Goal: Task Accomplishment & Management: Manage account settings

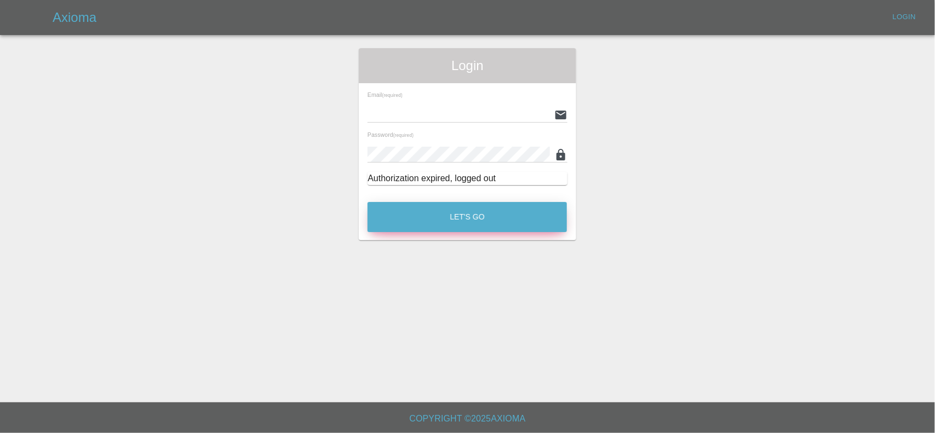
type input "[EMAIL_ADDRESS][DOMAIN_NAME]"
click at [453, 220] on button "Let's Go" at bounding box center [466, 217] width 199 height 30
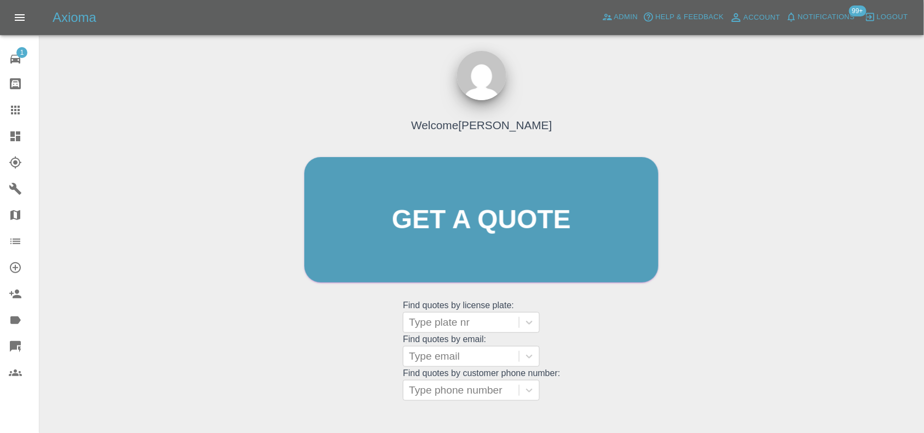
click at [13, 145] on link "Dashboard" at bounding box center [19, 136] width 39 height 26
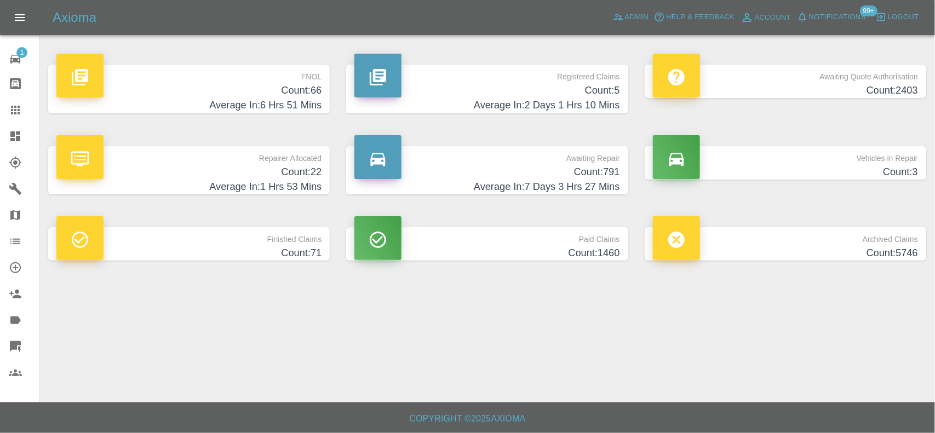
click at [581, 91] on h4 "Count: 5" at bounding box center [486, 90] width 265 height 15
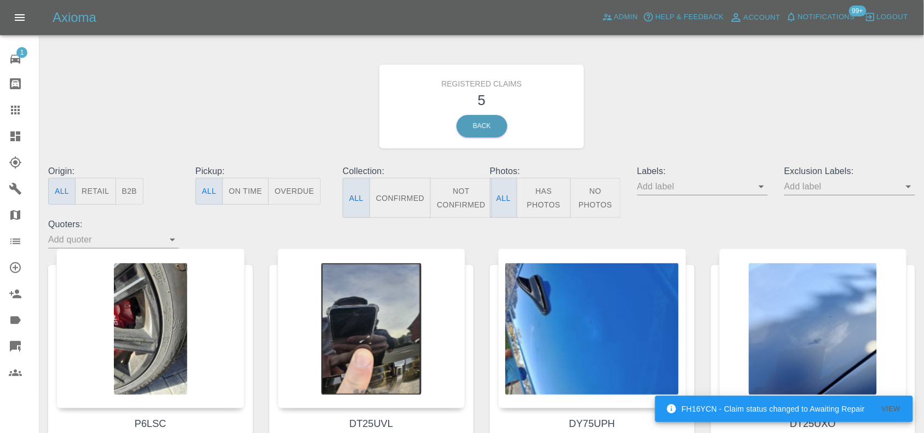
click at [19, 137] on icon at bounding box center [15, 136] width 10 height 10
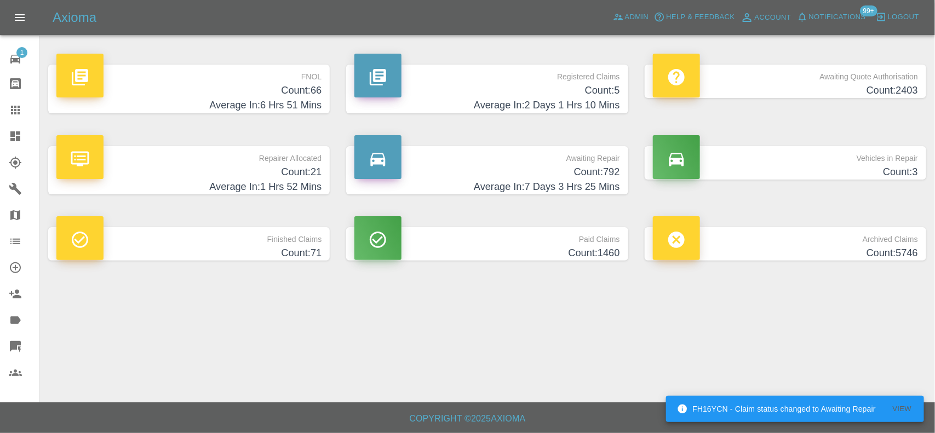
click at [267, 89] on h4 "Count: 66" at bounding box center [188, 90] width 265 height 15
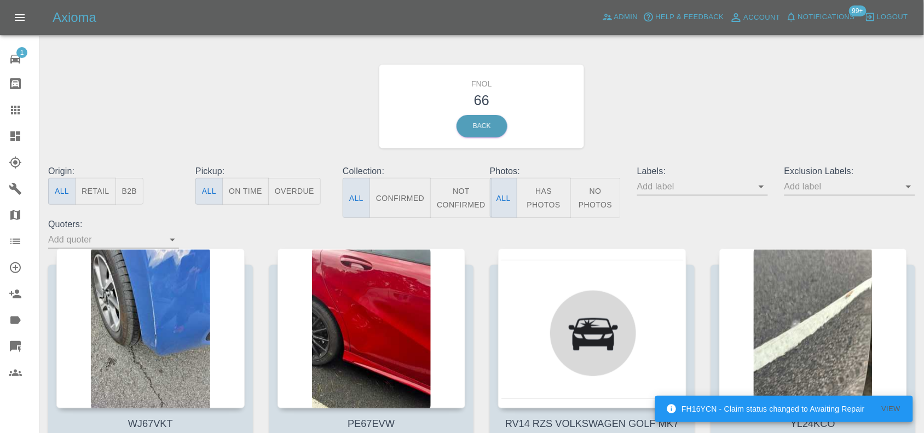
click at [545, 192] on button "Has Photos" at bounding box center [544, 198] width 54 height 40
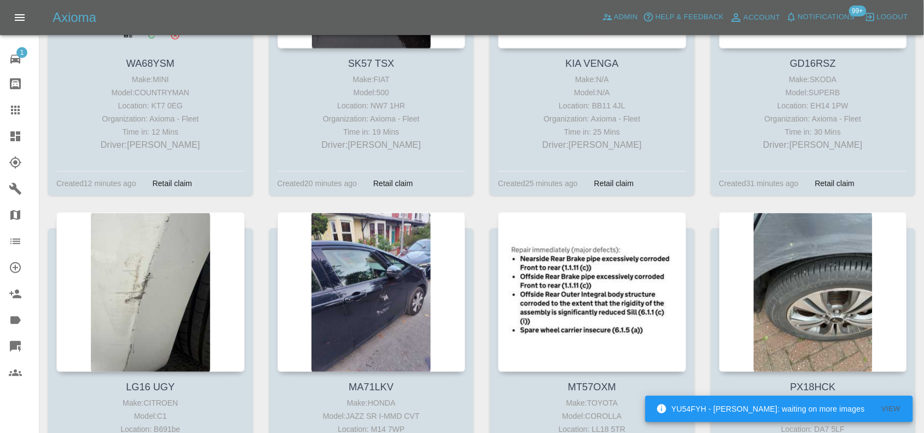
scroll to position [753, 0]
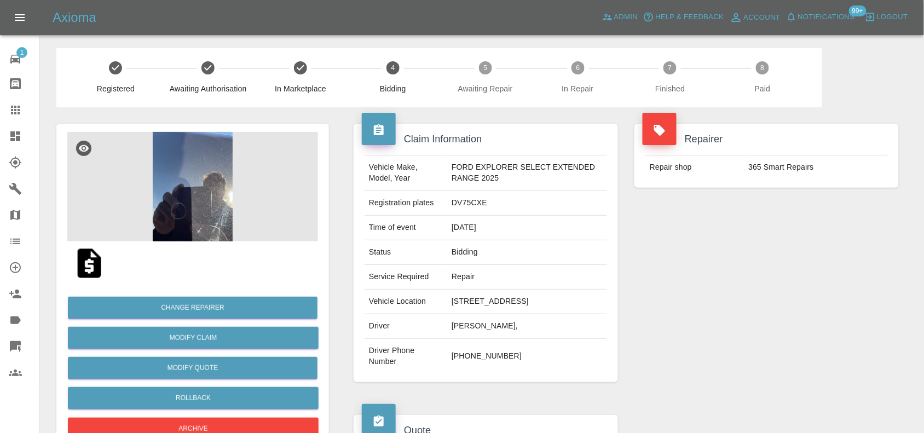
click at [223, 206] on img at bounding box center [192, 187] width 251 height 110
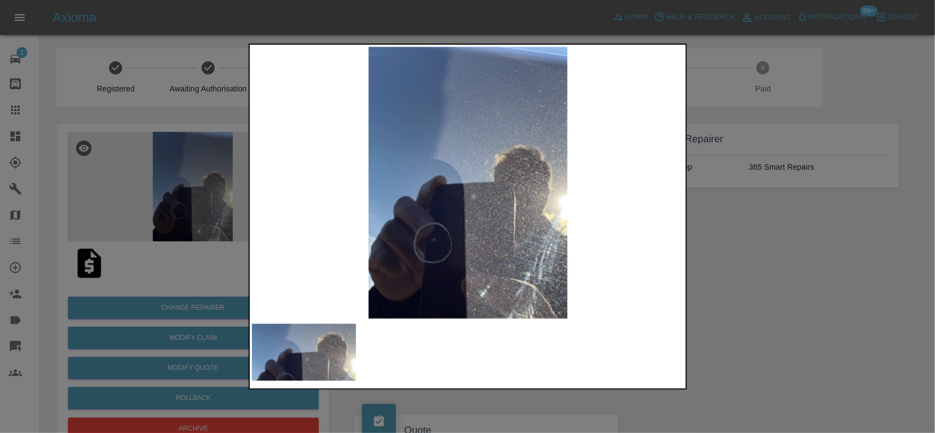
click at [361, 235] on img at bounding box center [468, 183] width 433 height 272
click at [327, 247] on img at bounding box center [468, 183] width 433 height 272
click at [239, 231] on div at bounding box center [467, 216] width 935 height 433
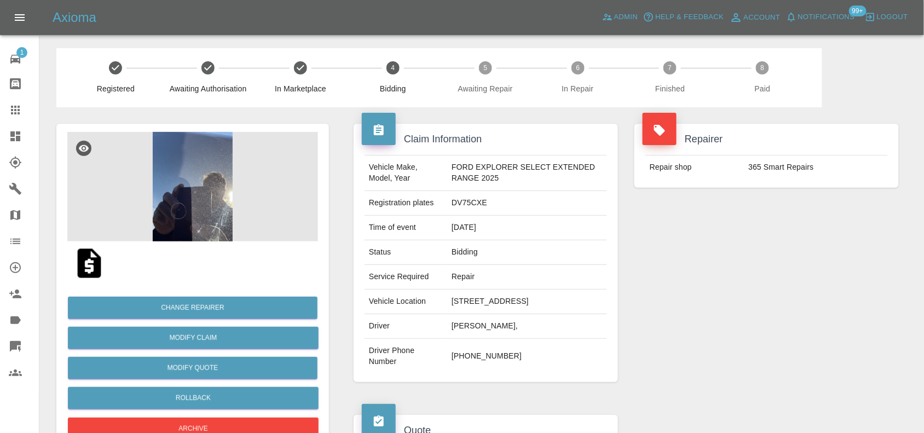
click at [90, 263] on img at bounding box center [89, 263] width 35 height 35
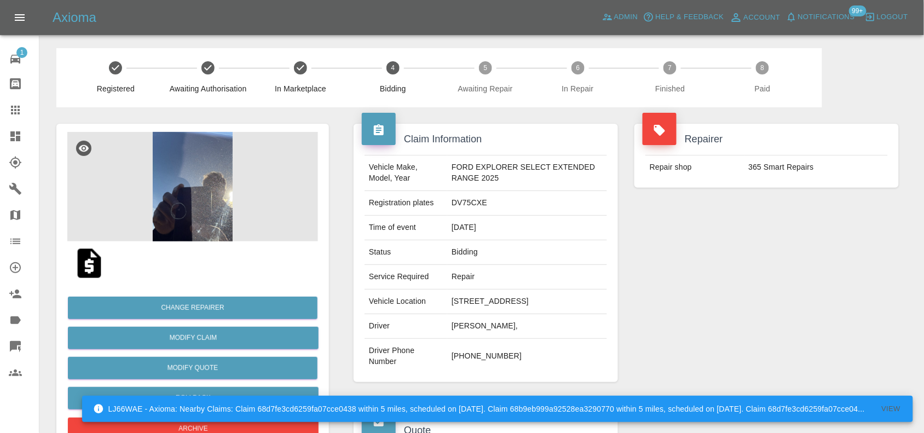
click at [205, 181] on img at bounding box center [192, 187] width 251 height 110
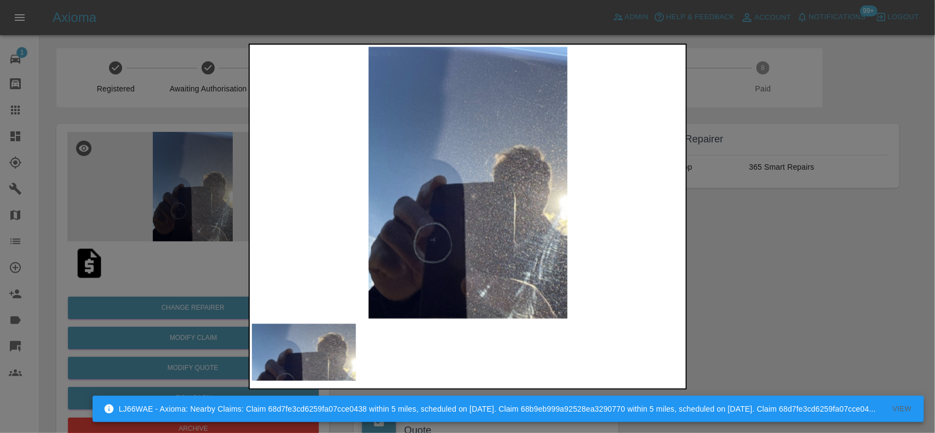
click at [447, 243] on img at bounding box center [468, 183] width 433 height 272
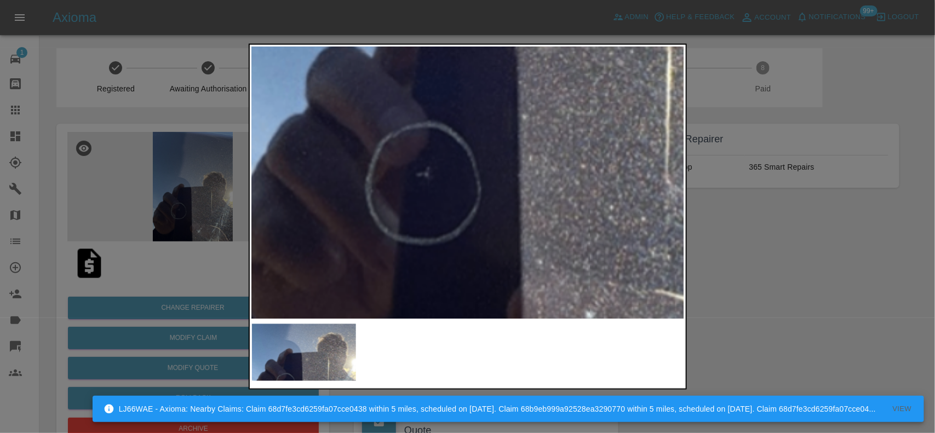
click at [135, 176] on div at bounding box center [467, 216] width 935 height 433
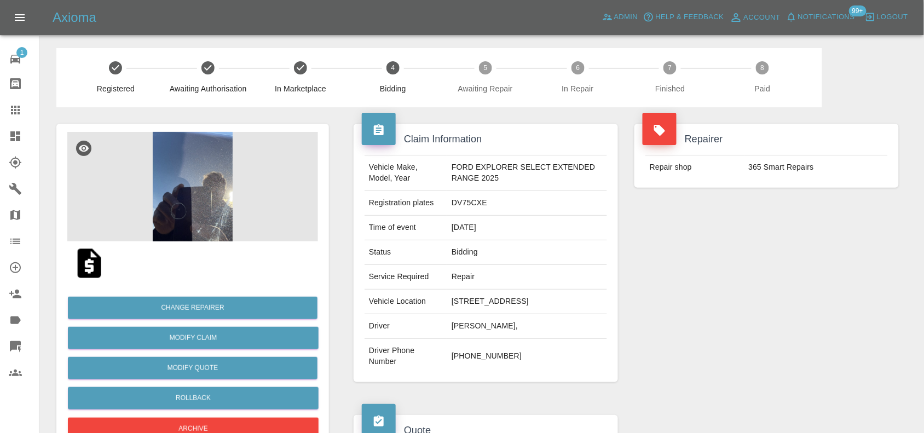
click at [196, 170] on img at bounding box center [192, 187] width 251 height 110
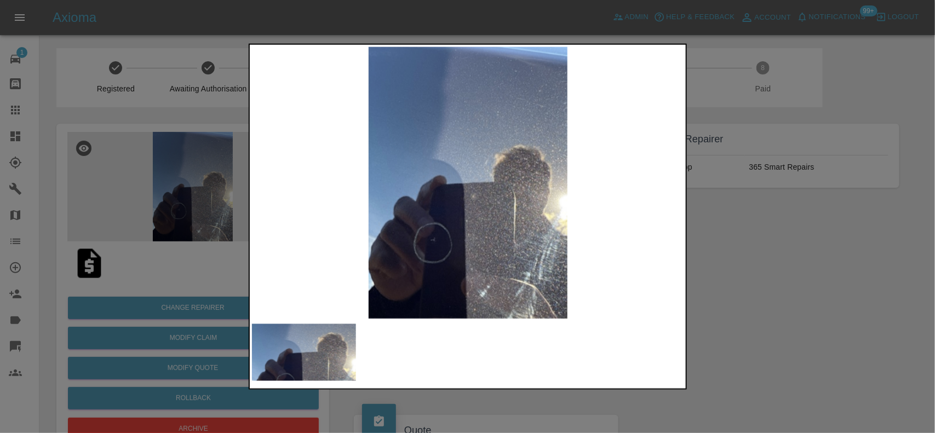
click at [735, 275] on div at bounding box center [467, 216] width 935 height 433
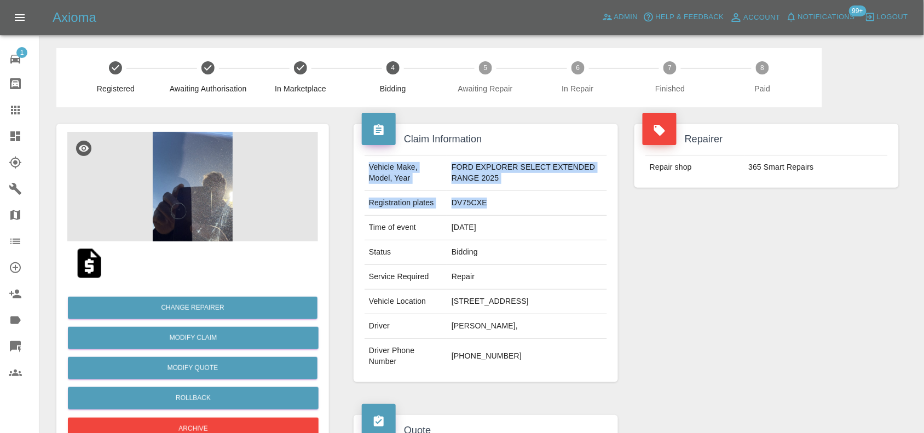
drag, startPoint x: 367, startPoint y: 168, endPoint x: 494, endPoint y: 203, distance: 131.8
click at [494, 203] on tbody "Vehicle Make, Model, Year FORD EXPLORER SELECT EXTENDED RANGE 2025 Registration…" at bounding box center [486, 265] width 243 height 218
copy tbody "Vehicle Make, Model, Year FORD EXPLORER SELECT EXTENDED RANGE 2025 Registration…"
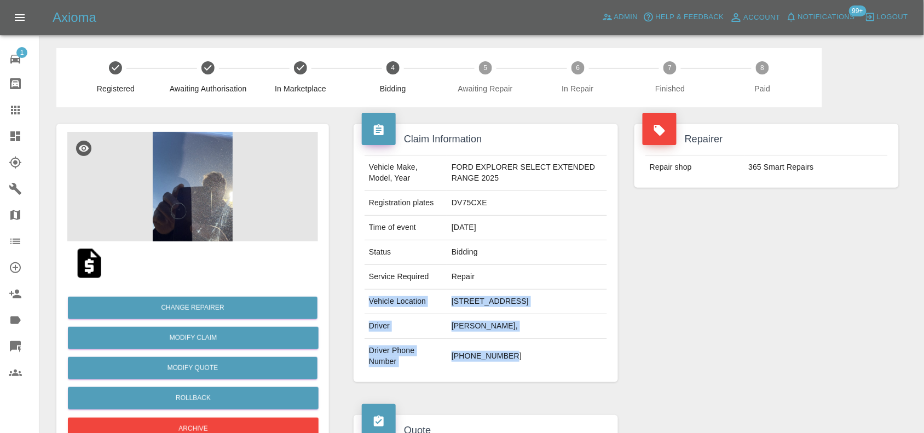
drag, startPoint x: 523, startPoint y: 349, endPoint x: 367, endPoint y: 302, distance: 162.5
click at [367, 302] on tbody "Vehicle Make, Model, Year FORD EXPLORER SELECT EXTENDED RANGE 2025 Registration…" at bounding box center [486, 265] width 243 height 218
copy tbody "Vehicle Location 49 Red Lodge Crescent, Bexley, DA5 2JR Driver Steven Thompson,…"
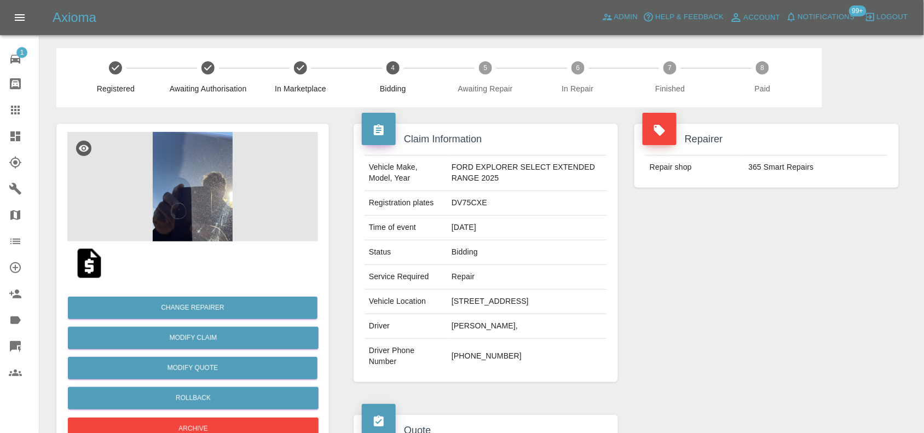
click at [471, 203] on td "DV75CXE" at bounding box center [527, 203] width 160 height 25
copy td "DV75CXE"
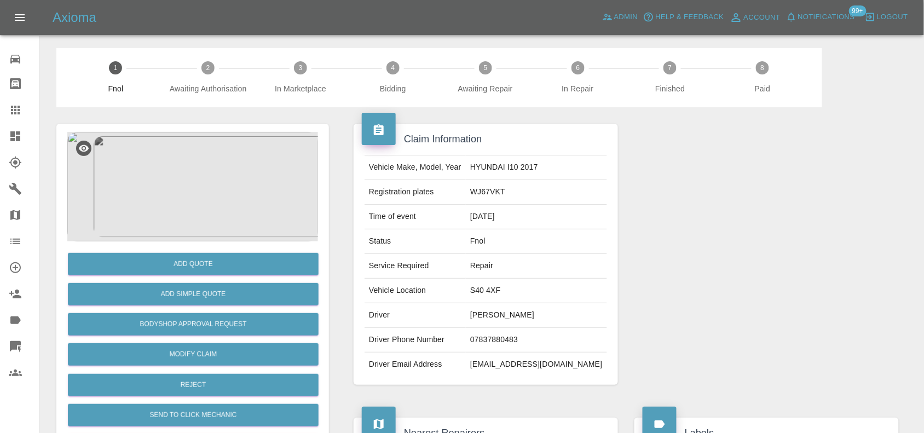
click at [209, 189] on img at bounding box center [192, 187] width 251 height 110
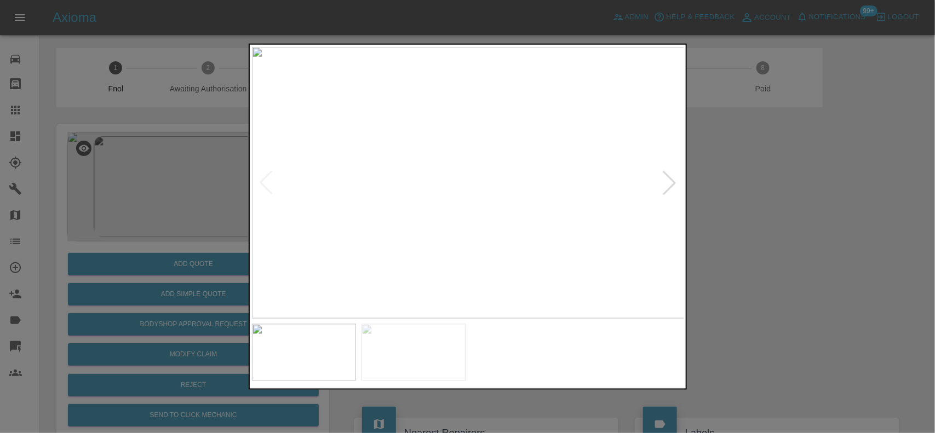
click at [458, 170] on img at bounding box center [468, 183] width 433 height 272
click at [464, 170] on img at bounding box center [495, 219] width 1298 height 816
click at [464, 169] on img at bounding box center [495, 219] width 1298 height 816
click at [373, 192] on img at bounding box center [445, 183] width 433 height 272
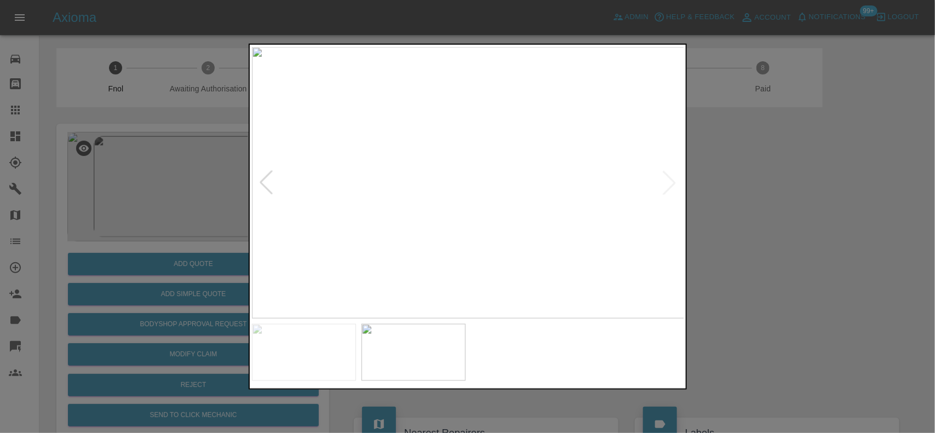
click at [344, 189] on img at bounding box center [468, 183] width 433 height 272
click at [563, 177] on img at bounding box center [468, 183] width 433 height 272
click at [200, 215] on div at bounding box center [467, 216] width 935 height 433
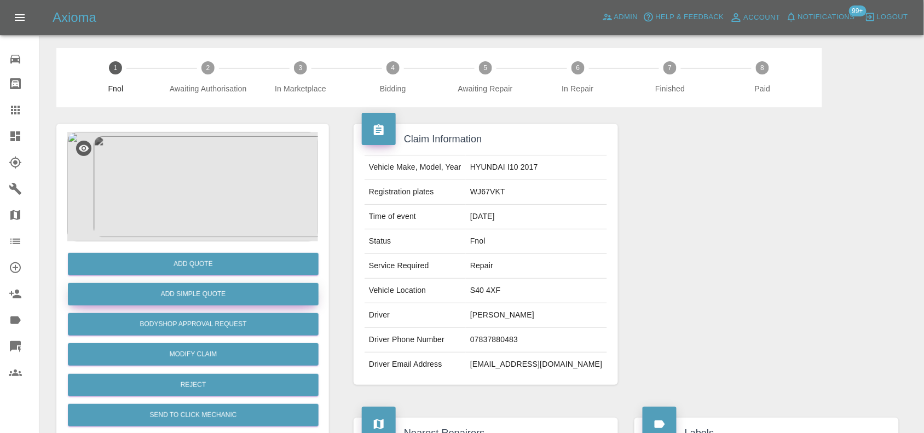
click at [231, 289] on button "Add Simple Quote" at bounding box center [193, 294] width 251 height 22
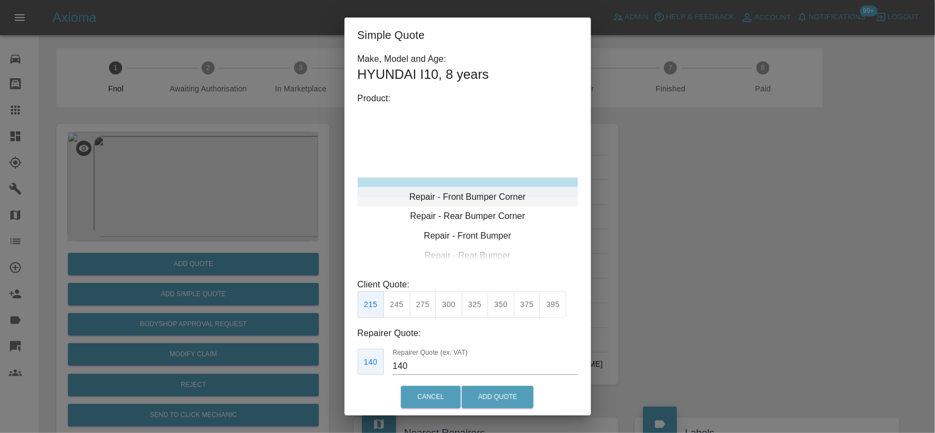
type input "120"
click at [447, 199] on div "Repair - Rear Bumper Corner" at bounding box center [468, 207] width 220 height 20
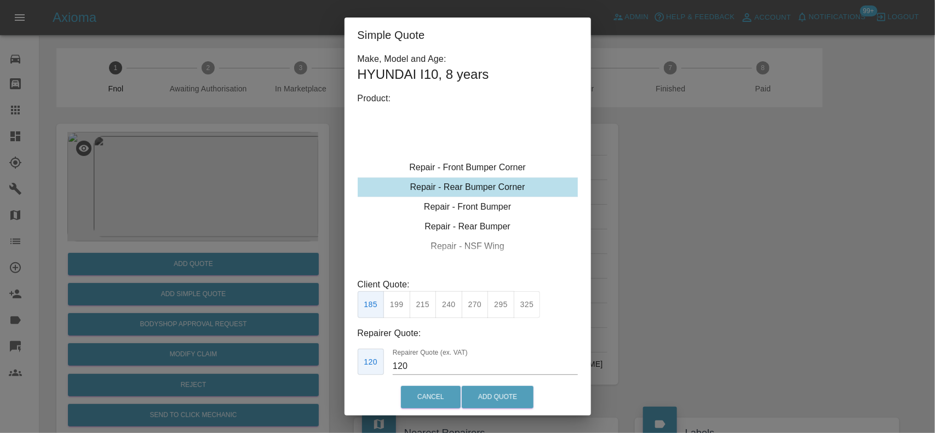
click at [408, 307] on button "199" at bounding box center [396, 304] width 27 height 27
click at [491, 403] on button "Add Quote" at bounding box center [498, 397] width 72 height 22
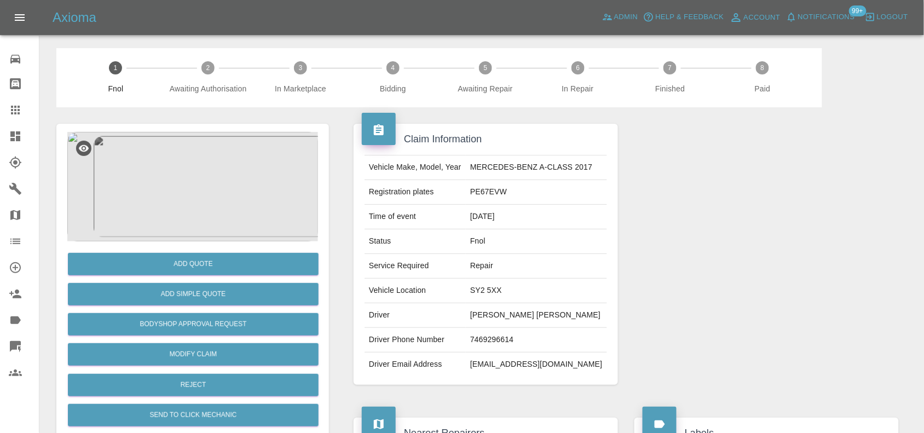
click at [233, 174] on img at bounding box center [192, 187] width 251 height 110
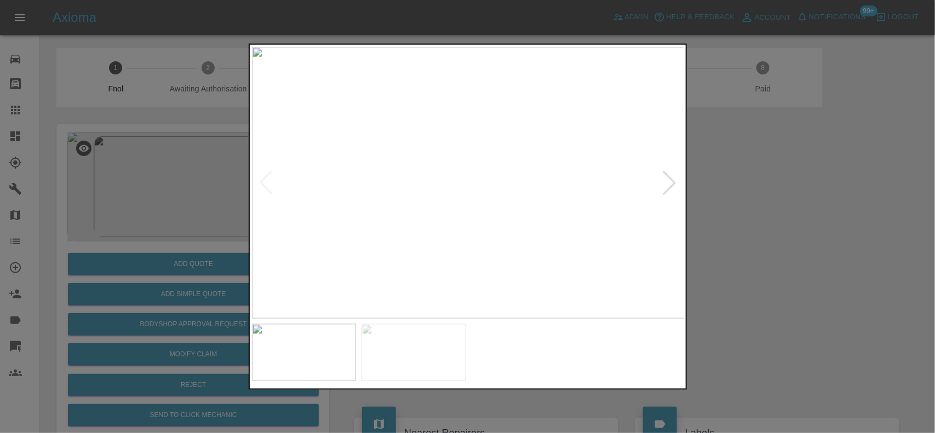
click at [460, 170] on img at bounding box center [468, 183] width 433 height 272
click at [608, 289] on img at bounding box center [595, 417] width 1298 height 816
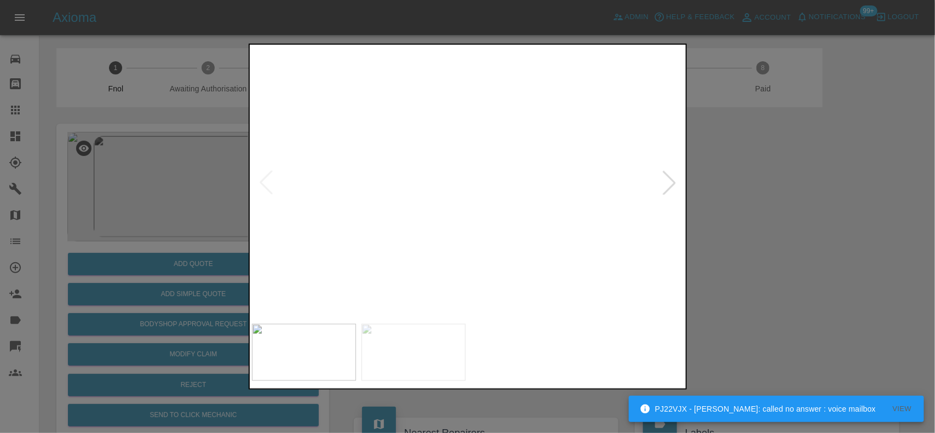
click at [584, 234] on img at bounding box center [593, 393] width 1298 height 816
click at [584, 234] on img at bounding box center [468, 183] width 433 height 272
click at [568, 227] on img at bounding box center [119, 26] width 1298 height 816
click at [467, 228] on img at bounding box center [390, 183] width 433 height 272
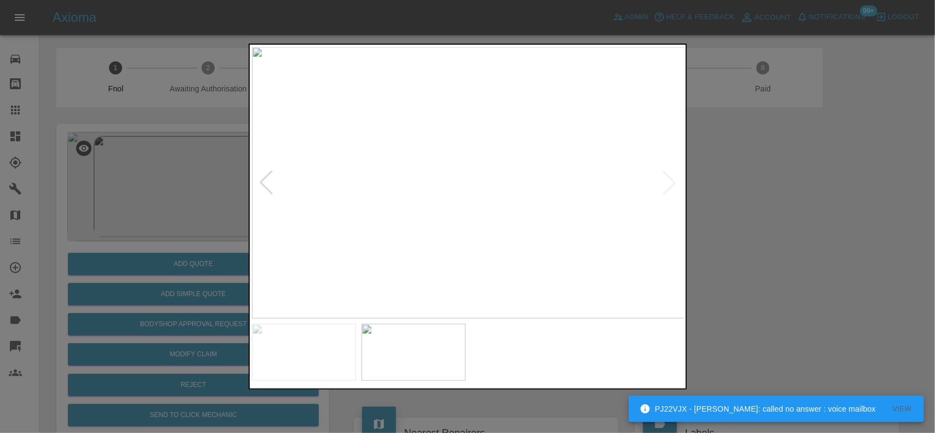
click at [455, 186] on img at bounding box center [468, 183] width 433 height 272
click at [459, 258] on img at bounding box center [558, 314] width 1298 height 816
click at [454, 141] on img at bounding box center [537, 359] width 1298 height 816
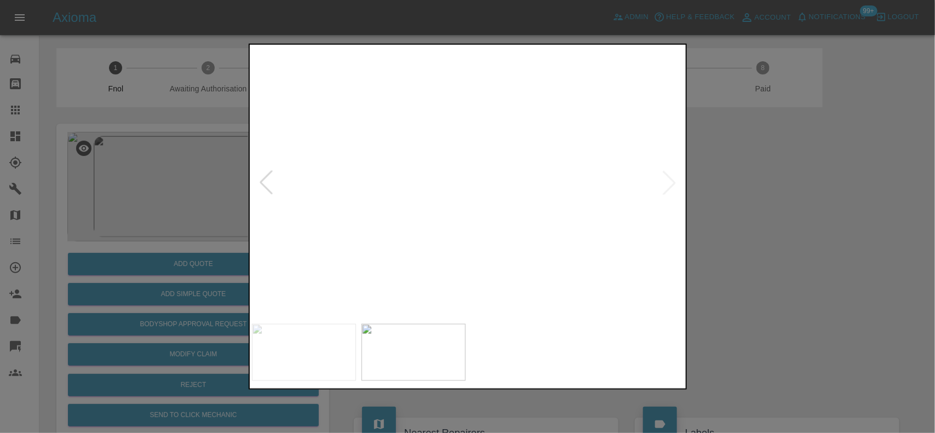
click at [146, 191] on div at bounding box center [467, 216] width 935 height 433
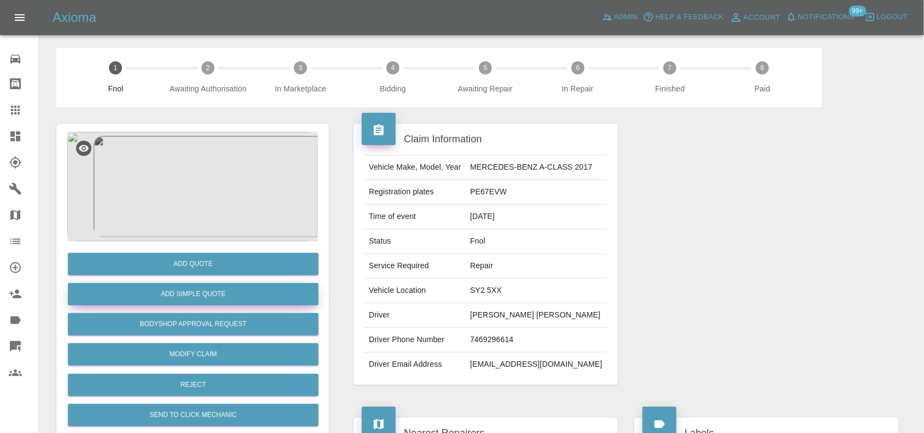
click at [182, 288] on button "Add Simple Quote" at bounding box center [193, 294] width 251 height 22
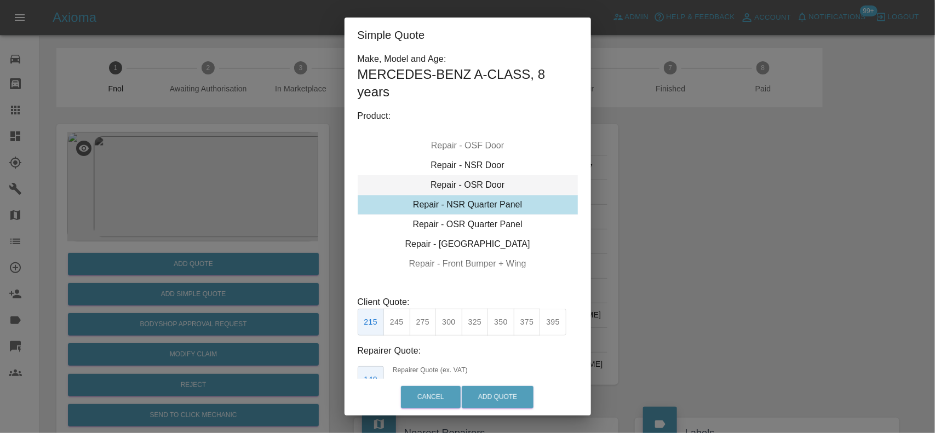
click at [467, 183] on div "Repair - OSR Door" at bounding box center [468, 185] width 220 height 20
drag, startPoint x: 497, startPoint y: 318, endPoint x: 453, endPoint y: 346, distance: 51.9
click at [498, 318] on button "350" at bounding box center [500, 322] width 27 height 27
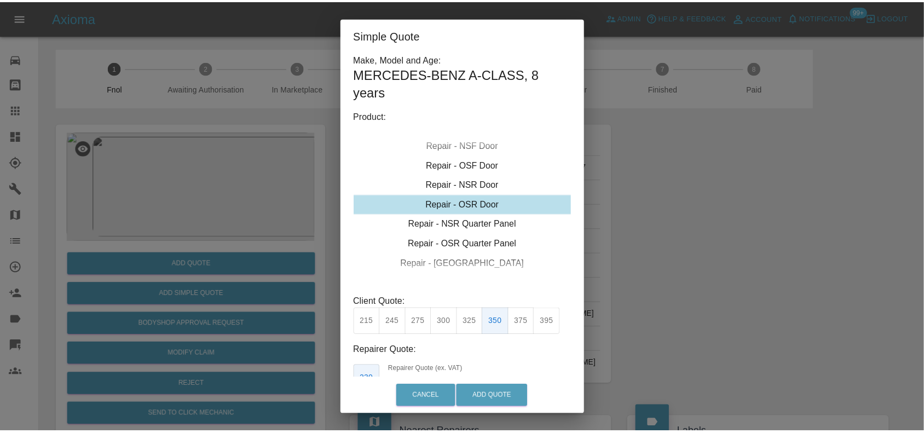
scroll to position [73, 0]
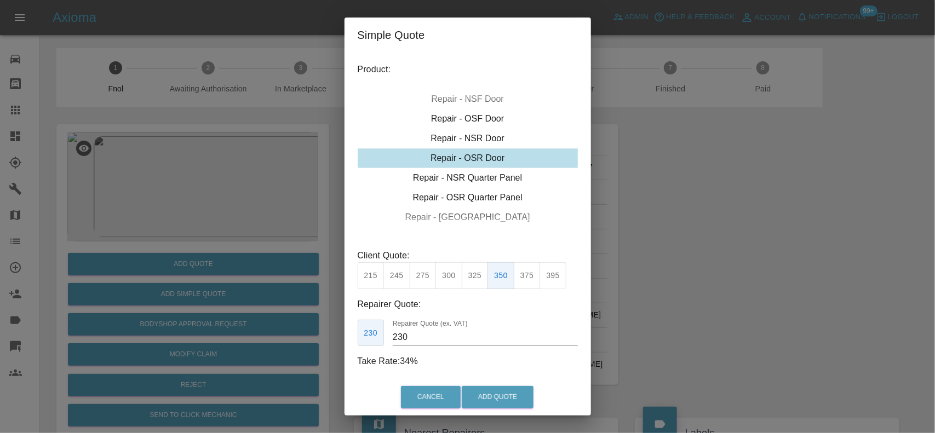
drag, startPoint x: 419, startPoint y: 348, endPoint x: 359, endPoint y: 349, distance: 60.2
click at [359, 349] on div "Make, Model and Age: MERCEDES-BENZ A-CLASS , 8 years Product: Repair - Front Bu…" at bounding box center [468, 187] width 220 height 362
click at [405, 334] on input "230" at bounding box center [485, 338] width 185 height 18
drag, startPoint x: 357, startPoint y: 346, endPoint x: 346, endPoint y: 327, distance: 21.9
click at [353, 341] on div "Make, Model and Age: MERCEDES-BENZ A-CLASS , 8 years Product: Repair - Front Bu…" at bounding box center [467, 216] width 246 height 326
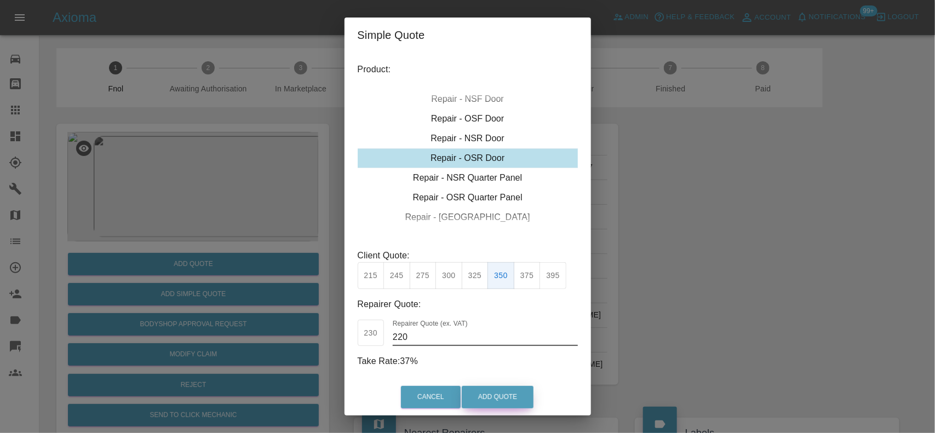
type input "220"
click at [505, 395] on button "Add Quote" at bounding box center [498, 397] width 72 height 22
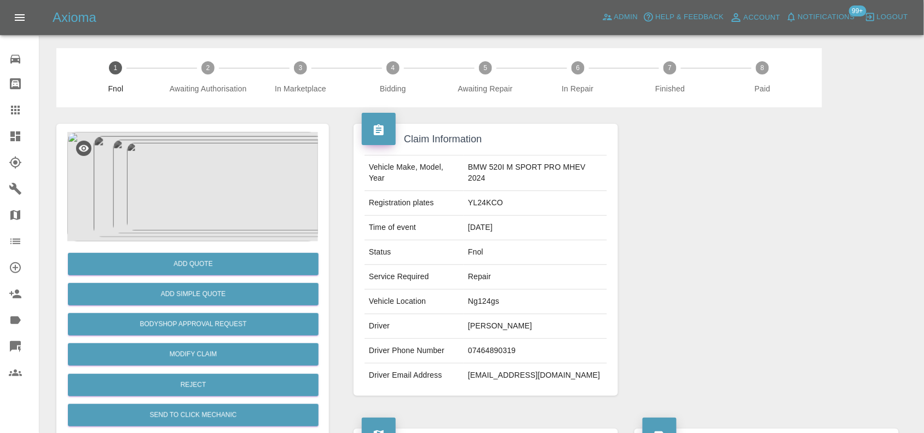
click at [175, 189] on img at bounding box center [192, 187] width 251 height 110
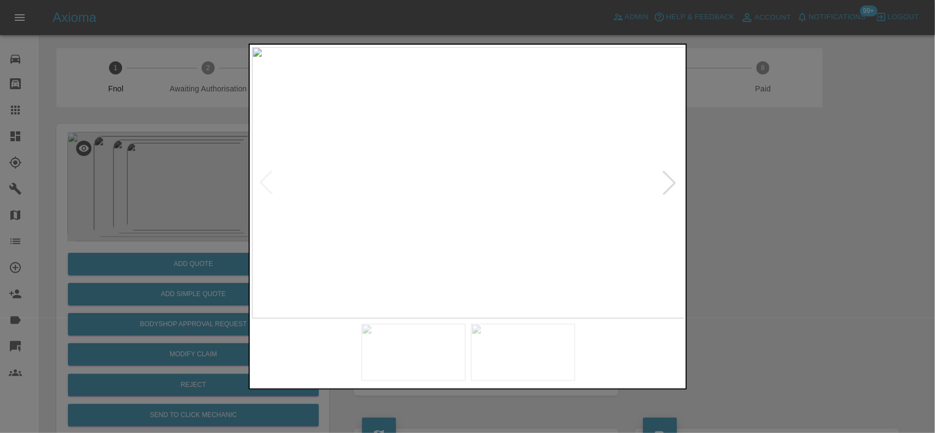
click at [441, 194] on img at bounding box center [468, 183] width 433 height 272
click at [441, 194] on img at bounding box center [548, 147] width 1298 height 816
click at [462, 216] on img at bounding box center [468, 183] width 433 height 272
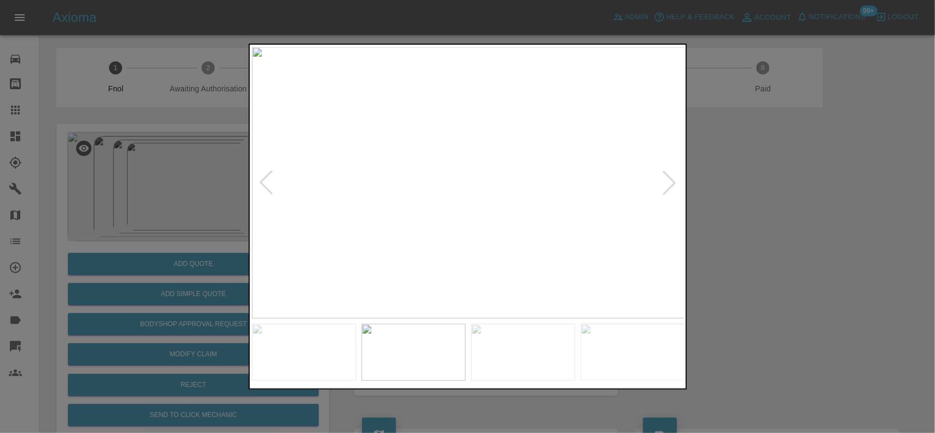
click at [464, 189] on img at bounding box center [468, 183] width 433 height 272
click at [464, 189] on img at bounding box center [479, 164] width 1298 height 816
click at [496, 212] on img at bounding box center [468, 183] width 433 height 272
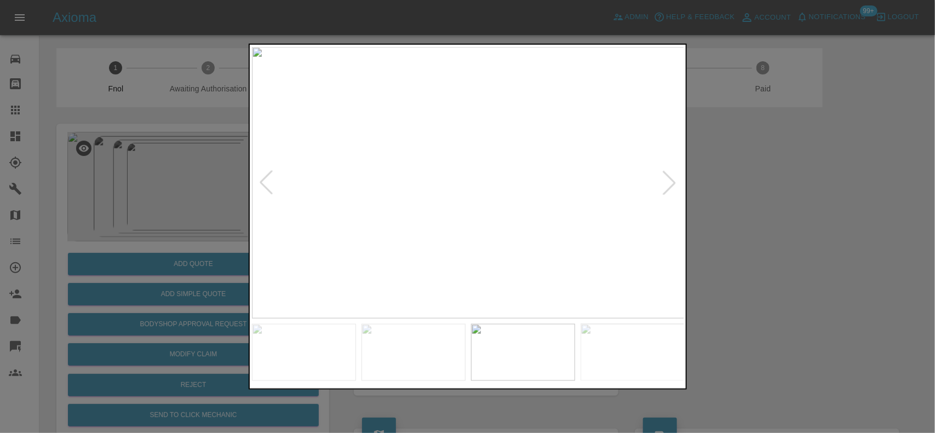
click at [434, 211] on img at bounding box center [468, 183] width 433 height 272
click at [423, 211] on img at bounding box center [468, 183] width 433 height 272
click at [470, 173] on img at bounding box center [468, 183] width 433 height 272
click at [470, 173] on img at bounding box center [460, 211] width 1298 height 816
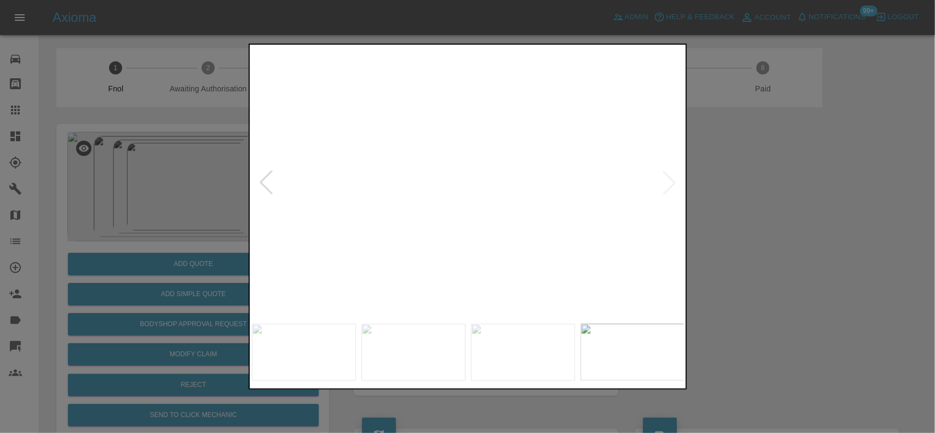
click at [470, 173] on img at bounding box center [460, 211] width 1298 height 816
click at [374, 219] on img at bounding box center [468, 183] width 433 height 272
click at [439, 216] on img at bounding box center [468, 183] width 433 height 272
click at [485, 223] on img at bounding box center [468, 183] width 433 height 272
click at [472, 229] on img at bounding box center [468, 183] width 433 height 272
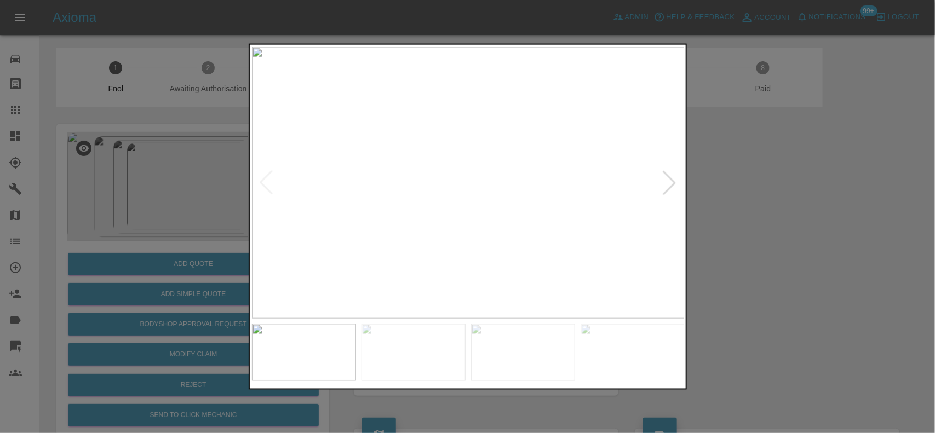
click at [534, 222] on img at bounding box center [468, 183] width 433 height 272
click at [488, 222] on img at bounding box center [468, 183] width 433 height 272
click at [204, 181] on div at bounding box center [467, 216] width 935 height 433
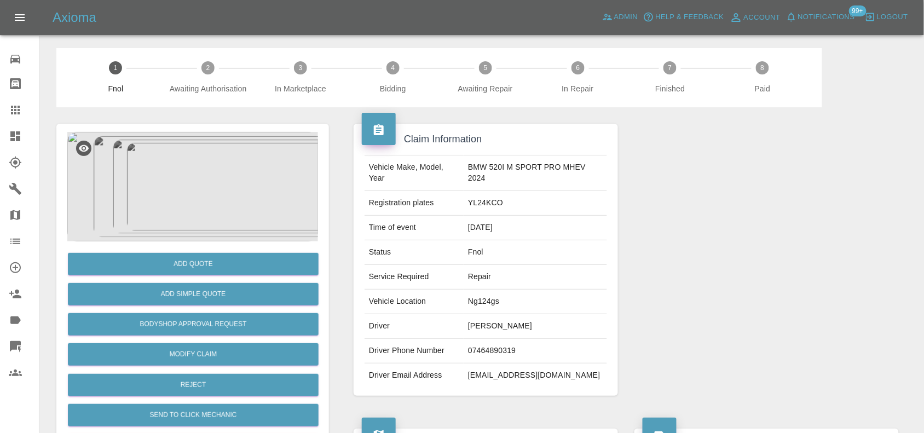
click at [181, 182] on img at bounding box center [192, 187] width 251 height 110
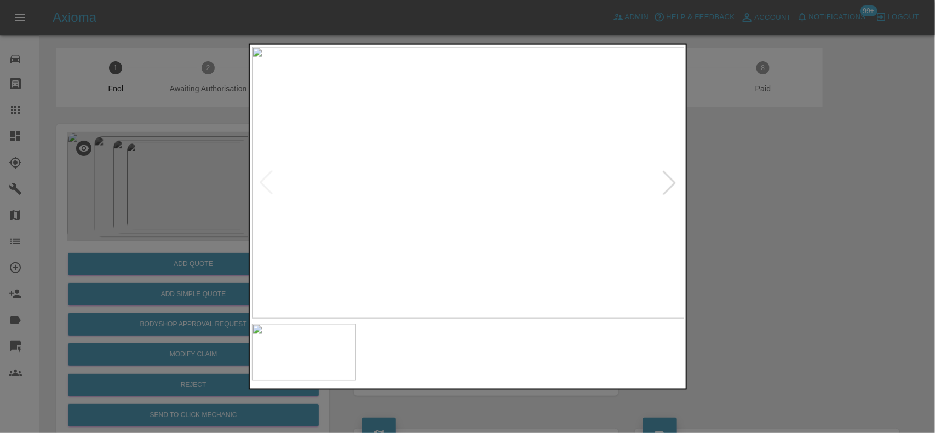
click at [508, 215] on img at bounding box center [468, 183] width 433 height 272
click at [477, 193] on img at bounding box center [468, 183] width 433 height 272
click at [517, 233] on img at bounding box center [488, 205] width 1298 height 816
drag, startPoint x: 135, startPoint y: 173, endPoint x: 167, endPoint y: 211, distance: 50.1
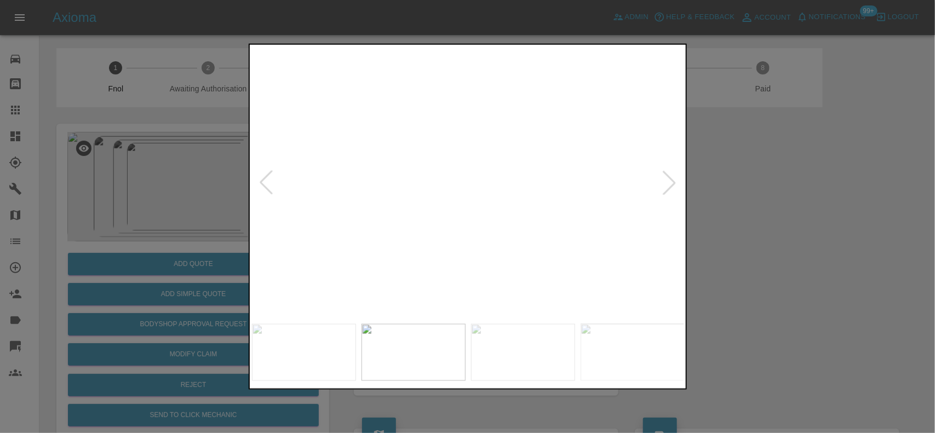
click at [135, 172] on div at bounding box center [467, 216] width 935 height 433
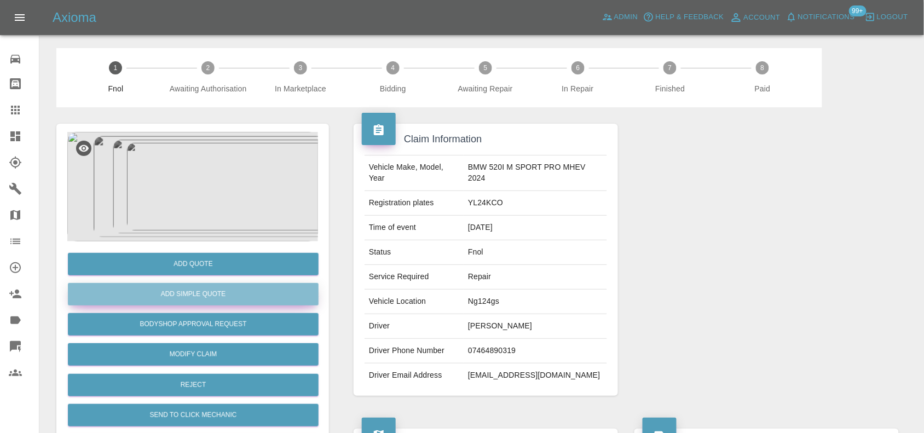
click at [202, 292] on button "Add Simple Quote" at bounding box center [193, 294] width 251 height 22
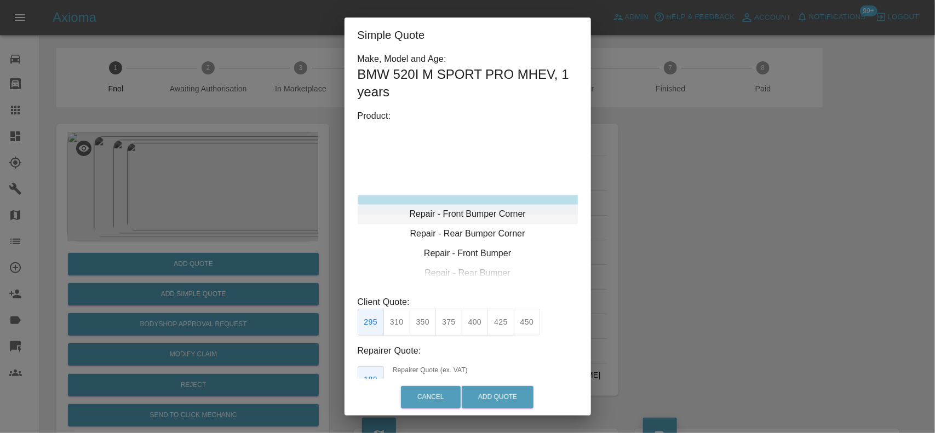
type input "120"
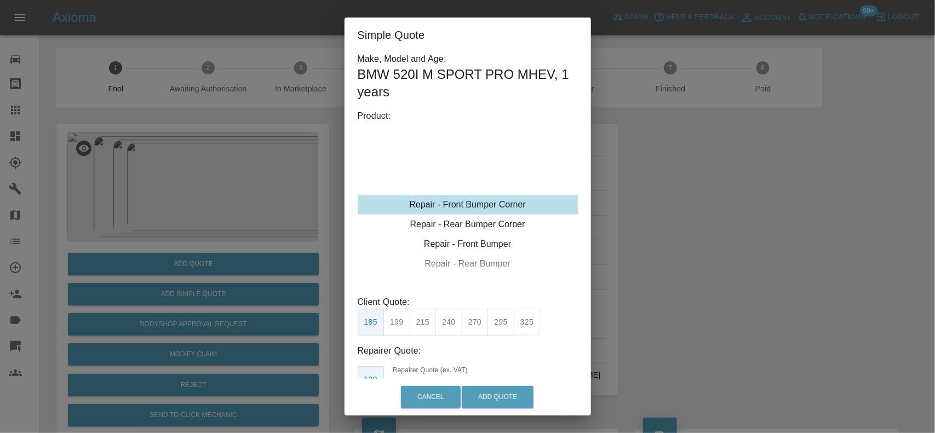
click at [471, 199] on div "Repair - Front Bumper Corner" at bounding box center [468, 205] width 220 height 20
click at [393, 324] on button "199" at bounding box center [396, 322] width 27 height 27
click at [496, 398] on button "Add Quote" at bounding box center [498, 397] width 72 height 22
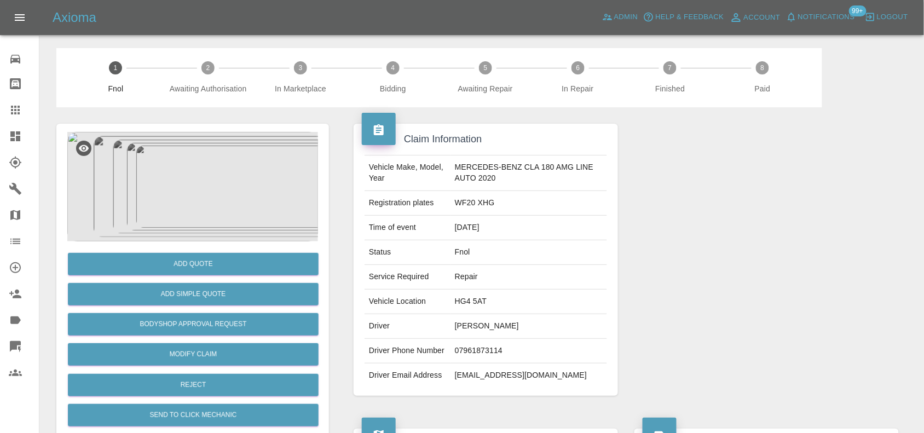
click at [205, 158] on img at bounding box center [192, 187] width 251 height 110
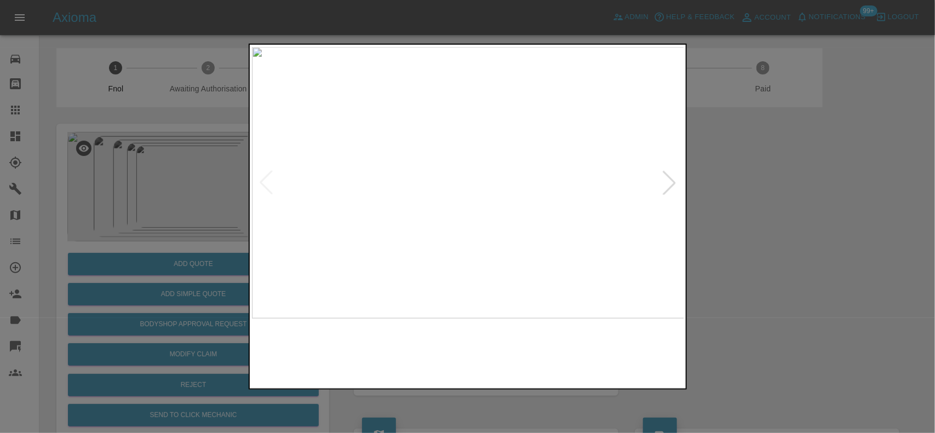
click at [422, 220] on img at bounding box center [468, 183] width 433 height 272
click at [366, 226] on img at bounding box center [468, 183] width 433 height 272
click at [411, 249] on img at bounding box center [468, 183] width 433 height 272
click at [467, 227] on img at bounding box center [468, 183] width 433 height 272
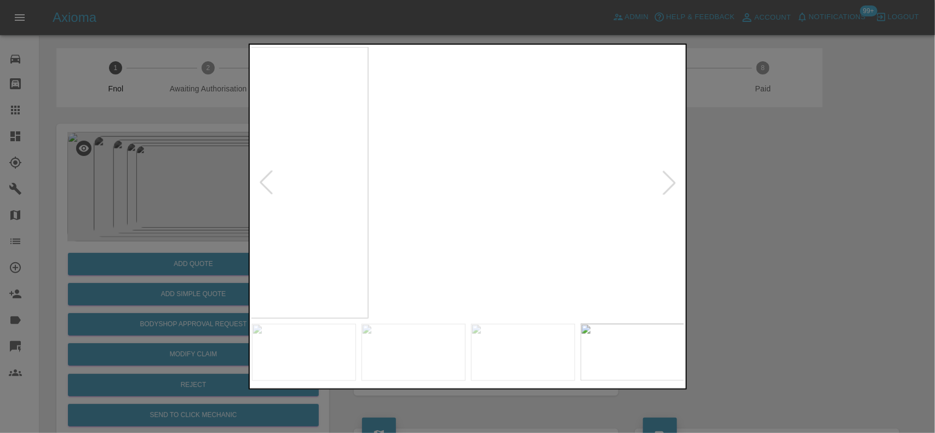
click at [701, 335] on div at bounding box center [467, 216] width 935 height 433
click at [124, 196] on div at bounding box center [467, 216] width 935 height 433
click at [392, 183] on img at bounding box center [436, 183] width 433 height 272
click at [71, 145] on div at bounding box center [467, 216] width 935 height 433
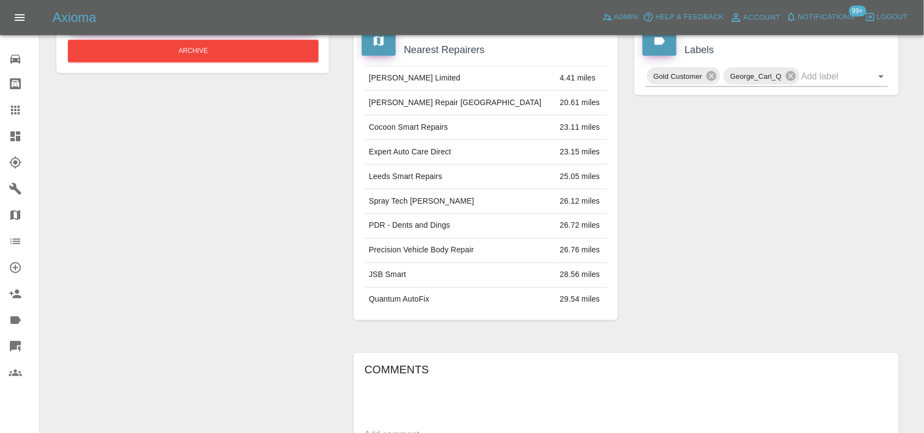
scroll to position [200, 0]
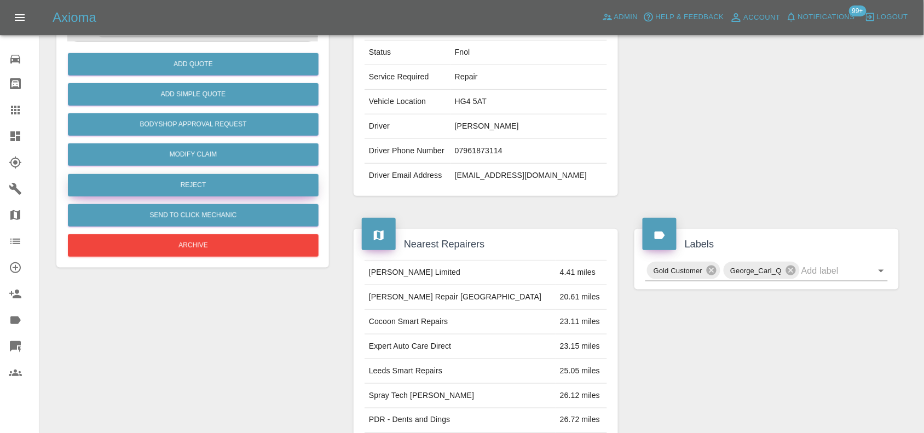
click at [214, 188] on button "Reject" at bounding box center [193, 185] width 251 height 22
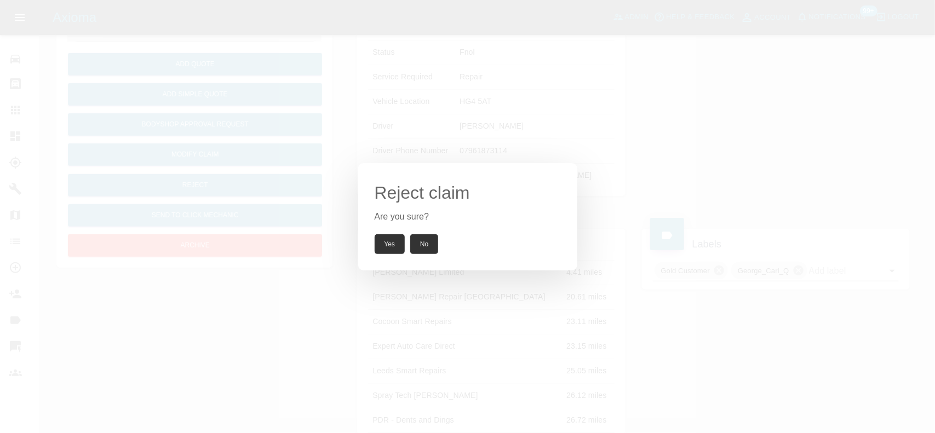
click at [392, 248] on button "Yes" at bounding box center [390, 244] width 31 height 20
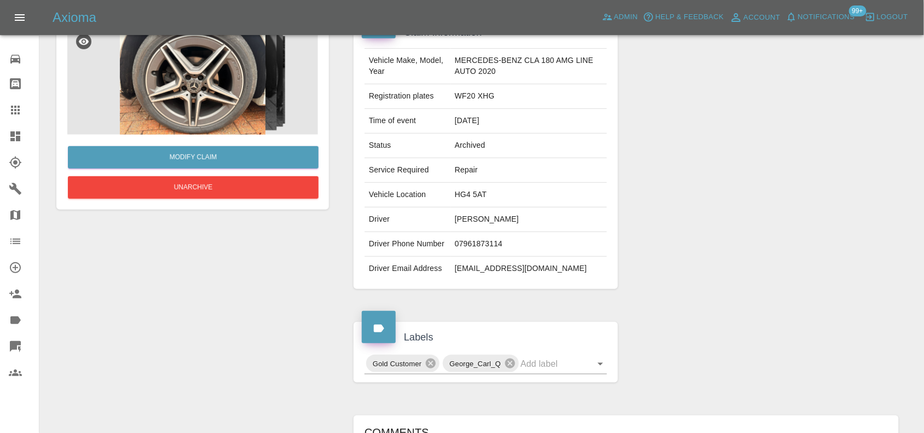
scroll to position [0, 0]
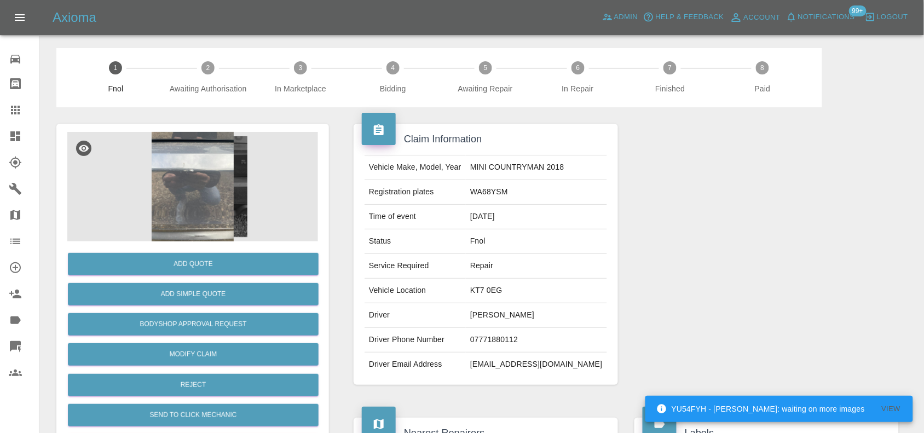
click at [226, 187] on img at bounding box center [192, 187] width 251 height 110
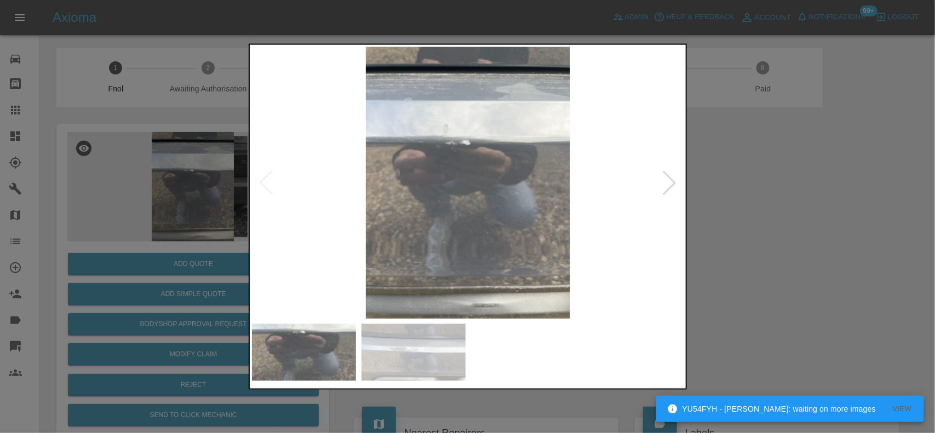
click at [425, 238] on img at bounding box center [468, 183] width 433 height 272
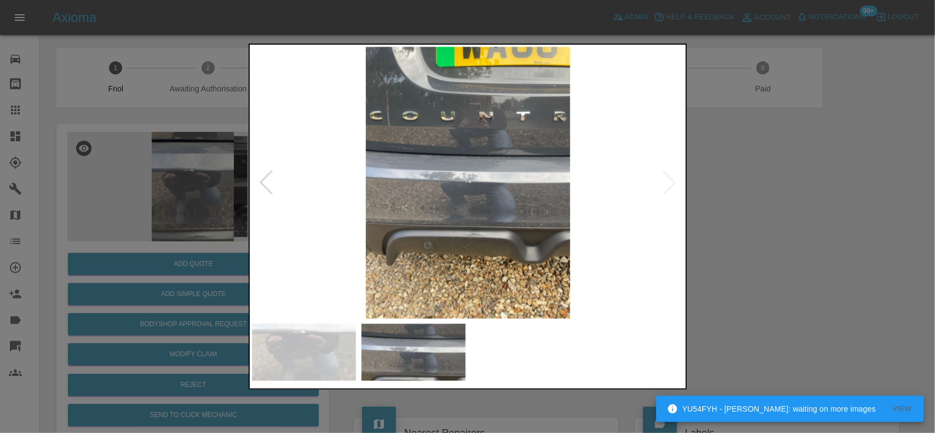
click at [448, 223] on img at bounding box center [468, 183] width 433 height 272
click at [450, 220] on img at bounding box center [468, 183] width 433 height 272
click at [456, 189] on img at bounding box center [468, 183] width 433 height 272
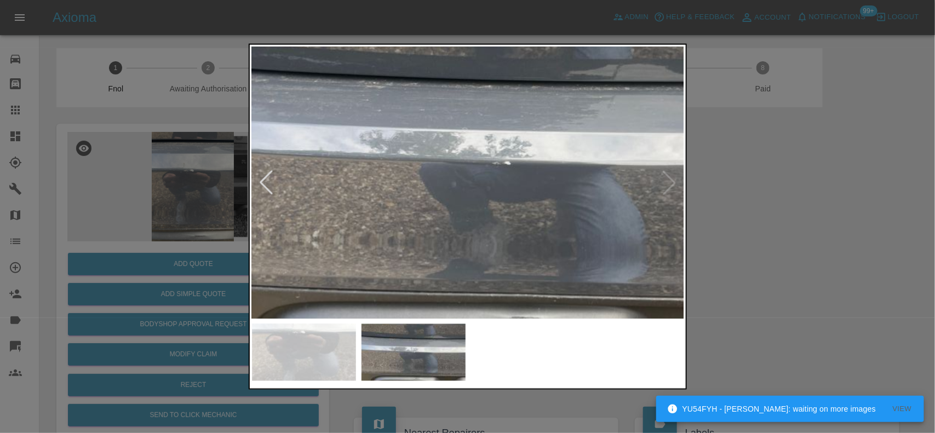
click at [439, 206] on img at bounding box center [501, 164] width 1298 height 816
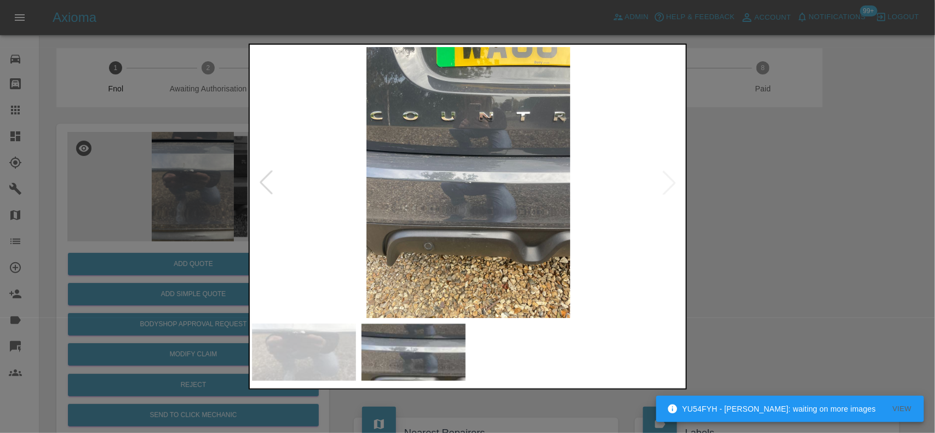
click at [493, 236] on img at bounding box center [468, 183] width 433 height 272
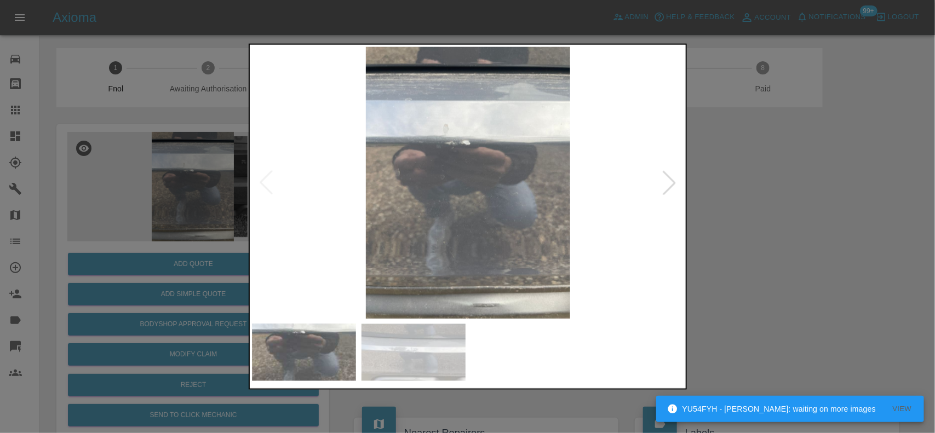
click at [464, 188] on img at bounding box center [468, 183] width 433 height 272
click at [456, 191] on img at bounding box center [468, 183] width 433 height 272
drag, startPoint x: 248, startPoint y: 206, endPoint x: 189, endPoint y: 310, distance: 119.9
click at [244, 215] on div at bounding box center [467, 216] width 935 height 433
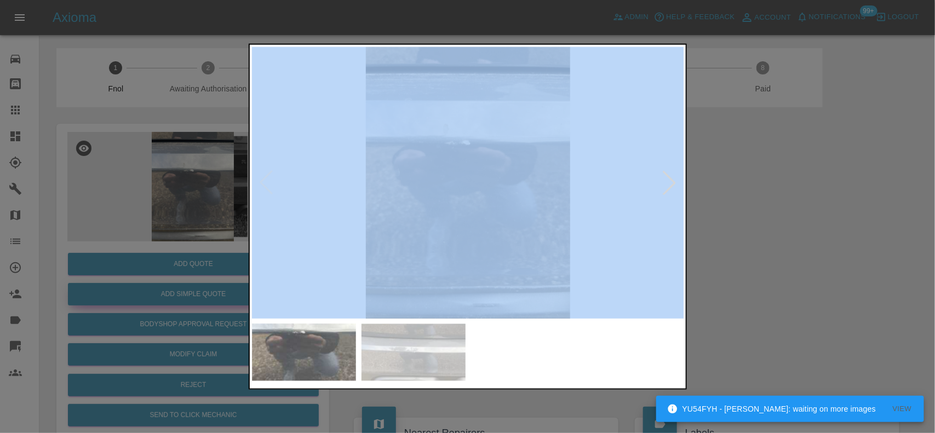
click at [193, 283] on div at bounding box center [467, 216] width 935 height 433
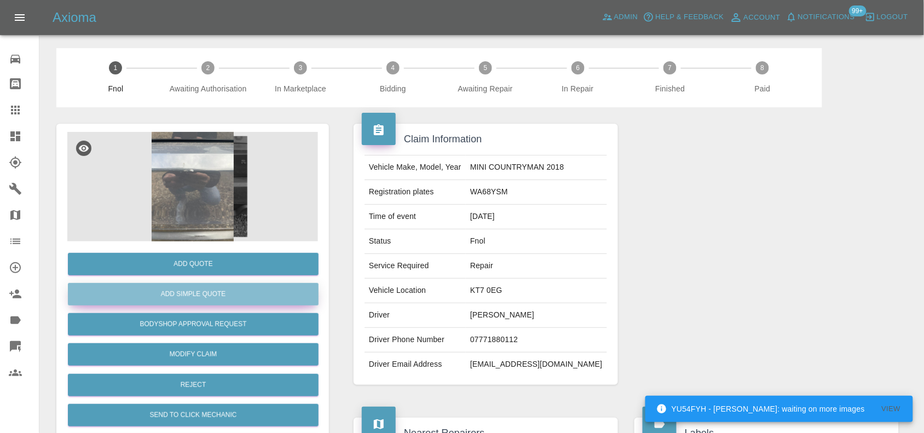
click at [201, 293] on button "Add Simple Quote" at bounding box center [193, 294] width 251 height 22
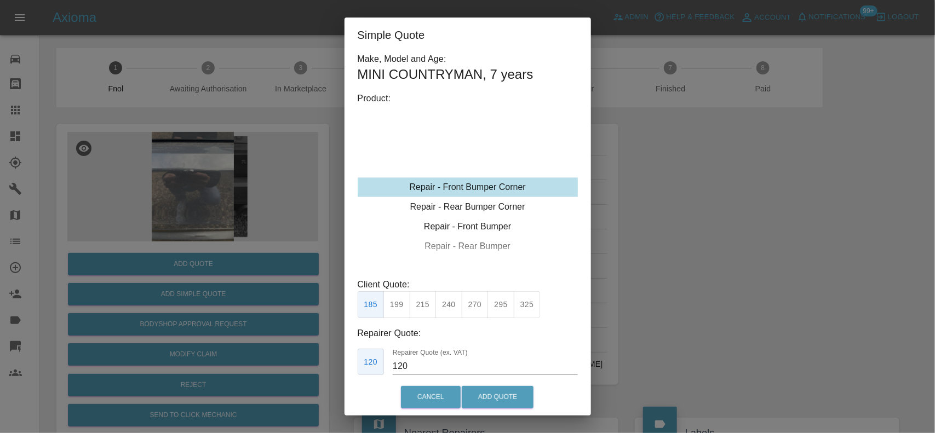
click at [472, 189] on div "Repair - Front Bumper Corner" at bounding box center [468, 187] width 220 height 20
click at [469, 211] on div "Repair - Rear Bumper Corner" at bounding box center [468, 207] width 220 height 20
click at [424, 305] on button "215" at bounding box center [423, 304] width 27 height 27
click at [452, 304] on button "240" at bounding box center [448, 304] width 27 height 27
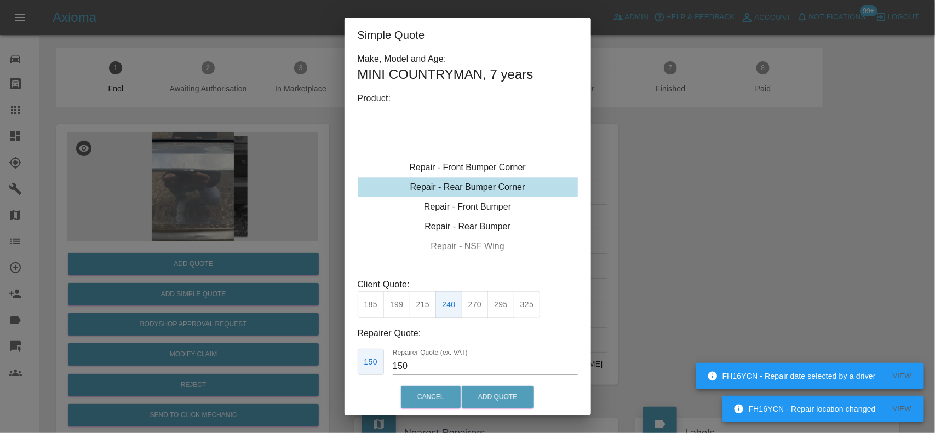
drag, startPoint x: 410, startPoint y: 365, endPoint x: 266, endPoint y: 359, distance: 144.1
click at [280, 368] on div "Simple Quote Make, Model and Age: MINI COUNTRYMAN , 7 years Product: Repair - F…" at bounding box center [467, 216] width 935 height 433
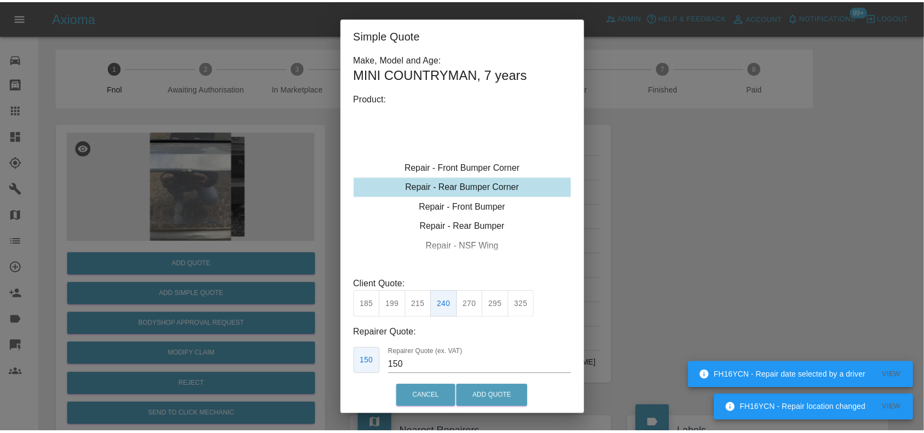
scroll to position [20, 0]
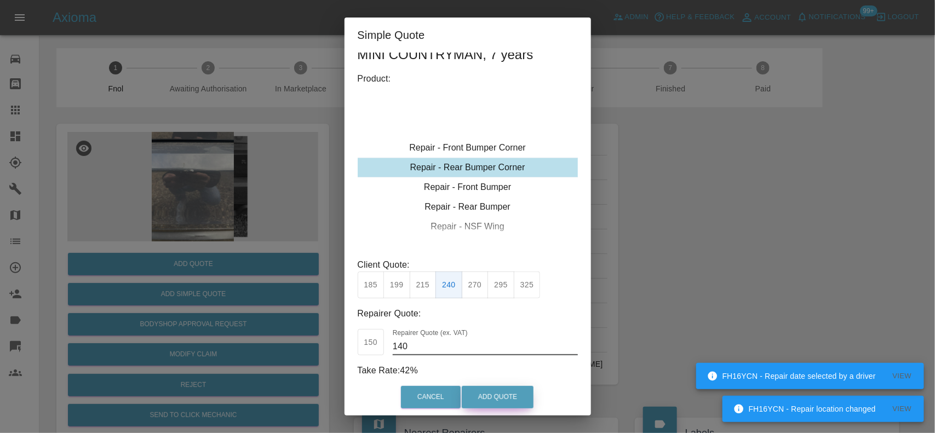
type input "140"
click at [508, 402] on button "Add Quote" at bounding box center [498, 397] width 72 height 22
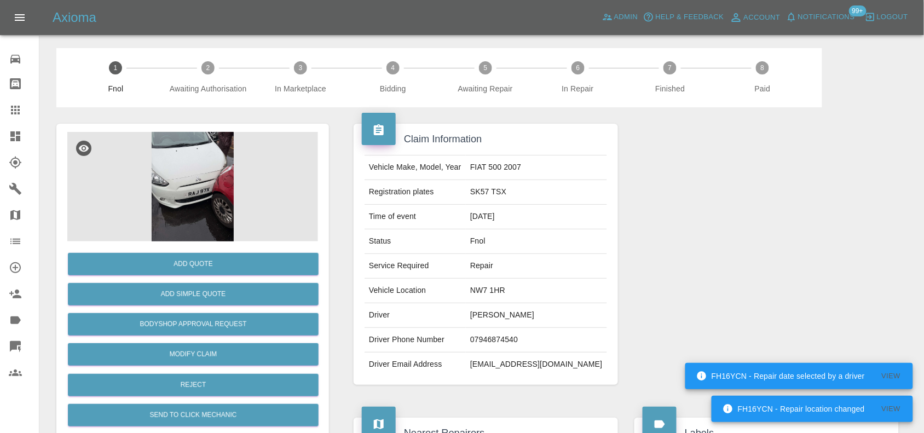
click at [182, 179] on img at bounding box center [192, 187] width 251 height 110
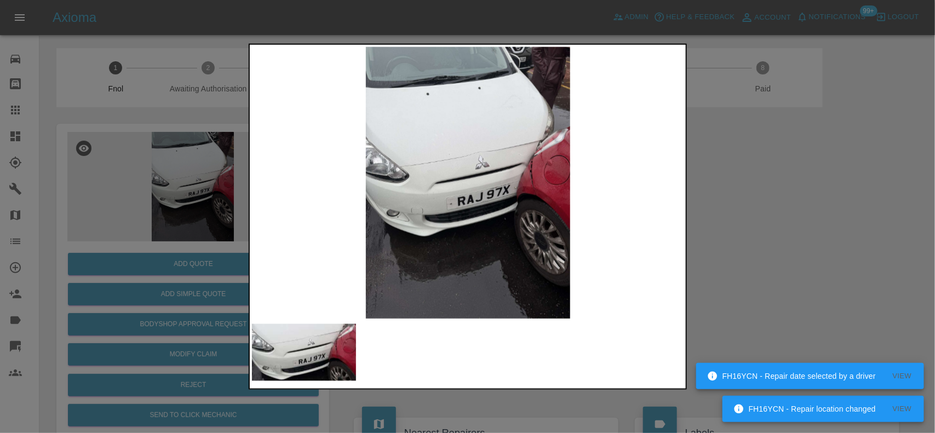
click at [538, 180] on img at bounding box center [468, 183] width 433 height 272
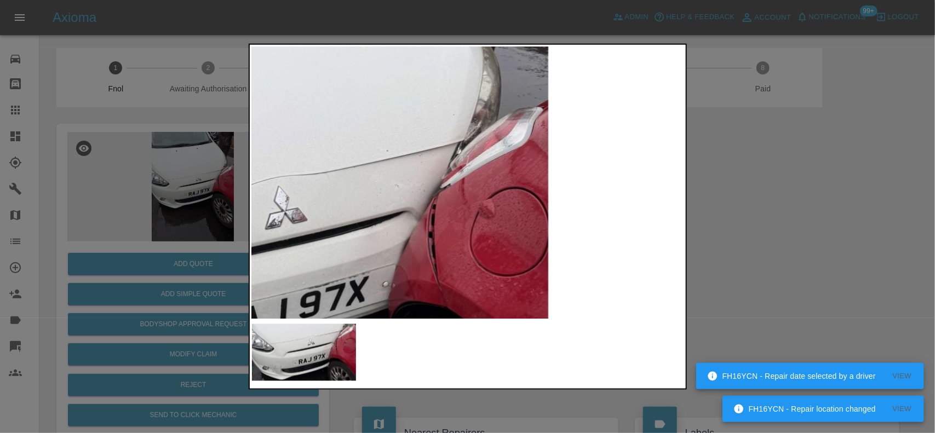
click at [513, 263] on img at bounding box center [243, 269] width 1298 height 816
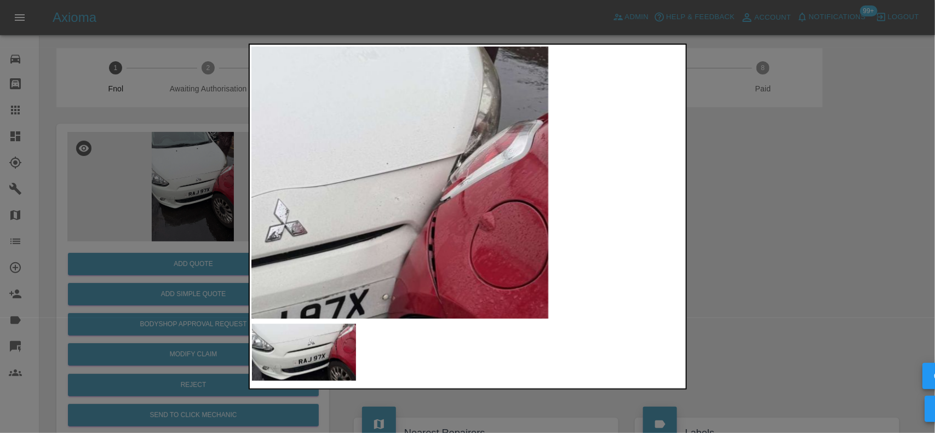
click at [496, 230] on img at bounding box center [243, 282] width 1298 height 816
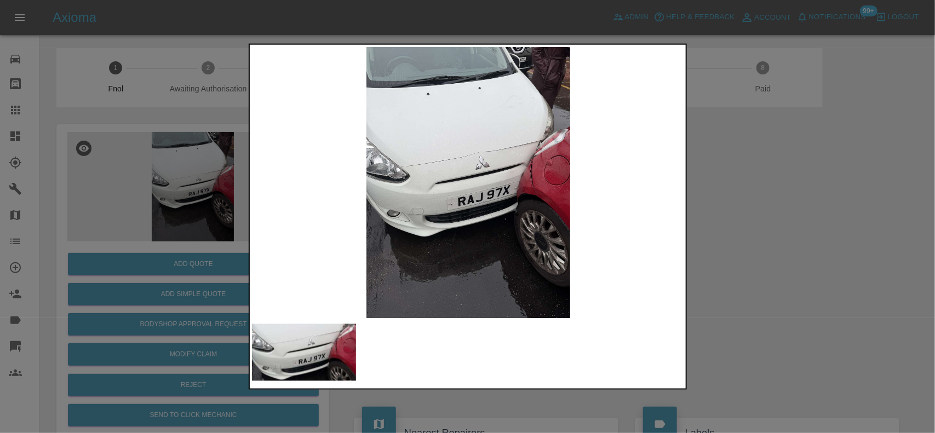
click at [475, 231] on img at bounding box center [468, 183] width 433 height 272
click at [212, 179] on div at bounding box center [467, 216] width 935 height 433
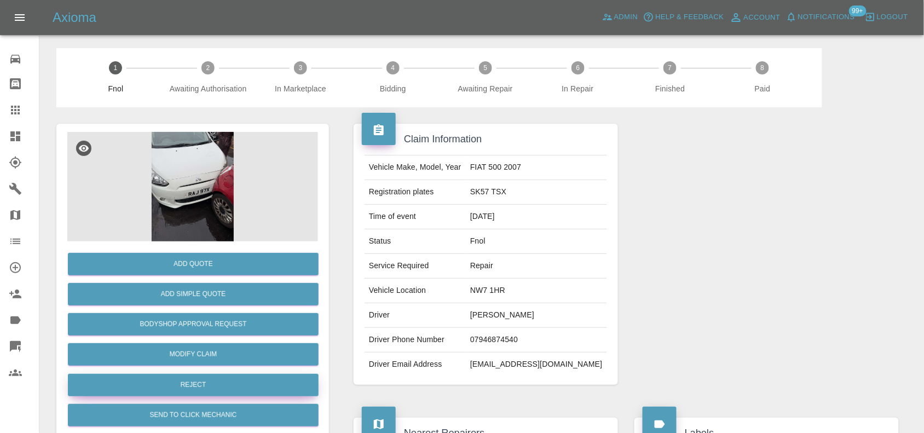
click at [190, 381] on button "Reject" at bounding box center [193, 385] width 251 height 22
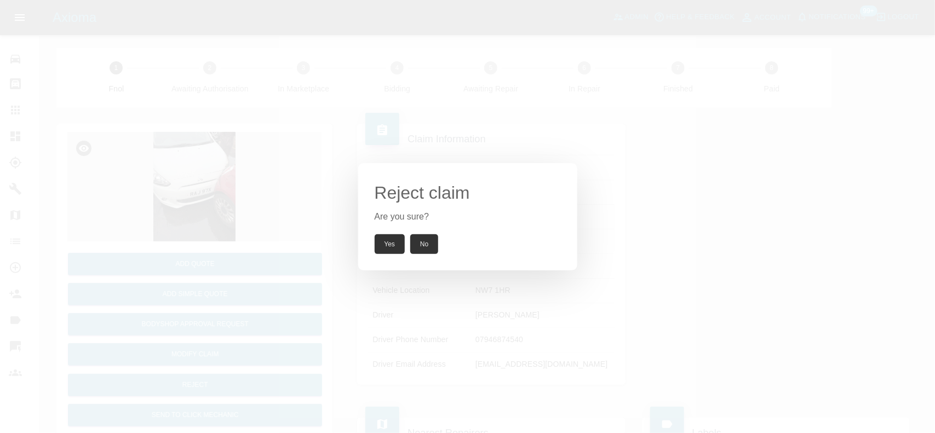
click at [395, 247] on button "Yes" at bounding box center [390, 244] width 31 height 20
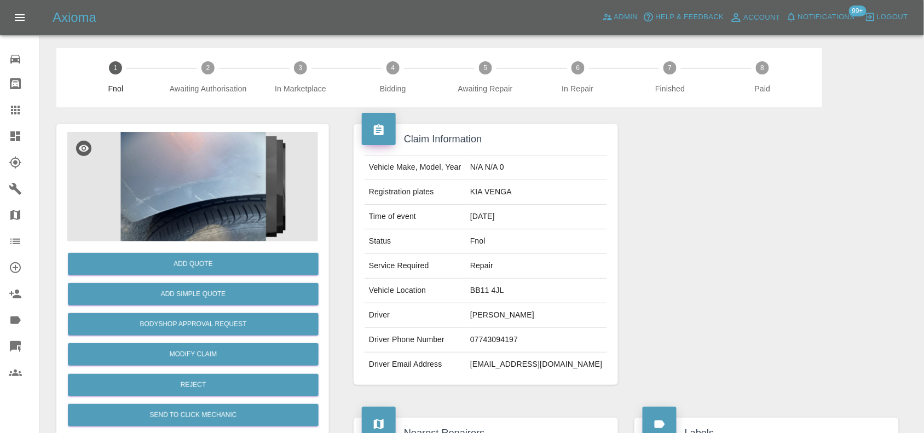
click at [149, 168] on div at bounding box center [192, 187] width 251 height 110
click at [203, 184] on img at bounding box center [192, 187] width 251 height 110
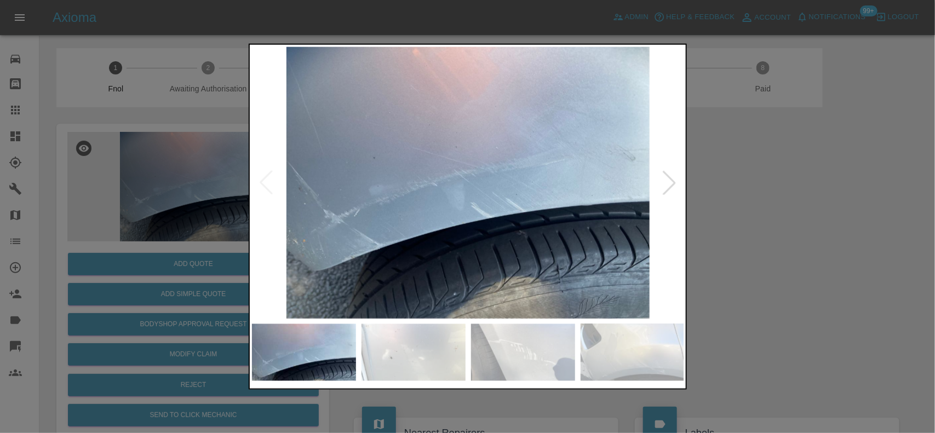
click at [446, 247] on img at bounding box center [468, 183] width 433 height 272
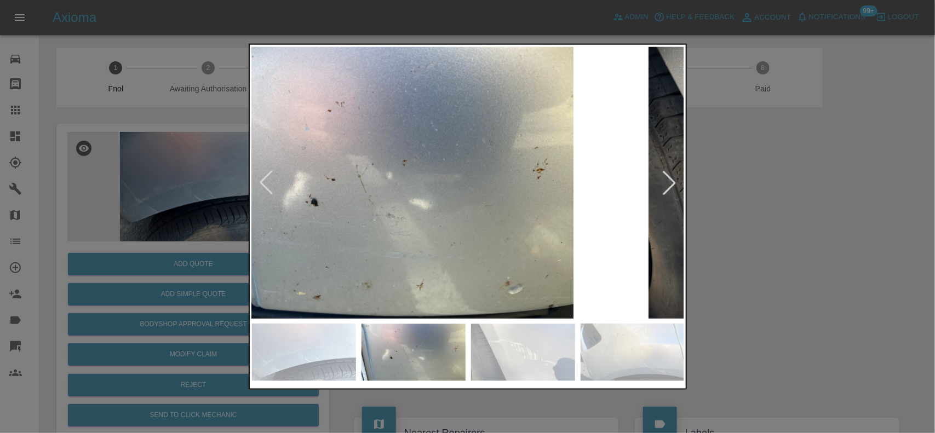
click at [400, 245] on img at bounding box center [392, 183] width 433 height 272
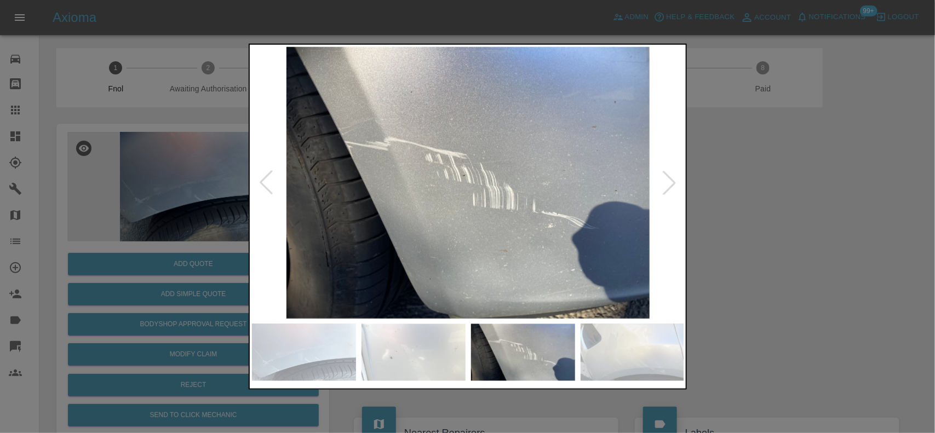
click at [381, 222] on img at bounding box center [468, 183] width 433 height 272
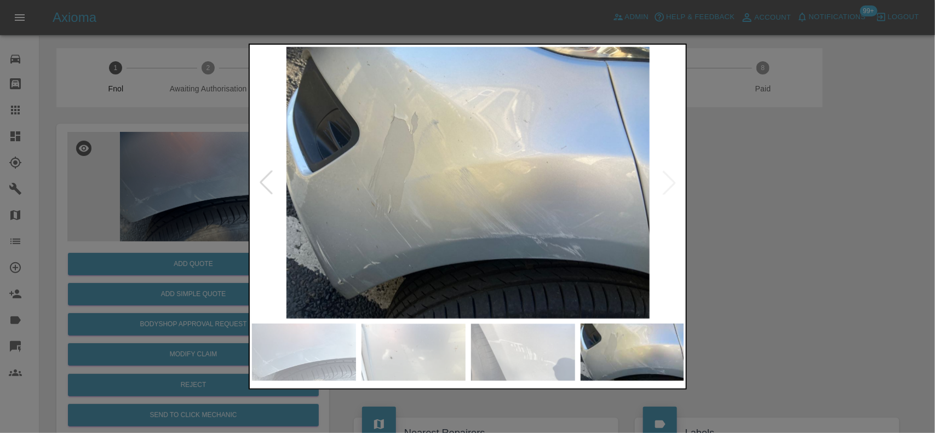
click at [331, 239] on img at bounding box center [468, 183] width 433 height 272
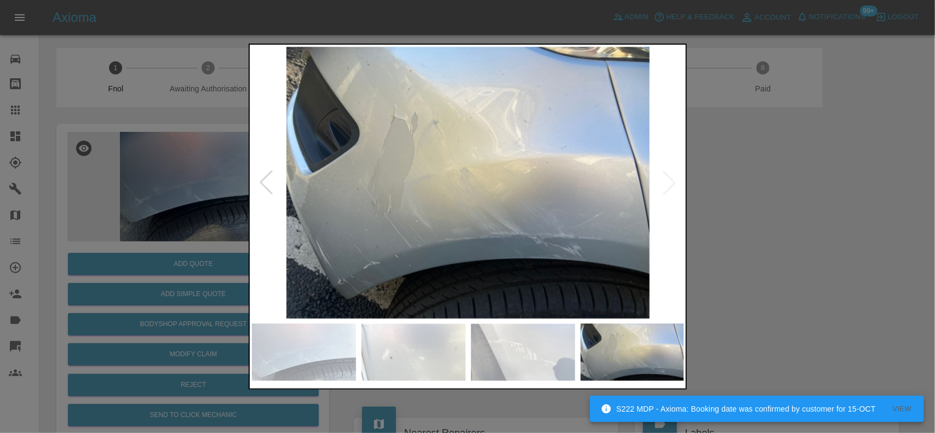
click at [362, 248] on img at bounding box center [468, 183] width 433 height 272
click at [436, 245] on img at bounding box center [468, 183] width 433 height 272
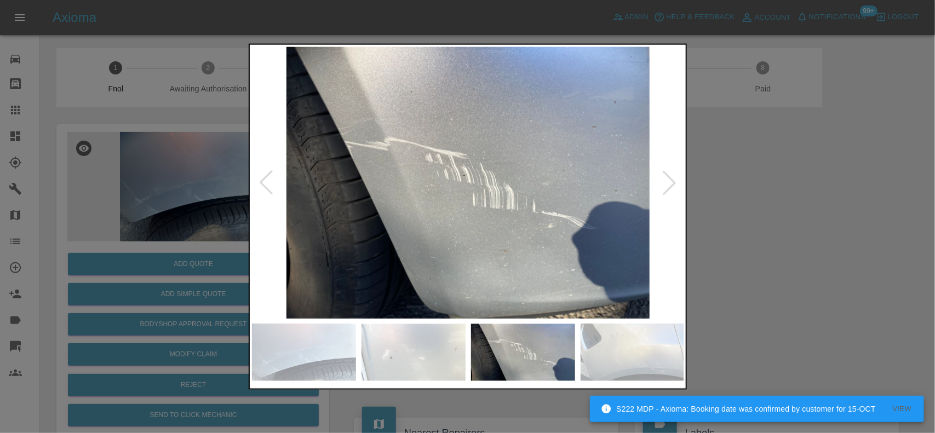
click at [475, 254] on img at bounding box center [468, 183] width 433 height 272
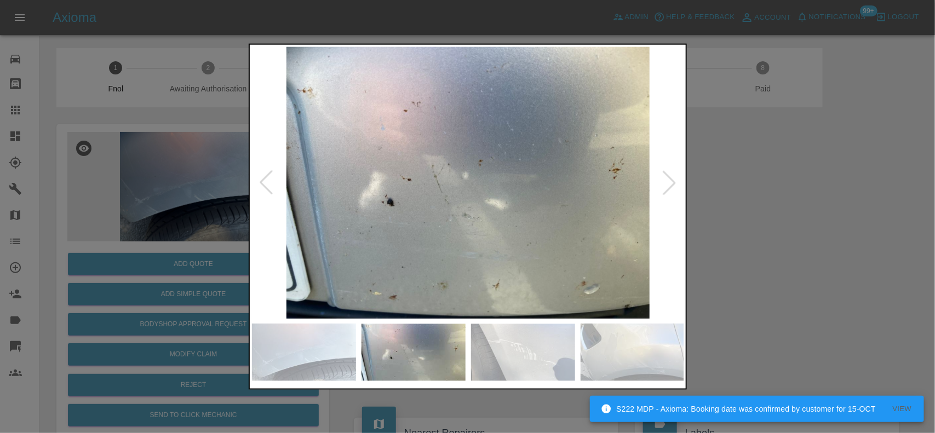
click at [475, 246] on img at bounding box center [468, 183] width 433 height 272
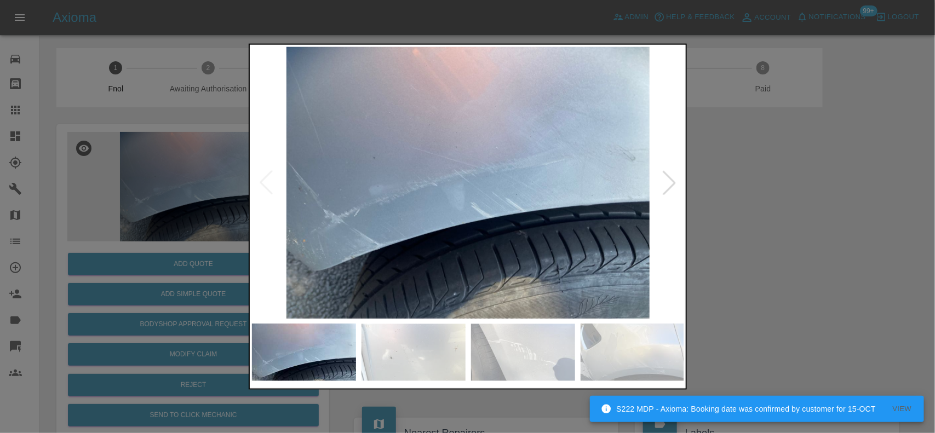
click at [515, 236] on img at bounding box center [468, 183] width 433 height 272
click at [531, 248] on img at bounding box center [468, 183] width 433 height 272
click at [107, 189] on div at bounding box center [467, 216] width 935 height 433
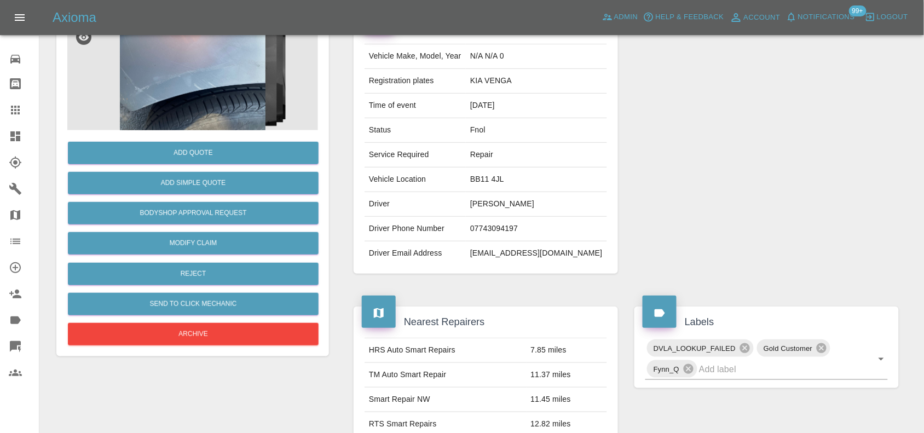
scroll to position [110, 0]
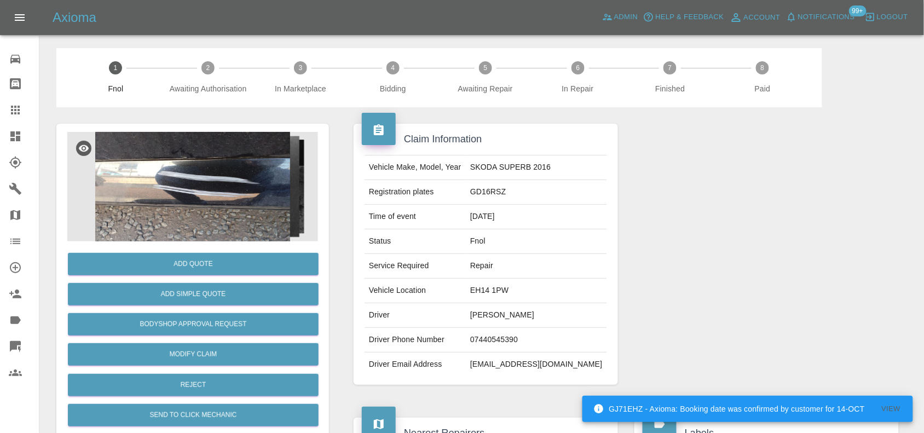
click at [263, 205] on img at bounding box center [192, 187] width 251 height 110
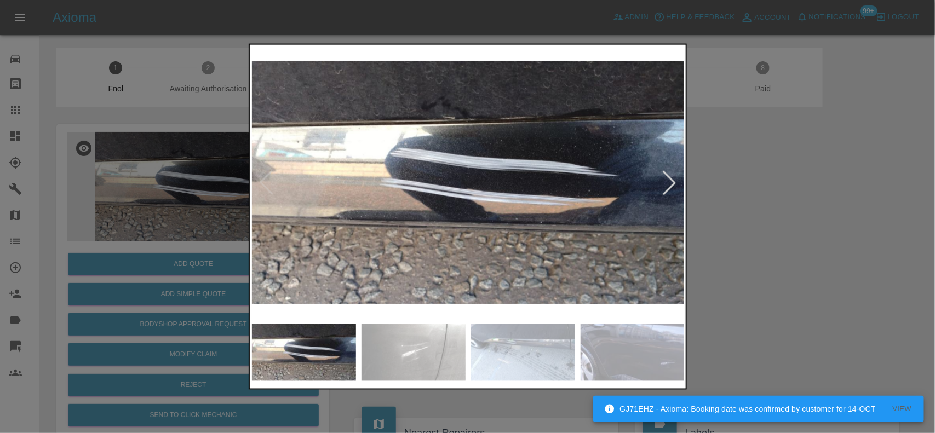
click at [405, 225] on img at bounding box center [468, 183] width 433 height 272
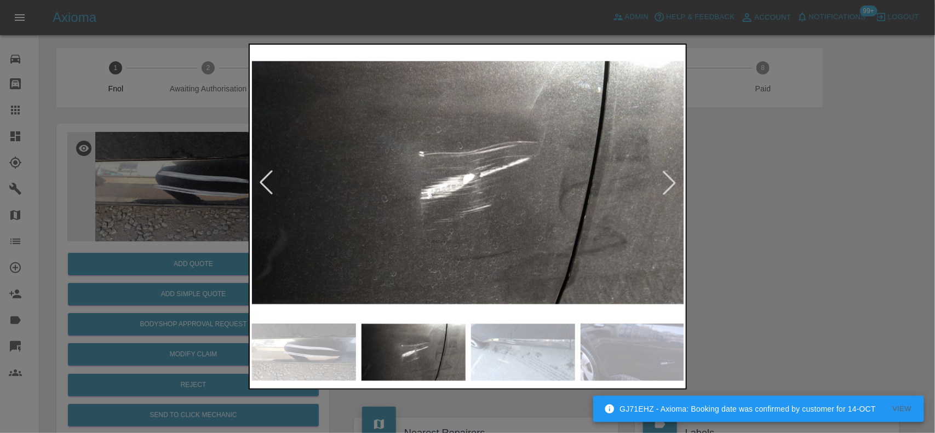
click at [370, 226] on img at bounding box center [468, 183] width 433 height 272
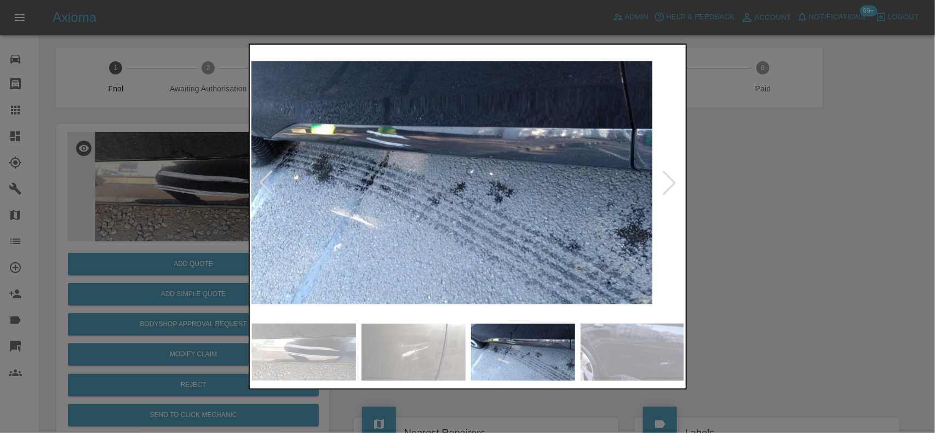
click at [319, 234] on img at bounding box center [436, 183] width 433 height 272
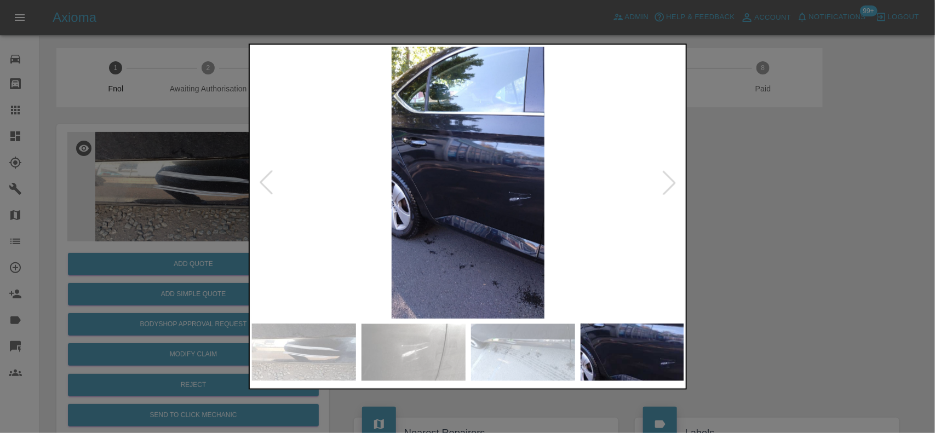
click at [209, 214] on div at bounding box center [467, 216] width 935 height 433
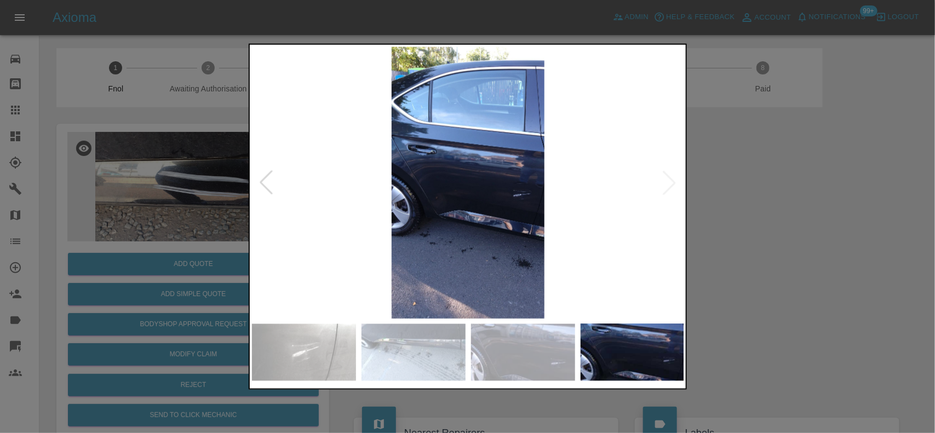
click at [487, 237] on img at bounding box center [468, 183] width 433 height 272
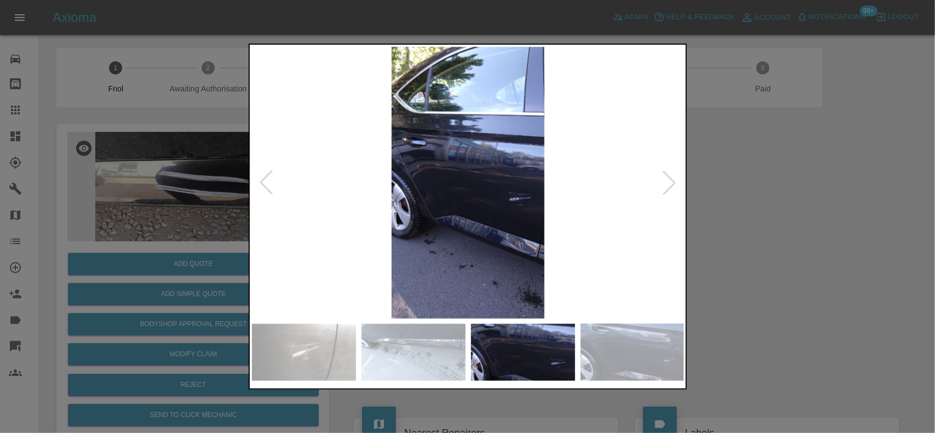
click at [484, 215] on img at bounding box center [468, 183] width 433 height 272
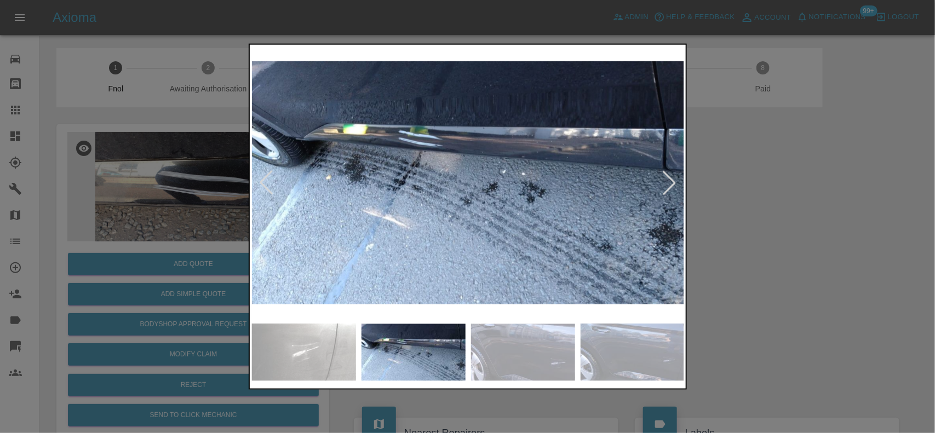
click at [426, 155] on img at bounding box center [468, 183] width 433 height 272
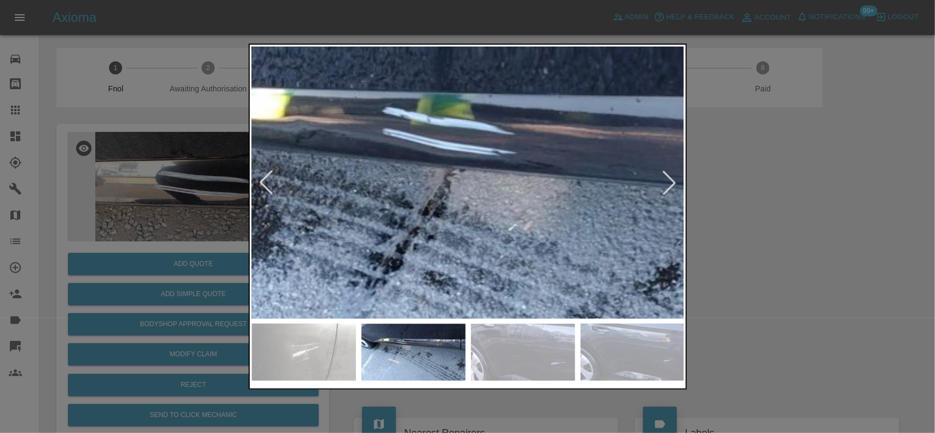
click at [426, 156] on img at bounding box center [592, 264] width 1298 height 816
click at [425, 156] on img at bounding box center [592, 264] width 1298 height 816
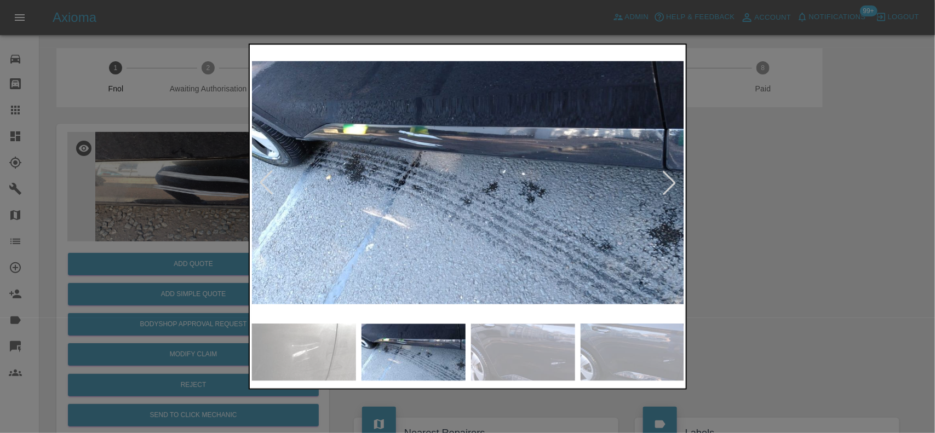
click at [461, 174] on img at bounding box center [468, 183] width 433 height 272
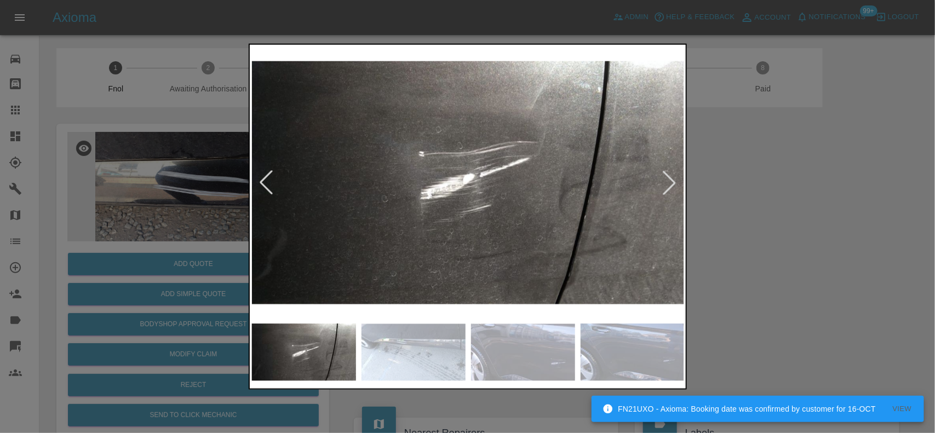
click at [488, 185] on img at bounding box center [468, 183] width 433 height 272
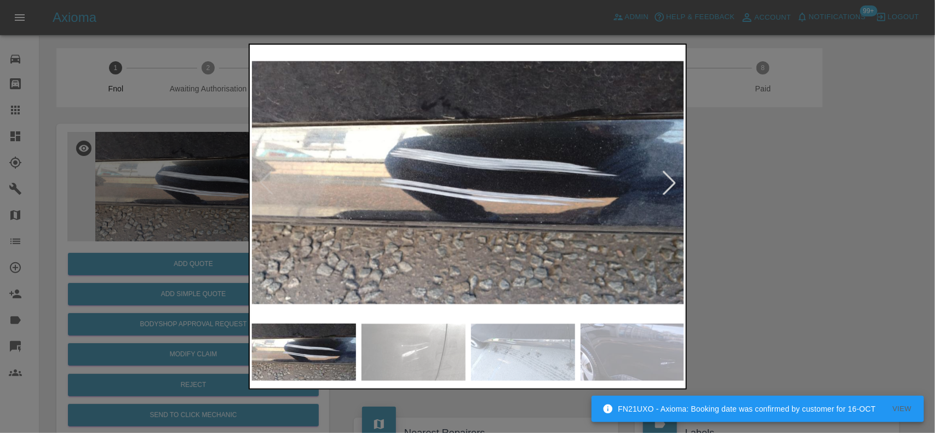
click at [497, 189] on img at bounding box center [468, 183] width 433 height 272
click at [589, 214] on img at bounding box center [468, 183] width 433 height 272
click at [467, 202] on img at bounding box center [468, 183] width 433 height 272
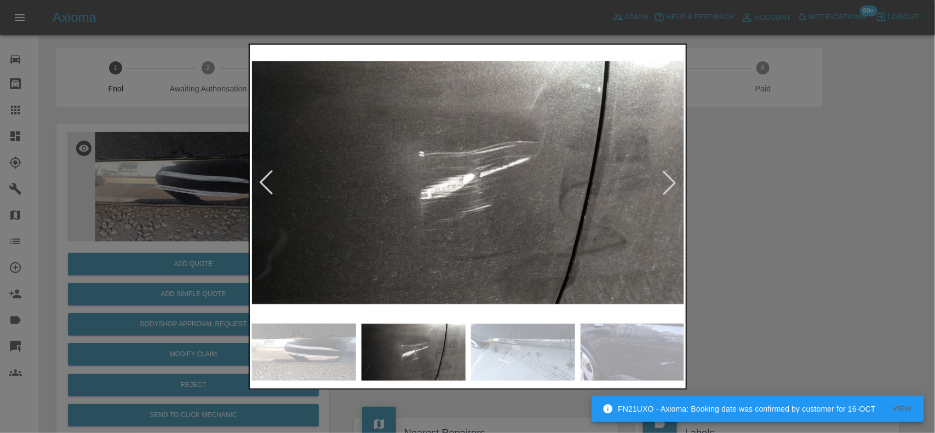
click at [414, 187] on img at bounding box center [468, 183] width 433 height 272
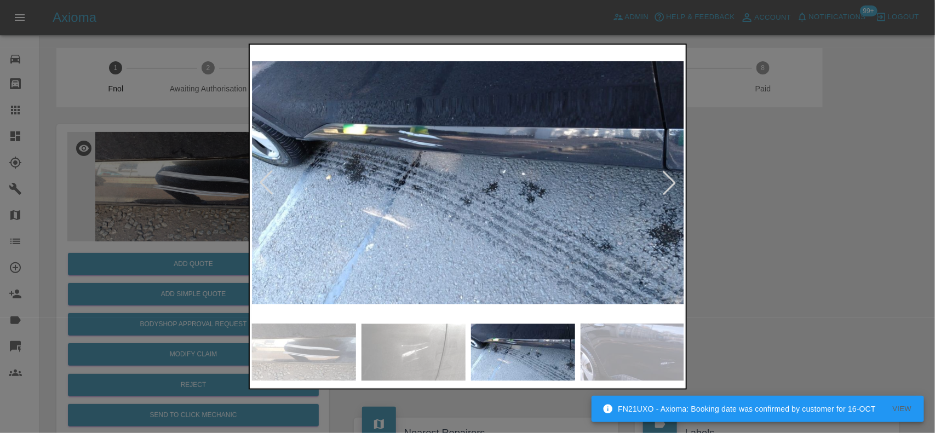
click at [422, 157] on img at bounding box center [468, 183] width 433 height 272
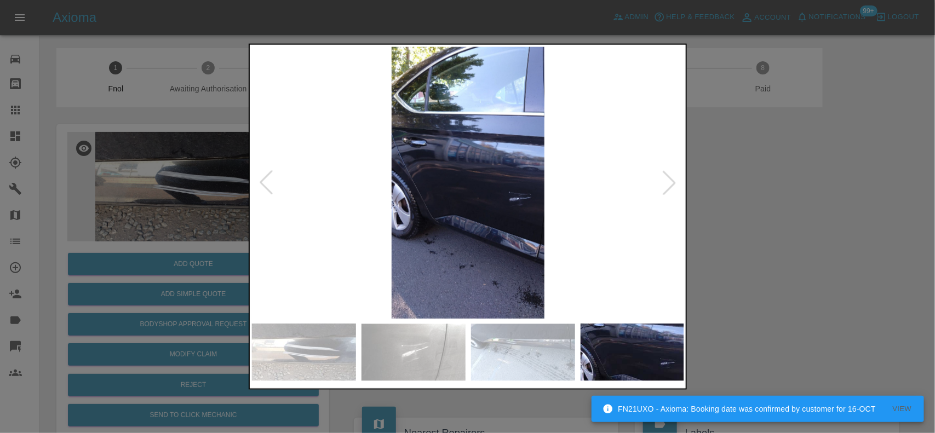
click at [513, 193] on img at bounding box center [468, 183] width 433 height 272
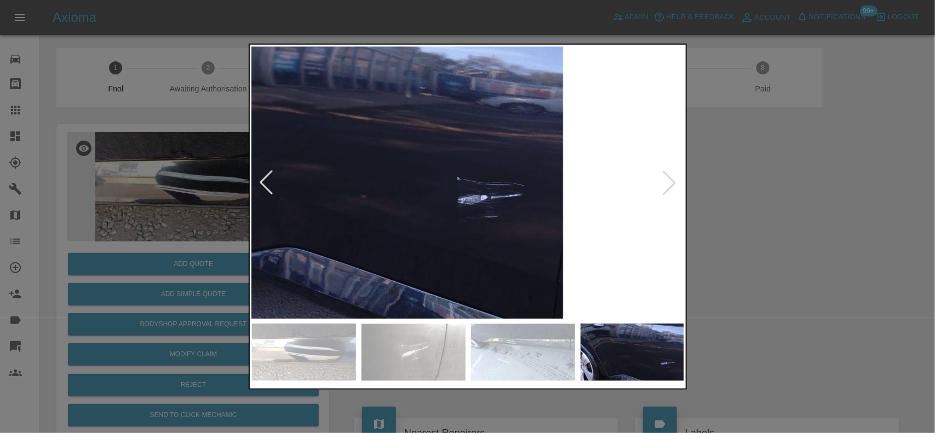
click at [482, 261] on img at bounding box center [333, 149] width 1298 height 816
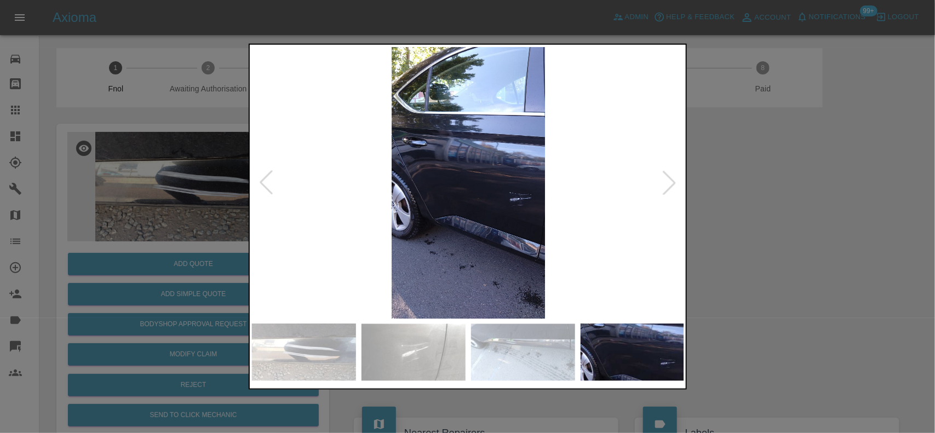
click at [484, 261] on img at bounding box center [468, 183] width 433 height 272
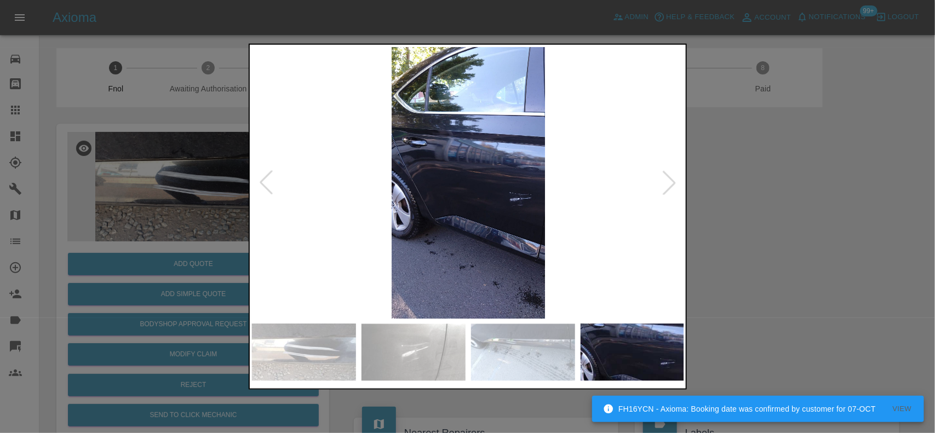
click at [421, 240] on img at bounding box center [468, 183] width 433 height 272
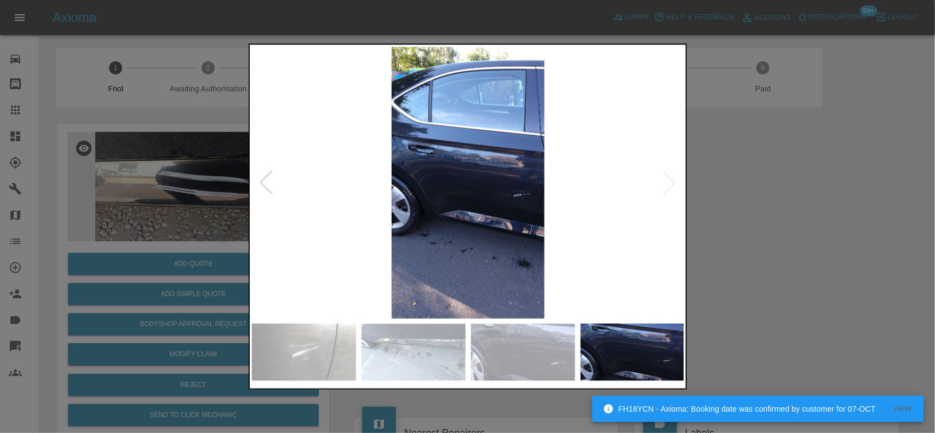
click at [507, 225] on img at bounding box center [468, 183] width 433 height 272
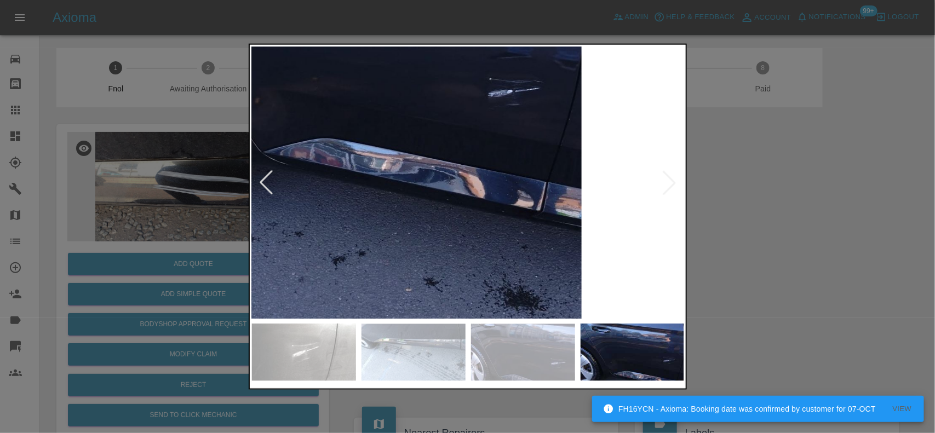
click at [509, 240] on img at bounding box center [351, 55] width 1298 height 816
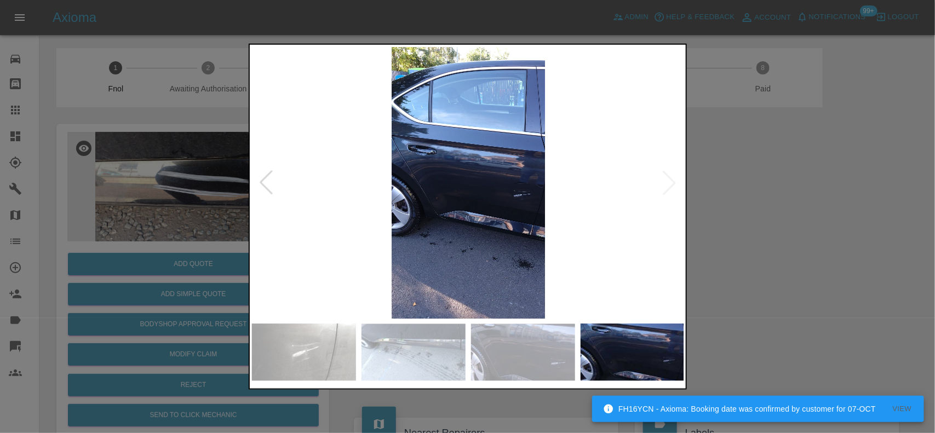
click at [401, 228] on img at bounding box center [468, 183] width 433 height 272
click at [284, 198] on img at bounding box center [468, 183] width 433 height 272
click at [74, 142] on div at bounding box center [467, 216] width 935 height 433
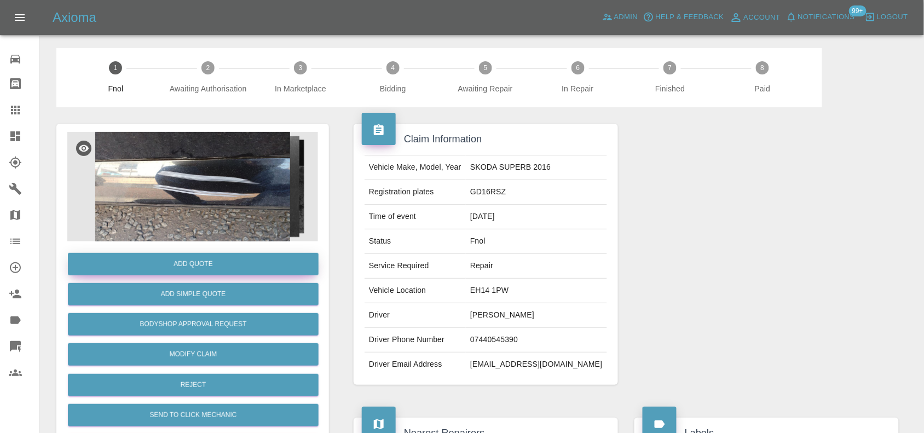
click at [226, 261] on button "Add Quote" at bounding box center [193, 264] width 251 height 22
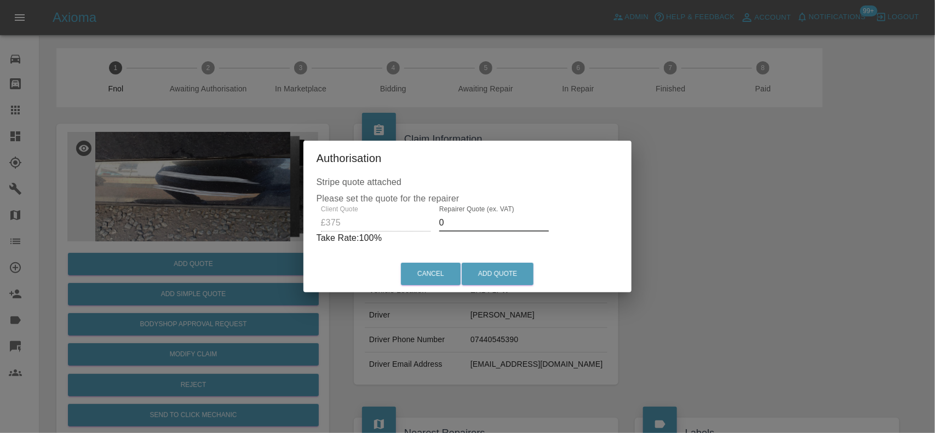
click at [404, 231] on div "Client Quote £375 Repairer Quote (ex. VAT) 0 Take Rate: 100 %" at bounding box center [467, 224] width 302 height 39
drag, startPoint x: 450, startPoint y: 218, endPoint x: 469, endPoint y: 222, distance: 19.1
click at [469, 222] on input "200" at bounding box center [496, 223] width 110 height 18
type input "230"
click at [468, 267] on button "Add Quote" at bounding box center [498, 274] width 72 height 22
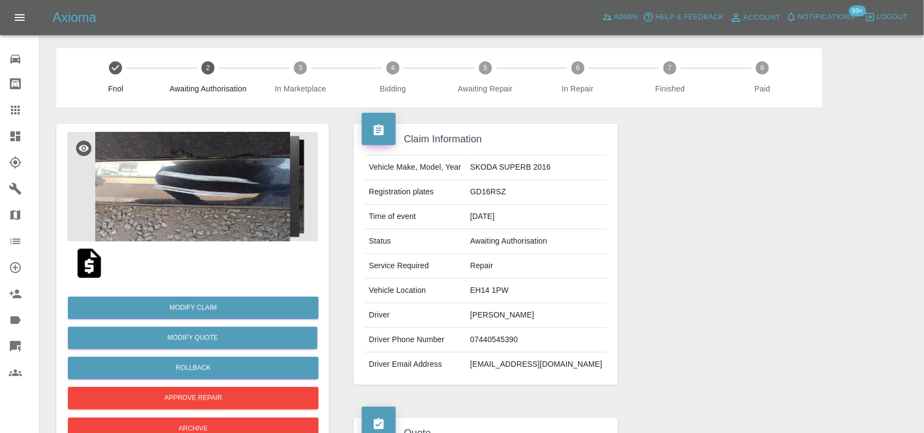
click at [176, 179] on img at bounding box center [192, 187] width 251 height 110
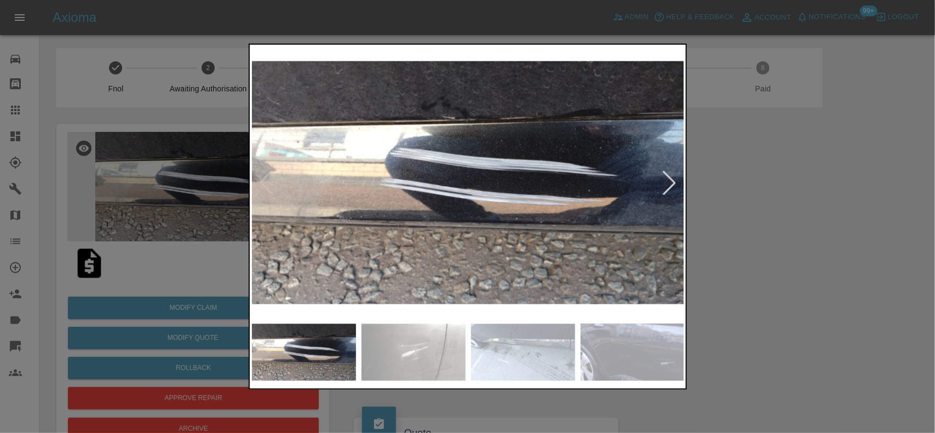
click at [12, 163] on div at bounding box center [467, 216] width 935 height 433
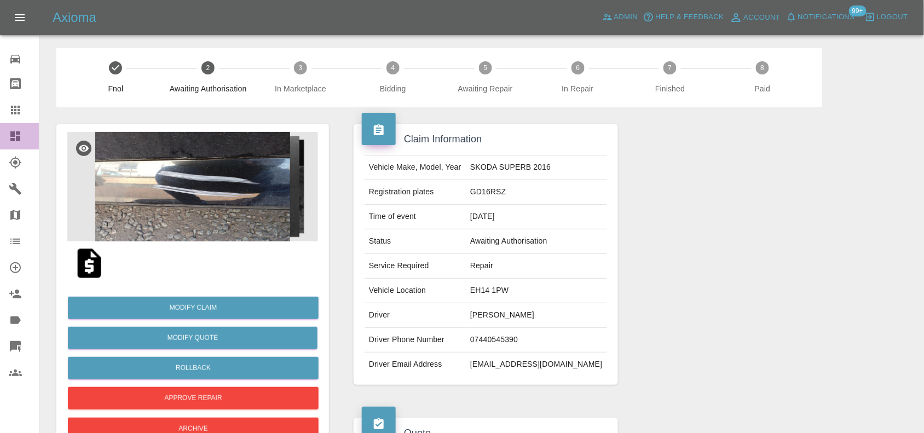
click at [26, 133] on div at bounding box center [24, 136] width 31 height 13
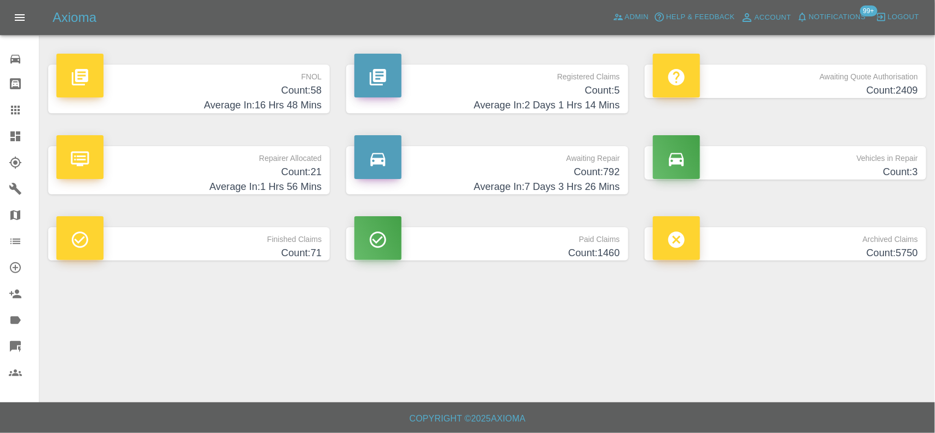
click at [277, 89] on h4 "Count: 58" at bounding box center [188, 90] width 265 height 15
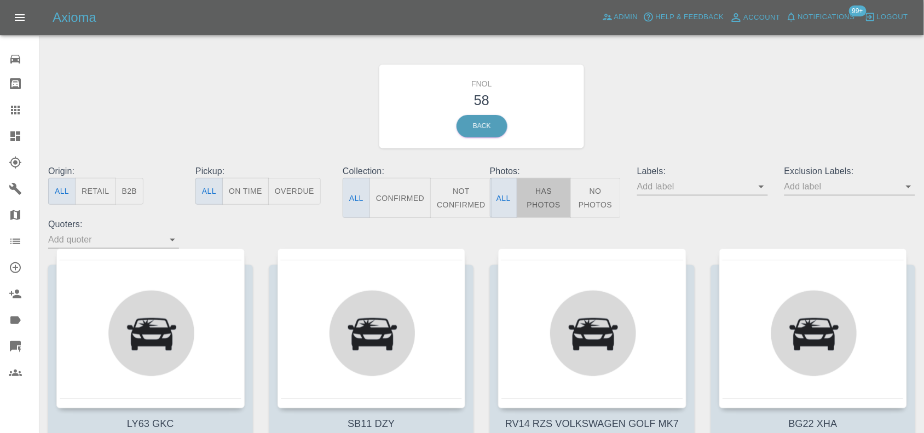
click at [554, 188] on button "Has Photos" at bounding box center [544, 198] width 54 height 40
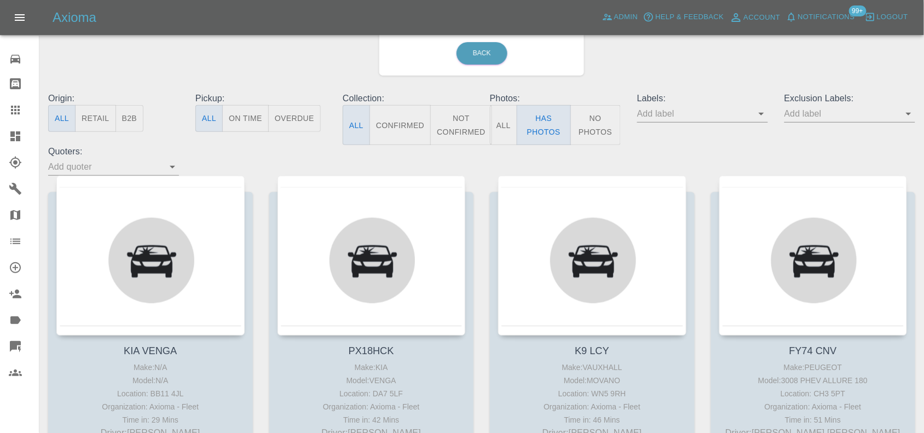
scroll to position [137, 0]
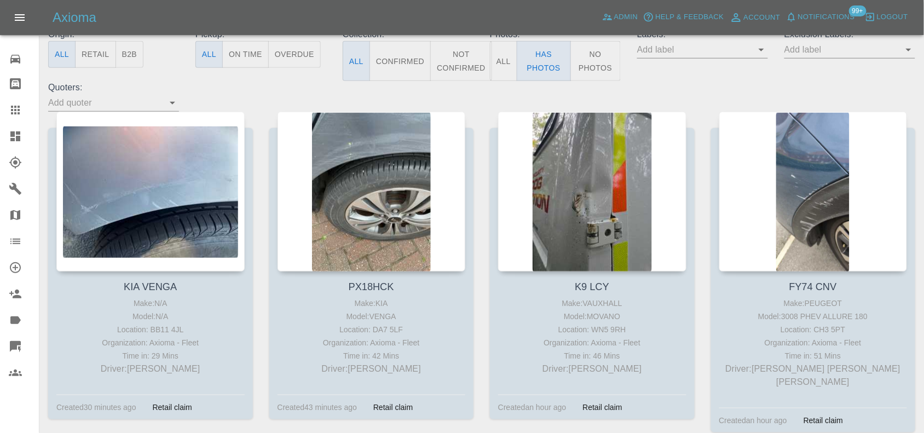
drag, startPoint x: 154, startPoint y: 154, endPoint x: 271, endPoint y: 90, distance: 133.1
click at [271, 90] on div "Origin: All Retail B2B Pickup: All On Time Overdue Collection: All Confirmed No…" at bounding box center [482, 70] width 884 height 84
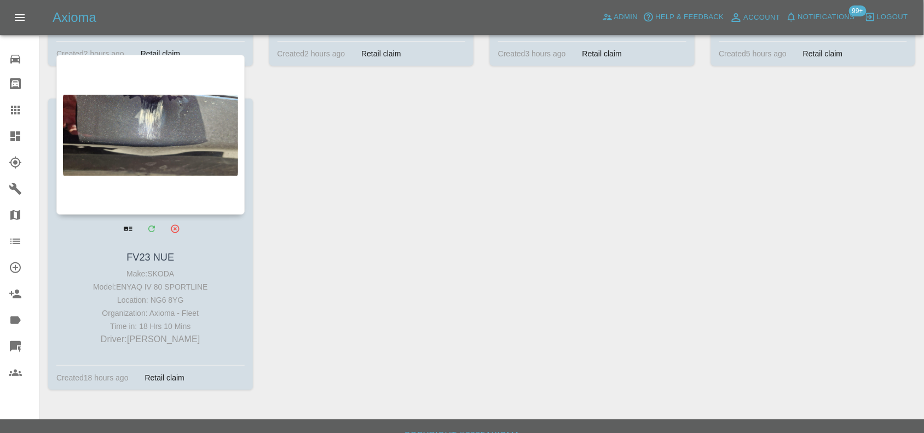
scroll to position [1155, 0]
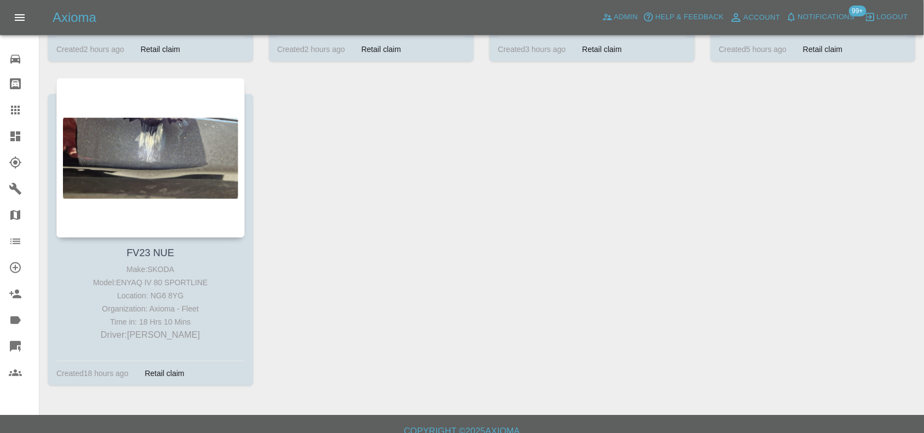
click at [5, 133] on link "Dashboard" at bounding box center [19, 136] width 39 height 26
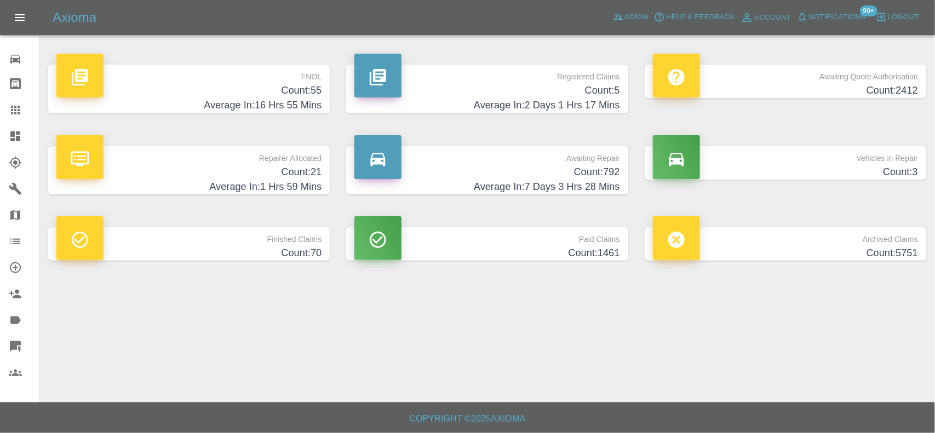
click at [315, 88] on h4 "Count: 55" at bounding box center [188, 90] width 265 height 15
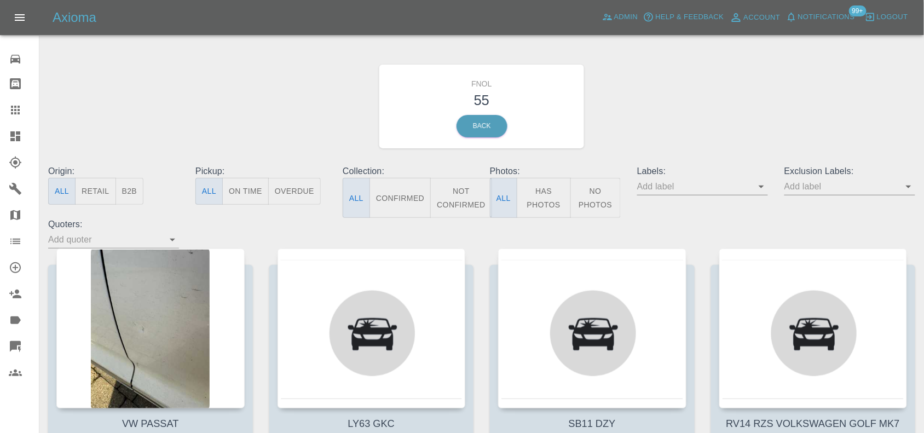
click at [549, 196] on button "Has Photos" at bounding box center [544, 198] width 54 height 40
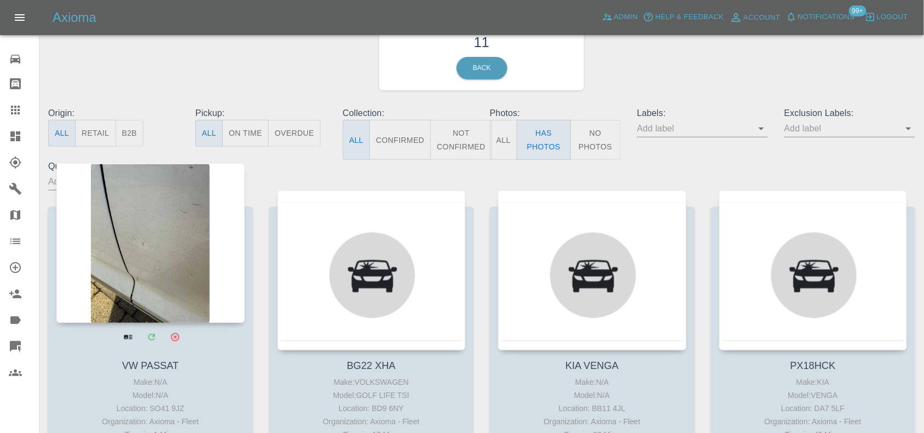
scroll to position [137, 0]
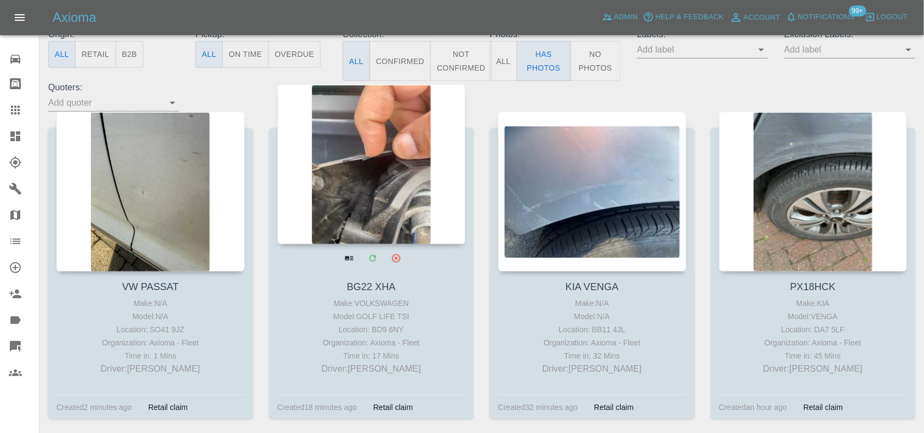
drag, startPoint x: 560, startPoint y: 165, endPoint x: 343, endPoint y: 188, distance: 218.5
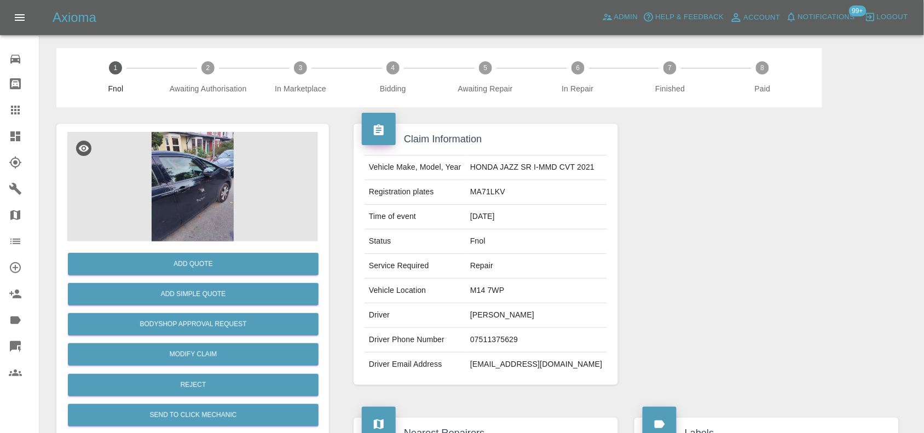
click at [184, 179] on img at bounding box center [192, 187] width 251 height 110
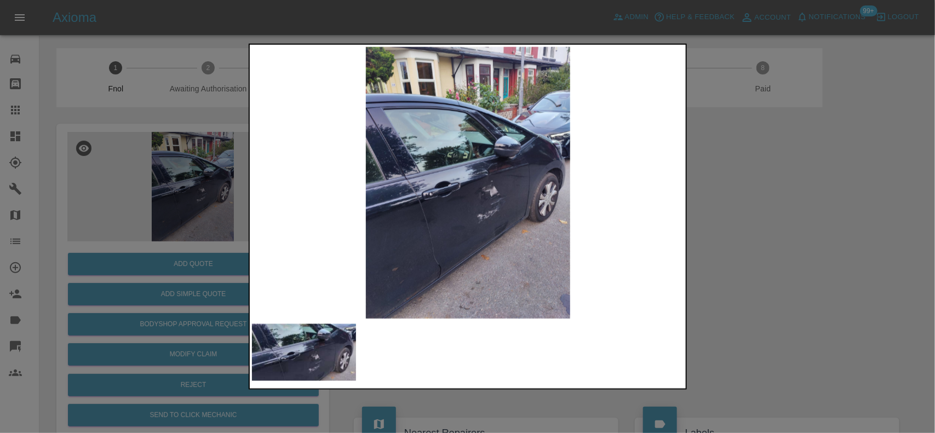
click at [496, 200] on img at bounding box center [468, 183] width 433 height 272
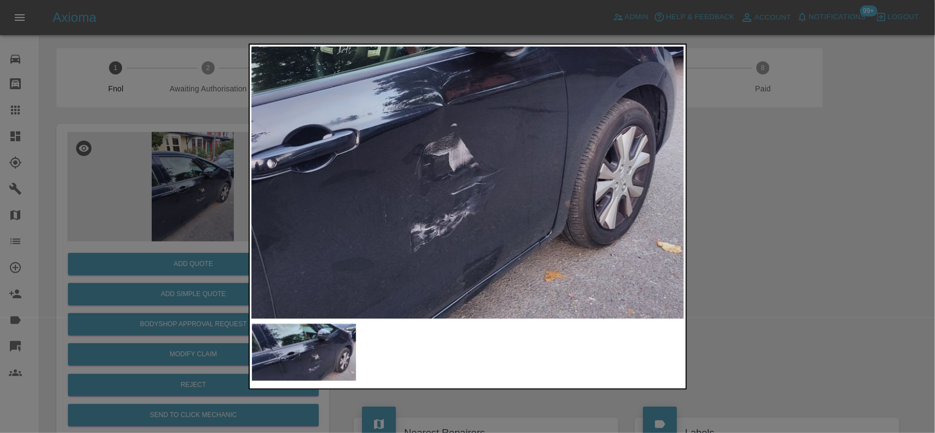
click at [496, 226] on img at bounding box center [382, 129] width 1298 height 816
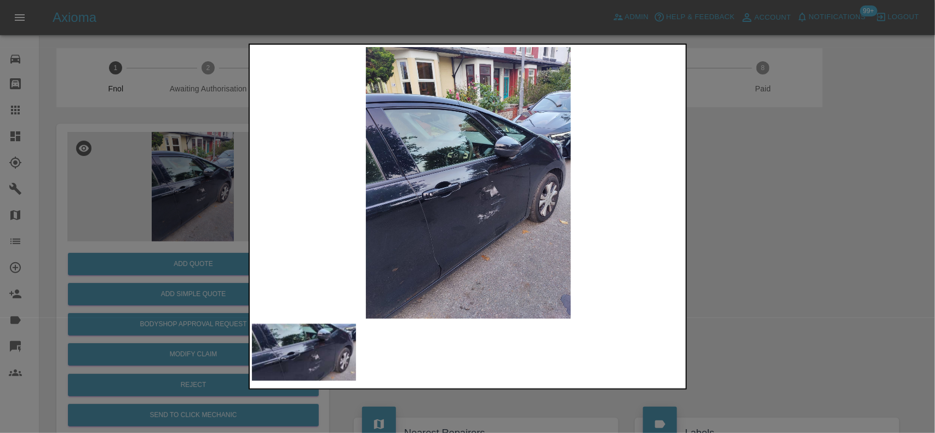
click at [450, 220] on img at bounding box center [468, 183] width 433 height 272
click at [447, 221] on img at bounding box center [468, 183] width 433 height 272
click at [502, 221] on img at bounding box center [468, 183] width 433 height 272
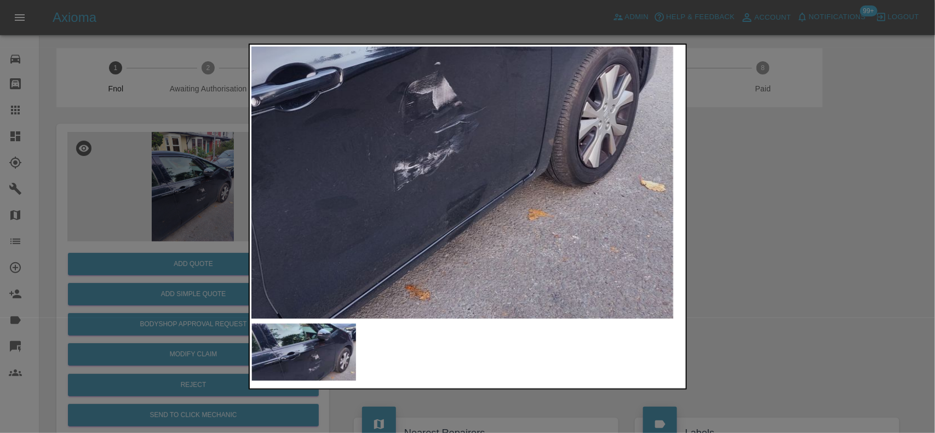
click at [502, 221] on img at bounding box center [366, 67] width 1298 height 816
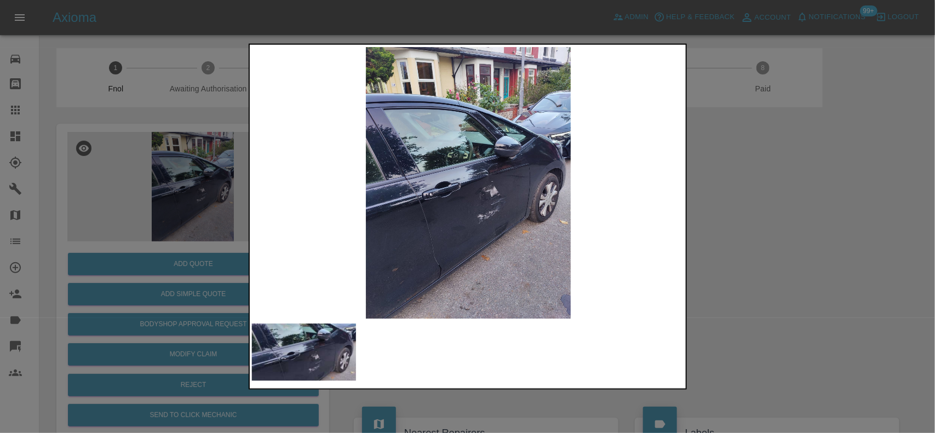
click at [430, 207] on img at bounding box center [468, 183] width 433 height 272
click at [479, 185] on img at bounding box center [468, 183] width 433 height 272
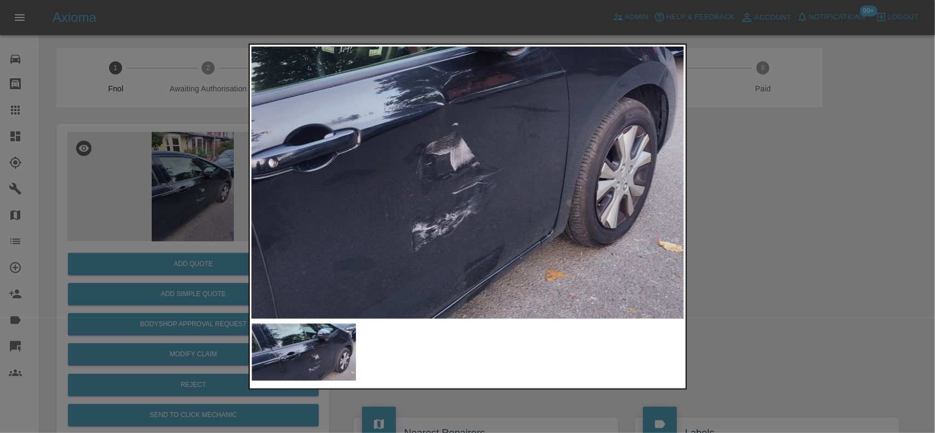
click at [465, 179] on img at bounding box center [383, 128] width 1298 height 816
click at [154, 160] on div at bounding box center [467, 216] width 935 height 433
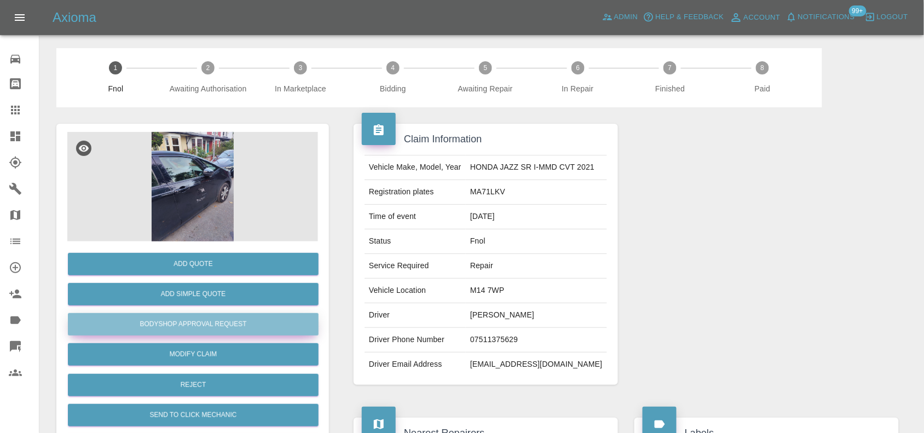
click at [219, 322] on button "Bodyshop Approval Request" at bounding box center [193, 324] width 251 height 22
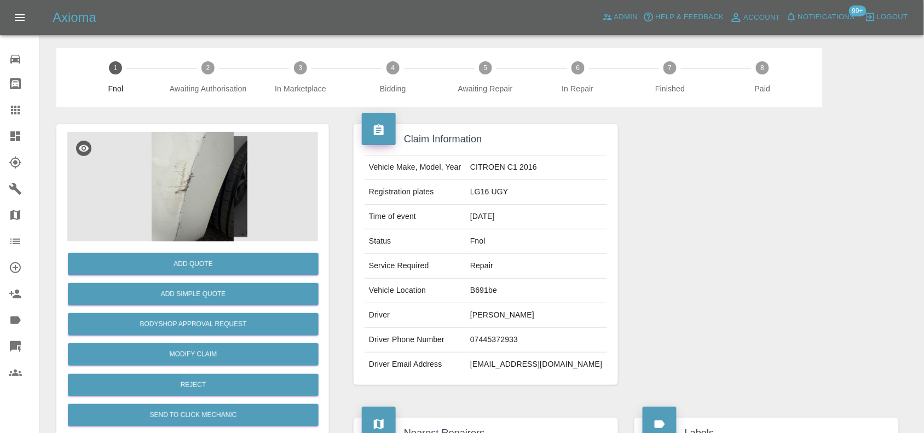
click at [195, 175] on img at bounding box center [192, 187] width 251 height 110
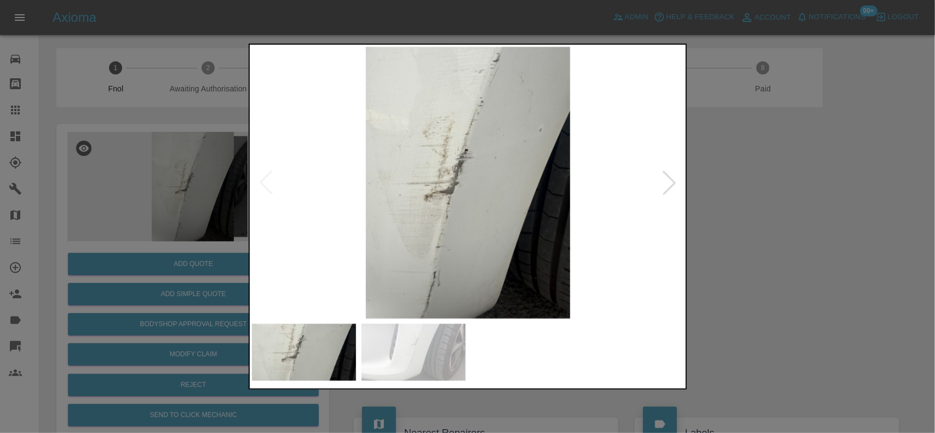
click at [410, 228] on img at bounding box center [468, 183] width 433 height 272
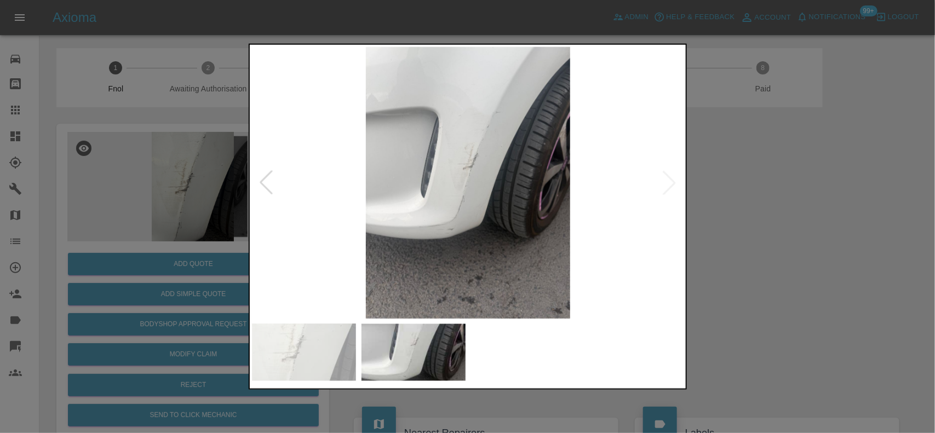
click at [461, 242] on img at bounding box center [468, 183] width 433 height 272
click at [462, 207] on img at bounding box center [468, 183] width 433 height 272
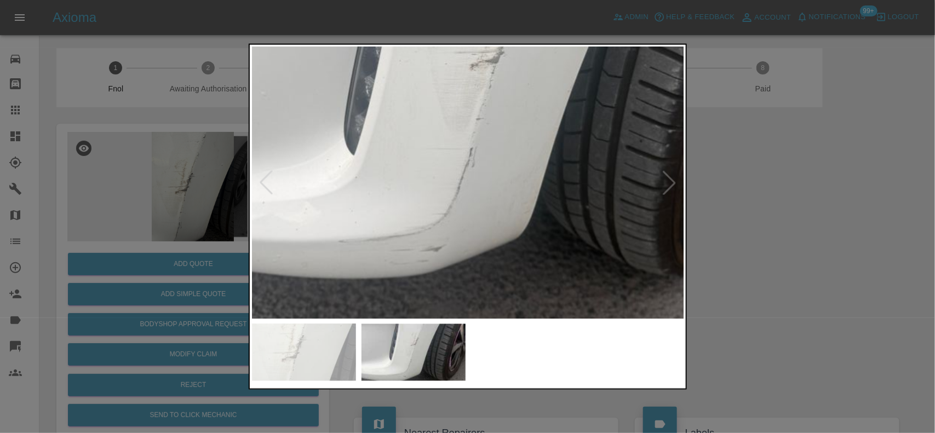
drag, startPoint x: 162, startPoint y: 123, endPoint x: 189, endPoint y: 152, distance: 39.5
click at [169, 132] on div at bounding box center [467, 216] width 935 height 433
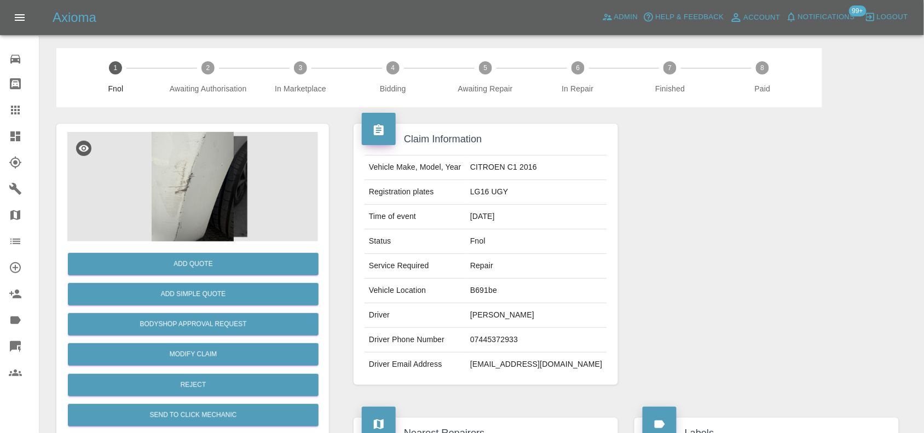
click at [200, 125] on div "Add Quote Add Simple Quote Bodyshop Approval Request Modify Claim Reject Send t…" at bounding box center [192, 296] width 273 height 344
click at [202, 160] on img at bounding box center [192, 187] width 251 height 110
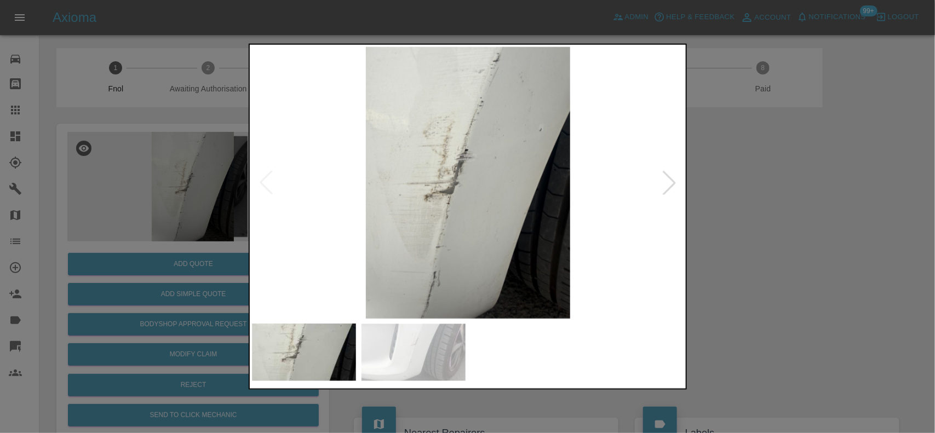
click at [441, 172] on img at bounding box center [468, 183] width 433 height 272
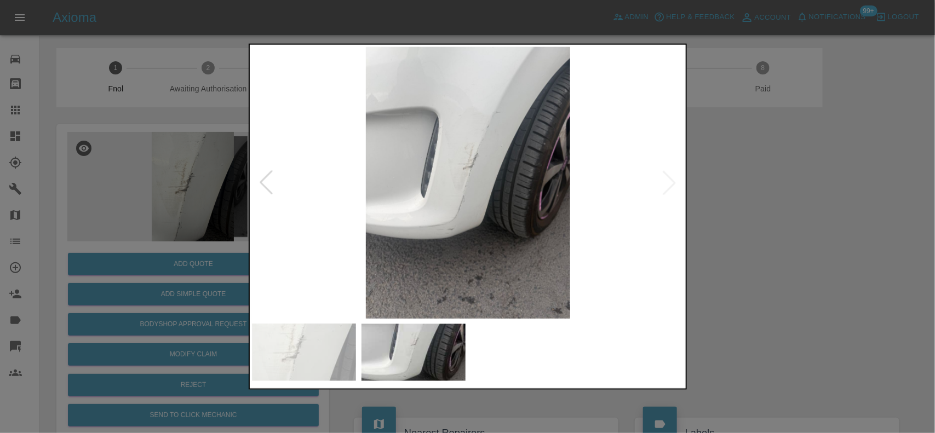
click at [474, 185] on img at bounding box center [468, 183] width 433 height 272
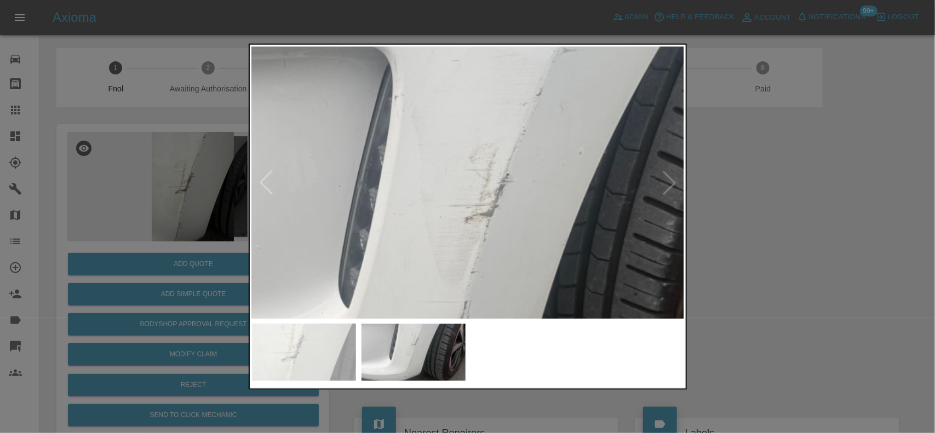
click at [502, 259] on img at bounding box center [479, 261] width 1298 height 816
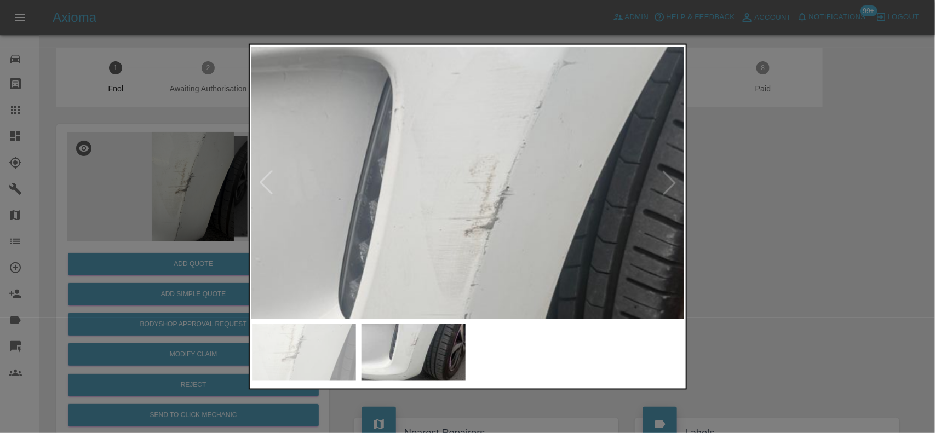
click at [97, 222] on div at bounding box center [467, 216] width 935 height 433
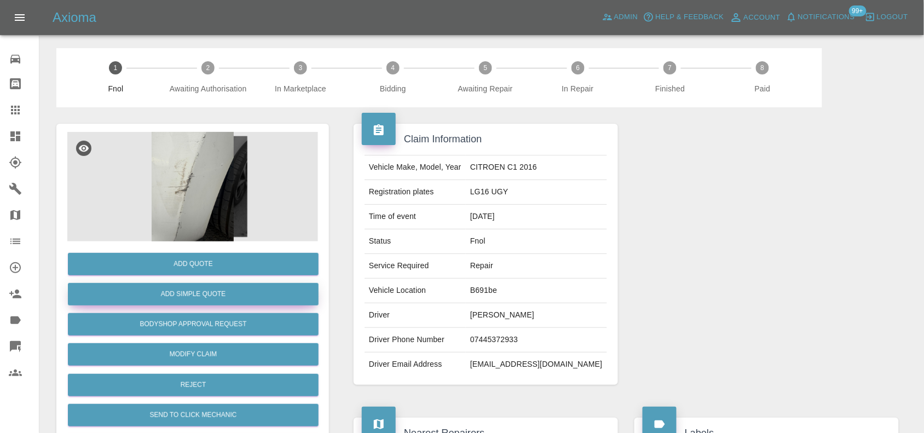
click at [148, 297] on button "Add Simple Quote" at bounding box center [193, 294] width 251 height 22
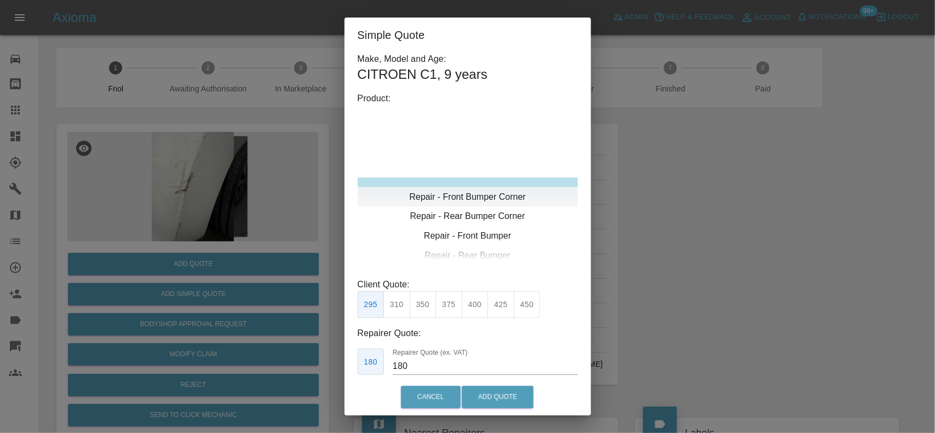
type input "120"
click at [457, 195] on div "Repair - Front Bumper Corner" at bounding box center [468, 187] width 220 height 20
click at [387, 307] on button "199" at bounding box center [396, 304] width 27 height 27
click at [497, 401] on button "Add Quote" at bounding box center [498, 397] width 72 height 22
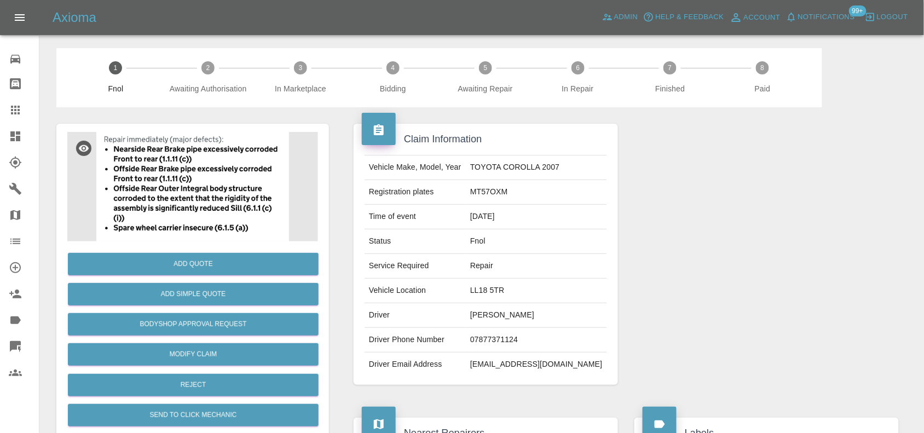
click at [158, 178] on img at bounding box center [192, 187] width 251 height 110
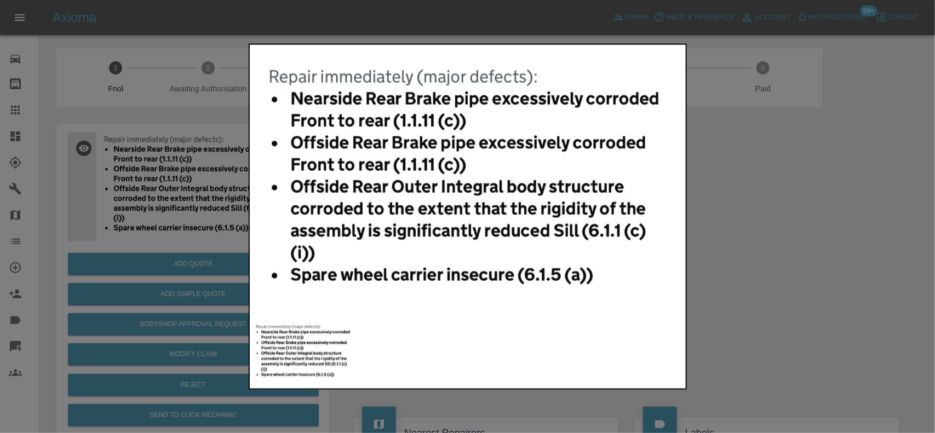
click at [285, 184] on img at bounding box center [468, 183] width 433 height 272
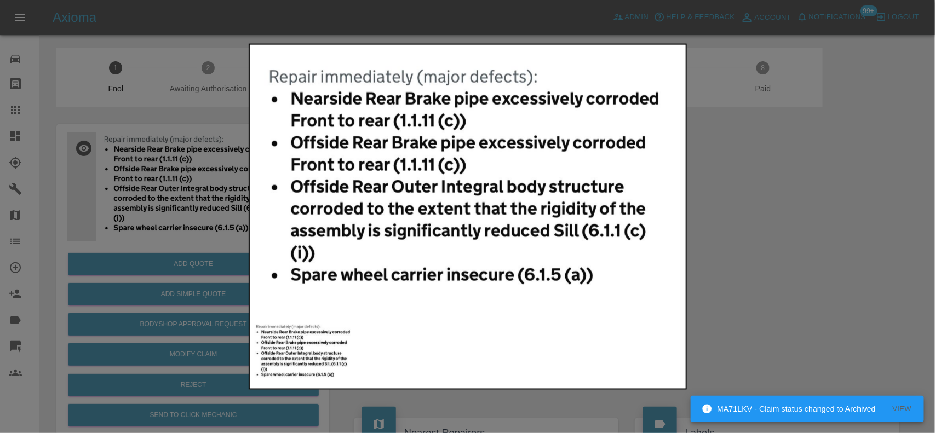
click at [405, 210] on img at bounding box center [468, 183] width 433 height 272
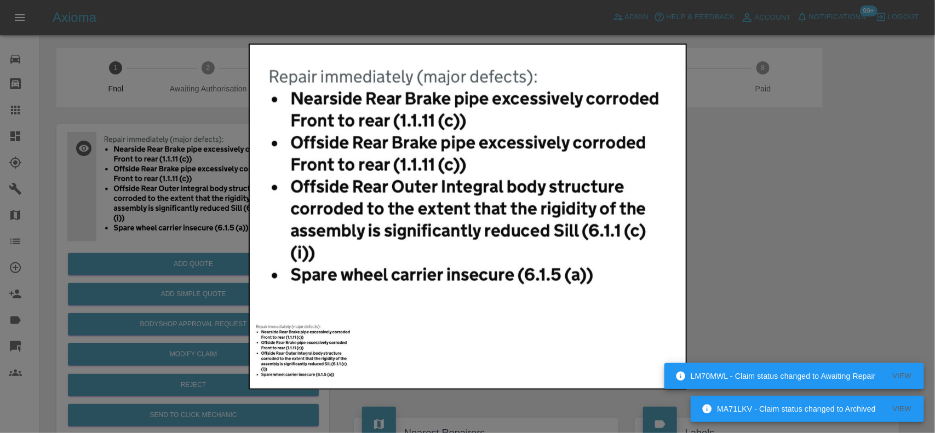
click at [258, 174] on img at bounding box center [468, 183] width 433 height 272
click at [202, 376] on div at bounding box center [467, 216] width 935 height 433
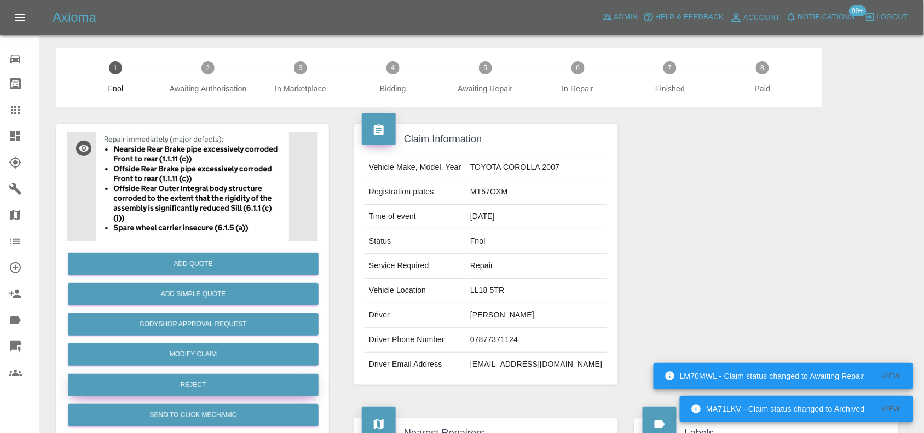
click at [203, 381] on button "Reject" at bounding box center [193, 385] width 251 height 22
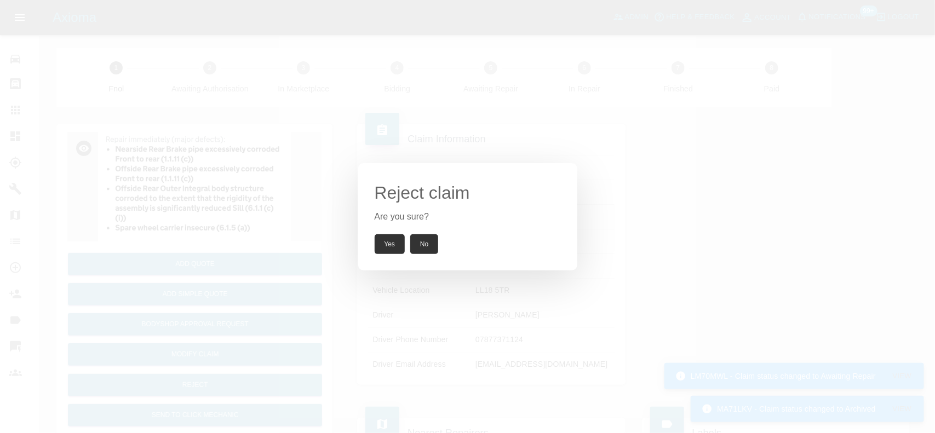
click at [394, 239] on button "Yes" at bounding box center [390, 244] width 31 height 20
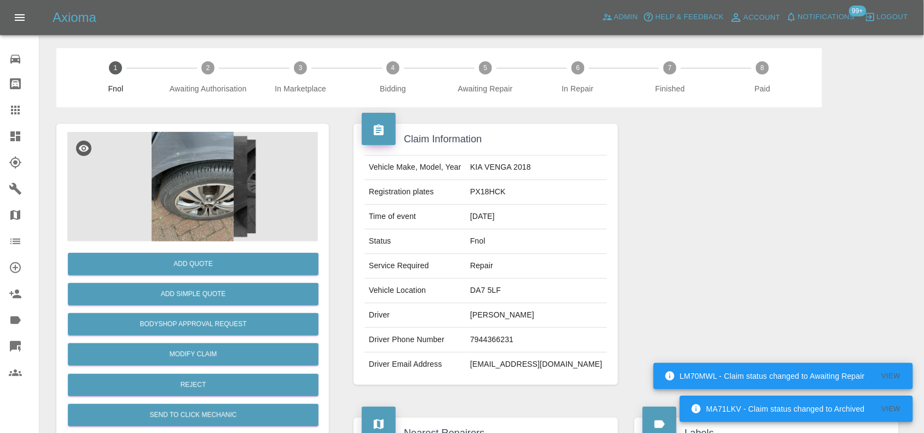
click at [143, 189] on div at bounding box center [192, 187] width 251 height 110
click at [186, 189] on img at bounding box center [192, 187] width 251 height 110
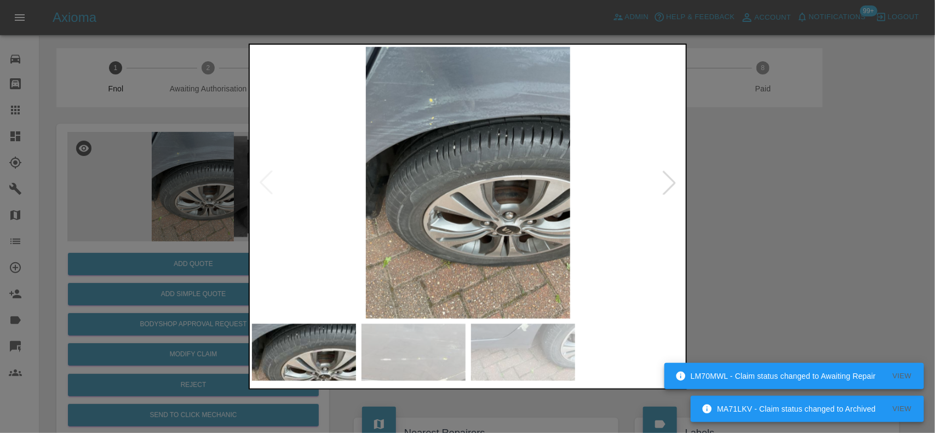
click at [436, 158] on img at bounding box center [468, 183] width 433 height 272
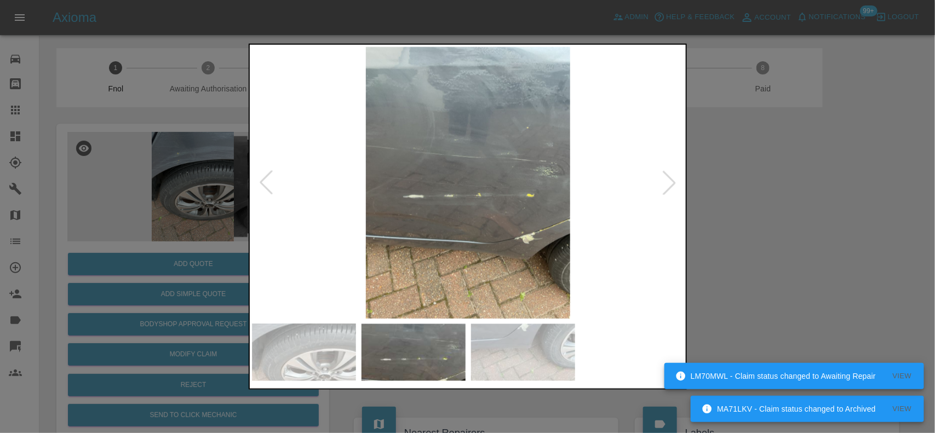
click at [423, 149] on img at bounding box center [468, 183] width 433 height 272
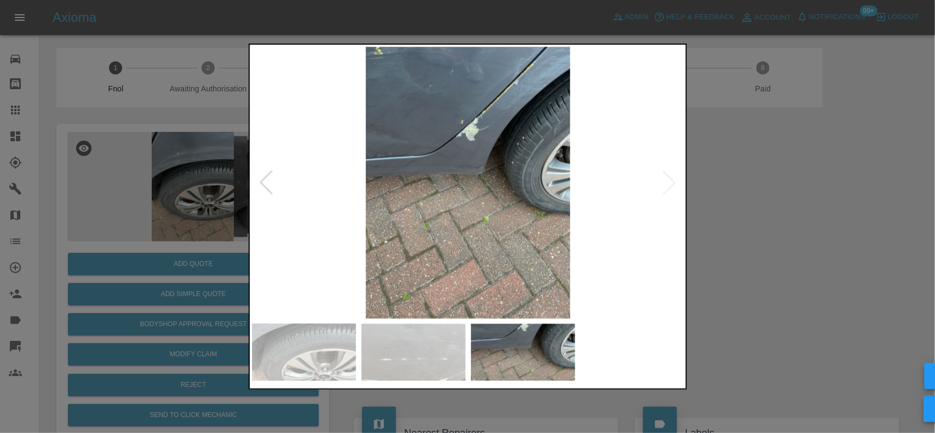
click at [469, 125] on img at bounding box center [468, 183] width 433 height 272
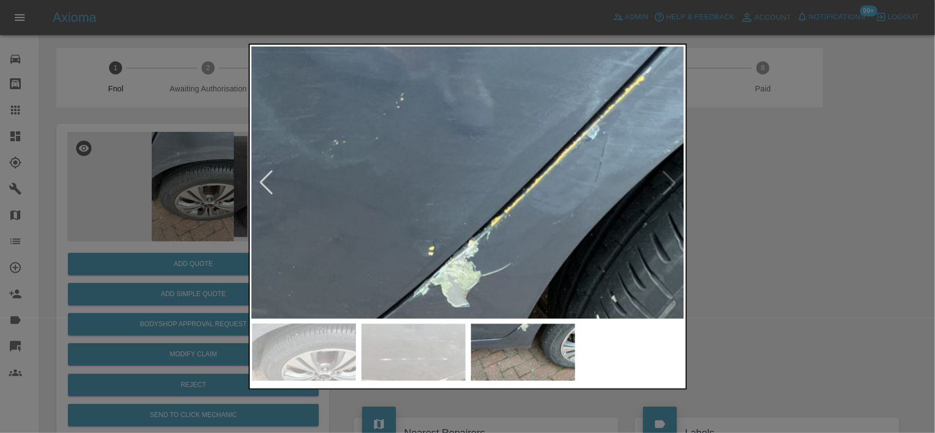
click at [509, 228] on img at bounding box center [448, 433] width 1298 height 816
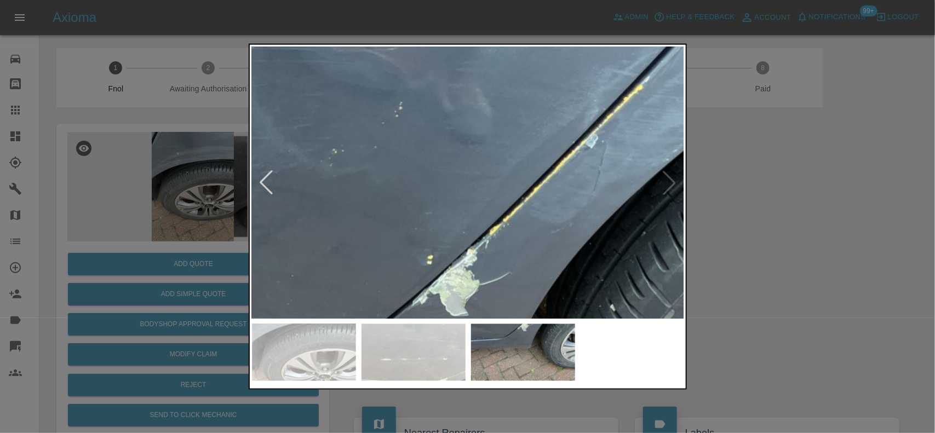
click at [508, 211] on img at bounding box center [446, 441] width 1298 height 816
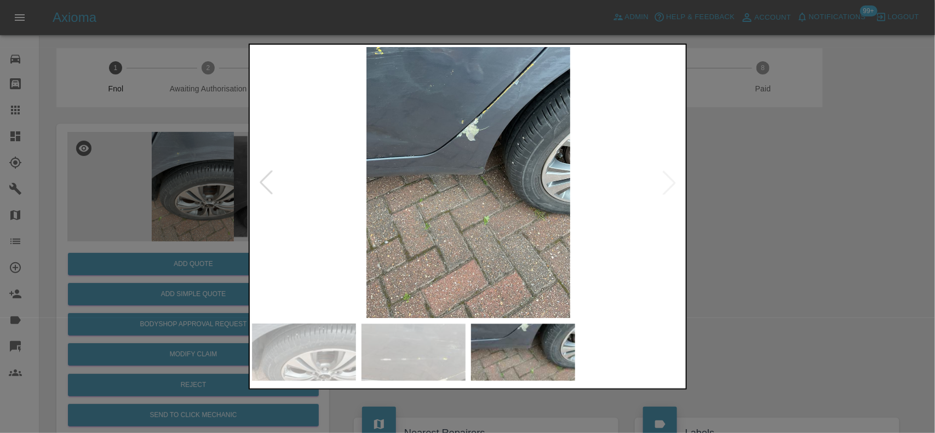
click at [471, 201] on img at bounding box center [468, 183] width 433 height 272
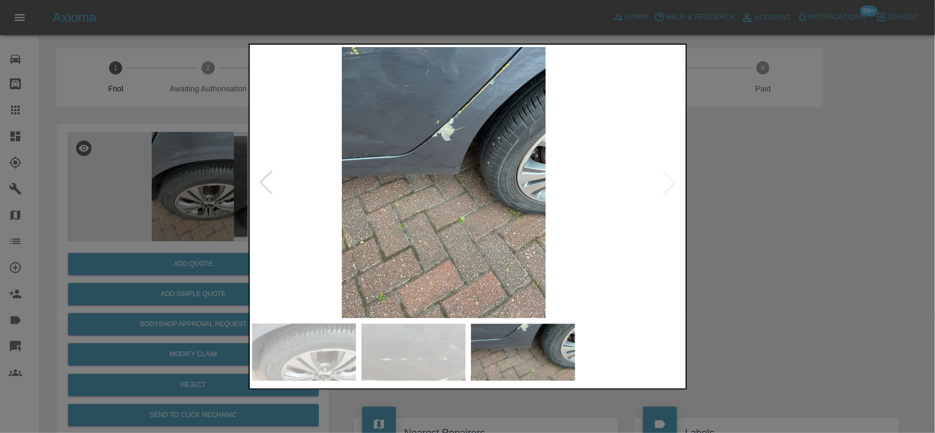
click at [433, 197] on img at bounding box center [443, 183] width 433 height 272
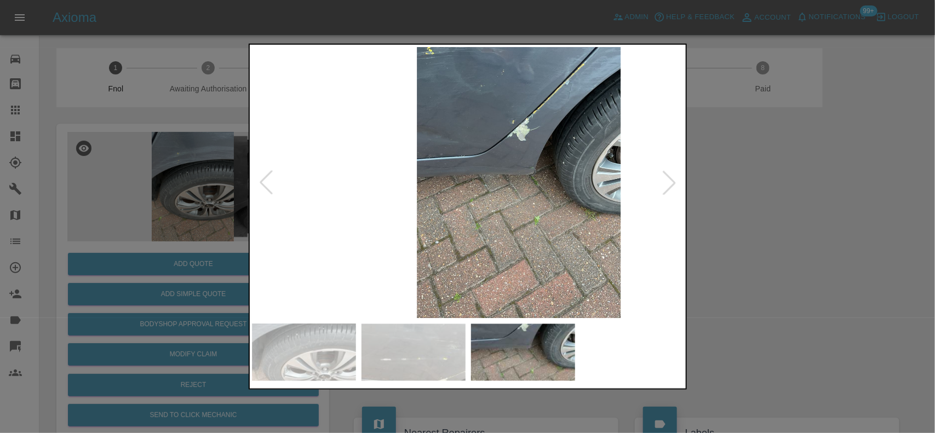
click at [515, 192] on img at bounding box center [518, 183] width 433 height 272
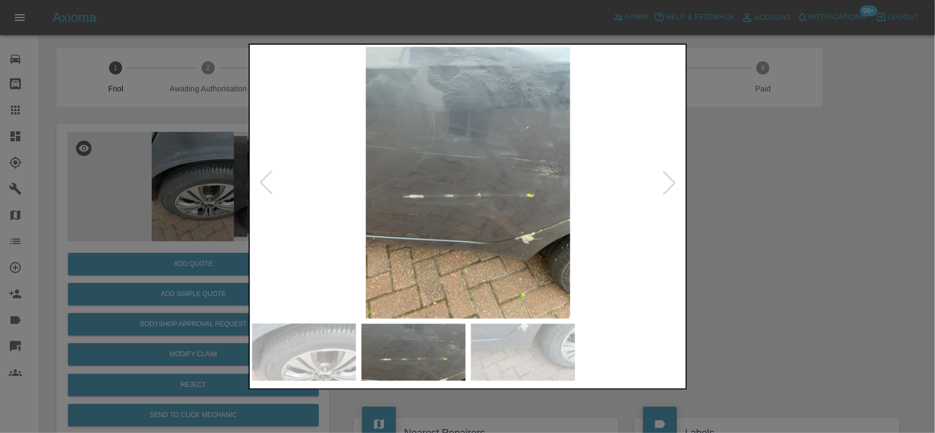
click at [486, 198] on img at bounding box center [468, 183] width 433 height 272
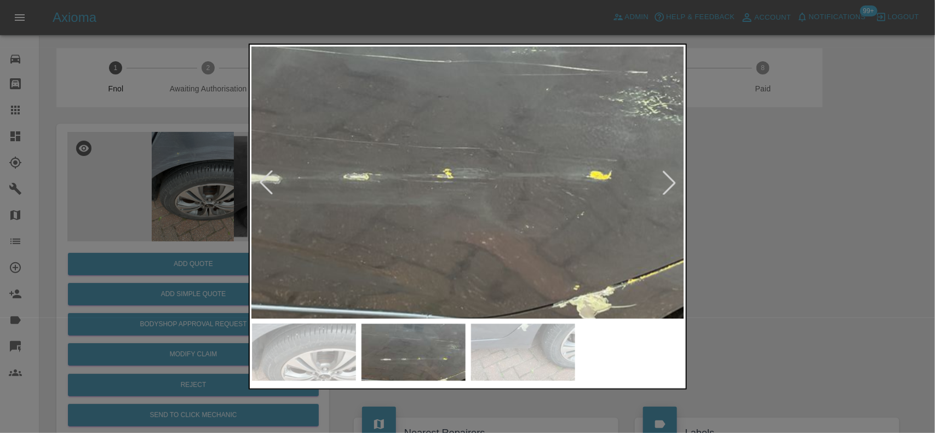
click at [170, 197] on div at bounding box center [467, 216] width 935 height 433
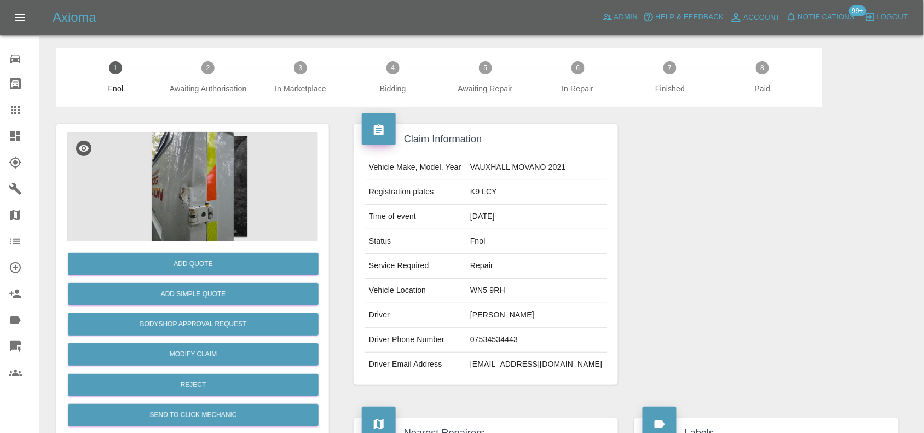
click at [179, 176] on img at bounding box center [192, 187] width 251 height 110
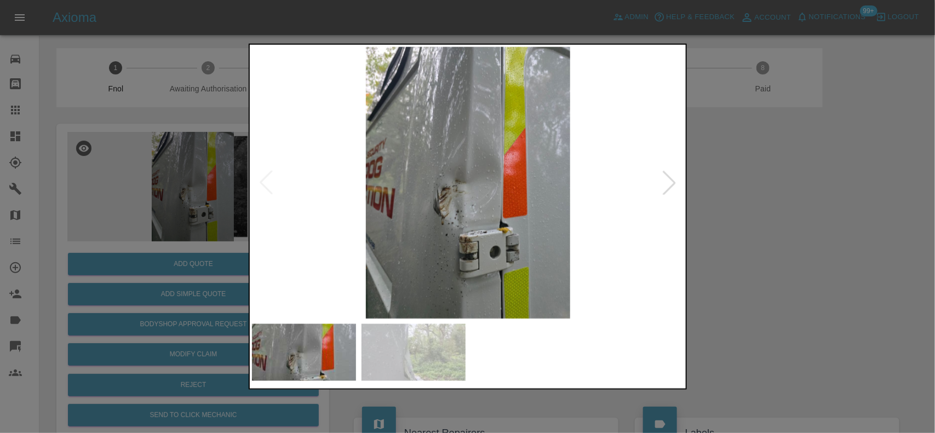
click at [303, 237] on img at bounding box center [468, 183] width 433 height 272
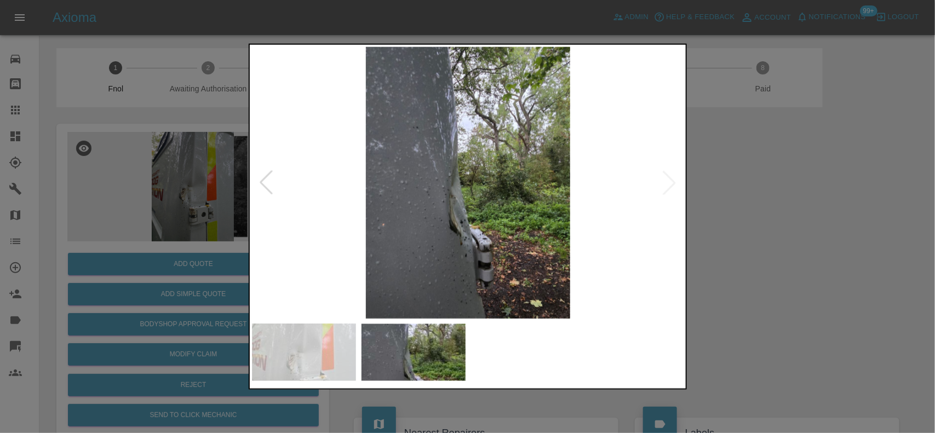
click at [271, 256] on img at bounding box center [468, 183] width 433 height 272
drag, startPoint x: 168, startPoint y: 223, endPoint x: 157, endPoint y: 234, distance: 15.5
click at [163, 226] on div at bounding box center [467, 216] width 935 height 433
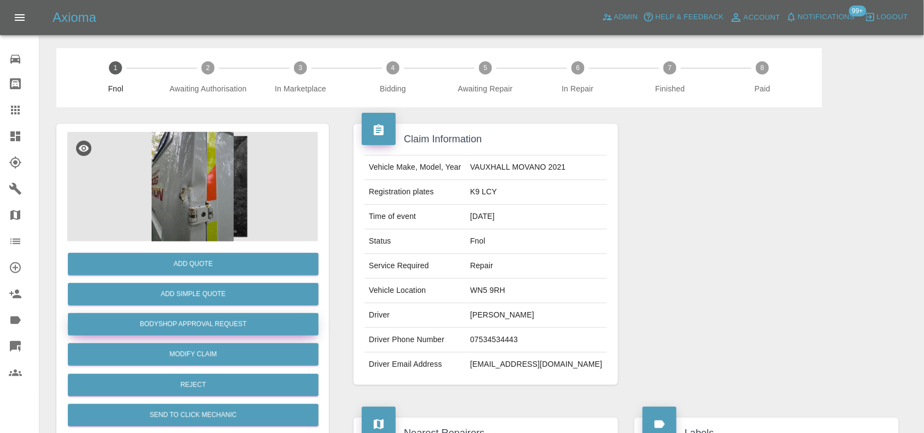
click at [166, 331] on button "Bodyshop Approval Request" at bounding box center [193, 324] width 251 height 22
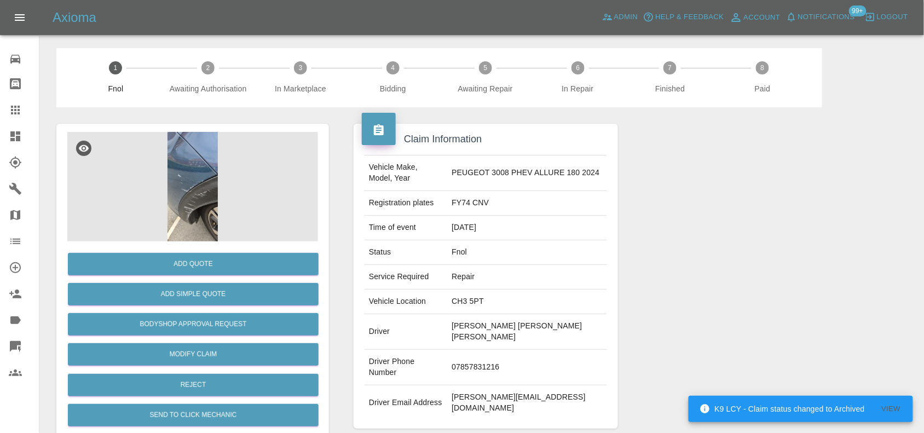
click at [197, 168] on img at bounding box center [192, 187] width 251 height 110
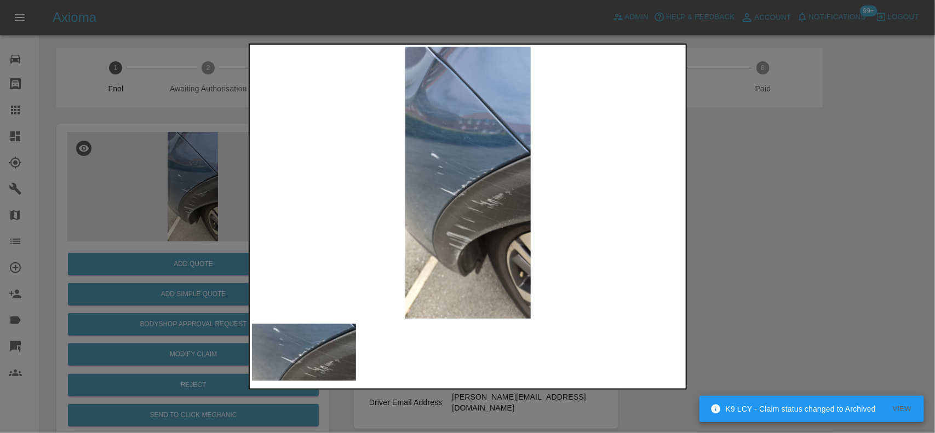
click at [365, 190] on img at bounding box center [468, 183] width 433 height 272
click at [364, 203] on img at bounding box center [468, 183] width 433 height 272
click at [423, 169] on img at bounding box center [468, 183] width 433 height 272
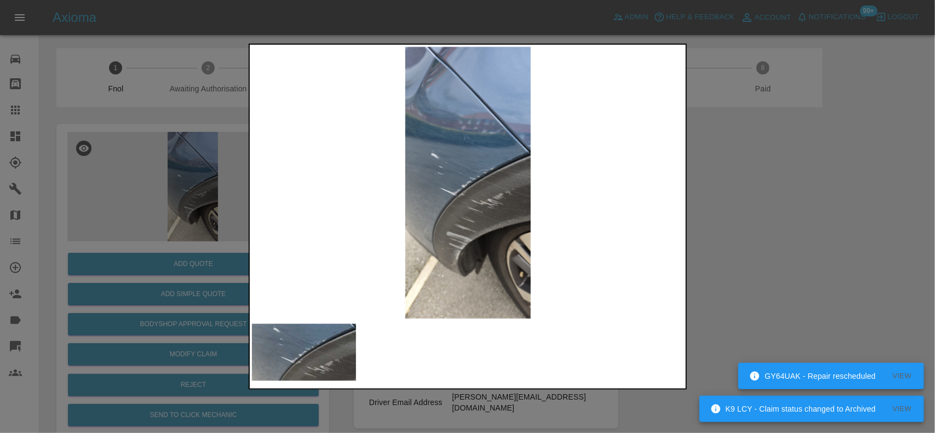
click at [423, 169] on img at bounding box center [468, 183] width 433 height 272
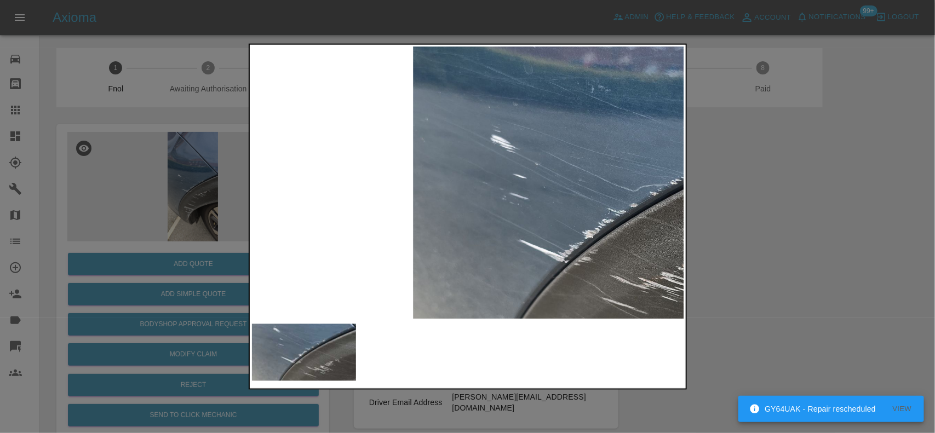
click at [189, 234] on div at bounding box center [467, 216] width 935 height 433
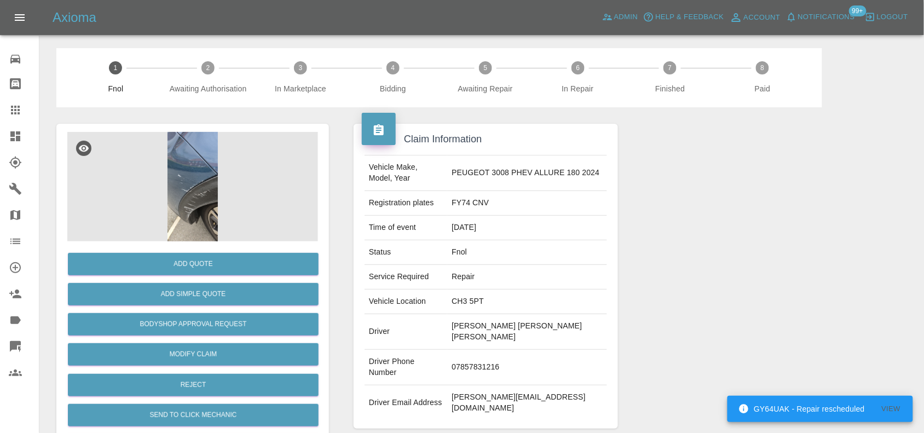
click at [205, 165] on img at bounding box center [192, 187] width 251 height 110
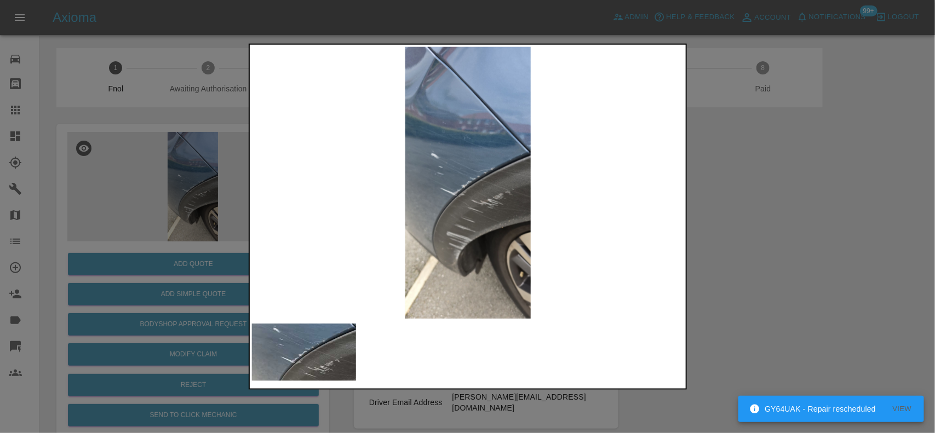
click at [152, 201] on div at bounding box center [467, 216] width 935 height 433
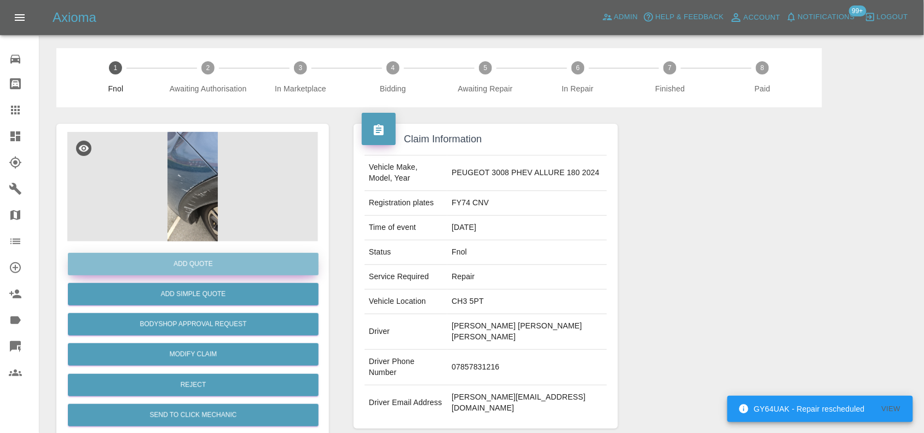
click at [192, 264] on button "Add Quote" at bounding box center [193, 264] width 251 height 22
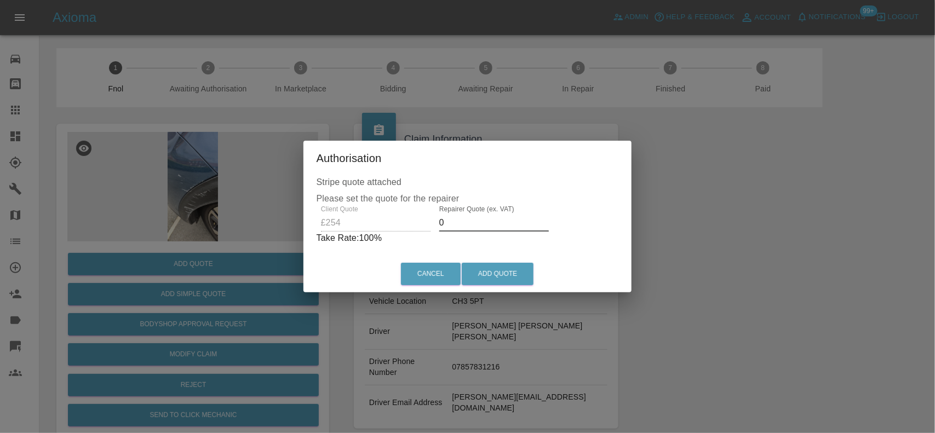
drag, startPoint x: 463, startPoint y: 220, endPoint x: 411, endPoint y: 234, distance: 54.3
click at [414, 234] on div "Client Quote £254 Repairer Quote (ex. VAT) 0 Take Rate: 100 %" at bounding box center [467, 224] width 302 height 39
type input "150"
click at [507, 278] on button "Add Quote" at bounding box center [498, 274] width 72 height 22
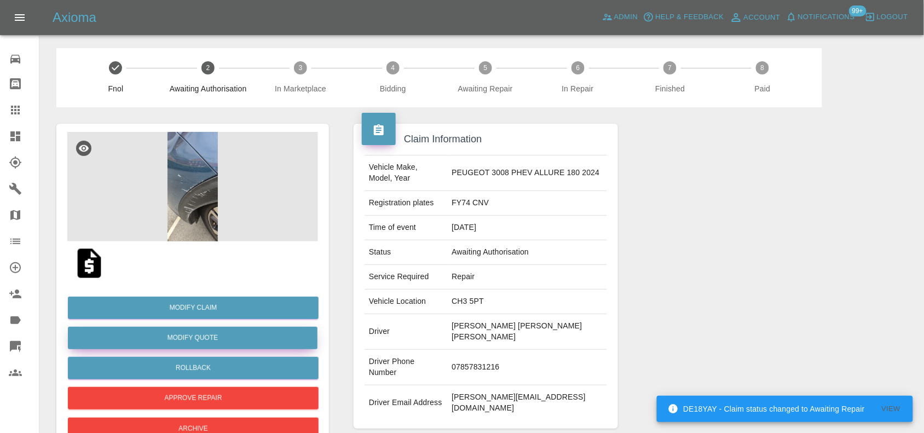
click at [189, 331] on button "Modify Quote" at bounding box center [193, 338] width 250 height 22
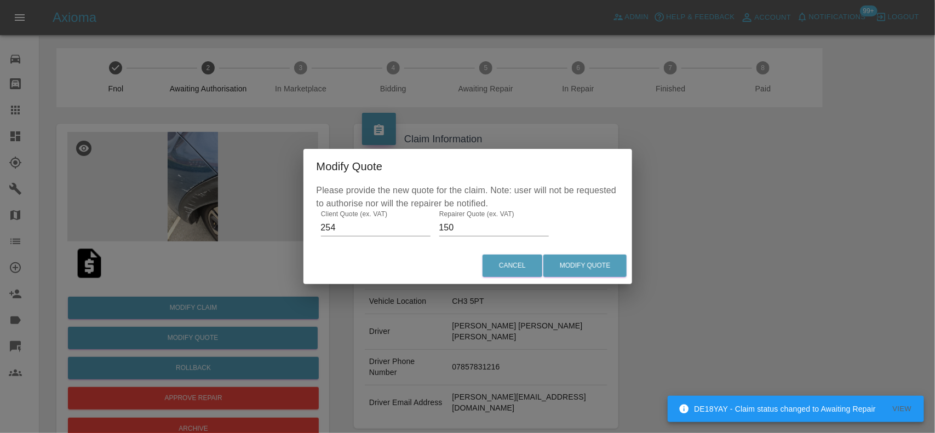
drag, startPoint x: 462, startPoint y: 234, endPoint x: 329, endPoint y: 206, distance: 136.0
click at [408, 241] on div "Please provide the new quote for the claim. Note: user will not be requested to…" at bounding box center [467, 216] width 329 height 64
type input "145"
click at [582, 254] on div "Cancel Modify Quote" at bounding box center [467, 266] width 329 height 37
click at [582, 261] on button "Modify Quote" at bounding box center [584, 266] width 83 height 22
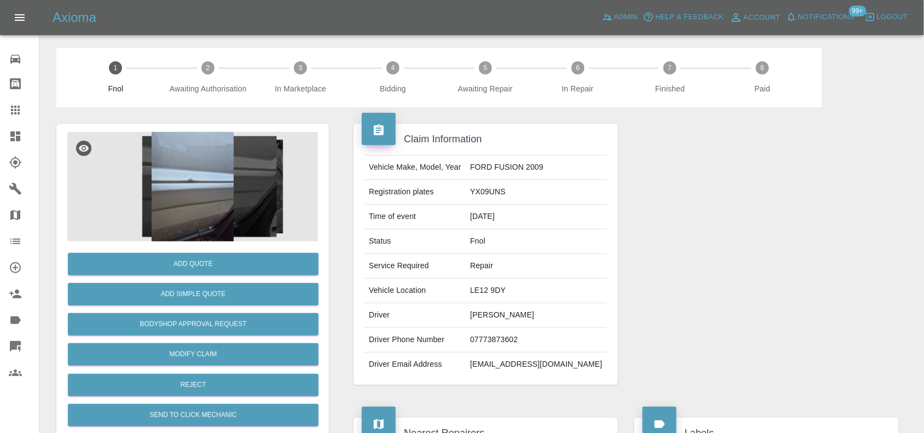
click at [139, 152] on img at bounding box center [192, 187] width 251 height 110
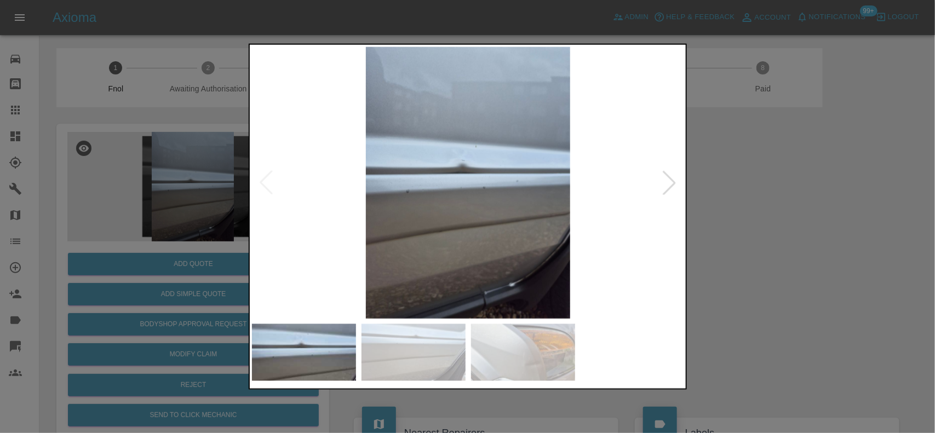
click at [423, 189] on img at bounding box center [468, 183] width 433 height 272
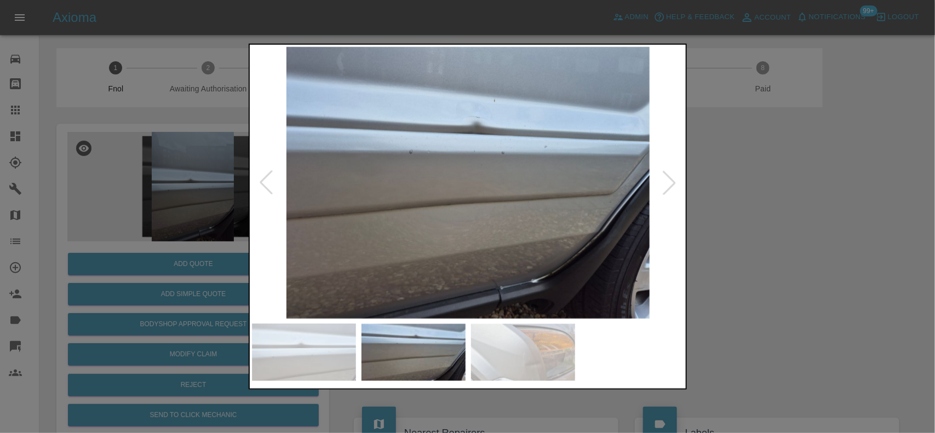
click at [476, 208] on img at bounding box center [468, 183] width 433 height 272
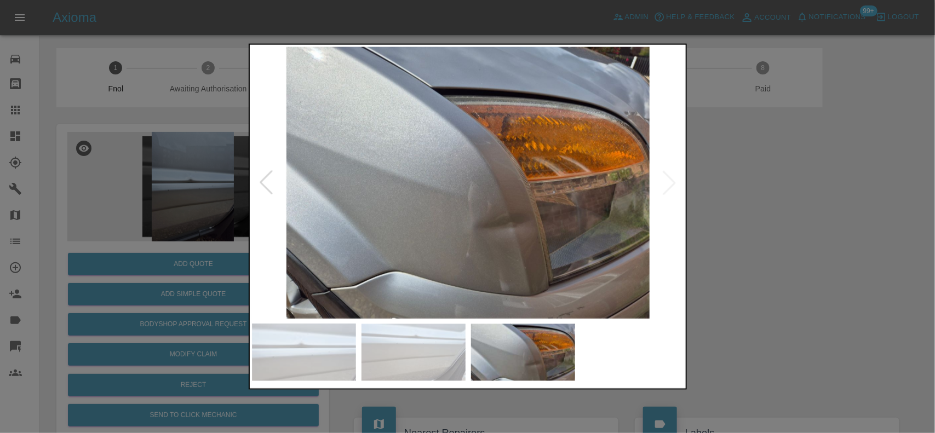
click at [414, 181] on img at bounding box center [468, 183] width 433 height 272
click at [520, 246] on img at bounding box center [468, 183] width 433 height 272
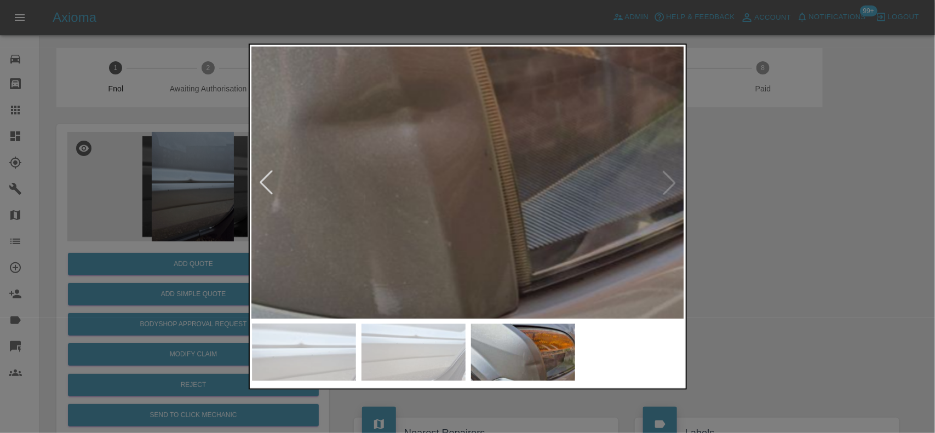
click at [160, 173] on div at bounding box center [467, 216] width 935 height 433
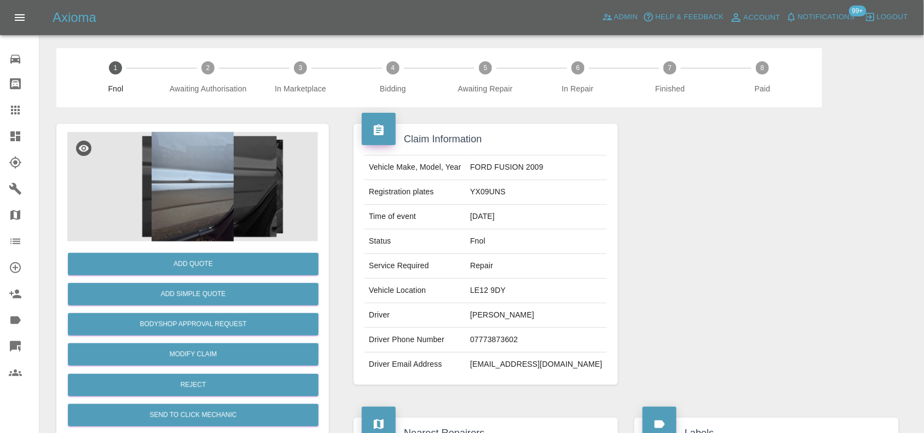
click at [201, 185] on img at bounding box center [192, 187] width 251 height 110
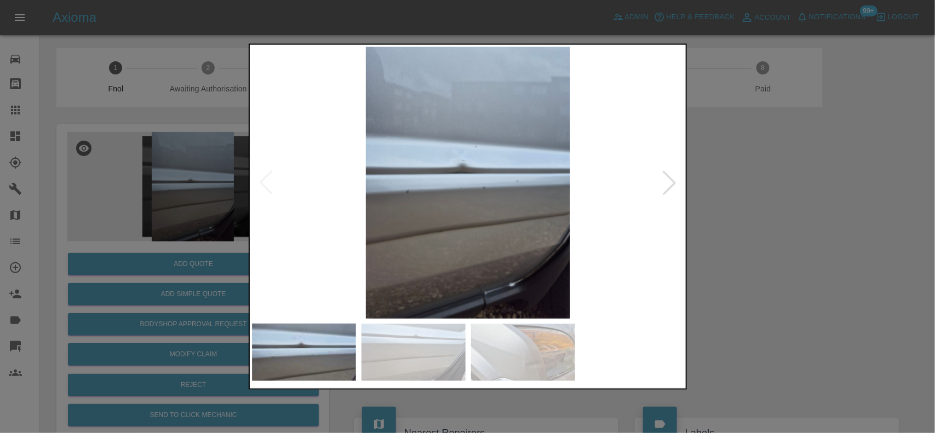
click at [176, 149] on div at bounding box center [467, 216] width 935 height 433
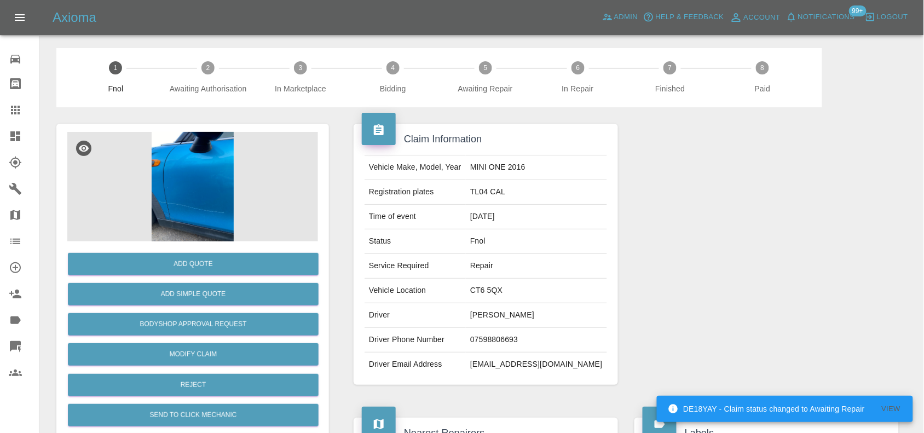
click at [149, 196] on img at bounding box center [192, 187] width 251 height 110
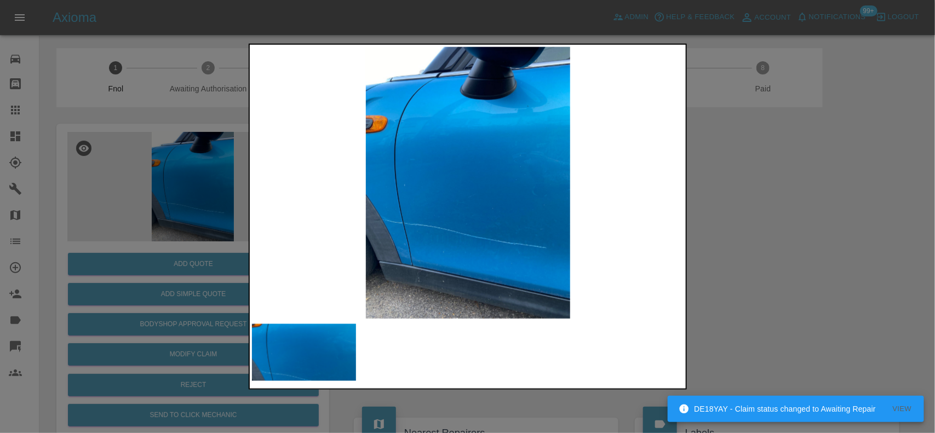
click at [429, 258] on img at bounding box center [468, 183] width 433 height 272
click at [431, 258] on img at bounding box center [468, 183] width 433 height 272
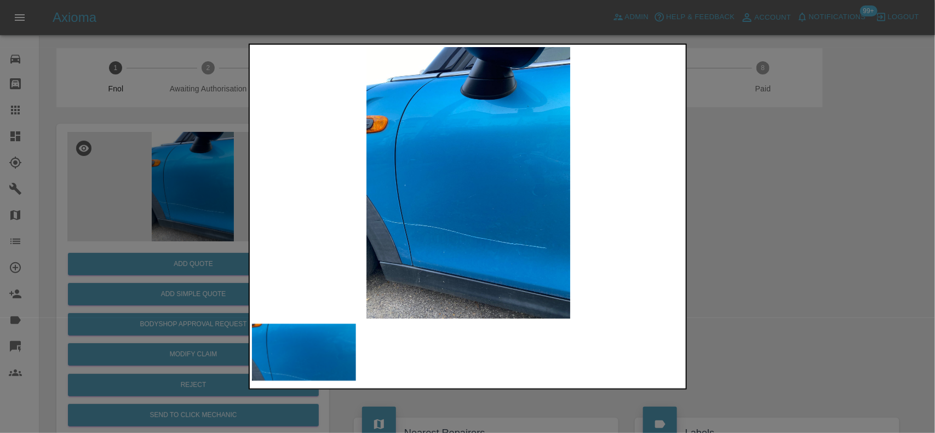
click at [379, 209] on img at bounding box center [468, 183] width 433 height 272
click at [434, 212] on img at bounding box center [468, 183] width 433 height 272
click at [434, 214] on img at bounding box center [468, 183] width 433 height 272
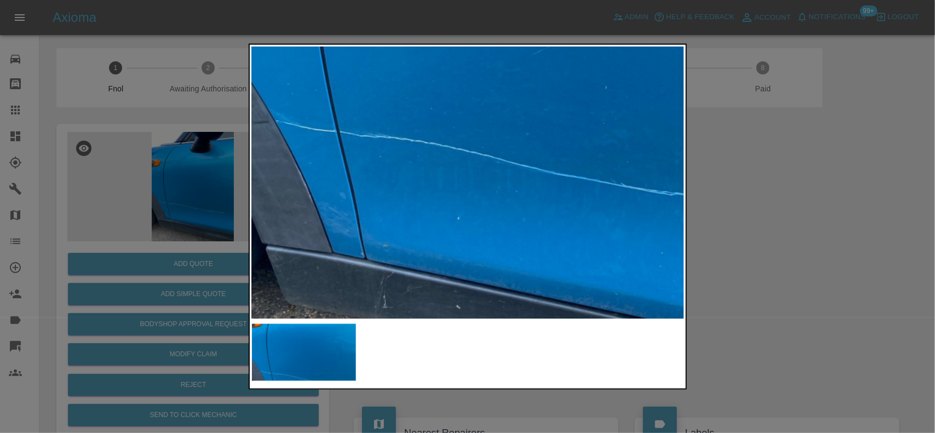
click at [362, 179] on img at bounding box center [531, 9] width 1298 height 816
click at [155, 241] on div at bounding box center [467, 216] width 935 height 433
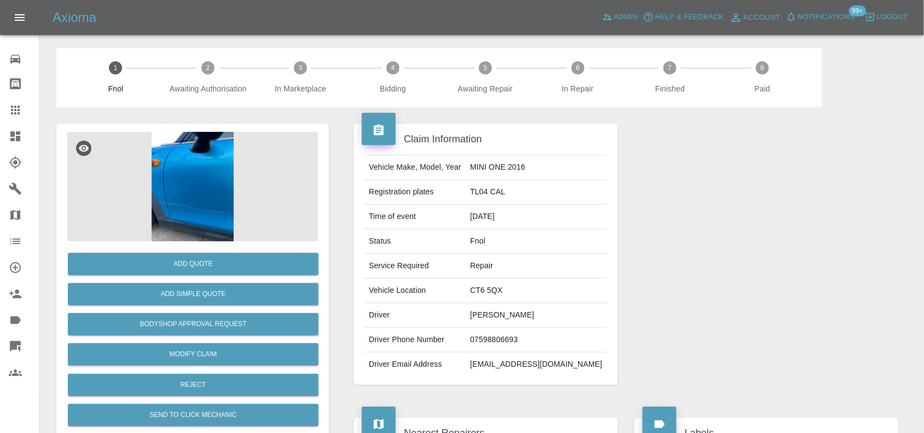
click at [181, 201] on img at bounding box center [192, 187] width 251 height 110
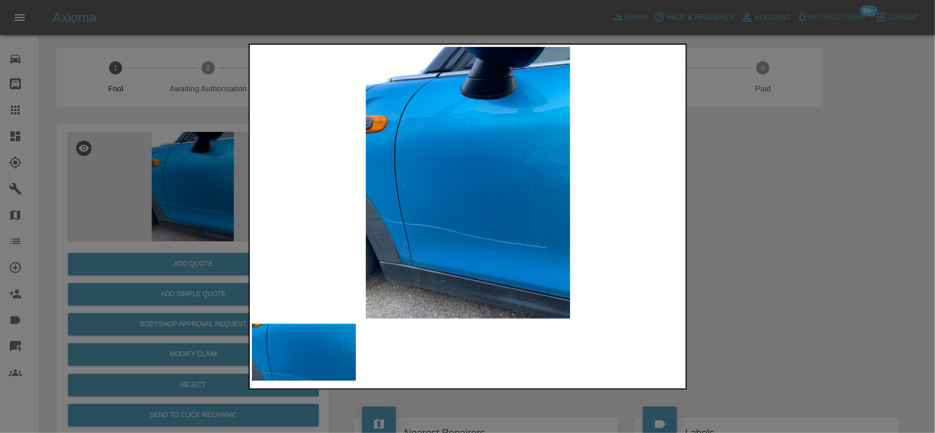
click at [486, 226] on img at bounding box center [468, 183] width 433 height 272
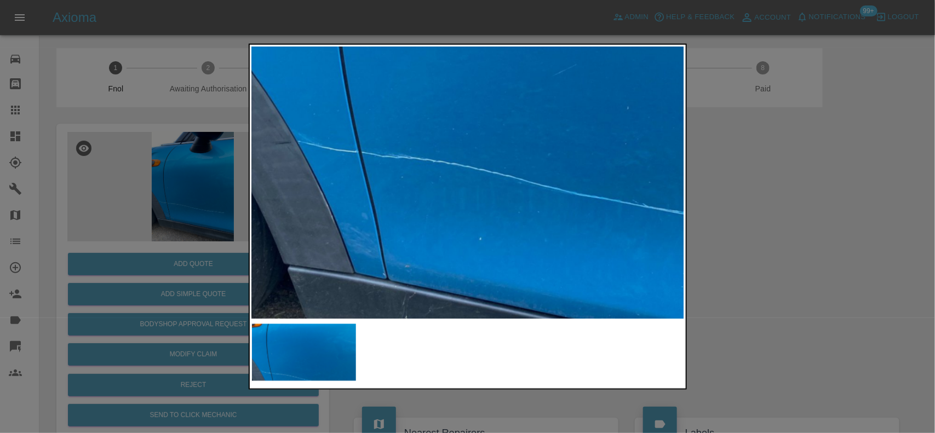
click at [505, 250] on img at bounding box center [553, 30] width 1298 height 816
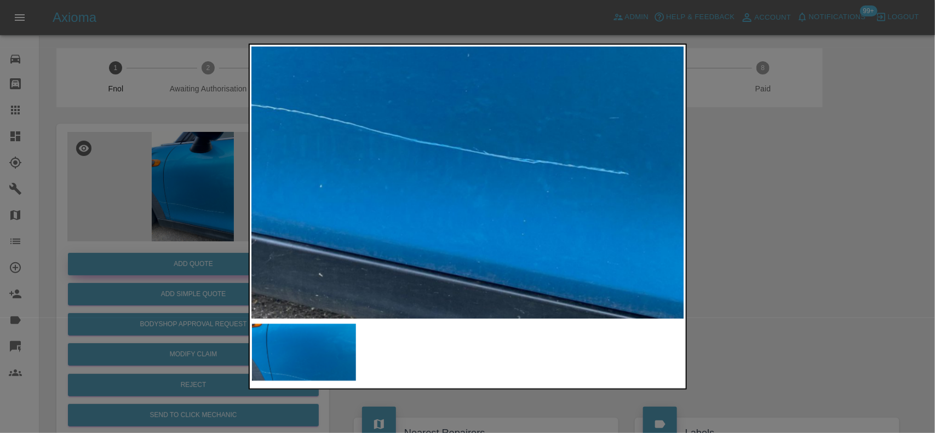
drag, startPoint x: 198, startPoint y: 226, endPoint x: 158, endPoint y: 263, distance: 54.7
click at [197, 228] on div at bounding box center [467, 216] width 935 height 433
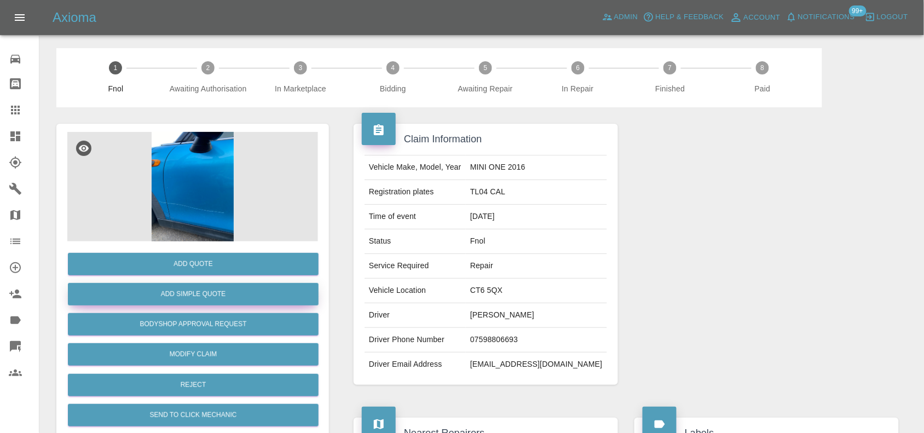
click at [181, 290] on button "Add Simple Quote" at bounding box center [193, 294] width 251 height 22
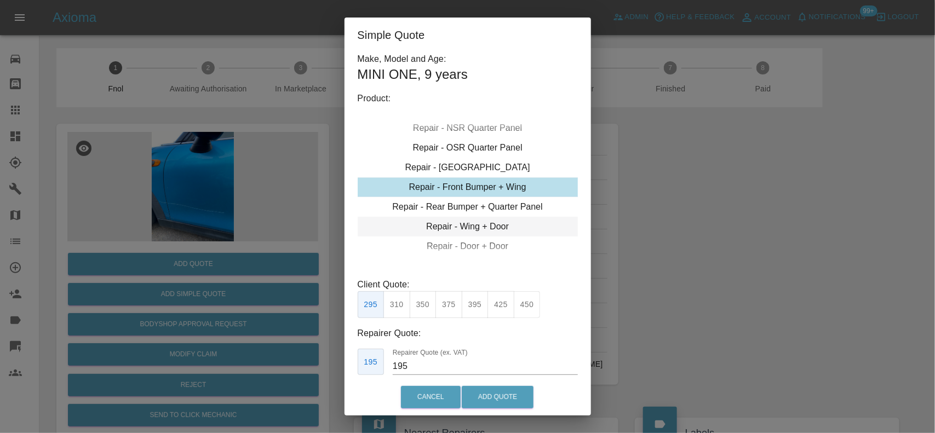
click at [445, 230] on div "Repair - Wing + Door" at bounding box center [468, 227] width 220 height 20
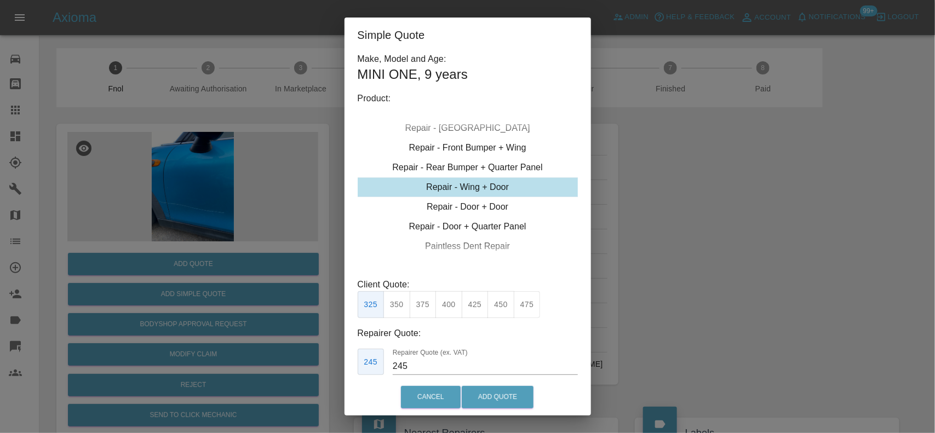
click at [406, 307] on button "350" at bounding box center [396, 304] width 27 height 27
click at [367, 304] on button "325" at bounding box center [371, 304] width 27 height 27
drag, startPoint x: 400, startPoint y: 307, endPoint x: 405, endPoint y: 338, distance: 31.6
click at [401, 307] on button "350" at bounding box center [396, 304] width 27 height 27
drag, startPoint x: 417, startPoint y: 364, endPoint x: 316, endPoint y: 359, distance: 100.9
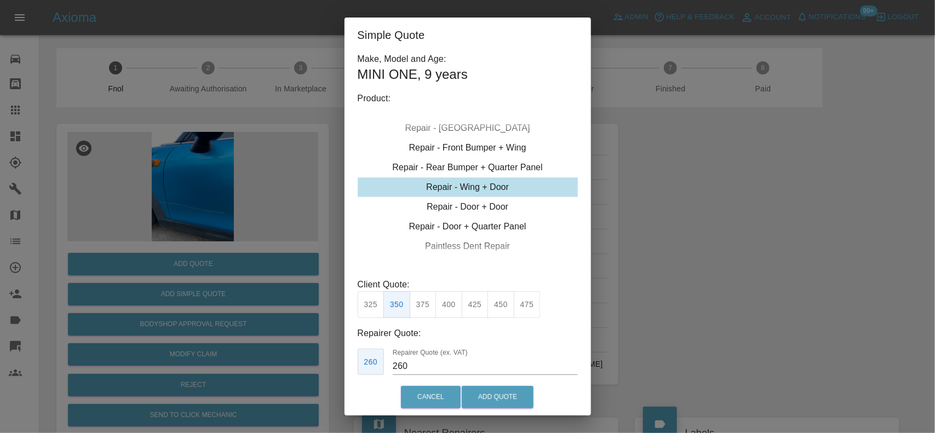
click at [353, 368] on div "Make, Model and Age: MINI ONE , 9 years Product: Repair - Front Bumper Corner R…" at bounding box center [467, 216] width 246 height 326
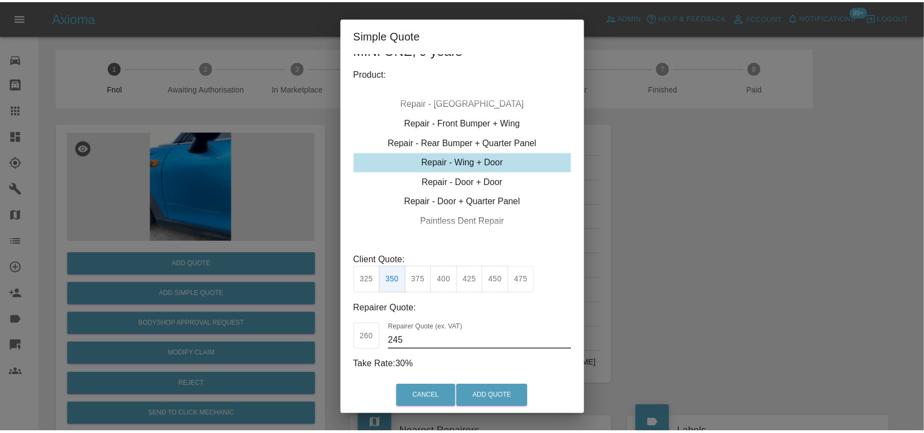
scroll to position [29, 0]
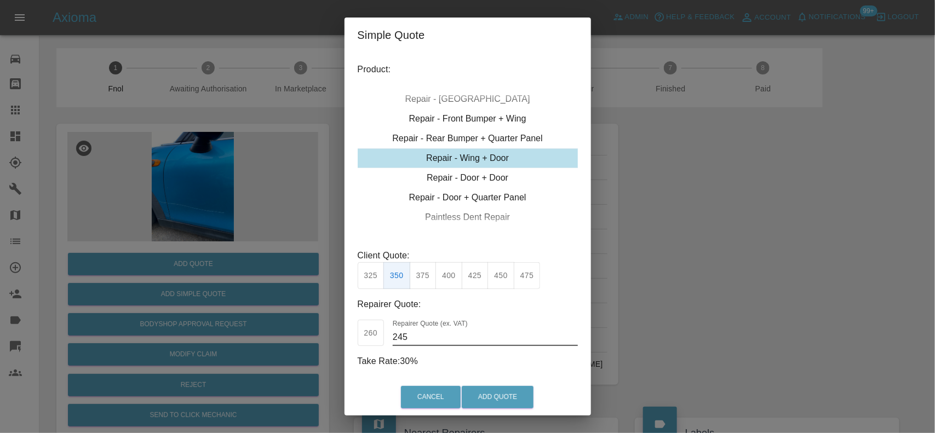
drag, startPoint x: 415, startPoint y: 336, endPoint x: 347, endPoint y: 329, distance: 68.8
click at [355, 338] on div "Make, Model and Age: MINI ONE , 9 years Product: Repair - Front Bumper Corner R…" at bounding box center [467, 216] width 246 height 326
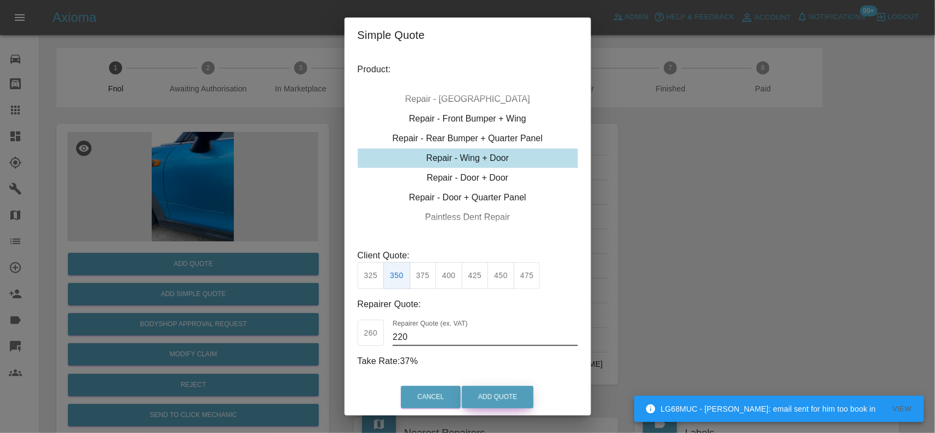
type input "220"
click at [491, 394] on button "Add Quote" at bounding box center [498, 397] width 72 height 22
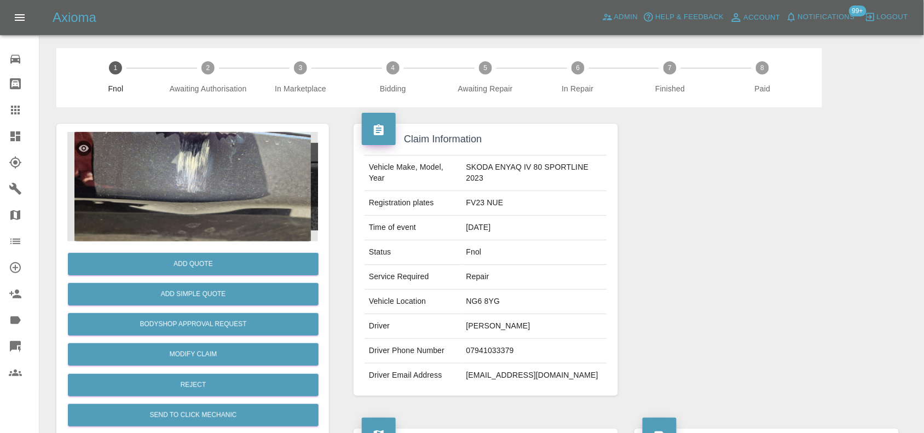
click at [195, 132] on img at bounding box center [192, 187] width 251 height 110
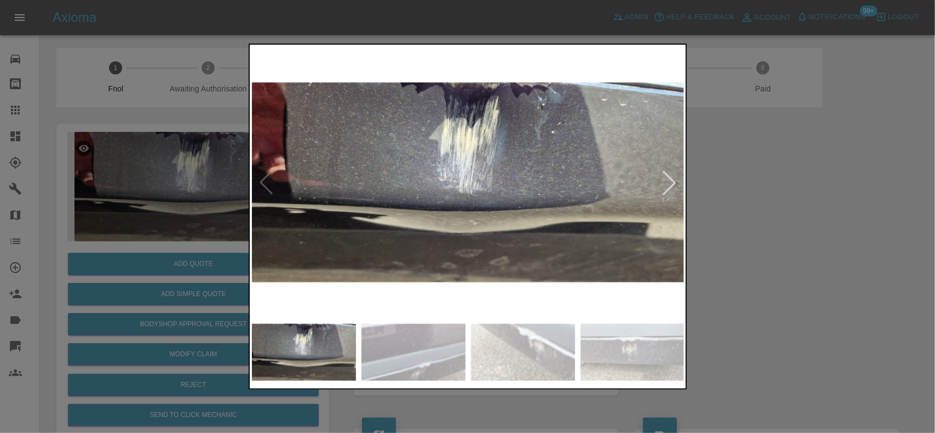
click at [413, 204] on img at bounding box center [468, 183] width 433 height 272
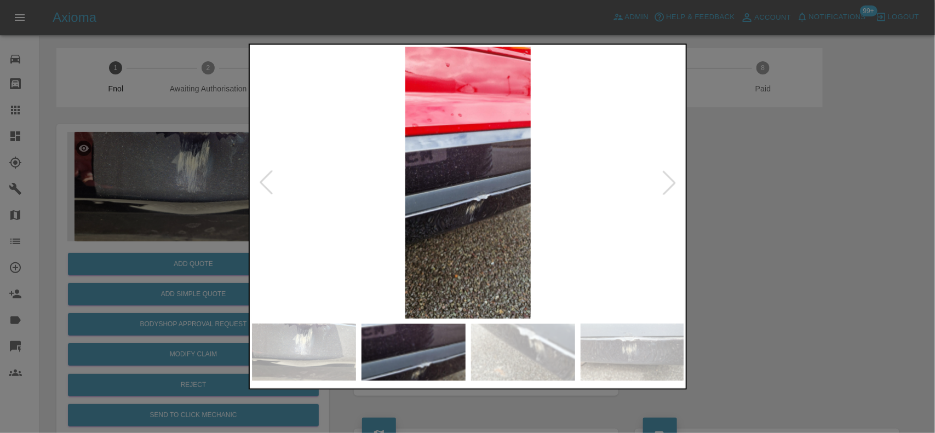
click at [411, 172] on img at bounding box center [468, 183] width 433 height 272
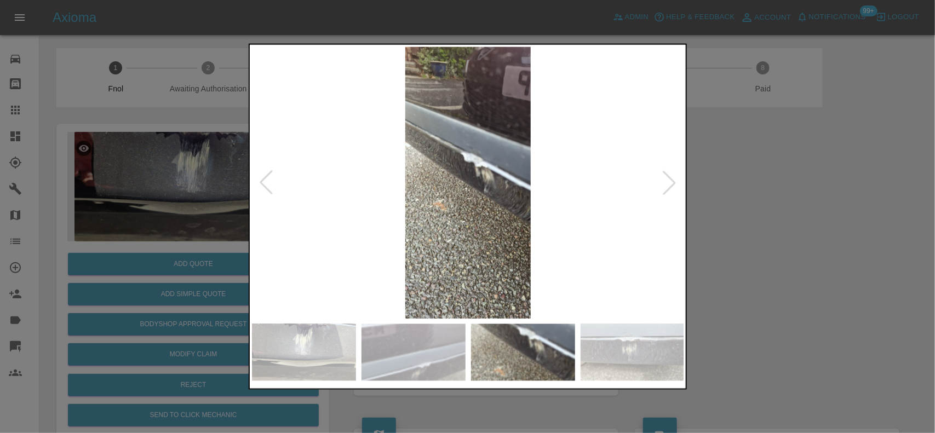
click at [361, 166] on img at bounding box center [468, 183] width 433 height 272
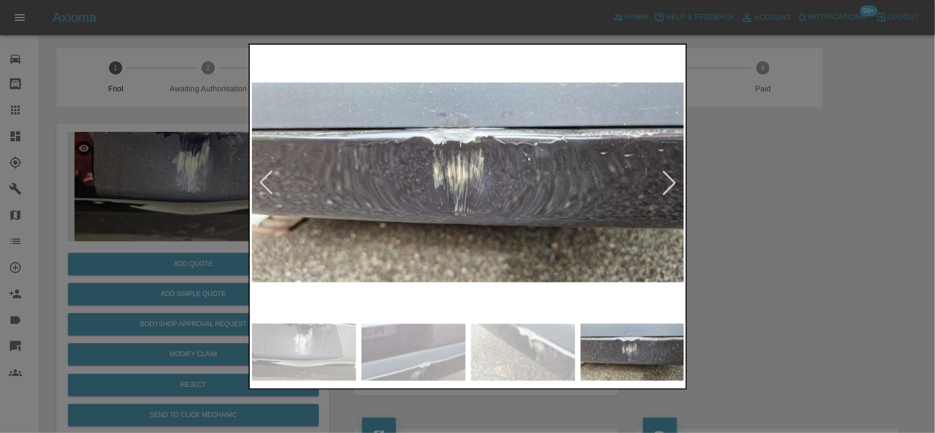
click at [351, 180] on img at bounding box center [468, 183] width 433 height 272
click at [451, 178] on img at bounding box center [468, 183] width 433 height 272
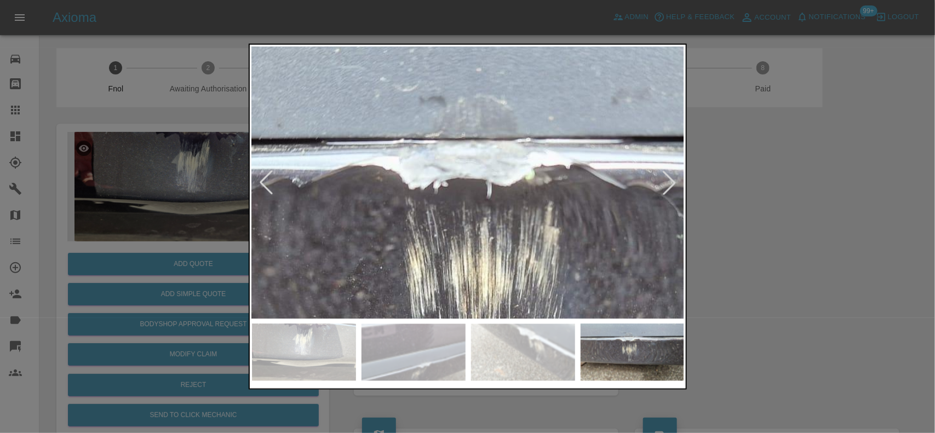
click at [452, 277] on img at bounding box center [512, 302] width 1298 height 816
click at [439, 253] on img at bounding box center [512, 302] width 1298 height 816
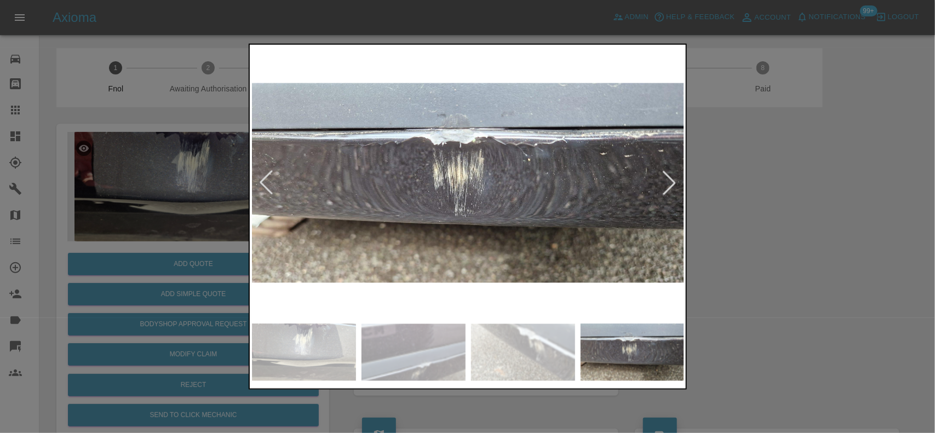
click at [486, 249] on img at bounding box center [468, 183] width 433 height 272
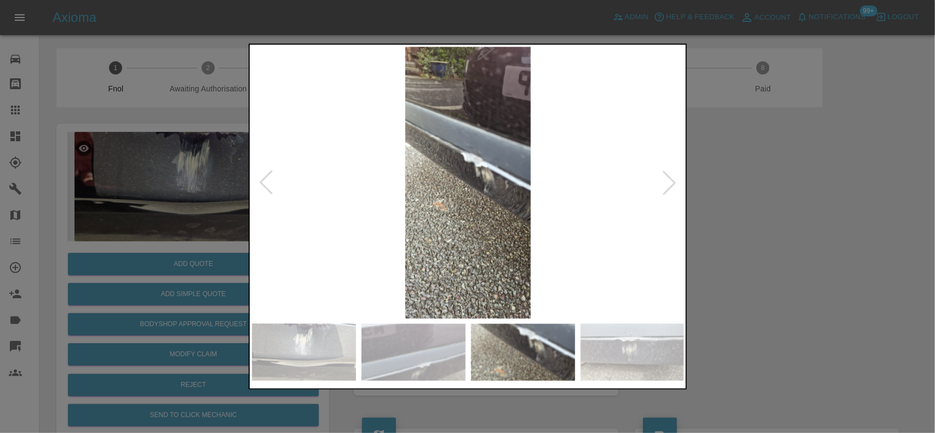
click at [486, 241] on img at bounding box center [468, 183] width 433 height 272
click at [510, 235] on img at bounding box center [468, 183] width 433 height 272
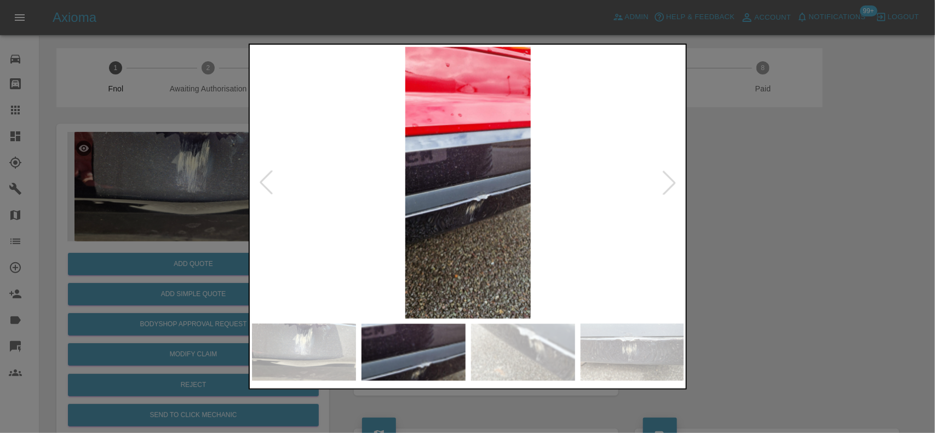
click at [502, 220] on img at bounding box center [468, 183] width 433 height 272
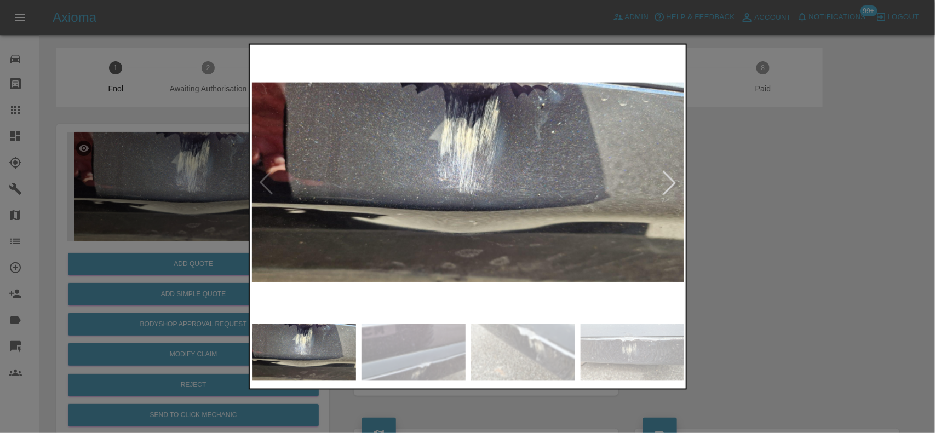
drag, startPoint x: 113, startPoint y: 166, endPoint x: 168, endPoint y: 209, distance: 69.8
click at [114, 166] on div at bounding box center [467, 216] width 935 height 433
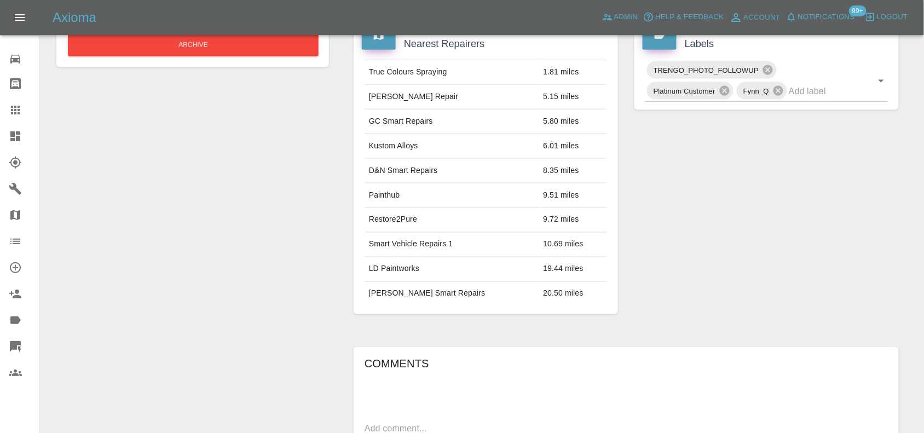
scroll to position [52, 0]
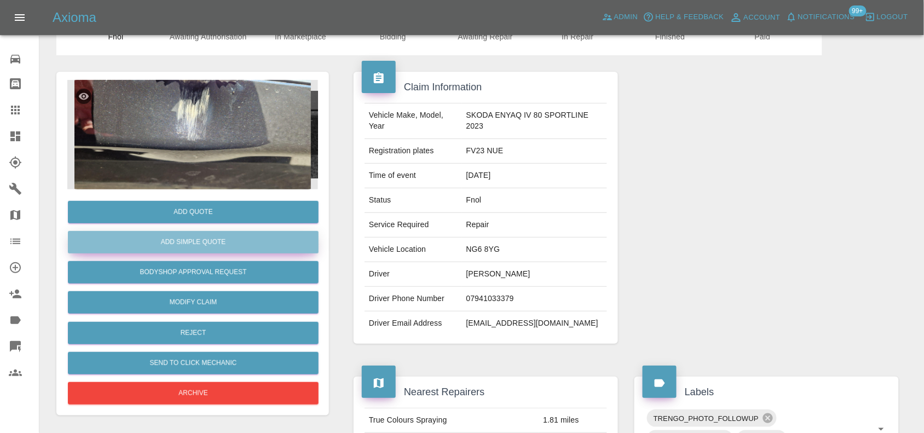
click at [196, 248] on button "Add Simple Quote" at bounding box center [193, 242] width 251 height 22
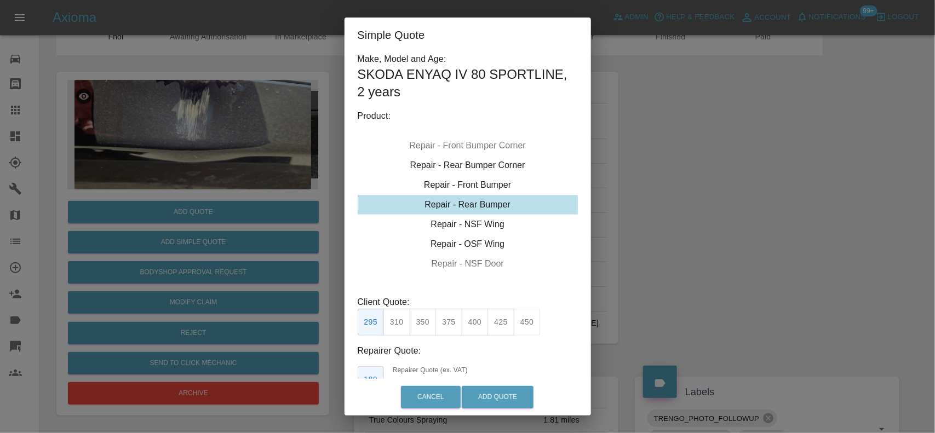
drag, startPoint x: 463, startPoint y: 202, endPoint x: 448, endPoint y: 304, distance: 104.1
click at [463, 201] on div "Repair - Rear Bumper" at bounding box center [468, 205] width 220 height 20
click at [420, 323] on button "350" at bounding box center [423, 322] width 27 height 27
click at [488, 389] on button "Add Quote" at bounding box center [498, 397] width 72 height 22
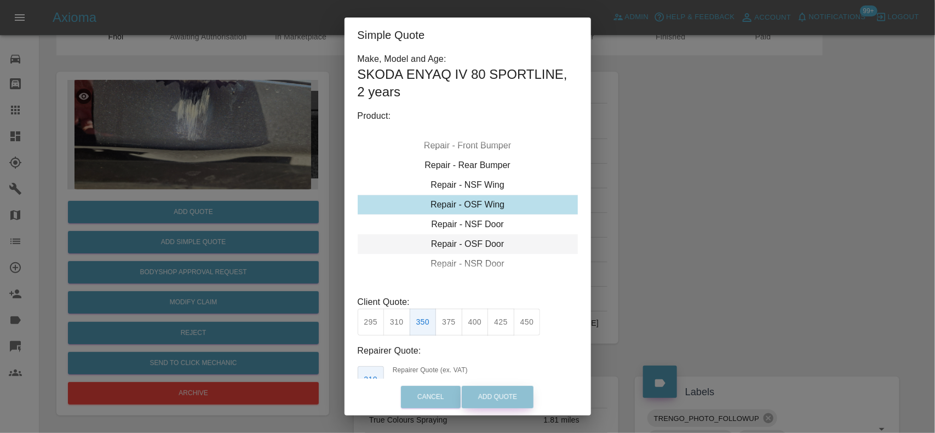
type input "140"
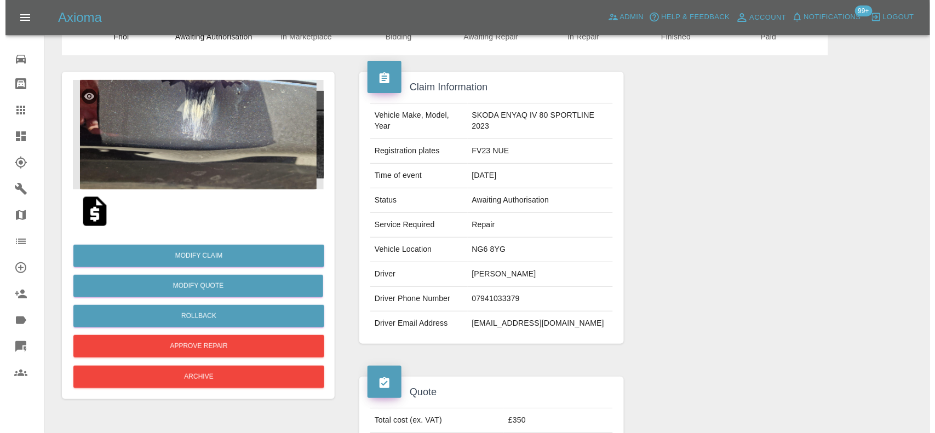
scroll to position [0, 0]
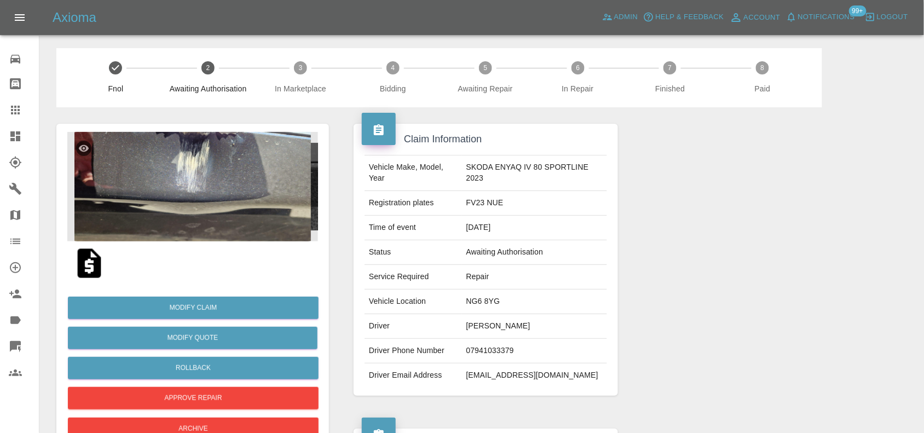
click at [223, 160] on img at bounding box center [192, 187] width 251 height 110
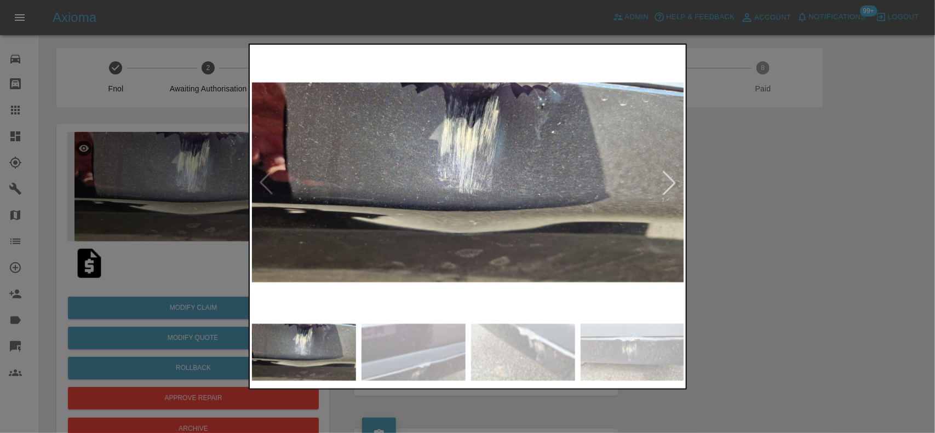
click at [449, 204] on img at bounding box center [468, 183] width 433 height 272
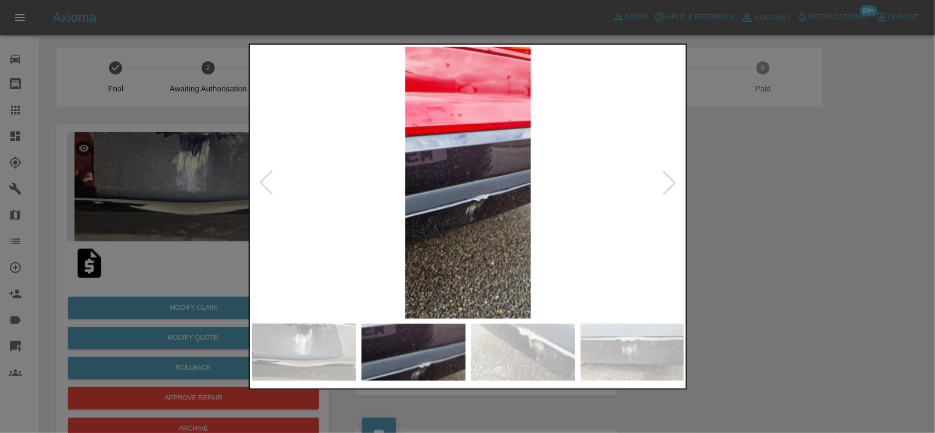
click at [480, 193] on img at bounding box center [468, 183] width 433 height 272
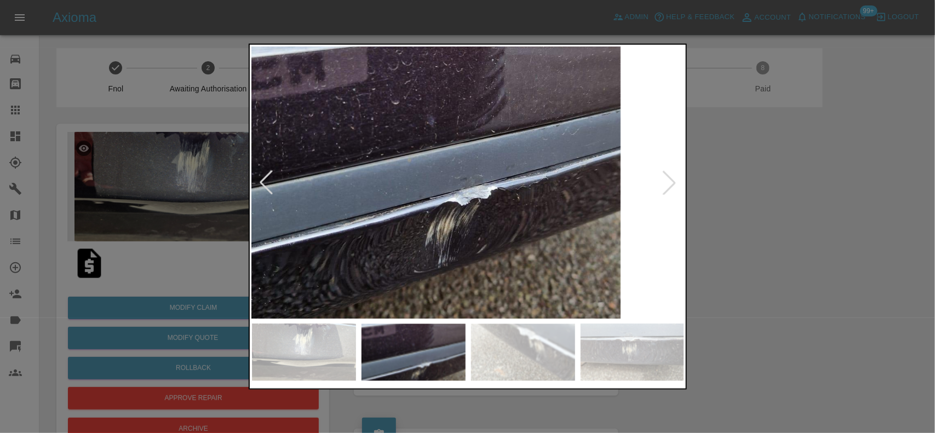
click at [473, 203] on img at bounding box center [432, 149] width 1298 height 816
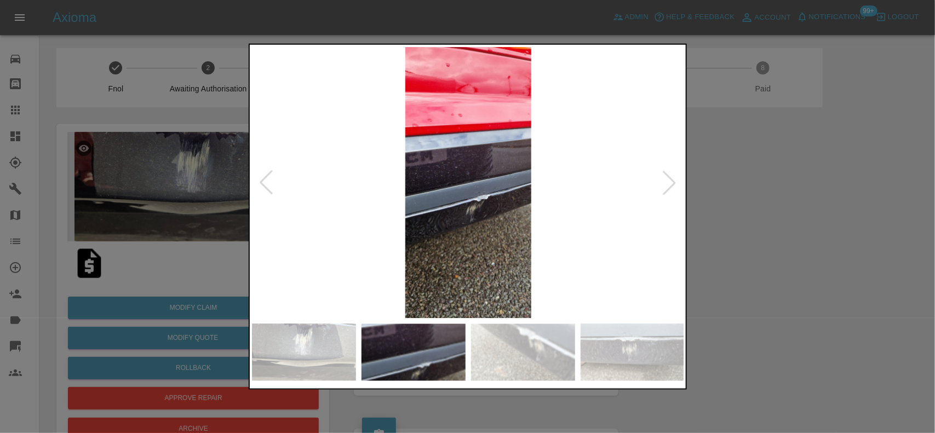
click at [472, 202] on img at bounding box center [468, 183] width 433 height 272
click at [421, 182] on img at bounding box center [468, 183] width 433 height 272
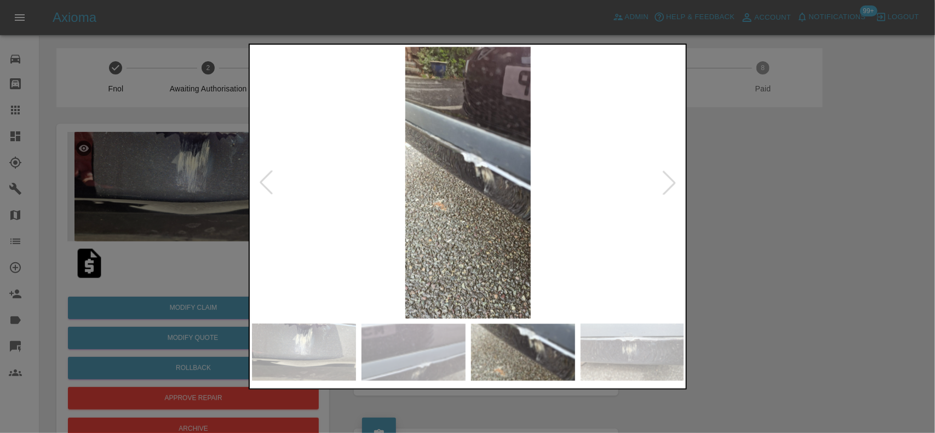
click at [411, 159] on img at bounding box center [468, 183] width 433 height 272
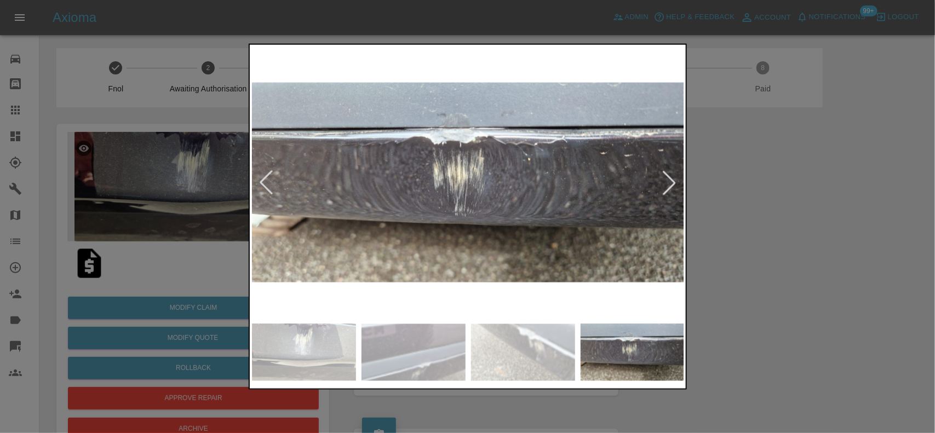
click at [404, 171] on img at bounding box center [468, 183] width 433 height 272
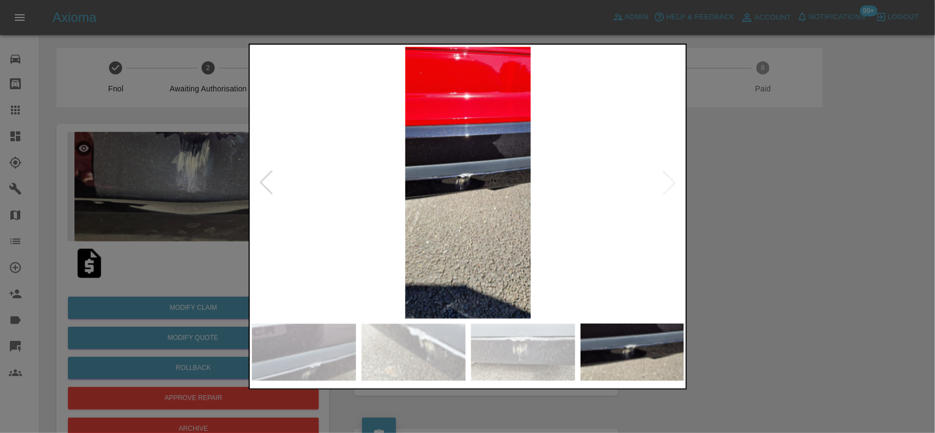
click at [362, 163] on img at bounding box center [468, 183] width 433 height 272
click at [461, 180] on img at bounding box center [468, 183] width 433 height 272
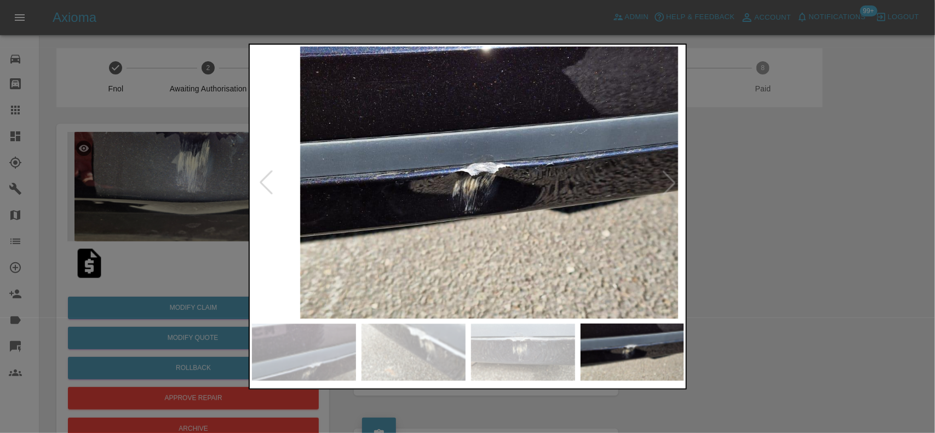
click at [461, 181] on img at bounding box center [489, 190] width 1298 height 816
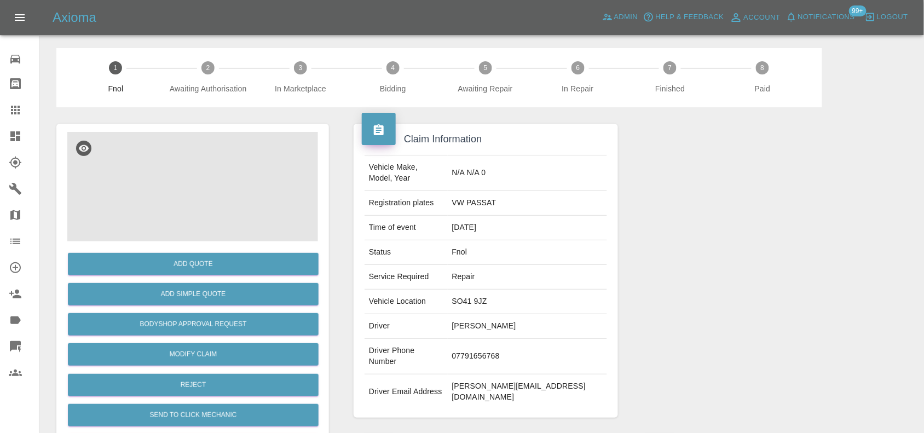
click at [225, 198] on img at bounding box center [192, 187] width 251 height 110
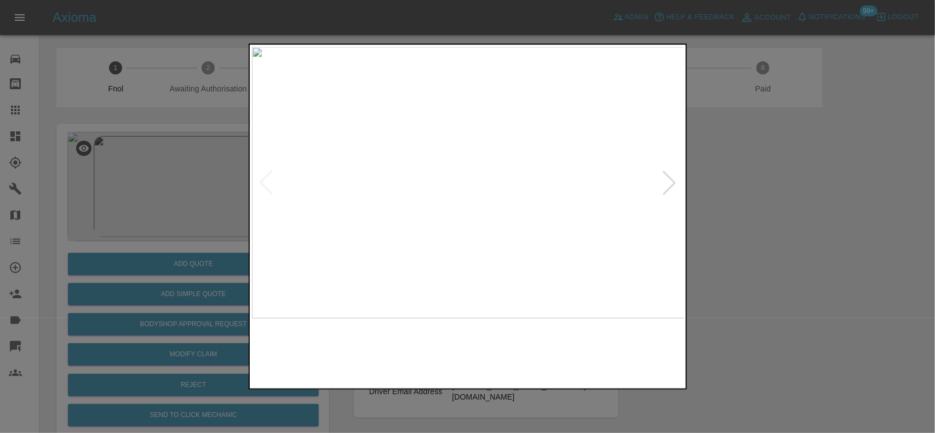
click at [462, 179] on img at bounding box center [468, 183] width 433 height 272
click at [463, 179] on img at bounding box center [485, 194] width 1298 height 816
click at [463, 179] on img at bounding box center [485, 195] width 1298 height 816
click at [447, 203] on img at bounding box center [468, 183] width 433 height 272
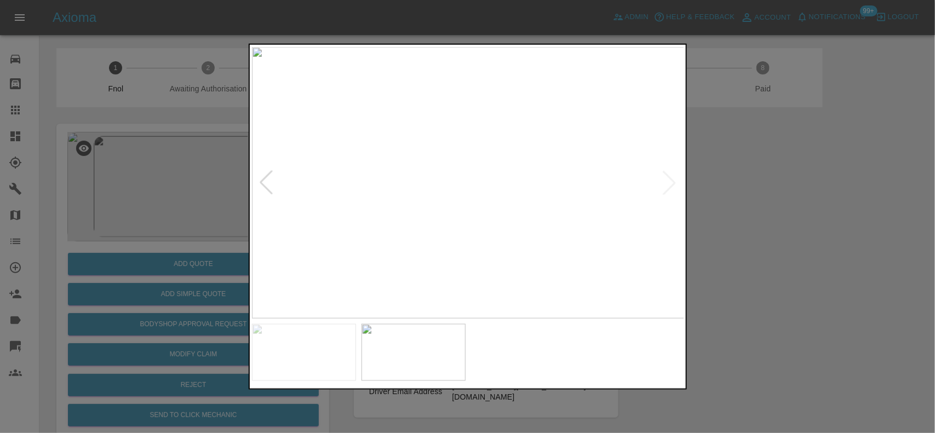
click at [471, 187] on img at bounding box center [468, 183] width 433 height 272
click at [476, 204] on img at bounding box center [458, 170] width 1298 height 816
click at [445, 191] on img at bounding box center [468, 183] width 433 height 272
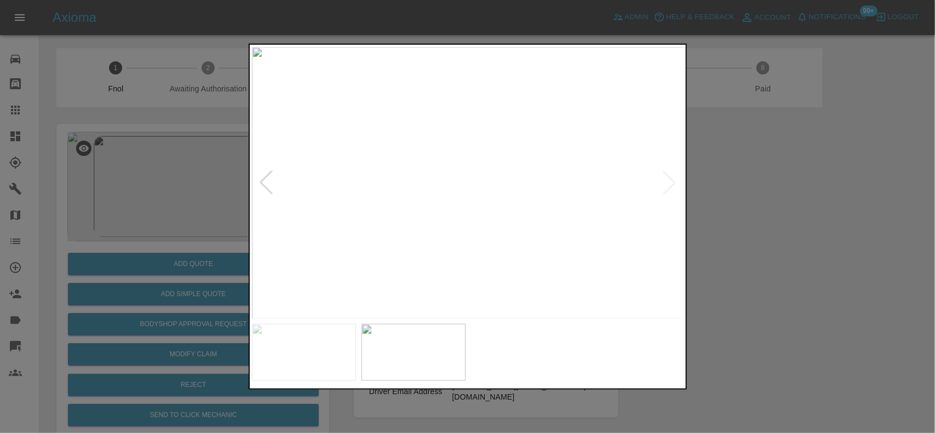
click at [471, 198] on img at bounding box center [468, 183] width 433 height 272
click at [551, 175] on img at bounding box center [458, 137] width 1298 height 816
click at [515, 189] on img at bounding box center [458, 137] width 1298 height 816
click at [418, 258] on img at bounding box center [391, 249] width 1298 height 816
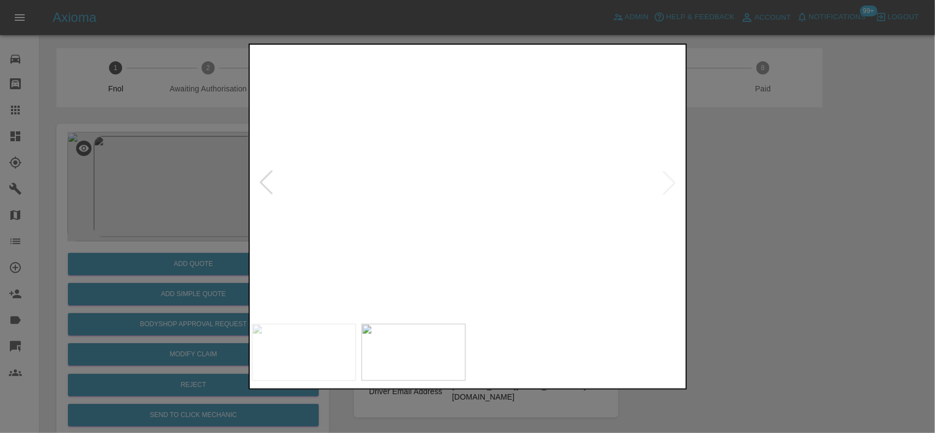
click at [434, 196] on img at bounding box center [389, 249] width 1298 height 816
click at [469, 197] on img at bounding box center [468, 183] width 433 height 272
click at [471, 197] on img at bounding box center [468, 183] width 433 height 272
click at [473, 195] on img at bounding box center [458, 139] width 1298 height 816
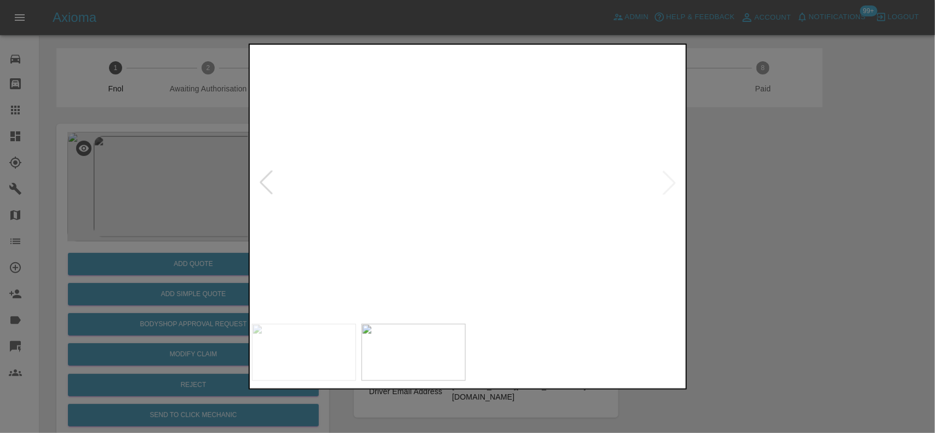
click at [473, 195] on img at bounding box center [459, 138] width 1298 height 816
click at [505, 203] on img at bounding box center [468, 183] width 433 height 272
click at [545, 205] on img at bounding box center [468, 183] width 433 height 272
drag, startPoint x: 169, startPoint y: 147, endPoint x: 282, endPoint y: 206, distance: 127.8
click at [169, 148] on div at bounding box center [467, 216] width 935 height 433
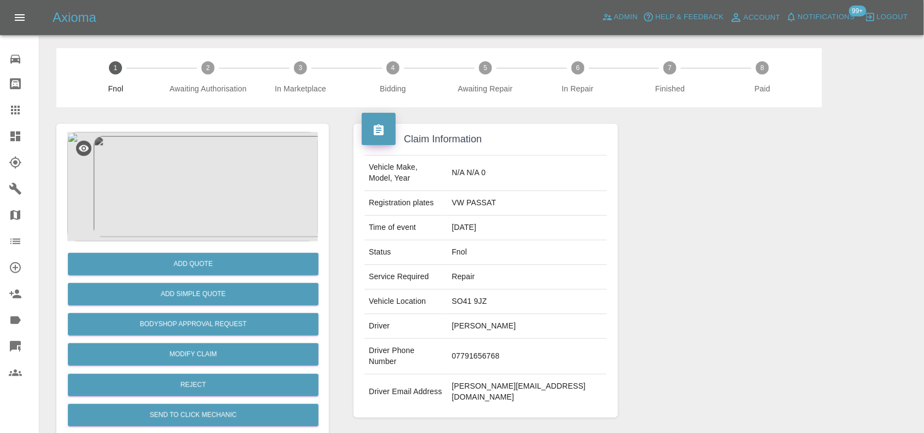
click at [164, 181] on img at bounding box center [192, 187] width 251 height 110
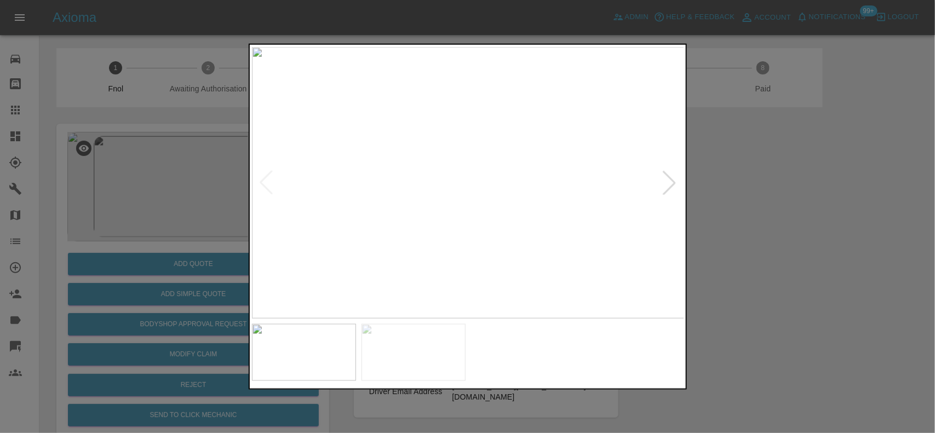
click at [198, 206] on div at bounding box center [467, 216] width 935 height 433
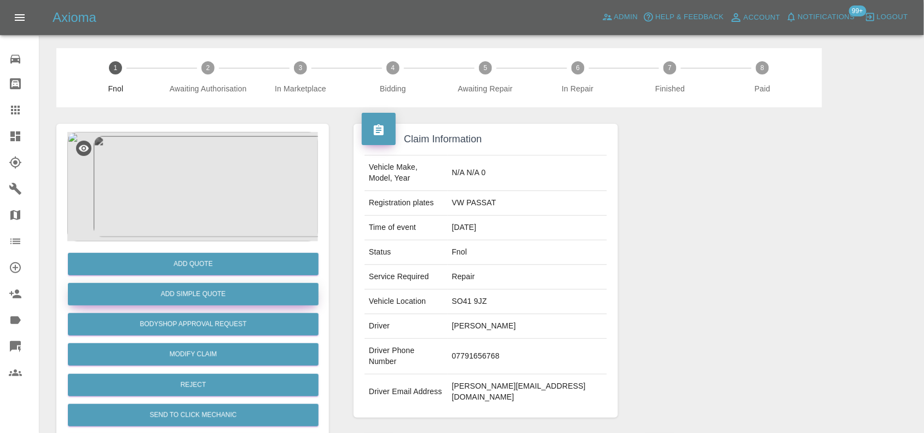
click at [231, 299] on button "Add Simple Quote" at bounding box center [193, 294] width 251 height 22
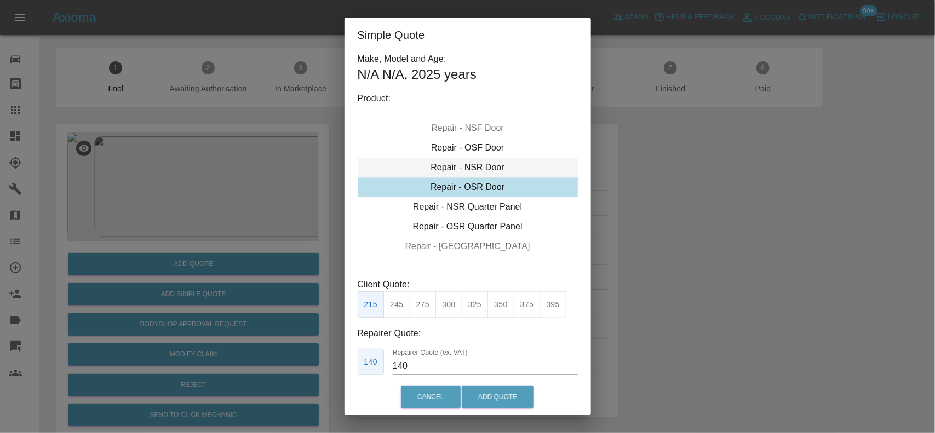
click at [463, 165] on div "Repair - NSR Door" at bounding box center [468, 168] width 220 height 20
click at [479, 173] on div "Repair - NSR Door" at bounding box center [468, 168] width 220 height 20
click at [427, 300] on button "270" at bounding box center [423, 304] width 27 height 27
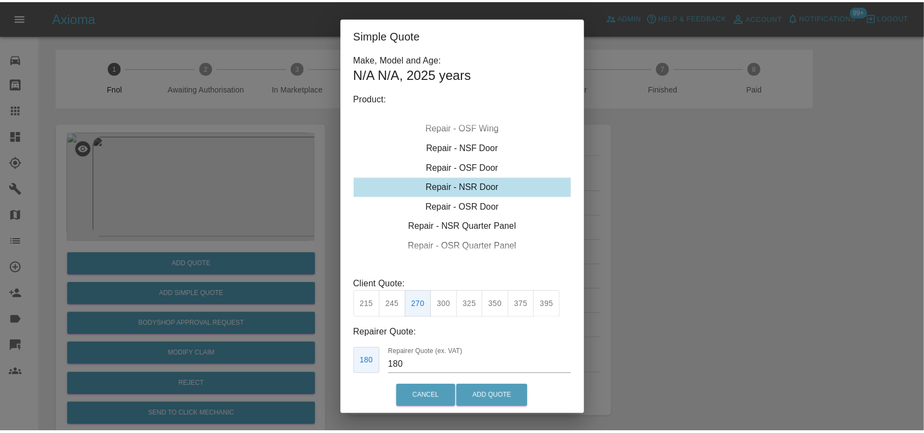
scroll to position [56, 0]
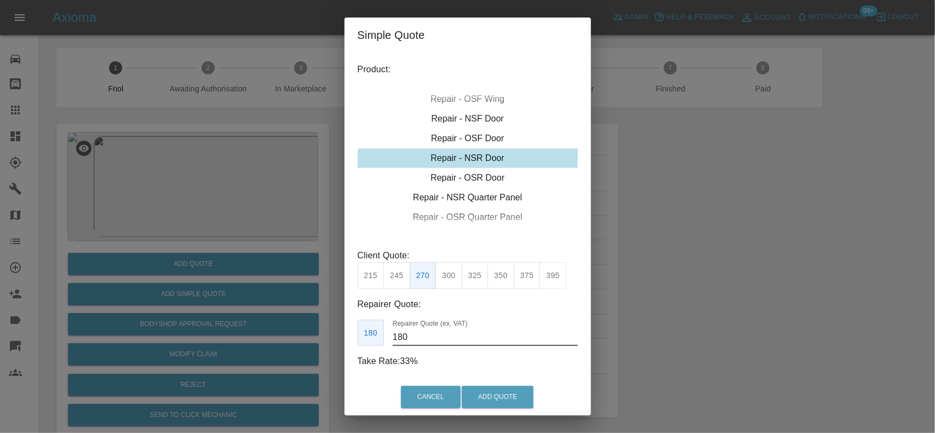
drag, startPoint x: 423, startPoint y: 330, endPoint x: 388, endPoint y: 289, distance: 54.3
click at [394, 329] on input "180" at bounding box center [485, 338] width 185 height 18
type input "170"
click at [517, 397] on button "Add Quote" at bounding box center [498, 397] width 72 height 22
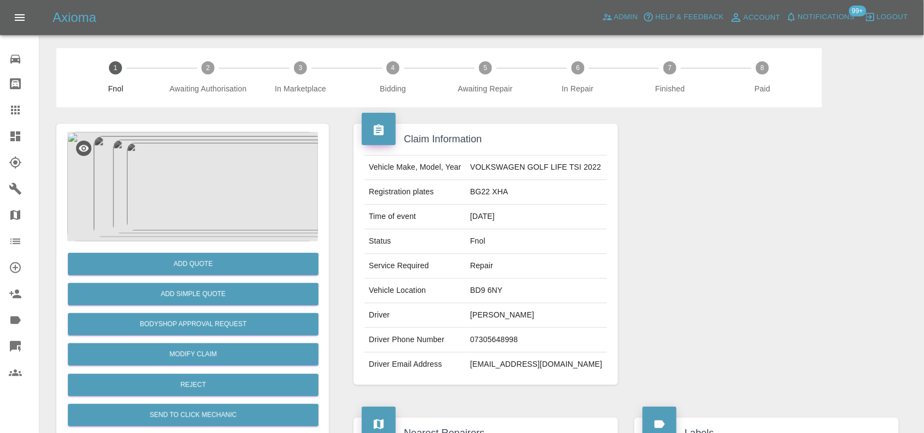
click at [202, 184] on img at bounding box center [192, 187] width 251 height 110
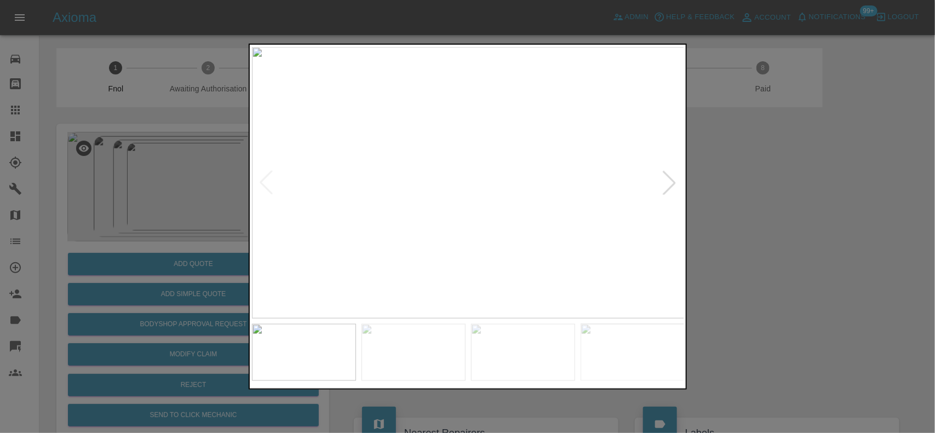
click at [489, 234] on img at bounding box center [468, 183] width 433 height 272
click at [420, 211] on img at bounding box center [468, 183] width 433 height 272
click at [396, 194] on img at bounding box center [468, 183] width 433 height 272
click at [378, 203] on img at bounding box center [468, 183] width 433 height 272
click at [341, 188] on img at bounding box center [468, 183] width 433 height 272
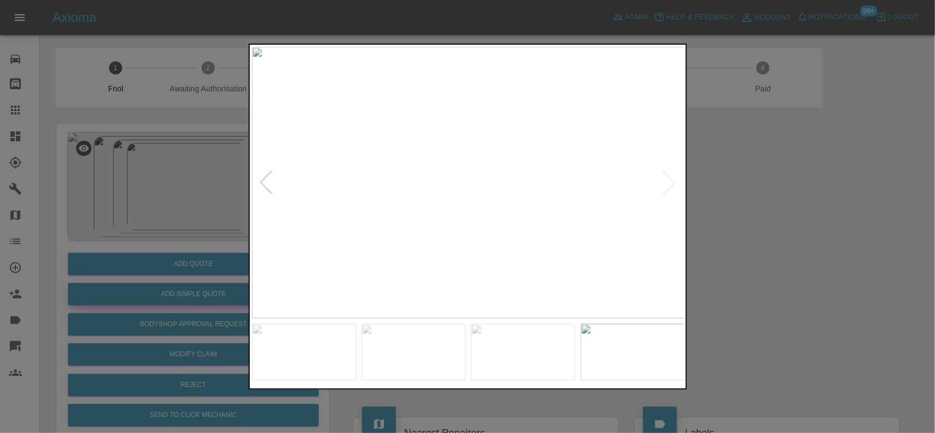
drag, startPoint x: 143, startPoint y: 153, endPoint x: 206, endPoint y: 298, distance: 158.4
click at [152, 170] on div at bounding box center [467, 216] width 935 height 433
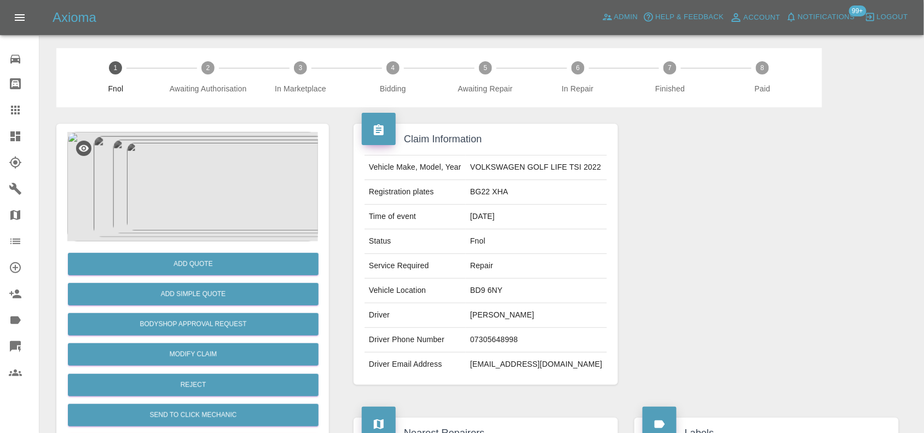
click at [198, 308] on div "Add Simple Quote" at bounding box center [192, 294] width 251 height 28
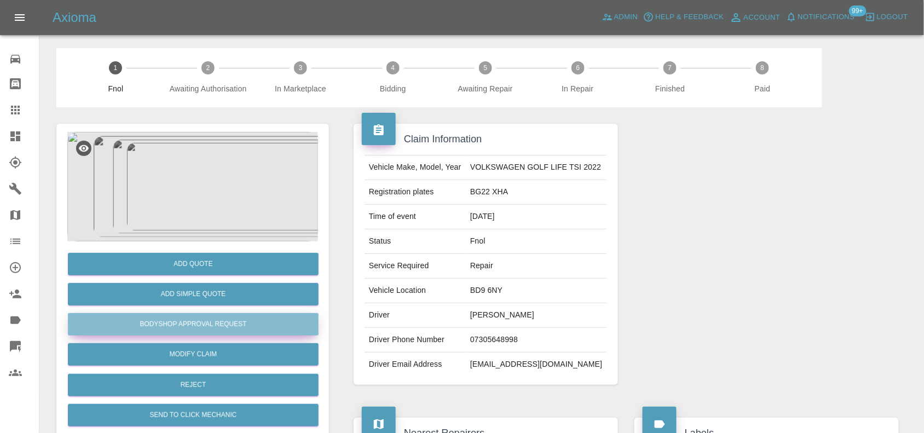
click at [199, 331] on button "Bodyshop Approval Request" at bounding box center [193, 324] width 251 height 22
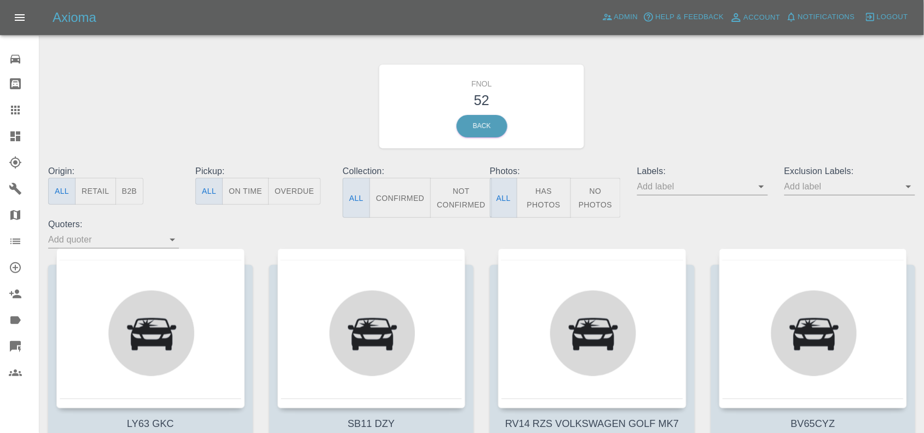
click at [533, 189] on button "Has Photos" at bounding box center [544, 198] width 54 height 40
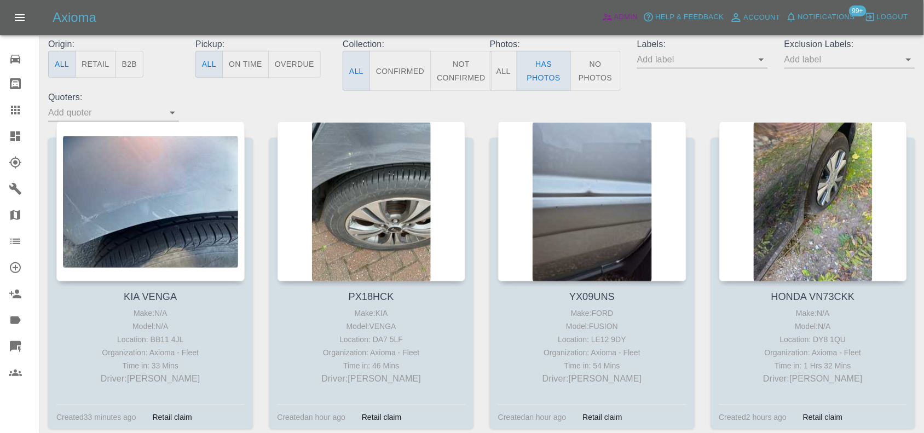
scroll to position [137, 0]
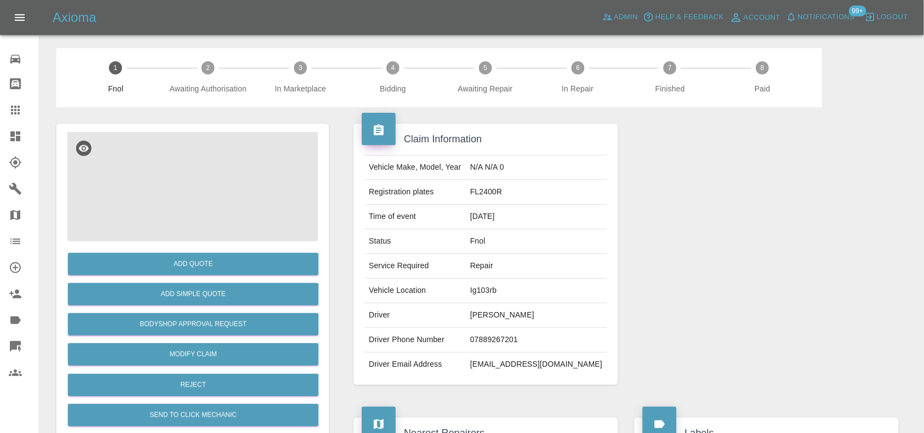
click at [189, 195] on img at bounding box center [192, 187] width 251 height 110
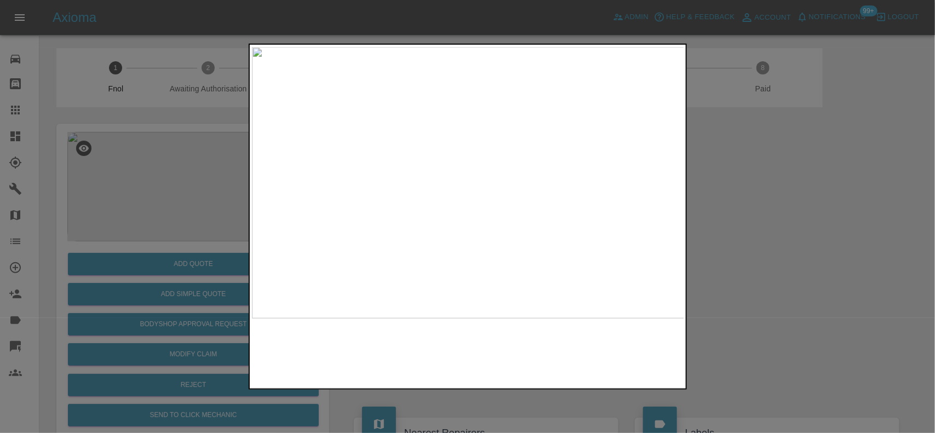
click at [439, 147] on img at bounding box center [468, 183] width 433 height 272
click at [390, 180] on img at bounding box center [514, 289] width 1298 height 816
click at [425, 198] on img at bounding box center [466, 288] width 1298 height 816
click at [427, 199] on img at bounding box center [466, 288] width 1298 height 816
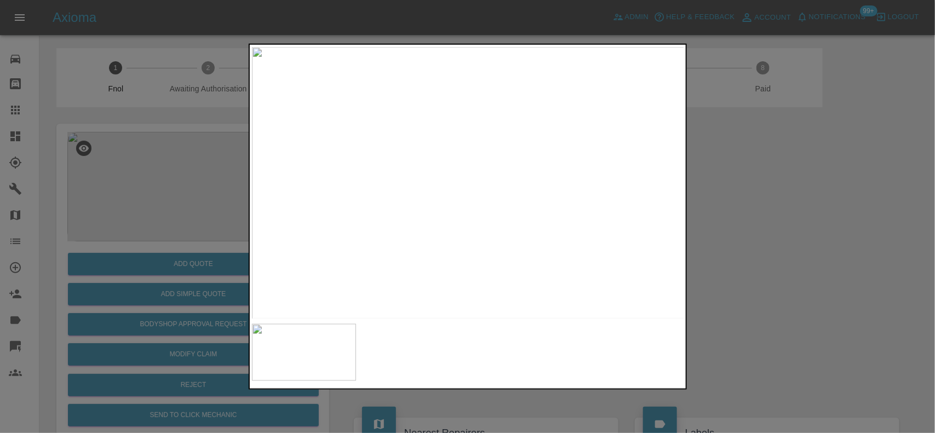
click at [371, 223] on img at bounding box center [468, 183] width 433 height 272
click at [519, 215] on img at bounding box center [468, 183] width 433 height 272
click at [477, 214] on img at bounding box center [468, 183] width 433 height 272
drag, startPoint x: 146, startPoint y: 159, endPoint x: 75, endPoint y: 157, distance: 70.7
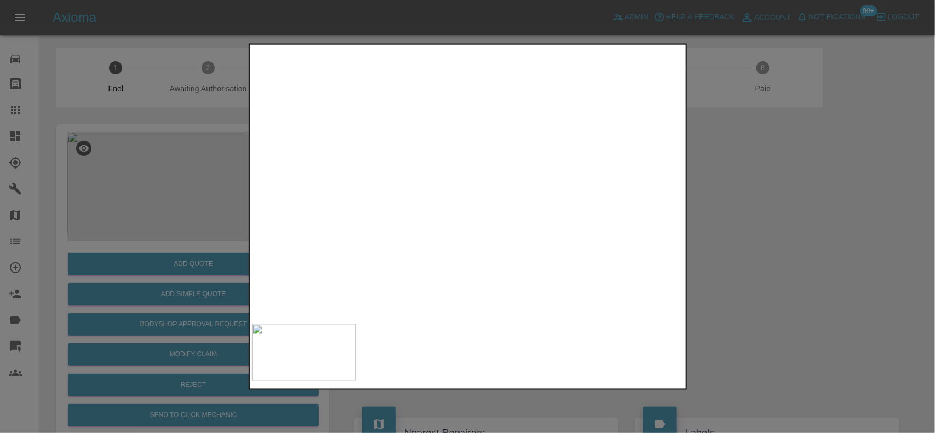
click at [143, 159] on div at bounding box center [467, 216] width 935 height 433
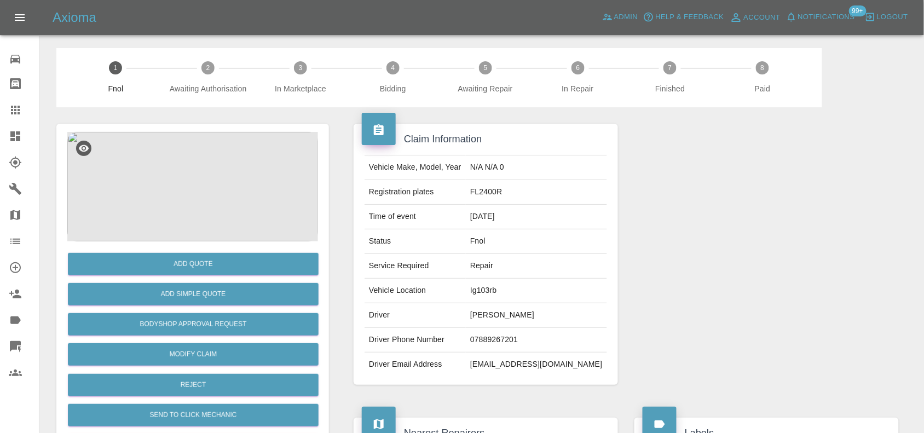
click at [193, 199] on img at bounding box center [192, 187] width 251 height 110
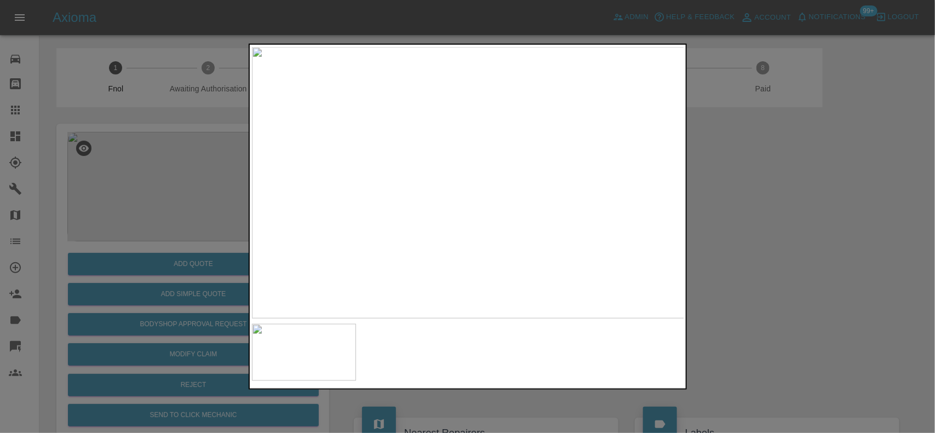
click at [450, 160] on img at bounding box center [468, 183] width 433 height 272
click at [450, 157] on img at bounding box center [468, 183] width 433 height 272
click at [519, 236] on img at bounding box center [525, 361] width 1298 height 816
click at [510, 238] on img at bounding box center [524, 361] width 1298 height 816
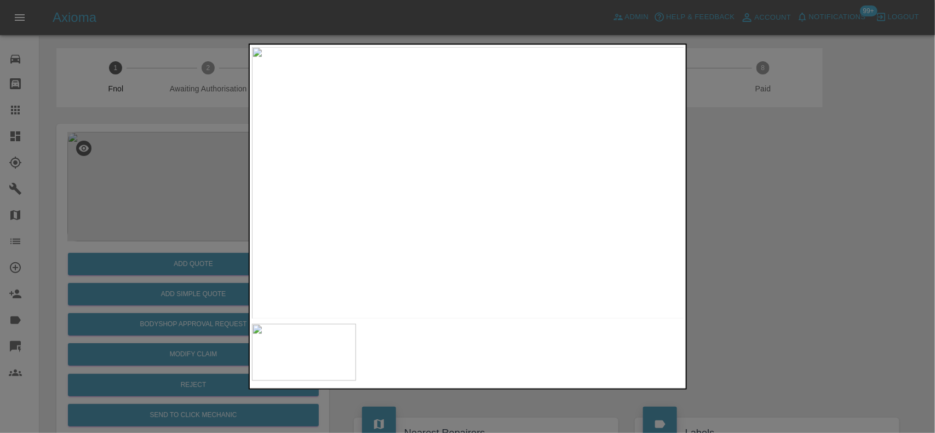
drag, startPoint x: 176, startPoint y: 253, endPoint x: 172, endPoint y: 282, distance: 29.3
click at [175, 255] on div at bounding box center [467, 216] width 935 height 433
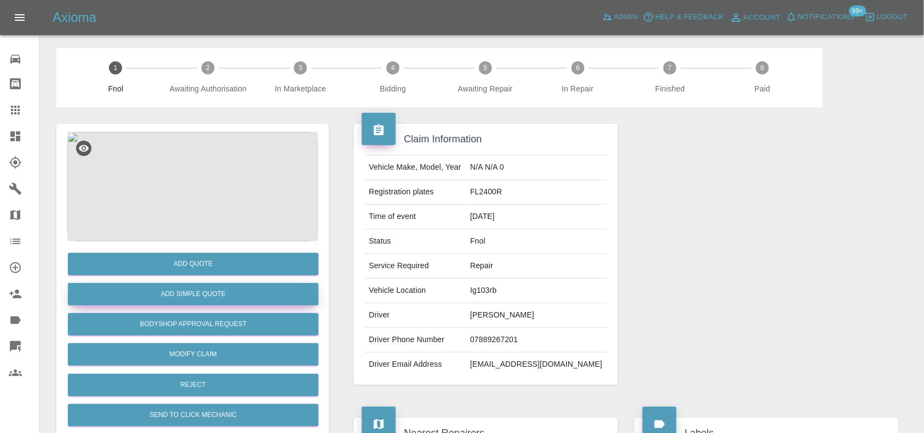
click at [174, 293] on button "Add Simple Quote" at bounding box center [193, 294] width 251 height 22
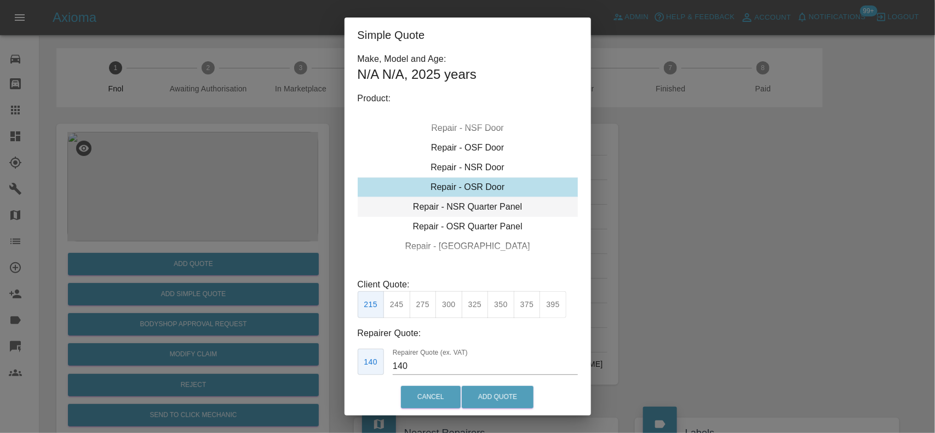
click at [480, 203] on div "Repair - NSR Quarter Panel" at bounding box center [468, 207] width 220 height 20
click at [425, 304] on button "275" at bounding box center [423, 304] width 27 height 27
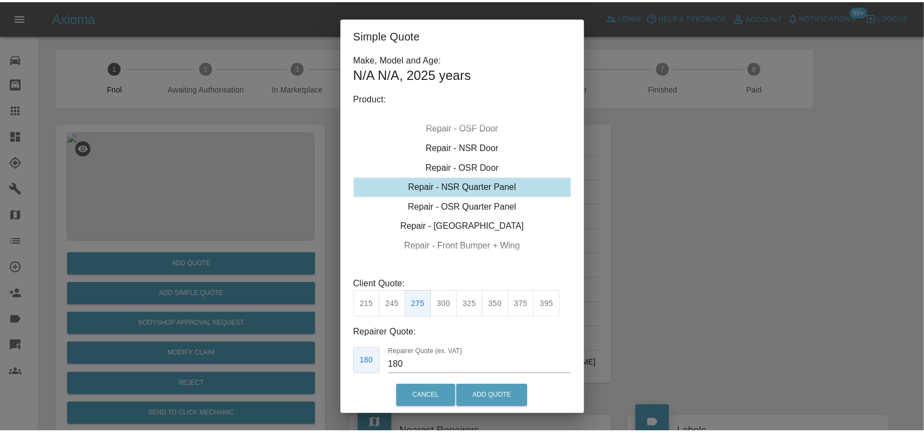
scroll to position [56, 0]
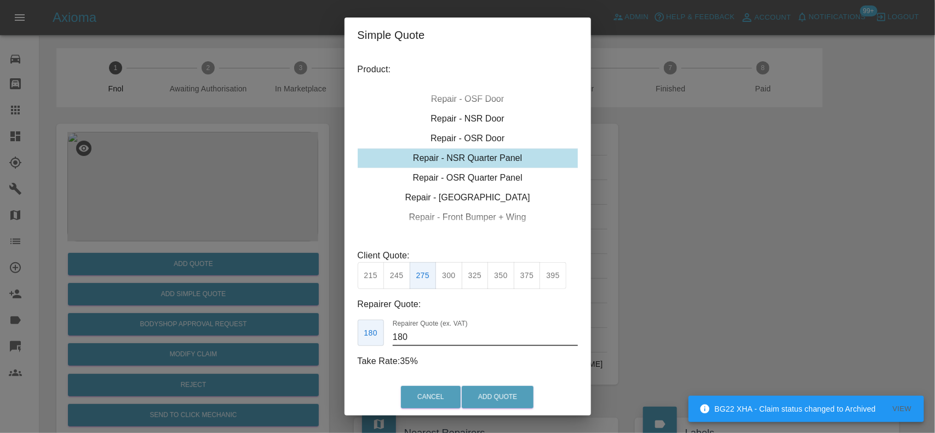
drag, startPoint x: 442, startPoint y: 332, endPoint x: 272, endPoint y: 337, distance: 169.8
click at [289, 334] on div "Simple Quote Make, Model and Age: N/A N/A , 2025 years Product: Repair - Front …" at bounding box center [467, 216] width 935 height 433
type input "165"
click at [507, 394] on button "Add Quote" at bounding box center [498, 397] width 72 height 22
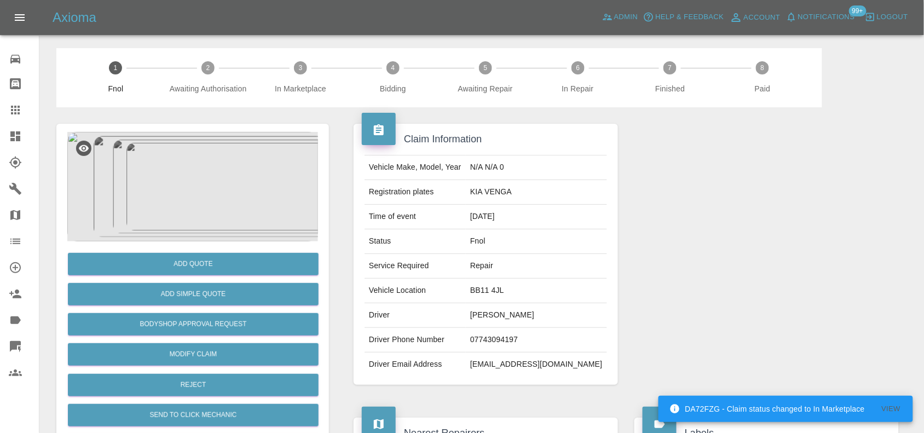
click at [245, 151] on img at bounding box center [192, 187] width 251 height 110
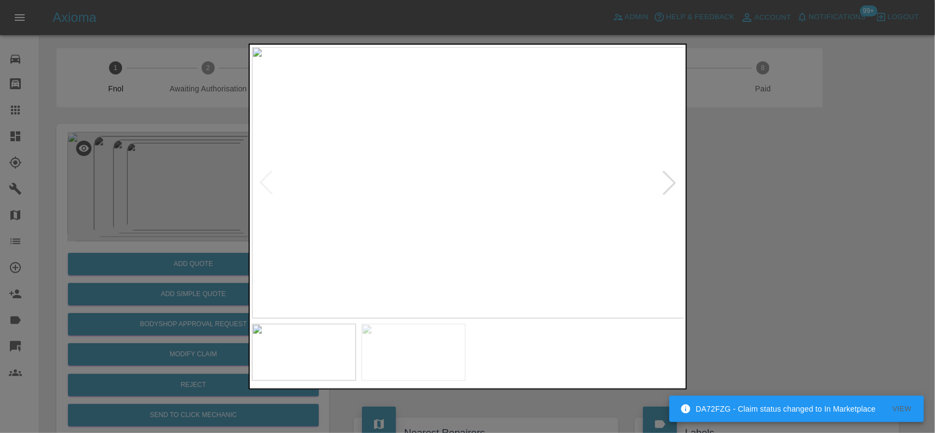
click at [458, 210] on img at bounding box center [468, 183] width 433 height 272
click at [489, 203] on img at bounding box center [468, 183] width 433 height 272
click at [505, 176] on img at bounding box center [468, 183] width 433 height 272
click at [413, 152] on img at bounding box center [468, 183] width 433 height 272
click at [411, 126] on img at bounding box center [468, 183] width 433 height 272
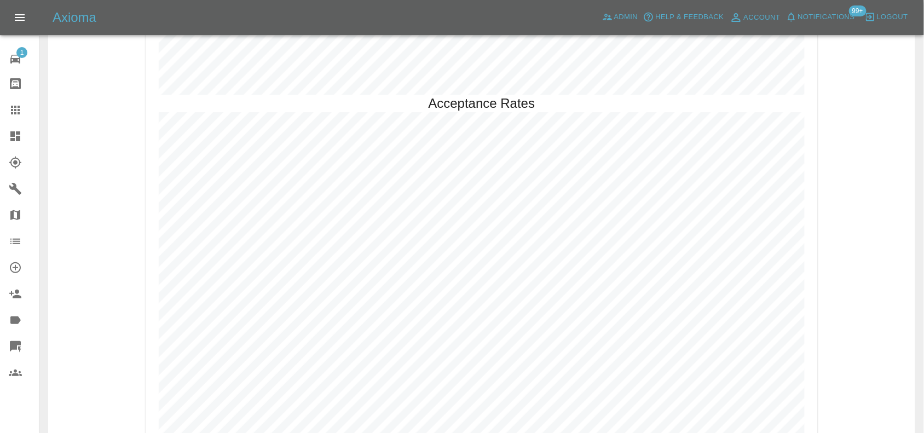
scroll to position [2299, 0]
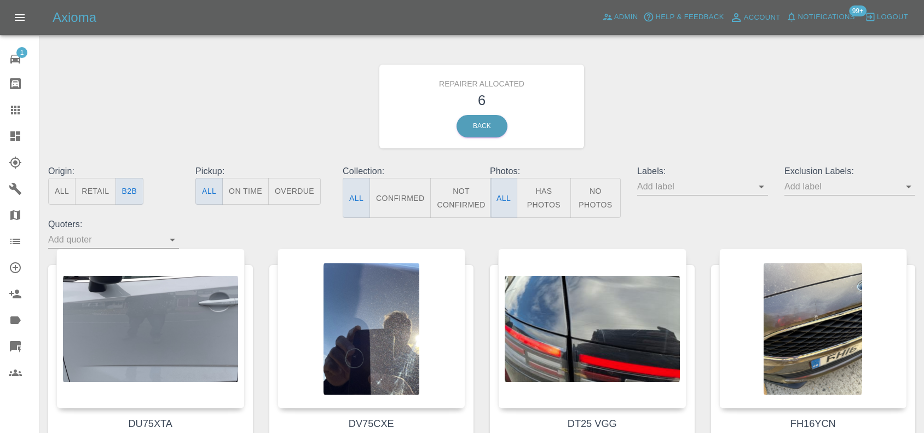
scroll to position [586, 0]
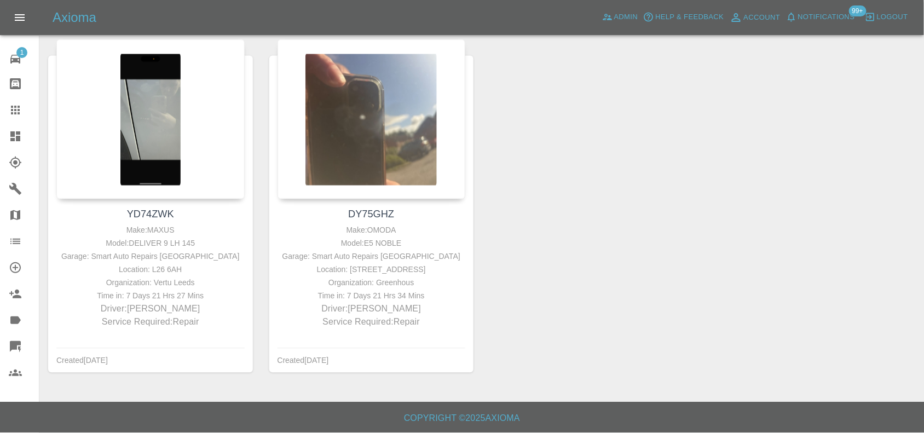
click at [17, 140] on icon at bounding box center [15, 136] width 10 height 10
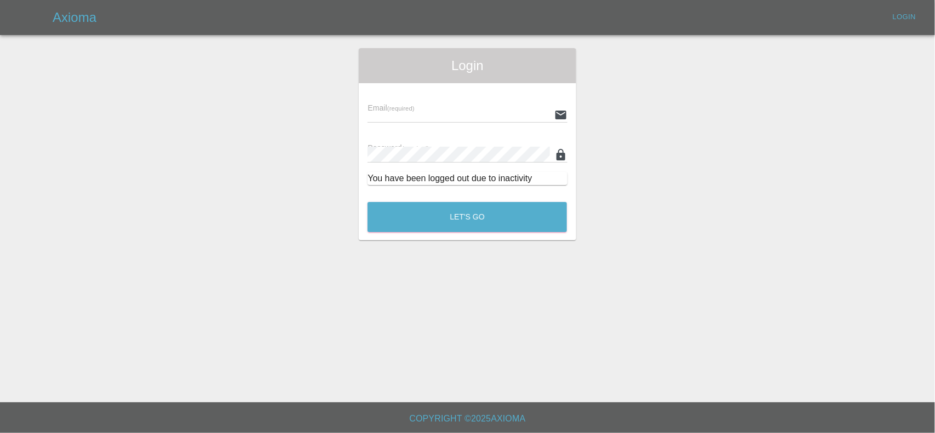
type input "[EMAIL_ADDRESS][DOMAIN_NAME]"
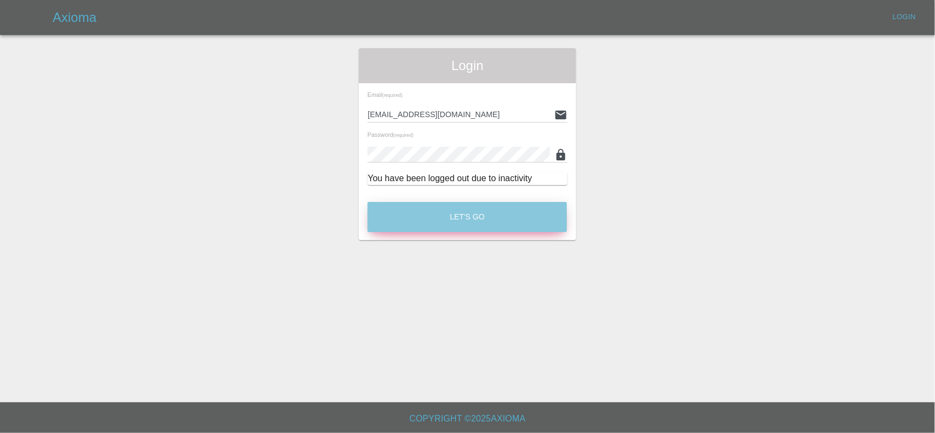
click at [448, 203] on button "Let's Go" at bounding box center [466, 217] width 199 height 30
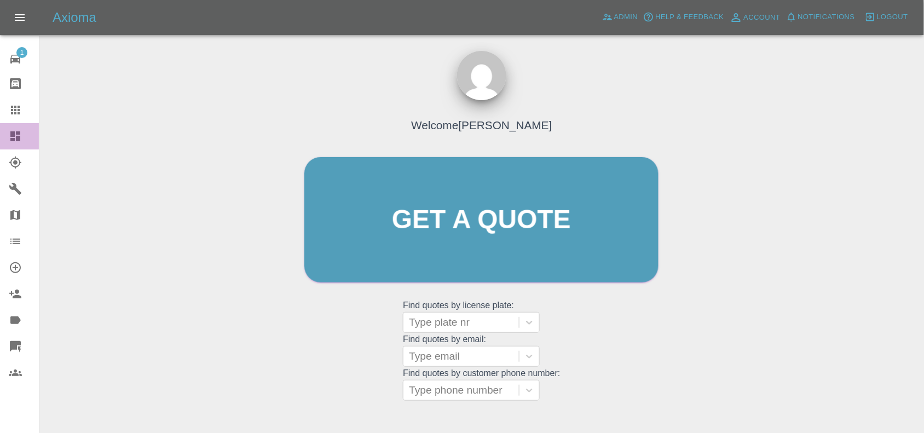
click at [10, 137] on icon at bounding box center [15, 136] width 13 height 13
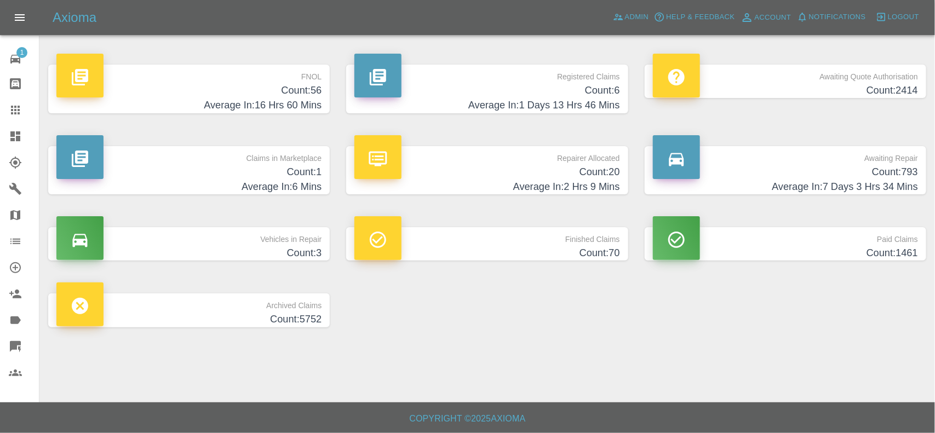
click at [293, 83] on h4 "Count: 56" at bounding box center [188, 90] width 265 height 15
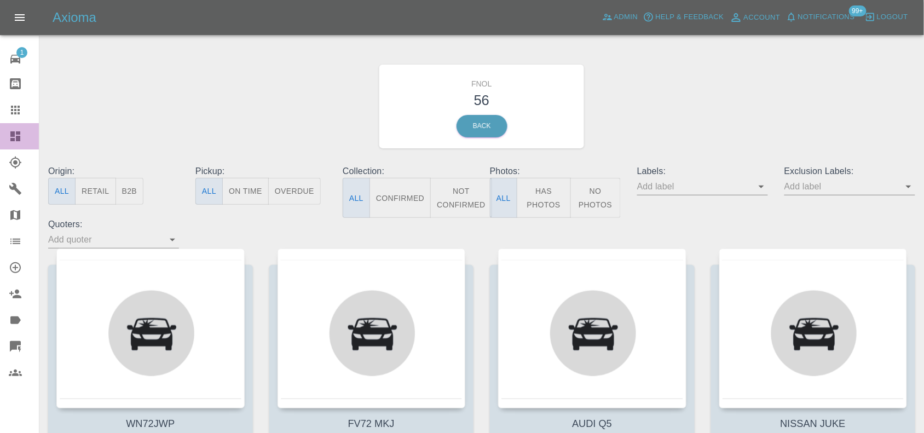
click at [23, 137] on div at bounding box center [24, 136] width 31 height 13
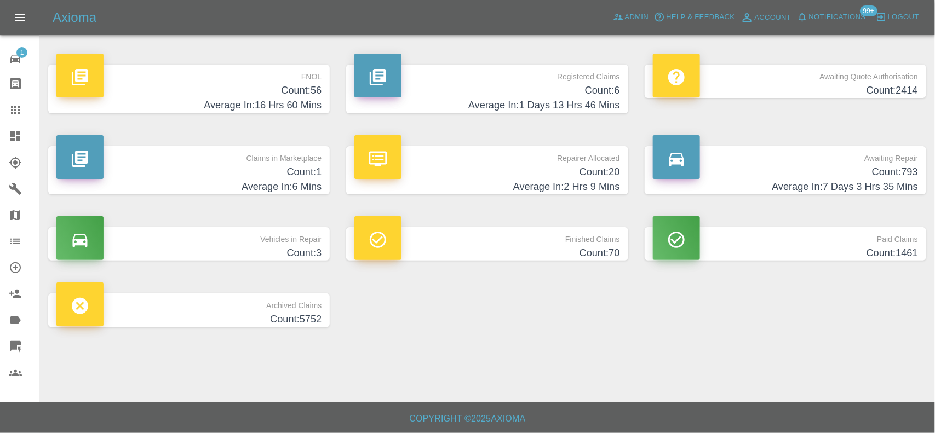
click at [546, 97] on h4 "Count: 6" at bounding box center [486, 90] width 265 height 15
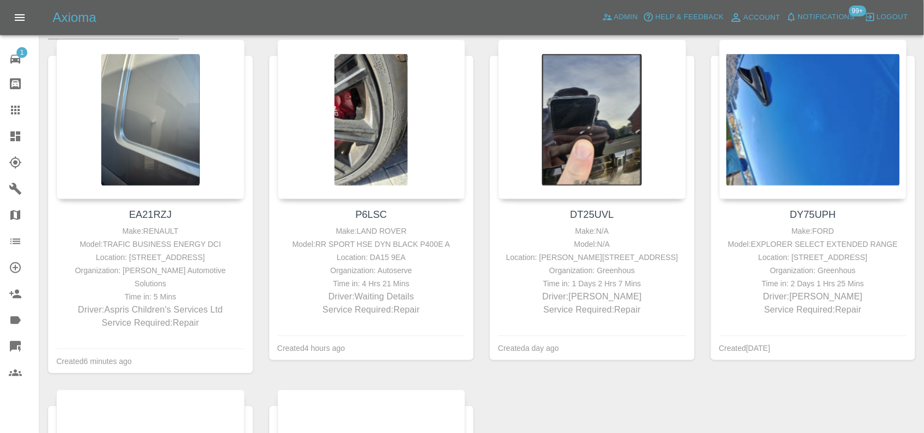
scroll to position [274, 0]
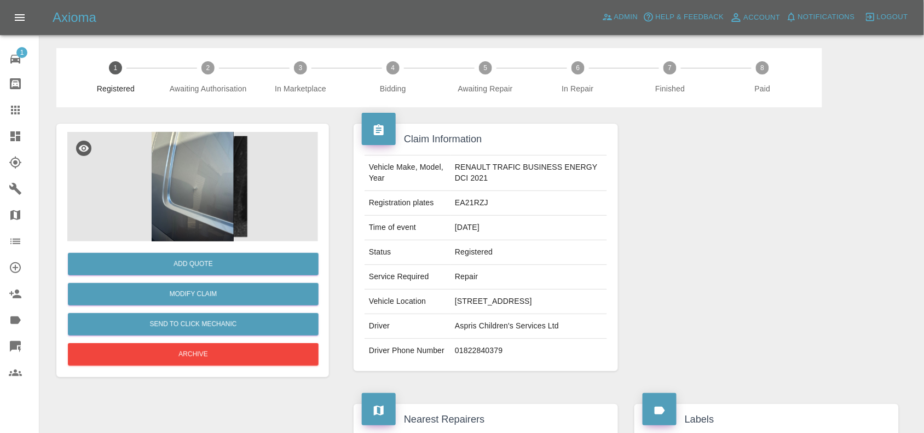
click at [182, 136] on img at bounding box center [192, 187] width 251 height 110
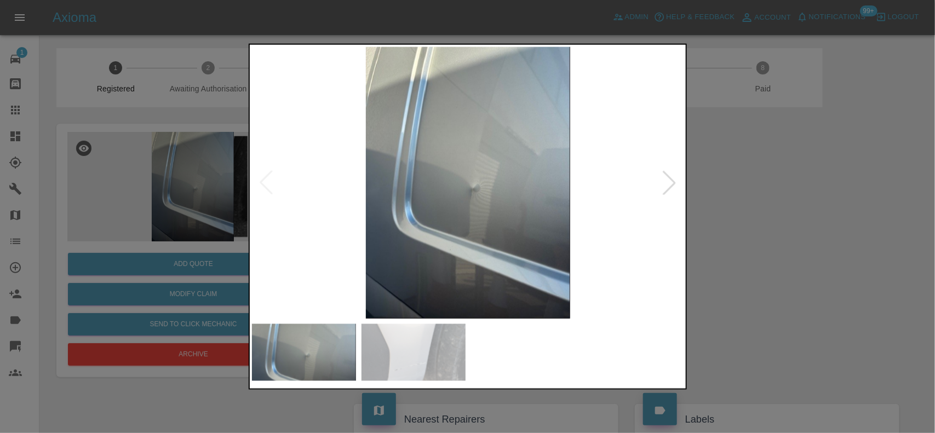
click at [477, 205] on img at bounding box center [468, 183] width 433 height 272
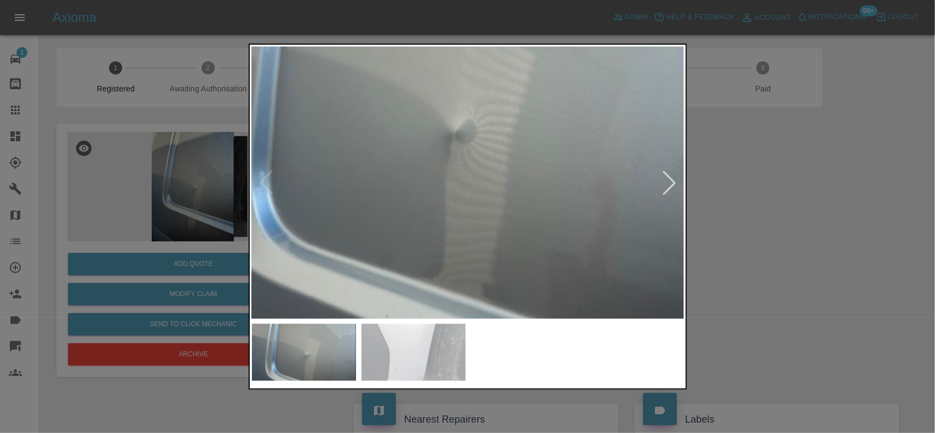
click at [471, 176] on img at bounding box center [440, 115] width 1298 height 816
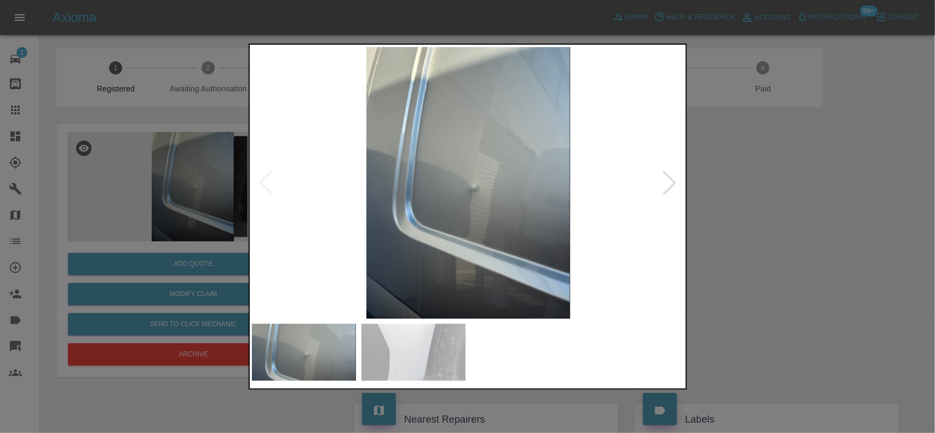
click at [425, 187] on img at bounding box center [468, 183] width 433 height 272
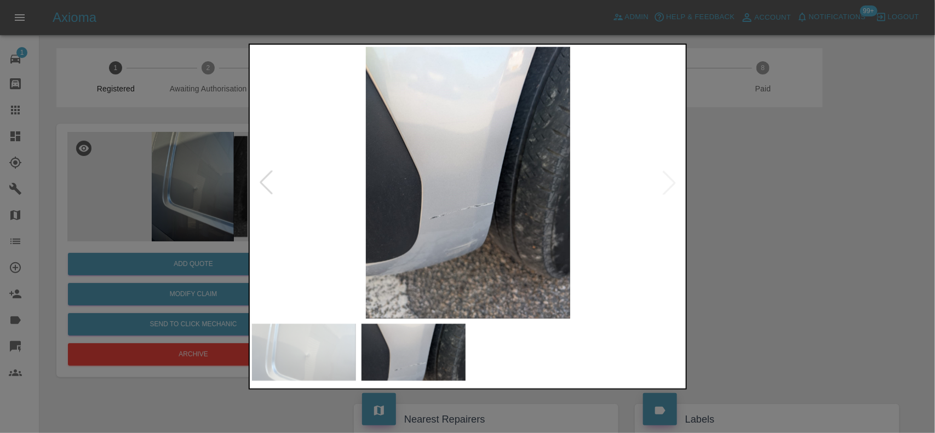
click at [464, 182] on img at bounding box center [468, 183] width 433 height 272
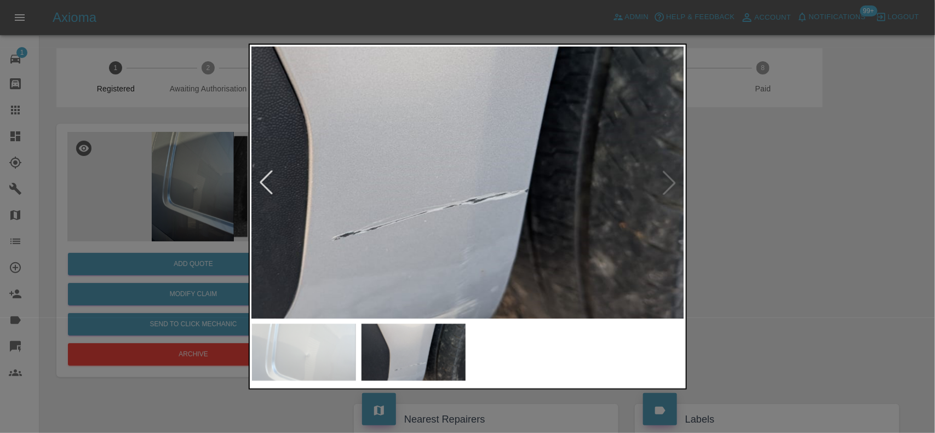
click at [467, 195] on img at bounding box center [448, 130] width 1298 height 816
click at [465, 200] on img at bounding box center [448, 129] width 1298 height 816
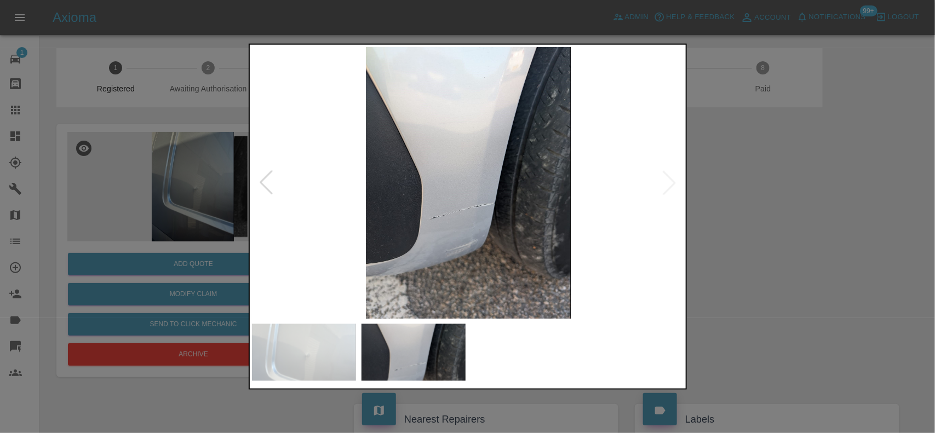
click at [464, 200] on img at bounding box center [468, 183] width 433 height 272
click at [464, 201] on img at bounding box center [468, 183] width 433 height 272
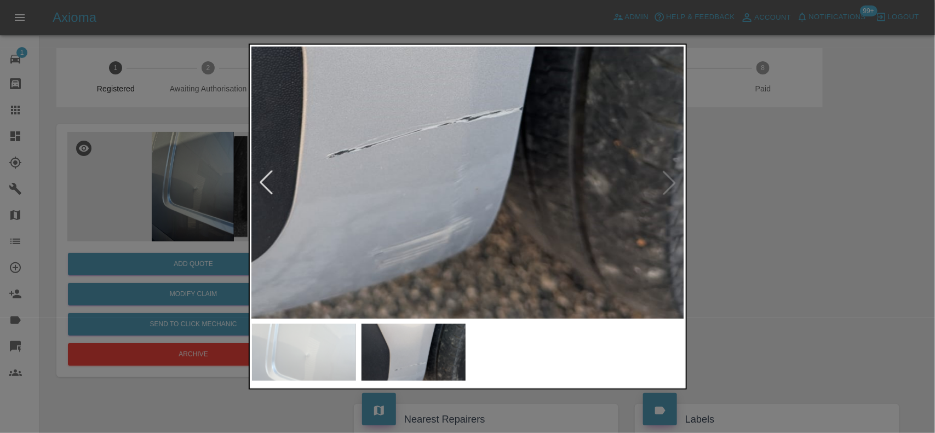
click at [433, 146] on img at bounding box center [443, 48] width 1298 height 816
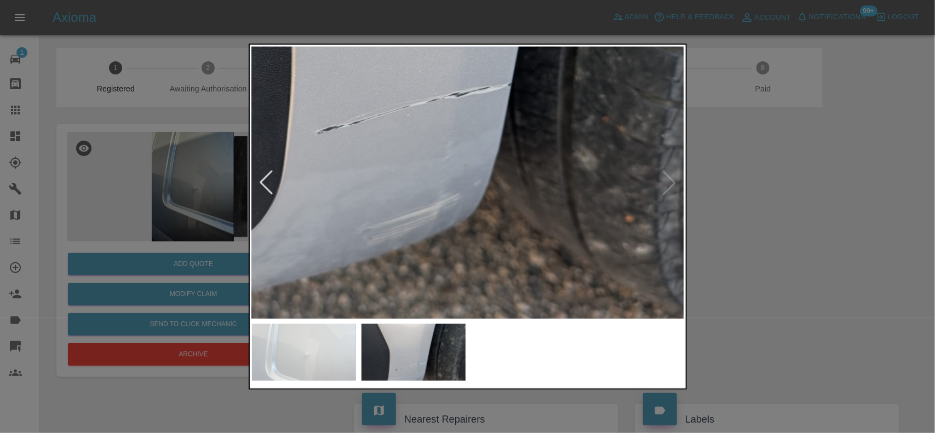
click at [418, 183] on img at bounding box center [431, 24] width 1298 height 816
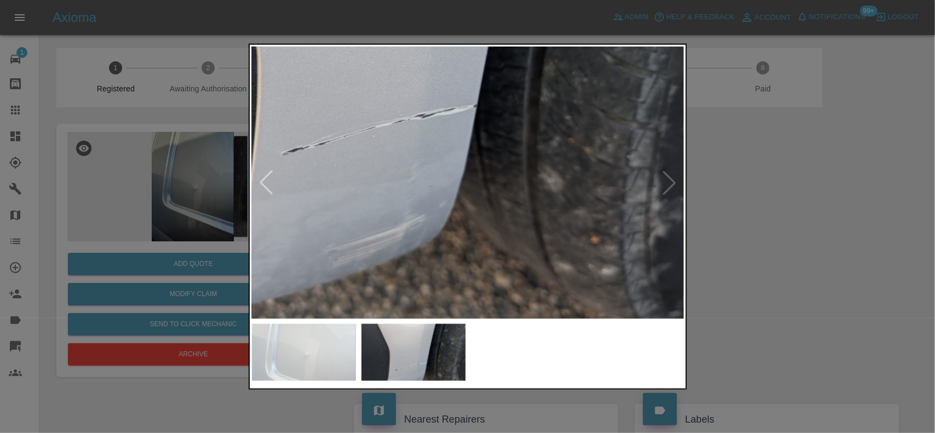
click at [393, 210] on img at bounding box center [397, 45] width 1298 height 816
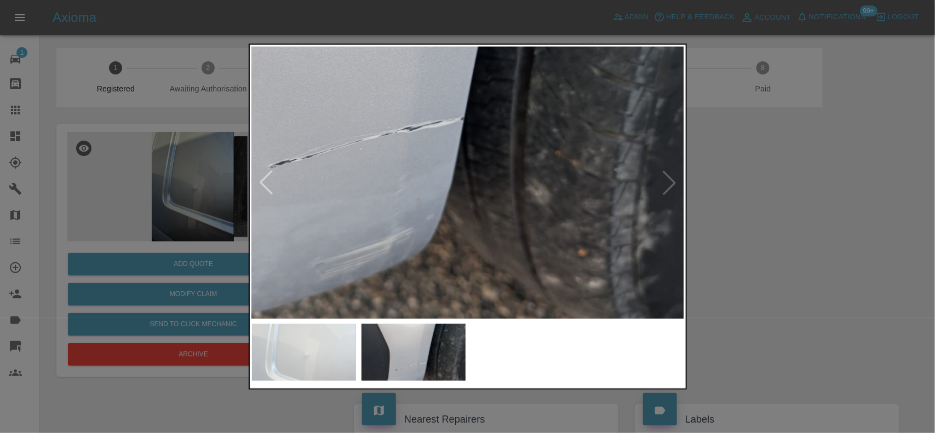
click at [392, 210] on img at bounding box center [383, 58] width 1298 height 816
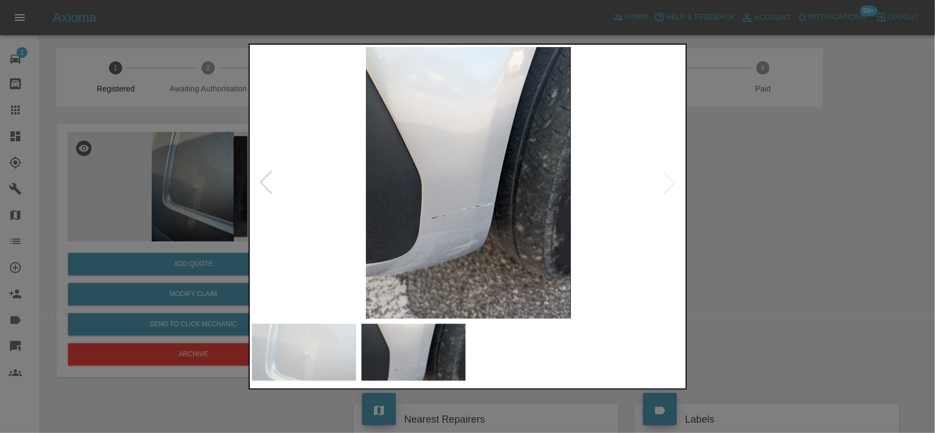
click at [446, 214] on img at bounding box center [468, 183] width 433 height 272
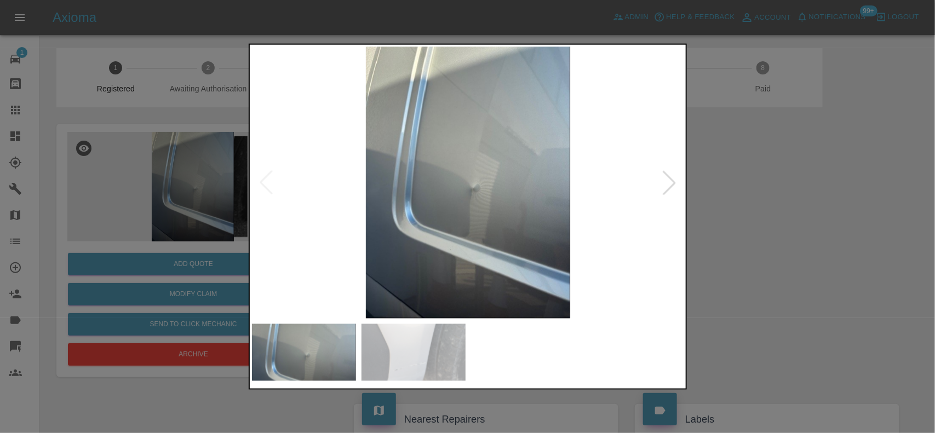
click at [431, 212] on img at bounding box center [468, 183] width 433 height 272
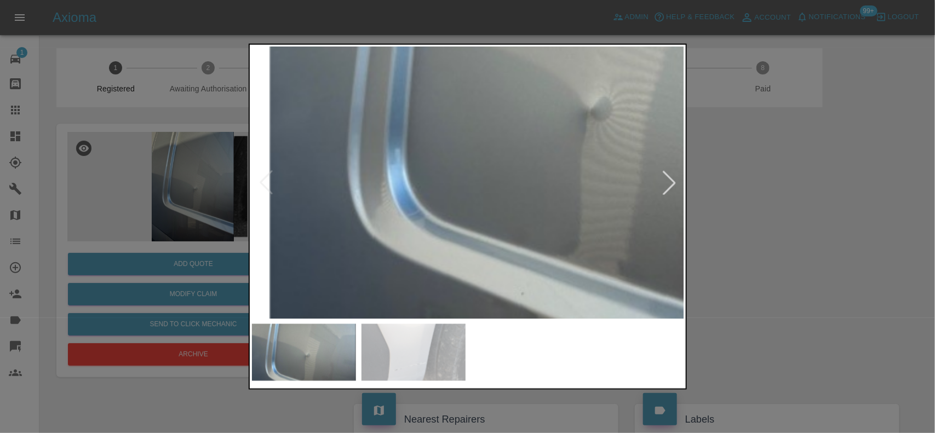
click at [431, 212] on img at bounding box center [575, 92] width 1298 height 816
click at [100, 158] on div at bounding box center [467, 216] width 935 height 433
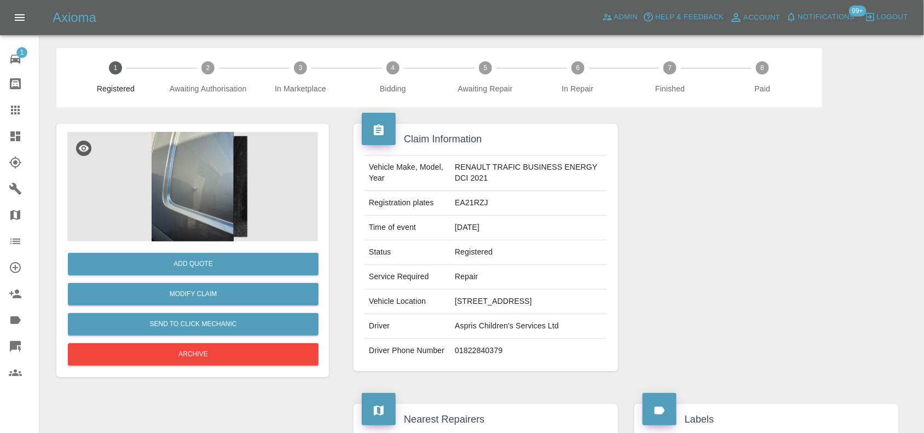
click at [185, 148] on img at bounding box center [192, 187] width 251 height 110
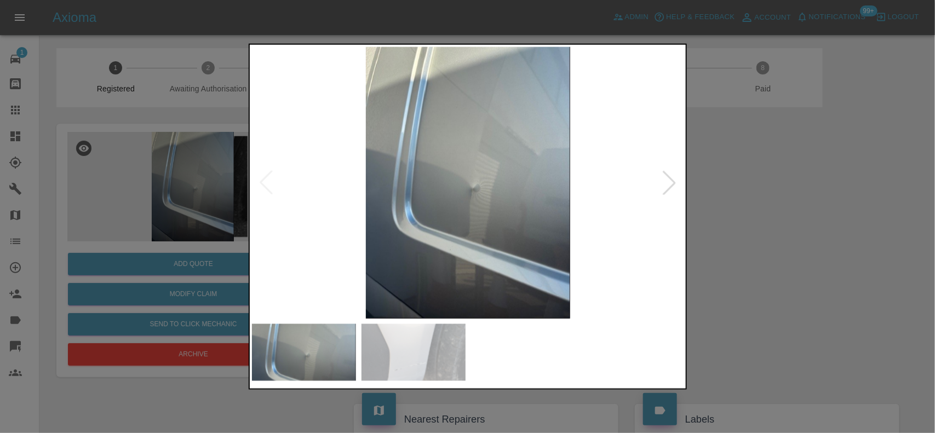
click at [458, 204] on img at bounding box center [468, 183] width 433 height 272
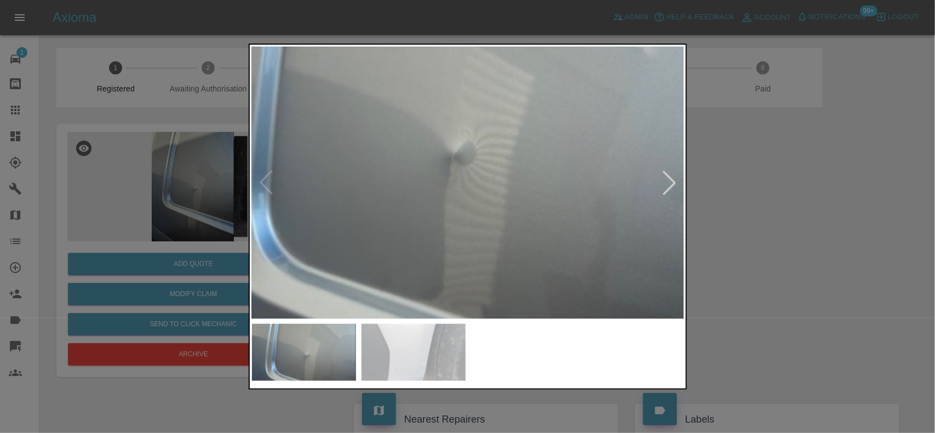
click at [426, 212] on img at bounding box center [439, 136] width 1298 height 816
click at [428, 204] on img at bounding box center [439, 136] width 1298 height 816
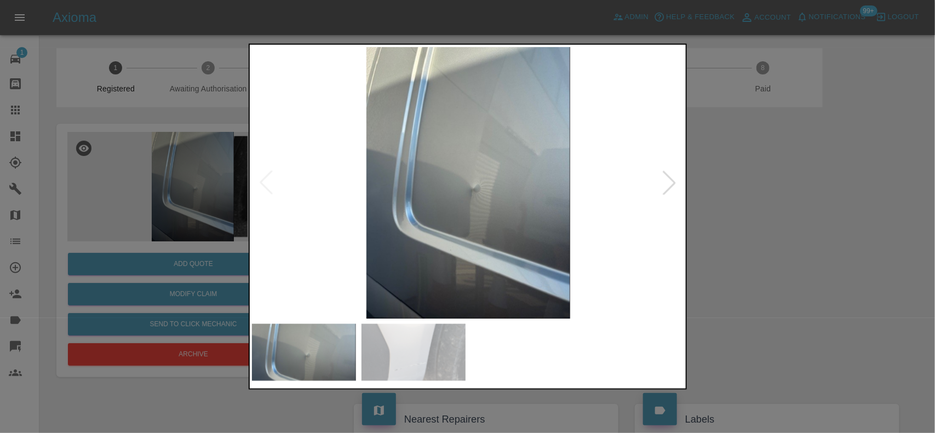
click at [429, 203] on img at bounding box center [468, 183] width 433 height 272
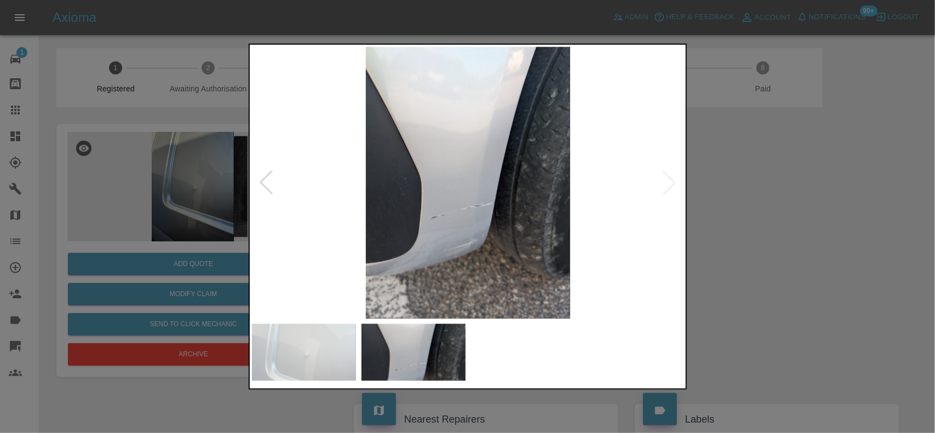
click at [406, 198] on img at bounding box center [468, 183] width 433 height 272
click at [462, 192] on img at bounding box center [468, 183] width 433 height 272
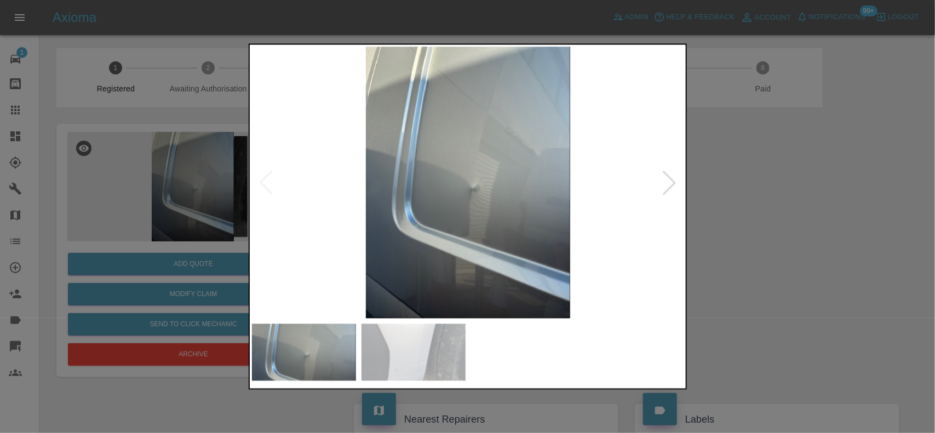
drag, startPoint x: 195, startPoint y: 138, endPoint x: 202, endPoint y: 148, distance: 11.6
click at [198, 139] on div at bounding box center [467, 216] width 935 height 433
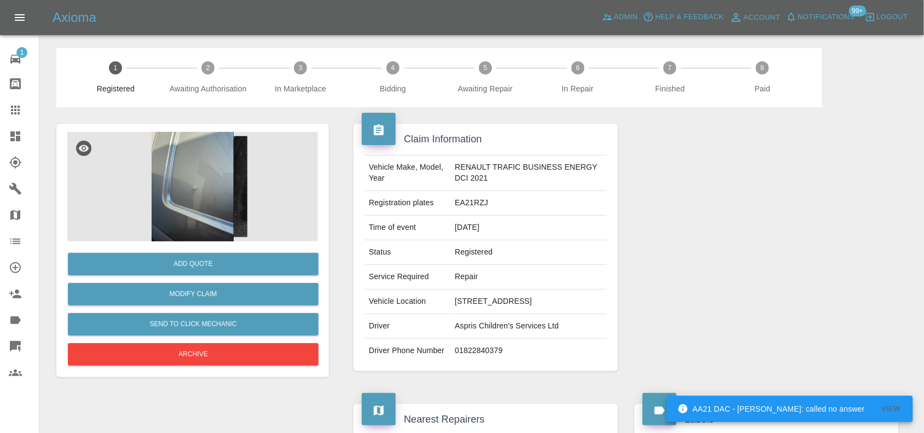
click at [184, 193] on img at bounding box center [192, 187] width 251 height 110
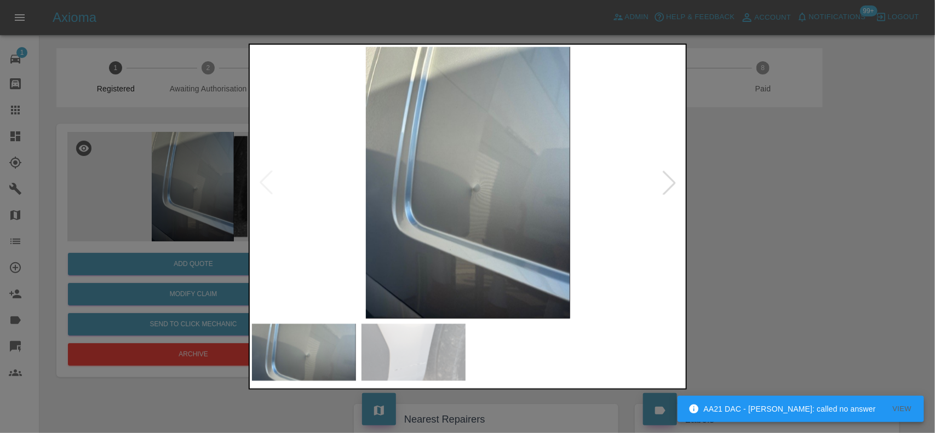
click at [482, 203] on img at bounding box center [468, 183] width 433 height 272
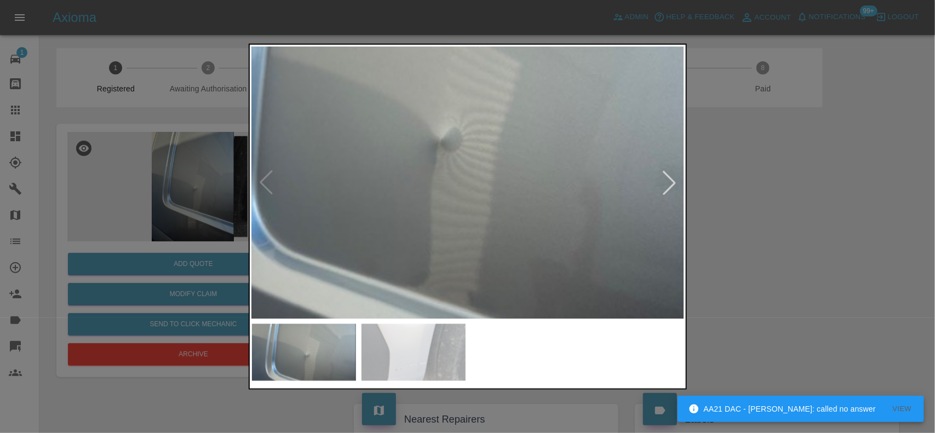
click at [461, 148] on img at bounding box center [425, 123] width 1298 height 816
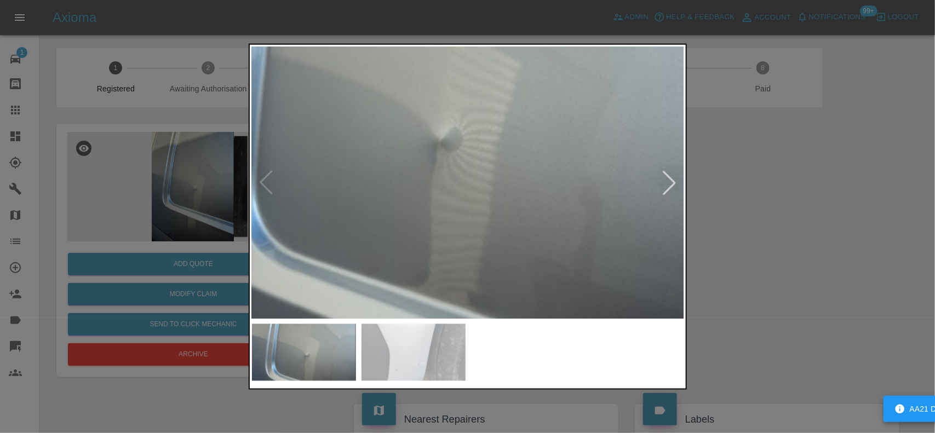
click at [461, 148] on img at bounding box center [425, 123] width 1298 height 816
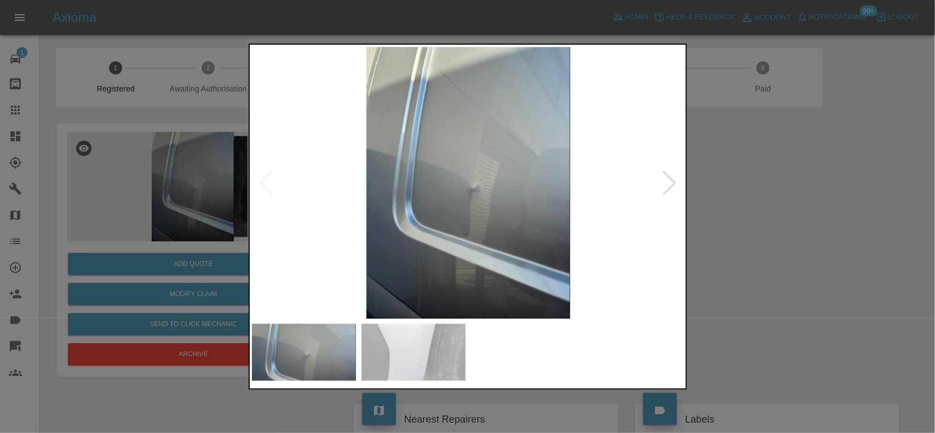
click at [429, 192] on img at bounding box center [468, 183] width 433 height 272
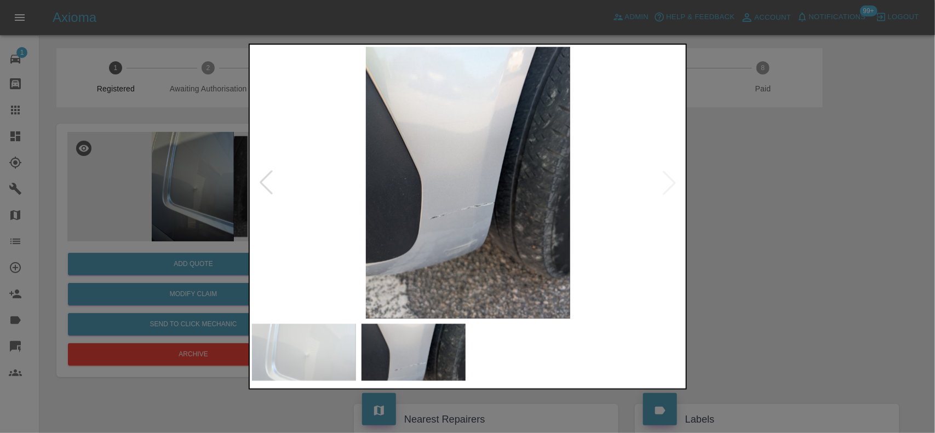
click at [444, 205] on img at bounding box center [468, 183] width 433 height 272
click at [459, 223] on img at bounding box center [468, 183] width 433 height 272
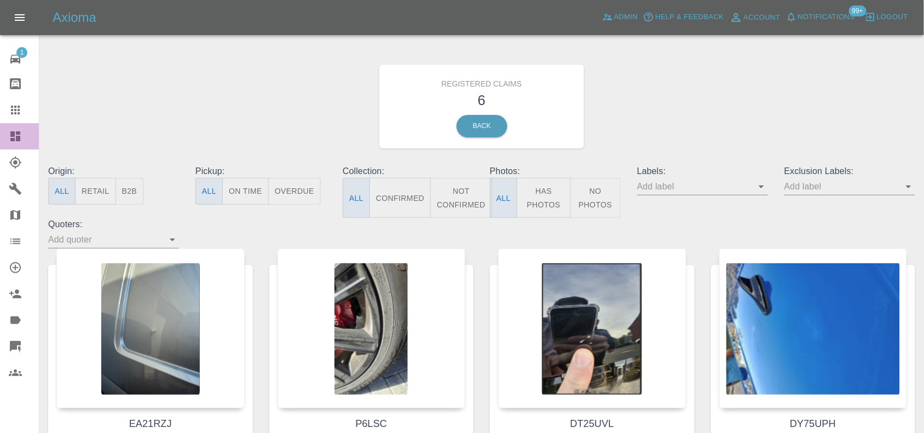
click at [3, 134] on link "Dashboard" at bounding box center [19, 136] width 39 height 26
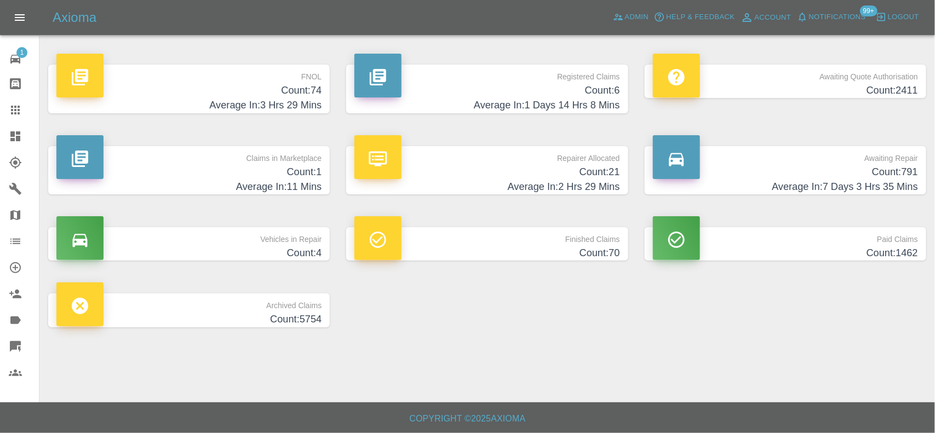
click at [594, 85] on h4 "Count: 6" at bounding box center [486, 90] width 265 height 15
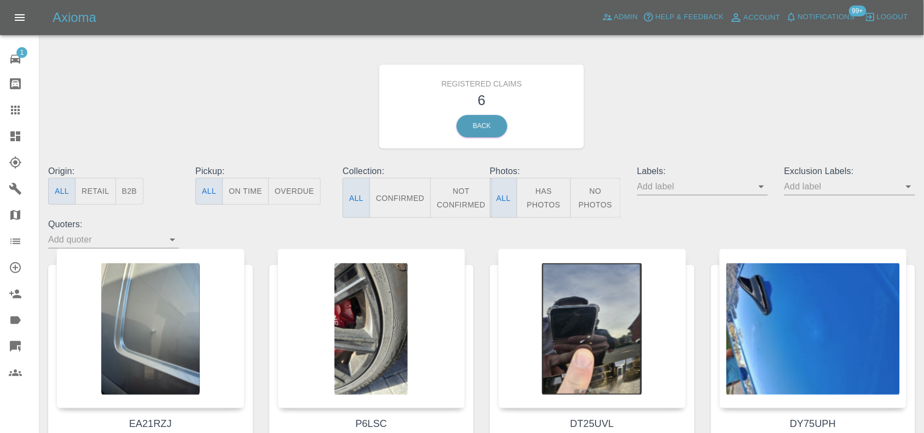
click at [11, 136] on icon at bounding box center [15, 136] width 10 height 10
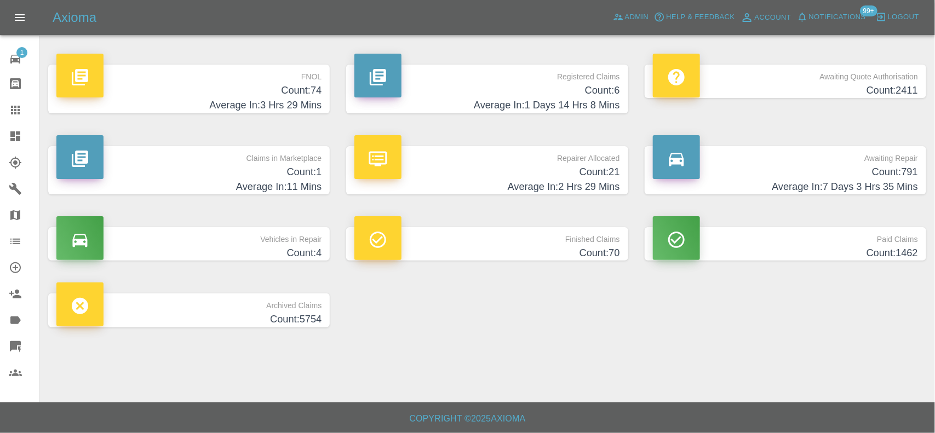
click at [231, 92] on h4 "Count: 74" at bounding box center [188, 90] width 265 height 15
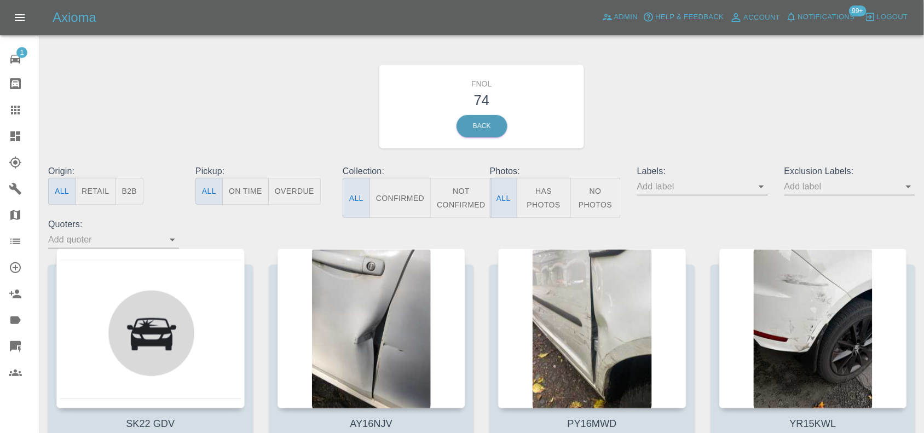
click at [550, 193] on button "Has Photos" at bounding box center [544, 198] width 54 height 40
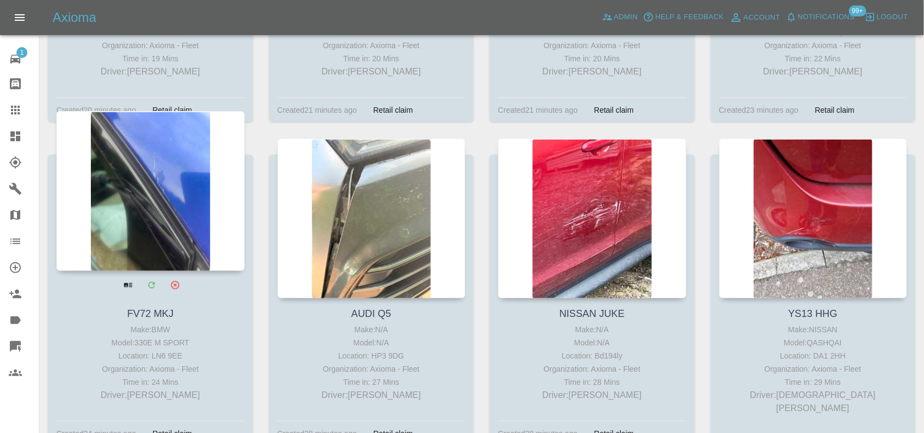
scroll to position [1437, 0]
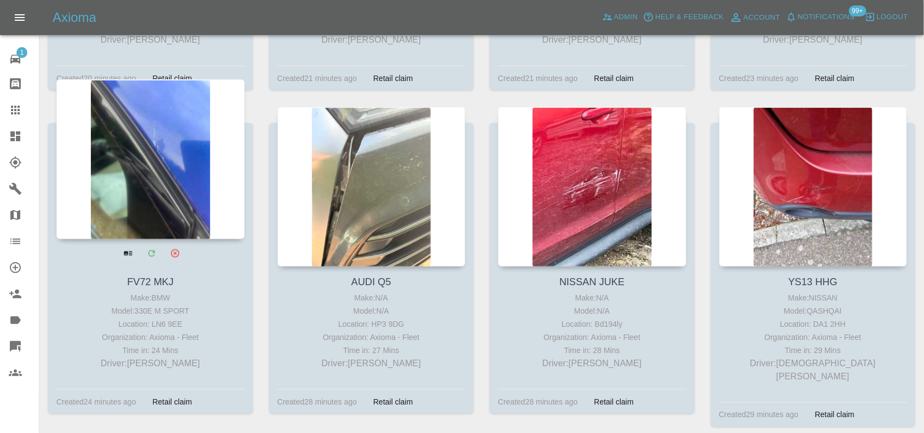
drag, startPoint x: 154, startPoint y: 108, endPoint x: 159, endPoint y: 113, distance: 7.0
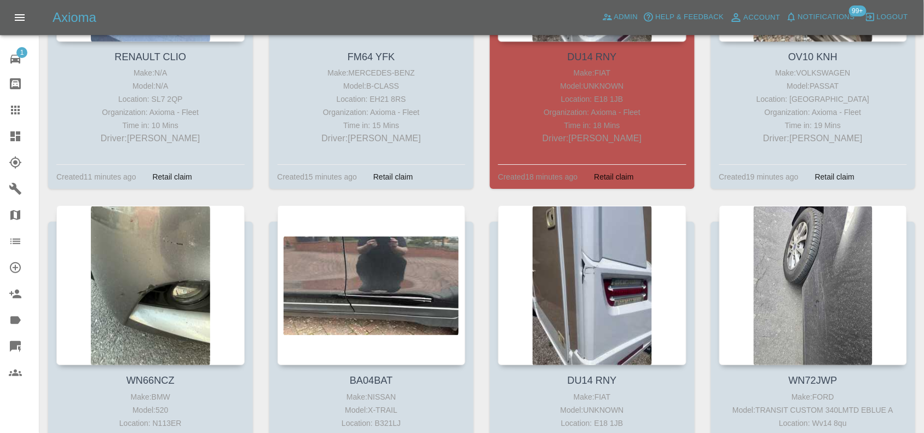
scroll to position [753, 0]
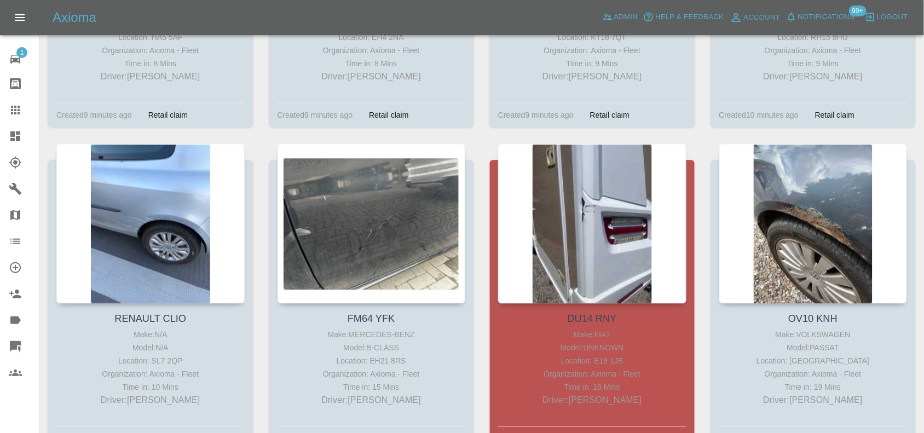
click at [11, 128] on link "Dashboard" at bounding box center [19, 136] width 39 height 26
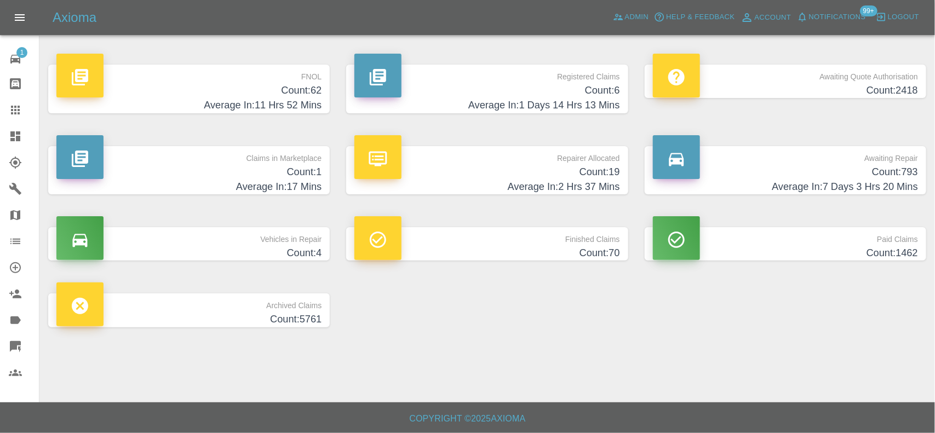
click at [571, 85] on h4 "Count: 6" at bounding box center [486, 90] width 265 height 15
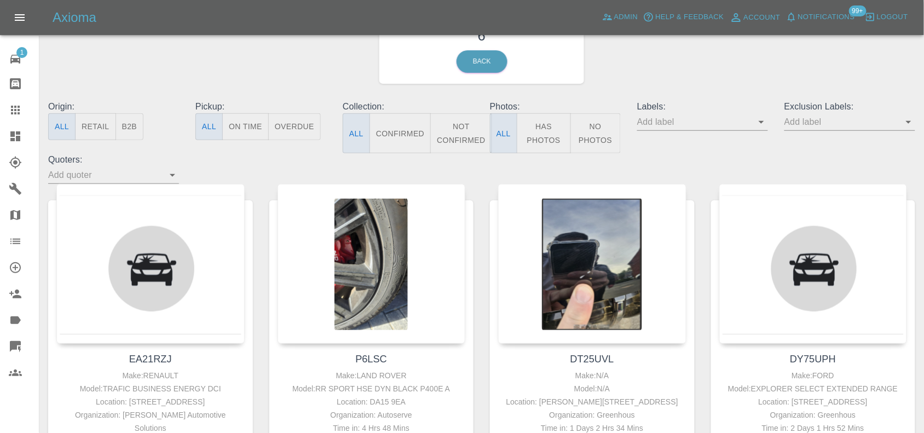
scroll to position [137, 0]
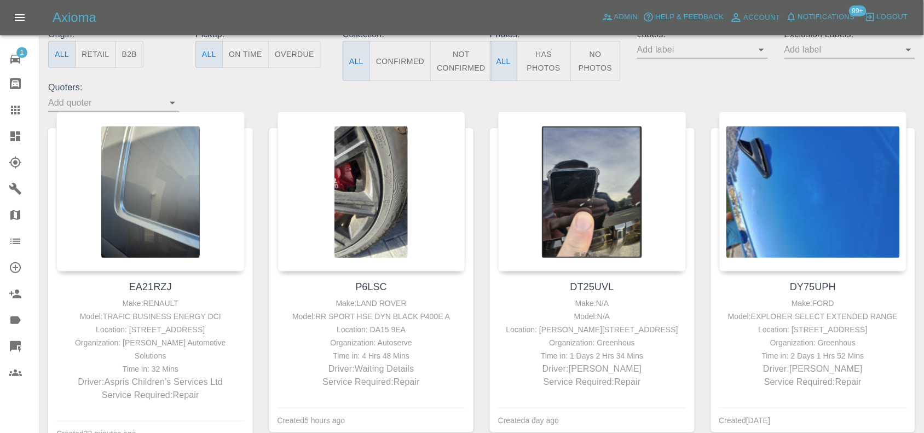
drag, startPoint x: 19, startPoint y: 132, endPoint x: 141, endPoint y: 13, distance: 170.4
click at [18, 132] on icon at bounding box center [15, 136] width 10 height 10
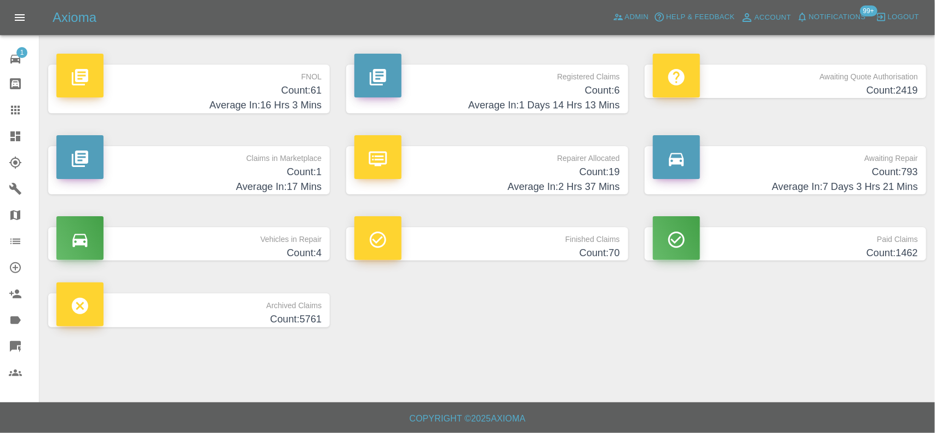
drag, startPoint x: 278, startPoint y: 94, endPoint x: 520, endPoint y: 192, distance: 260.9
click at [278, 94] on h4 "Count: 61" at bounding box center [188, 90] width 265 height 15
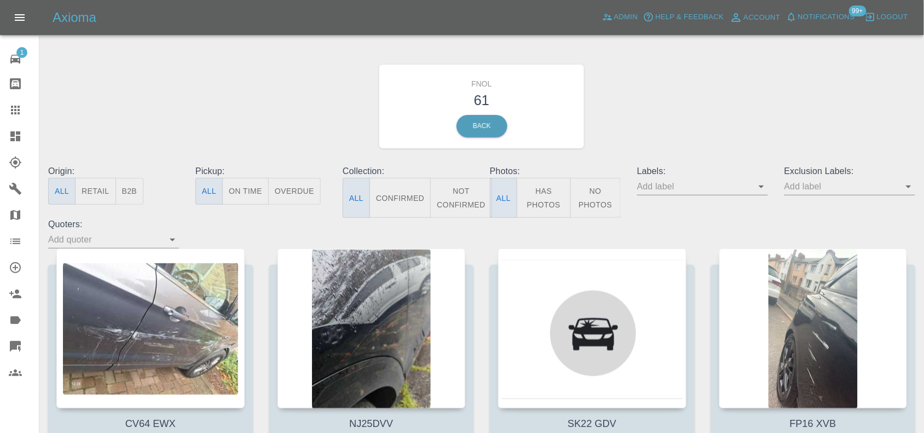
click at [559, 203] on button "Has Photos" at bounding box center [544, 198] width 54 height 40
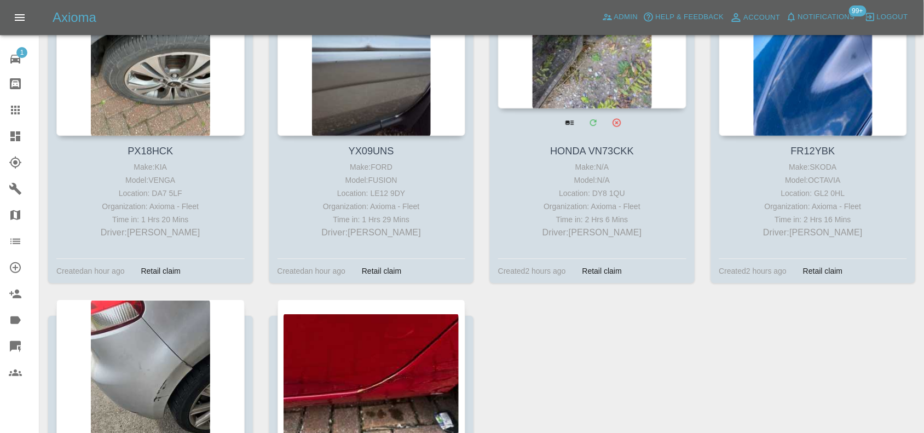
scroll to position [1095, 0]
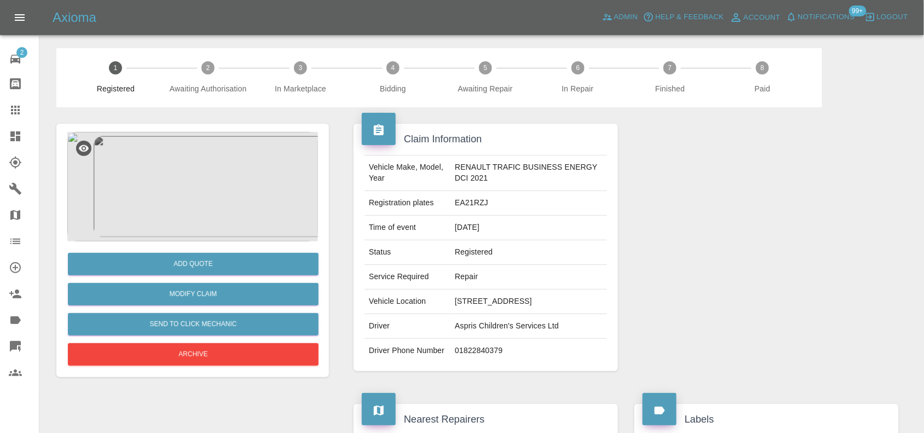
click at [200, 202] on img at bounding box center [192, 187] width 251 height 110
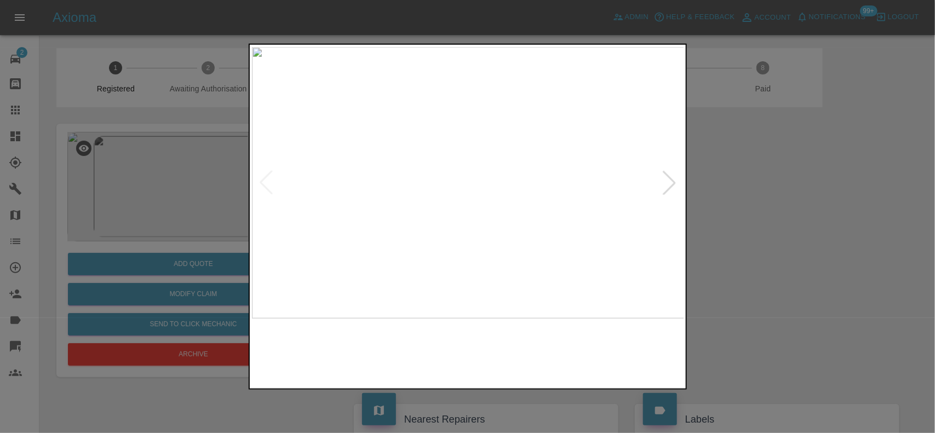
click at [483, 193] on img at bounding box center [468, 183] width 433 height 272
click at [485, 193] on img at bounding box center [468, 183] width 433 height 272
click at [477, 193] on img at bounding box center [417, 151] width 1298 height 816
click at [476, 193] on img at bounding box center [417, 151] width 1298 height 816
click at [413, 200] on img at bounding box center [468, 183] width 433 height 272
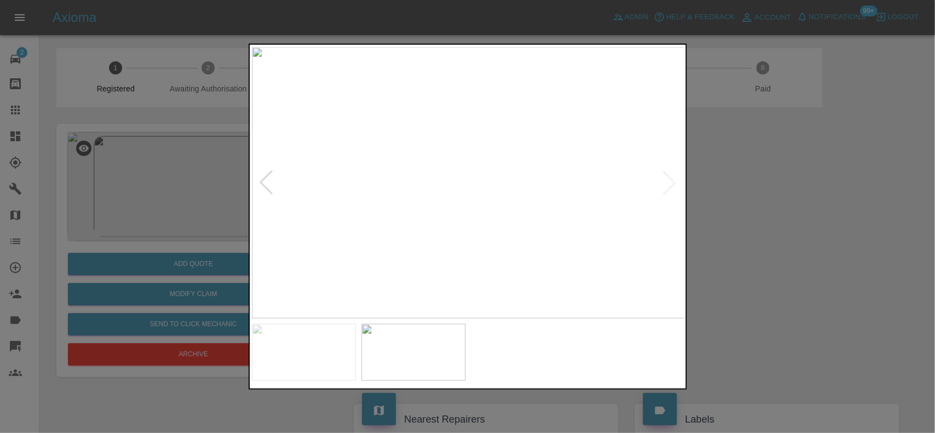
click at [418, 205] on img at bounding box center [468, 183] width 433 height 272
click at [452, 209] on img at bounding box center [468, 183] width 433 height 272
drag, startPoint x: 92, startPoint y: 103, endPoint x: 165, endPoint y: 3, distance: 123.8
click at [92, 104] on div at bounding box center [467, 216] width 935 height 433
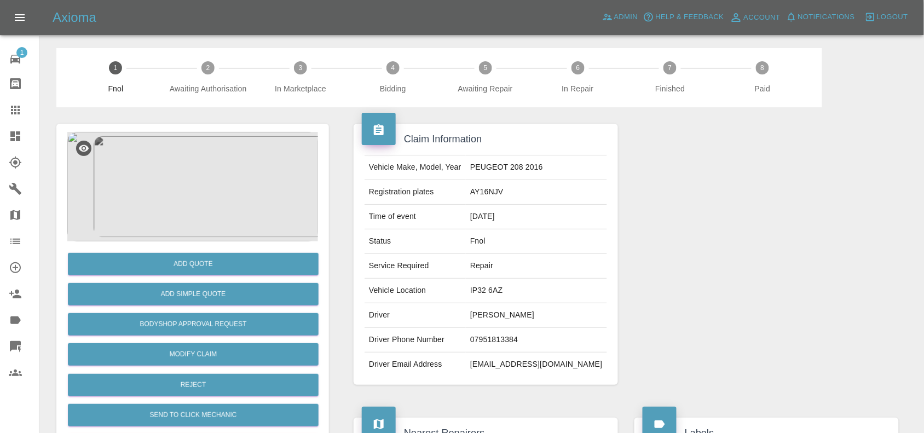
click at [210, 227] on img at bounding box center [192, 187] width 251 height 110
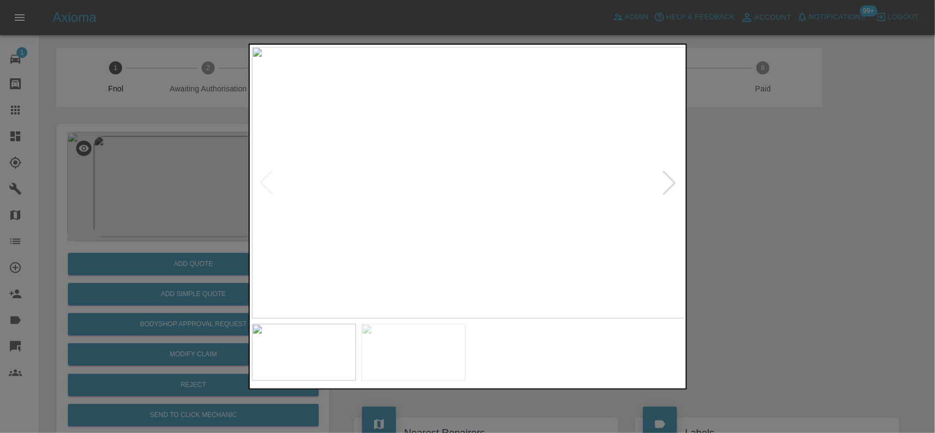
click at [397, 222] on img at bounding box center [468, 183] width 433 height 272
click at [430, 222] on img at bounding box center [468, 183] width 433 height 272
click at [396, 197] on img at bounding box center [468, 183] width 433 height 272
click at [485, 179] on img at bounding box center [468, 183] width 433 height 272
click at [174, 176] on div at bounding box center [467, 216] width 935 height 433
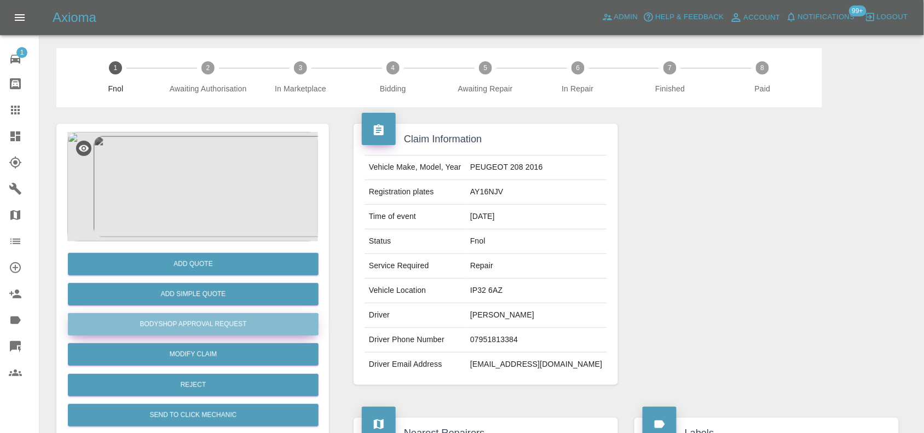
drag, startPoint x: 228, startPoint y: 324, endPoint x: 442, endPoint y: 200, distance: 247.1
click at [227, 324] on button "Bodyshop Approval Request" at bounding box center [193, 324] width 251 height 22
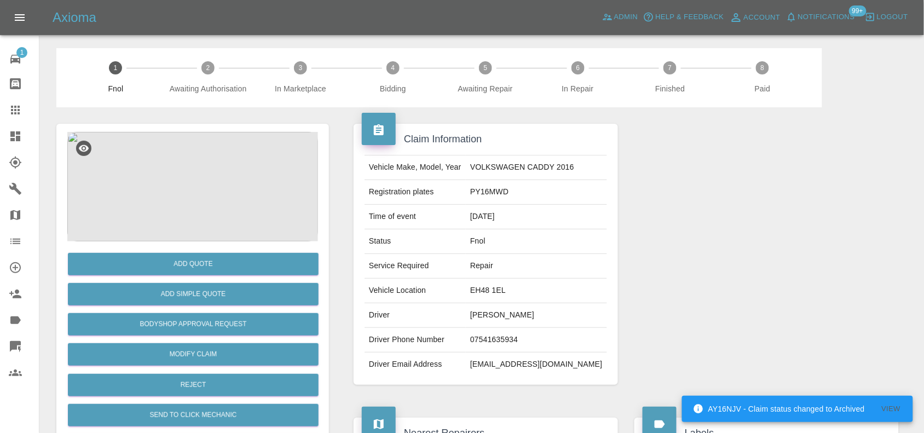
click at [229, 159] on img at bounding box center [192, 187] width 251 height 110
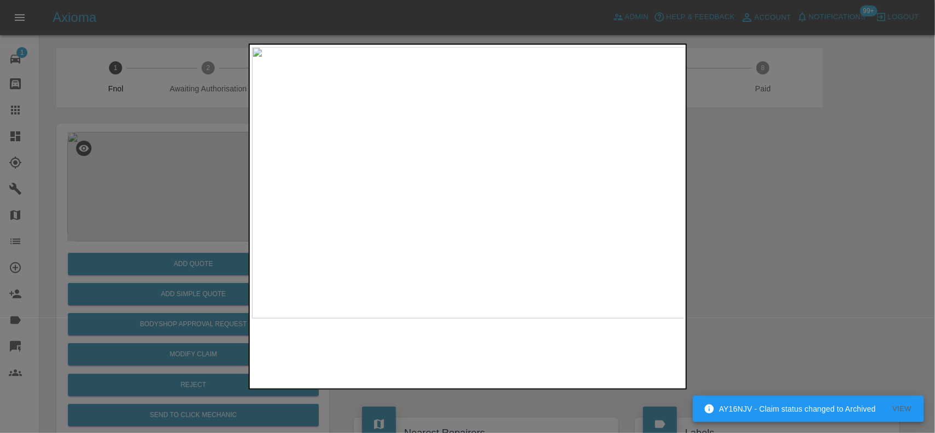
click at [468, 244] on img at bounding box center [468, 183] width 433 height 272
click at [487, 219] on img at bounding box center [468, 183] width 433 height 272
drag, startPoint x: 145, startPoint y: 241, endPoint x: 236, endPoint y: 342, distance: 136.1
click at [148, 244] on div at bounding box center [467, 216] width 935 height 433
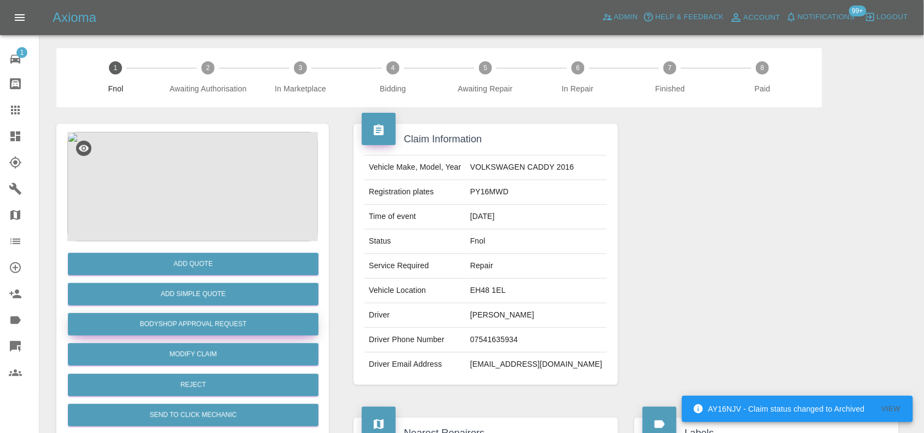
click at [228, 324] on button "Bodyshop Approval Request" at bounding box center [193, 324] width 251 height 22
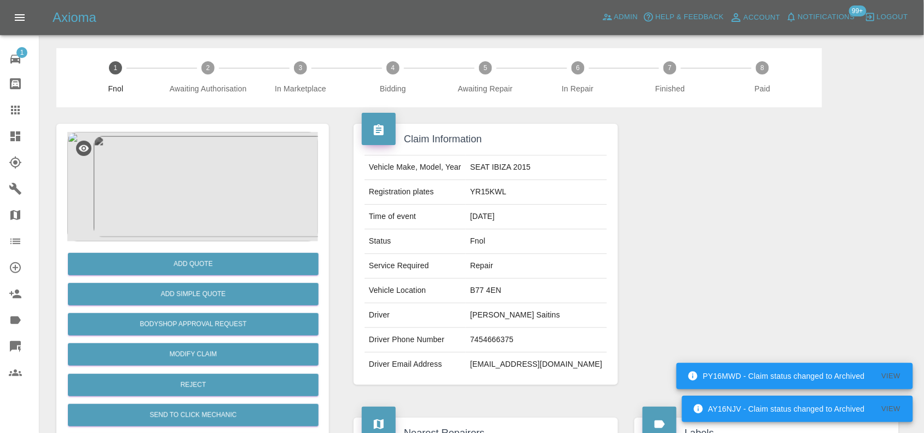
click at [196, 168] on img at bounding box center [192, 187] width 251 height 110
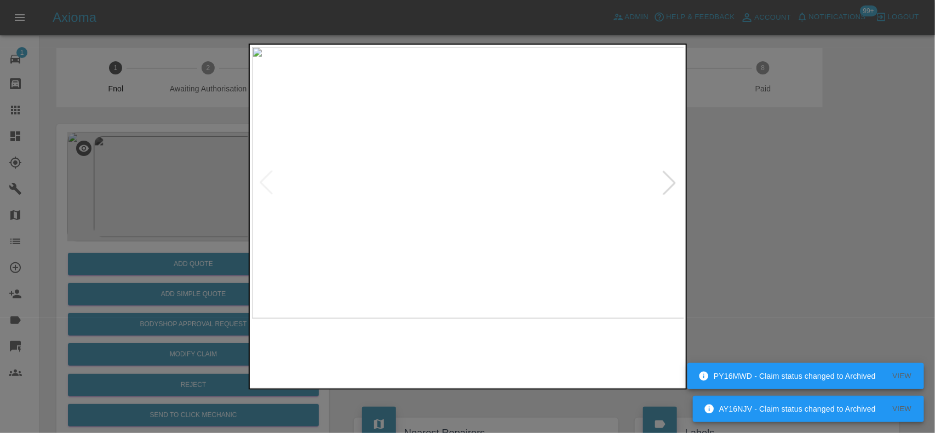
click at [481, 133] on img at bounding box center [468, 183] width 433 height 272
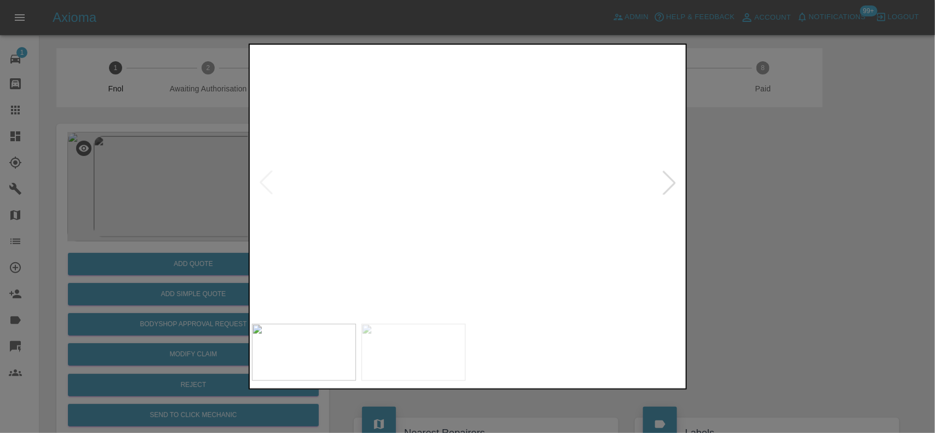
click at [510, 164] on img at bounding box center [472, 364] width 1298 height 816
click at [507, 192] on img at bounding box center [471, 364] width 1298 height 816
click at [453, 203] on img at bounding box center [468, 183] width 433 height 272
click at [474, 169] on img at bounding box center [468, 183] width 433 height 272
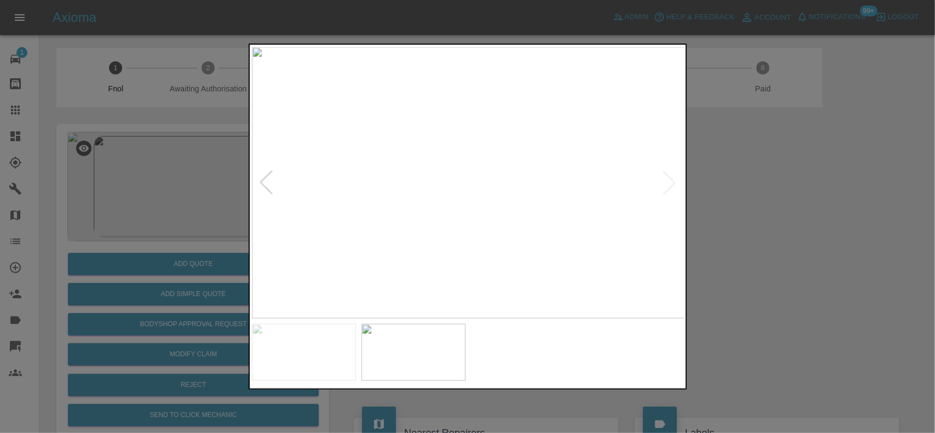
click at [474, 169] on img at bounding box center [468, 183] width 433 height 272
click at [496, 273] on img at bounding box center [496, 314] width 1298 height 816
click at [267, 264] on img at bounding box center [496, 315] width 1298 height 816
click at [210, 311] on div at bounding box center [467, 216] width 935 height 433
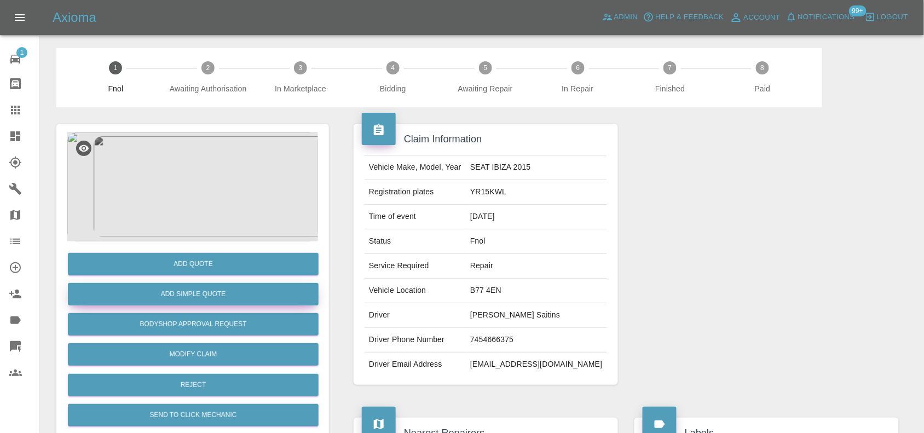
click at [209, 291] on button "Add Simple Quote" at bounding box center [193, 294] width 251 height 22
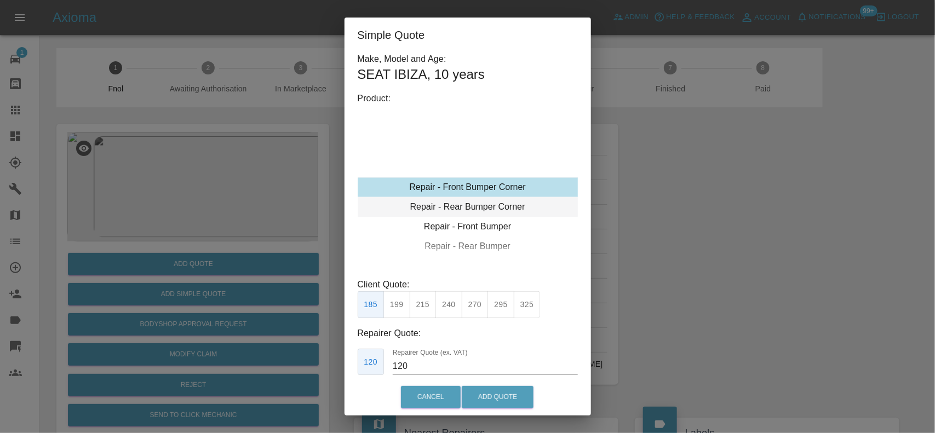
click at [453, 210] on div "Repair - Rear Bumper Corner" at bounding box center [468, 207] width 220 height 20
click at [406, 316] on button "199" at bounding box center [396, 304] width 27 height 27
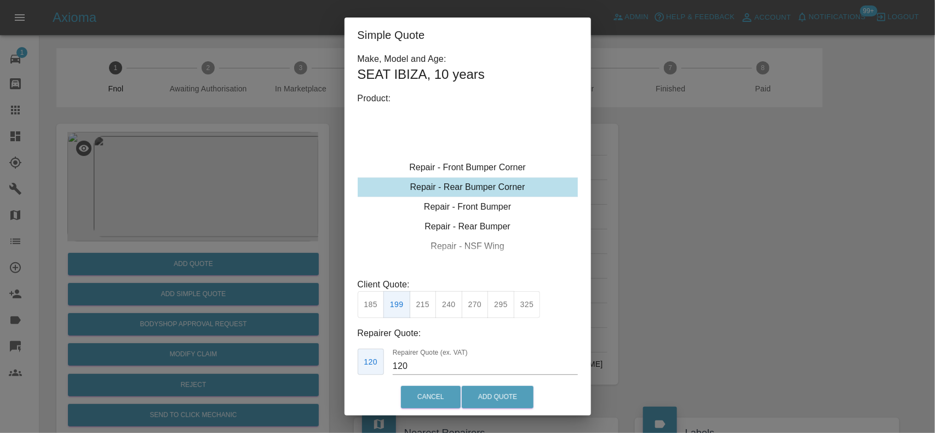
click at [420, 308] on button "215" at bounding box center [423, 304] width 27 height 27
drag, startPoint x: 415, startPoint y: 371, endPoint x: 343, endPoint y: 344, distance: 76.8
click at [351, 370] on div "Make, Model and Age: SEAT IBIZA , 10 years Product: Repair - Front Bumper Corne…" at bounding box center [467, 216] width 246 height 326
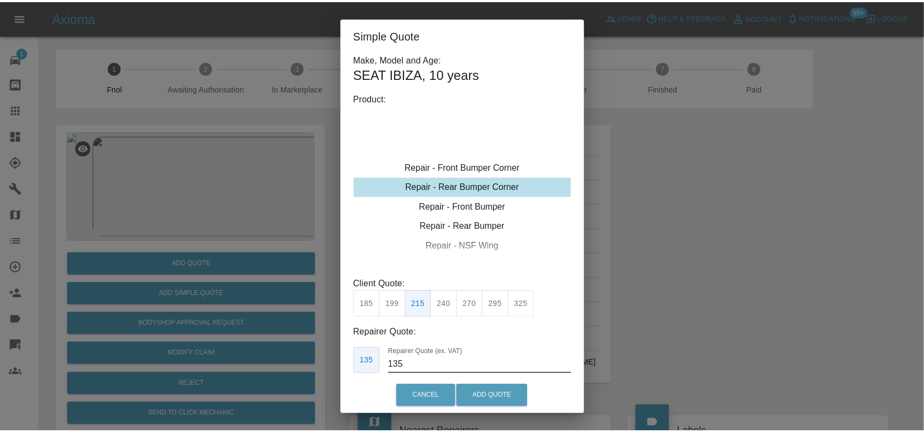
scroll to position [18, 0]
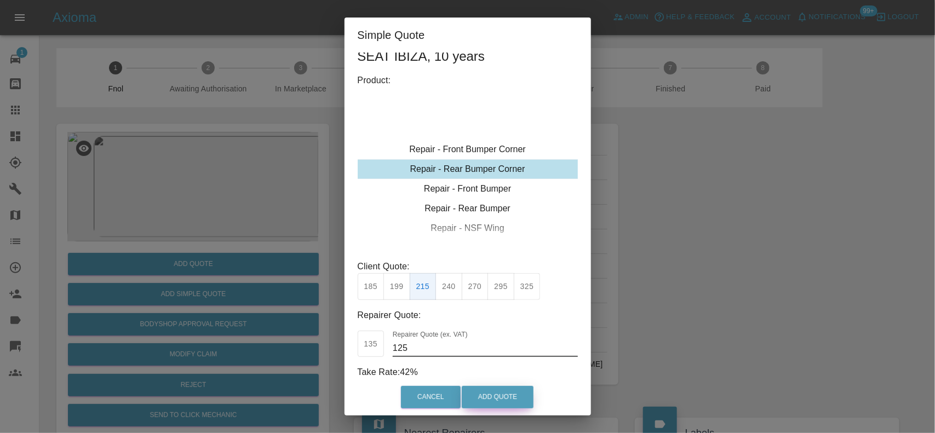
type input "125"
click at [490, 401] on button "Add Quote" at bounding box center [498, 397] width 72 height 22
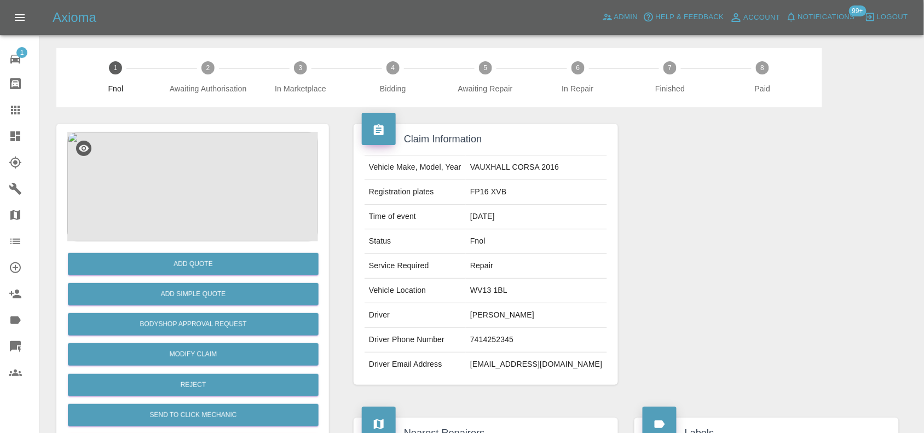
click at [160, 193] on img at bounding box center [192, 187] width 251 height 110
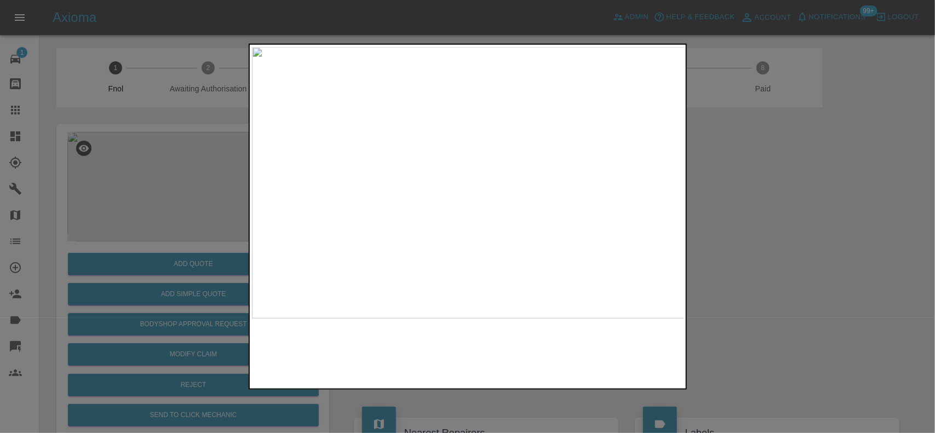
click at [419, 226] on img at bounding box center [468, 183] width 433 height 272
click at [489, 221] on img at bounding box center [468, 183] width 433 height 272
click at [485, 220] on img at bounding box center [454, 137] width 1298 height 816
click at [502, 202] on img at bounding box center [450, 46] width 1298 height 816
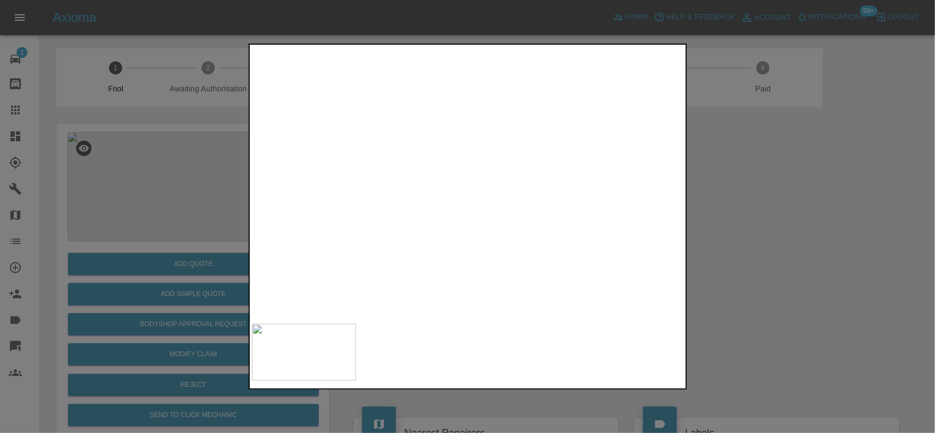
click at [518, 218] on img at bounding box center [449, 28] width 1298 height 816
click at [146, 241] on div at bounding box center [467, 216] width 935 height 433
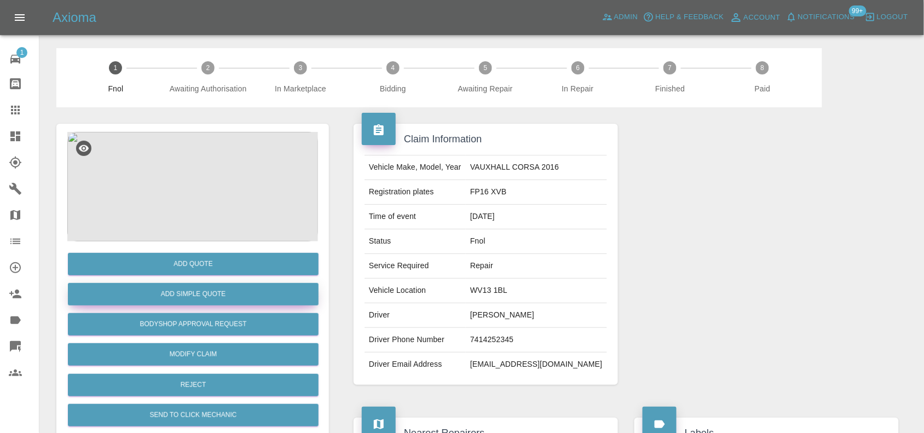
click at [137, 298] on button "Add Simple Quote" at bounding box center [193, 294] width 251 height 22
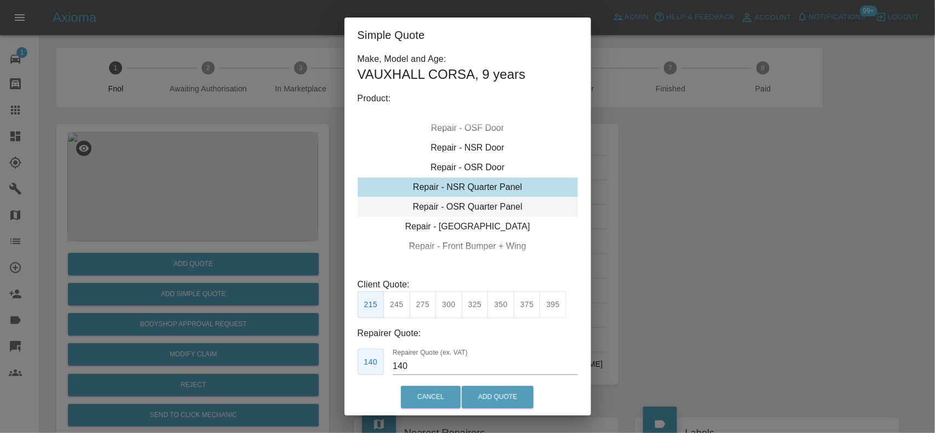
click at [465, 197] on div "Repair - OSR Quarter Panel" at bounding box center [468, 207] width 220 height 20
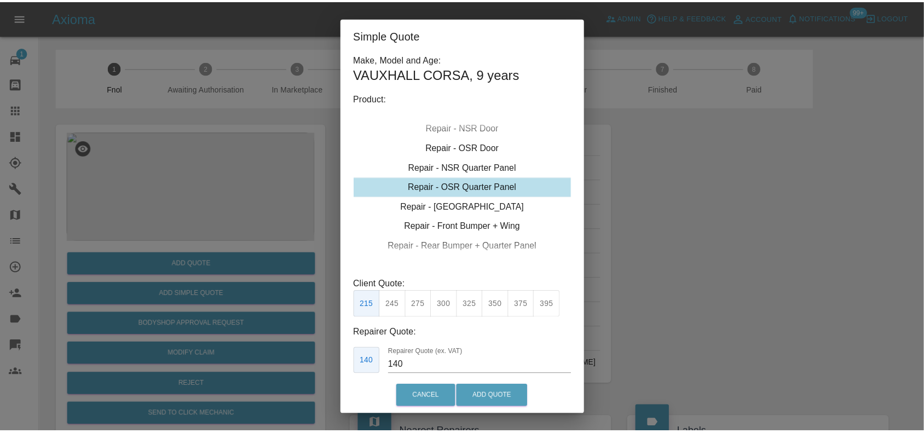
scroll to position [56, 0]
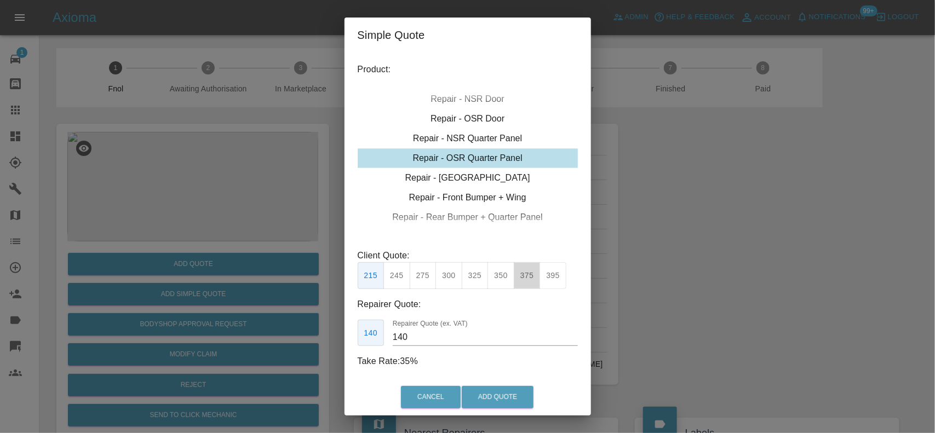
click at [532, 262] on button "375" at bounding box center [527, 275] width 27 height 27
type input "250"
click at [210, 181] on div "Simple Quote Make, Model and Age: VAUXHALL CORSA , 9 years Product: Repair - Fr…" at bounding box center [467, 216] width 935 height 433
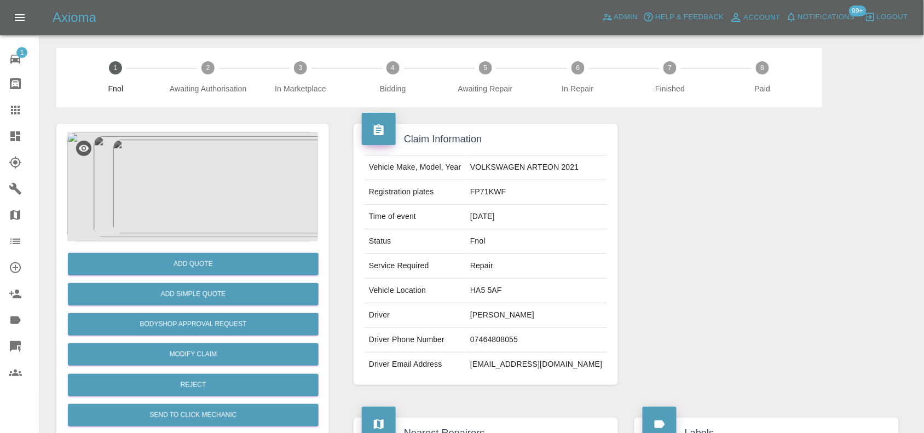
click at [214, 166] on img at bounding box center [192, 187] width 251 height 110
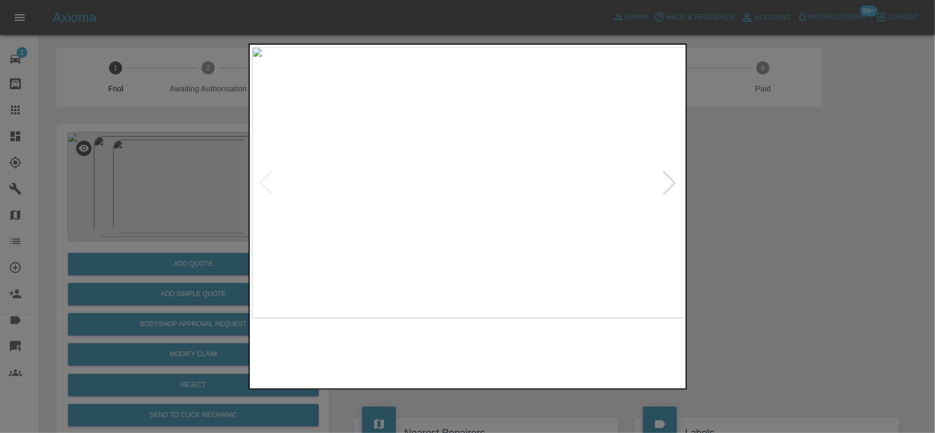
click at [462, 216] on img at bounding box center [468, 183] width 433 height 272
click at [462, 216] on img at bounding box center [485, 82] width 1298 height 816
click at [439, 223] on img at bounding box center [454, 183] width 433 height 272
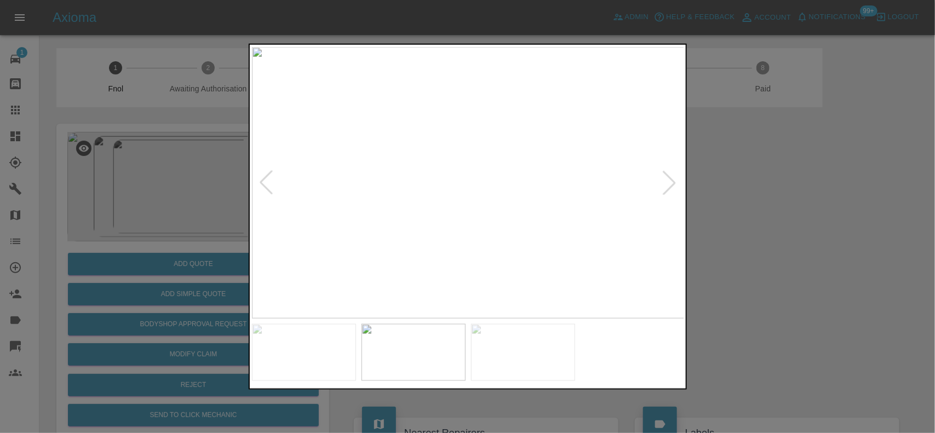
click at [474, 193] on img at bounding box center [468, 183] width 433 height 272
click at [474, 193] on img at bounding box center [450, 149] width 1298 height 816
click at [483, 209] on img at bounding box center [468, 183] width 433 height 272
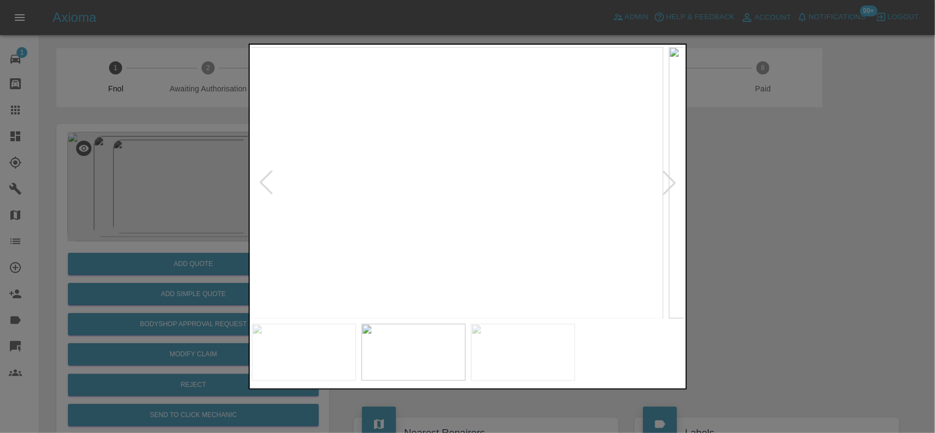
click at [483, 222] on img at bounding box center [447, 183] width 433 height 272
click at [465, 203] on img at bounding box center [468, 183] width 433 height 272
click at [540, 252] on img at bounding box center [474, 123] width 1298 height 816
click at [234, 238] on div at bounding box center [467, 216] width 935 height 433
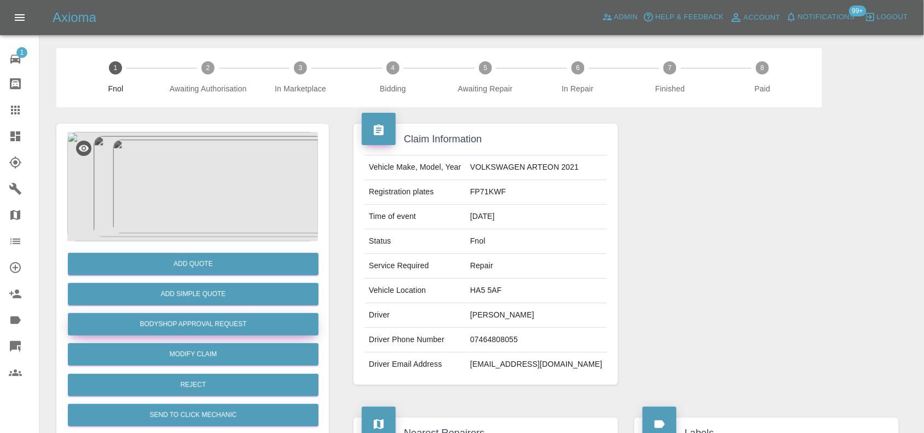
click at [225, 313] on div "Add Quote Add Simple Quote Bodyshop Approval Request Modify Claim Reject Send t…" at bounding box center [192, 350] width 251 height 218
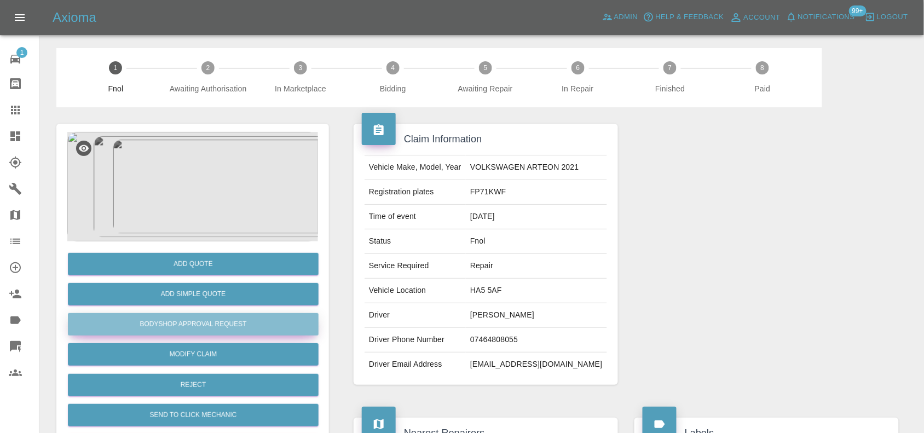
click at [222, 325] on button "Bodyshop Approval Request" at bounding box center [193, 324] width 251 height 22
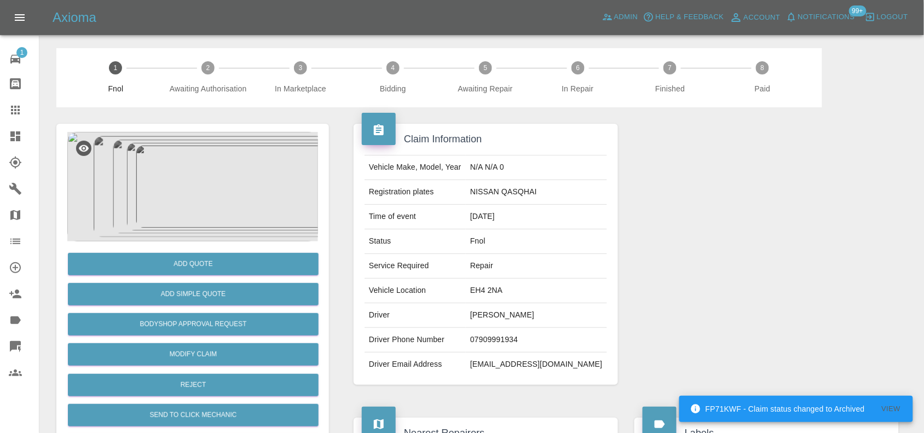
click at [211, 206] on img at bounding box center [192, 187] width 251 height 110
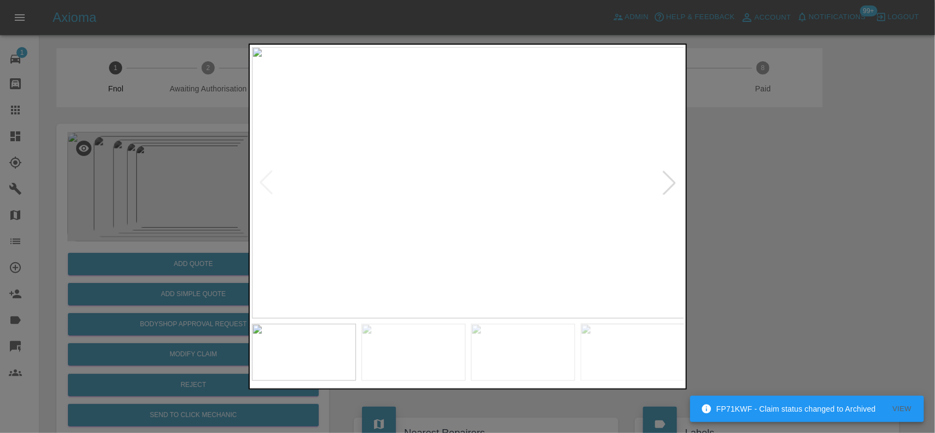
click at [469, 241] on img at bounding box center [468, 183] width 433 height 272
click at [448, 237] on img at bounding box center [468, 183] width 433 height 272
click at [430, 238] on img at bounding box center [468, 183] width 433 height 272
click at [396, 233] on img at bounding box center [468, 183] width 433 height 272
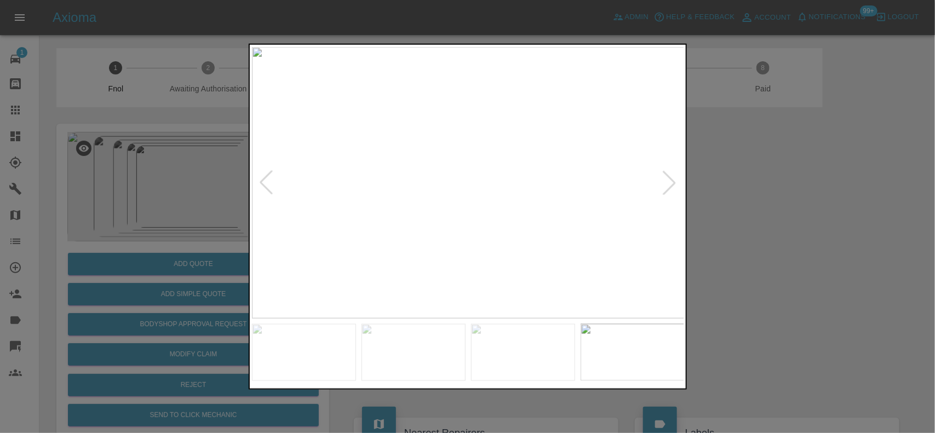
click at [354, 209] on img at bounding box center [468, 183] width 433 height 272
click at [464, 222] on img at bounding box center [468, 183] width 433 height 272
click at [204, 146] on div at bounding box center [467, 216] width 935 height 433
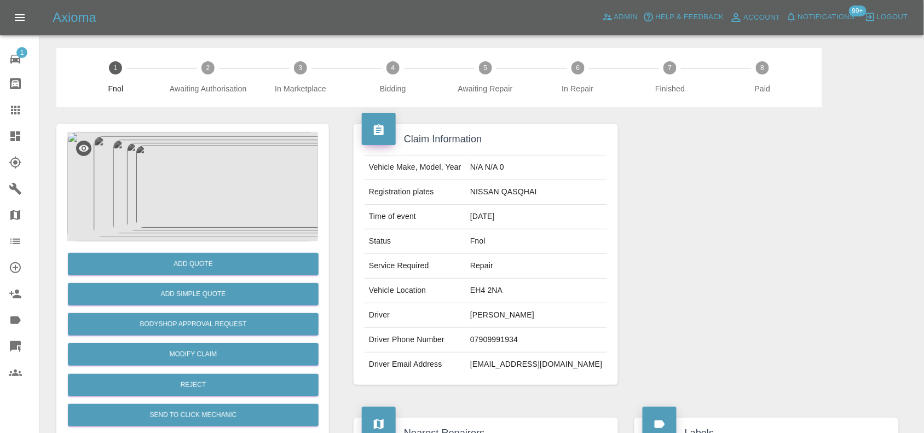
click at [243, 230] on img at bounding box center [192, 187] width 251 height 110
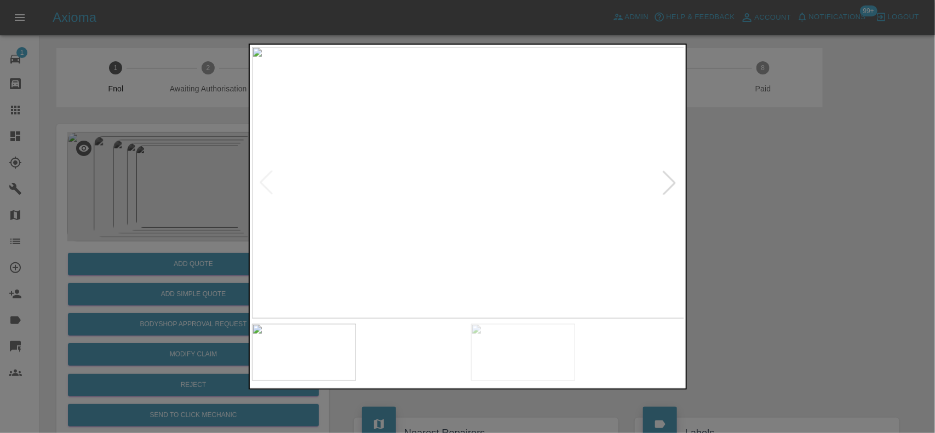
click at [475, 215] on img at bounding box center [468, 183] width 433 height 272
click at [390, 344] on div at bounding box center [468, 216] width 438 height 347
click at [652, 216] on img at bounding box center [501, 404] width 1298 height 816
click at [508, 218] on img at bounding box center [542, 389] width 1298 height 816
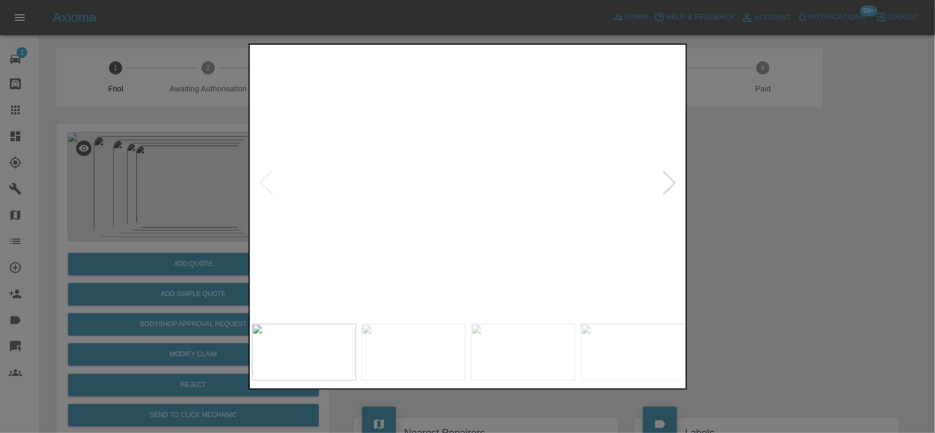
click at [508, 218] on img at bounding box center [542, 389] width 1298 height 816
click at [148, 252] on div at bounding box center [467, 216] width 935 height 433
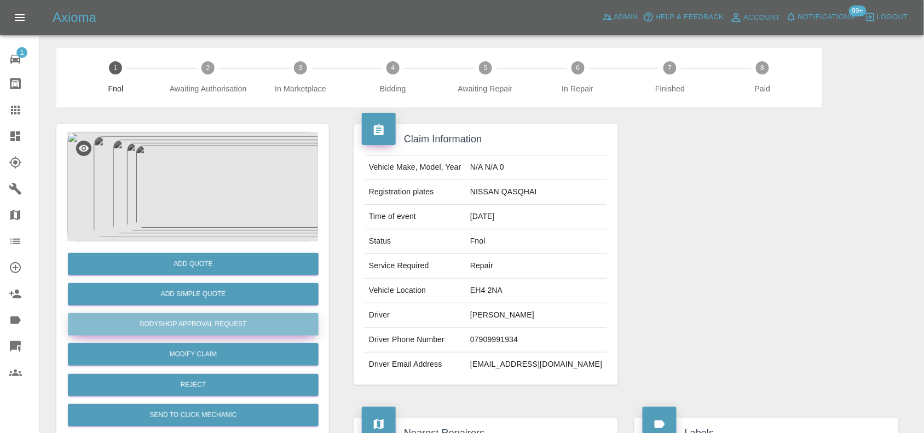
click at [203, 322] on button "Bodyshop Approval Request" at bounding box center [193, 324] width 251 height 22
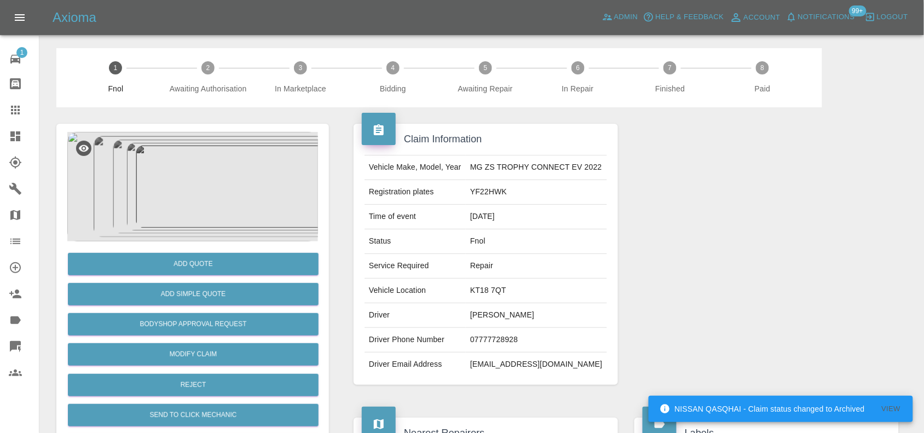
click at [203, 159] on img at bounding box center [192, 187] width 251 height 110
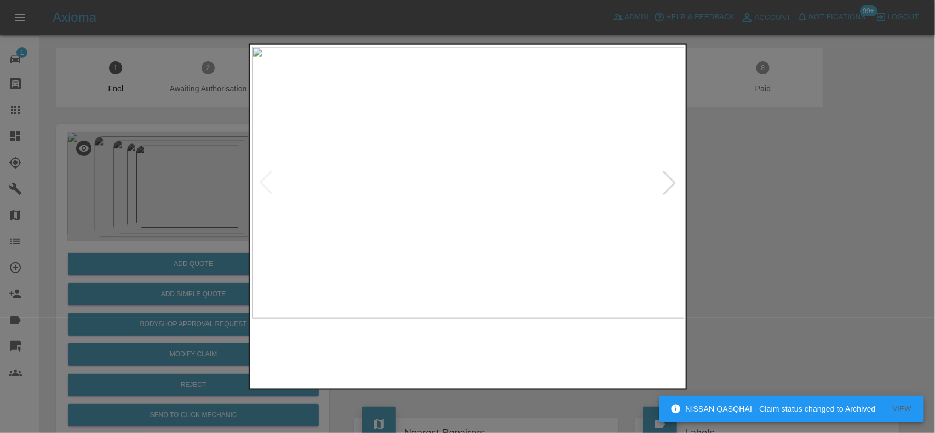
click at [421, 217] on img at bounding box center [468, 183] width 433 height 272
click at [343, 212] on img at bounding box center [468, 183] width 433 height 272
click at [473, 195] on img at bounding box center [468, 183] width 433 height 272
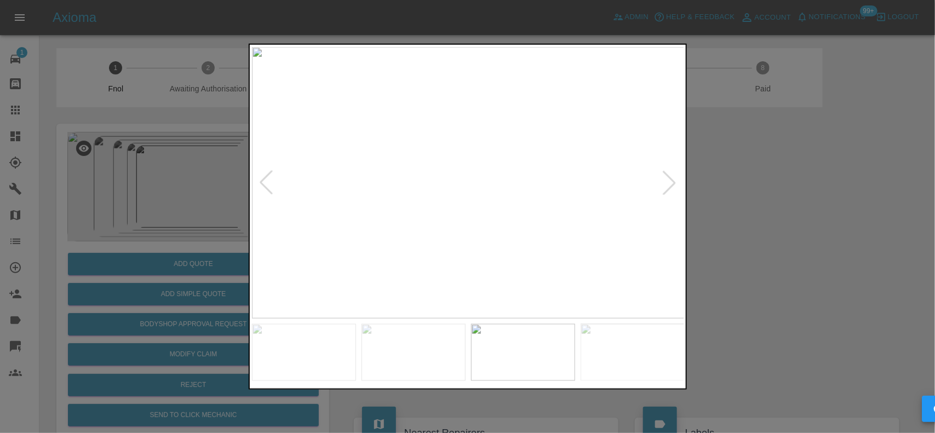
click at [473, 195] on img at bounding box center [468, 183] width 433 height 272
click at [505, 116] on img at bounding box center [537, 124] width 1298 height 816
click at [508, 121] on img at bounding box center [533, 123] width 1298 height 816
click at [418, 203] on img at bounding box center [468, 183] width 433 height 272
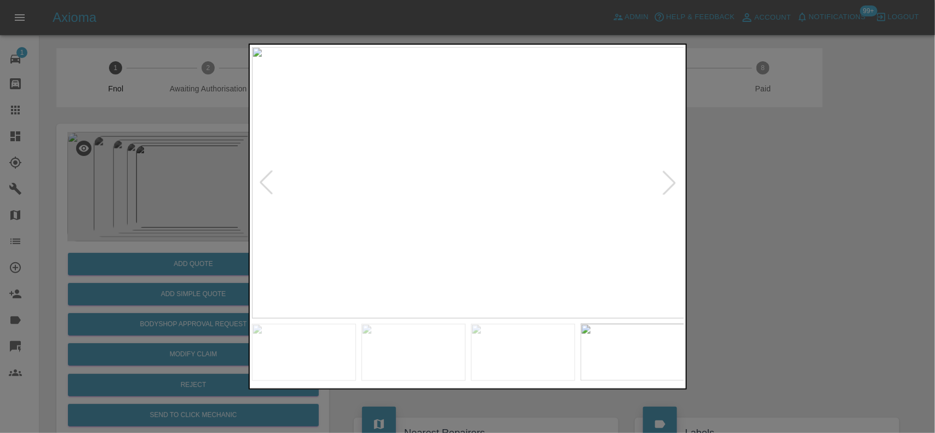
click at [333, 193] on img at bounding box center [468, 183] width 433 height 272
click at [304, 201] on img at bounding box center [420, 183] width 433 height 272
click at [287, 162] on img at bounding box center [468, 183] width 433 height 272
click at [419, 125] on img at bounding box center [468, 183] width 433 height 272
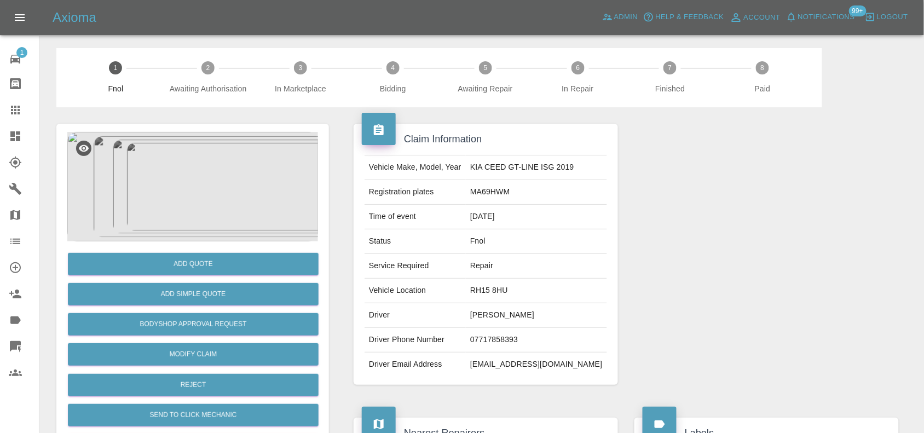
click at [217, 162] on img at bounding box center [192, 187] width 251 height 110
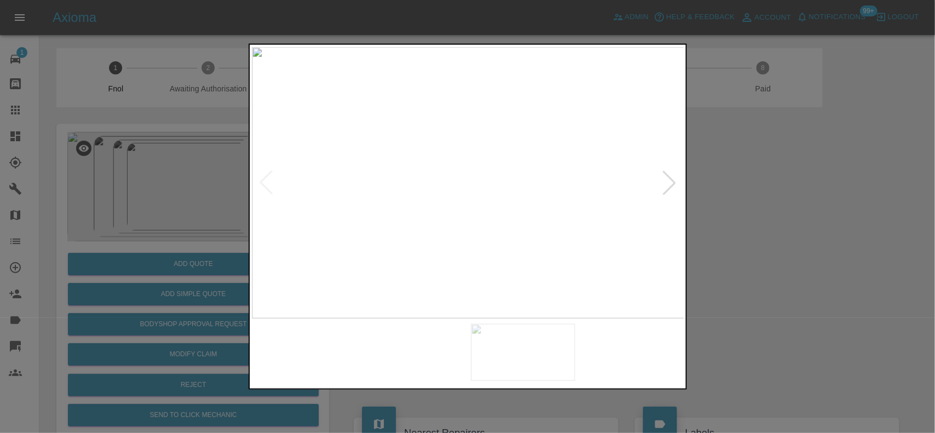
click at [491, 216] on img at bounding box center [468, 183] width 433 height 272
click at [389, 187] on img at bounding box center [468, 183] width 433 height 272
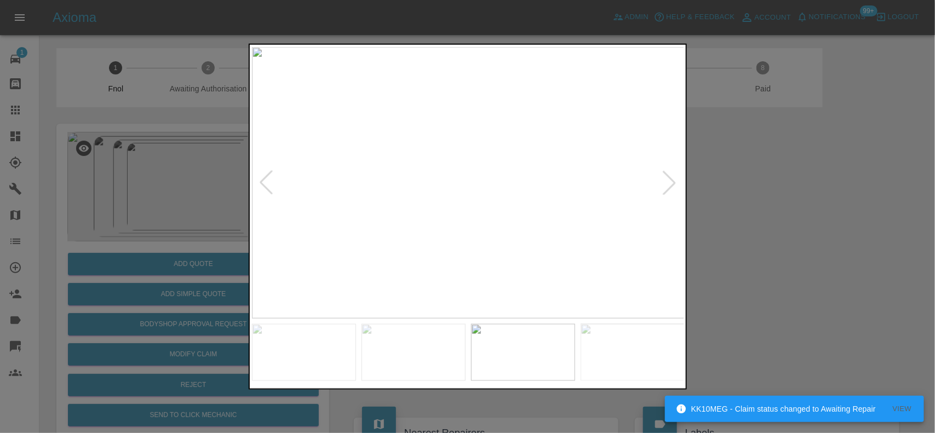
click at [343, 174] on img at bounding box center [468, 183] width 433 height 272
click at [305, 165] on img at bounding box center [468, 183] width 433 height 272
click at [486, 171] on img at bounding box center [468, 183] width 433 height 272
click at [461, 135] on img at bounding box center [468, 183] width 433 height 272
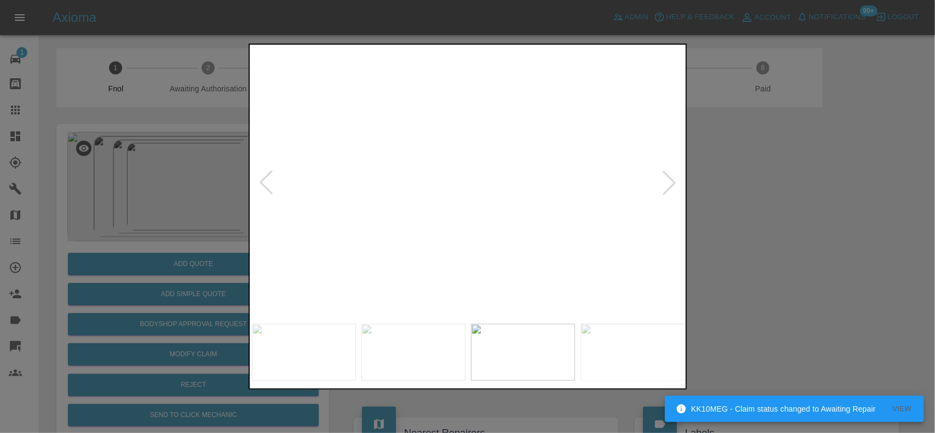
click at [176, 245] on div at bounding box center [467, 216] width 935 height 433
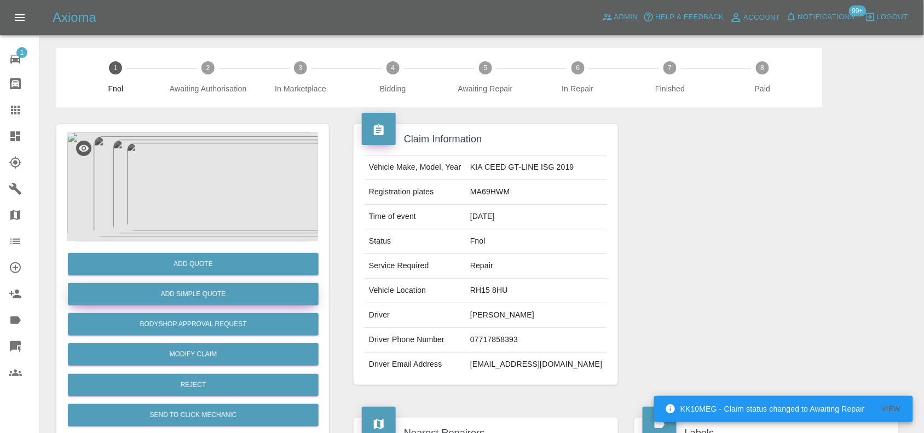
click at [173, 293] on button "Add Simple Quote" at bounding box center [193, 294] width 251 height 22
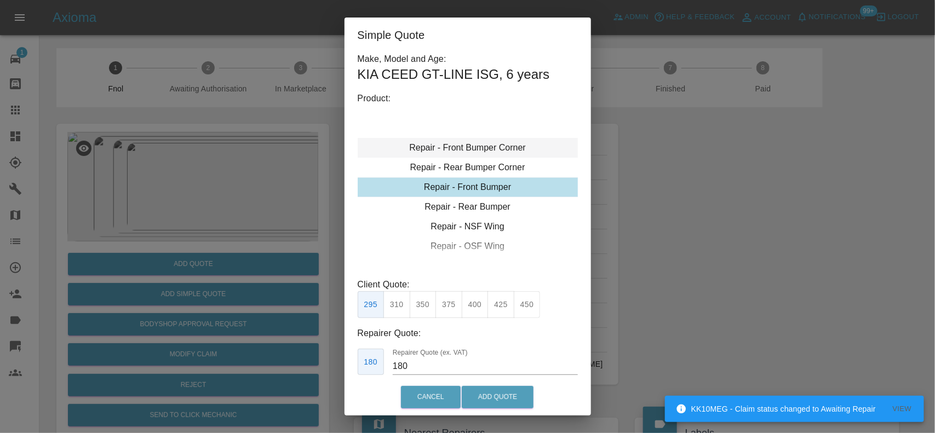
click at [460, 148] on div "Repair - Front Bumper Corner" at bounding box center [468, 148] width 220 height 20
type input "120"
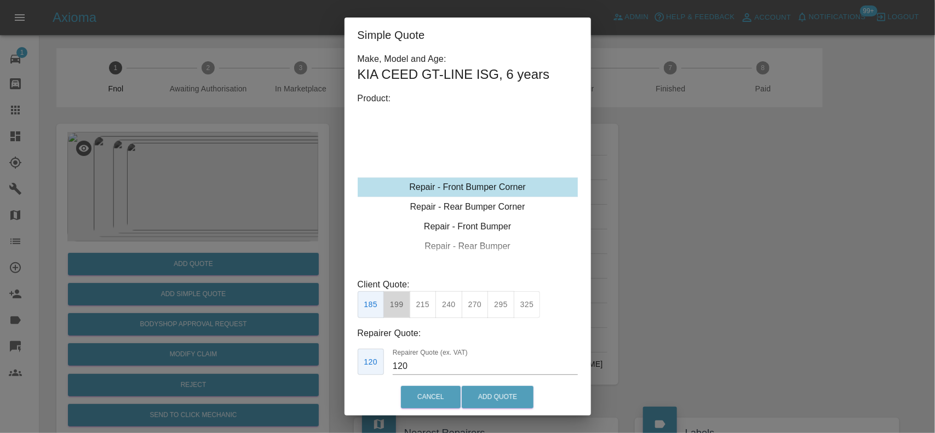
click at [393, 302] on button "199" at bounding box center [396, 304] width 27 height 27
click at [515, 404] on button "Add Quote" at bounding box center [498, 397] width 72 height 22
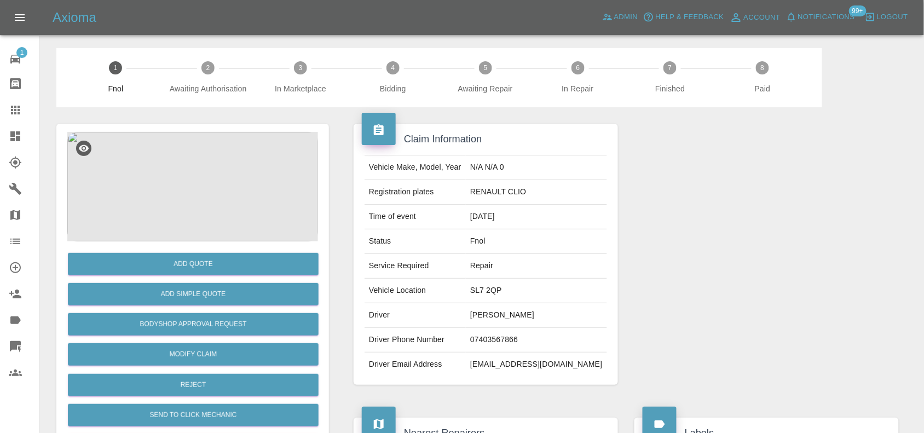
click at [201, 170] on img at bounding box center [192, 187] width 251 height 110
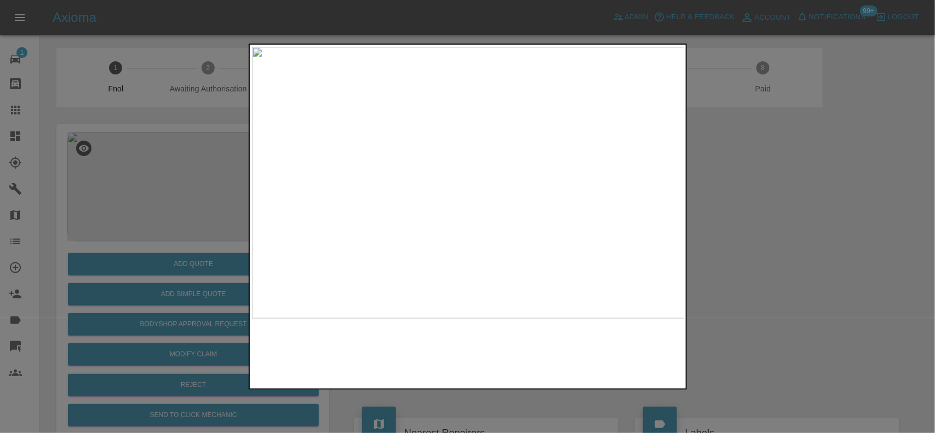
click at [456, 174] on img at bounding box center [468, 183] width 433 height 272
click at [458, 174] on img at bounding box center [468, 183] width 433 height 272
click at [515, 263] on img at bounding box center [497, 206] width 1298 height 816
click at [121, 278] on div at bounding box center [467, 216] width 935 height 433
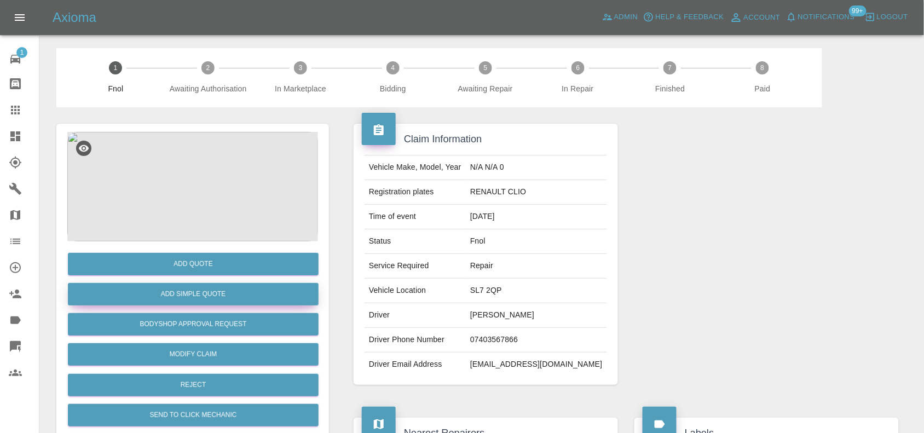
click at [203, 302] on button "Add Simple Quote" at bounding box center [193, 294] width 251 height 22
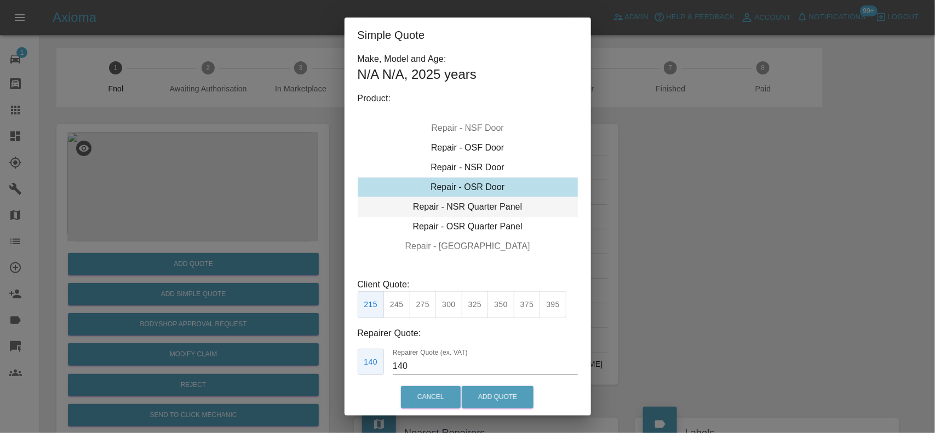
click at [481, 203] on div "Repair - NSR Quarter Panel" at bounding box center [468, 207] width 220 height 20
click at [497, 305] on button "350" at bounding box center [500, 304] width 27 height 27
click at [526, 307] on button "375" at bounding box center [527, 304] width 27 height 27
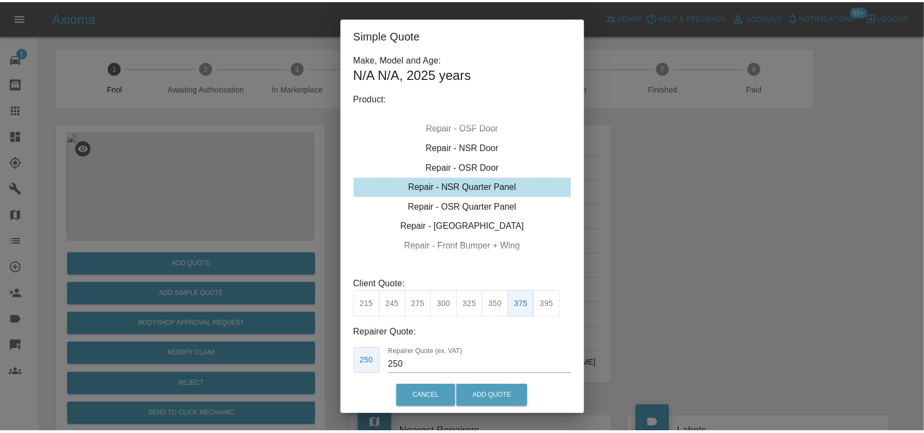
scroll to position [56, 0]
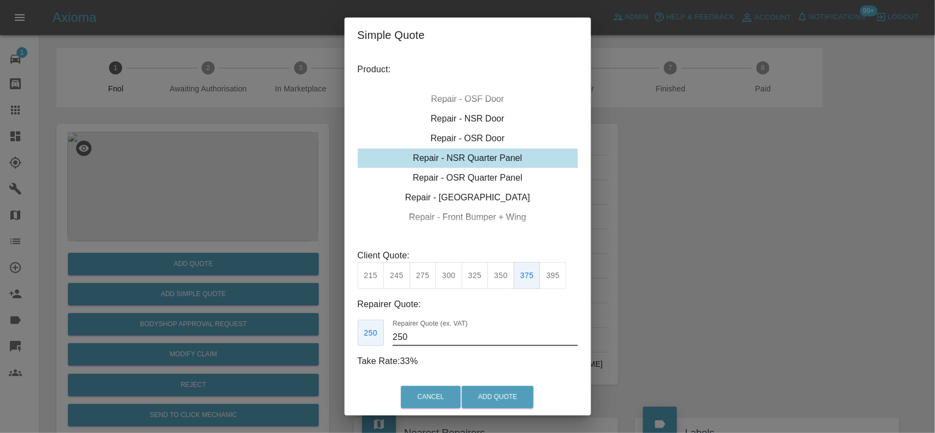
drag, startPoint x: 419, startPoint y: 344, endPoint x: 285, endPoint y: 345, distance: 134.2
click at [285, 345] on div "Simple Quote Make, Model and Age: N/A N/A , 2025 years Product: Repair - Front …" at bounding box center [467, 216] width 935 height 433
type input "230"
click at [509, 387] on button "Add Quote" at bounding box center [498, 397] width 72 height 22
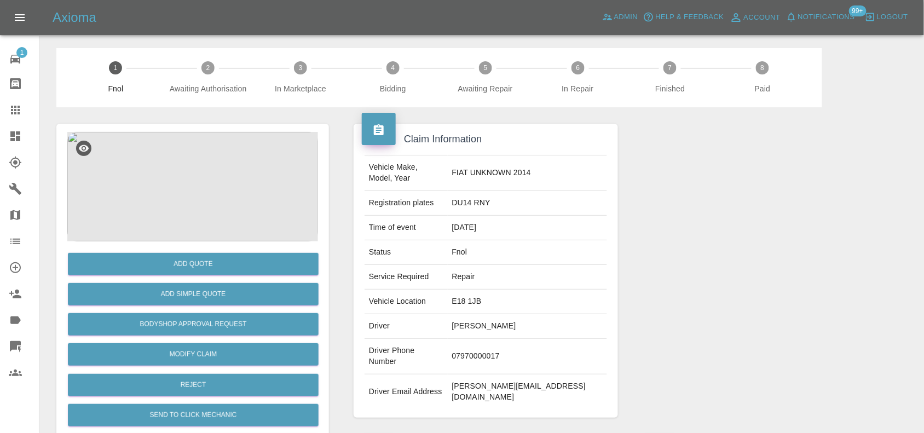
click at [195, 149] on img at bounding box center [192, 187] width 251 height 110
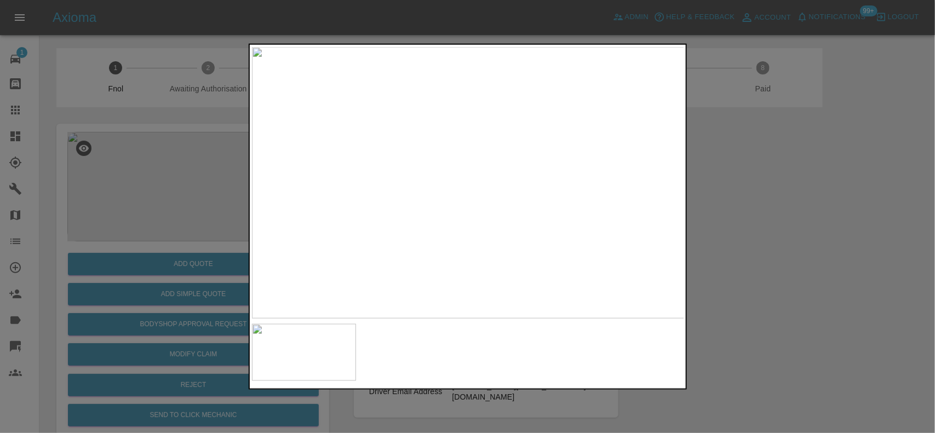
click at [441, 156] on img at bounding box center [468, 183] width 433 height 272
click at [441, 155] on img at bounding box center [468, 183] width 433 height 272
click at [393, 167] on img at bounding box center [466, 239] width 1298 height 816
click at [421, 202] on img at bounding box center [395, 214] width 1298 height 816
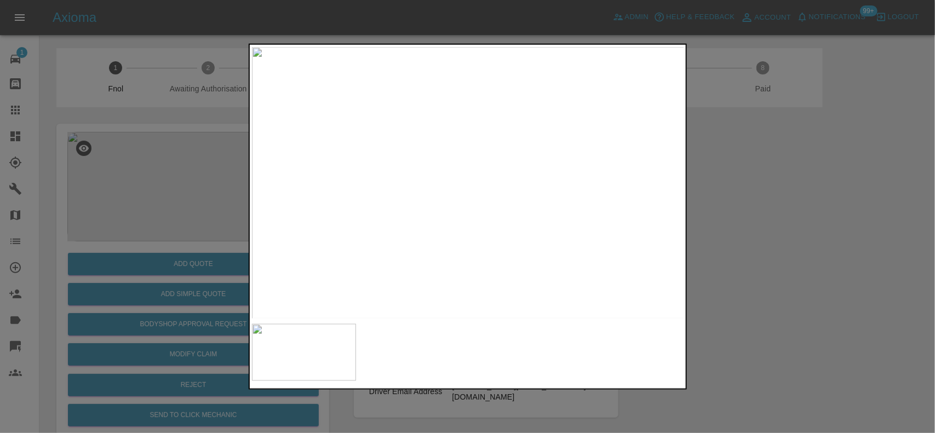
click at [383, 206] on img at bounding box center [468, 183] width 433 height 272
click at [404, 189] on img at bounding box center [468, 183] width 433 height 272
click at [280, 163] on img at bounding box center [468, 183] width 433 height 272
drag, startPoint x: 152, startPoint y: 176, endPoint x: 419, endPoint y: 284, distance: 287.5
click at [152, 175] on div at bounding box center [467, 216] width 935 height 433
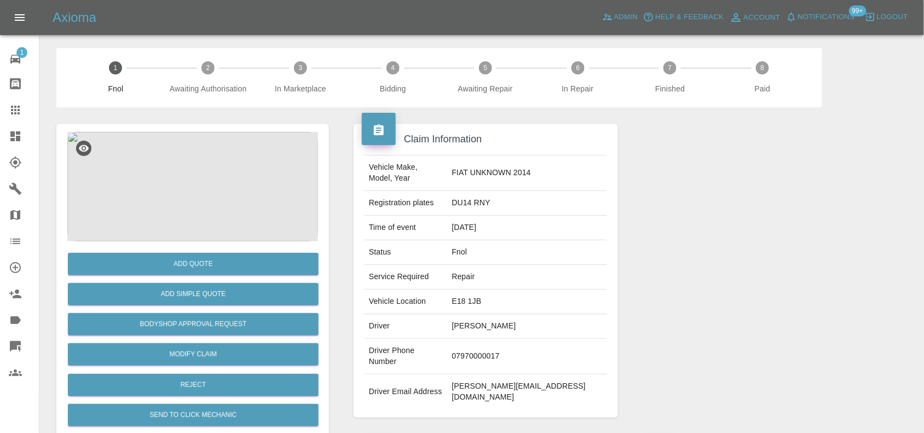
click at [192, 210] on img at bounding box center [192, 187] width 251 height 110
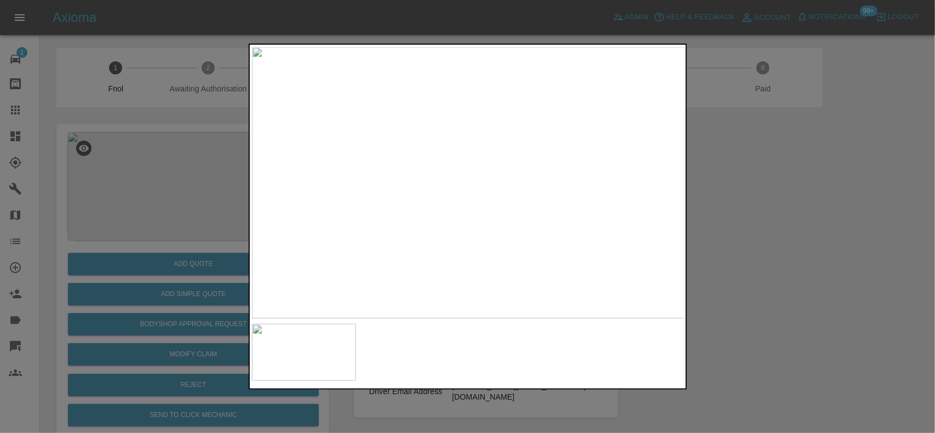
drag, startPoint x: 199, startPoint y: 234, endPoint x: 218, endPoint y: 373, distance: 140.4
click at [200, 234] on div at bounding box center [467, 216] width 935 height 433
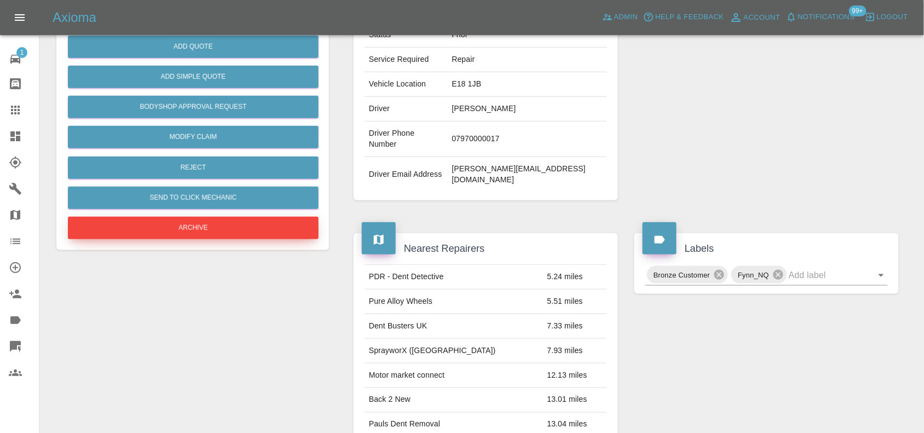
scroll to position [274, 0]
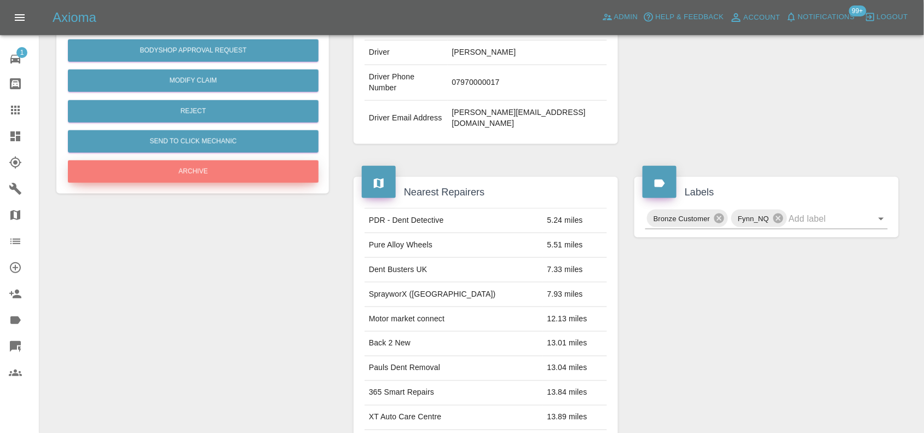
click at [195, 172] on button "Archive" at bounding box center [193, 171] width 251 height 22
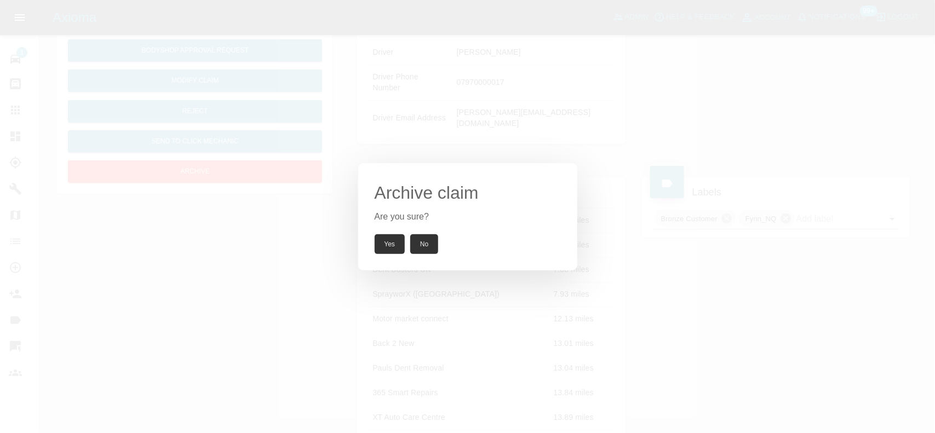
click at [399, 245] on button "Yes" at bounding box center [390, 244] width 31 height 20
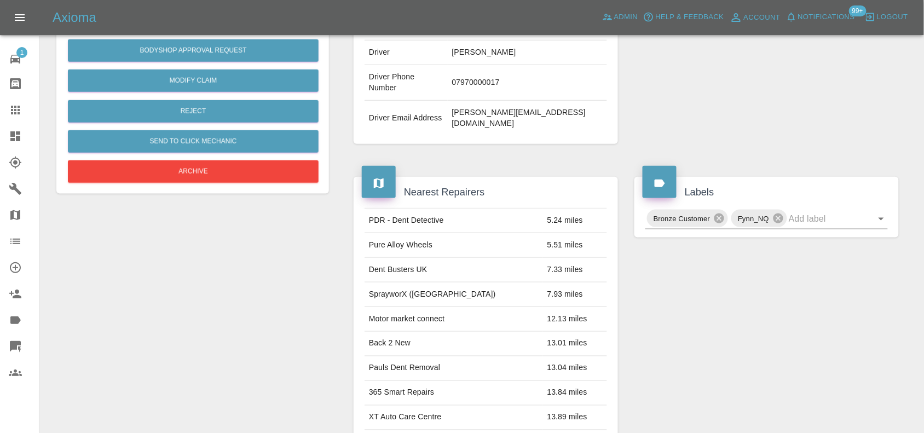
scroll to position [183, 0]
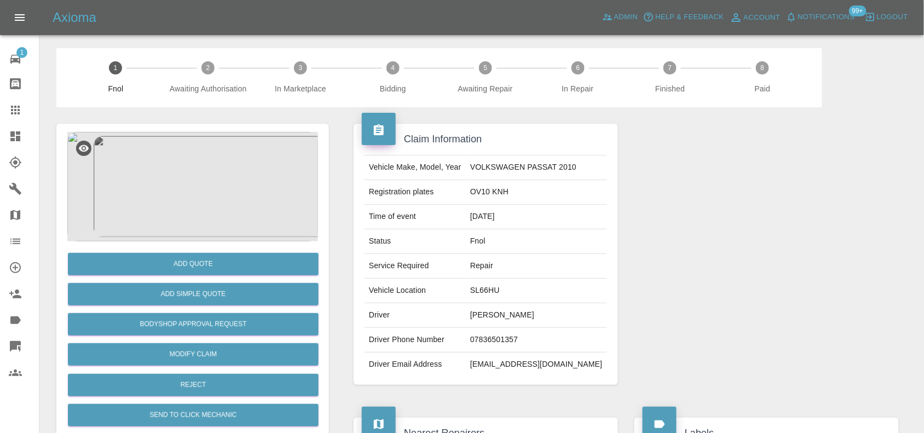
click at [215, 201] on img at bounding box center [192, 187] width 251 height 110
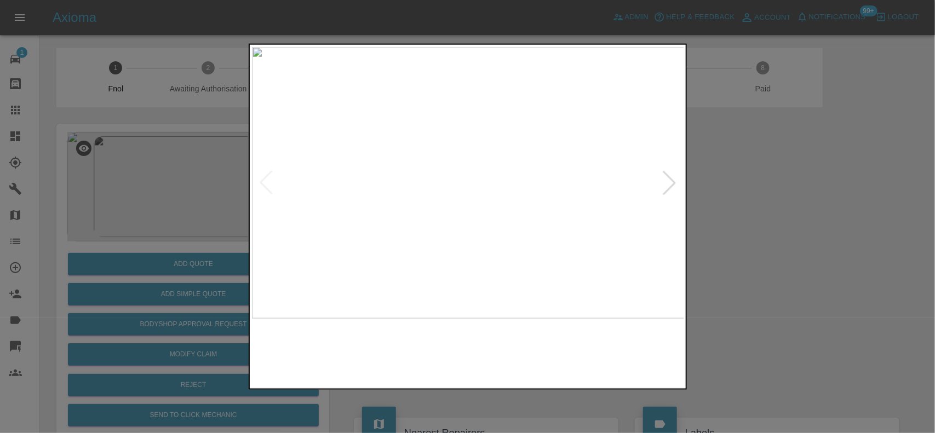
click at [464, 168] on img at bounding box center [468, 183] width 433 height 272
click at [228, 248] on div at bounding box center [467, 216] width 935 height 433
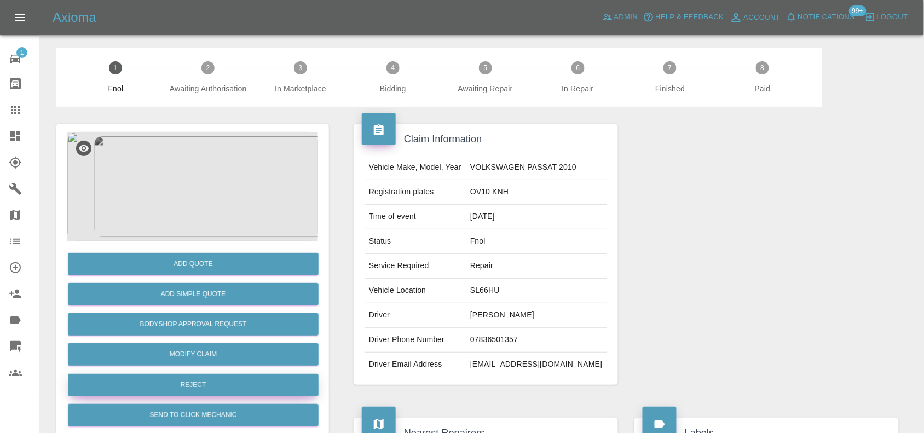
click at [209, 392] on button "Reject" at bounding box center [193, 385] width 251 height 22
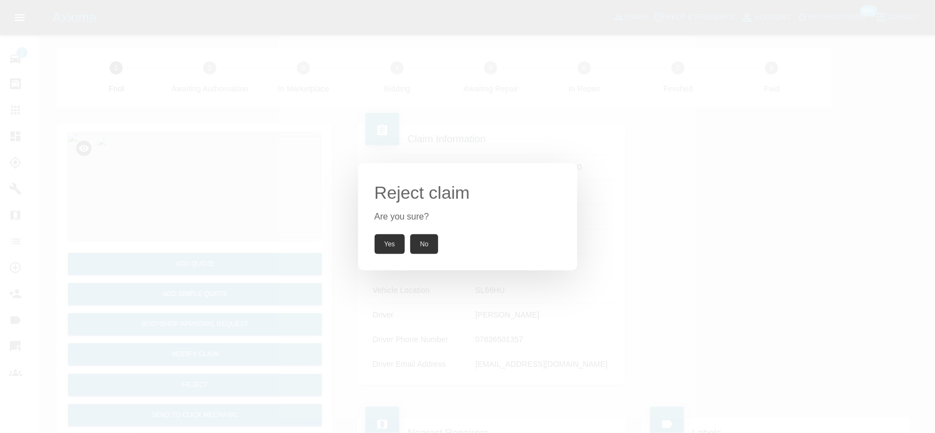
click at [387, 241] on button "Yes" at bounding box center [390, 244] width 31 height 20
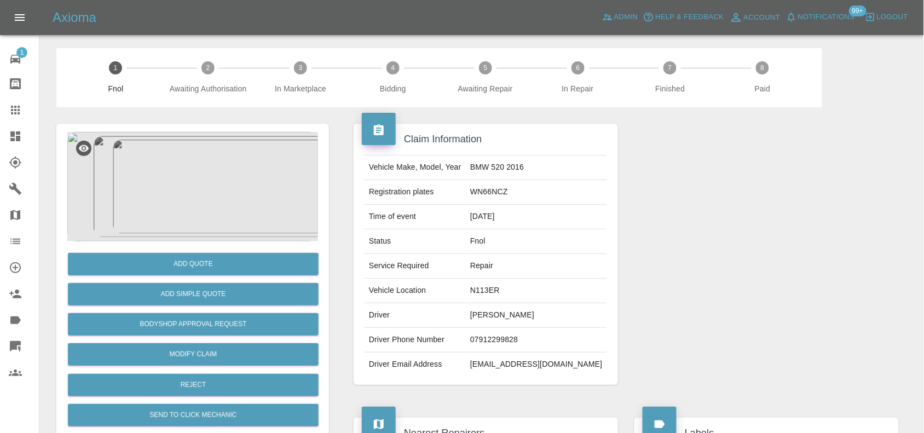
click at [198, 195] on img at bounding box center [192, 187] width 251 height 110
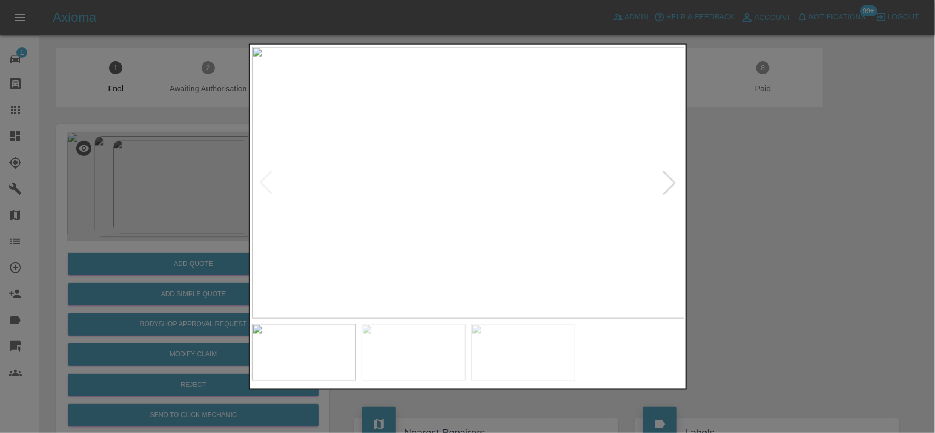
click at [407, 231] on img at bounding box center [468, 183] width 433 height 272
click at [487, 241] on img at bounding box center [468, 183] width 433 height 272
click at [461, 244] on img at bounding box center [468, 183] width 433 height 272
click at [455, 212] on img at bounding box center [468, 183] width 433 height 272
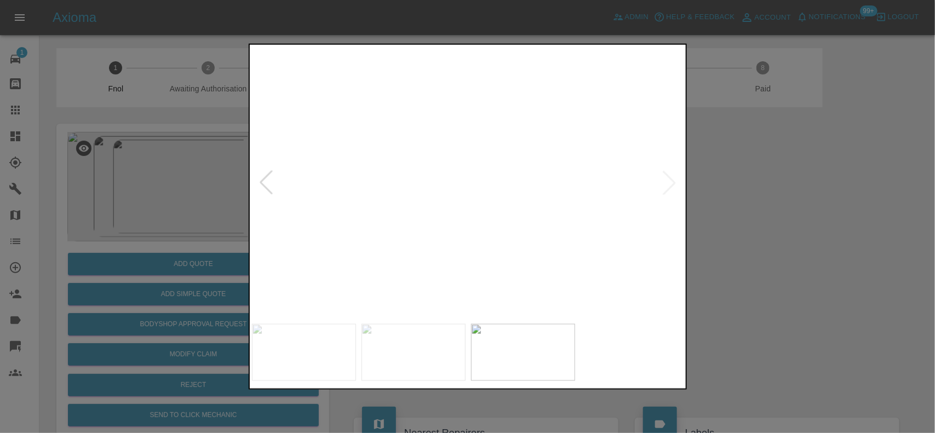
click at [482, 231] on img at bounding box center [509, 115] width 1298 height 816
click at [157, 190] on div at bounding box center [467, 216] width 935 height 433
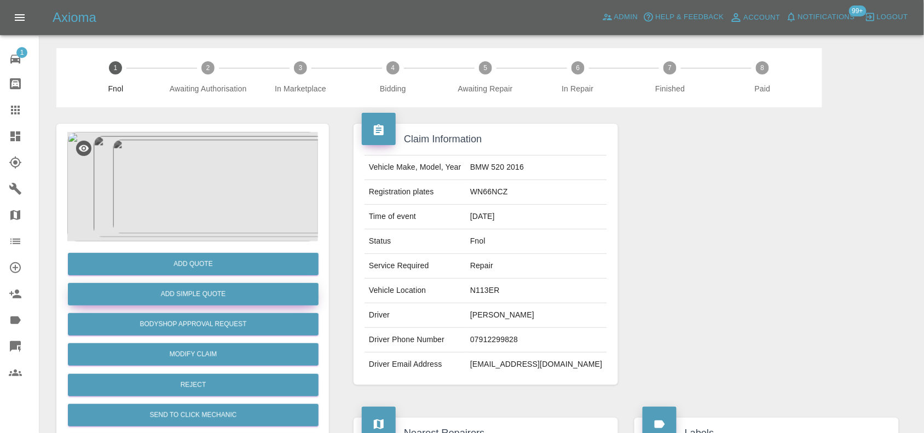
click at [160, 293] on button "Add Simple Quote" at bounding box center [193, 294] width 251 height 22
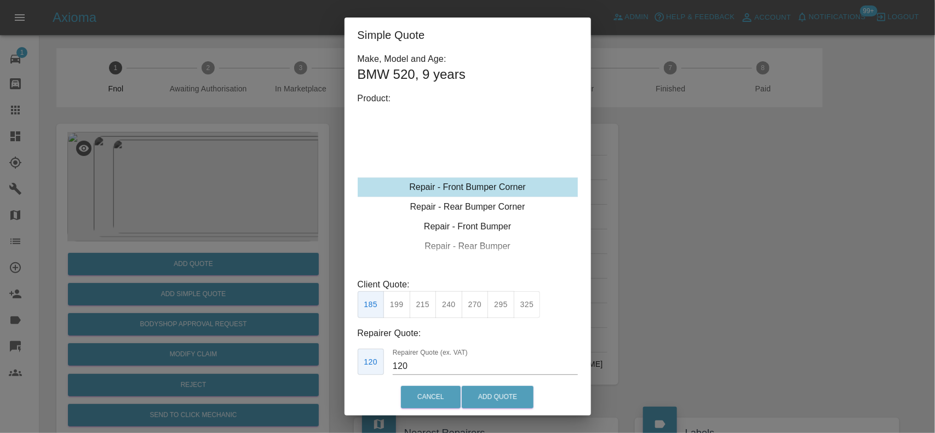
click at [461, 185] on div "Repair - Front Bumper Corner" at bounding box center [468, 187] width 220 height 20
click at [420, 303] on button "215" at bounding box center [423, 304] width 27 height 27
drag, startPoint x: 419, startPoint y: 368, endPoint x: 370, endPoint y: 372, distance: 49.5
click at [374, 373] on div "Make, Model and Age: BMW 520 , 9 years Product: Repair - Front Bumper Corner Re…" at bounding box center [468, 225] width 220 height 344
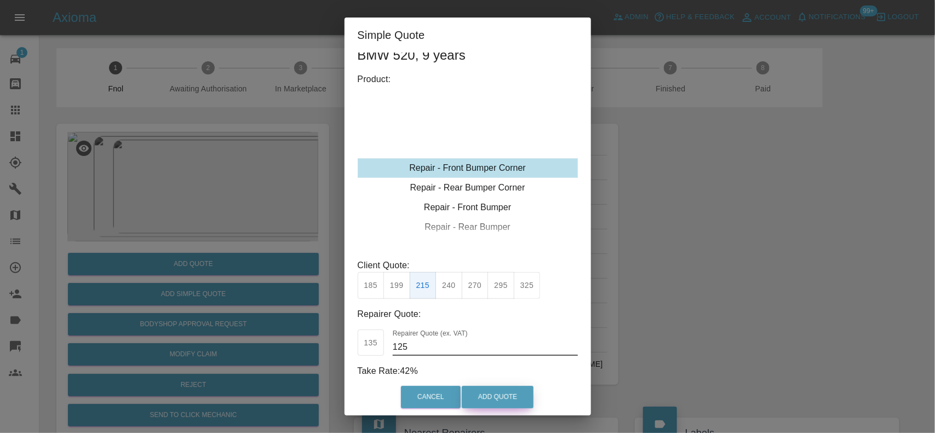
type input "125"
click at [511, 394] on button "Add Quote" at bounding box center [498, 397] width 72 height 22
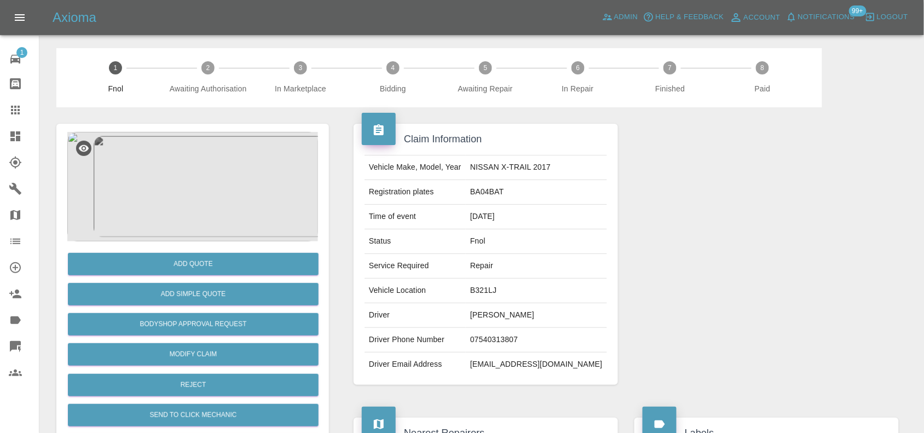
click at [250, 178] on img at bounding box center [192, 187] width 251 height 110
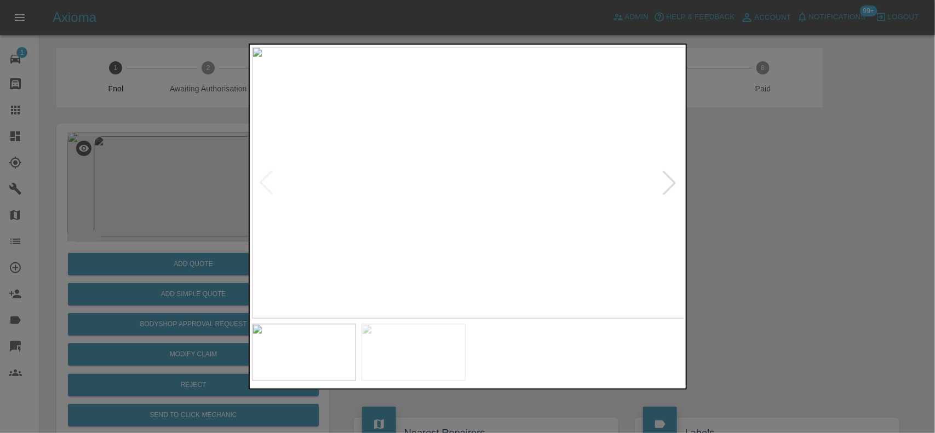
click at [425, 231] on img at bounding box center [468, 183] width 433 height 272
click at [294, 209] on img at bounding box center [468, 183] width 433 height 272
click at [280, 209] on img at bounding box center [468, 183] width 433 height 272
click at [440, 209] on img at bounding box center [468, 183] width 433 height 272
click at [476, 220] on img at bounding box center [468, 183] width 433 height 272
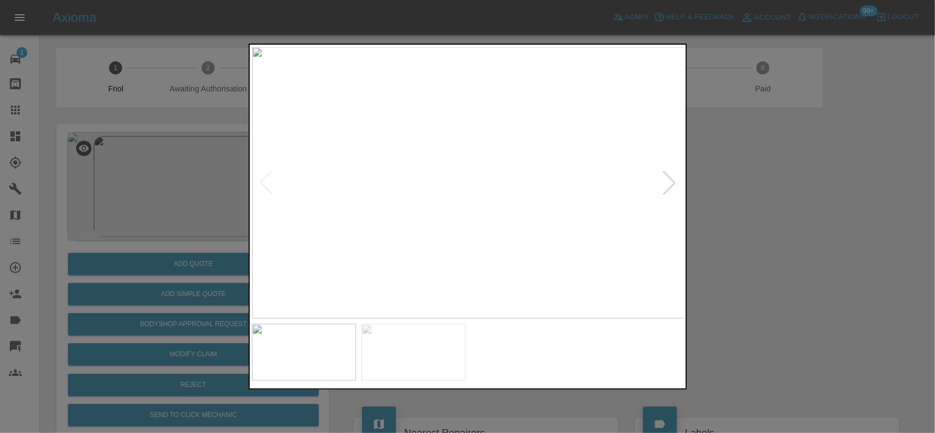
click at [476, 220] on img at bounding box center [468, 183] width 433 height 272
click at [592, 212] on img at bounding box center [513, 55] width 1298 height 816
click at [404, 230] on img at bounding box center [525, 55] width 1298 height 816
drag, startPoint x: 127, startPoint y: 189, endPoint x: 163, endPoint y: 284, distance: 101.2
click at [125, 204] on div at bounding box center [467, 216] width 935 height 433
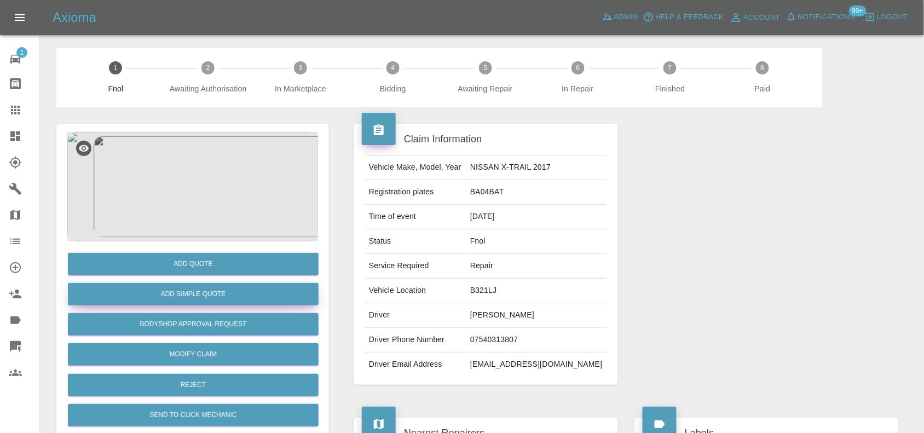
click at [171, 291] on button "Add Simple Quote" at bounding box center [193, 294] width 251 height 22
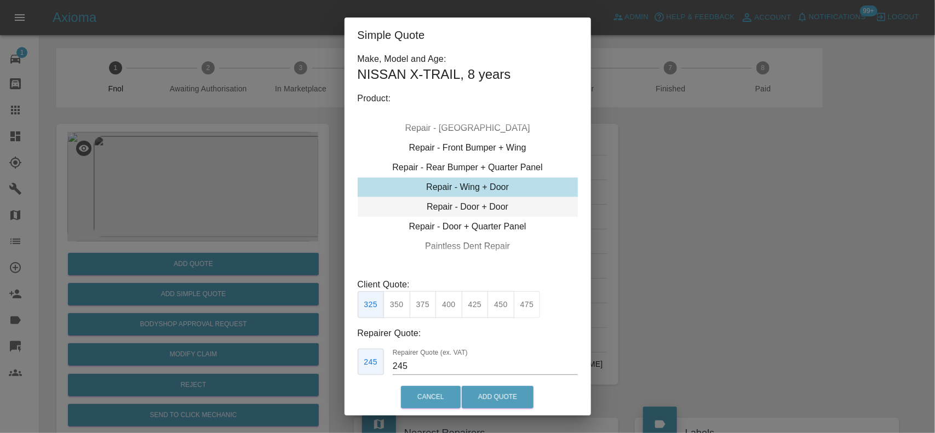
click at [465, 206] on div "Repair - Door + Door" at bounding box center [468, 207] width 220 height 20
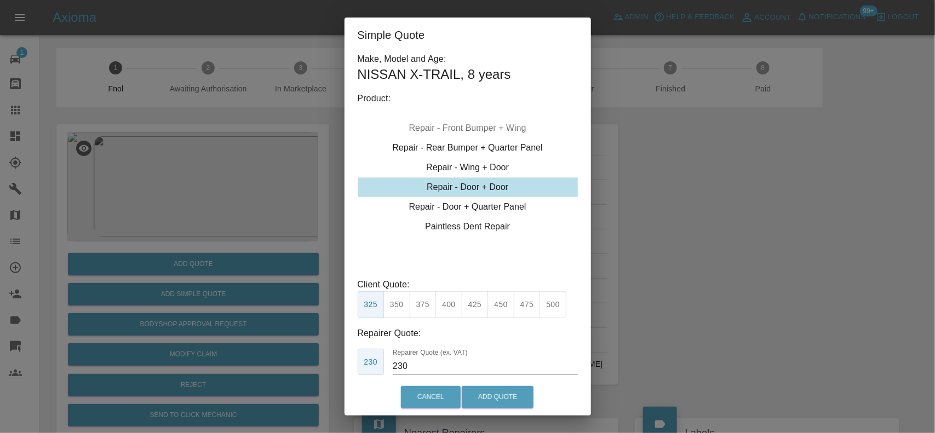
click at [430, 306] on button "375" at bounding box center [423, 304] width 27 height 27
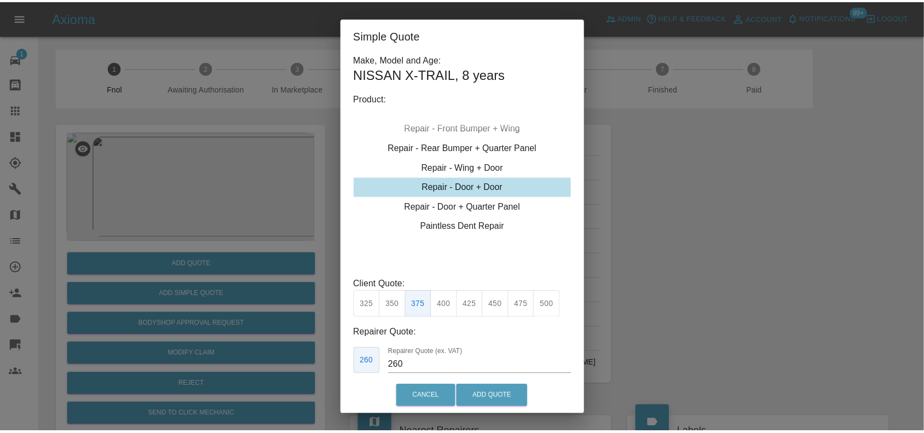
scroll to position [56, 0]
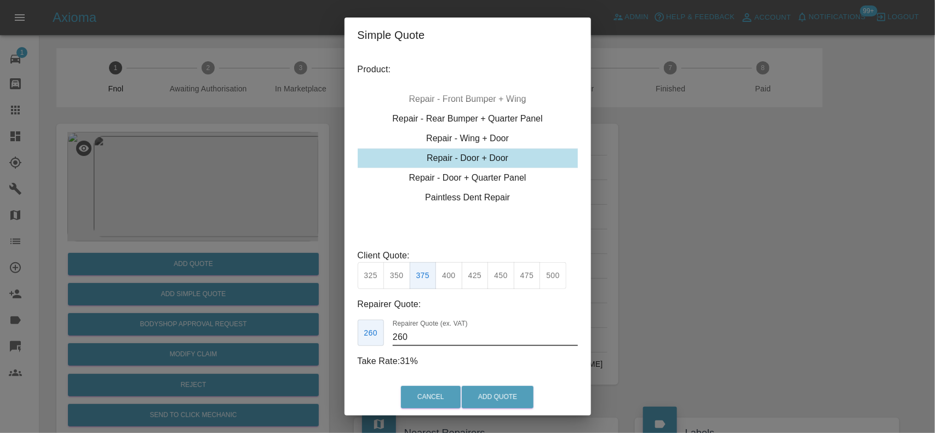
drag, startPoint x: 428, startPoint y: 339, endPoint x: 278, endPoint y: 336, distance: 150.1
click at [280, 335] on div "Simple Quote Make, Model and Age: NISSAN X-TRAIL , 8 years Product: Repair - Fr…" at bounding box center [467, 216] width 935 height 433
drag, startPoint x: 415, startPoint y: 333, endPoint x: 303, endPoint y: 349, distance: 112.9
click at [313, 348] on div "Simple Quote Make, Model and Age: NISSAN X-TRAIL , 8 years Product: Repair - Fr…" at bounding box center [467, 216] width 935 height 433
click at [449, 262] on button "400" at bounding box center [448, 275] width 27 height 27
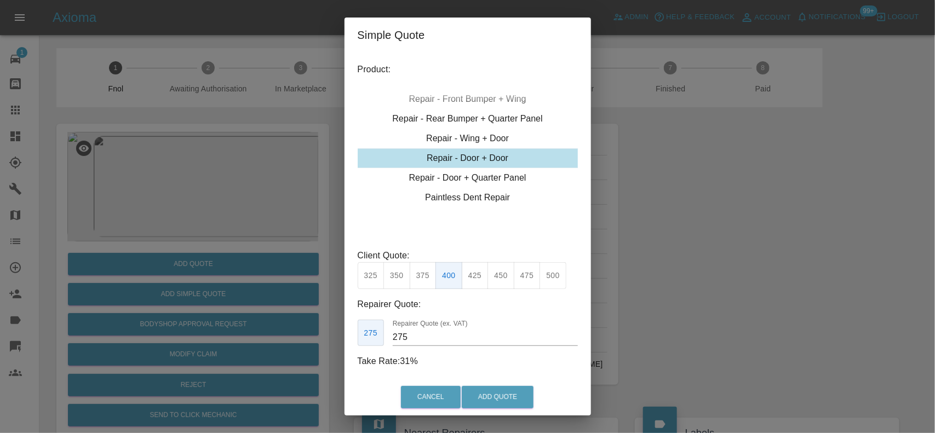
click at [416, 262] on button "375" at bounding box center [423, 275] width 27 height 27
click at [448, 262] on button "400" at bounding box center [448, 275] width 27 height 27
drag, startPoint x: 425, startPoint y: 337, endPoint x: 324, endPoint y: 332, distance: 100.8
click at [347, 338] on div "Make, Model and Age: NISSAN X-TRAIL , 8 years Product: Repair - Front Bumper Co…" at bounding box center [467, 216] width 246 height 326
type input "240"
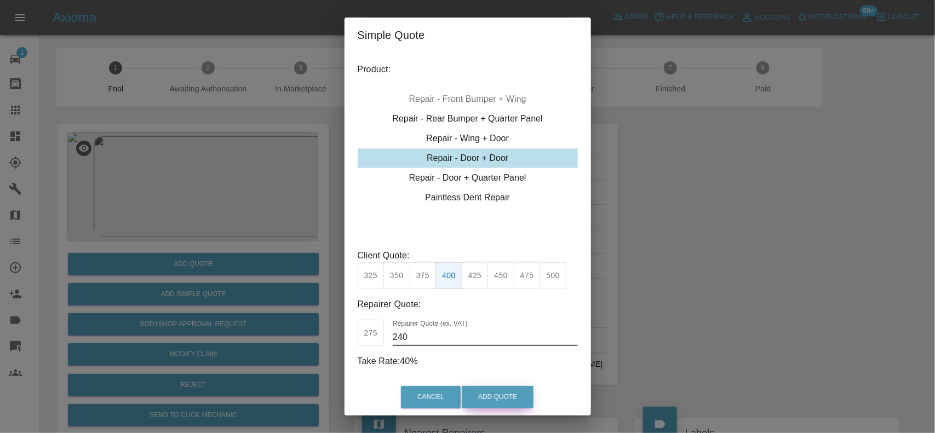
drag, startPoint x: 485, startPoint y: 381, endPoint x: 486, endPoint y: 388, distance: 6.7
click at [485, 384] on div "Cancel Add Quote" at bounding box center [467, 397] width 246 height 37
click at [491, 396] on button "Add Quote" at bounding box center [498, 397] width 72 height 22
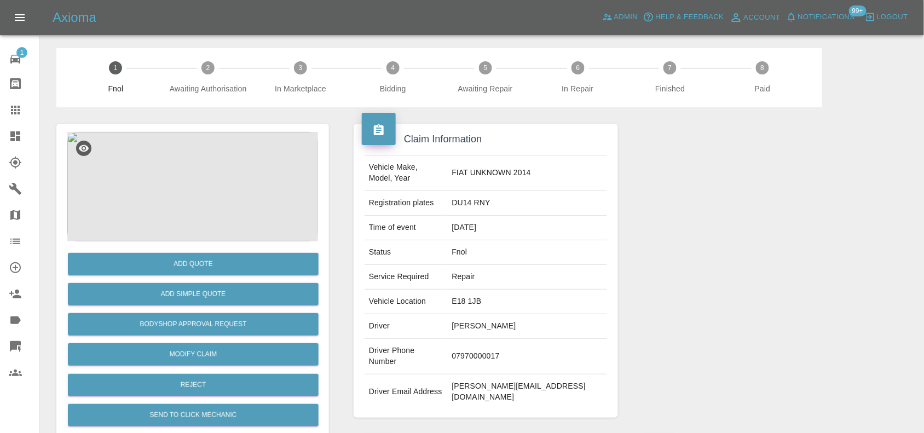
click at [208, 168] on img at bounding box center [192, 187] width 251 height 110
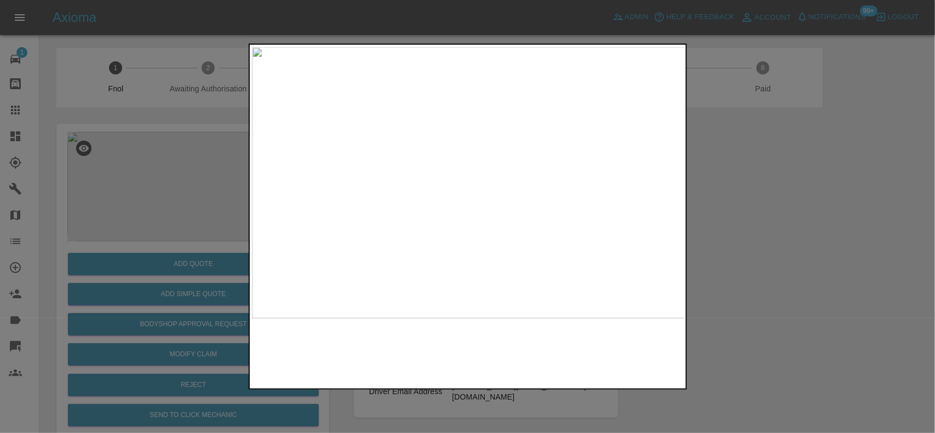
click at [461, 175] on img at bounding box center [468, 183] width 433 height 272
click at [458, 194] on img at bounding box center [485, 261] width 1298 height 816
drag, startPoint x: 153, startPoint y: 128, endPoint x: 434, endPoint y: 39, distance: 293.9
click at [154, 128] on div at bounding box center [467, 216] width 935 height 433
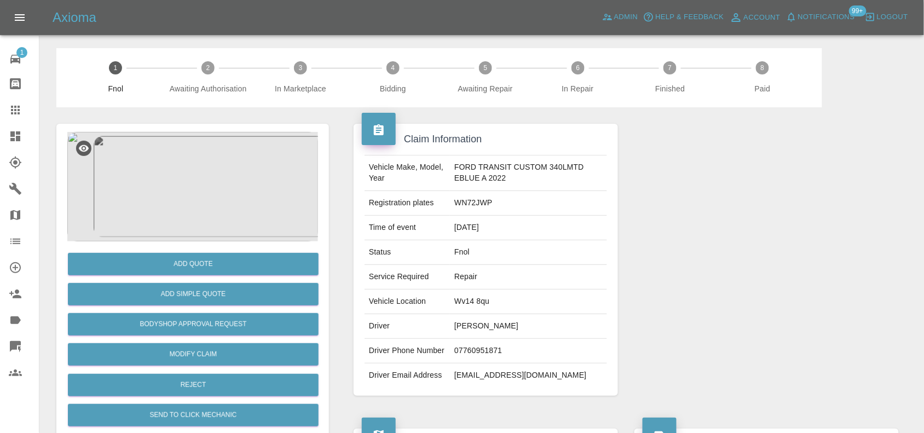
click at [212, 146] on img at bounding box center [192, 187] width 251 height 110
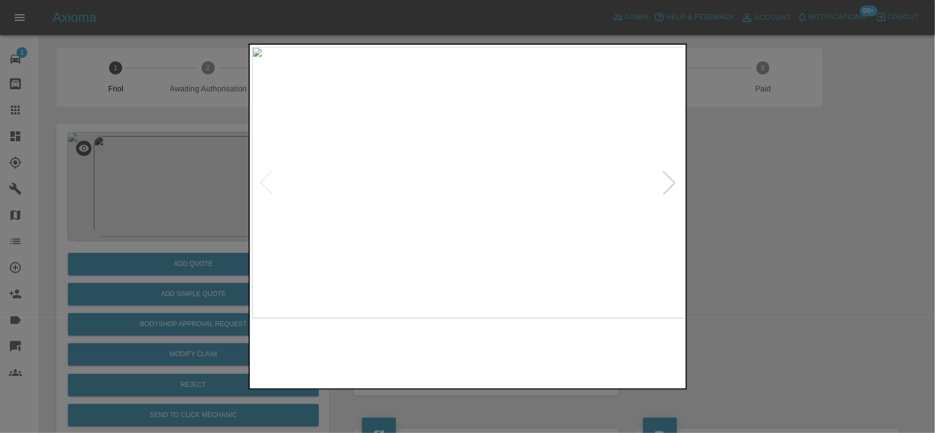
click at [475, 186] on img at bounding box center [468, 183] width 433 height 272
click at [475, 187] on img at bounding box center [468, 183] width 433 height 272
click at [477, 188] on img at bounding box center [446, 170] width 1298 height 816
click at [448, 206] on img at bounding box center [420, 183] width 433 height 272
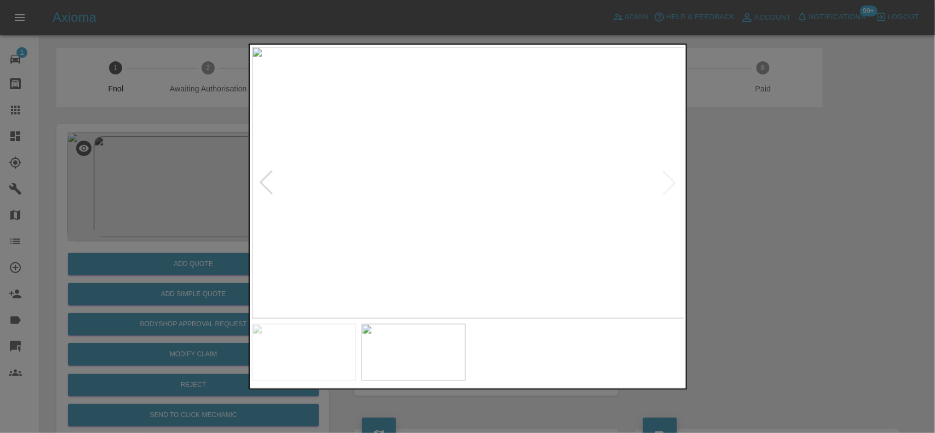
click at [479, 206] on img at bounding box center [468, 183] width 433 height 272
click at [373, 174] on img at bounding box center [356, 102] width 1298 height 816
drag, startPoint x: 233, startPoint y: 189, endPoint x: 239, endPoint y: 262, distance: 73.1
click at [233, 206] on div at bounding box center [467, 216] width 935 height 433
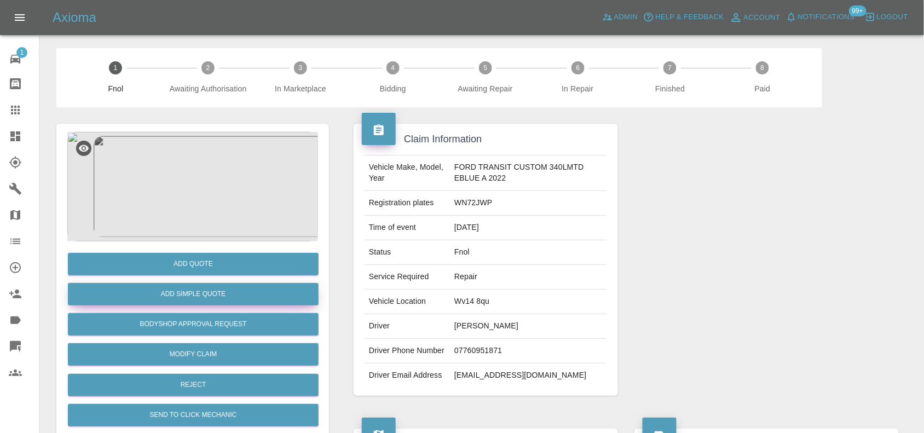
click at [216, 302] on button "Add Simple Quote" at bounding box center [193, 294] width 251 height 22
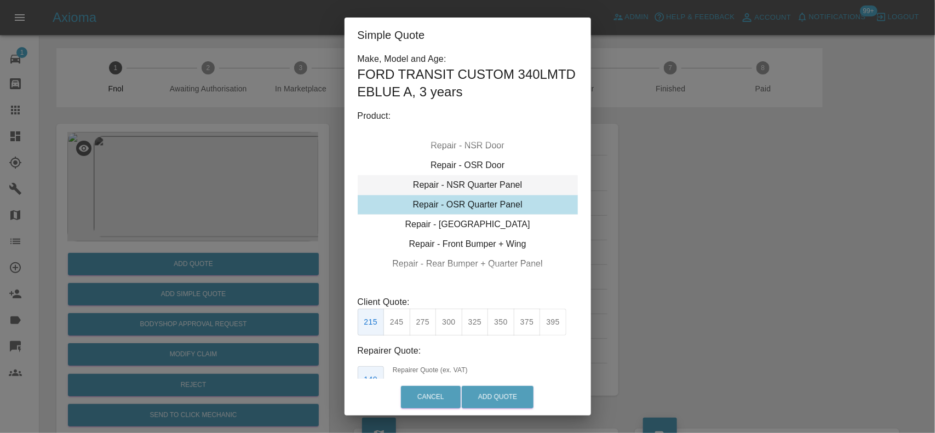
drag, startPoint x: 447, startPoint y: 196, endPoint x: 456, endPoint y: 181, distance: 17.7
click at [447, 198] on div "Repair - OSR Quarter Panel" at bounding box center [468, 205] width 220 height 20
click at [478, 327] on button "325" at bounding box center [475, 322] width 27 height 27
click at [496, 319] on button "350" at bounding box center [500, 322] width 27 height 27
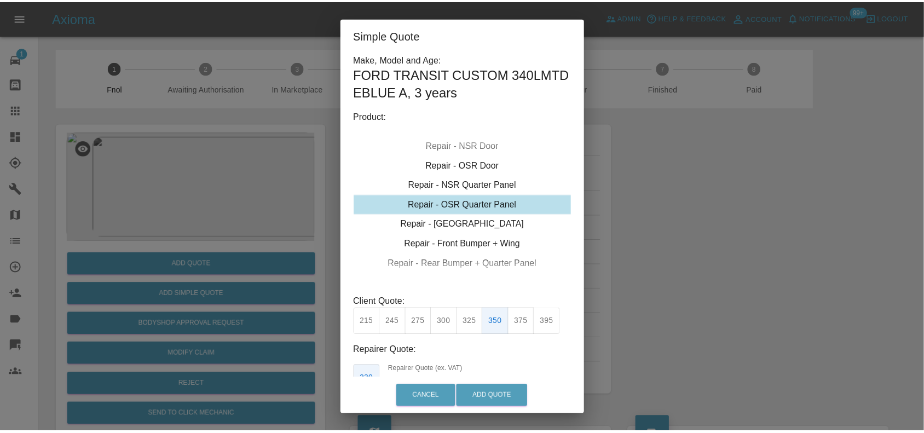
scroll to position [73, 0]
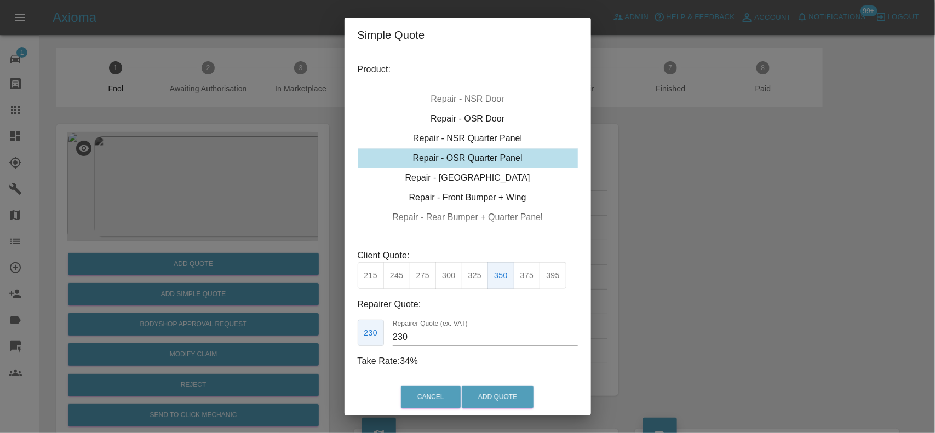
click at [475, 262] on button "325" at bounding box center [475, 275] width 27 height 27
click at [429, 343] on input "210" at bounding box center [485, 338] width 185 height 18
drag, startPoint x: 411, startPoint y: 332, endPoint x: 321, endPoint y: 340, distance: 90.2
click at [321, 340] on div "Simple Quote Make, Model and Age: FORD TRANSIT CUSTOM 340LMTD EBLUE A , 3 years…" at bounding box center [467, 216] width 935 height 433
click at [505, 262] on button "350" at bounding box center [500, 275] width 27 height 27
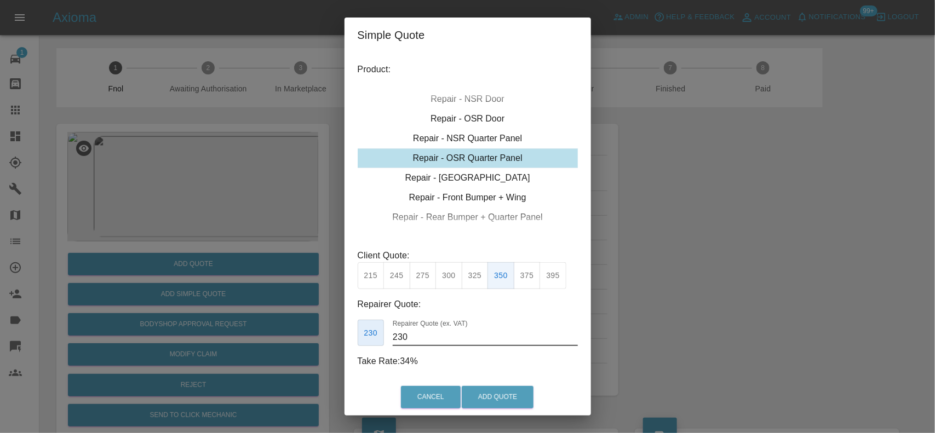
drag, startPoint x: 421, startPoint y: 341, endPoint x: 372, endPoint y: 338, distance: 48.3
click at [372, 341] on div "230 Repairer Quote (ex. VAT) 230" at bounding box center [468, 333] width 220 height 27
type input "210"
click at [480, 396] on button "Add Quote" at bounding box center [498, 397] width 72 height 22
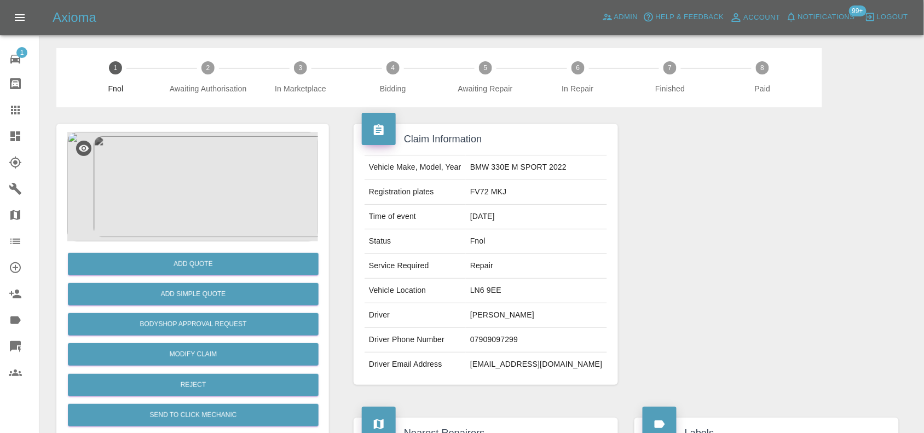
click at [214, 188] on img at bounding box center [192, 187] width 251 height 110
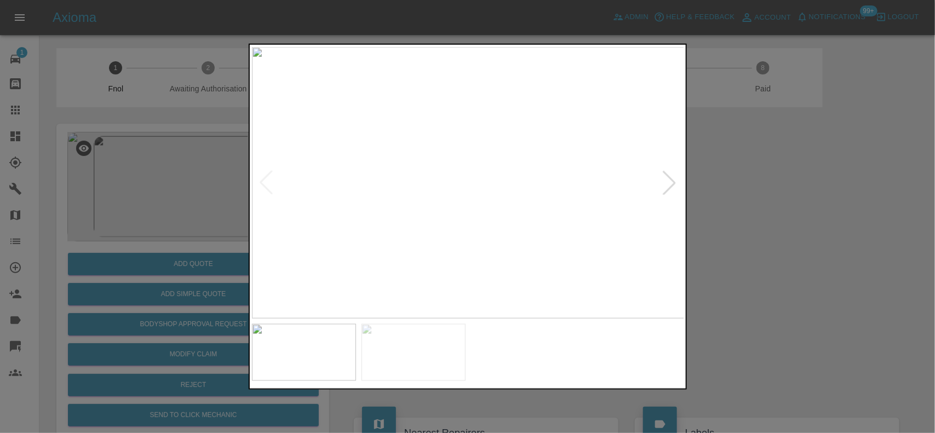
click at [436, 245] on img at bounding box center [468, 183] width 433 height 272
click at [394, 229] on img at bounding box center [468, 183] width 433 height 272
click at [424, 223] on img at bounding box center [468, 183] width 433 height 272
click at [151, 179] on div at bounding box center [467, 216] width 935 height 433
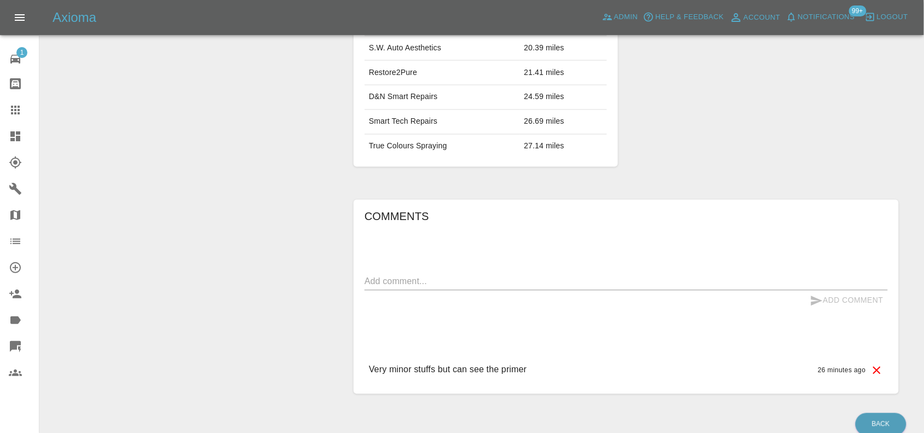
scroll to position [589, 0]
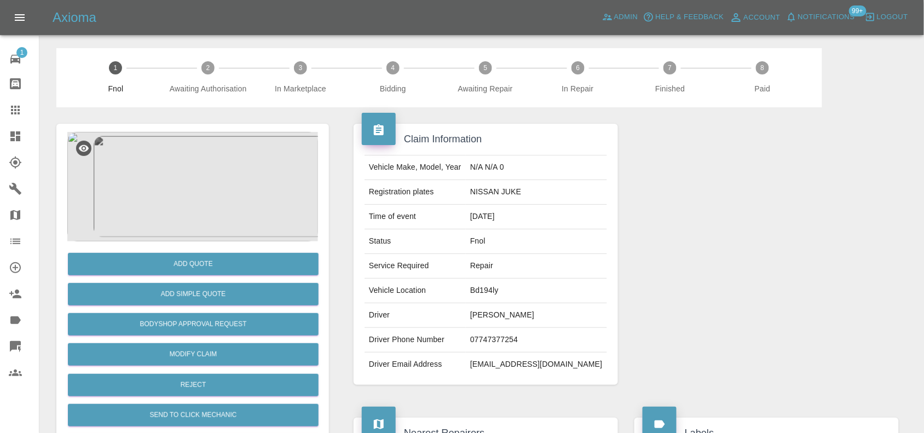
click at [231, 187] on img at bounding box center [192, 187] width 251 height 110
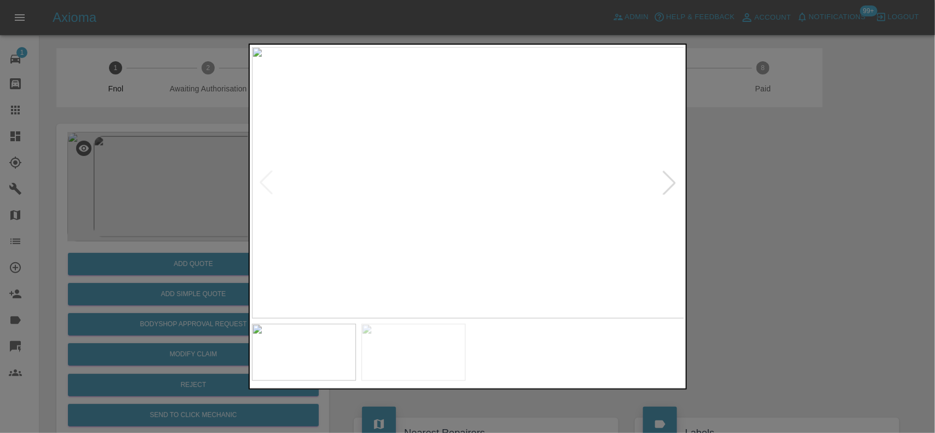
click at [369, 219] on img at bounding box center [468, 183] width 433 height 272
click at [375, 226] on img at bounding box center [468, 183] width 433 height 272
click at [481, 194] on img at bounding box center [468, 183] width 433 height 272
click at [482, 193] on img at bounding box center [468, 183] width 433 height 272
click at [482, 192] on img at bounding box center [425, 149] width 1298 height 816
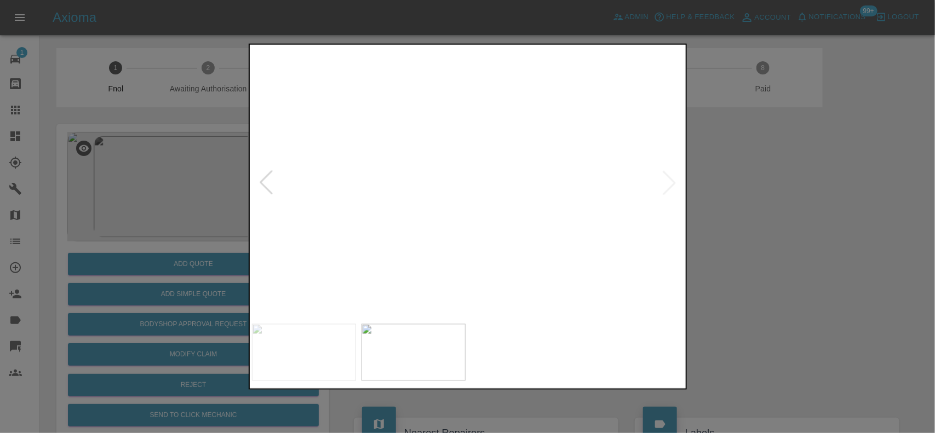
click at [482, 192] on img at bounding box center [425, 149] width 1298 height 816
click at [488, 229] on img at bounding box center [468, 183] width 433 height 272
click at [523, 197] on img at bounding box center [468, 183] width 433 height 272
click at [523, 196] on img at bounding box center [468, 183] width 433 height 272
click at [609, 258] on img at bounding box center [431, 196] width 1298 height 816
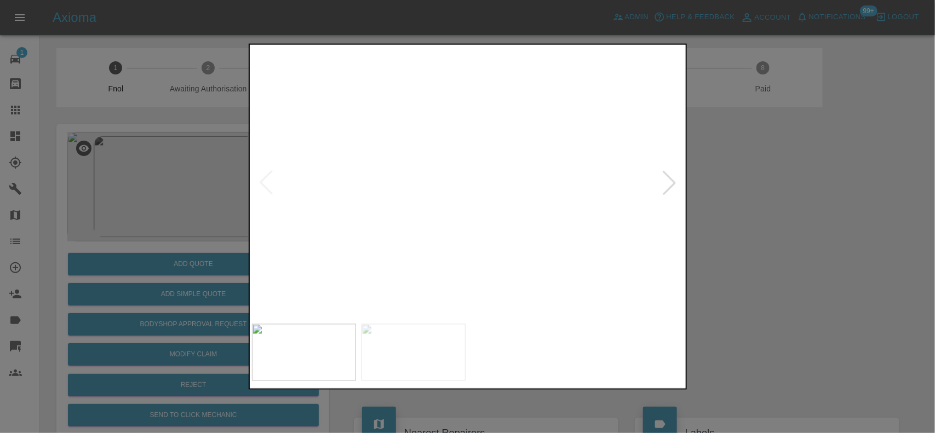
drag, startPoint x: 211, startPoint y: 232, endPoint x: 211, endPoint y: 255, distance: 23.0
click at [211, 235] on div at bounding box center [467, 216] width 935 height 433
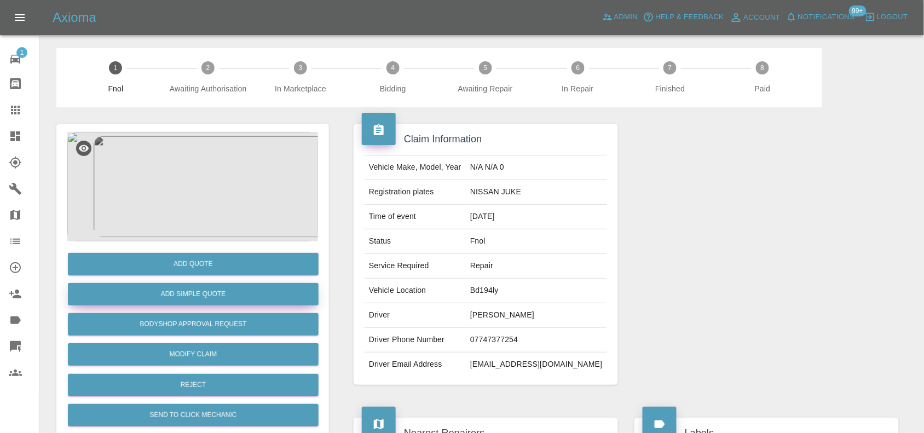
click at [196, 296] on button "Add Simple Quote" at bounding box center [193, 294] width 251 height 22
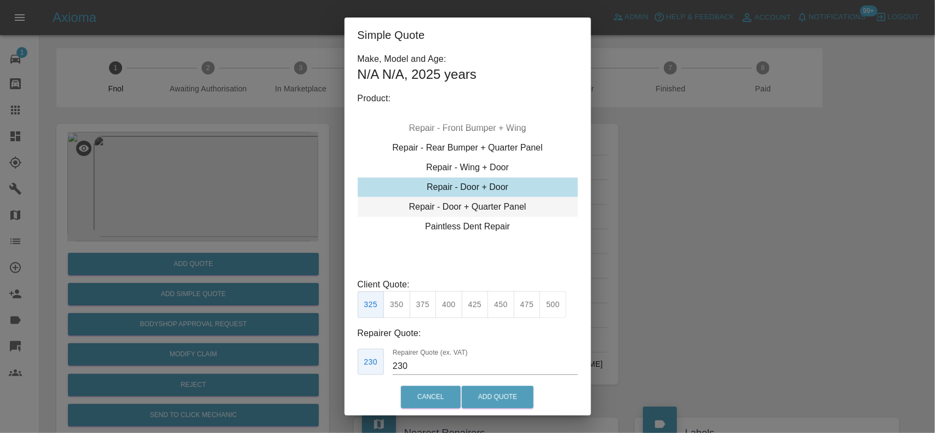
click at [456, 215] on div "Repair - Door + Quarter Panel" at bounding box center [468, 207] width 220 height 20
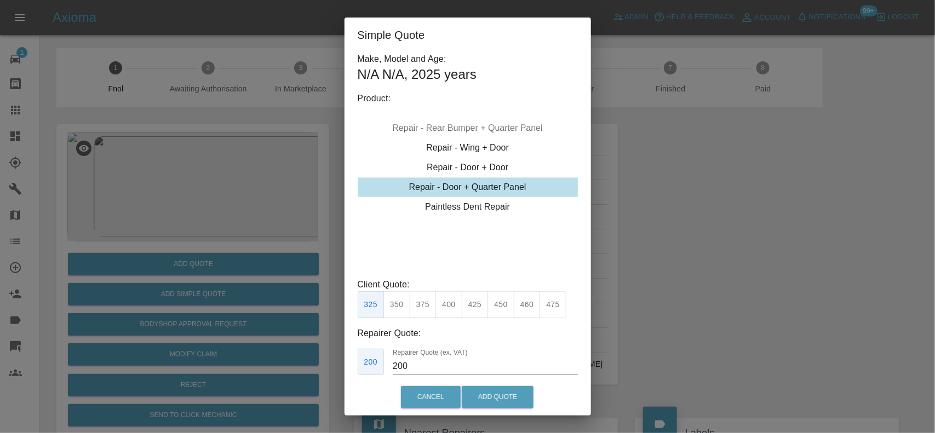
click at [474, 308] on button "425" at bounding box center [475, 304] width 27 height 27
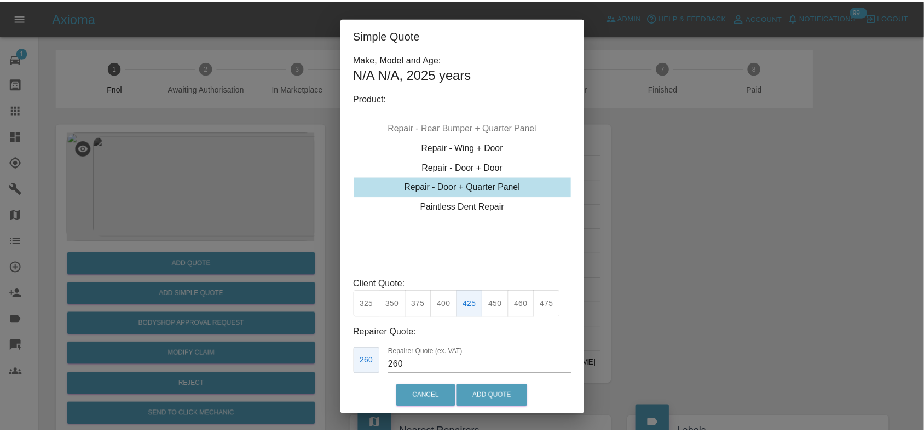
scroll to position [56, 0]
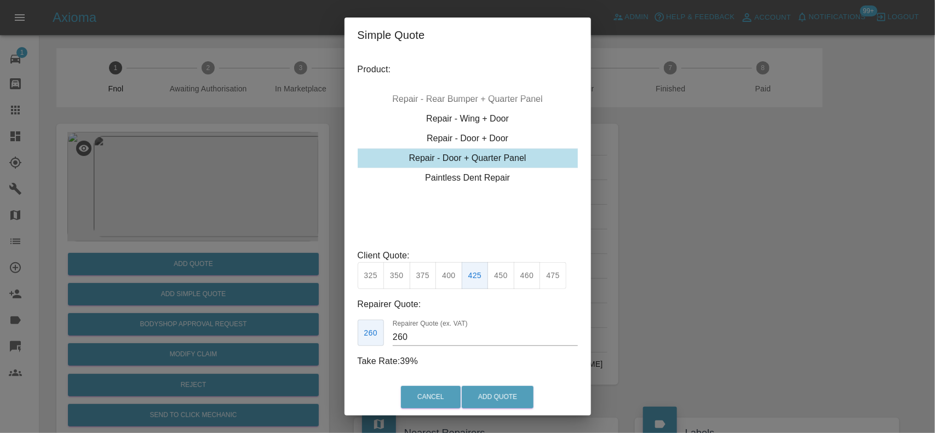
drag, startPoint x: 427, startPoint y: 338, endPoint x: 236, endPoint y: 337, distance: 191.1
click at [239, 336] on div "Simple Quote Make, Model and Age: N/A N/A , 2025 years Product: Repair - Front …" at bounding box center [467, 216] width 935 height 433
type input "250"
click at [493, 398] on button "Add Quote" at bounding box center [498, 397] width 72 height 22
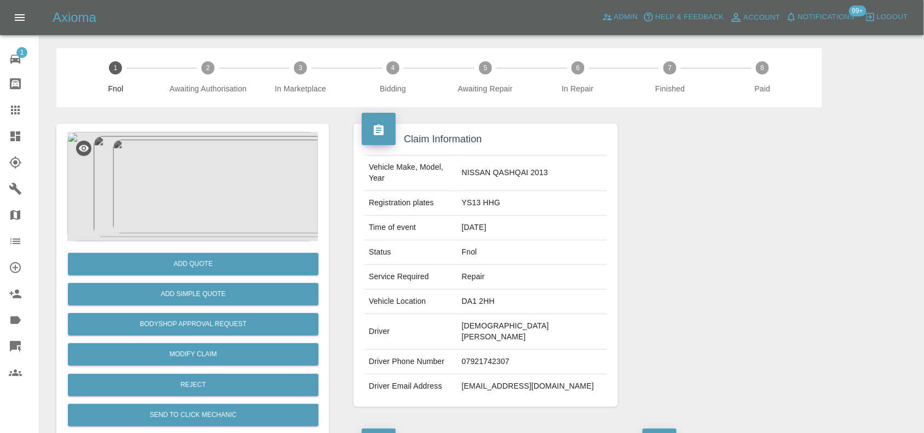
click at [230, 173] on img at bounding box center [192, 187] width 251 height 110
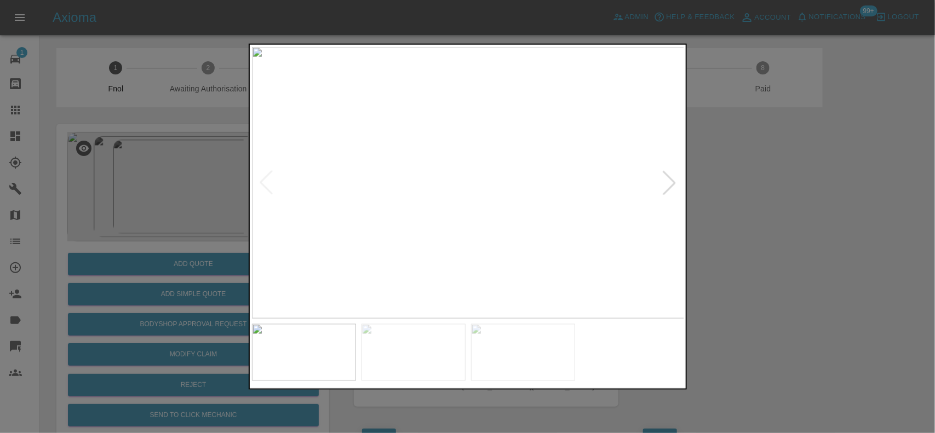
click at [425, 215] on img at bounding box center [468, 183] width 433 height 272
click at [407, 200] on img at bounding box center [461, 71] width 1298 height 816
click at [434, 204] on img at bounding box center [449, 71] width 1298 height 816
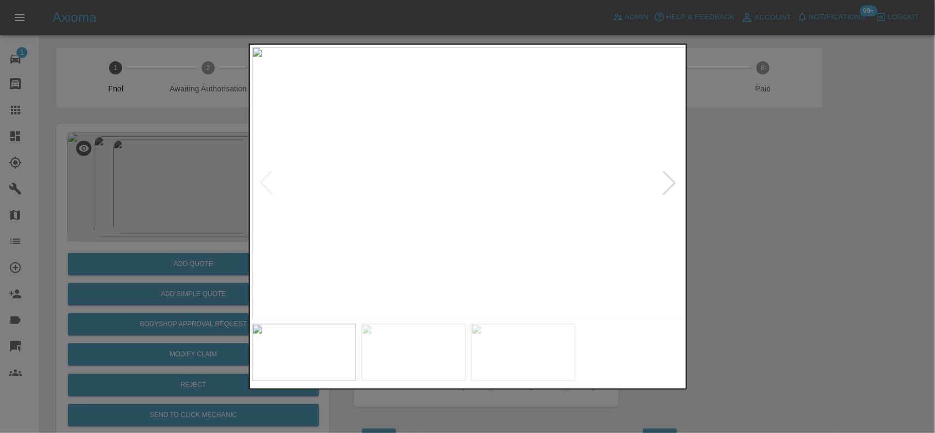
click at [415, 209] on img at bounding box center [468, 183] width 433 height 272
click at [486, 222] on img at bounding box center [468, 183] width 433 height 272
click at [486, 222] on img at bounding box center [411, 65] width 1298 height 816
click at [487, 223] on img at bounding box center [468, 183] width 433 height 272
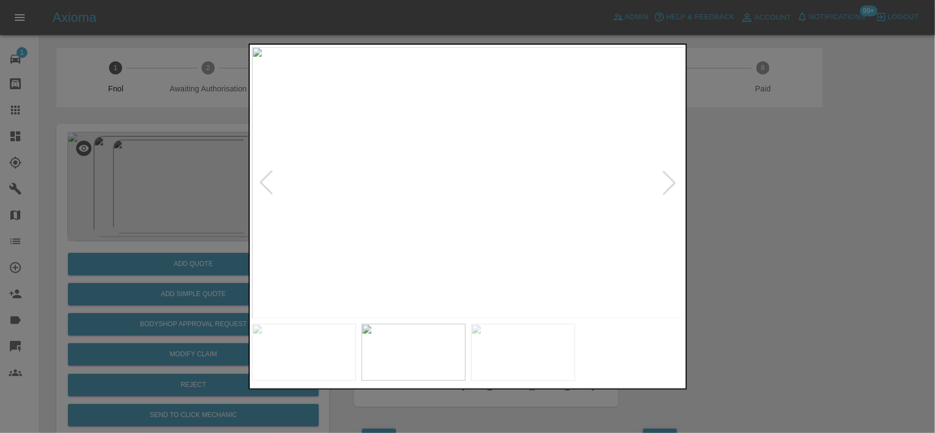
click at [487, 223] on img at bounding box center [468, 183] width 433 height 272
click at [487, 223] on img at bounding box center [409, 61] width 1298 height 816
click at [435, 235] on img at bounding box center [468, 183] width 433 height 272
click at [526, 119] on img at bounding box center [468, 183] width 433 height 272
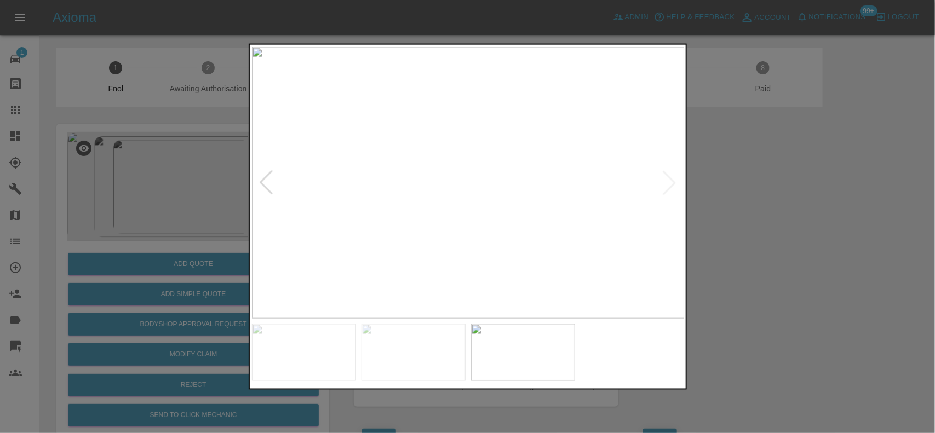
click at [526, 119] on img at bounding box center [468, 183] width 433 height 272
click at [535, 113] on img at bounding box center [358, 282] width 1298 height 816
click at [511, 334] on div at bounding box center [468, 216] width 438 height 347
click at [268, 211] on img at bounding box center [444, 267] width 1298 height 816
click at [379, 226] on img at bounding box center [423, 267] width 1298 height 816
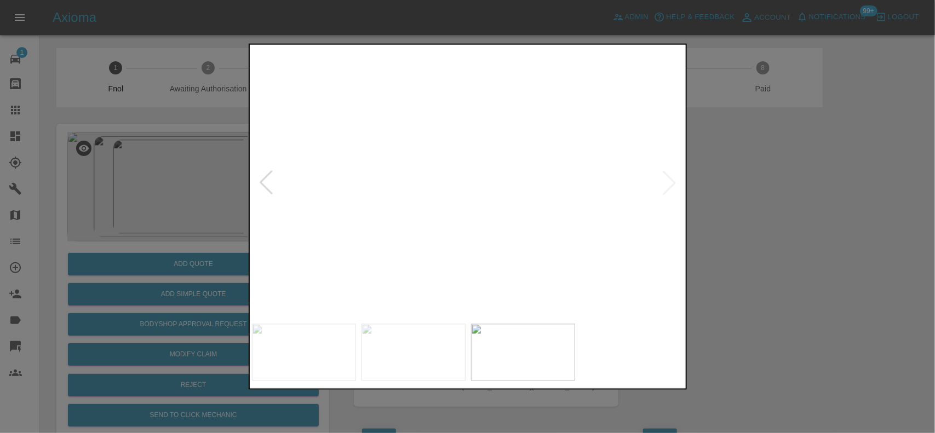
click at [413, 214] on img at bounding box center [165, 266] width 1298 height 816
click at [389, 208] on img at bounding box center [36, 270] width 1298 height 816
click at [390, 208] on img at bounding box center [468, 183] width 433 height 272
drag, startPoint x: 167, startPoint y: 183, endPoint x: 203, endPoint y: 283, distance: 106.0
click at [167, 184] on div at bounding box center [467, 216] width 935 height 433
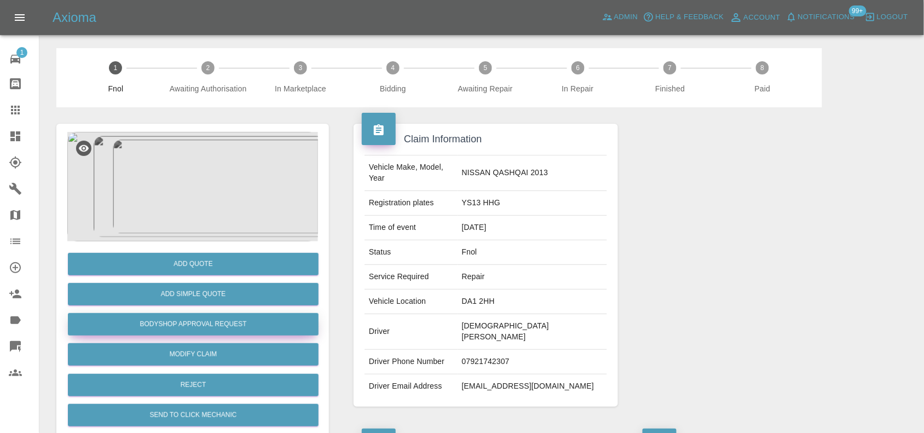
click at [220, 321] on button "Bodyshop Approval Request" at bounding box center [193, 324] width 251 height 22
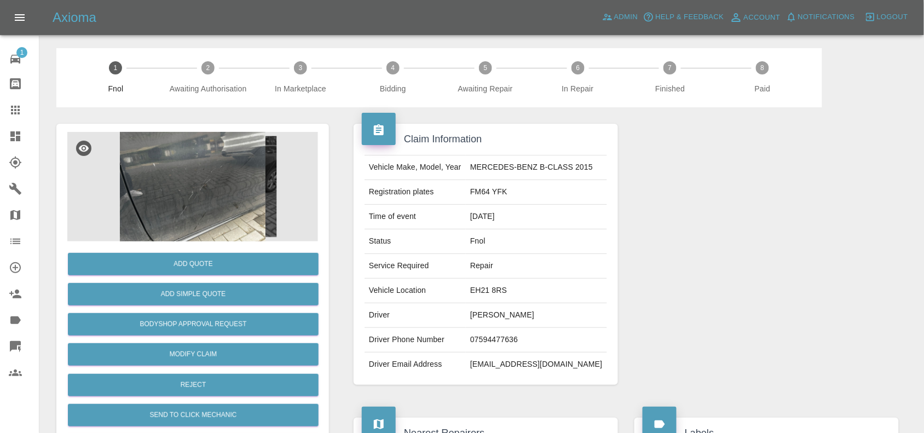
click at [199, 174] on img at bounding box center [192, 187] width 251 height 110
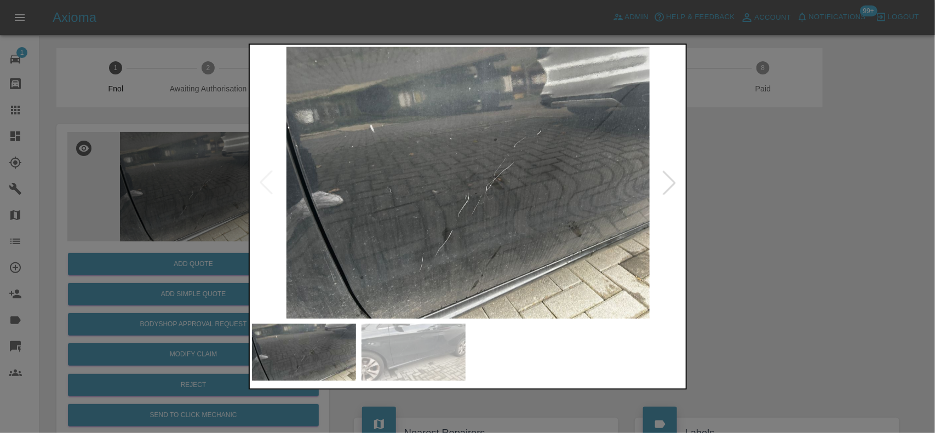
click at [405, 223] on img at bounding box center [468, 183] width 433 height 272
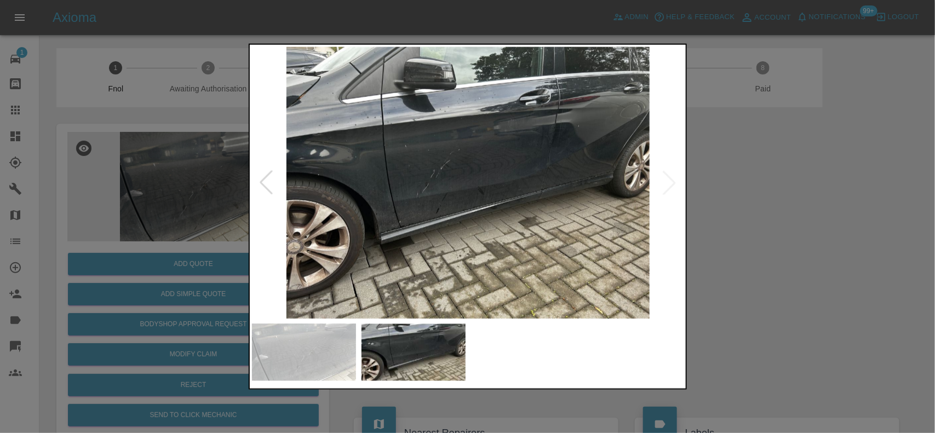
click at [414, 228] on img at bounding box center [468, 183] width 433 height 272
click at [455, 171] on img at bounding box center [468, 183] width 433 height 272
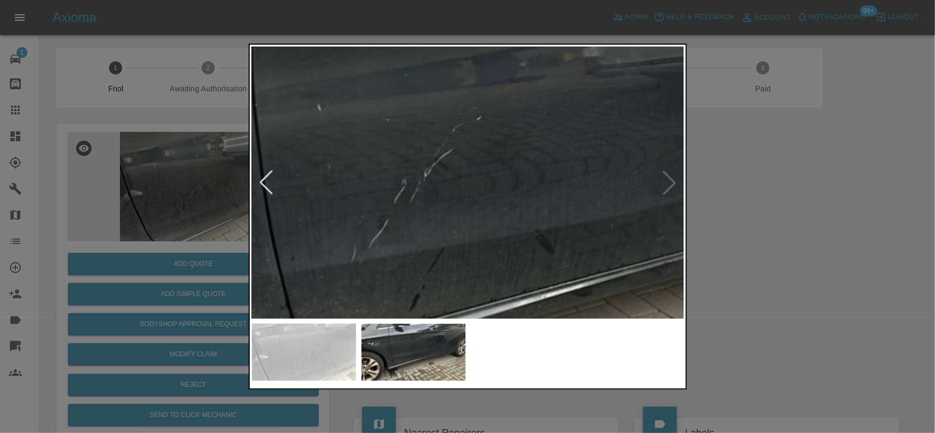
click at [447, 205] on img at bounding box center [506, 217] width 1298 height 816
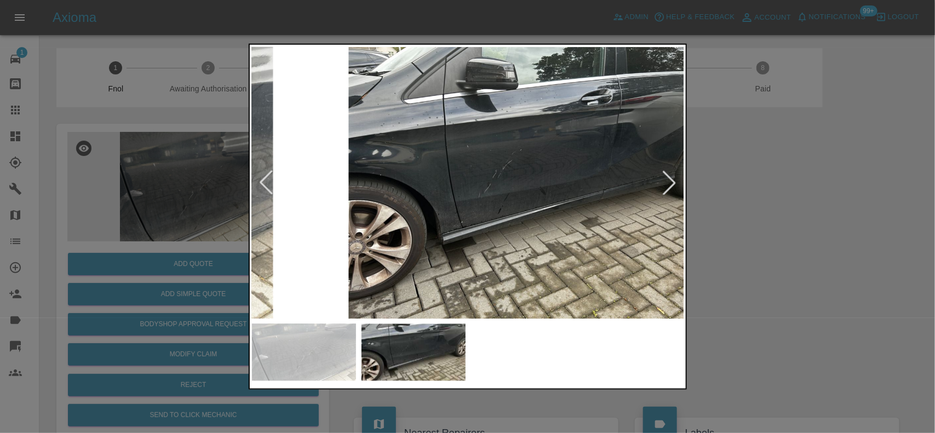
click at [488, 242] on img at bounding box center [529, 183] width 433 height 272
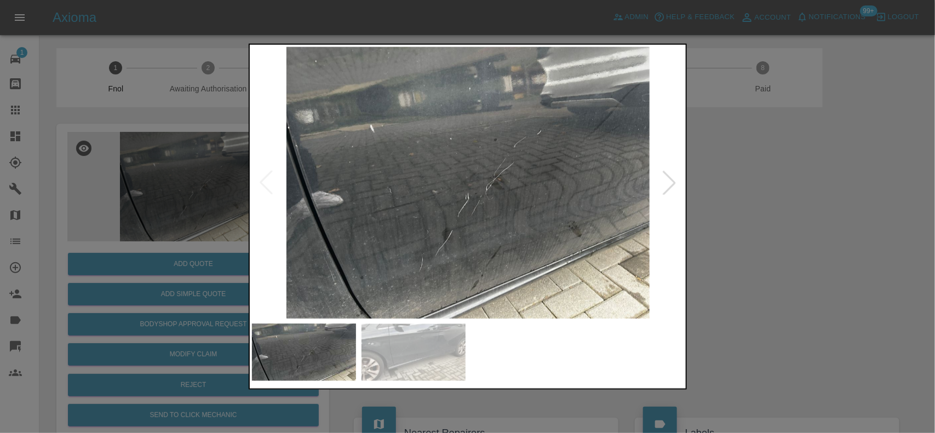
click at [427, 220] on img at bounding box center [468, 183] width 433 height 272
click at [428, 220] on img at bounding box center [468, 183] width 433 height 272
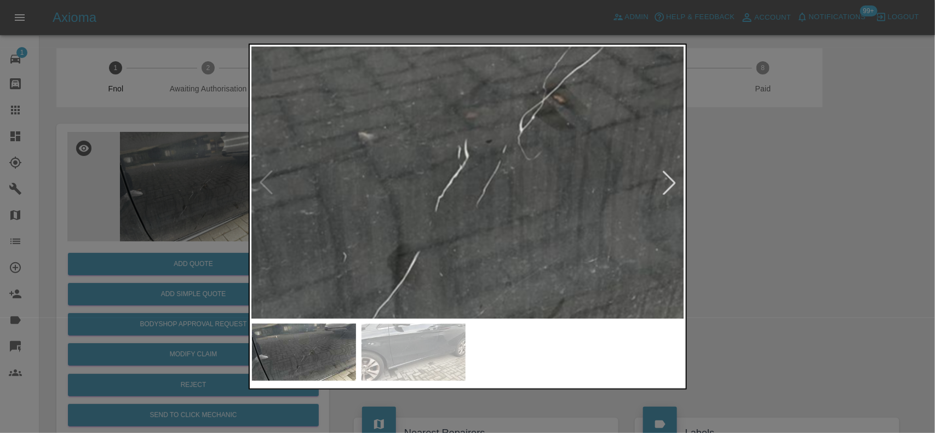
click at [325, 273] on img at bounding box center [465, 108] width 1298 height 816
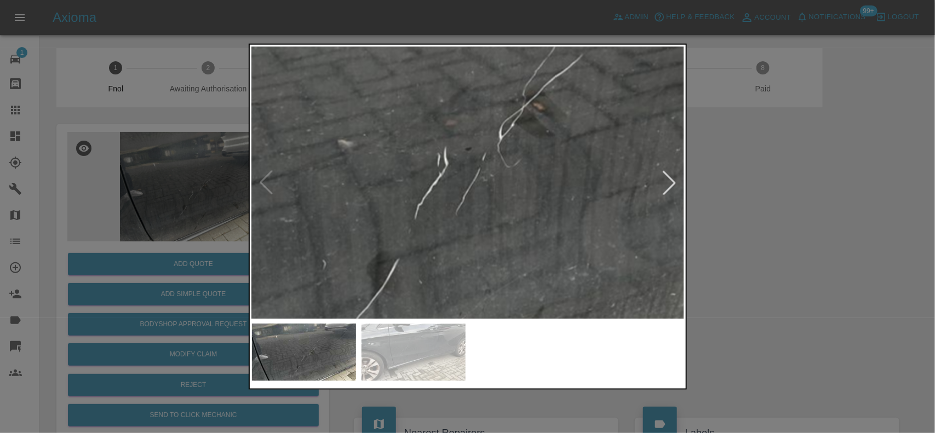
click at [238, 192] on div at bounding box center [467, 216] width 935 height 433
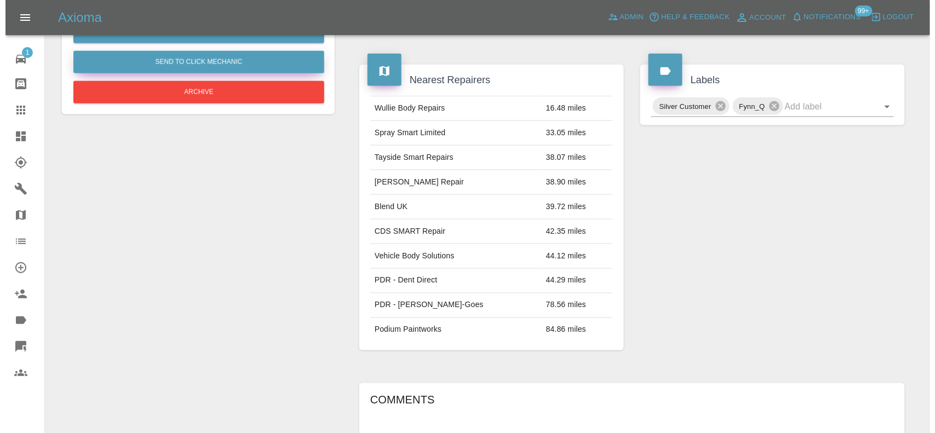
scroll to position [178, 0]
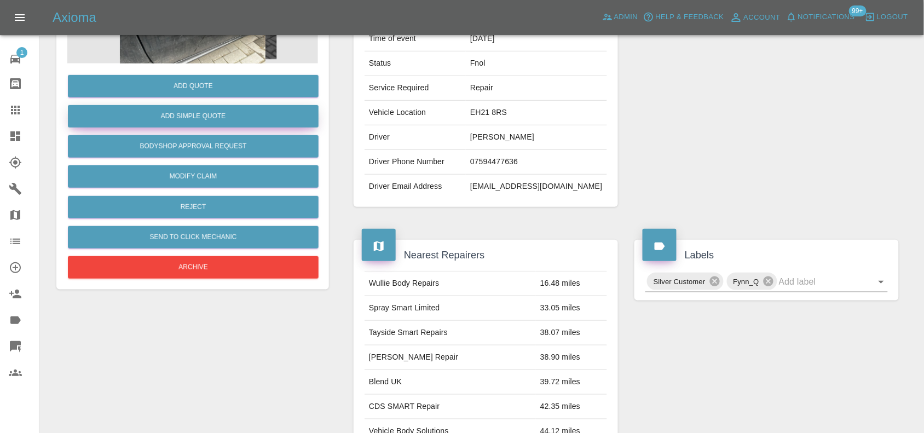
click at [209, 122] on button "Add Simple Quote" at bounding box center [193, 116] width 251 height 22
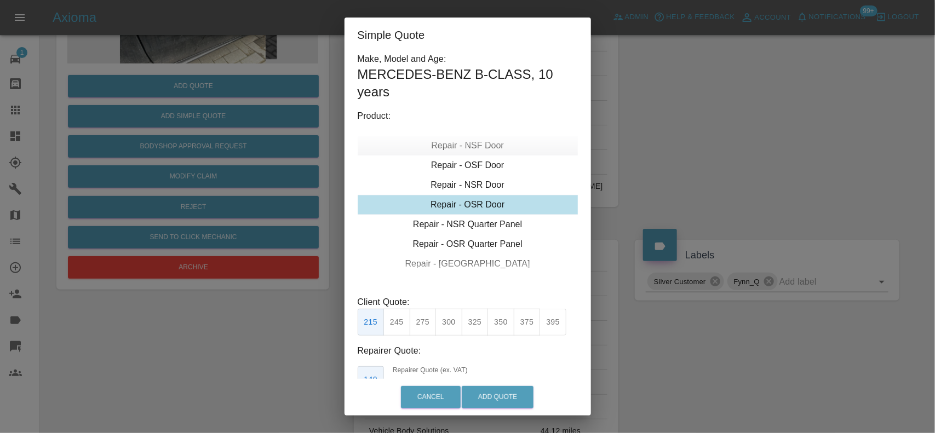
click at [464, 147] on div "Repair - NSF Door" at bounding box center [468, 146] width 220 height 20
drag, startPoint x: 419, startPoint y: 308, endPoint x: 428, endPoint y: 325, distance: 19.4
click at [420, 312] on div "Client Quote: 215 245 275 300 325 350 375 395" at bounding box center [468, 316] width 220 height 40
click at [428, 325] on button "275" at bounding box center [423, 322] width 27 height 27
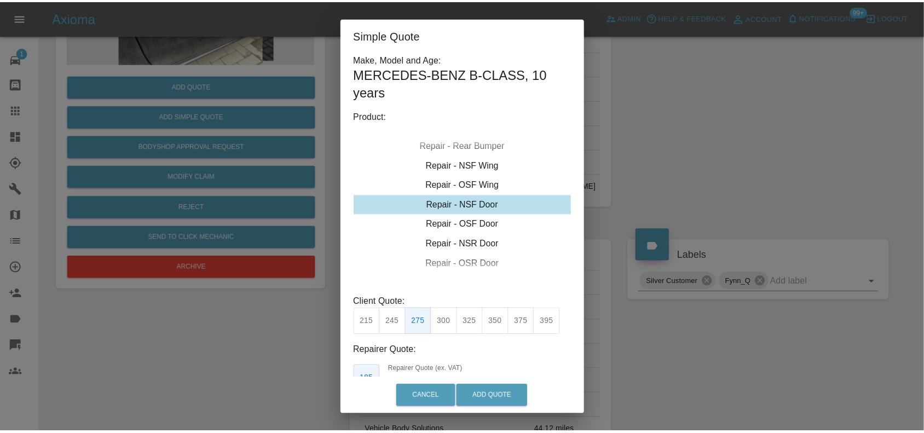
scroll to position [73, 0]
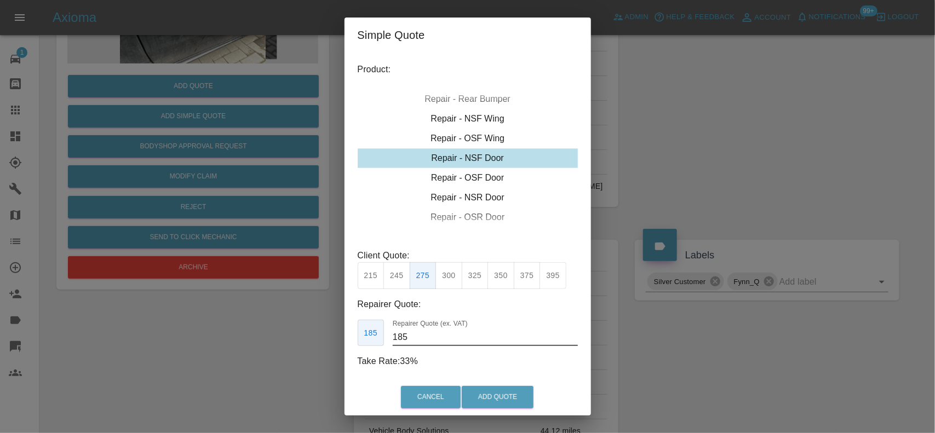
drag, startPoint x: 420, startPoint y: 337, endPoint x: 192, endPoint y: 358, distance: 229.2
click at [202, 346] on div "Simple Quote Make, Model and Age: MERCEDES-BENZ B-CLASS , 10 years Product: Rep…" at bounding box center [467, 216] width 935 height 433
type input "165"
click at [499, 396] on button "Add Quote" at bounding box center [498, 397] width 72 height 22
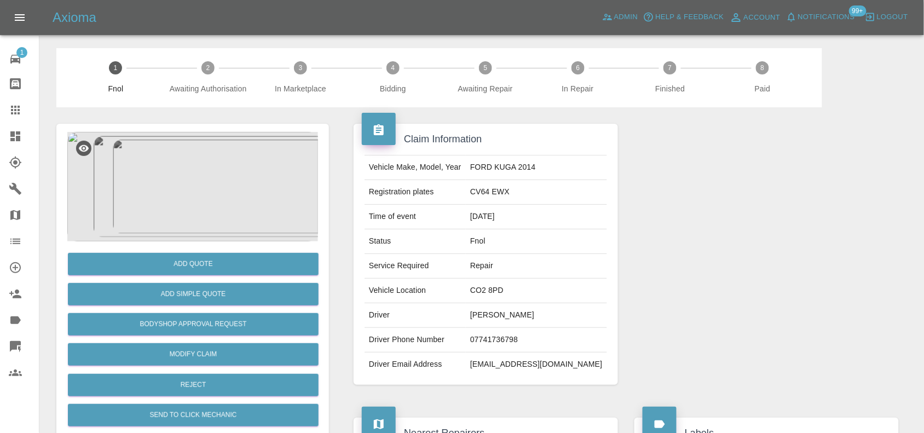
click at [222, 145] on img at bounding box center [192, 187] width 251 height 110
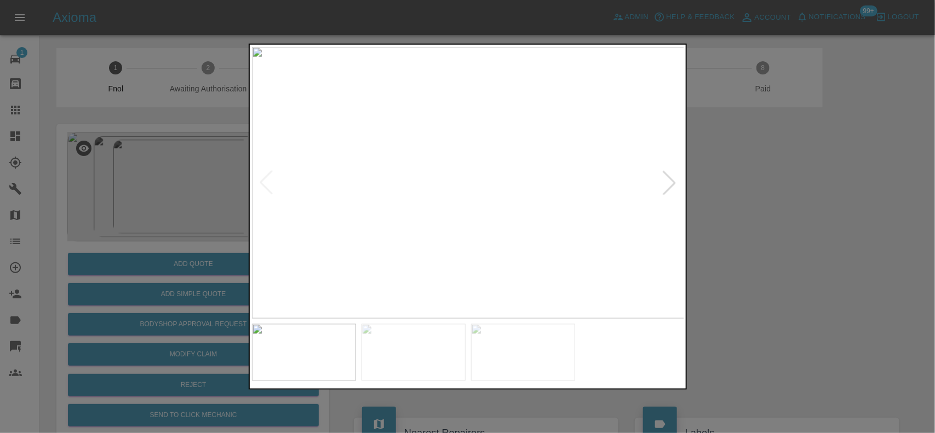
click at [164, 206] on div at bounding box center [467, 216] width 935 height 433
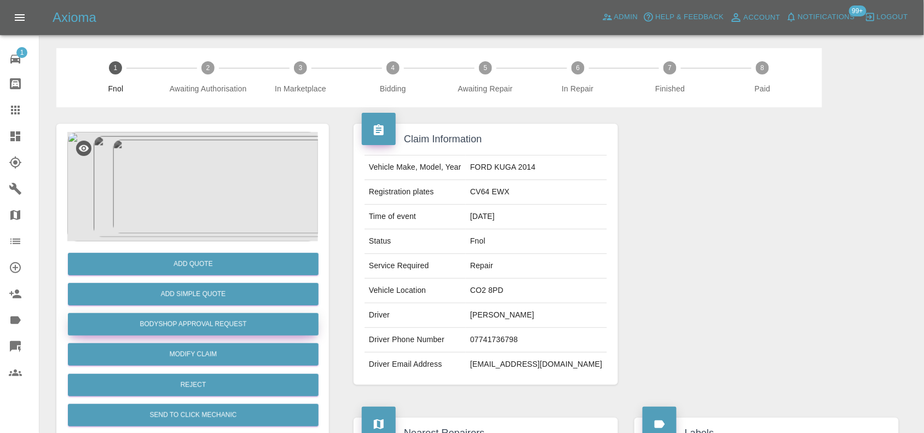
click at [198, 332] on button "Bodyshop Approval Request" at bounding box center [193, 324] width 251 height 22
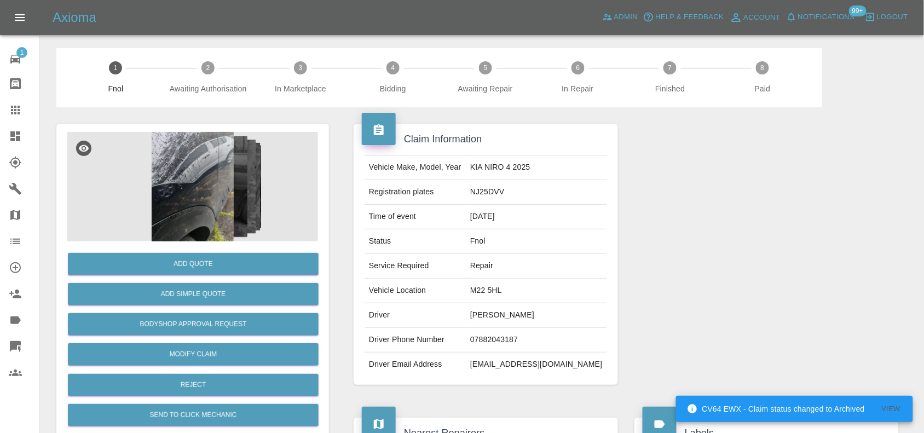
click at [204, 162] on img at bounding box center [192, 187] width 251 height 110
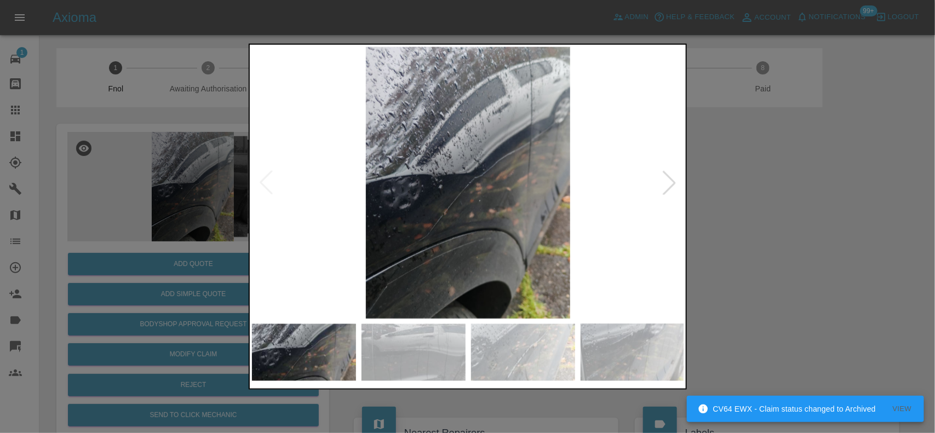
click at [352, 200] on img at bounding box center [468, 183] width 433 height 272
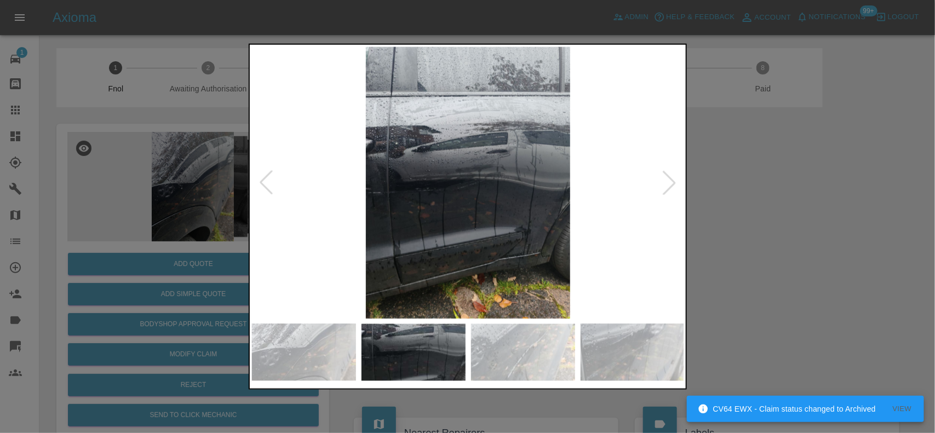
click at [398, 216] on img at bounding box center [468, 183] width 433 height 272
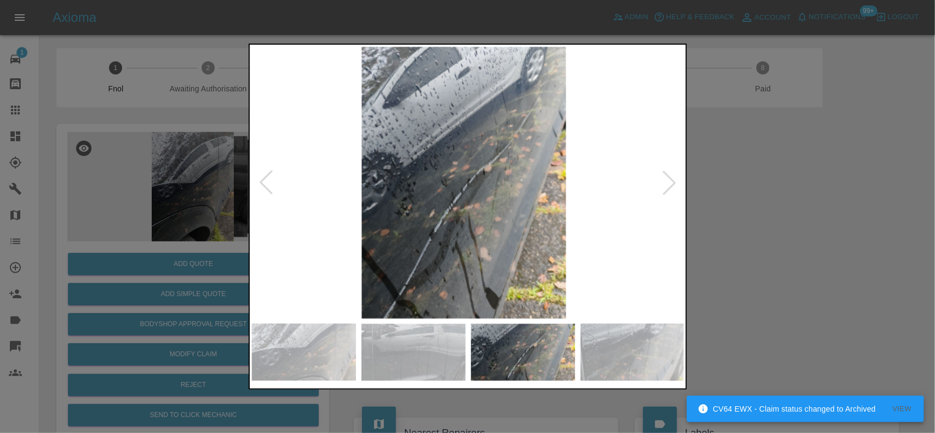
click at [434, 205] on img at bounding box center [464, 183] width 433 height 272
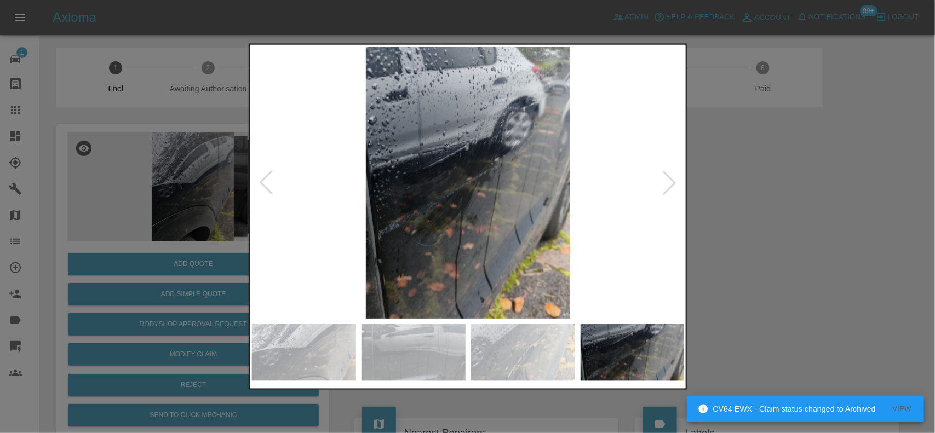
click at [377, 214] on img at bounding box center [468, 183] width 433 height 272
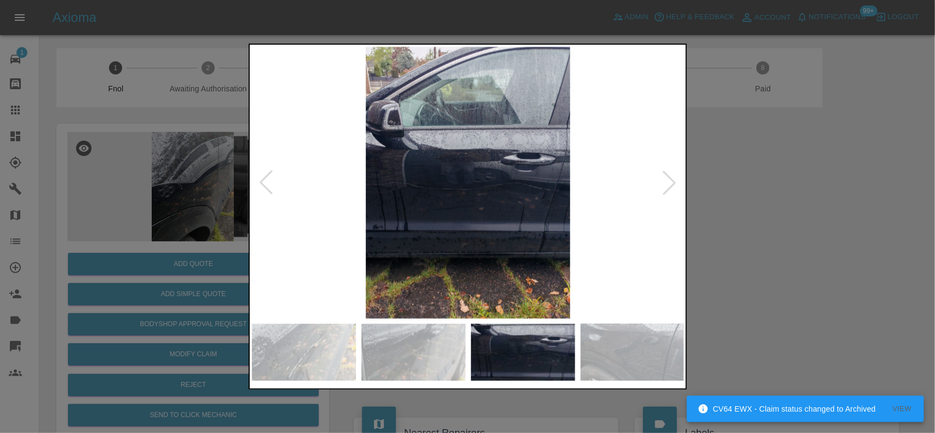
click at [463, 198] on img at bounding box center [468, 183] width 433 height 272
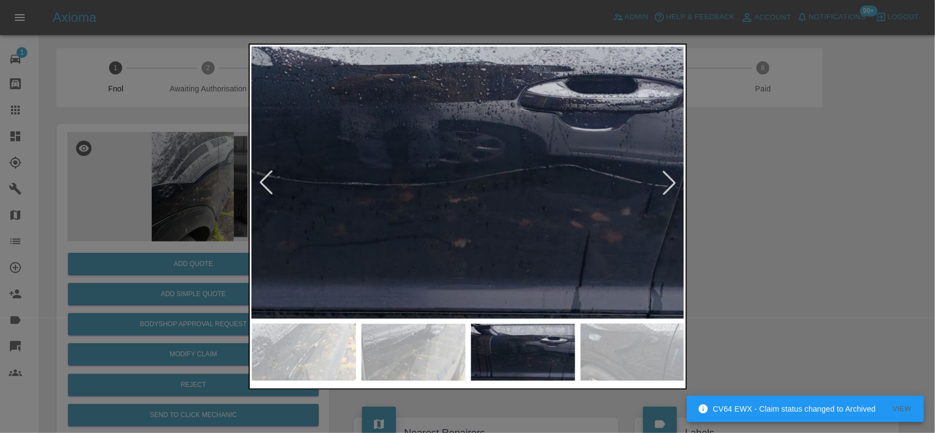
click at [309, 230] on img at bounding box center [421, 164] width 1298 height 816
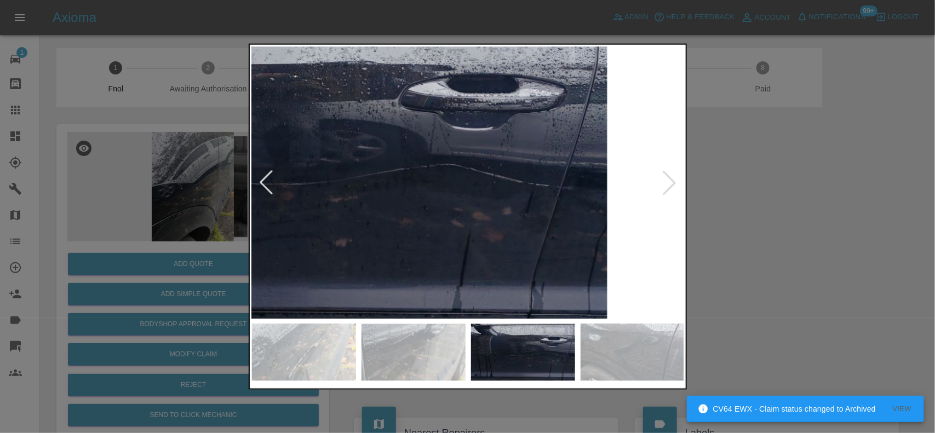
click at [423, 228] on img at bounding box center [301, 164] width 1298 height 816
click at [422, 227] on img at bounding box center [301, 164] width 1298 height 816
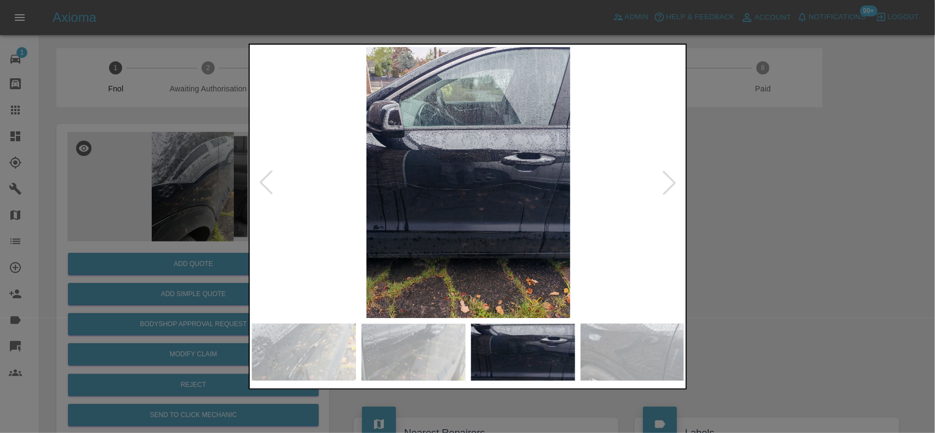
click at [343, 220] on img at bounding box center [468, 183] width 433 height 272
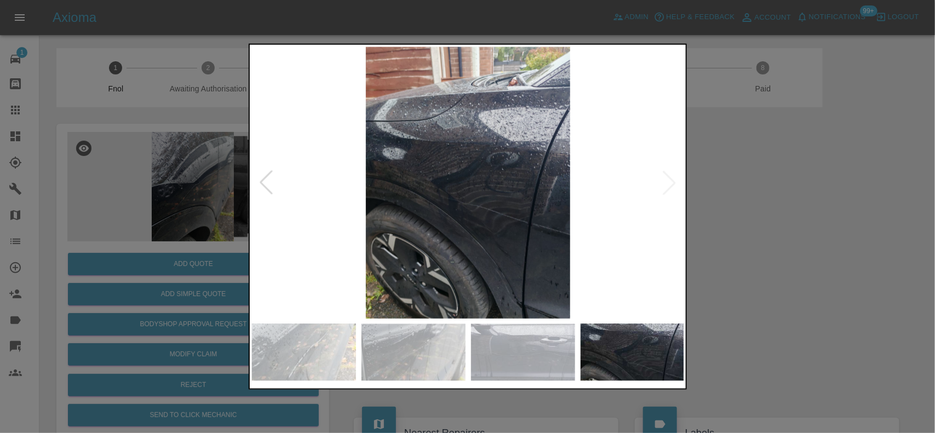
click at [491, 233] on img at bounding box center [468, 183] width 433 height 272
click at [485, 227] on img at bounding box center [468, 183] width 433 height 272
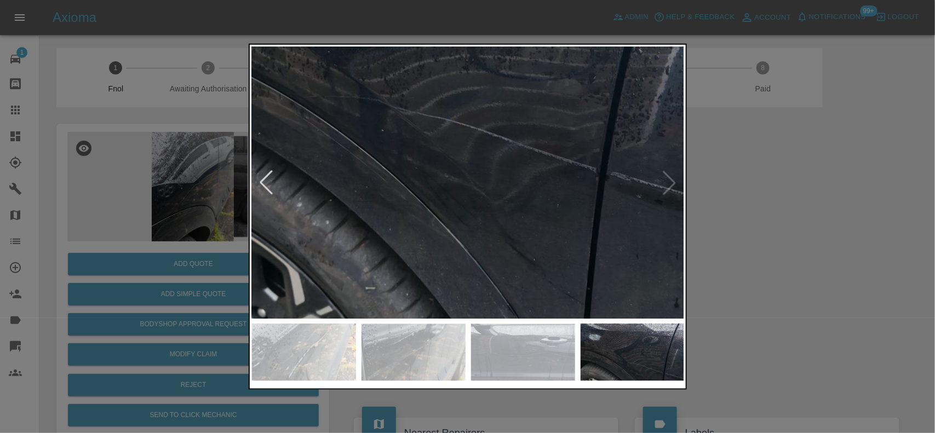
click at [482, 226] on img at bounding box center [417, 49] width 1298 height 816
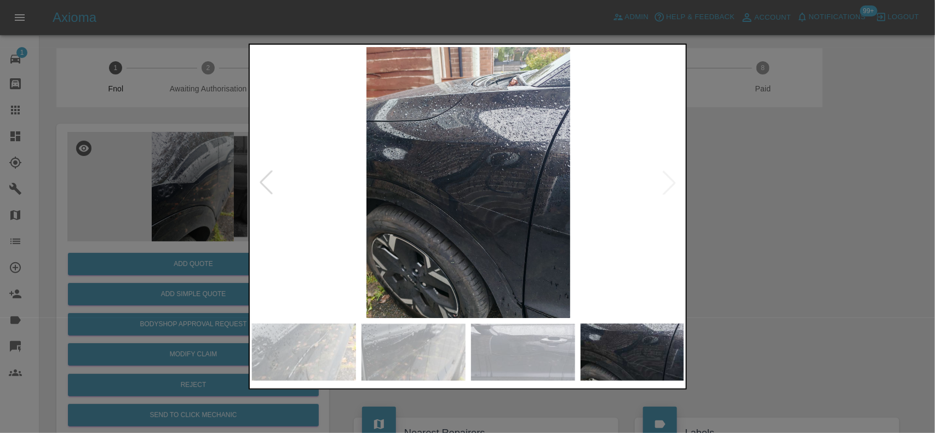
click at [457, 225] on img at bounding box center [468, 183] width 433 height 272
click at [465, 221] on img at bounding box center [468, 183] width 433 height 272
click at [536, 219] on img at bounding box center [468, 183] width 433 height 272
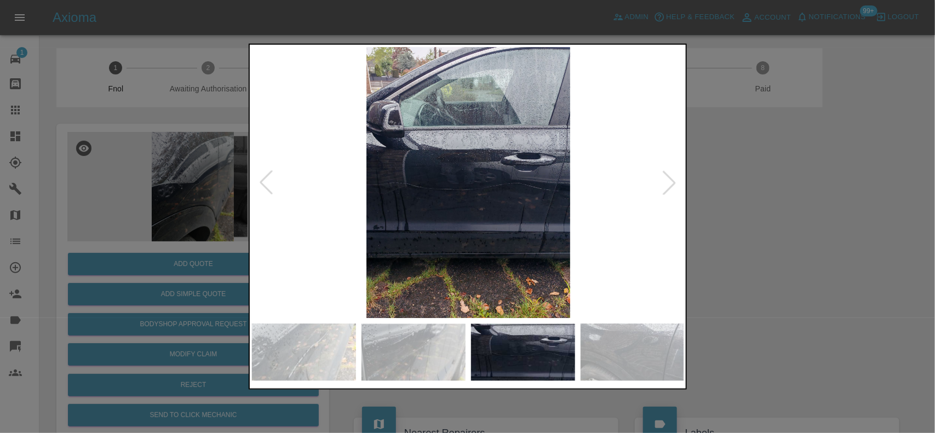
click at [519, 204] on img at bounding box center [468, 183] width 433 height 272
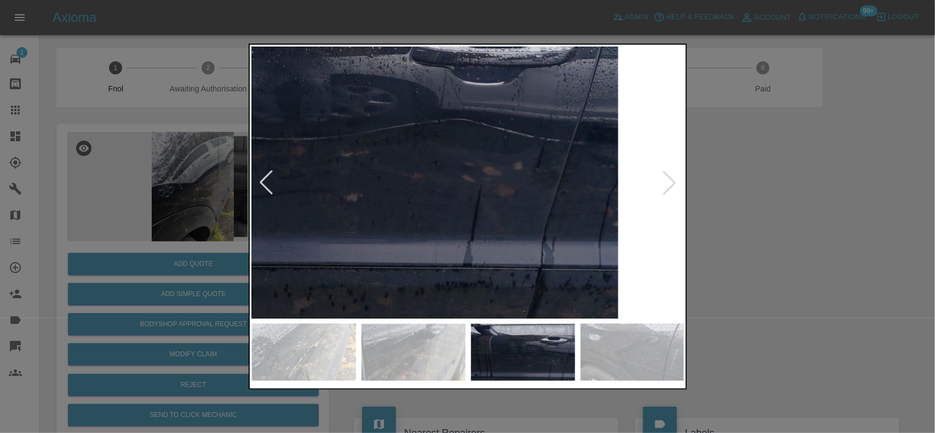
click at [519, 204] on img at bounding box center [312, 118] width 1298 height 816
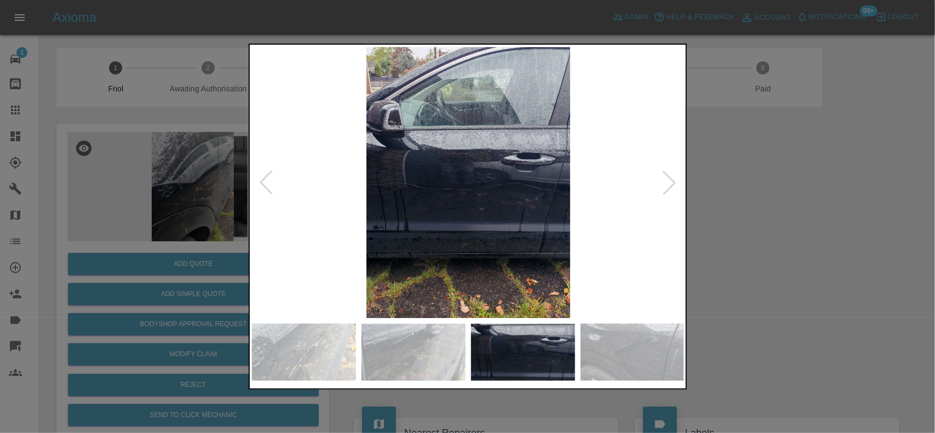
click at [517, 216] on img at bounding box center [468, 183] width 433 height 272
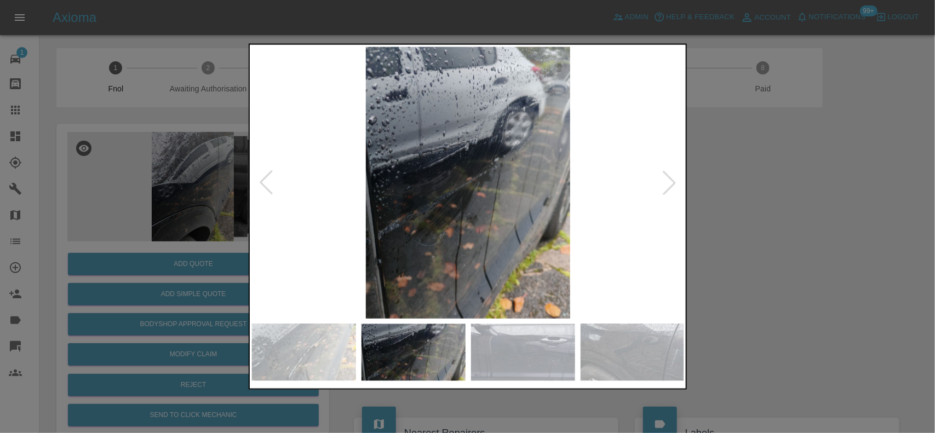
click at [520, 195] on img at bounding box center [468, 183] width 433 height 272
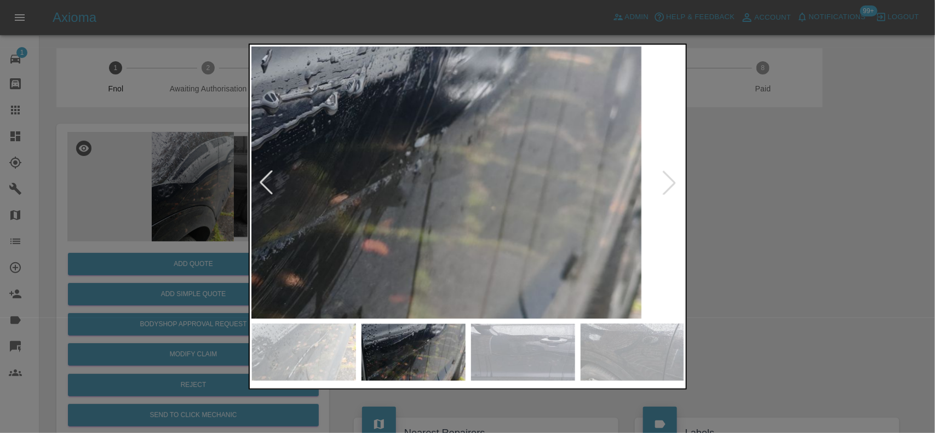
click at [471, 215] on img at bounding box center [336, 210] width 1298 height 816
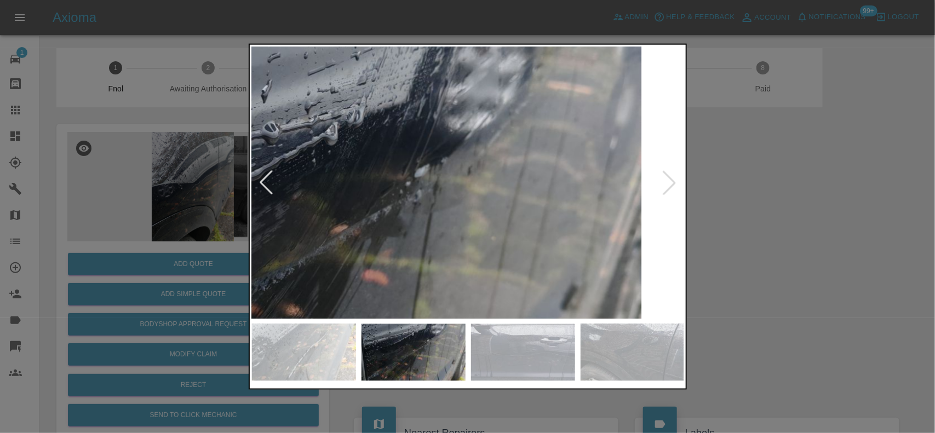
click at [202, 160] on div at bounding box center [467, 216] width 935 height 433
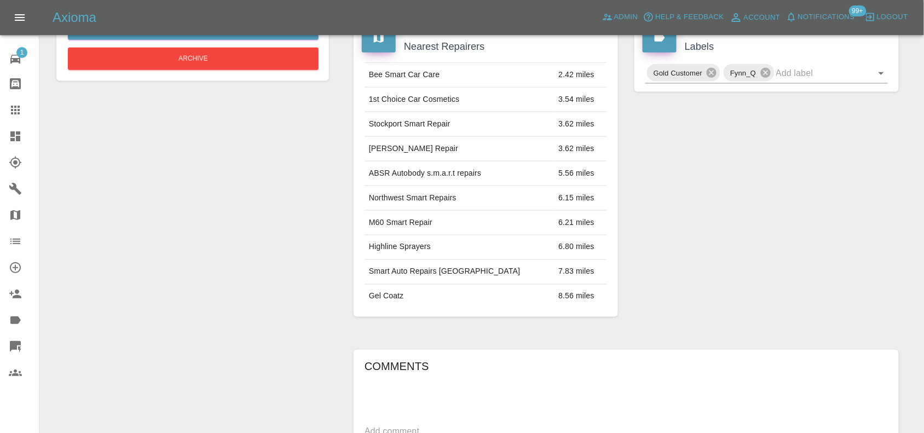
scroll to position [53, 0]
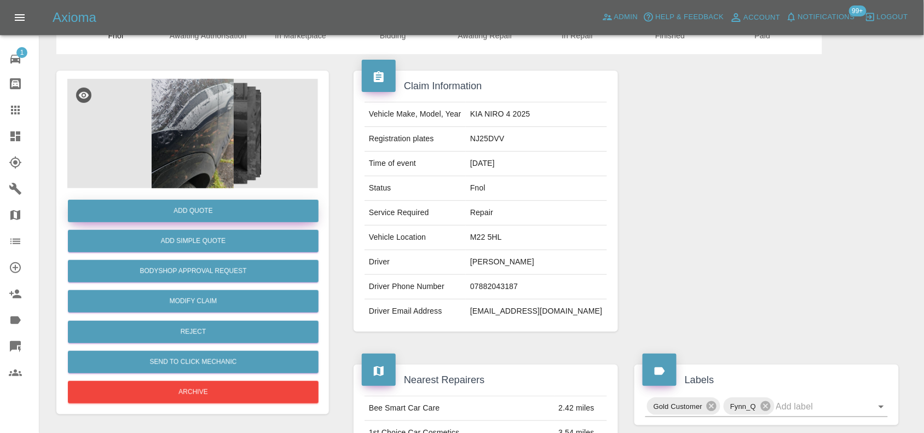
click at [233, 215] on button "Add Quote" at bounding box center [193, 211] width 251 height 22
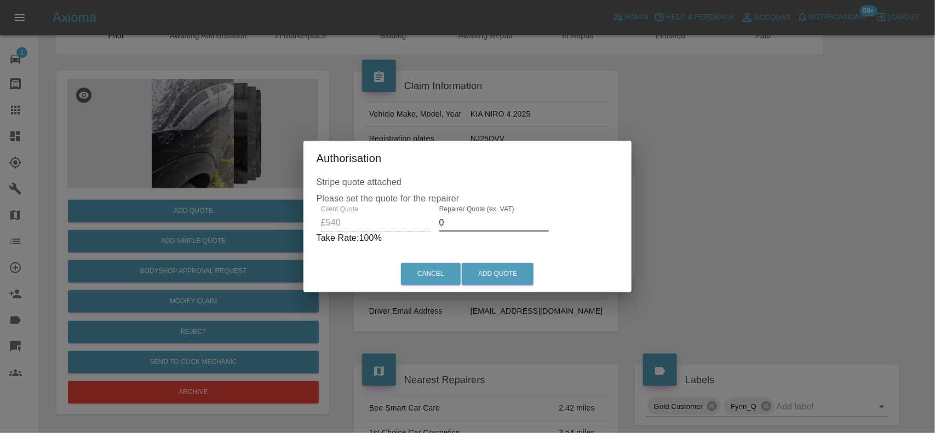
drag, startPoint x: 464, startPoint y: 227, endPoint x: 348, endPoint y: 204, distance: 117.9
click at [348, 205] on div "Client Quote £540 Repairer Quote (ex. VAT) 0 Take Rate: 100 %" at bounding box center [467, 224] width 302 height 39
type input "320"
click at [491, 261] on div "Cancel Add Quote" at bounding box center [468, 274] width 324 height 37
click at [494, 269] on button "Add Quote" at bounding box center [498, 274] width 72 height 22
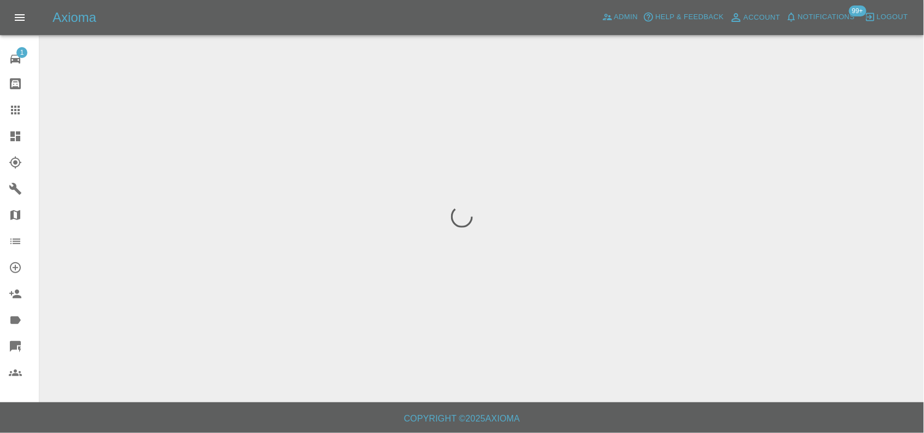
scroll to position [0, 0]
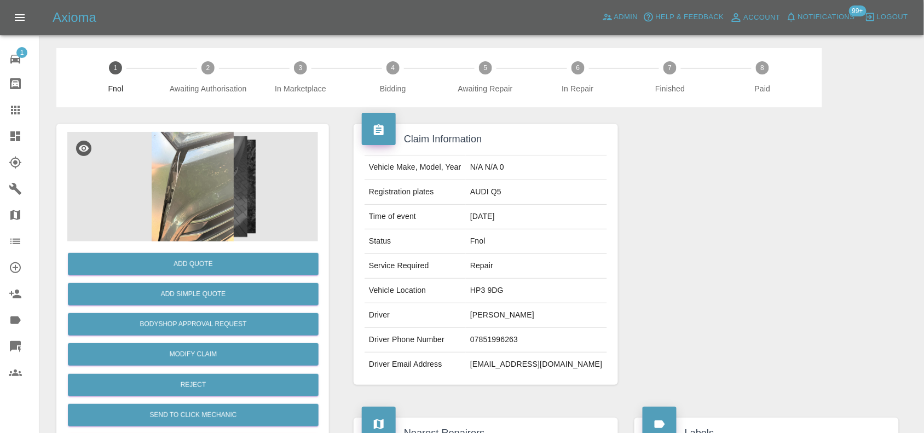
click at [203, 171] on img at bounding box center [192, 187] width 251 height 110
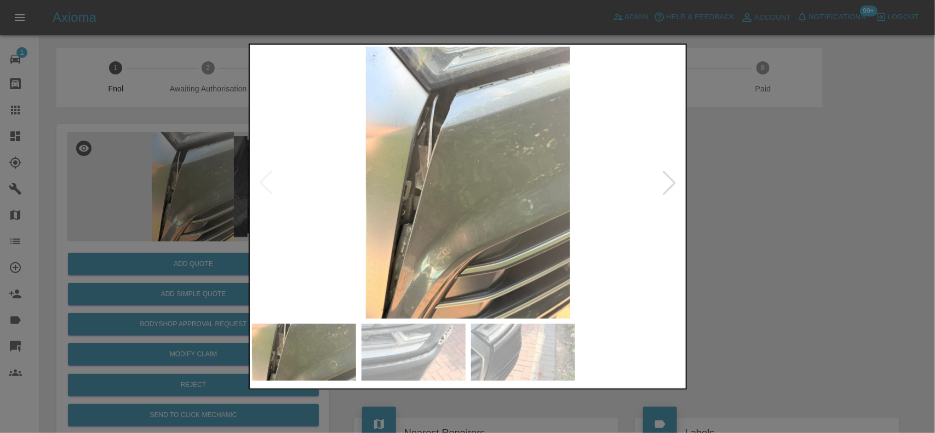
click at [437, 226] on img at bounding box center [468, 183] width 433 height 272
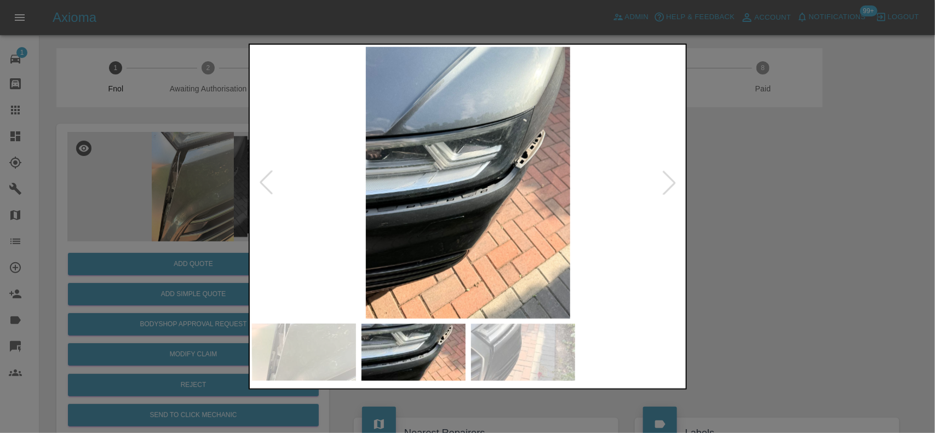
click at [461, 237] on img at bounding box center [468, 183] width 433 height 272
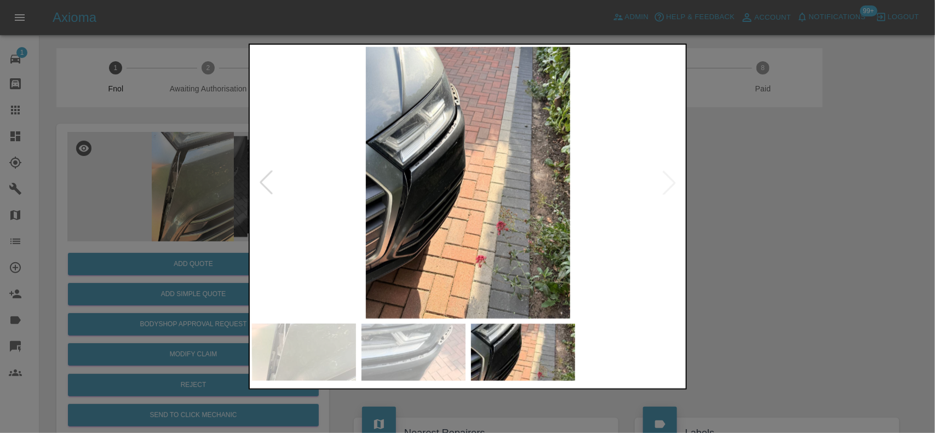
click at [434, 207] on img at bounding box center [468, 183] width 433 height 272
drag, startPoint x: 148, startPoint y: 198, endPoint x: 146, endPoint y: 205, distance: 7.6
click at [147, 201] on div at bounding box center [467, 216] width 935 height 433
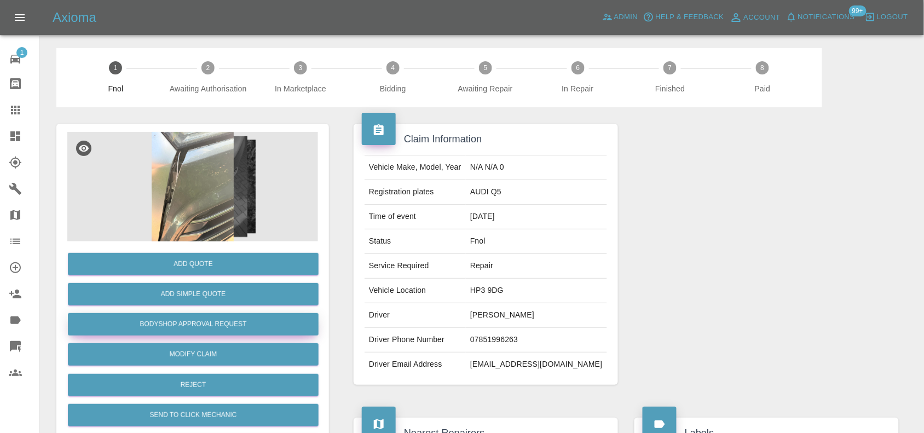
click at [211, 324] on button "Bodyshop Approval Request" at bounding box center [193, 324] width 251 height 22
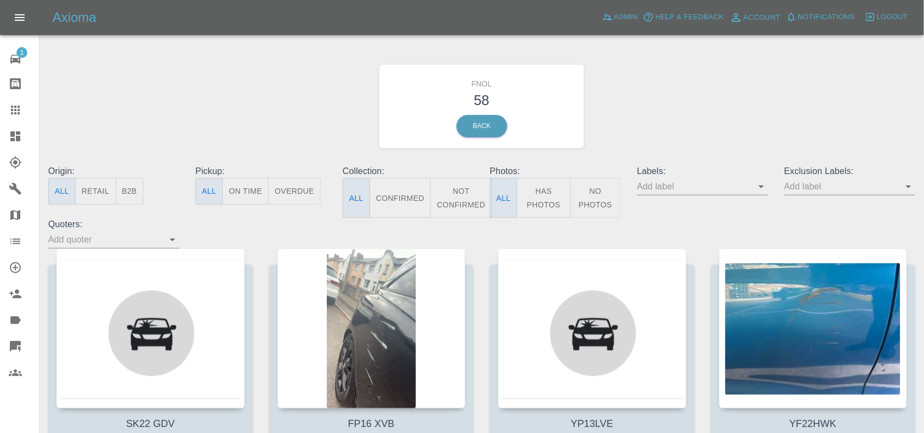
click at [555, 198] on button "Has Photos" at bounding box center [544, 198] width 54 height 40
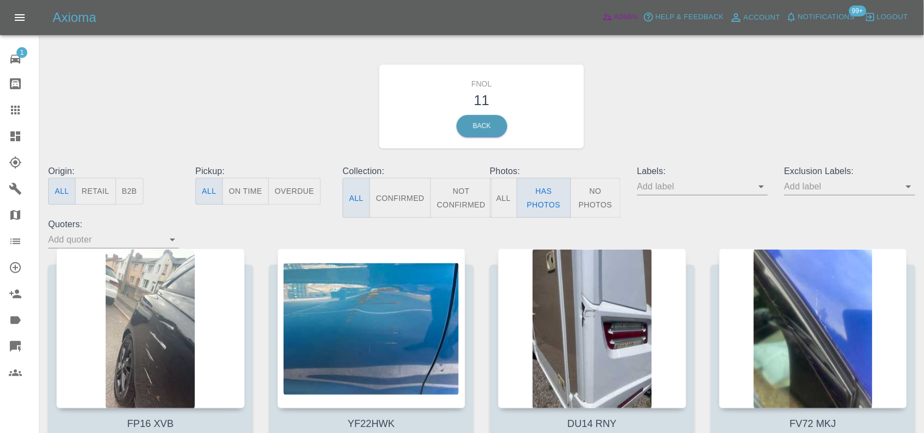
click at [628, 21] on span "Admin" at bounding box center [626, 17] width 24 height 13
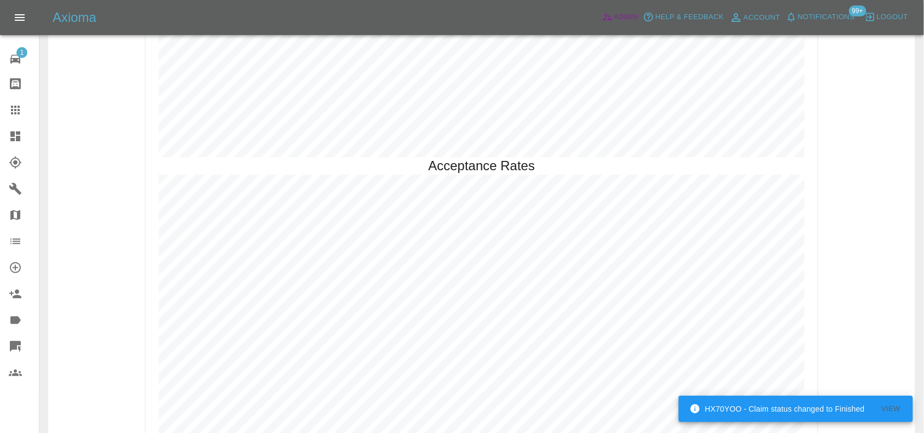
scroll to position [2299, 0]
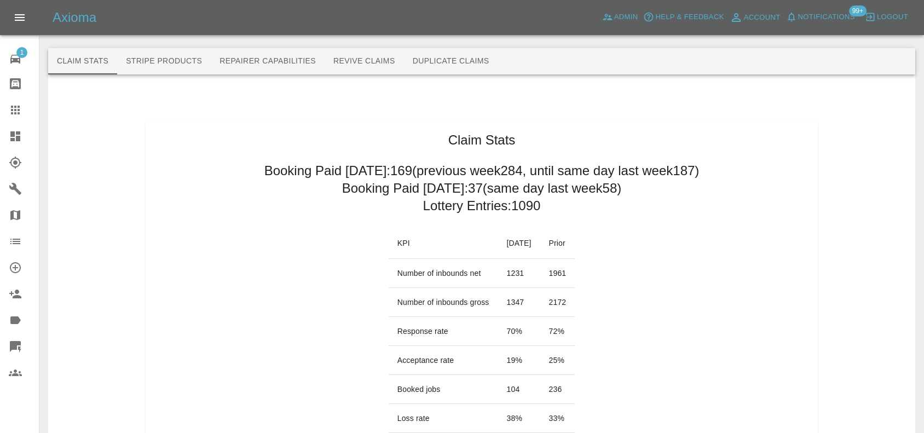
scroll to position [2299, 0]
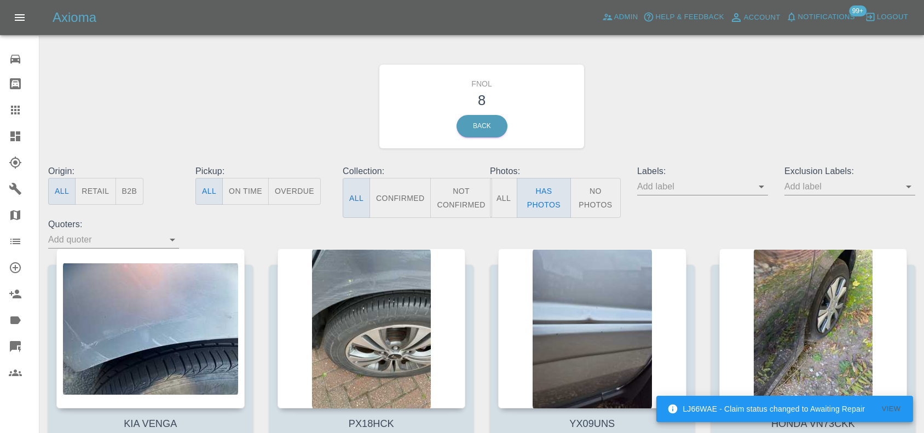
scroll to position [137, 0]
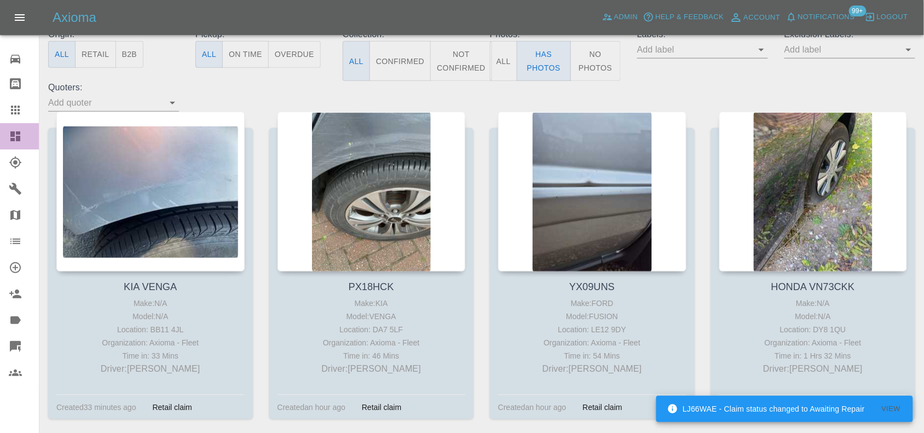
click at [16, 143] on link "Dashboard" at bounding box center [19, 136] width 39 height 26
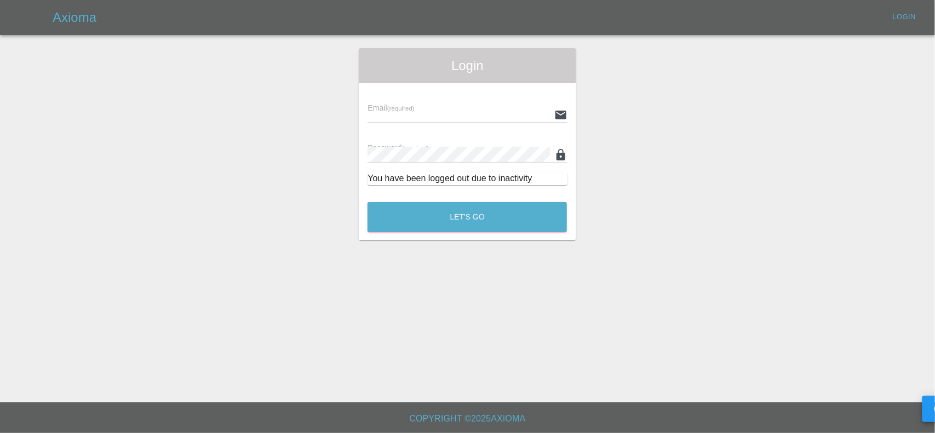
type input "[EMAIL_ADDRESS][DOMAIN_NAME]"
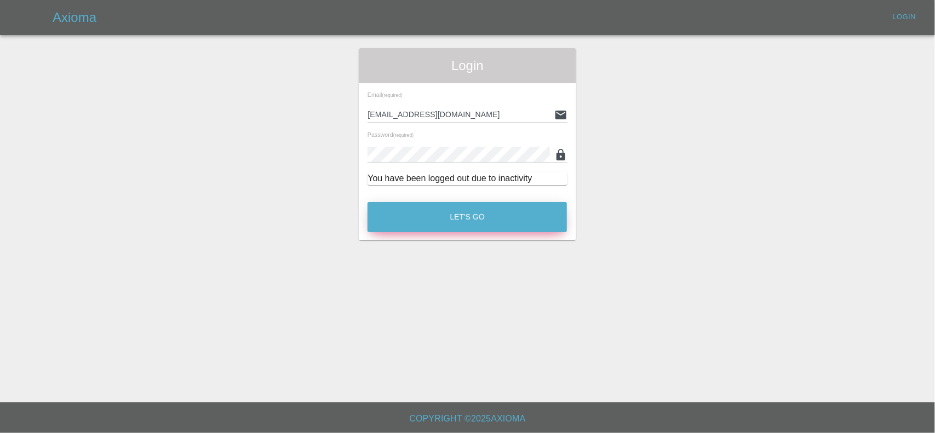
click at [544, 218] on button "Let's Go" at bounding box center [466, 217] width 199 height 30
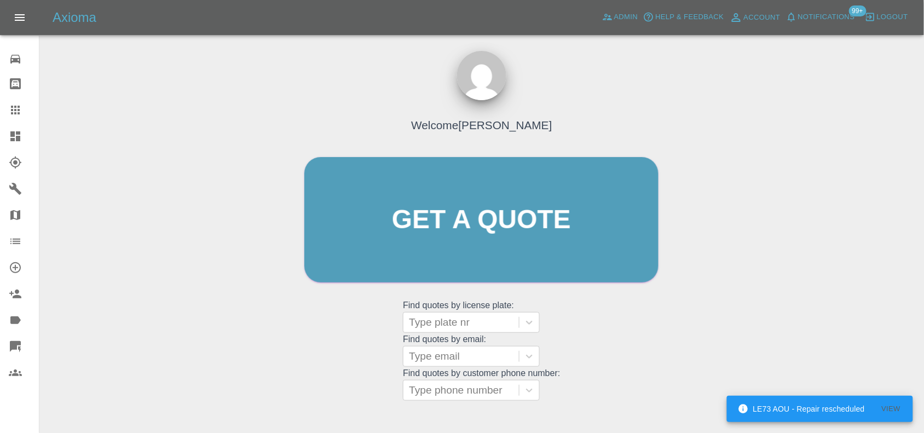
click at [9, 133] on icon at bounding box center [15, 136] width 13 height 13
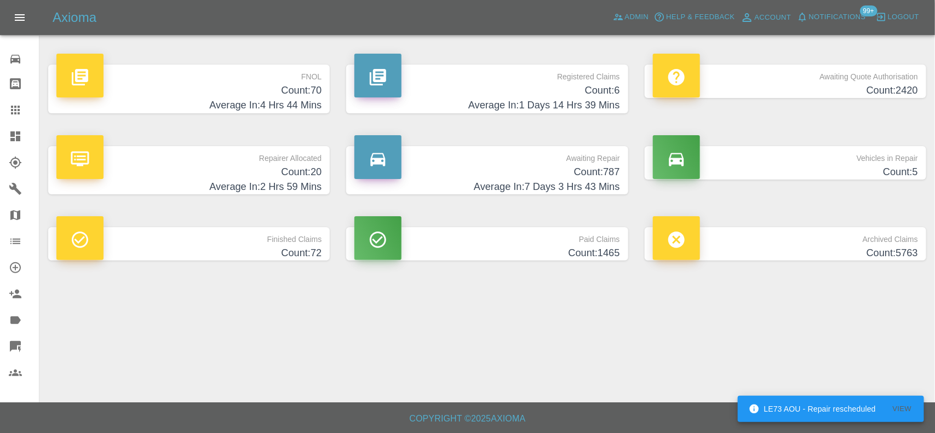
click at [603, 86] on h4 "Count: 6" at bounding box center [486, 90] width 265 height 15
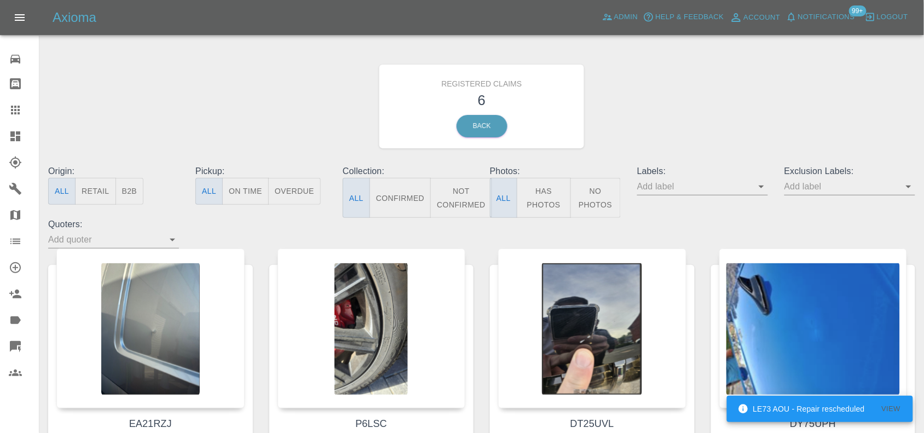
click at [15, 138] on icon at bounding box center [15, 136] width 13 height 13
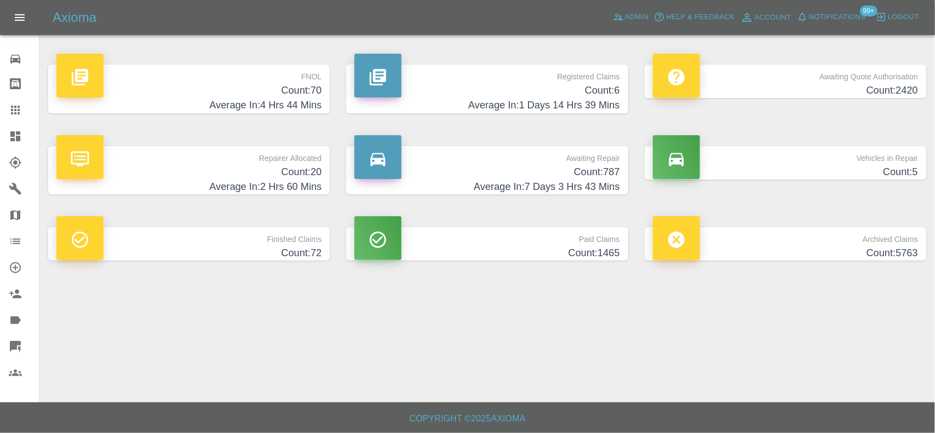
click at [293, 80] on p "FNOL" at bounding box center [188, 74] width 265 height 19
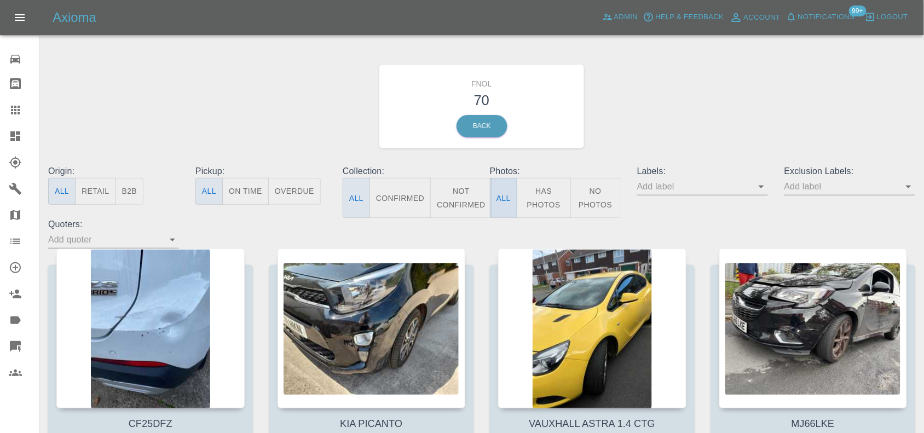
drag, startPoint x: 540, startPoint y: 199, endPoint x: 499, endPoint y: 185, distance: 43.5
click at [540, 200] on button "Has Photos" at bounding box center [544, 198] width 54 height 40
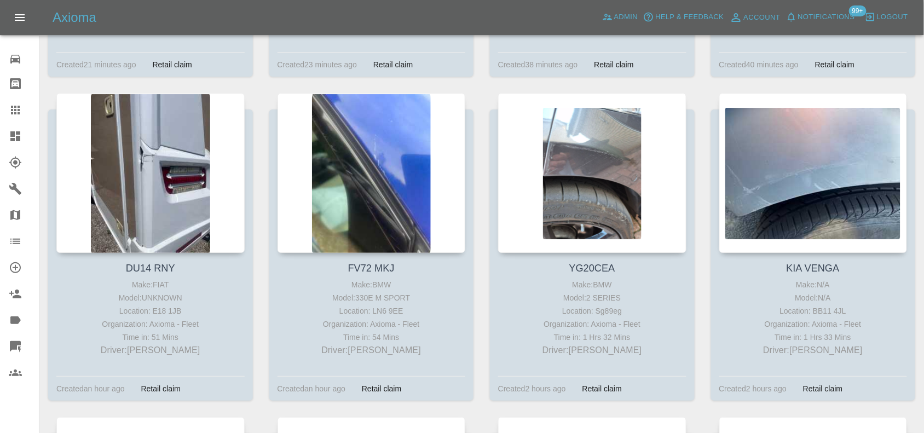
scroll to position [1164, 0]
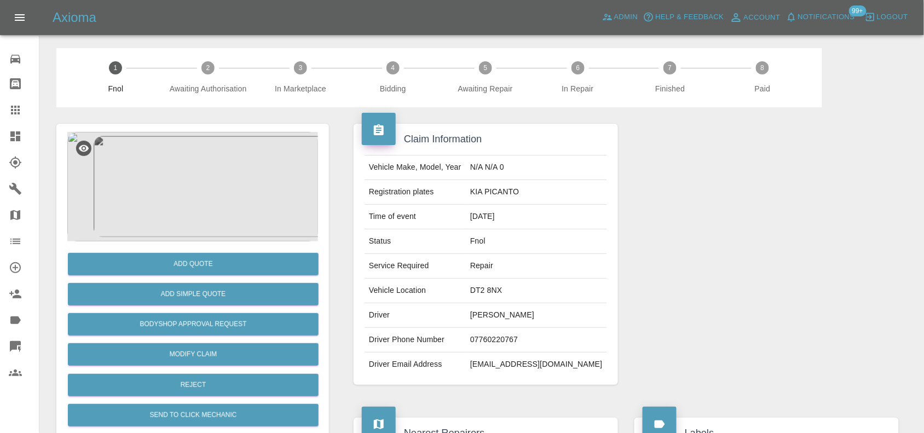
click at [198, 198] on img at bounding box center [192, 187] width 251 height 110
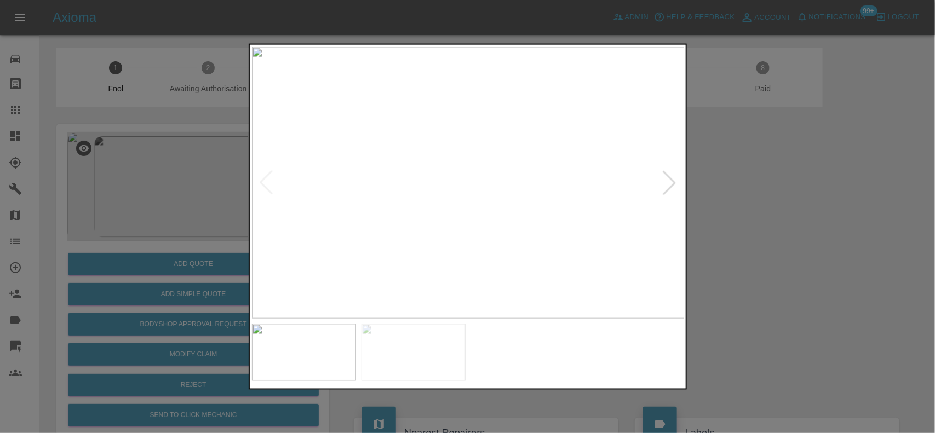
click at [461, 189] on img at bounding box center [468, 183] width 433 height 272
click at [418, 203] on img at bounding box center [411, 95] width 1298 height 816
click at [439, 211] on img at bounding box center [369, 41] width 1298 height 816
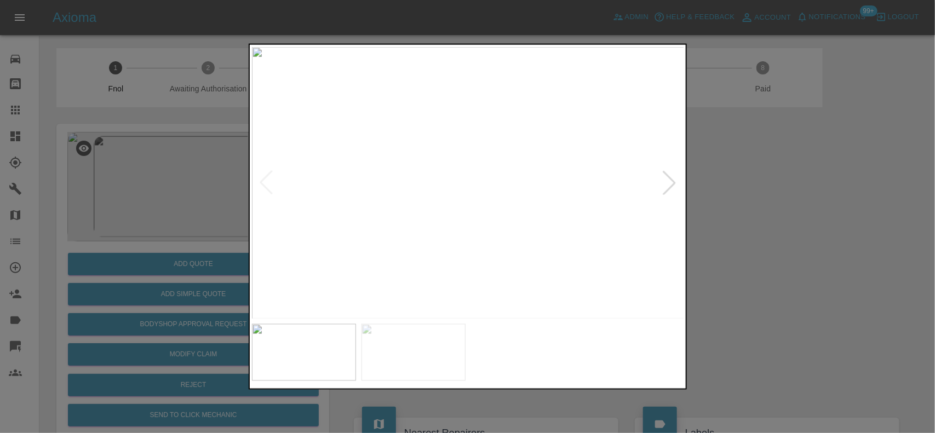
click at [415, 211] on img at bounding box center [468, 183] width 433 height 272
click at [565, 163] on img at bounding box center [468, 183] width 433 height 272
click at [522, 97] on img at bounding box center [159, 185] width 1298 height 816
click at [475, 245] on img at bounding box center [88, 209] width 1298 height 816
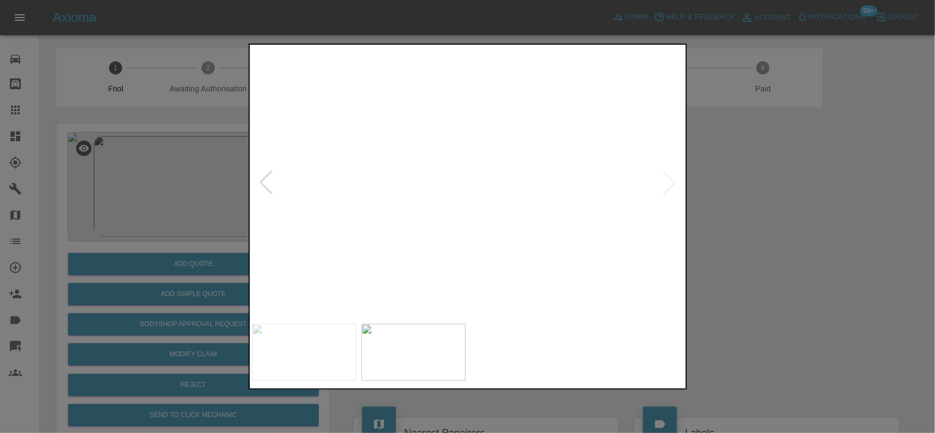
click at [565, 57] on img at bounding box center [129, 216] width 1298 height 816
click at [556, 154] on img at bounding box center [136, 202] width 1298 height 816
click at [477, 136] on img at bounding box center [222, 154] width 1298 height 816
click at [521, 179] on img at bounding box center [241, 90] width 1298 height 816
click at [447, 111] on img at bounding box center [314, 19] width 1298 height 816
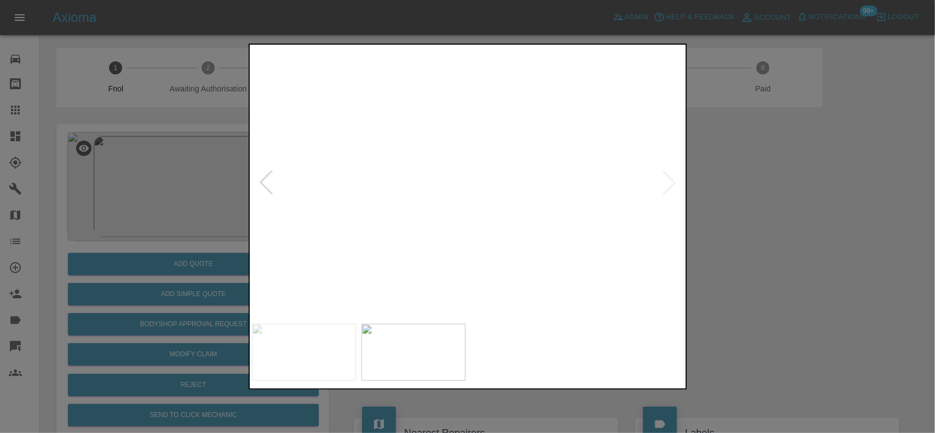
drag, startPoint x: 154, startPoint y: 222, endPoint x: 144, endPoint y: 282, distance: 61.1
click at [152, 225] on div at bounding box center [467, 216] width 935 height 433
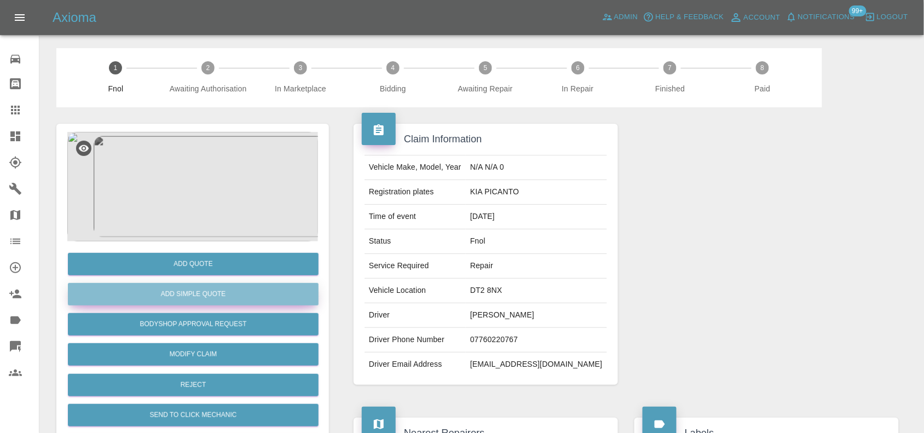
click at [158, 290] on button "Add Simple Quote" at bounding box center [193, 294] width 251 height 22
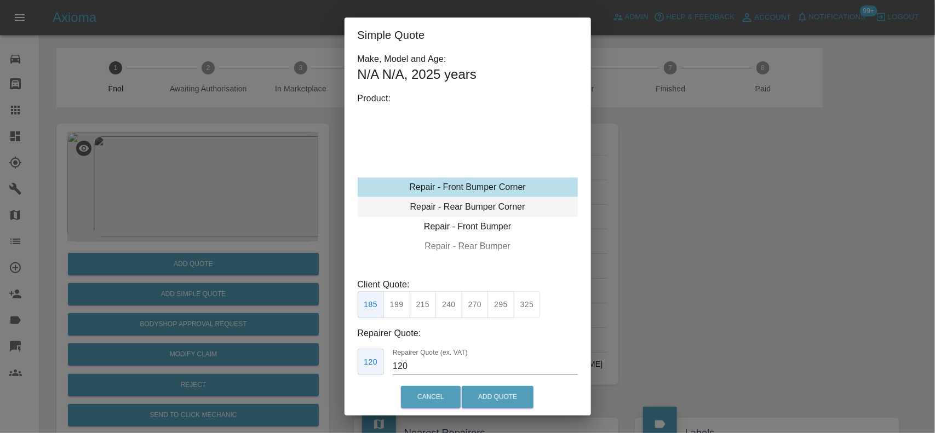
click at [467, 203] on div "Repair - Rear Bumper Corner" at bounding box center [468, 207] width 220 height 20
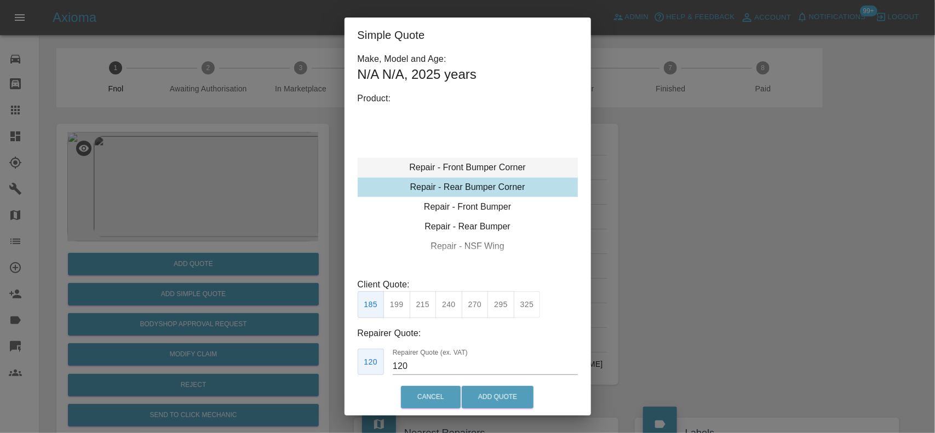
click at [459, 168] on div "Repair - Front Bumper Corner" at bounding box center [468, 168] width 220 height 20
click at [489, 170] on div "Repair - Front Bumper Corner" at bounding box center [468, 168] width 220 height 20
click at [437, 306] on button "240" at bounding box center [448, 304] width 27 height 27
drag, startPoint x: 408, startPoint y: 365, endPoint x: 359, endPoint y: 360, distance: 49.5
click at [364, 371] on div "Make, Model and Age: N/A N/A , 2025 years Product: Repair - Front Bumper Corner…" at bounding box center [468, 225] width 220 height 344
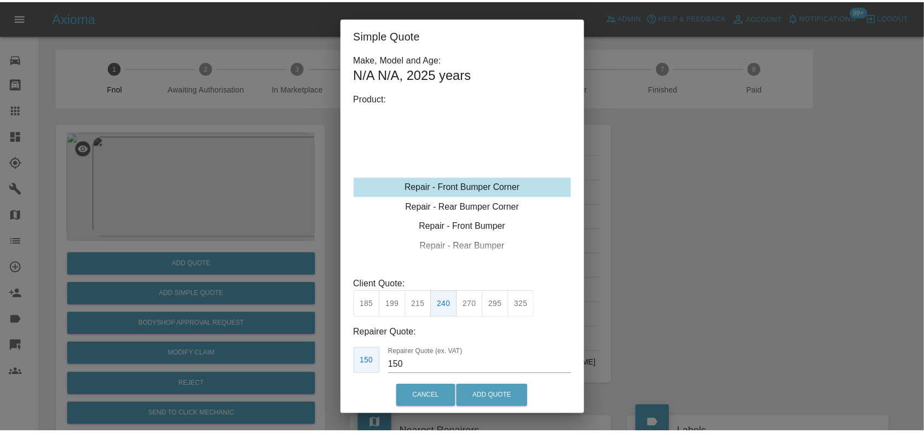
scroll to position [20, 0]
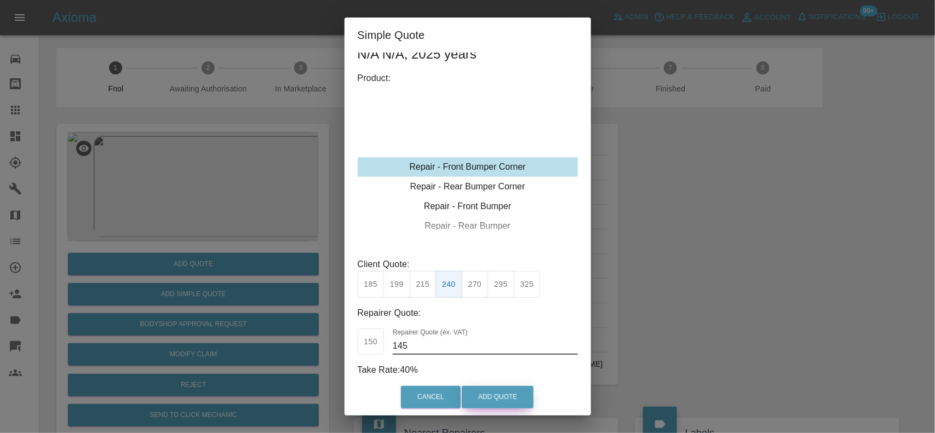
type input "145"
click at [493, 401] on button "Add Quote" at bounding box center [498, 397] width 72 height 22
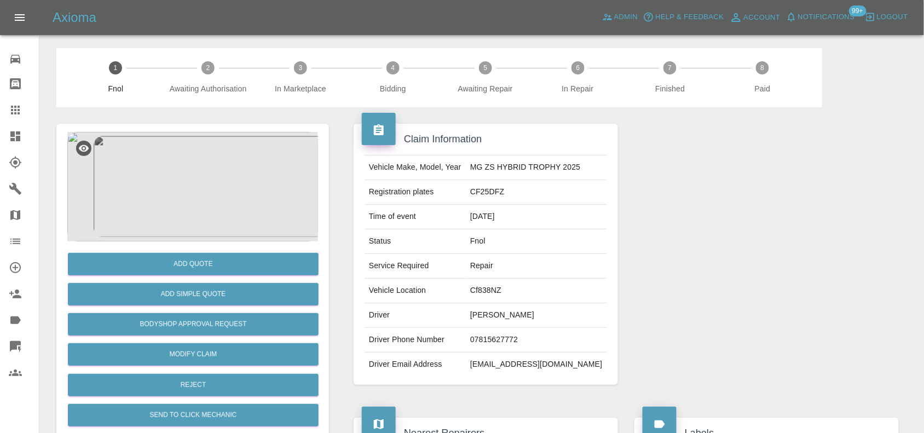
click at [212, 185] on img at bounding box center [192, 187] width 251 height 110
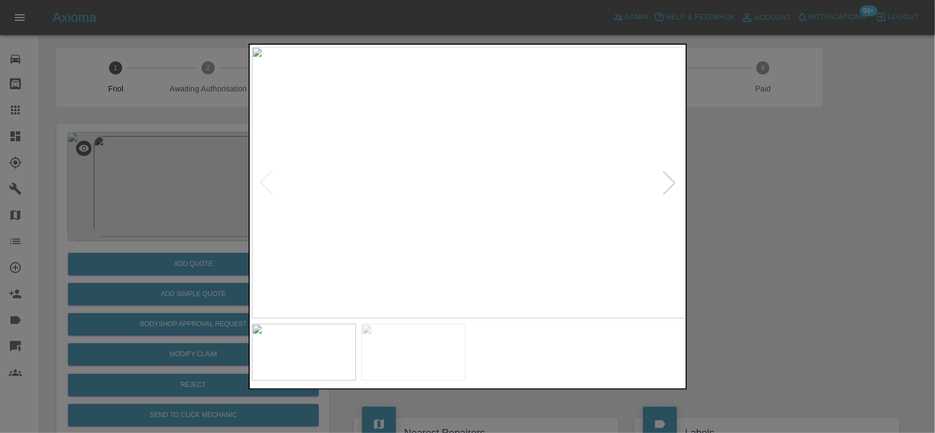
click at [411, 162] on img at bounding box center [468, 183] width 433 height 272
click at [438, 176] on img at bounding box center [637, 246] width 1298 height 816
click at [427, 200] on img at bounding box center [418, 183] width 433 height 272
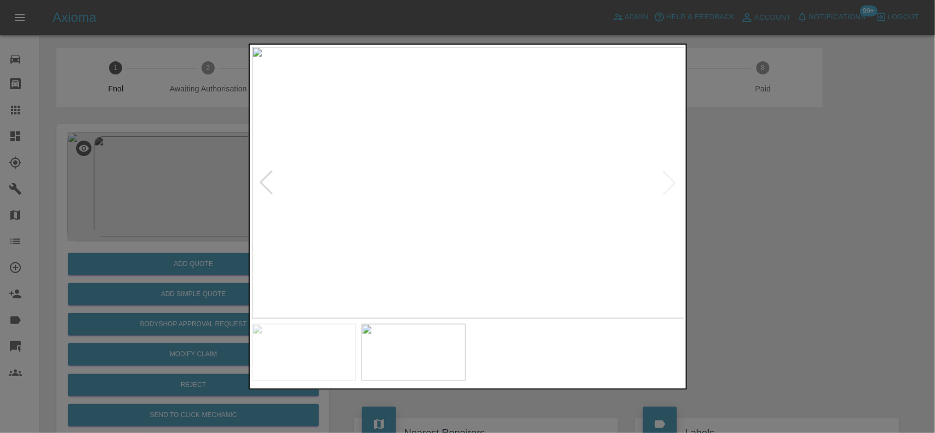
click at [444, 192] on img at bounding box center [468, 183] width 433 height 272
click at [444, 116] on img at bounding box center [534, 135] width 1298 height 816
click at [396, 157] on img at bounding box center [534, 118] width 1298 height 816
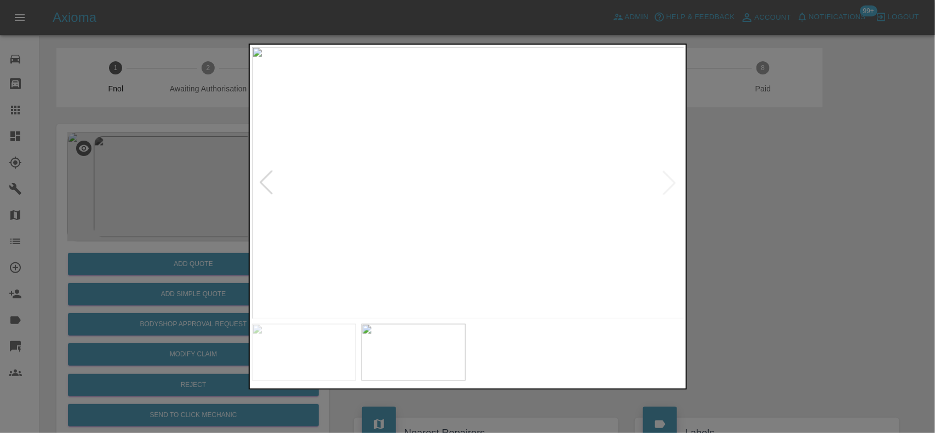
click at [170, 165] on div at bounding box center [467, 216] width 935 height 433
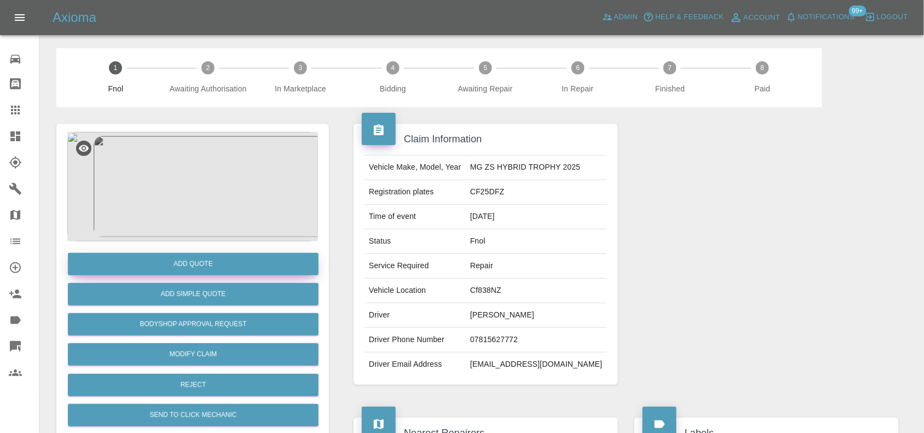
click at [225, 261] on button "Add Quote" at bounding box center [193, 264] width 251 height 22
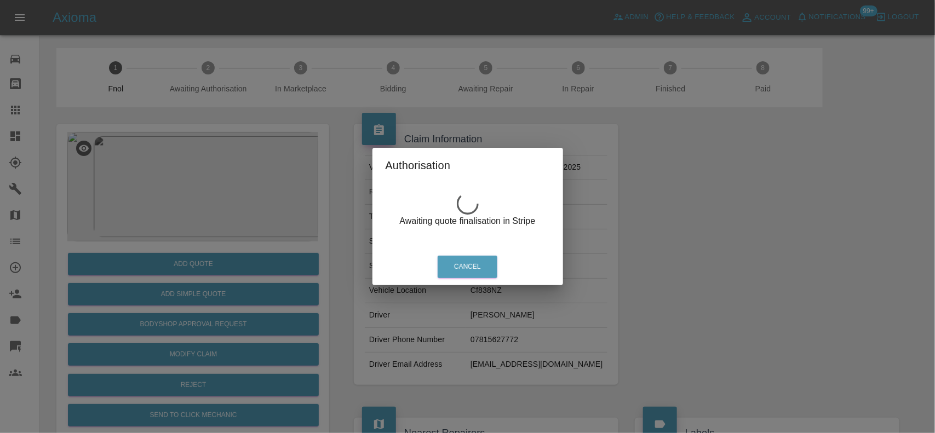
click at [185, 184] on div "Authorisation Awaiting quote finalisation in Stripe Cancel" at bounding box center [467, 216] width 935 height 433
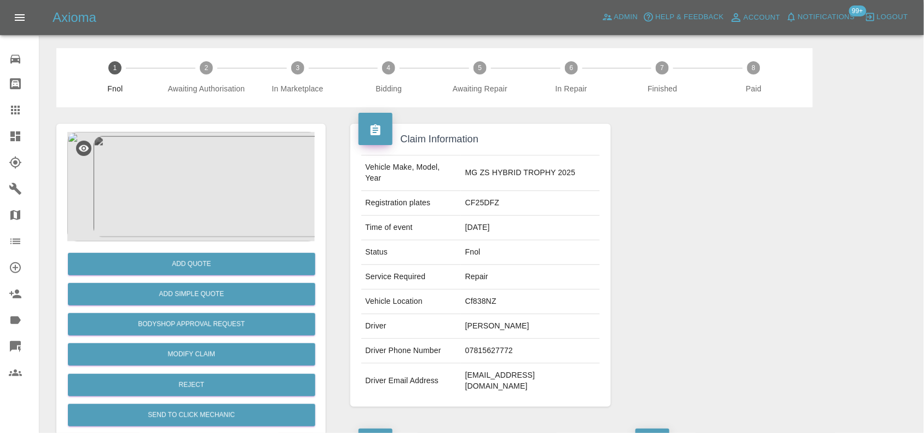
click at [191, 173] on img at bounding box center [192, 187] width 251 height 110
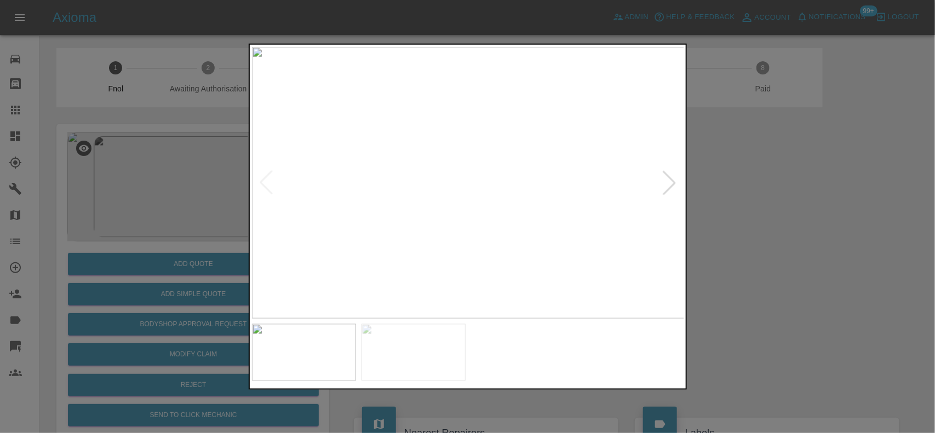
click at [420, 152] on img at bounding box center [468, 183] width 433 height 272
click at [422, 152] on img at bounding box center [468, 183] width 433 height 272
click at [441, 110] on img at bounding box center [588, 239] width 1298 height 816
click at [452, 105] on img at bounding box center [530, 141] width 1298 height 816
click at [494, 151] on img at bounding box center [494, 90] width 1298 height 816
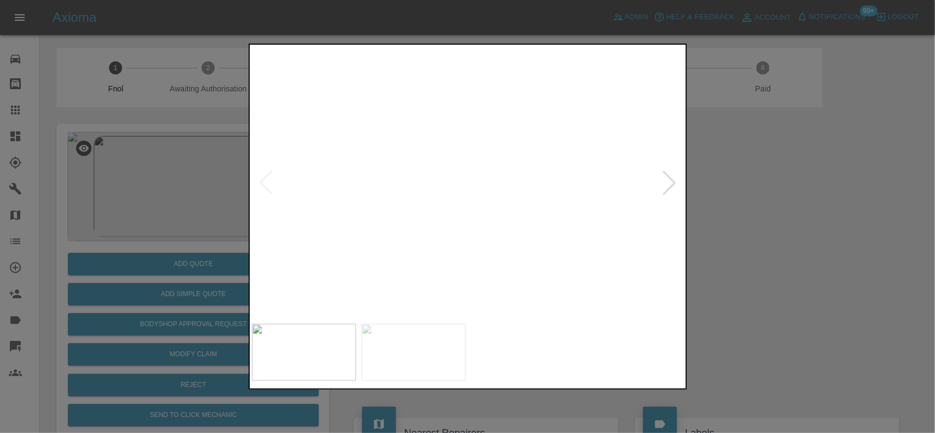
click at [494, 151] on img at bounding box center [494, 90] width 1298 height 816
click at [126, 230] on div at bounding box center [467, 216] width 935 height 433
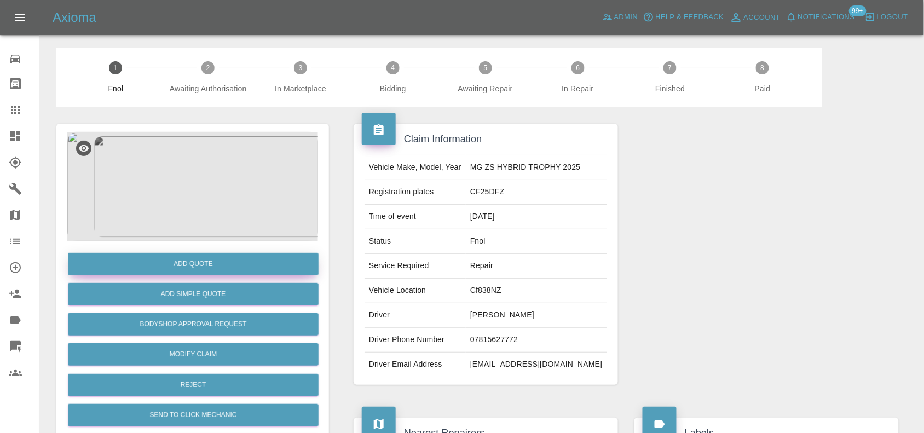
click at [172, 267] on button "Add Quote" at bounding box center [193, 264] width 251 height 22
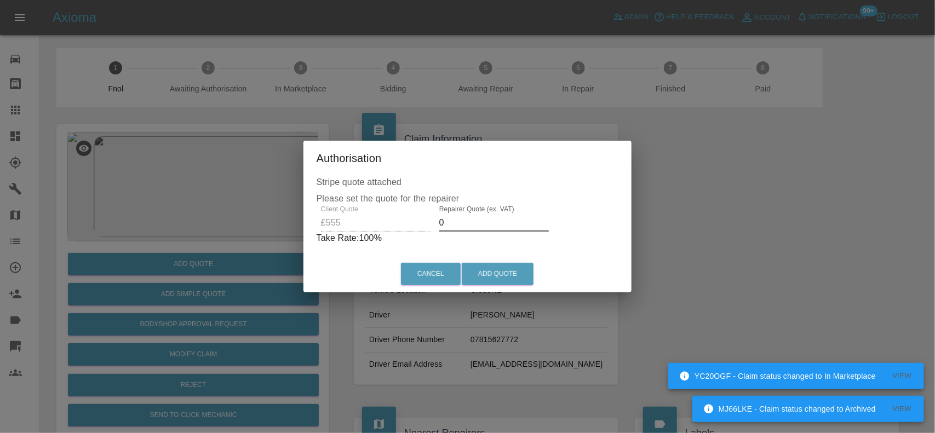
click at [383, 229] on div "Client Quote £555 Repairer Quote (ex. VAT) 0 Take Rate: 100 %" at bounding box center [467, 224] width 302 height 39
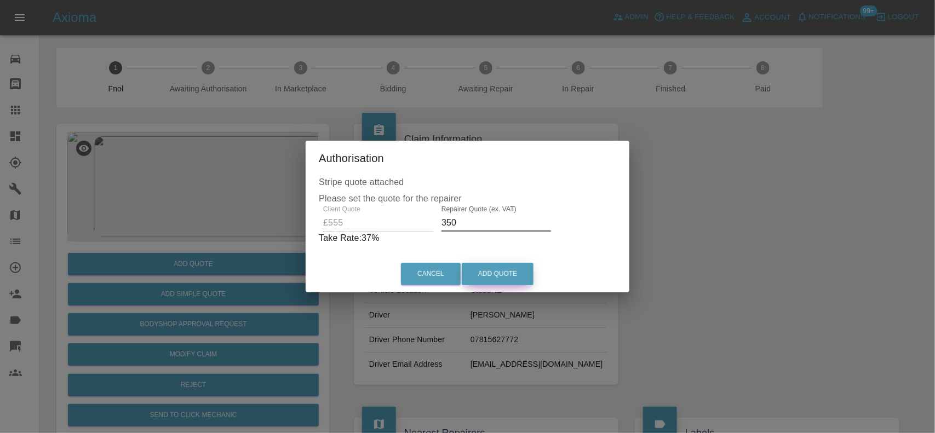
type input "350"
drag, startPoint x: 492, startPoint y: 266, endPoint x: 503, endPoint y: 291, distance: 27.5
click at [493, 267] on button "Add Quote" at bounding box center [498, 274] width 72 height 22
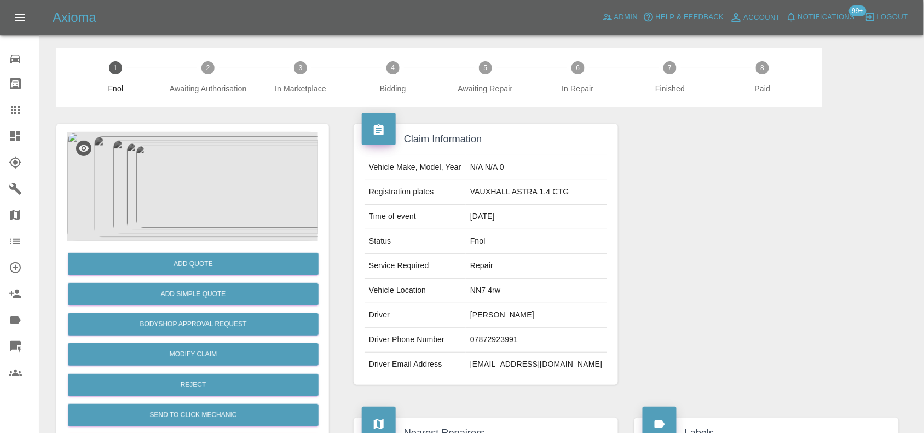
click at [200, 191] on img at bounding box center [192, 187] width 251 height 110
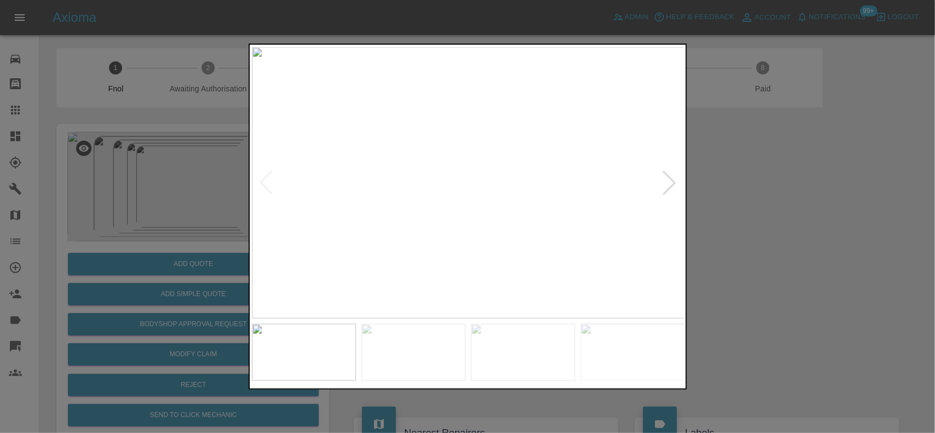
click at [431, 233] on img at bounding box center [468, 183] width 433 height 272
click at [439, 221] on img at bounding box center [577, 32] width 1298 height 816
click at [480, 220] on img at bounding box center [489, 53] width 1298 height 816
click at [481, 220] on img at bounding box center [504, 53] width 1298 height 816
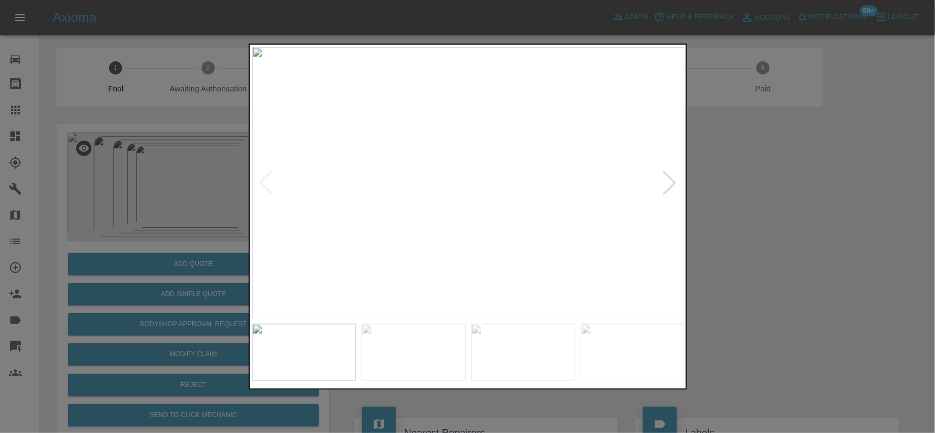
click at [441, 206] on img at bounding box center [468, 183] width 433 height 272
click at [481, 219] on img at bounding box center [468, 183] width 433 height 272
click at [514, 209] on img at bounding box center [468, 183] width 433 height 272
click at [507, 262] on img at bounding box center [340, 183] width 1298 height 816
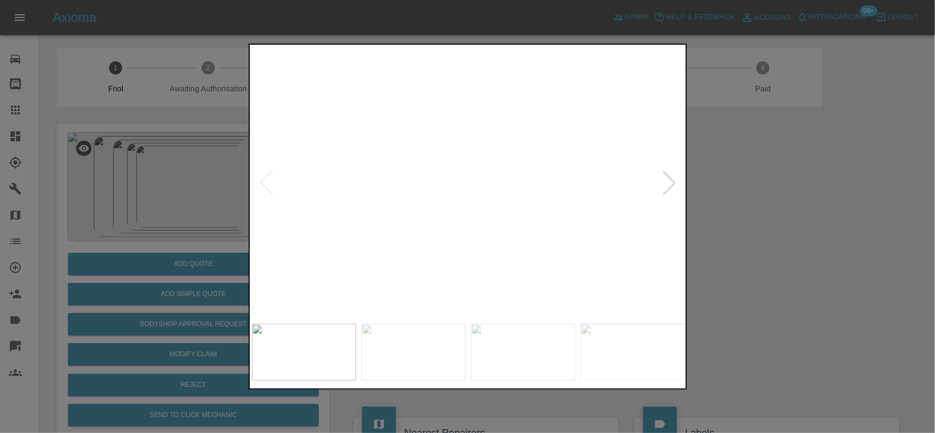
click at [500, 238] on img at bounding box center [340, 211] width 1298 height 816
click at [423, 205] on img at bounding box center [468, 183] width 433 height 272
click at [496, 202] on img at bounding box center [468, 183] width 433 height 272
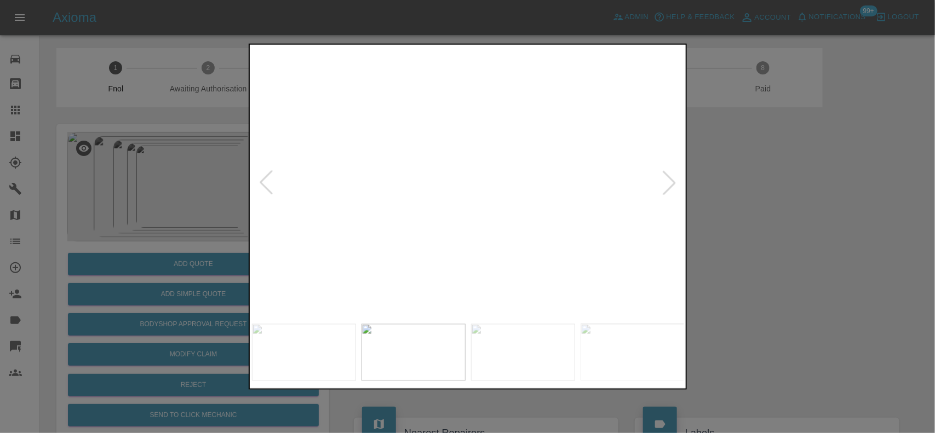
click at [496, 198] on img at bounding box center [384, 124] width 1298 height 816
click at [496, 198] on img at bounding box center [385, 124] width 1298 height 816
click at [453, 205] on img at bounding box center [468, 183] width 433 height 272
click at [462, 168] on img at bounding box center [468, 183] width 433 height 272
click at [463, 169] on img at bounding box center [468, 183] width 433 height 272
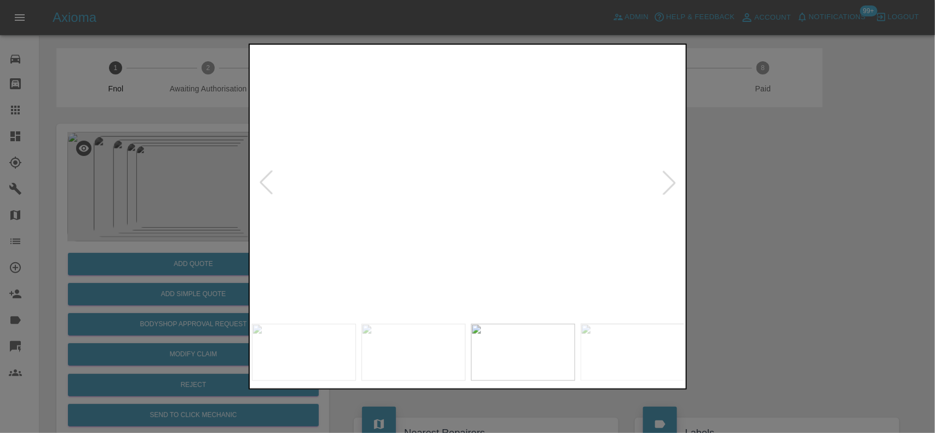
click at [456, 173] on img at bounding box center [485, 225] width 1298 height 816
click at [433, 198] on img at bounding box center [468, 183] width 433 height 272
click at [453, 179] on img at bounding box center [468, 183] width 433 height 272
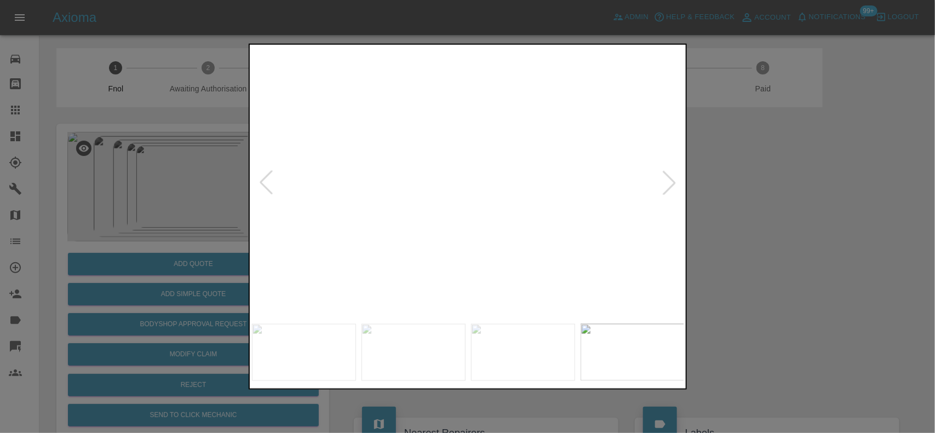
click at [273, 167] on img at bounding box center [509, 192] width 1298 height 816
click at [162, 165] on div at bounding box center [467, 216] width 935 height 433
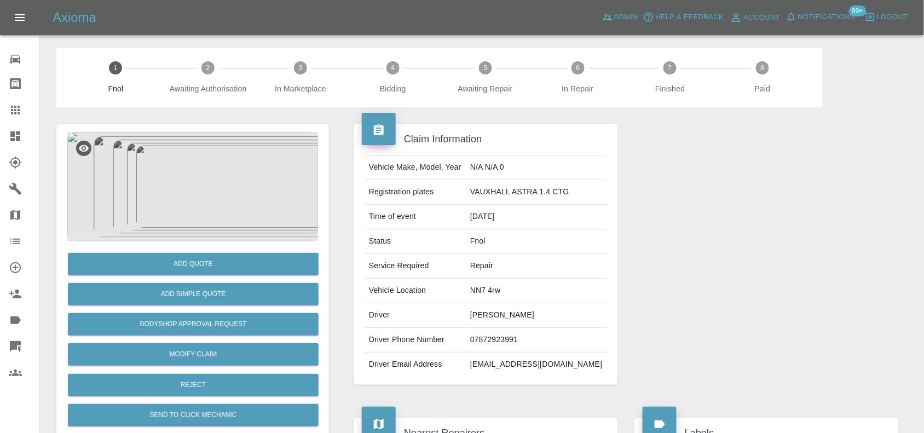
click at [196, 143] on img at bounding box center [192, 187] width 251 height 110
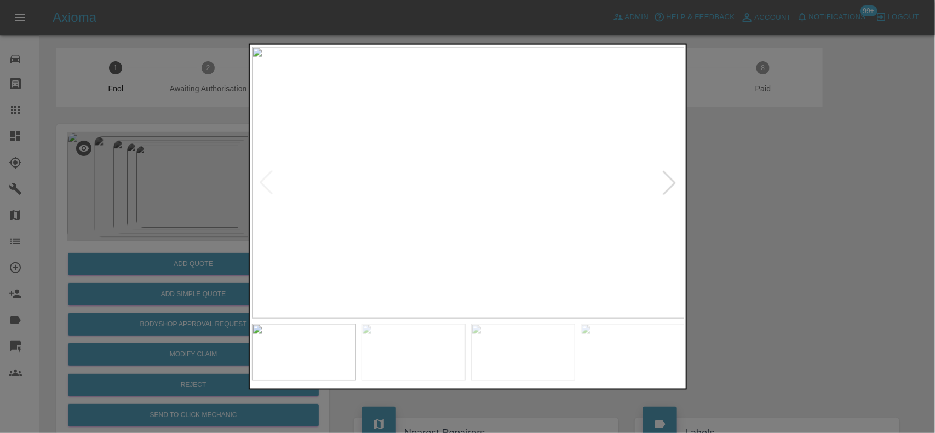
click at [375, 241] on img at bounding box center [468, 183] width 433 height 272
click at [461, 215] on img at bounding box center [468, 183] width 433 height 272
drag, startPoint x: 215, startPoint y: 182, endPoint x: 235, endPoint y: 260, distance: 80.5
click at [214, 182] on div at bounding box center [467, 216] width 935 height 433
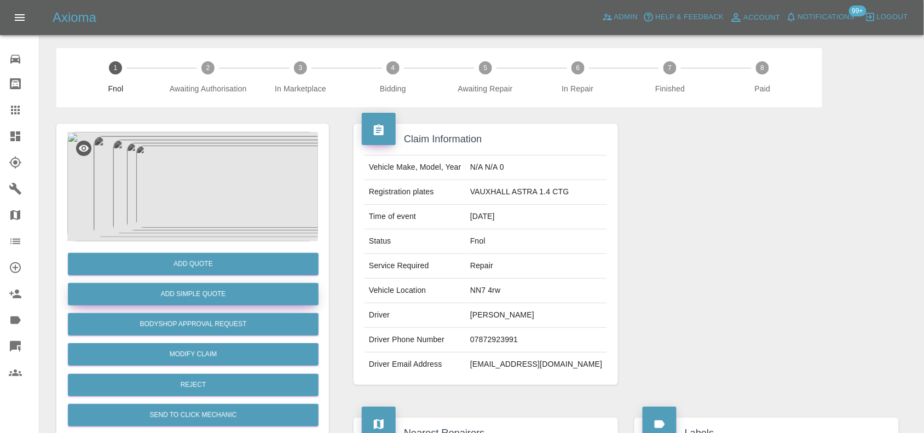
click at [232, 307] on div "Add Simple Quote" at bounding box center [192, 294] width 251 height 28
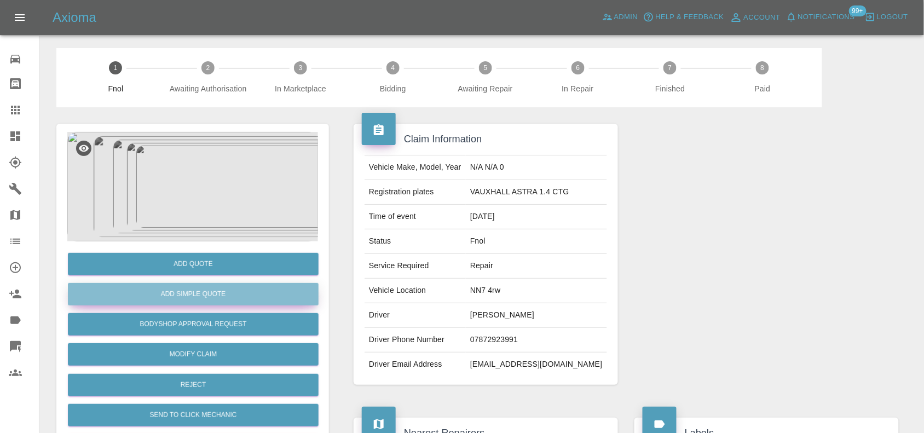
click at [232, 296] on button "Add Simple Quote" at bounding box center [193, 294] width 251 height 22
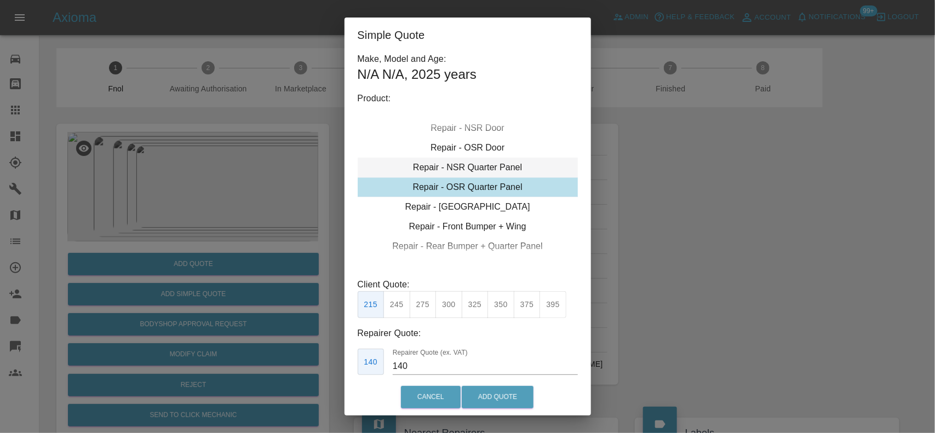
click at [471, 171] on div "Repair - NSR Quarter Panel" at bounding box center [468, 168] width 220 height 20
click at [501, 310] on button "350" at bounding box center [500, 304] width 27 height 27
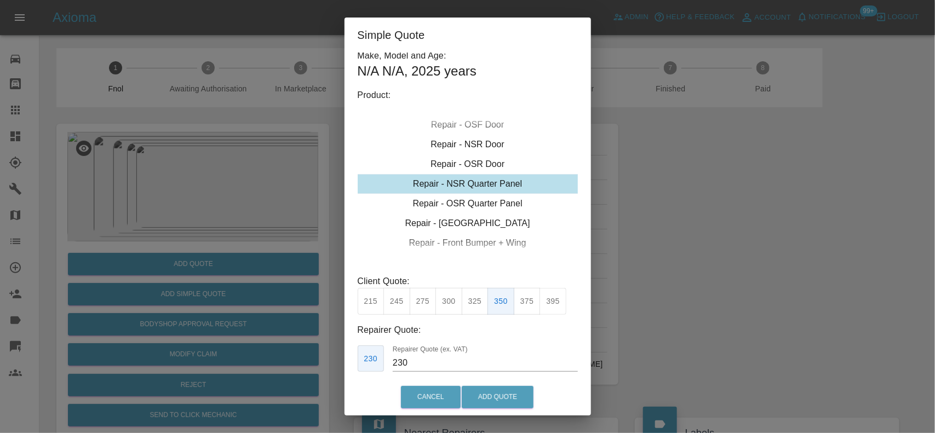
scroll to position [56, 0]
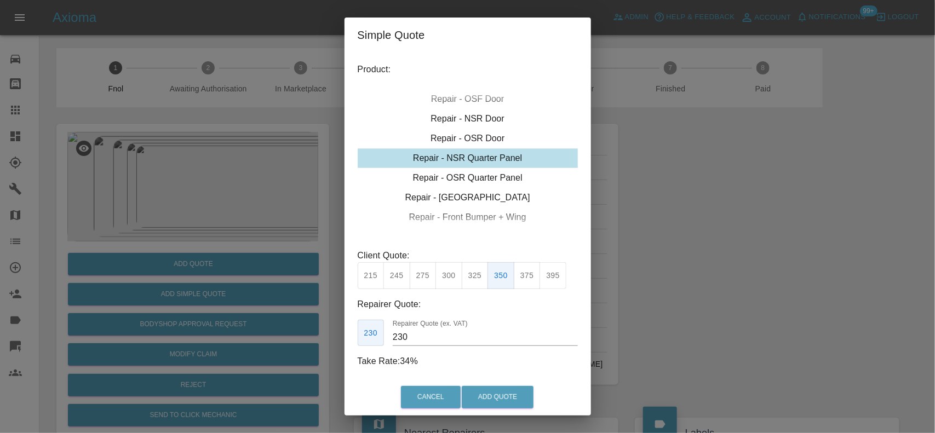
drag, startPoint x: 433, startPoint y: 335, endPoint x: 332, endPoint y: 347, distance: 100.9
click at [339, 348] on div "Simple Quote Make, Model and Age: N/A N/A , 2025 years Product: Repair - Front …" at bounding box center [467, 216] width 935 height 433
type input "220"
drag, startPoint x: 494, startPoint y: 392, endPoint x: 494, endPoint y: 398, distance: 6.6
click at [494, 392] on button "Add Quote" at bounding box center [498, 397] width 72 height 22
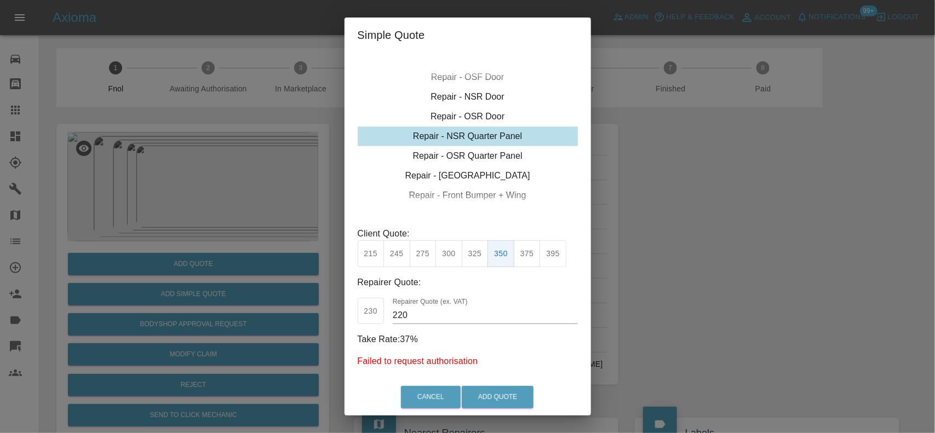
scroll to position [78, 0]
click at [513, 399] on button "Add Quote" at bounding box center [498, 397] width 72 height 22
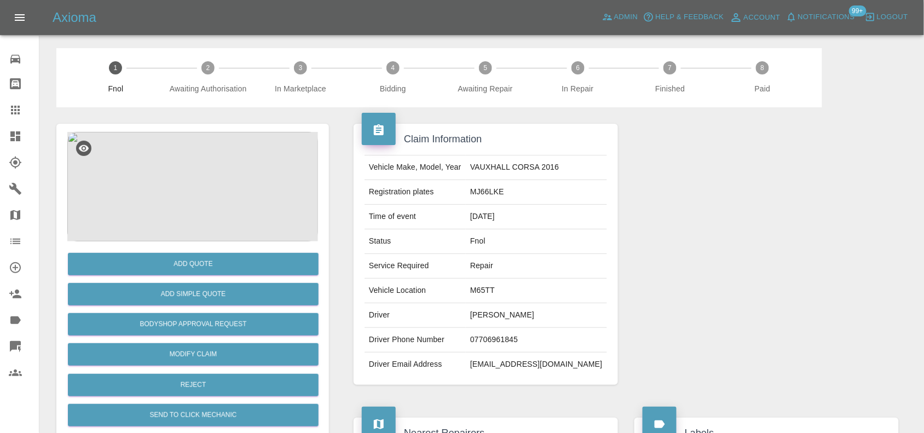
click at [203, 168] on img at bounding box center [192, 187] width 251 height 110
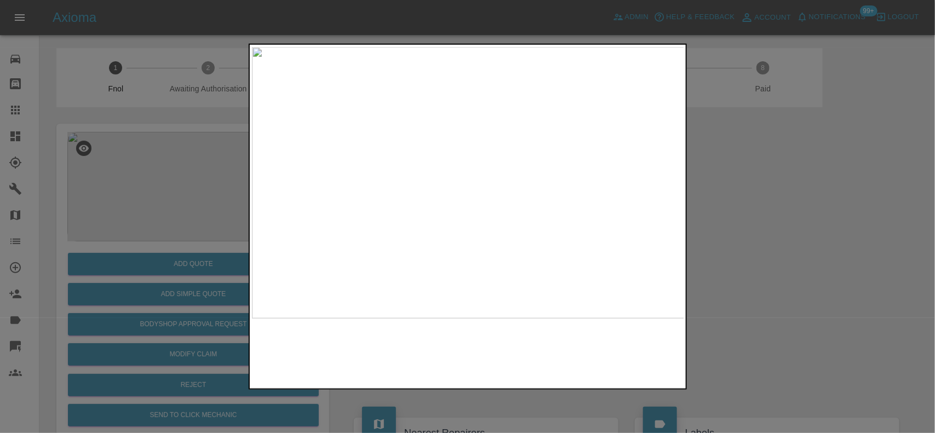
click at [493, 170] on img at bounding box center [468, 183] width 433 height 272
click at [95, 167] on div at bounding box center [467, 216] width 935 height 433
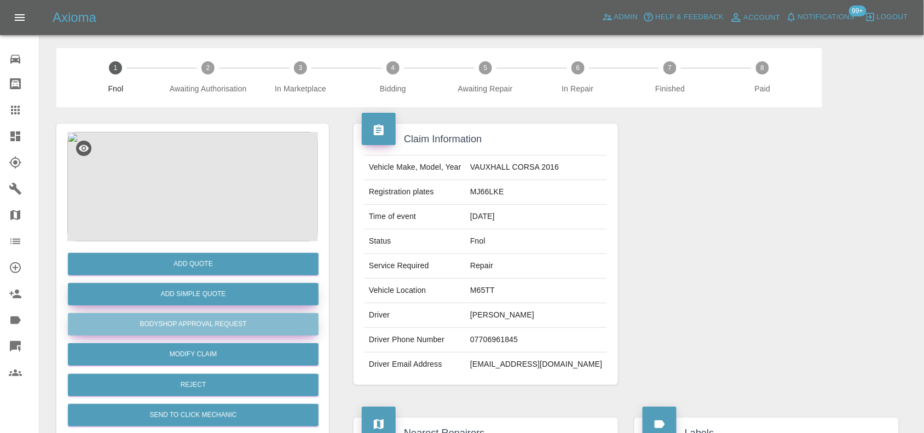
drag, startPoint x: 167, startPoint y: 319, endPoint x: 306, endPoint y: 293, distance: 140.9
click at [167, 320] on button "Bodyshop Approval Request" at bounding box center [193, 324] width 251 height 22
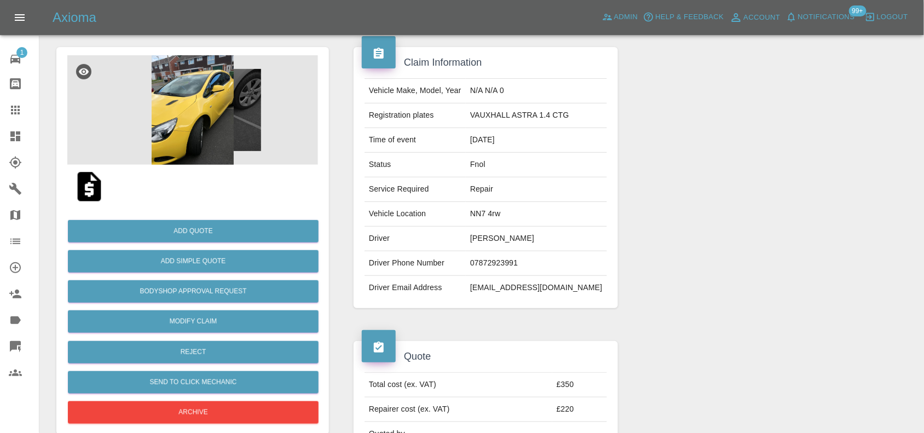
scroll to position [205, 0]
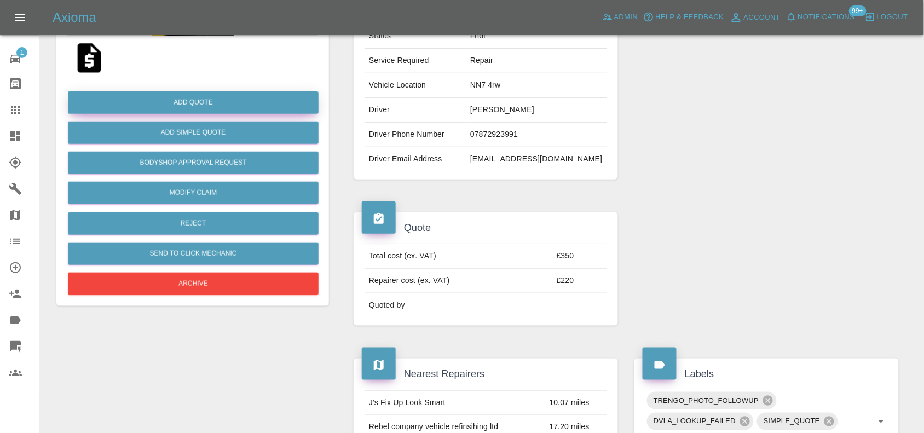
click at [211, 110] on button "Add Quote" at bounding box center [193, 102] width 251 height 22
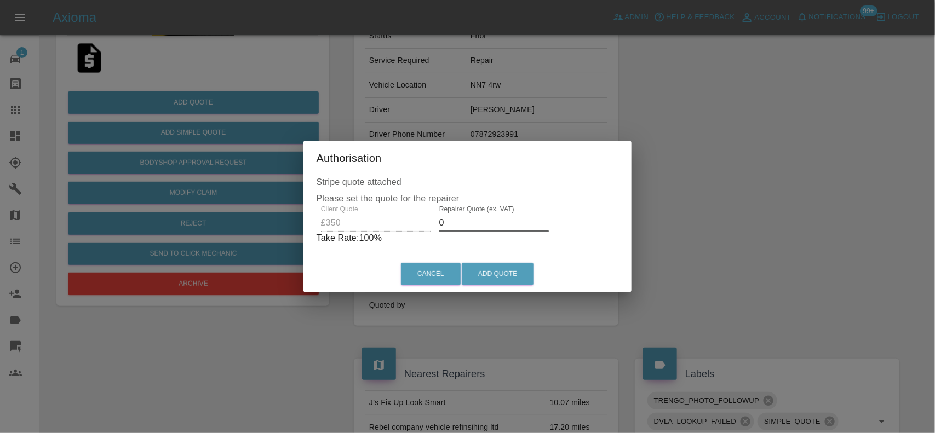
drag, startPoint x: 444, startPoint y: 228, endPoint x: 370, endPoint y: 270, distance: 84.8
click at [383, 258] on div "Authorisation Stripe quote attached Please set the quote for the repairer Clien…" at bounding box center [467, 217] width 329 height 152
type input "220"
click at [477, 269] on button "Add Quote" at bounding box center [498, 274] width 72 height 22
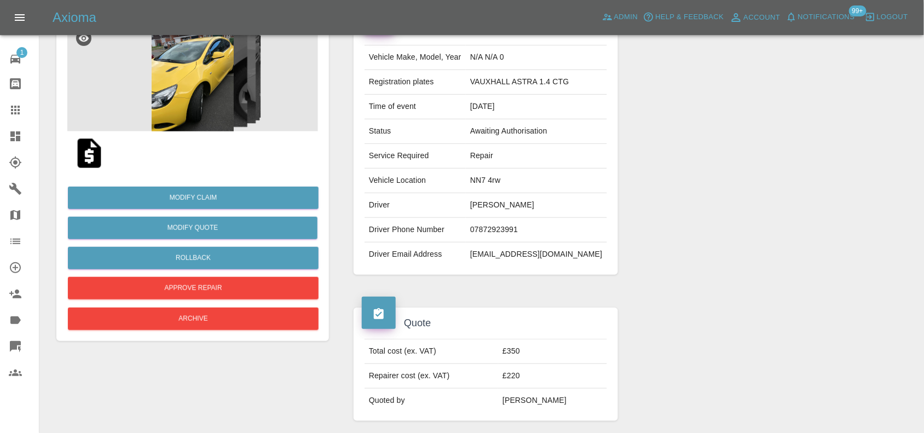
scroll to position [0, 0]
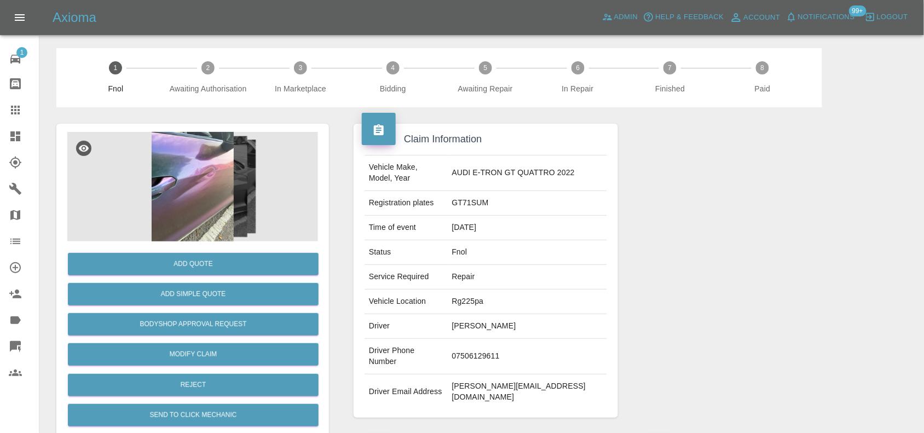
click at [204, 185] on img at bounding box center [192, 187] width 251 height 110
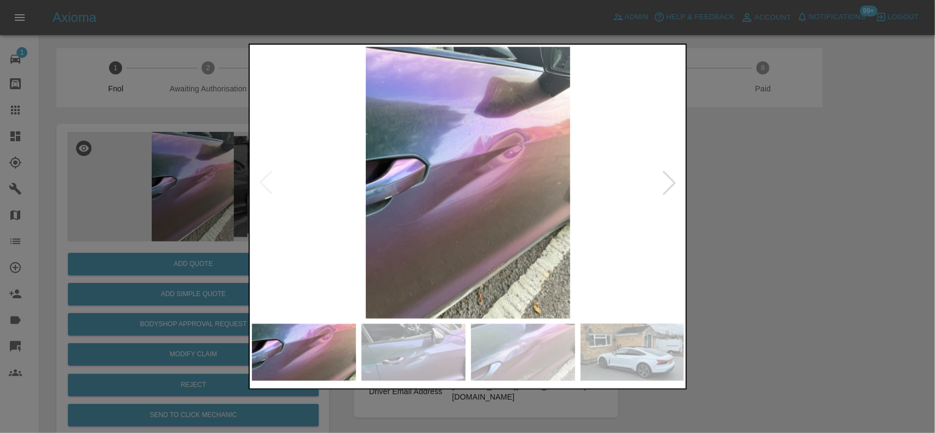
click at [412, 216] on img at bounding box center [468, 183] width 433 height 272
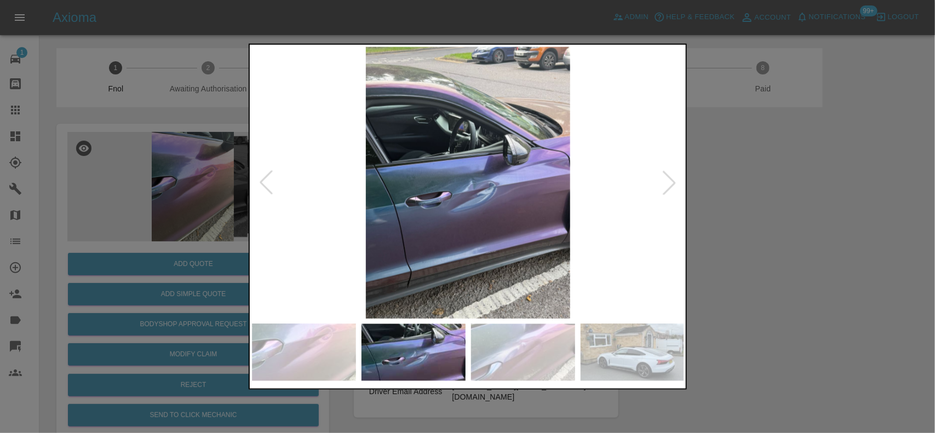
click at [367, 198] on img at bounding box center [468, 183] width 433 height 272
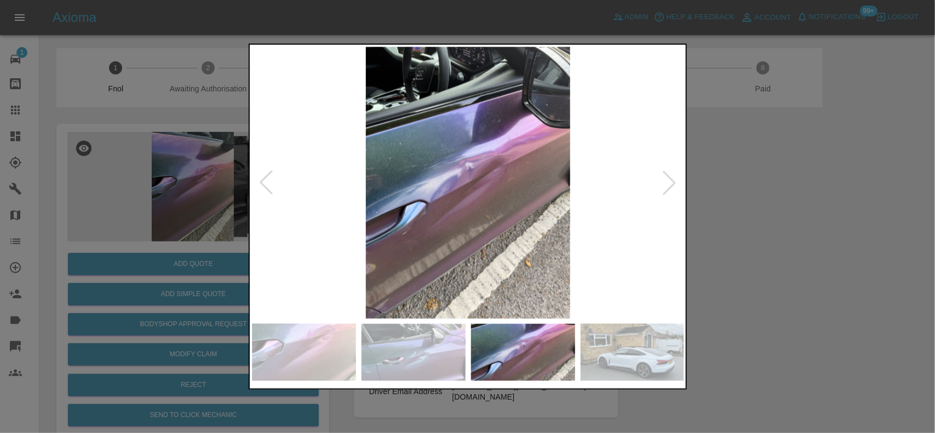
click at [370, 198] on img at bounding box center [468, 183] width 433 height 272
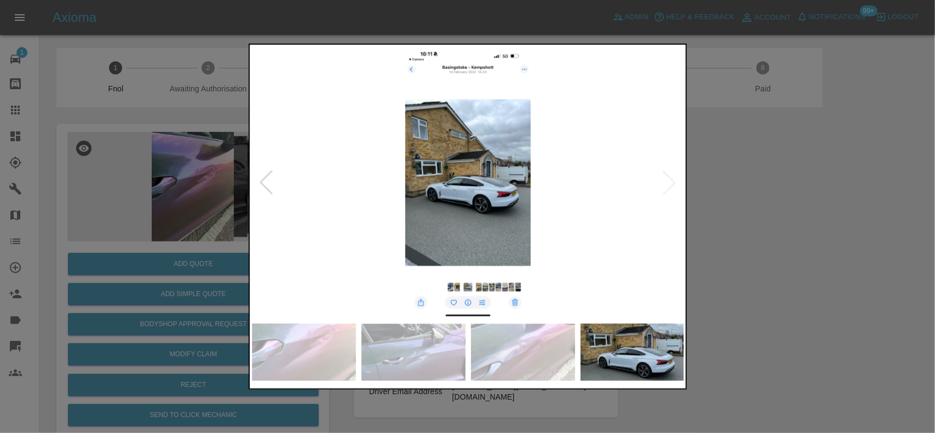
click at [338, 195] on img at bounding box center [468, 183] width 433 height 272
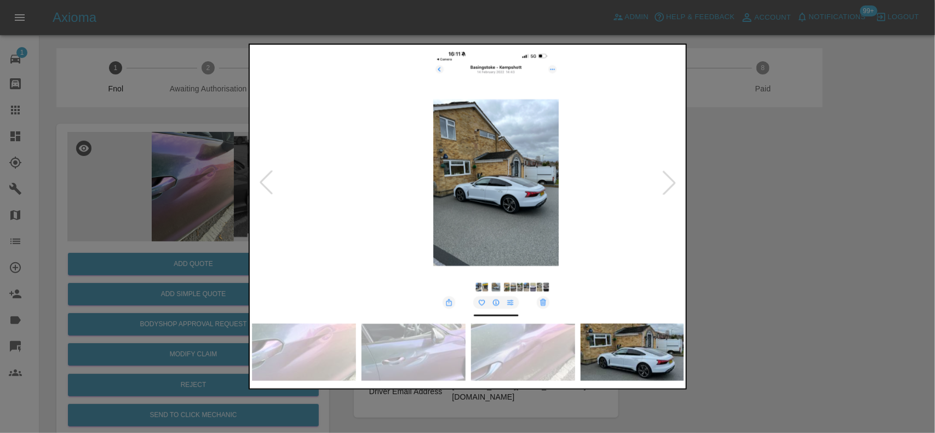
click at [479, 203] on img at bounding box center [496, 183] width 433 height 272
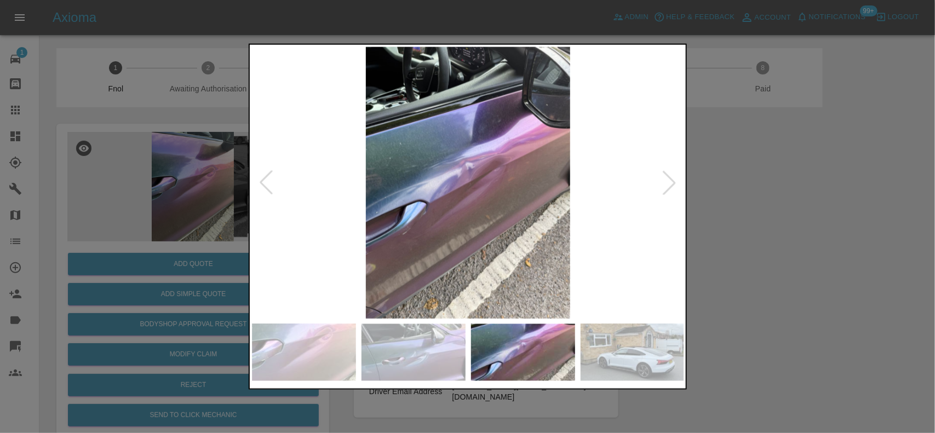
click at [245, 156] on div at bounding box center [467, 216] width 935 height 433
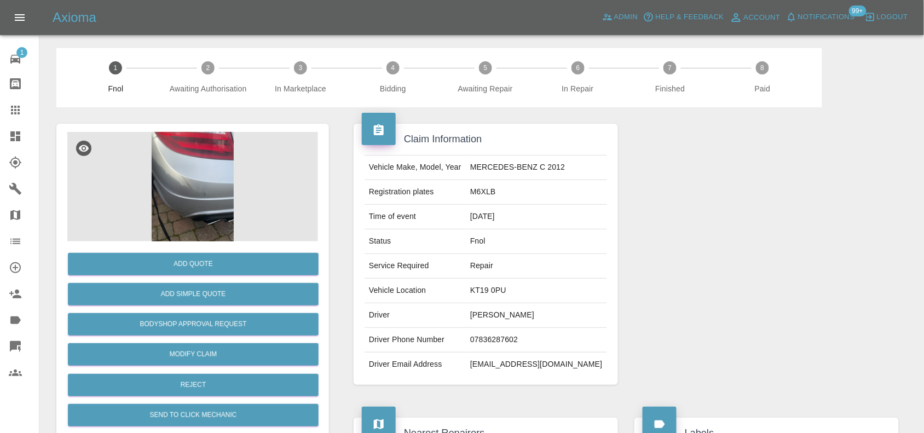
click at [203, 185] on img at bounding box center [192, 187] width 251 height 110
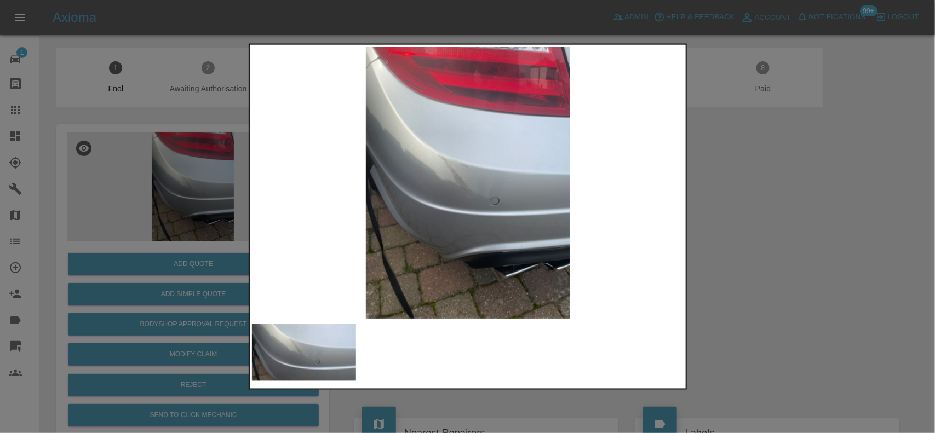
click at [471, 192] on img at bounding box center [468, 183] width 433 height 272
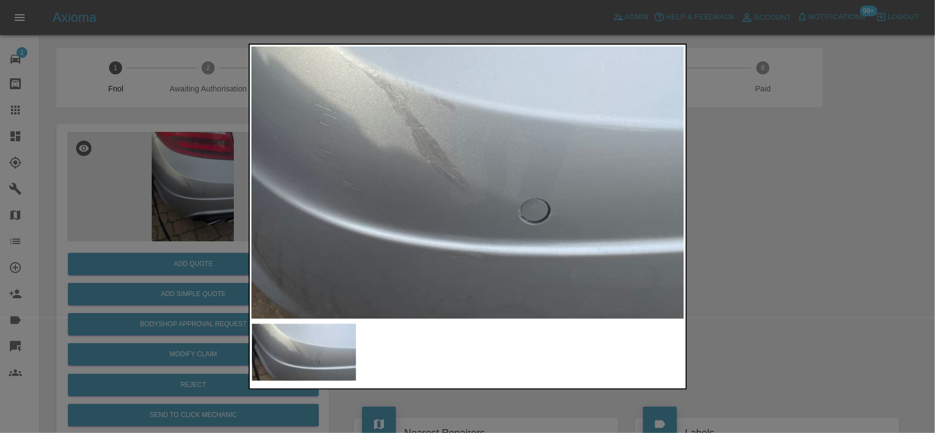
click at [468, 193] on img at bounding box center [456, 156] width 1298 height 816
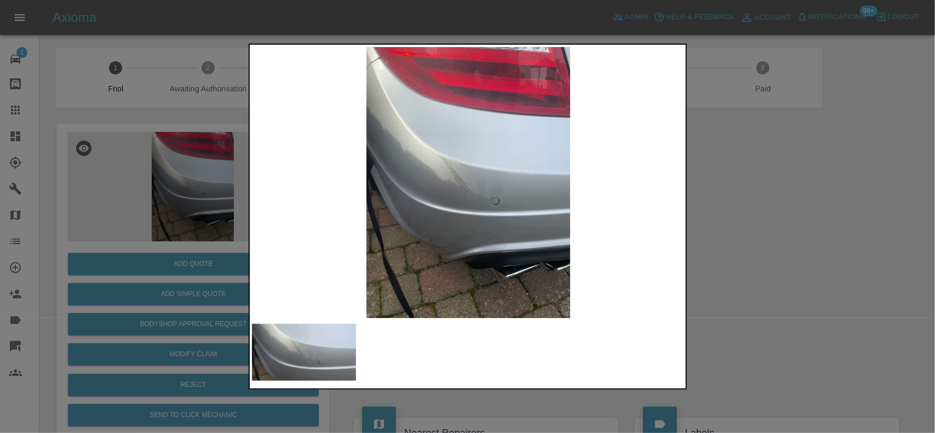
click at [343, 233] on img at bounding box center [468, 183] width 433 height 272
click at [456, 189] on img at bounding box center [468, 183] width 433 height 272
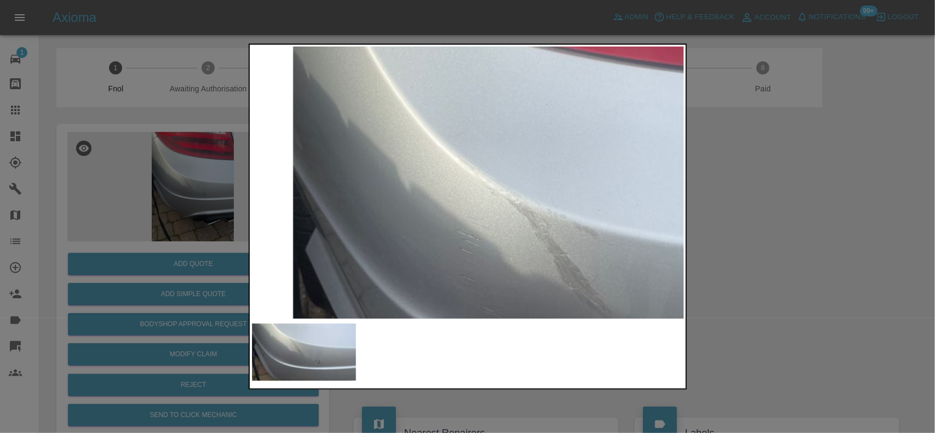
click at [435, 167] on img at bounding box center [599, 283] width 1298 height 816
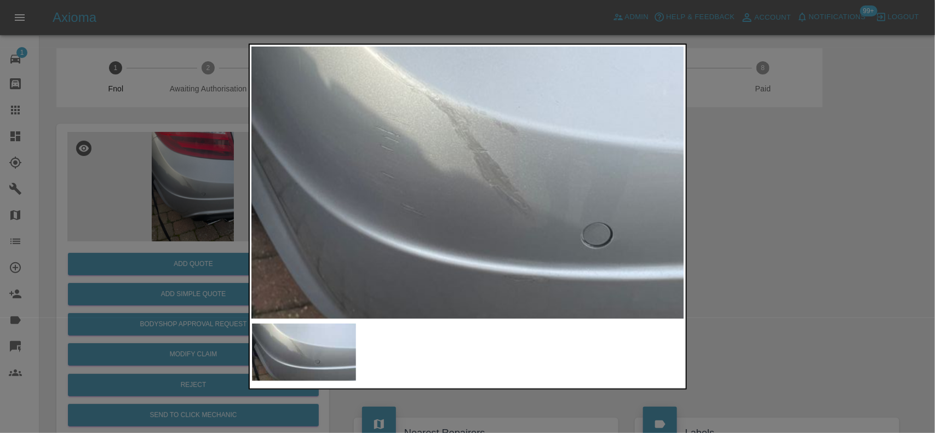
click at [444, 179] on img at bounding box center [518, 179] width 1298 height 816
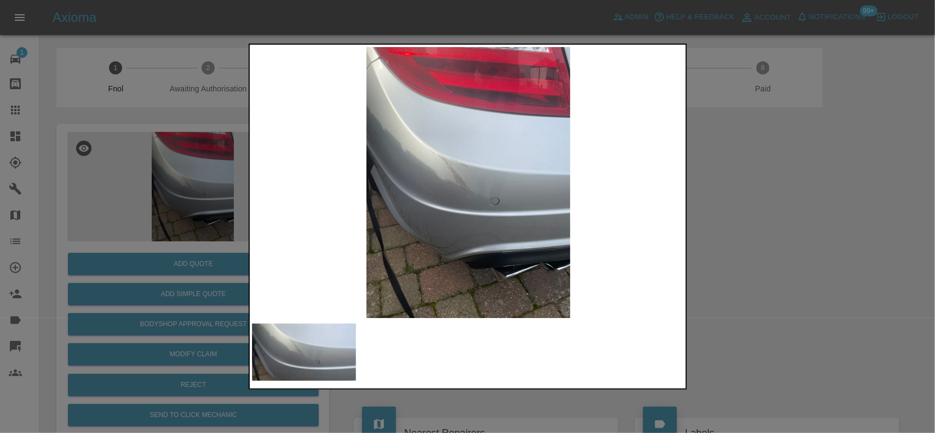
drag, startPoint x: 156, startPoint y: 218, endPoint x: 180, endPoint y: 246, distance: 36.9
click at [156, 219] on div at bounding box center [467, 216] width 935 height 433
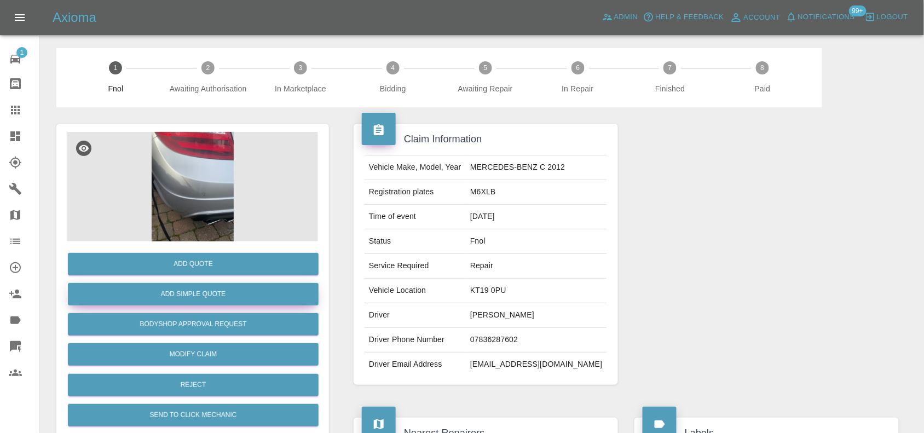
click at [195, 293] on button "Add Simple Quote" at bounding box center [193, 294] width 251 height 22
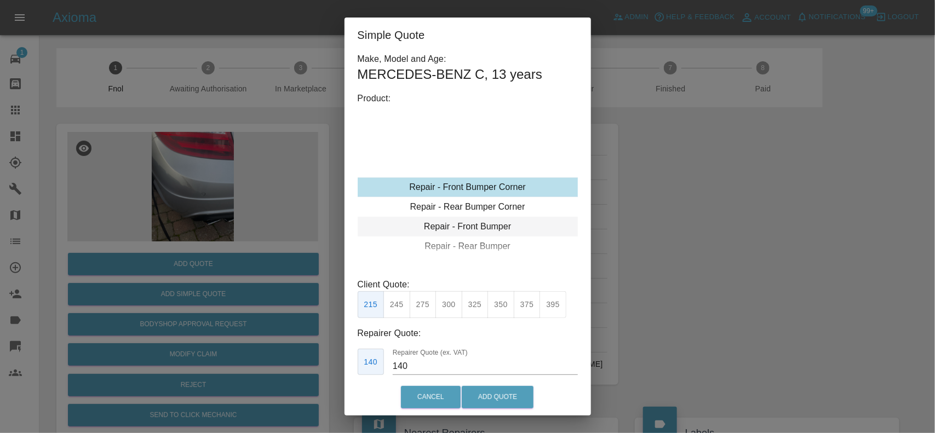
type input "120"
click at [441, 202] on div "Repair - Rear Bumper Corner" at bounding box center [468, 207] width 220 height 20
click at [400, 304] on button "199" at bounding box center [396, 304] width 27 height 27
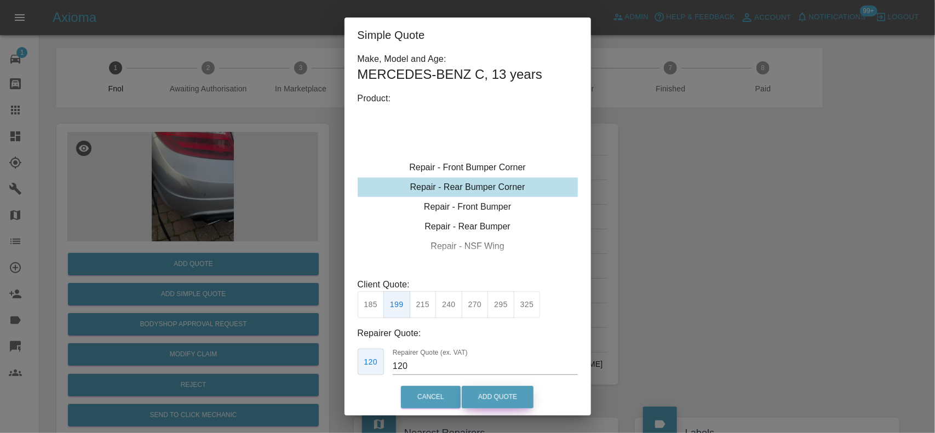
click at [486, 389] on button "Add Quote" at bounding box center [498, 397] width 72 height 22
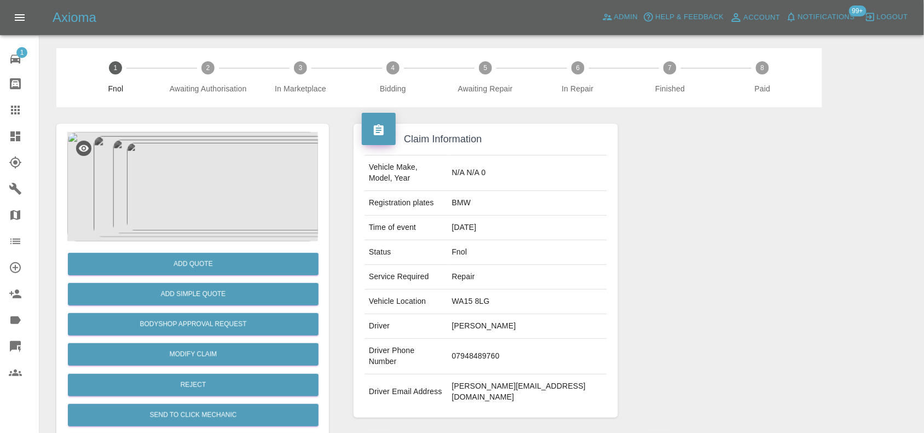
click at [201, 198] on img at bounding box center [192, 187] width 251 height 110
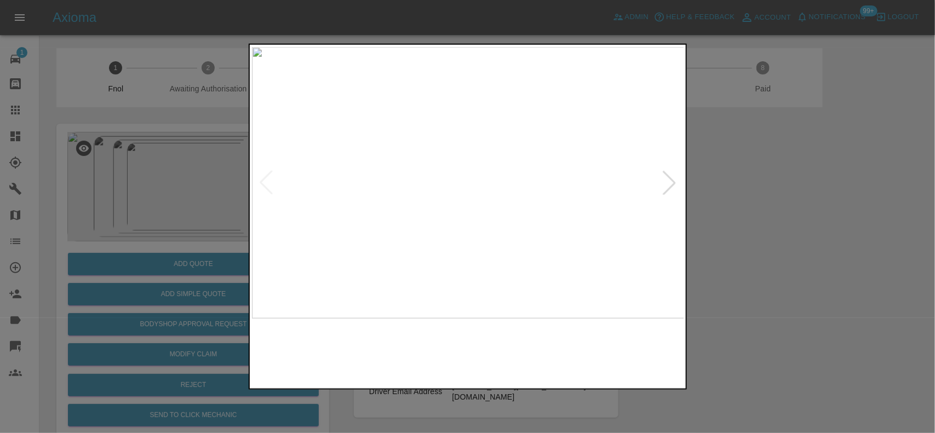
click at [404, 211] on img at bounding box center [468, 183] width 433 height 272
click at [412, 210] on img at bounding box center [559, 106] width 1298 height 816
click at [465, 202] on img at bounding box center [553, 107] width 1298 height 816
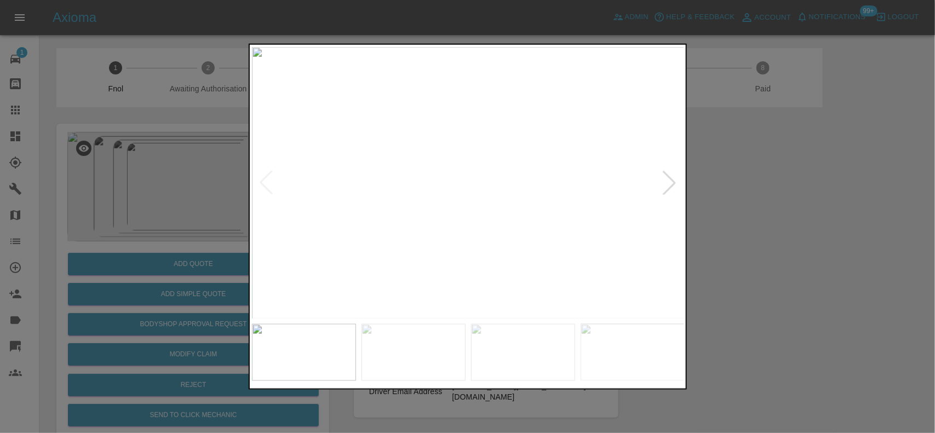
click at [422, 185] on img at bounding box center [468, 183] width 433 height 272
click at [479, 181] on img at bounding box center [468, 183] width 433 height 272
click at [416, 209] on img at bounding box center [433, 188] width 1298 height 816
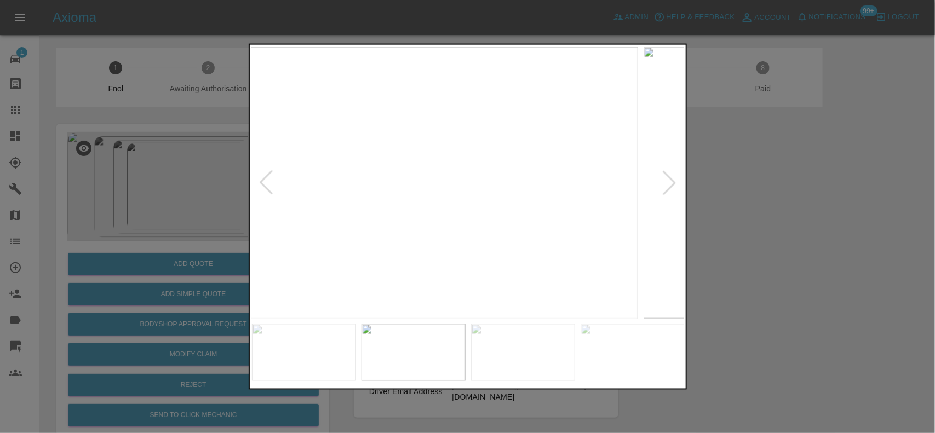
click at [401, 200] on img at bounding box center [421, 183] width 433 height 272
click at [450, 197] on img at bounding box center [468, 183] width 433 height 272
click at [450, 197] on img at bounding box center [520, 139] width 1298 height 816
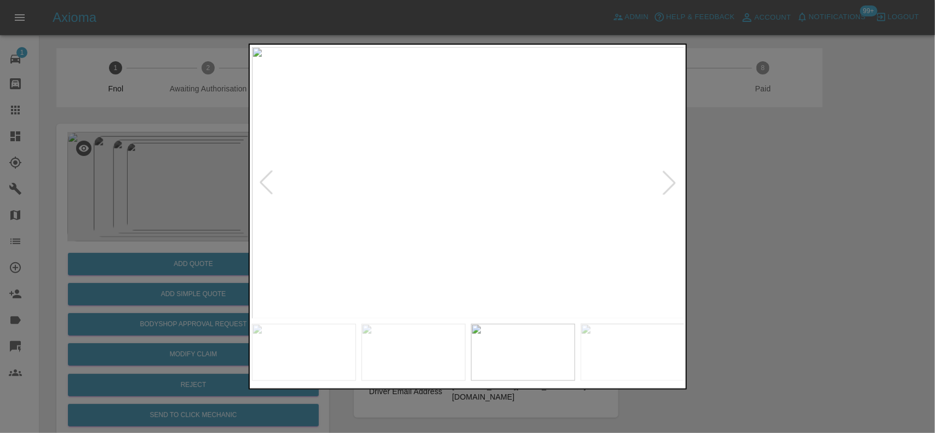
click at [384, 208] on img at bounding box center [468, 183] width 433 height 272
click at [415, 206] on img at bounding box center [439, 183] width 433 height 272
click at [452, 202] on img at bounding box center [468, 183] width 433 height 272
click at [385, 194] on img at bounding box center [422, 179] width 1298 height 816
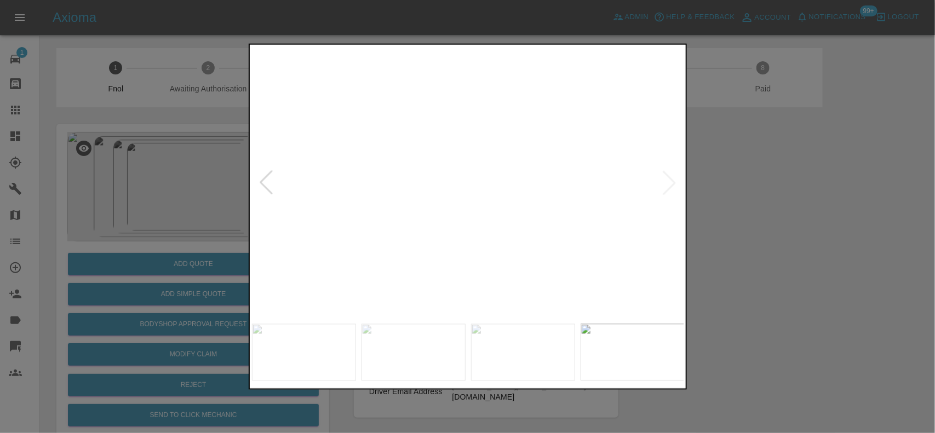
click at [405, 193] on img at bounding box center [356, 179] width 1298 height 816
click at [378, 200] on img at bounding box center [240, 178] width 1298 height 816
click at [476, 203] on img at bounding box center [239, 178] width 1298 height 816
click at [483, 203] on img at bounding box center [290, 177] width 1298 height 816
click at [504, 202] on img at bounding box center [313, 177] width 1298 height 816
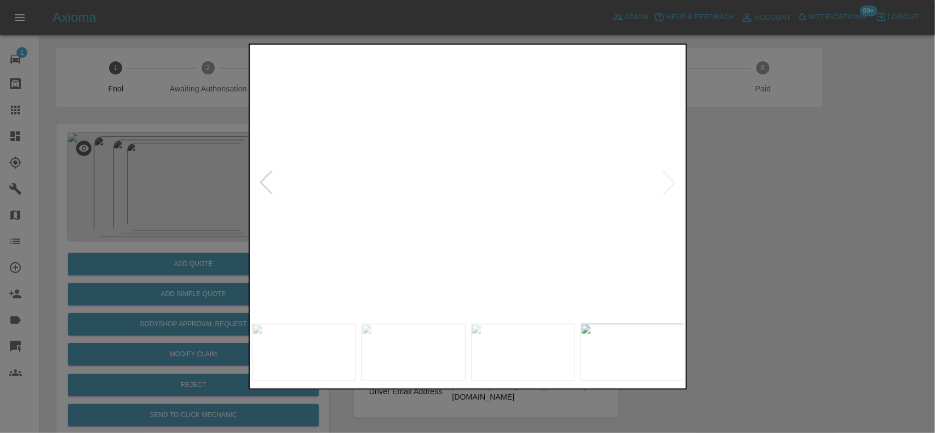
click at [493, 215] on img at bounding box center [381, 173] width 1298 height 816
click at [468, 214] on img at bounding box center [500, 168] width 1298 height 816
click at [389, 220] on img at bounding box center [595, 168] width 1298 height 816
click at [168, 209] on div at bounding box center [467, 216] width 935 height 433
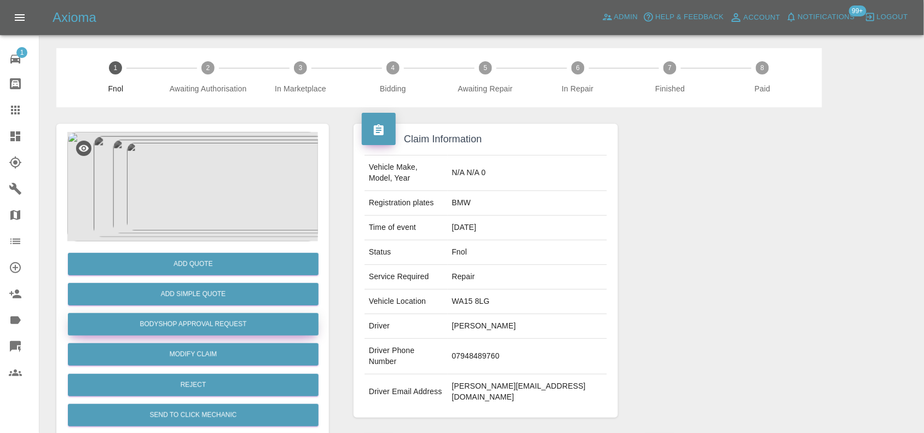
click at [214, 316] on button "Bodyshop Approval Request" at bounding box center [193, 324] width 251 height 22
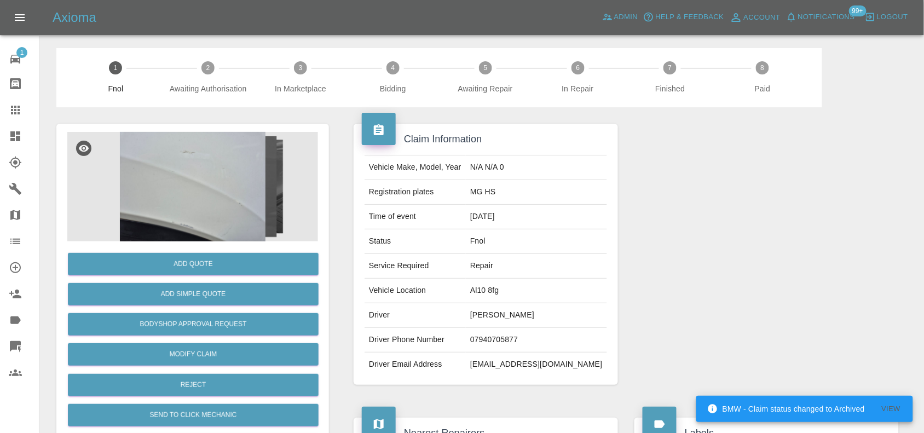
click at [186, 163] on img at bounding box center [192, 187] width 251 height 110
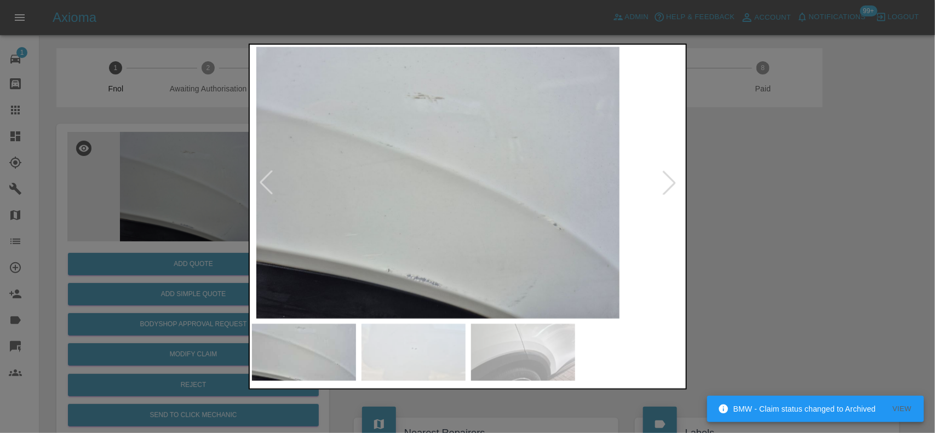
click at [393, 206] on img at bounding box center [438, 183] width 433 height 272
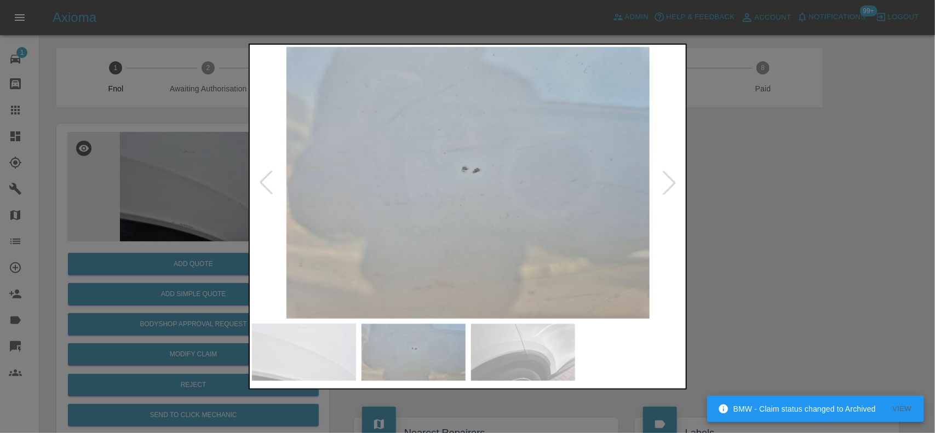
click at [436, 192] on img at bounding box center [468, 183] width 433 height 272
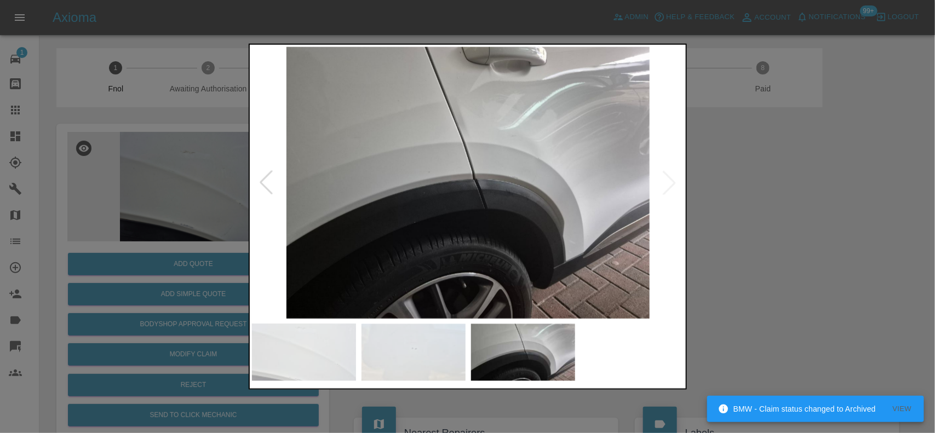
click at [421, 195] on img at bounding box center [468, 183] width 433 height 272
click at [493, 183] on img at bounding box center [468, 183] width 433 height 272
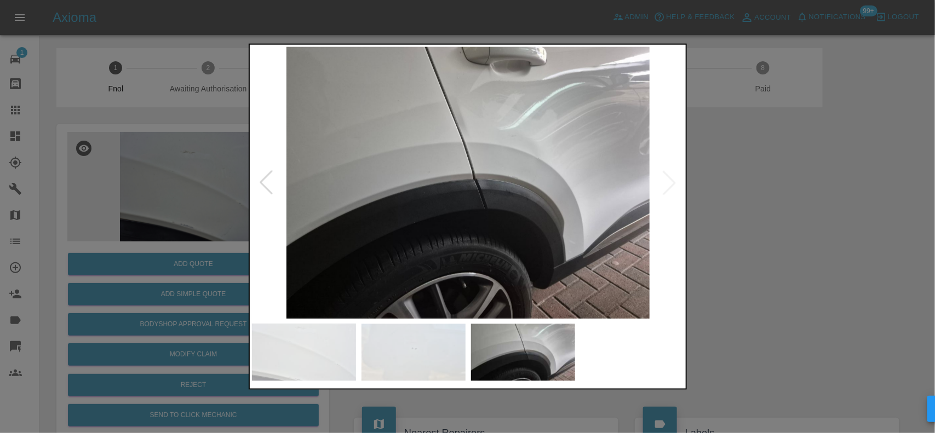
click at [493, 183] on img at bounding box center [468, 183] width 433 height 272
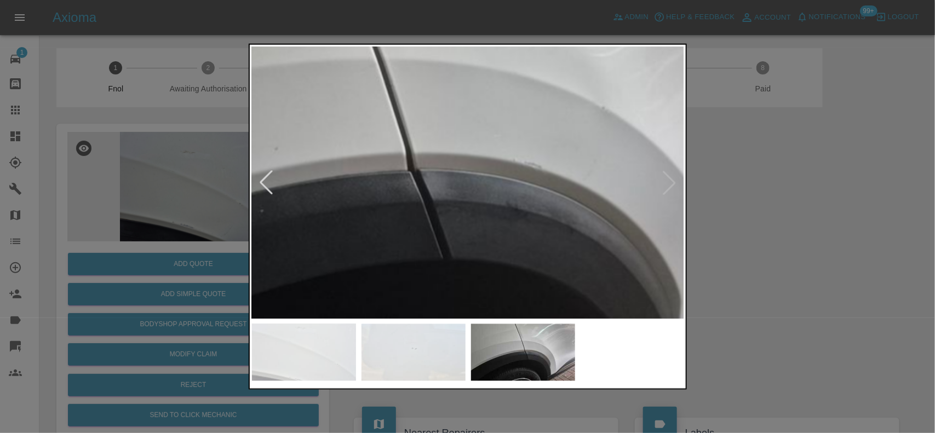
click at [469, 181] on img at bounding box center [392, 180] width 1298 height 816
click at [388, 206] on img at bounding box center [392, 180] width 1298 height 816
click at [388, 206] on img at bounding box center [394, 180] width 1298 height 816
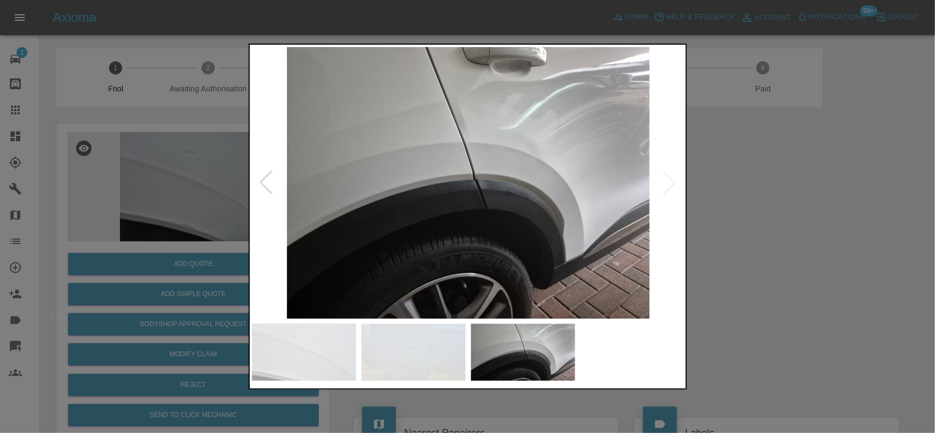
click at [426, 173] on img at bounding box center [468, 183] width 433 height 272
click at [462, 110] on img at bounding box center [468, 183] width 433 height 272
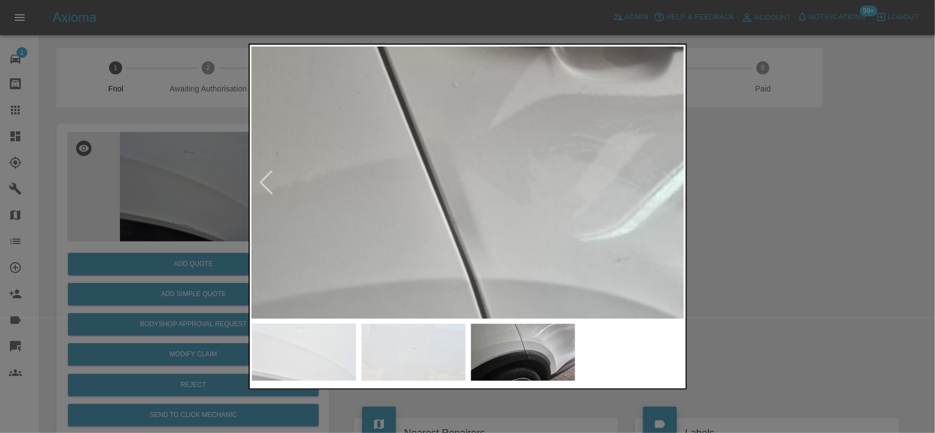
click at [478, 188] on img at bounding box center [485, 400] width 1298 height 816
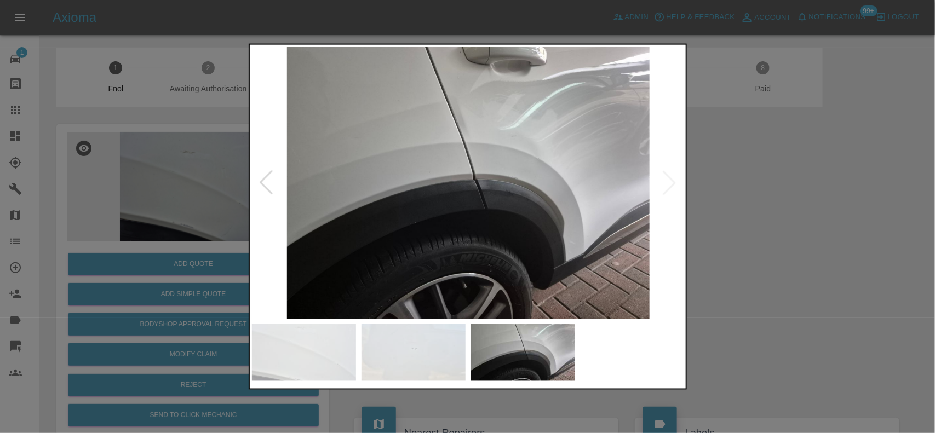
click at [586, 187] on img at bounding box center [468, 183] width 433 height 272
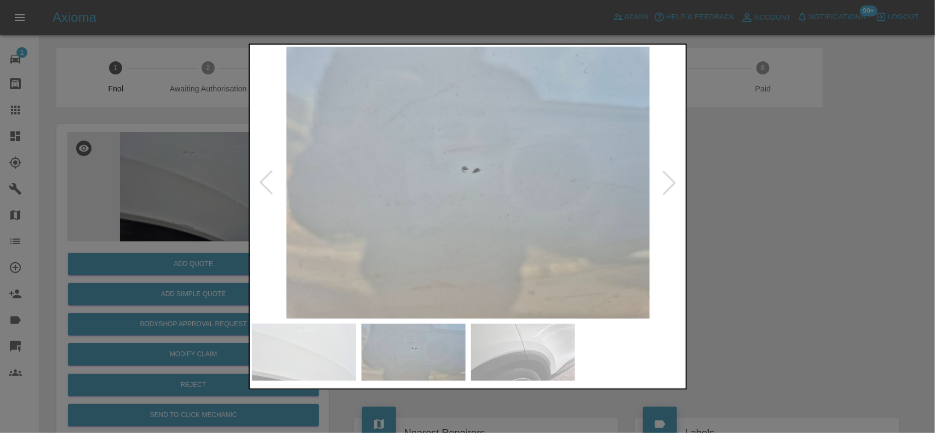
click at [519, 182] on img at bounding box center [468, 183] width 433 height 272
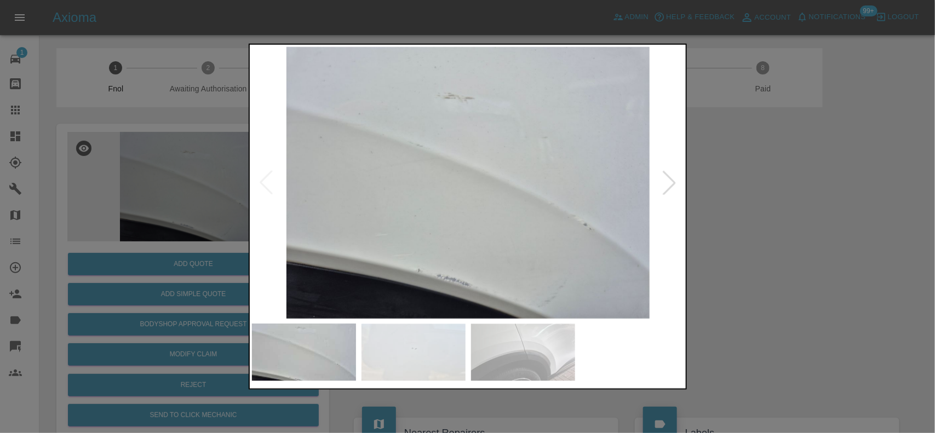
click at [536, 187] on img at bounding box center [468, 183] width 433 height 272
click at [537, 200] on img at bounding box center [468, 183] width 433 height 272
click at [491, 197] on img at bounding box center [468, 183] width 433 height 272
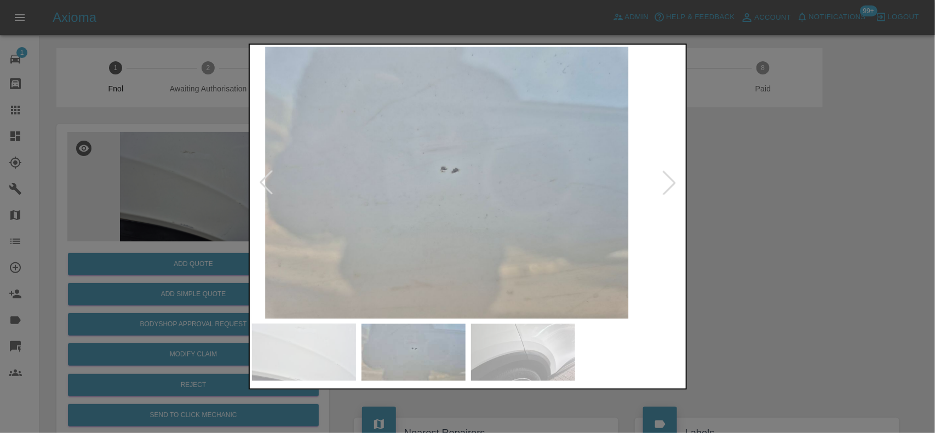
click at [463, 199] on img at bounding box center [447, 183] width 433 height 272
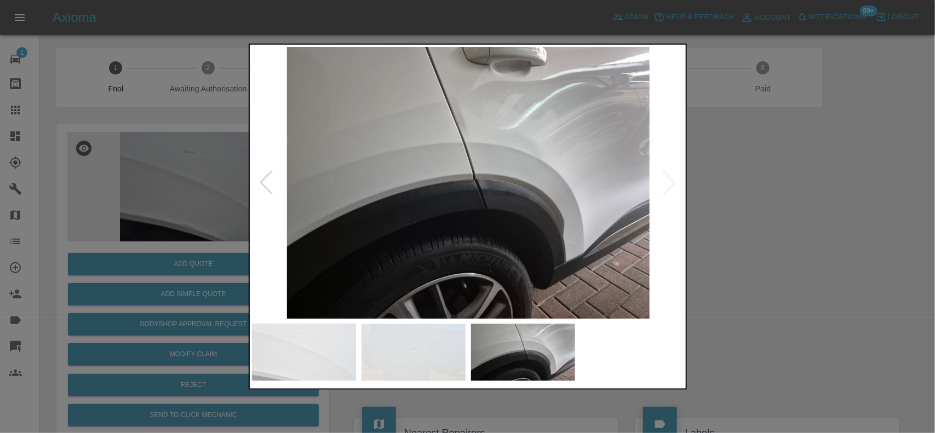
click at [456, 197] on img at bounding box center [468, 183] width 433 height 272
click at [466, 176] on img at bounding box center [468, 183] width 433 height 272
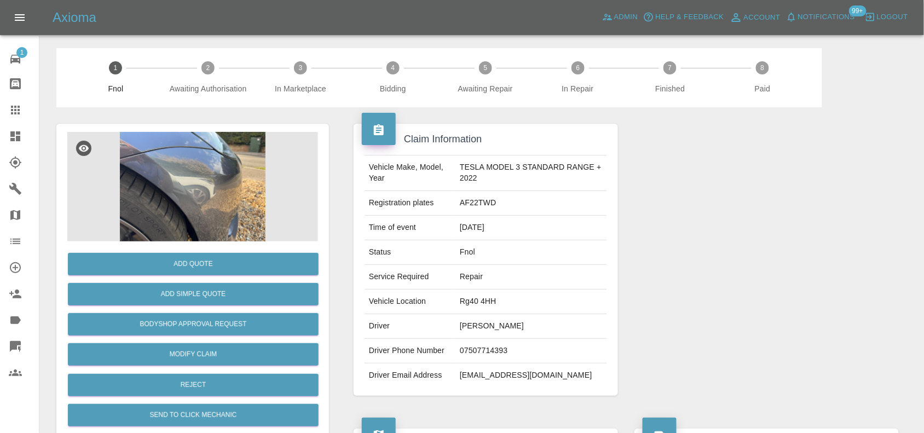
click at [193, 183] on img at bounding box center [192, 187] width 251 height 110
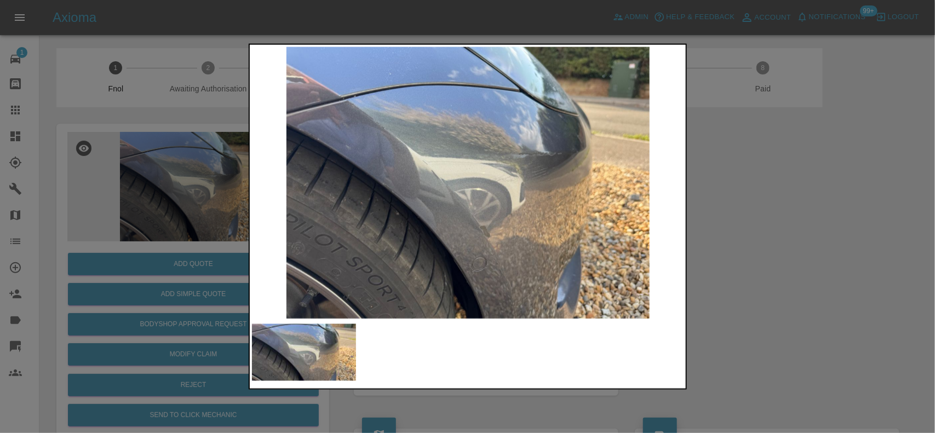
click at [338, 188] on img at bounding box center [468, 183] width 433 height 272
click at [451, 193] on img at bounding box center [468, 183] width 433 height 272
click at [510, 179] on img at bounding box center [468, 183] width 433 height 272
click at [510, 178] on img at bounding box center [468, 183] width 433 height 272
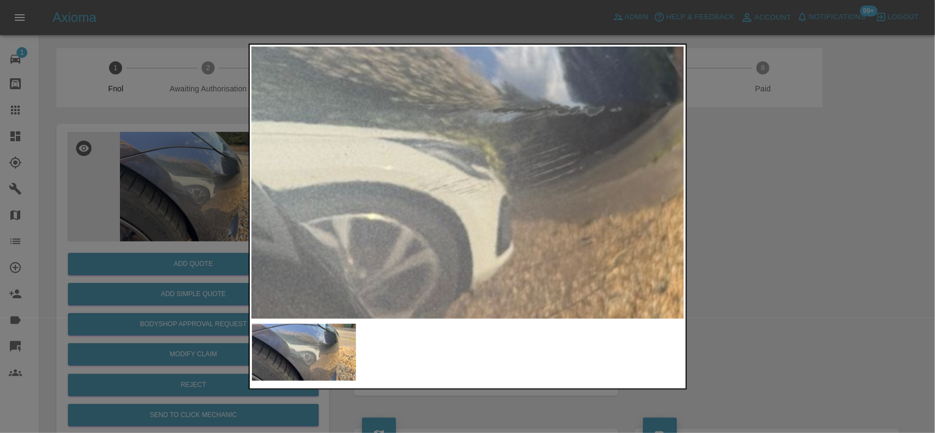
click at [510, 177] on img at bounding box center [341, 197] width 1298 height 816
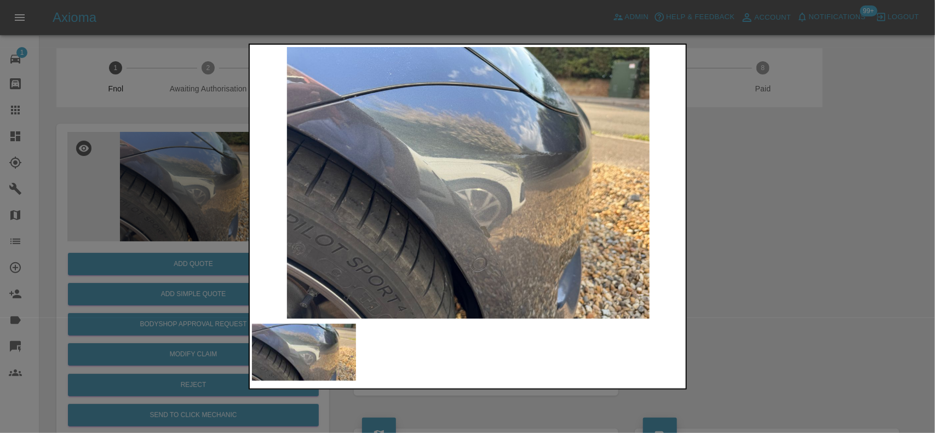
click at [526, 179] on img at bounding box center [468, 183] width 433 height 272
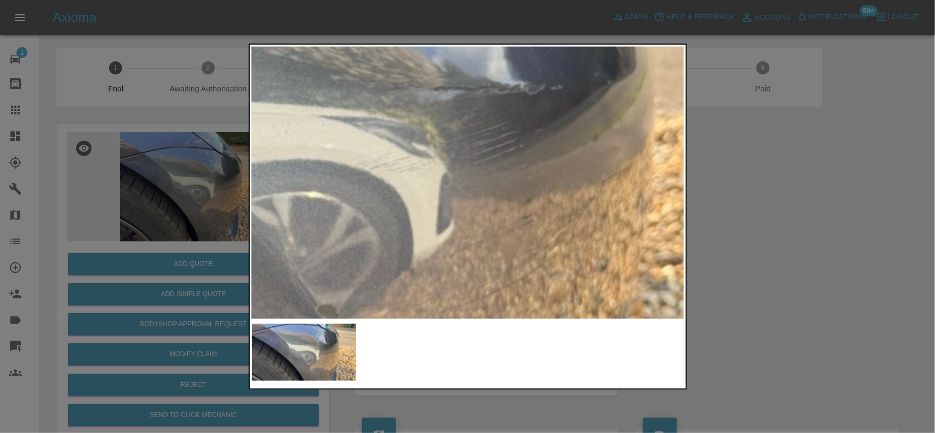
click at [480, 102] on img at bounding box center [282, 175] width 1298 height 816
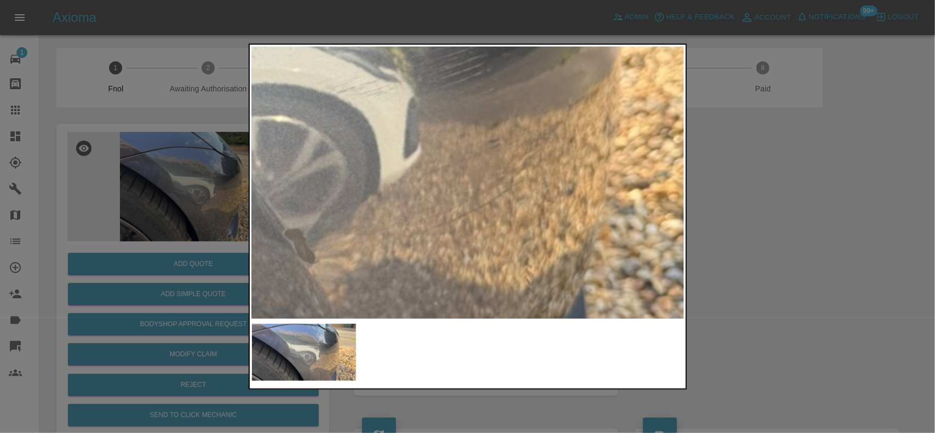
click at [502, 191] on img at bounding box center [249, 99] width 1298 height 816
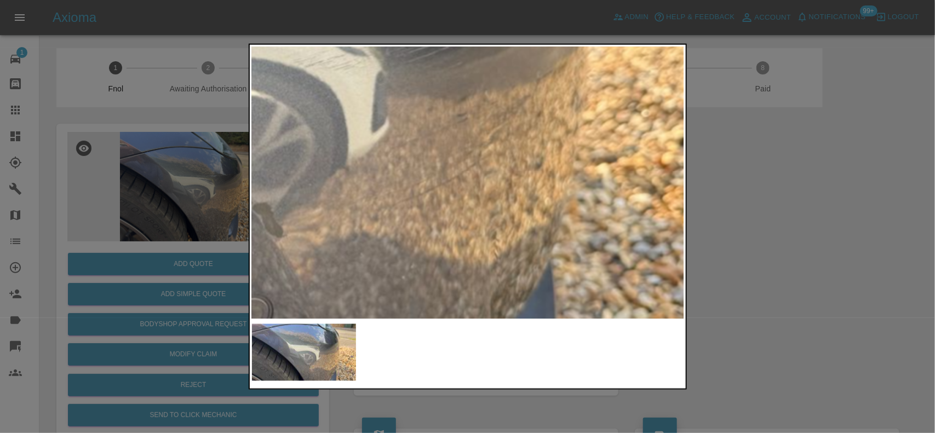
click at [460, 211] on img at bounding box center [216, 72] width 1298 height 816
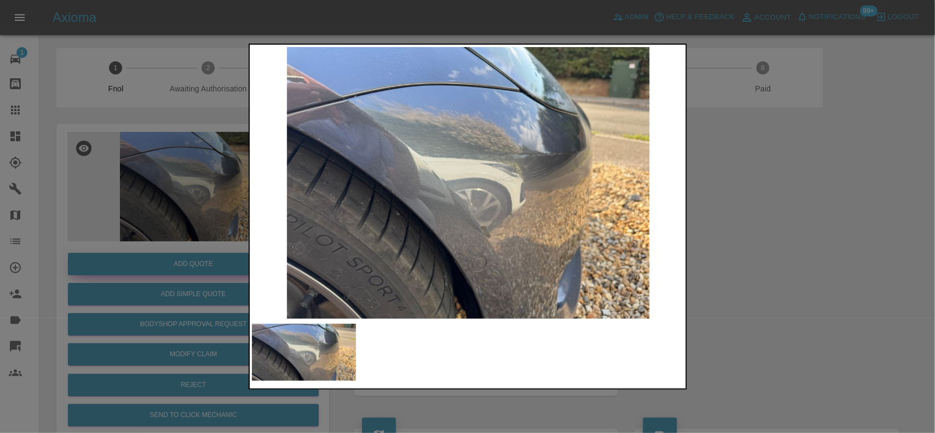
drag, startPoint x: 146, startPoint y: 223, endPoint x: 181, endPoint y: 269, distance: 58.3
click at [148, 225] on div at bounding box center [467, 216] width 935 height 433
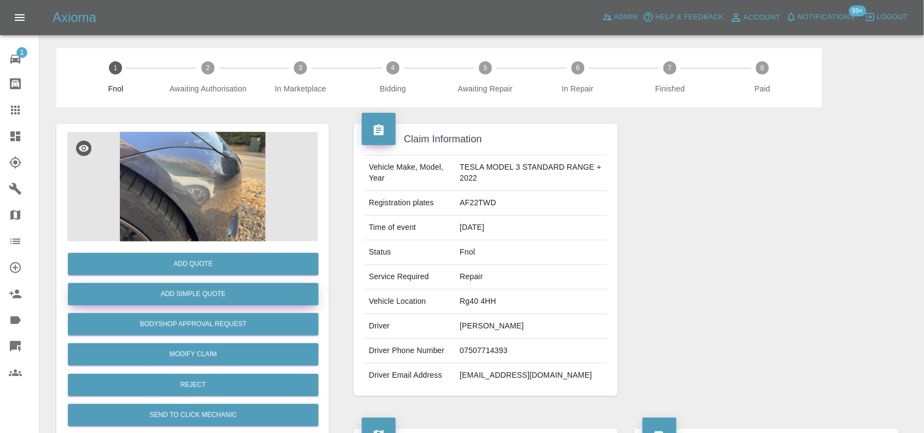
click at [184, 289] on button "Add Simple Quote" at bounding box center [193, 294] width 251 height 22
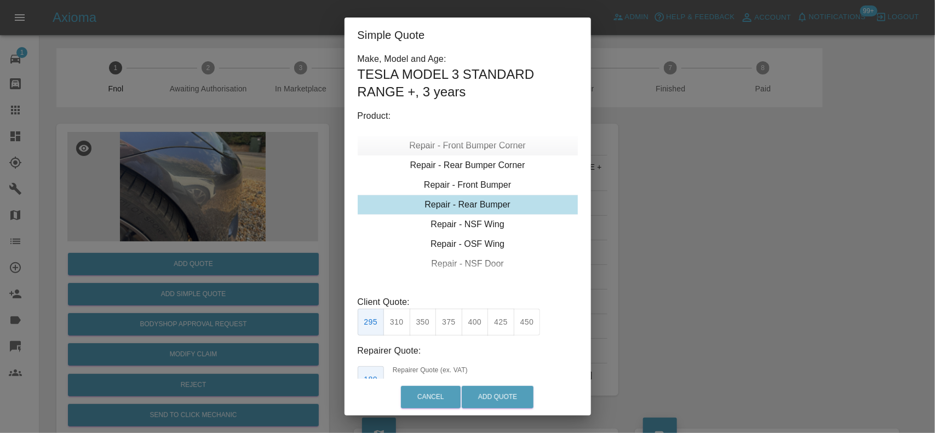
type input "120"
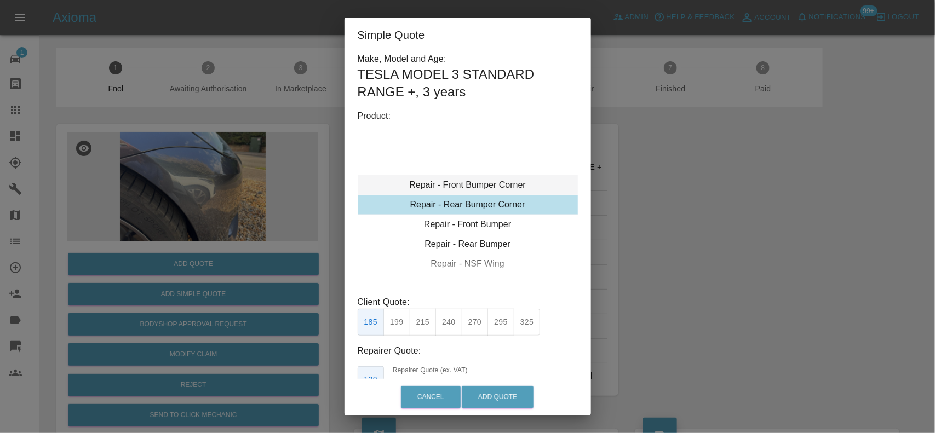
click at [456, 177] on div "Repair - Front Bumper Corner" at bounding box center [468, 185] width 220 height 20
click at [408, 320] on button "199" at bounding box center [396, 322] width 27 height 27
click at [496, 384] on div "Cancel Add Quote" at bounding box center [467, 397] width 246 height 37
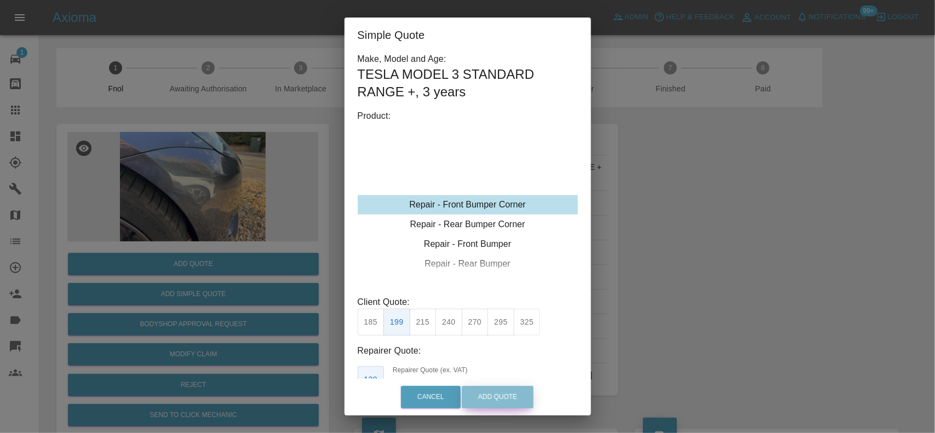
click at [502, 393] on button "Add Quote" at bounding box center [498, 397] width 72 height 22
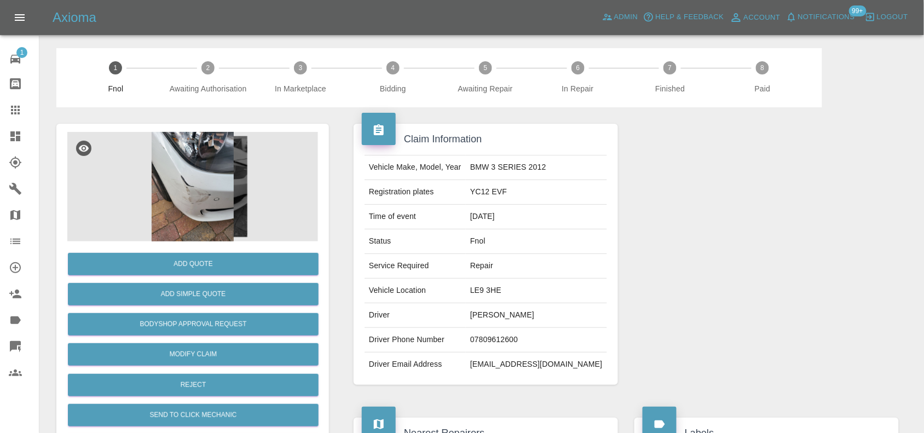
click at [227, 163] on img at bounding box center [192, 187] width 251 height 110
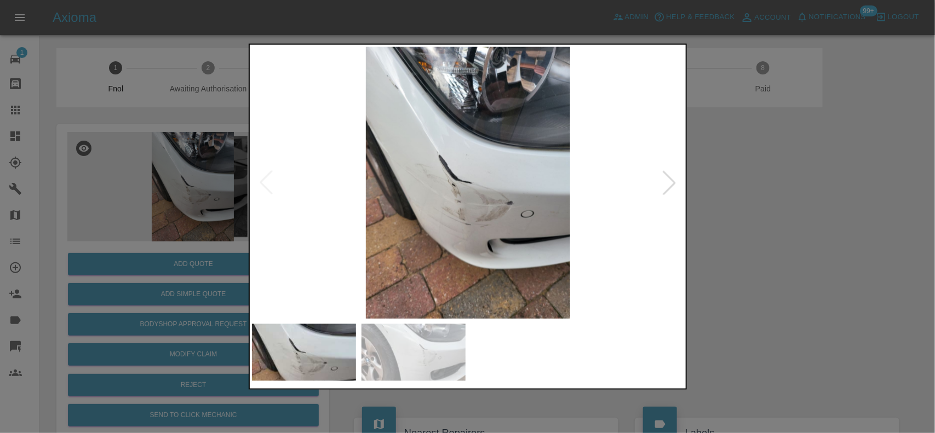
click at [444, 228] on img at bounding box center [468, 183] width 433 height 272
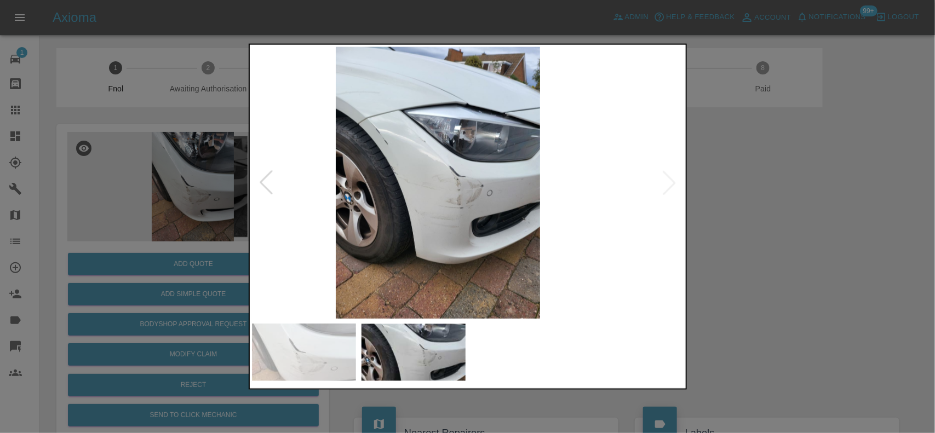
click at [423, 203] on img at bounding box center [438, 183] width 433 height 272
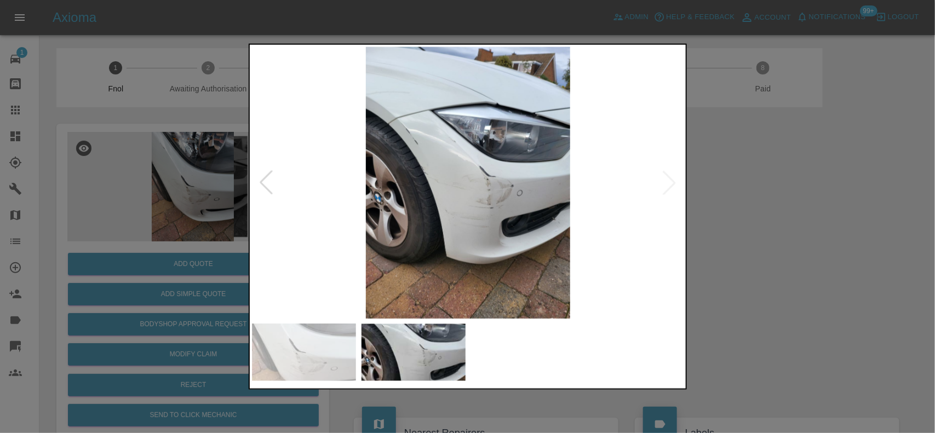
click at [504, 204] on img at bounding box center [468, 183] width 433 height 272
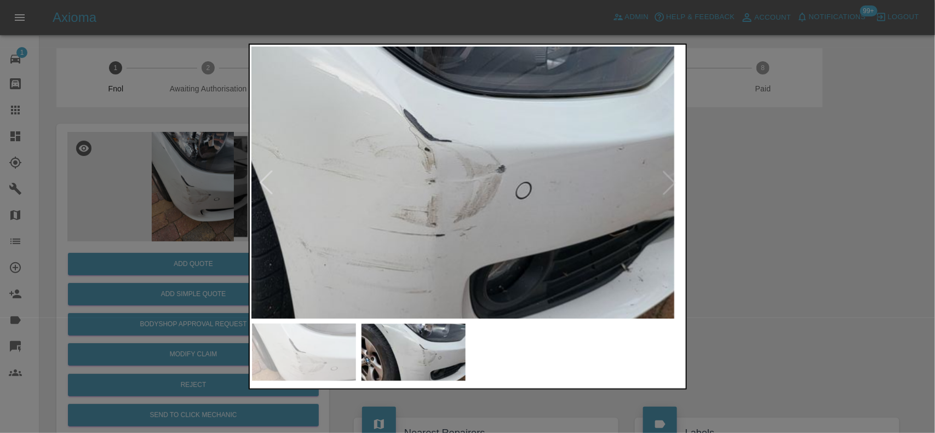
click at [445, 186] on img at bounding box center [369, 159] width 1298 height 816
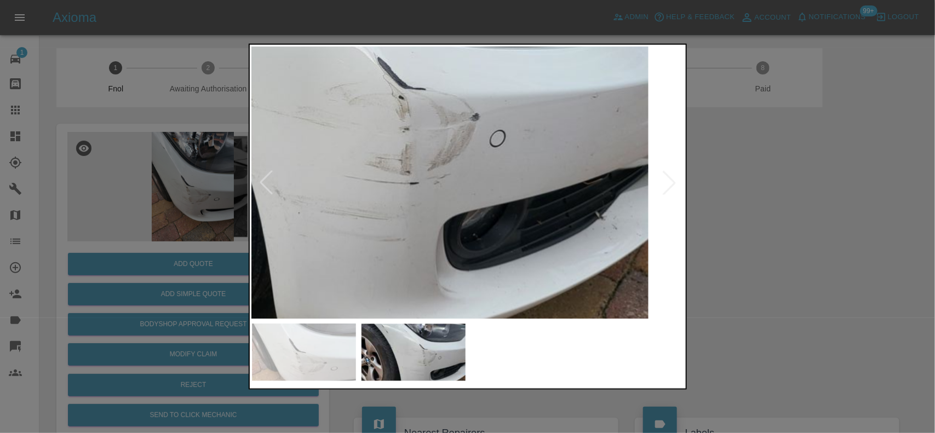
click at [385, 127] on img at bounding box center [342, 107] width 1298 height 816
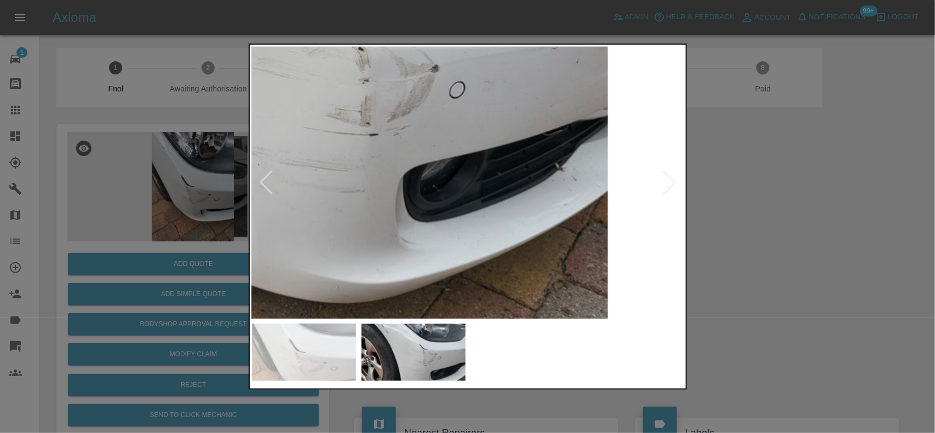
click at [379, 195] on img at bounding box center [302, 58] width 1298 height 816
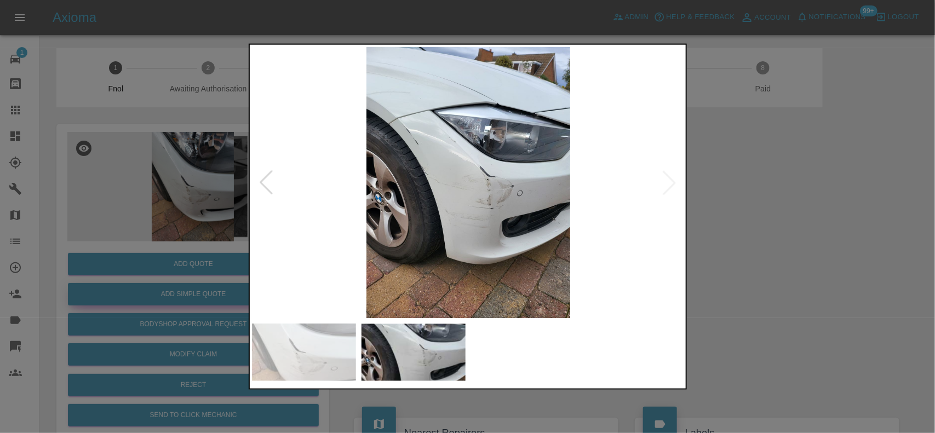
drag, startPoint x: 168, startPoint y: 245, endPoint x: 202, endPoint y: 296, distance: 60.9
click at [174, 252] on div at bounding box center [467, 216] width 935 height 433
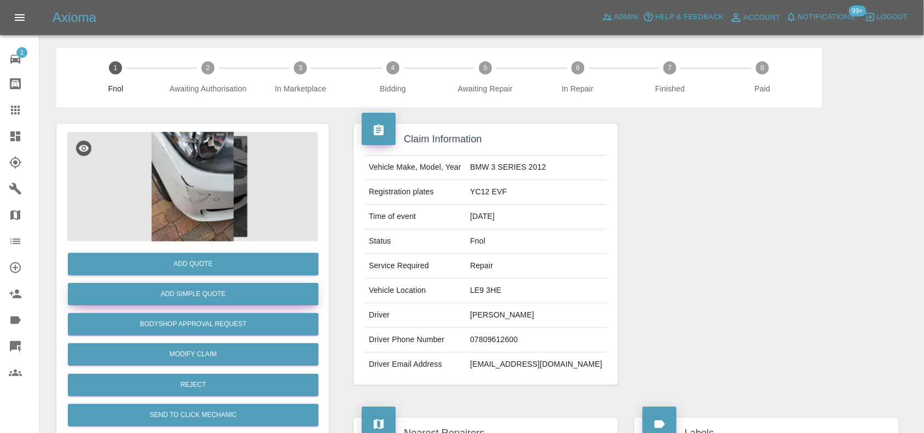
click at [202, 296] on button "Add Simple Quote" at bounding box center [193, 294] width 251 height 22
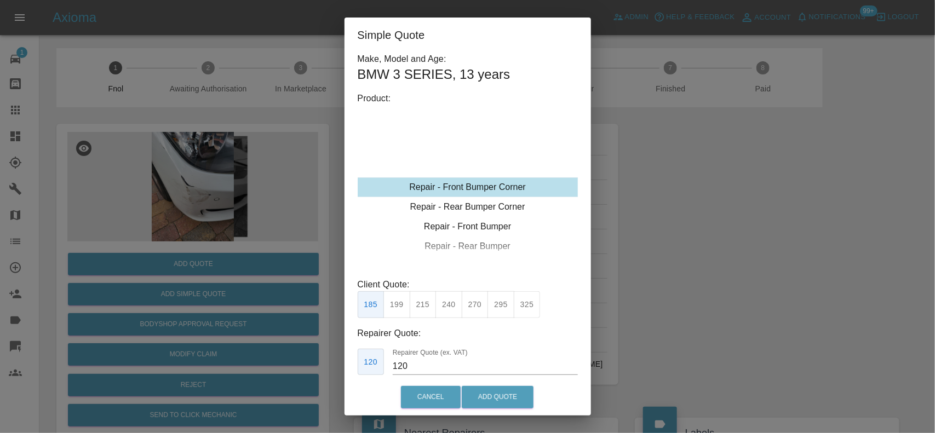
click at [441, 192] on div "Repair - Front Bumper Corner" at bounding box center [468, 187] width 220 height 20
click at [415, 310] on button "215" at bounding box center [423, 304] width 27 height 27
drag, startPoint x: 419, startPoint y: 365, endPoint x: 359, endPoint y: 365, distance: 60.2
click at [359, 367] on div "135 Repairer Quote (ex. VAT) 135" at bounding box center [468, 362] width 220 height 27
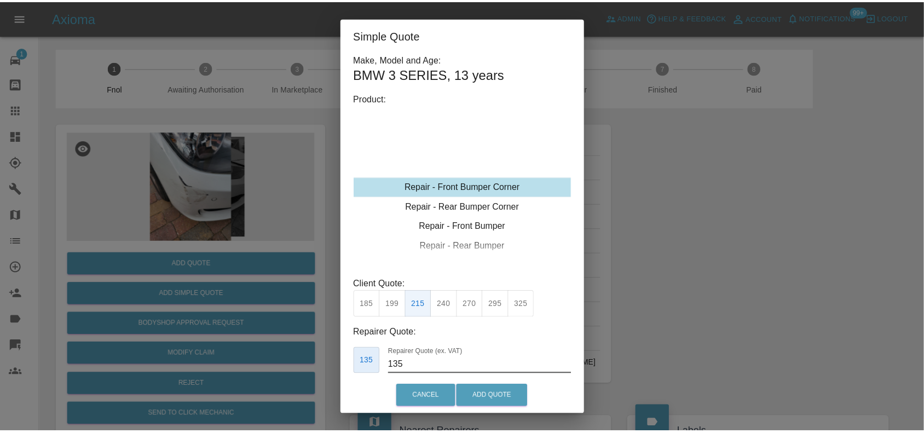
scroll to position [4, 0]
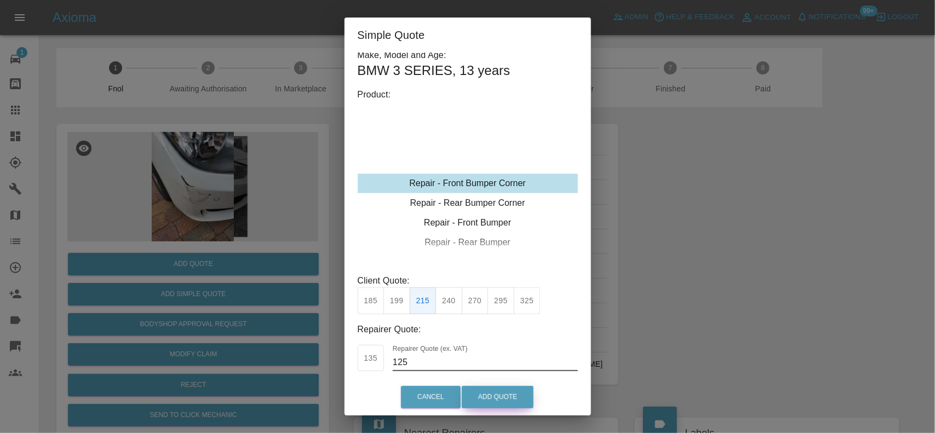
type input "125"
click at [497, 401] on button "Add Quote" at bounding box center [498, 397] width 72 height 22
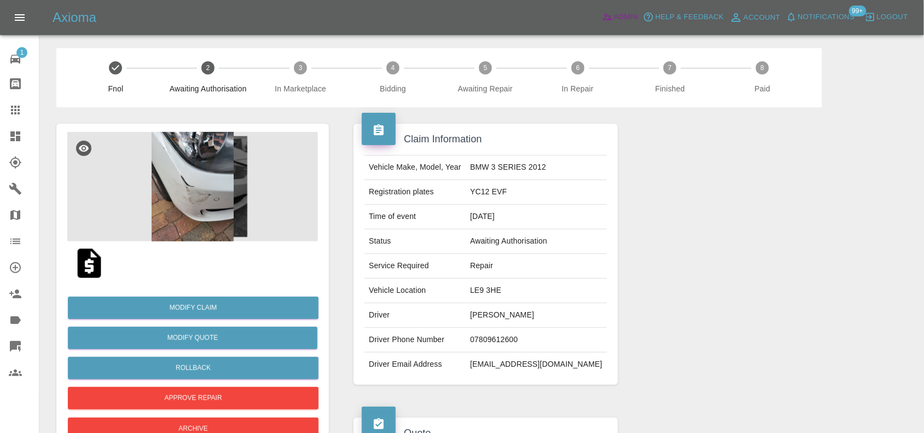
drag, startPoint x: 620, startPoint y: 22, endPoint x: 551, endPoint y: 119, distance: 118.8
click at [620, 22] on span "Admin" at bounding box center [626, 17] width 24 height 13
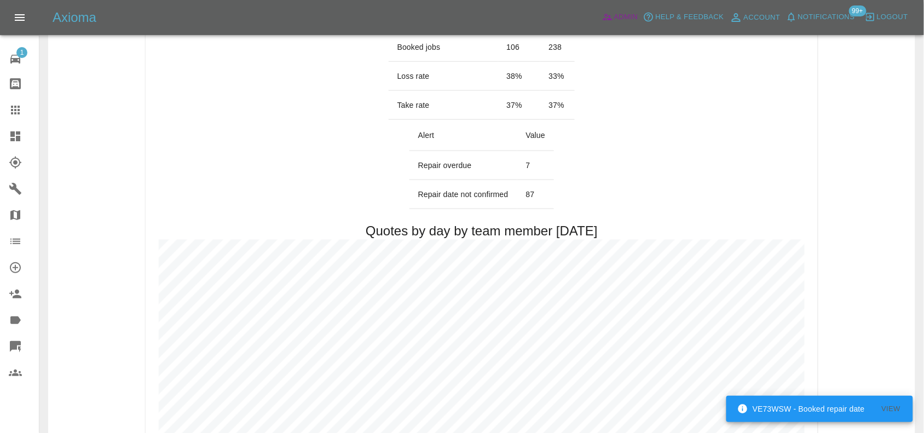
scroll to position [616, 0]
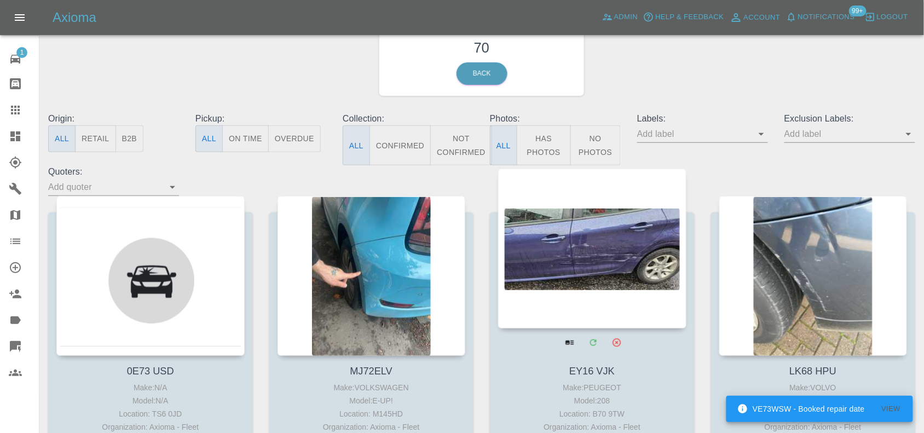
scroll to position [68, 0]
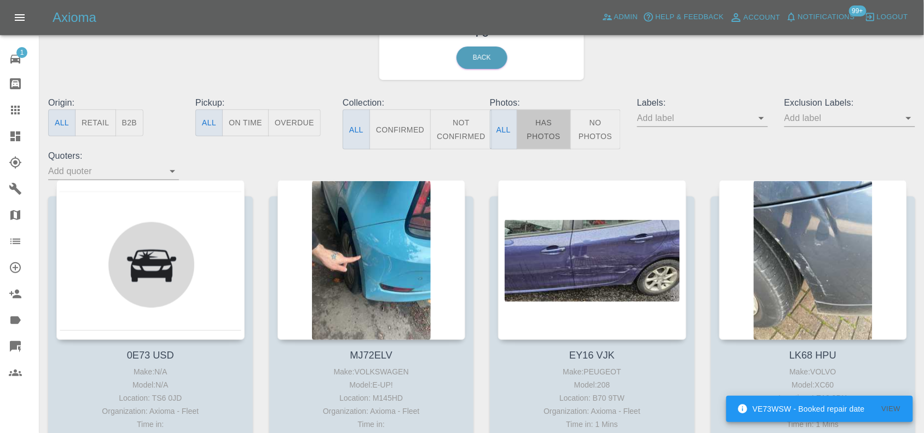
click at [542, 137] on button "Has Photos" at bounding box center [544, 130] width 54 height 40
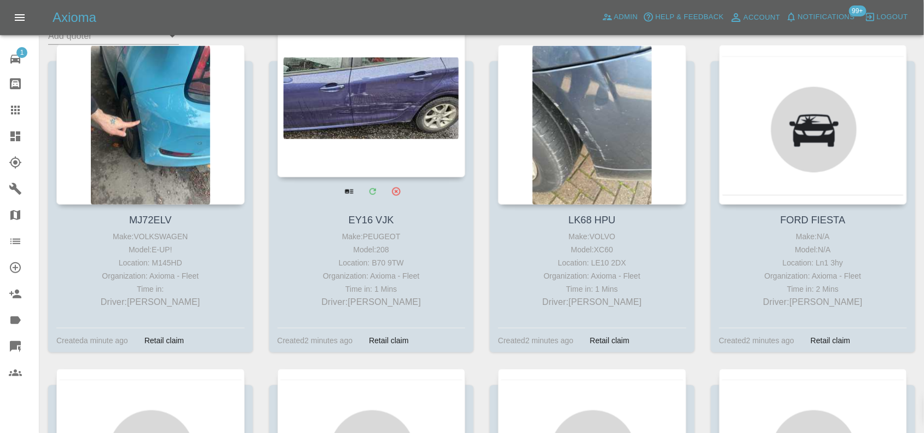
scroll to position [205, 0]
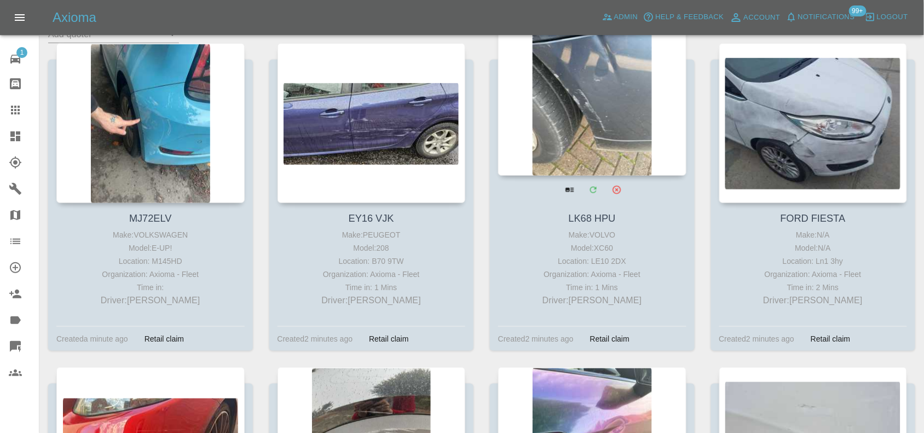
drag, startPoint x: 565, startPoint y: 102, endPoint x: 597, endPoint y: 114, distance: 33.8
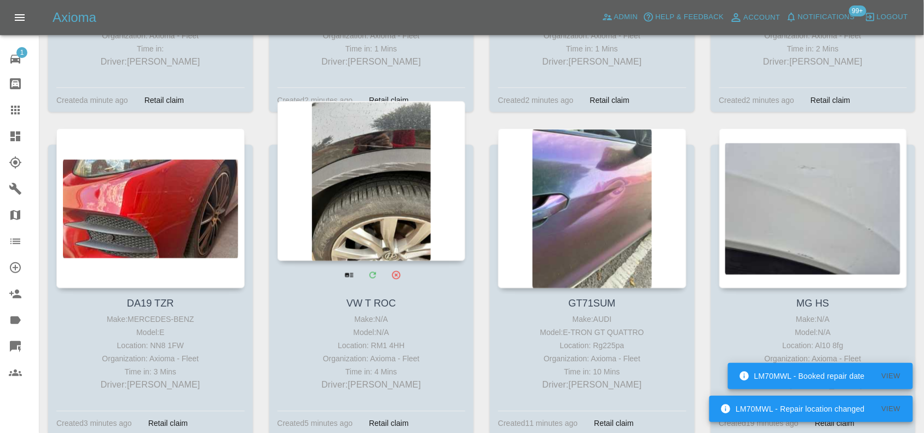
scroll to position [479, 0]
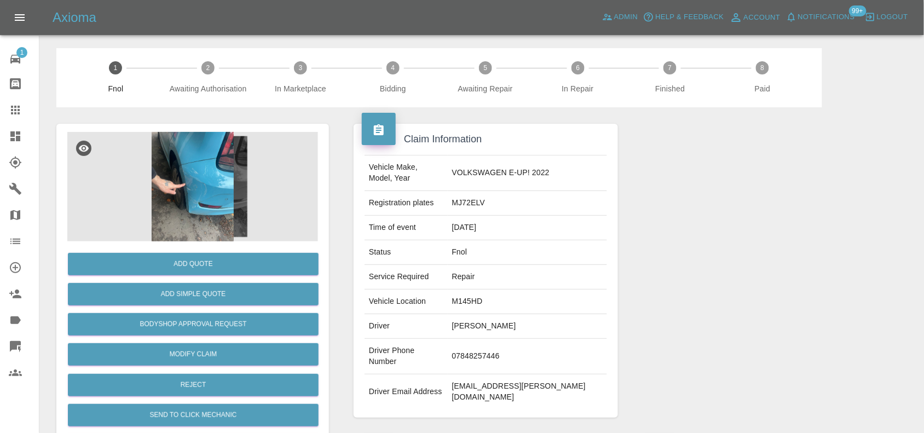
click at [217, 174] on img at bounding box center [192, 187] width 251 height 110
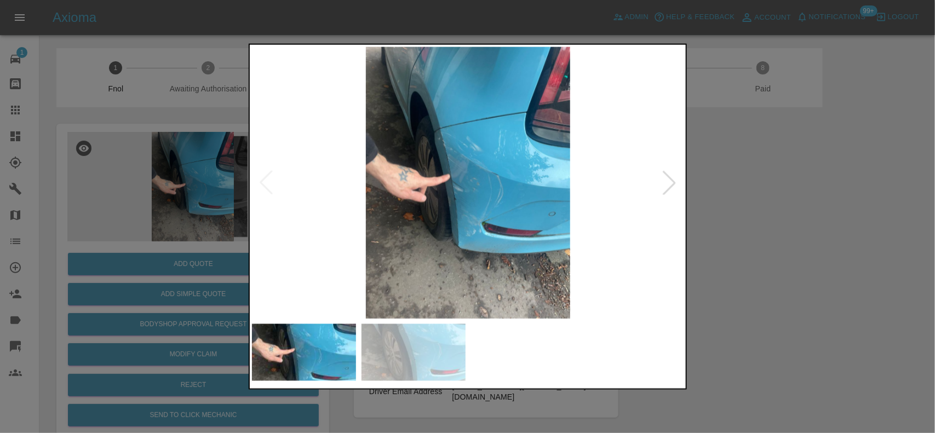
click at [468, 196] on img at bounding box center [468, 183] width 433 height 272
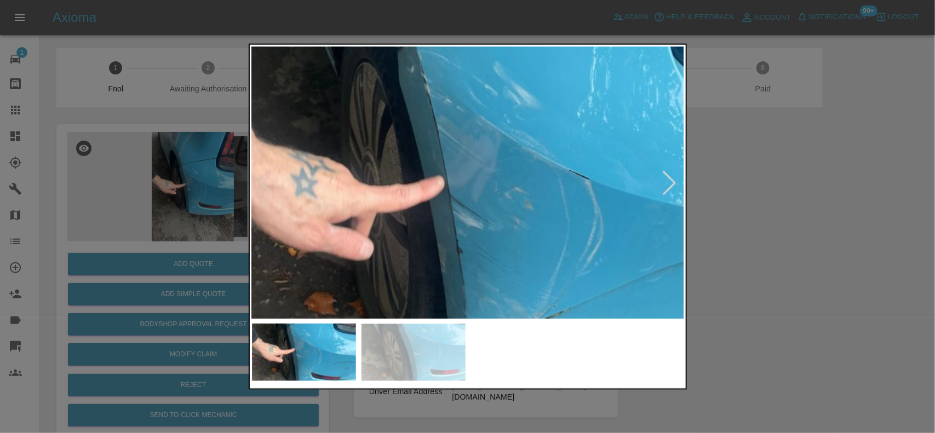
click at [465, 247] on img at bounding box center [498, 201] width 1298 height 816
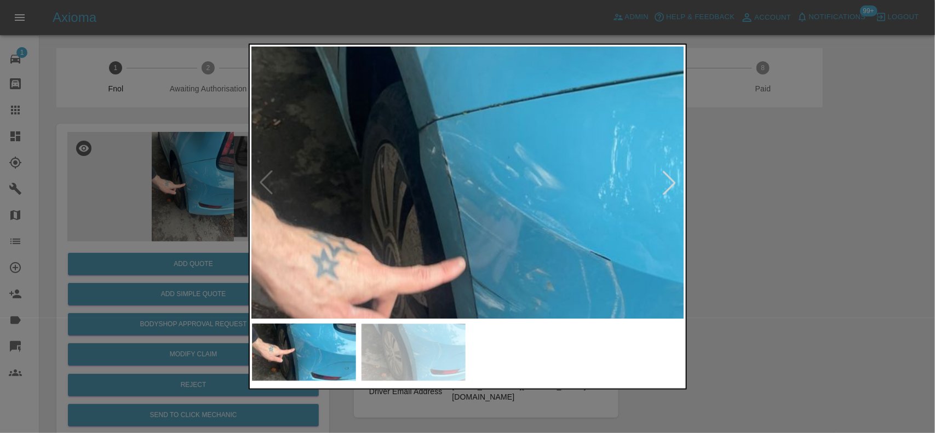
click at [507, 263] on img at bounding box center [519, 283] width 1298 height 816
click at [504, 249] on img at bounding box center [519, 283] width 1298 height 816
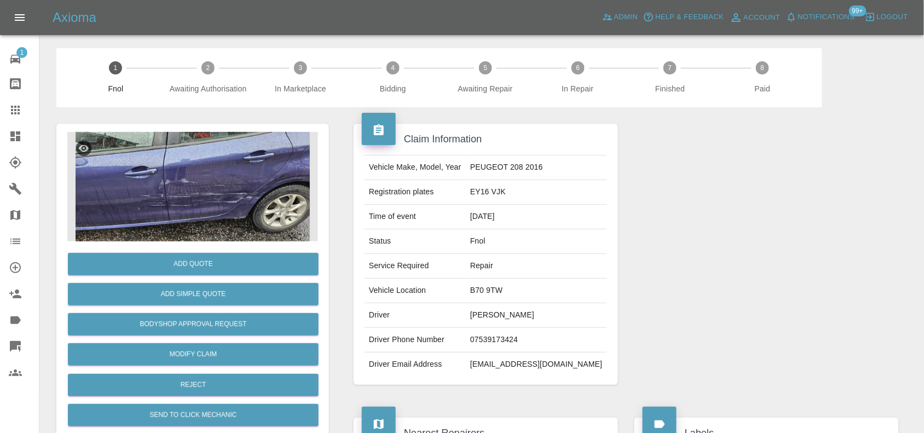
click at [227, 195] on img at bounding box center [192, 187] width 251 height 110
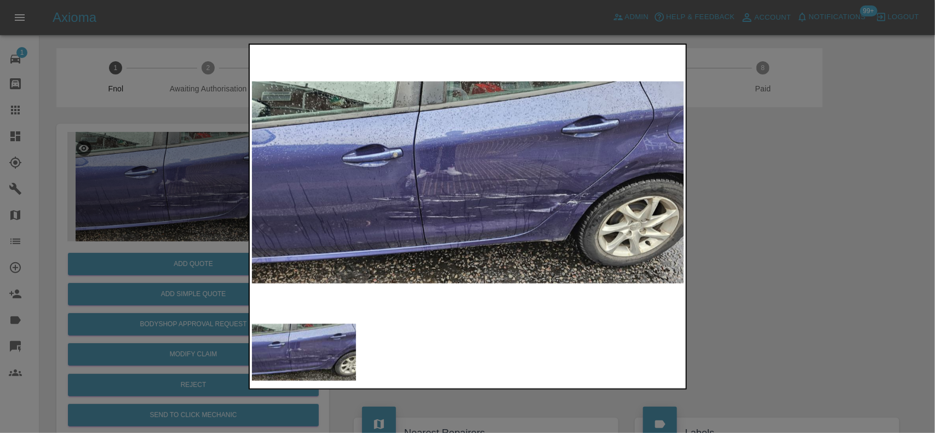
click at [460, 204] on img at bounding box center [468, 183] width 433 height 272
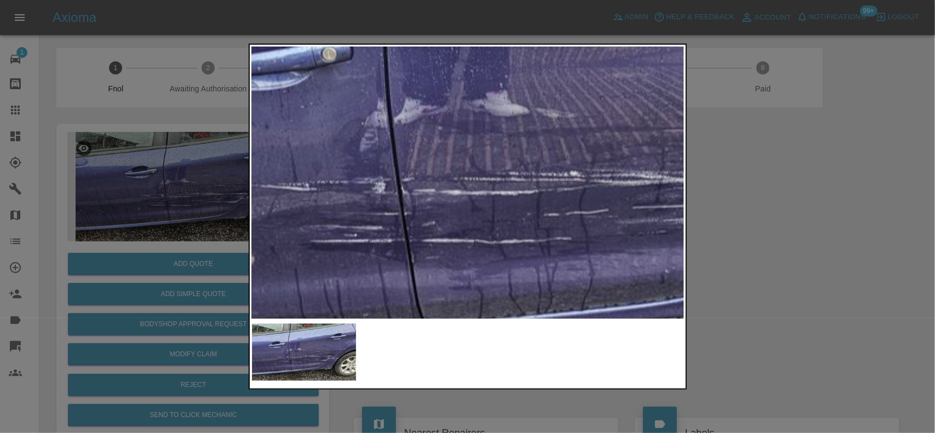
click at [292, 139] on img at bounding box center [548, 137] width 1298 height 816
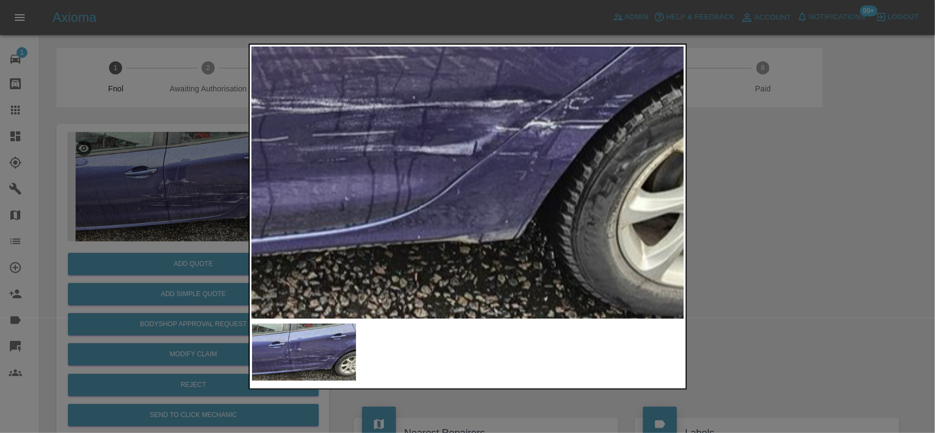
click at [216, 165] on div at bounding box center [467, 216] width 935 height 433
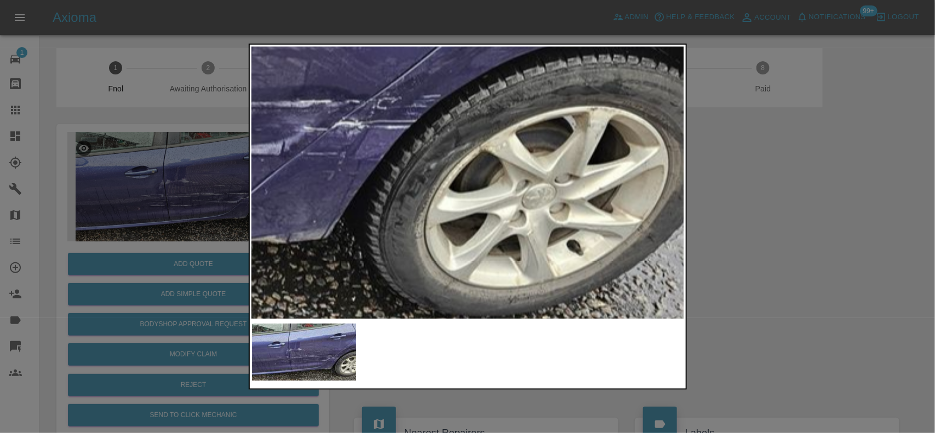
click at [389, 178] on img at bounding box center [36, 64] width 1298 height 816
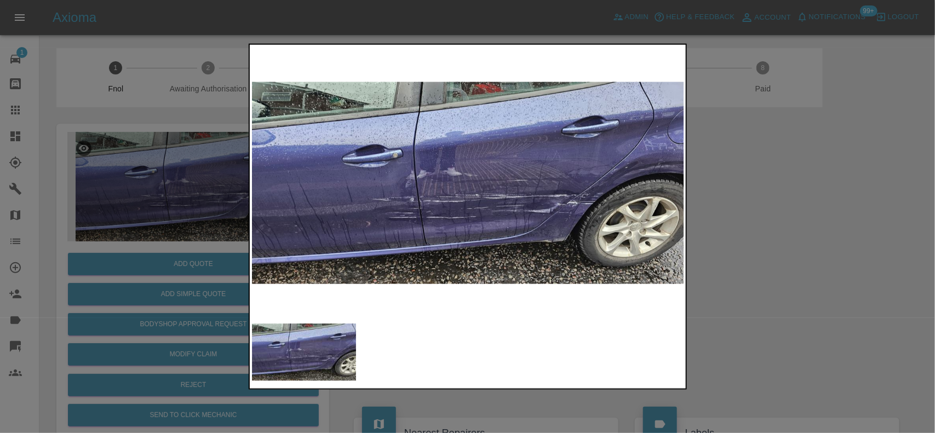
click at [416, 185] on img at bounding box center [468, 183] width 433 height 272
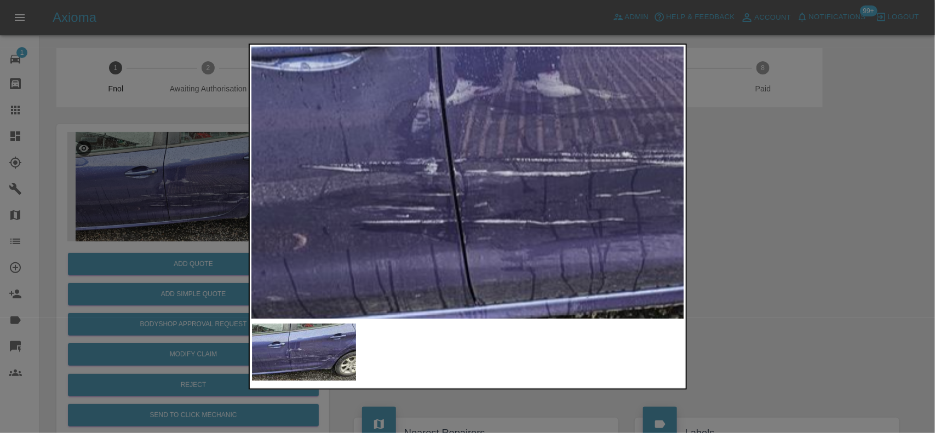
click at [410, 154] on img at bounding box center [600, 118] width 1298 height 816
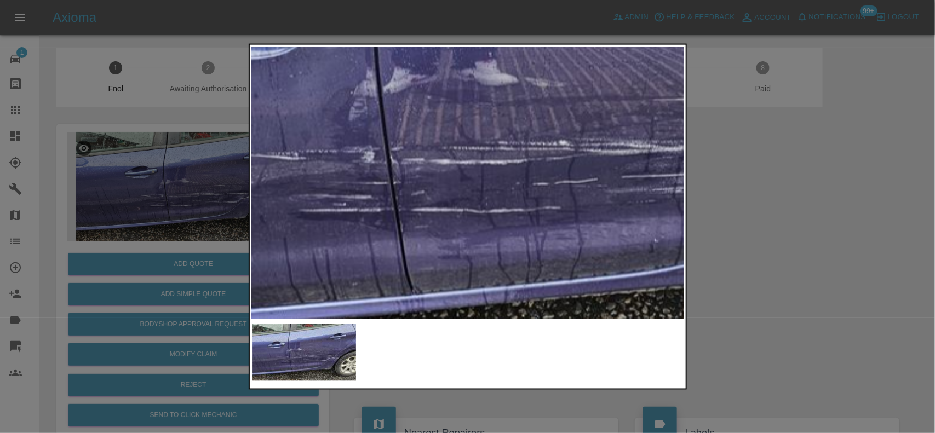
click at [400, 176] on img at bounding box center [537, 106] width 1298 height 816
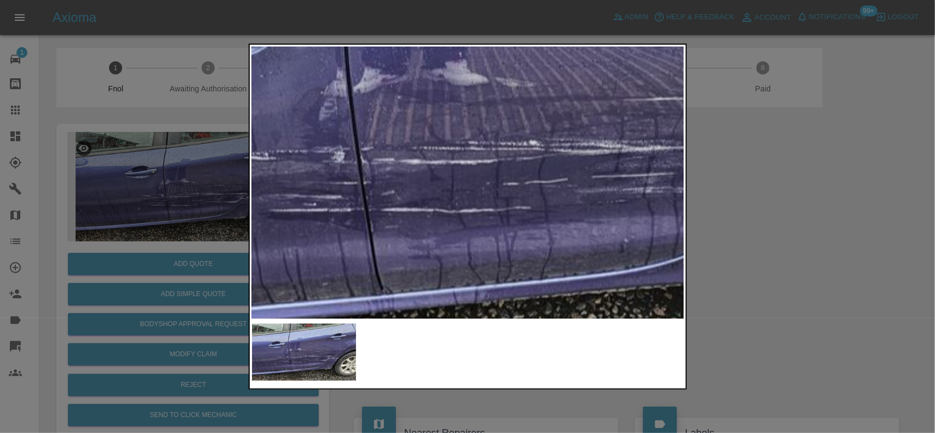
click at [453, 185] on img at bounding box center [507, 106] width 1298 height 816
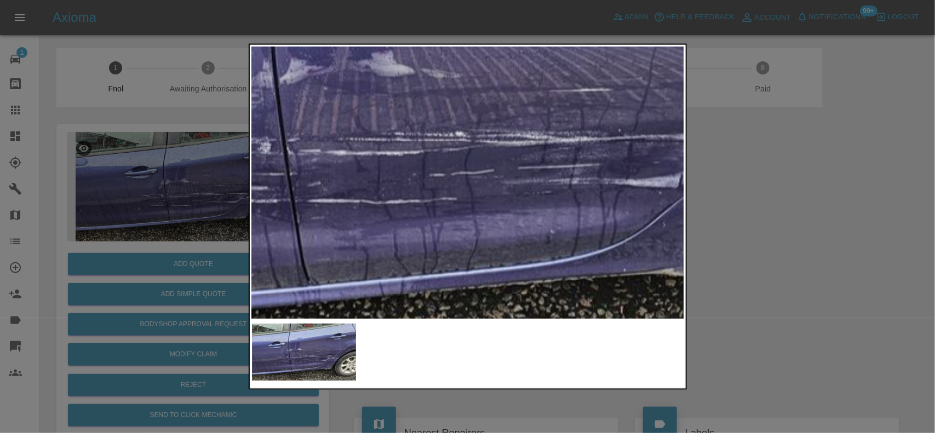
click at [404, 191] on img at bounding box center [433, 97] width 1298 height 816
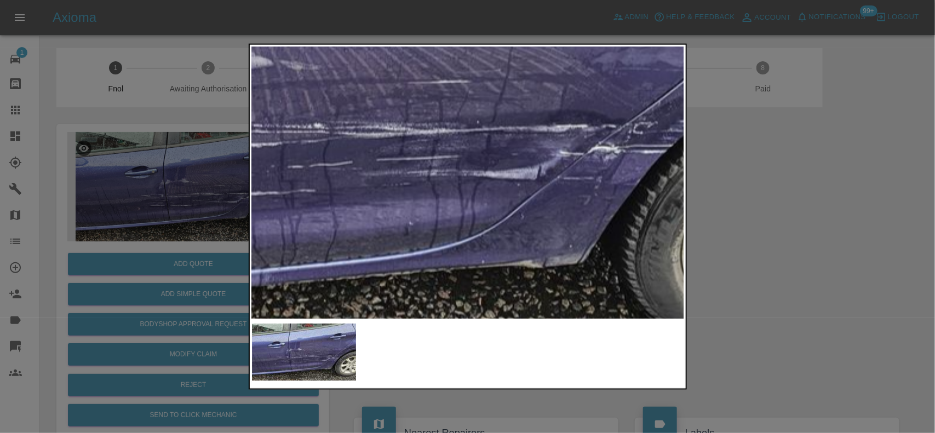
click at [449, 202] on img at bounding box center [292, 89] width 1298 height 816
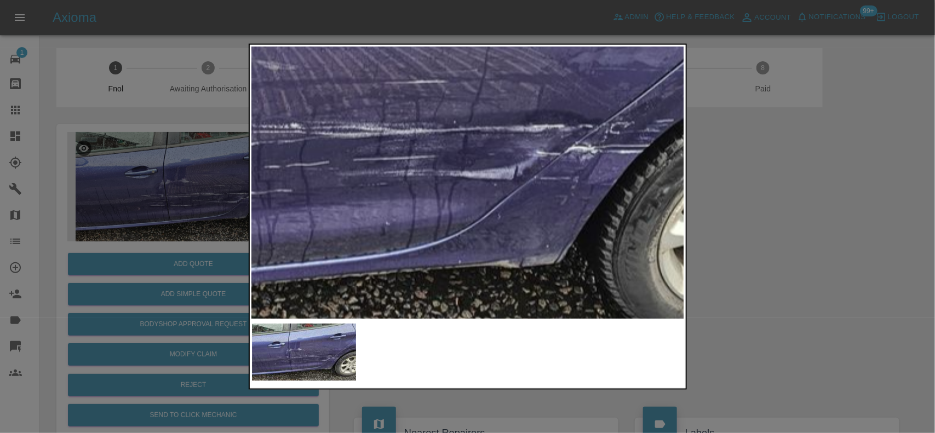
click at [454, 202] on img at bounding box center [268, 89] width 1298 height 816
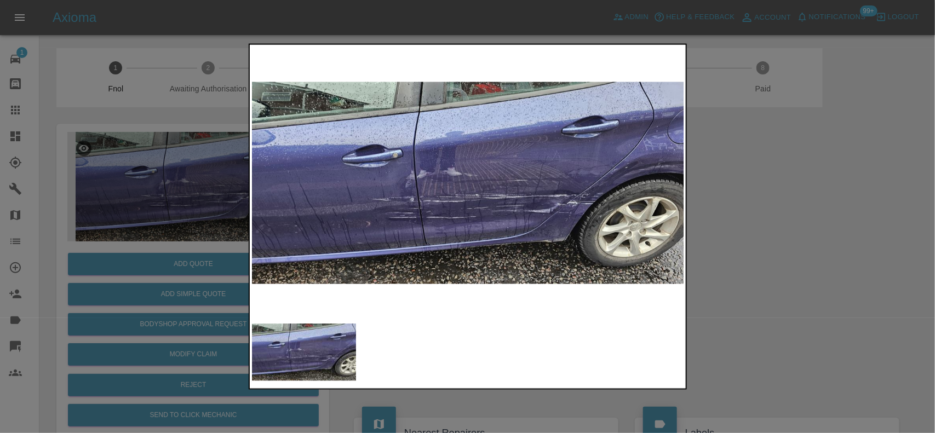
click at [407, 204] on img at bounding box center [468, 183] width 433 height 272
click at [163, 244] on div at bounding box center [467, 216] width 935 height 433
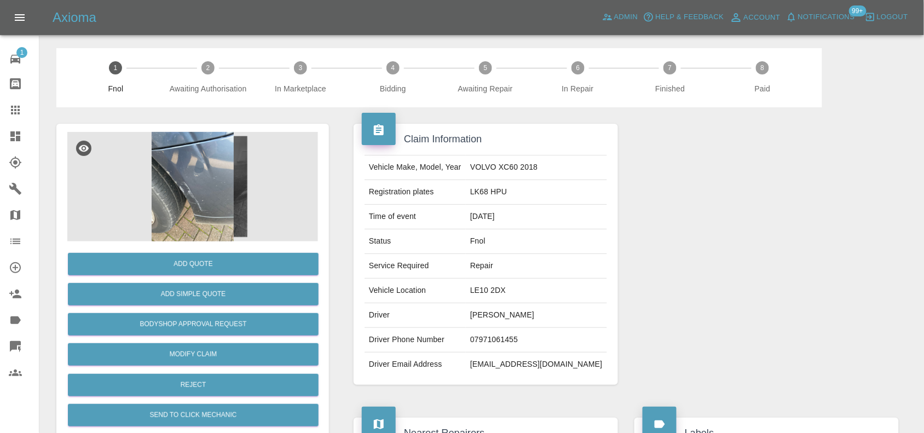
click at [208, 180] on img at bounding box center [192, 187] width 251 height 110
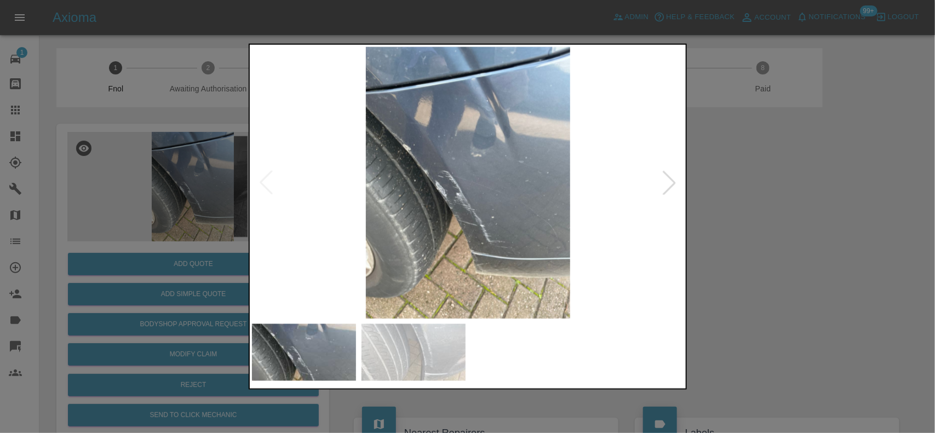
click at [404, 176] on img at bounding box center [468, 183] width 433 height 272
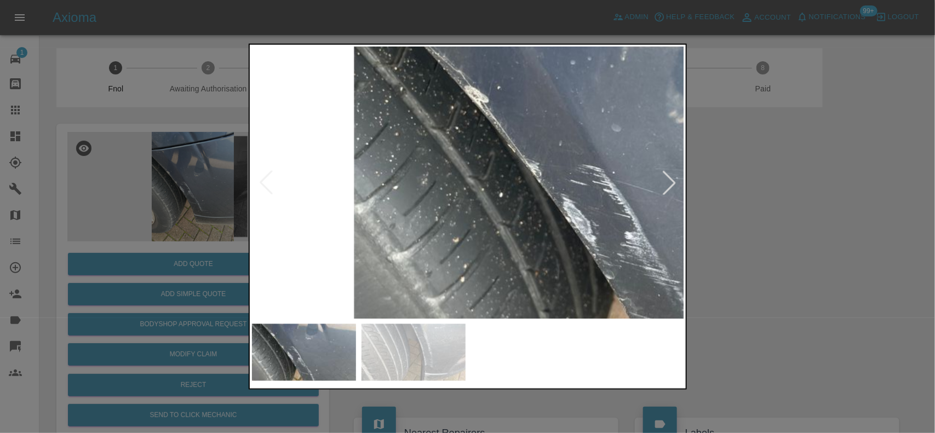
click at [416, 176] on img at bounding box center [659, 200] width 1298 height 816
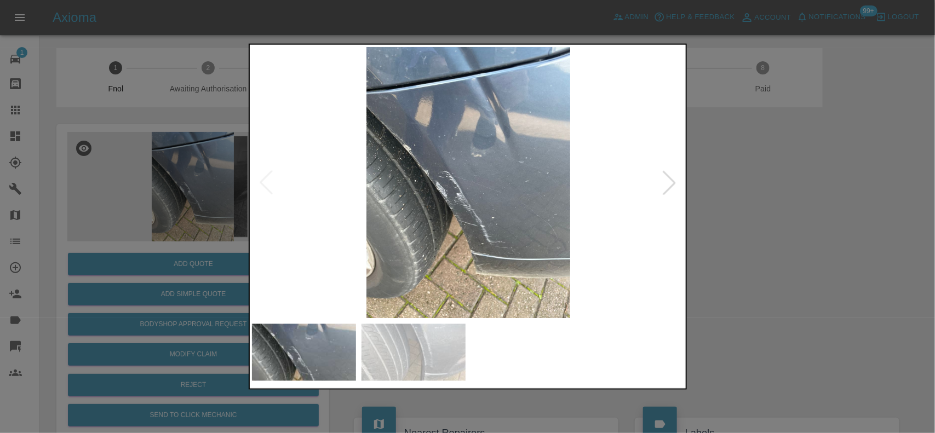
click at [405, 197] on img at bounding box center [468, 183] width 433 height 272
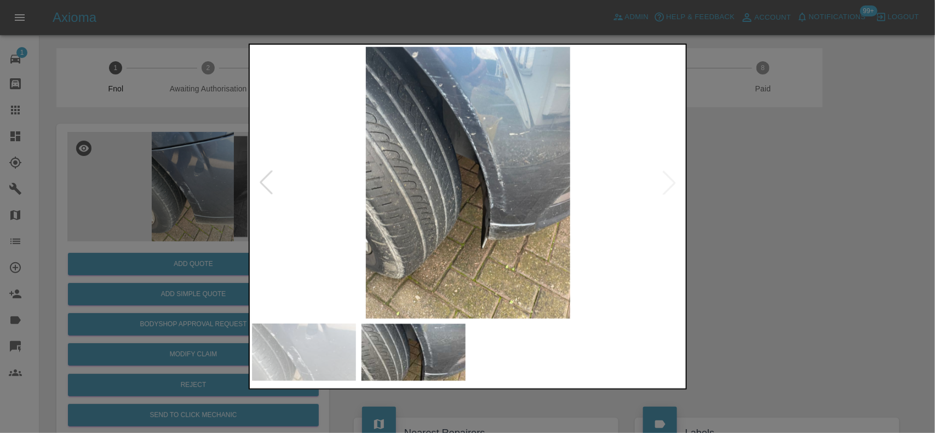
click at [458, 147] on img at bounding box center [468, 183] width 433 height 272
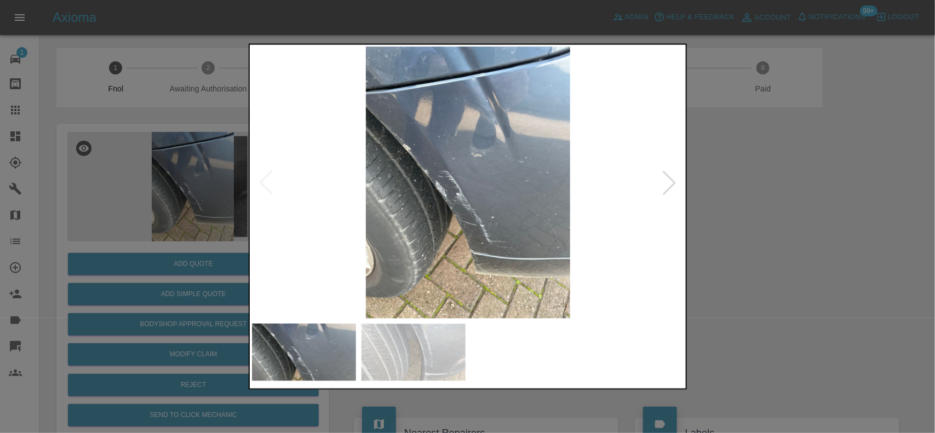
click at [442, 158] on img at bounding box center [468, 183] width 433 height 272
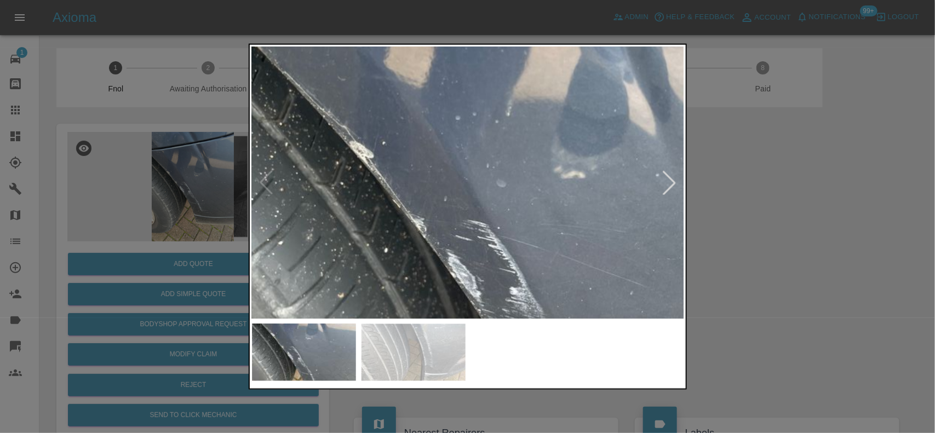
click at [442, 159] on img at bounding box center [544, 256] width 1298 height 816
click at [114, 153] on div at bounding box center [467, 216] width 935 height 433
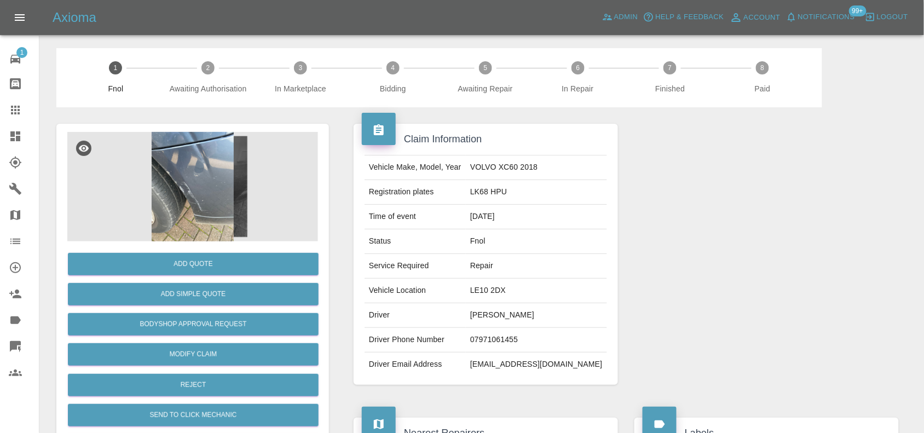
click at [217, 166] on img at bounding box center [192, 187] width 251 height 110
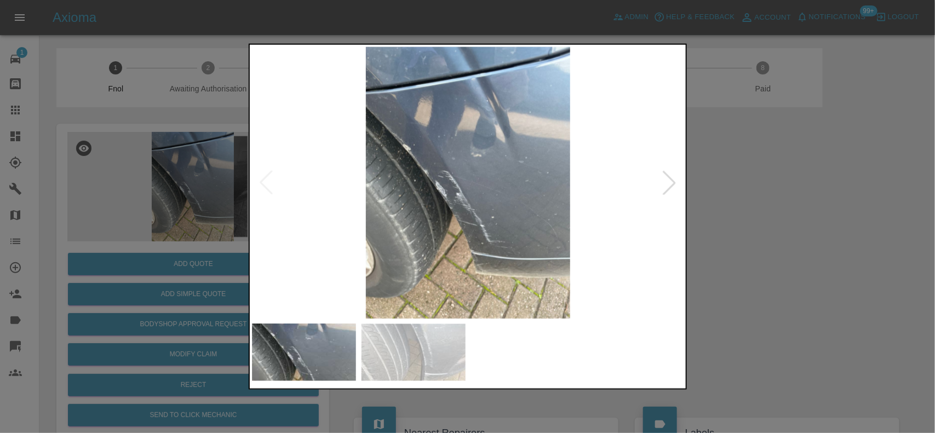
click at [404, 204] on img at bounding box center [468, 183] width 433 height 272
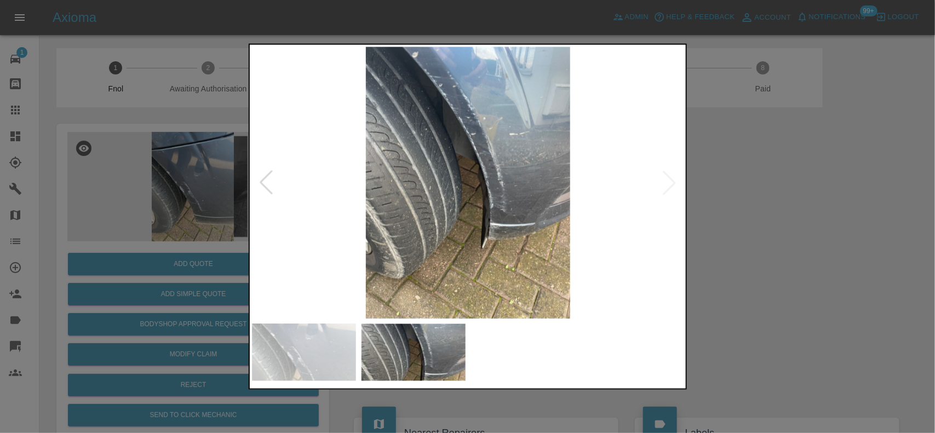
click at [433, 211] on img at bounding box center [468, 183] width 433 height 272
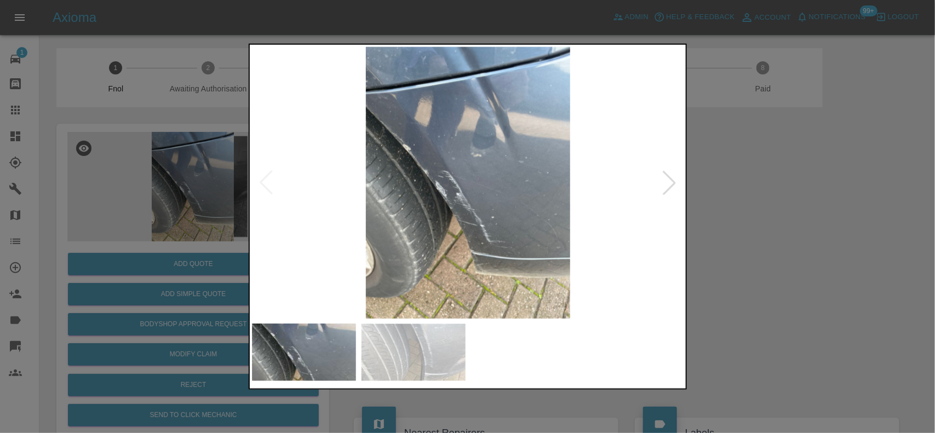
click at [303, 214] on img at bounding box center [468, 183] width 433 height 272
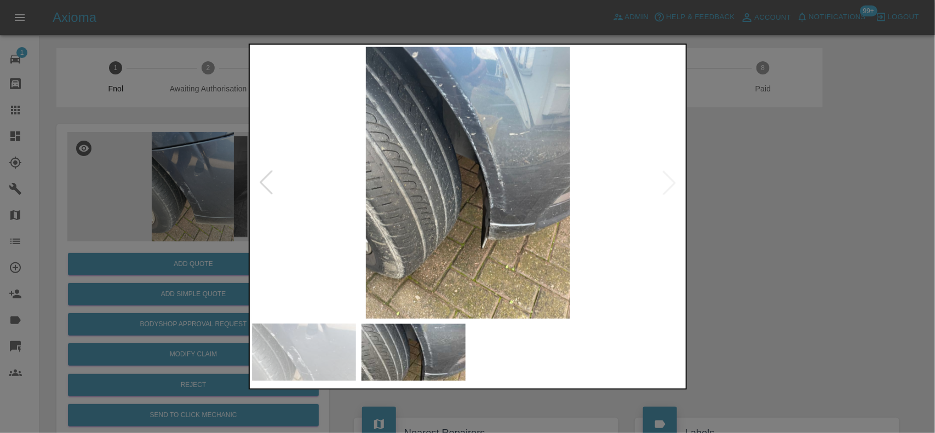
click at [373, 215] on img at bounding box center [468, 183] width 433 height 272
click at [442, 215] on img at bounding box center [468, 183] width 433 height 272
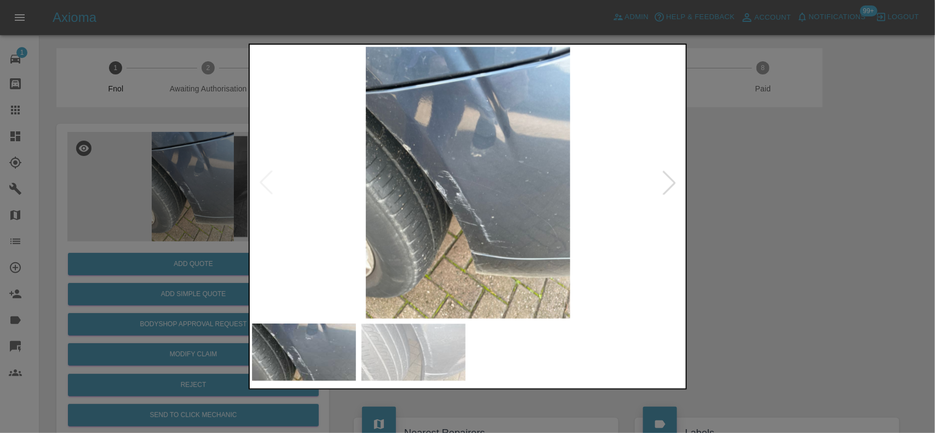
click at [434, 211] on img at bounding box center [468, 183] width 433 height 272
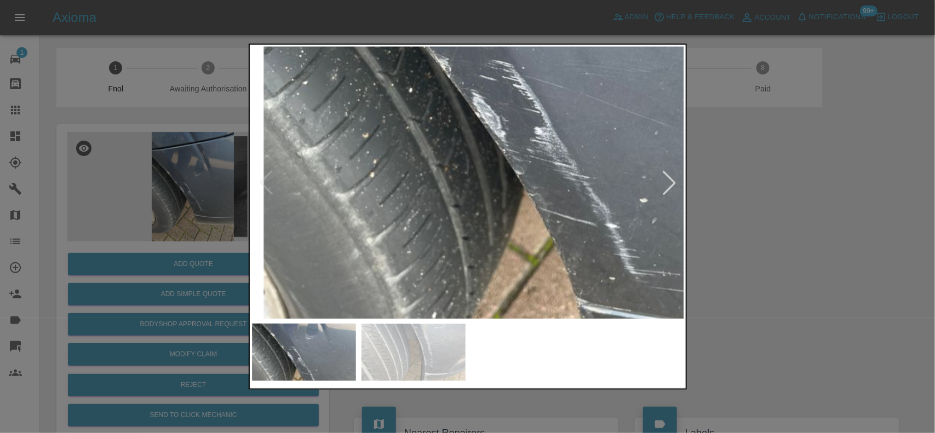
click at [129, 202] on div at bounding box center [467, 216] width 935 height 433
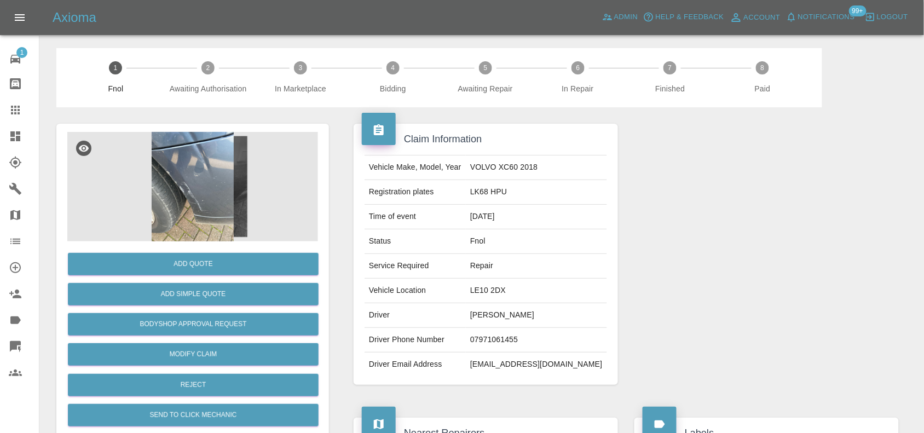
click at [202, 202] on img at bounding box center [192, 187] width 251 height 110
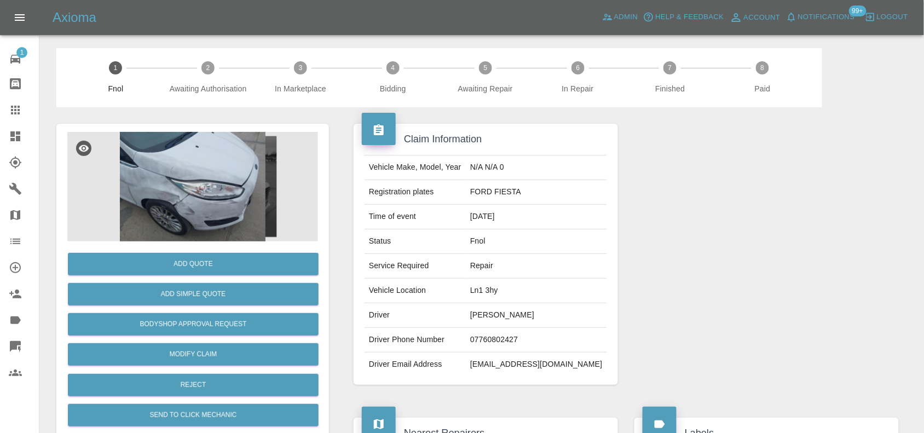
click at [176, 222] on img at bounding box center [192, 187] width 251 height 110
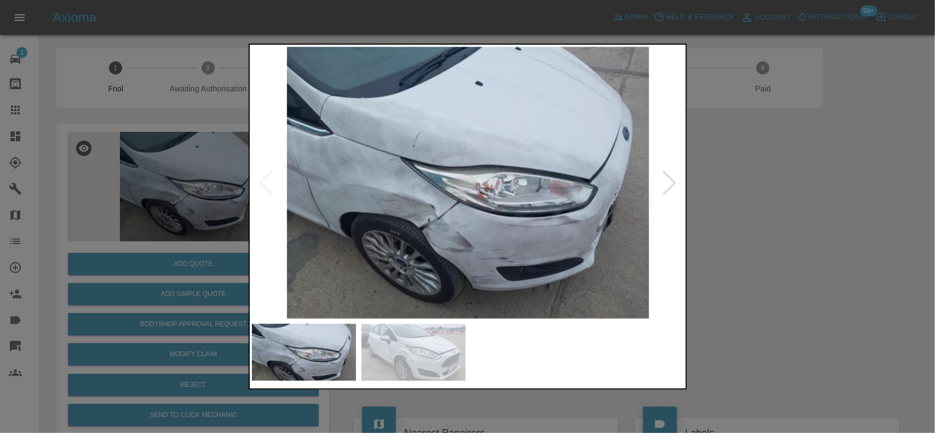
click at [436, 203] on img at bounding box center [468, 183] width 433 height 272
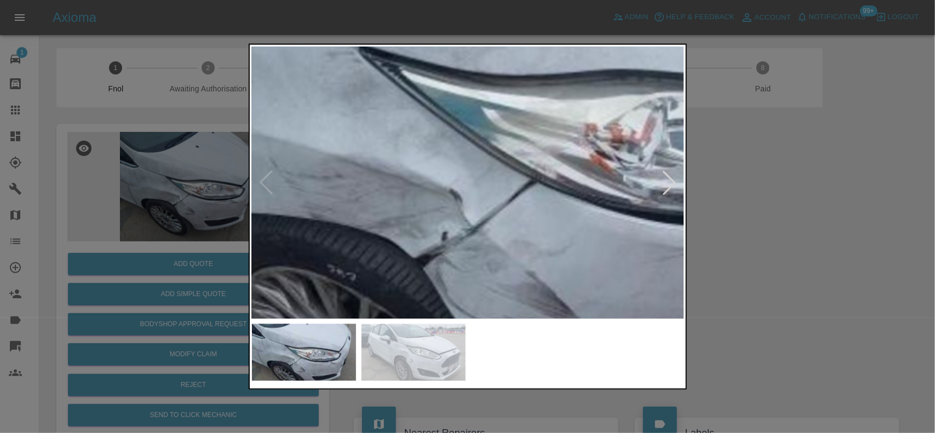
click at [436, 245] on img at bounding box center [561, 123] width 1298 height 816
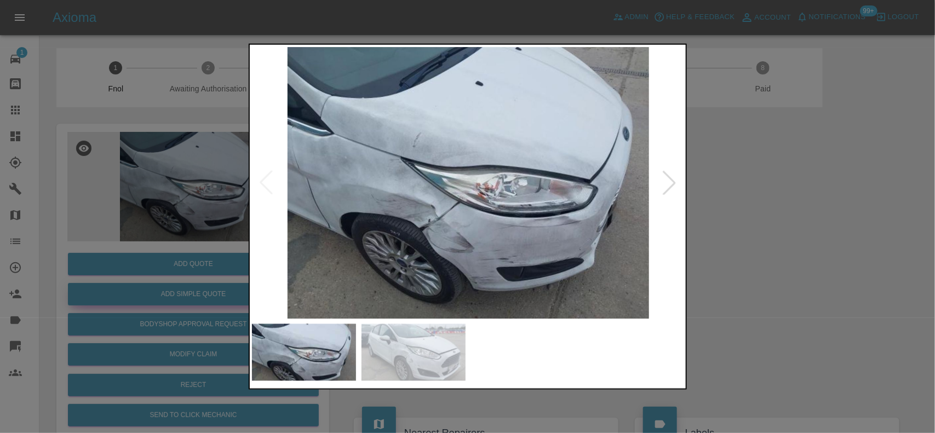
drag, startPoint x: 115, startPoint y: 278, endPoint x: 246, endPoint y: 303, distance: 133.8
click at [117, 282] on div at bounding box center [467, 216] width 935 height 433
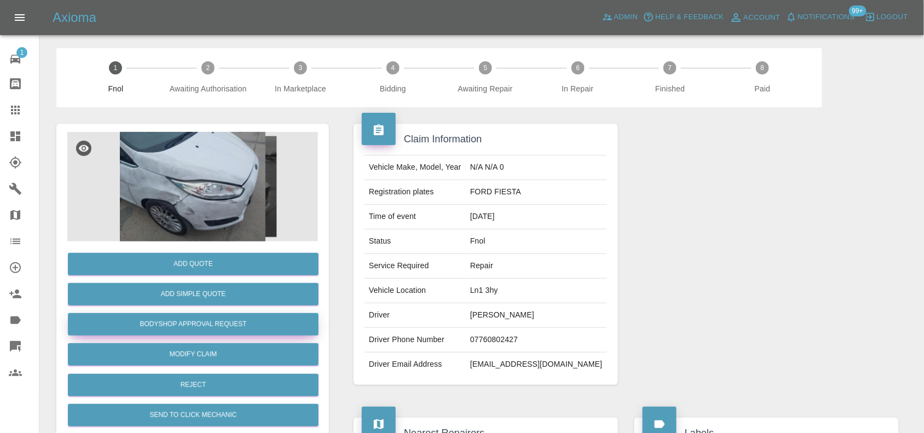
drag, startPoint x: 200, startPoint y: 323, endPoint x: 211, endPoint y: 327, distance: 11.3
click at [200, 323] on button "Bodyshop Approval Request" at bounding box center [193, 324] width 251 height 22
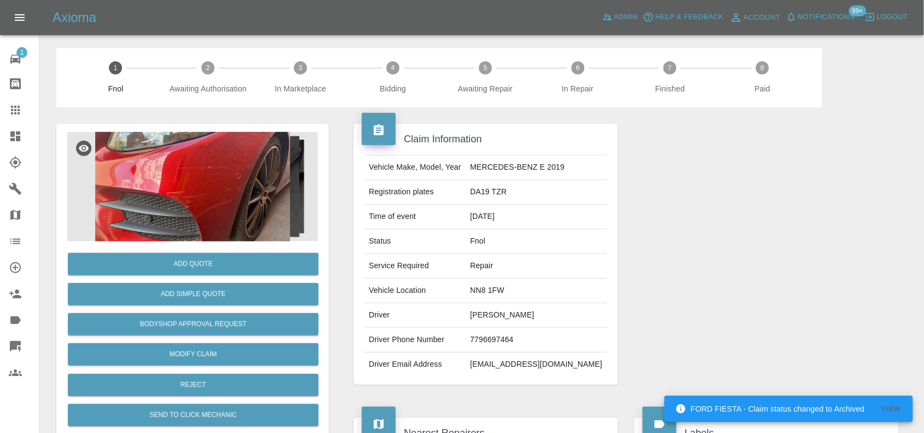
click at [156, 182] on img at bounding box center [192, 187] width 251 height 110
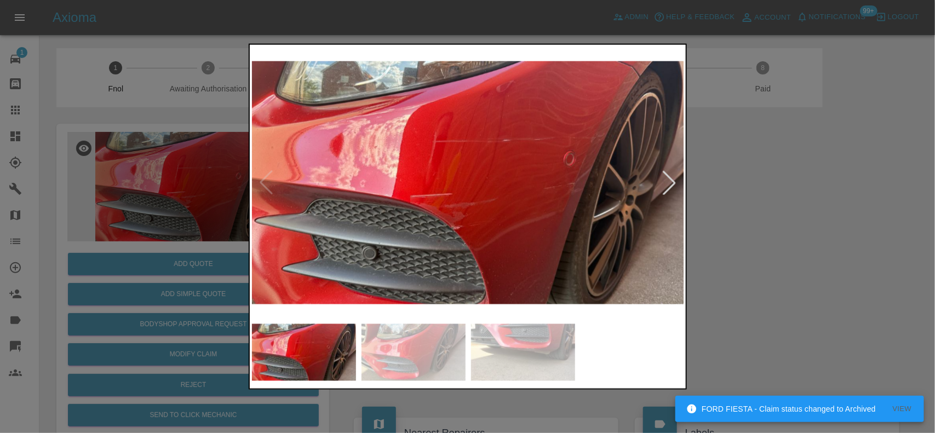
click at [324, 218] on img at bounding box center [468, 183] width 433 height 272
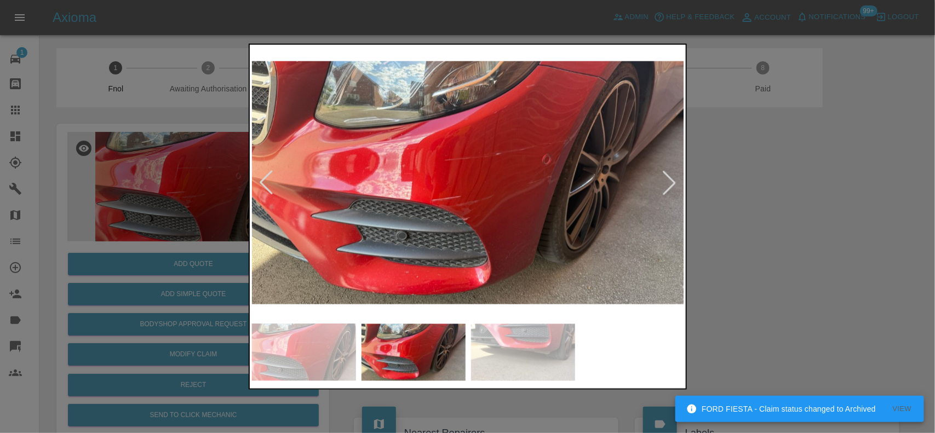
click at [320, 217] on img at bounding box center [468, 183] width 433 height 272
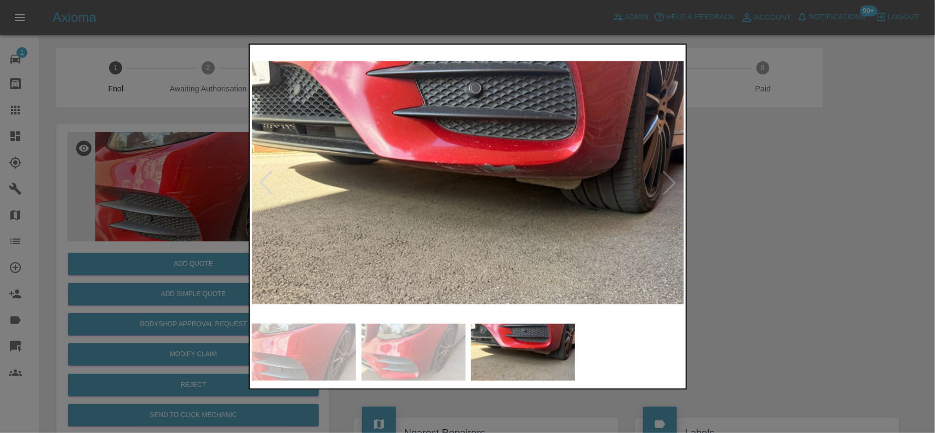
click at [411, 181] on img at bounding box center [468, 183] width 433 height 272
click at [472, 188] on img at bounding box center [468, 183] width 433 height 272
click at [472, 187] on img at bounding box center [468, 183] width 433 height 272
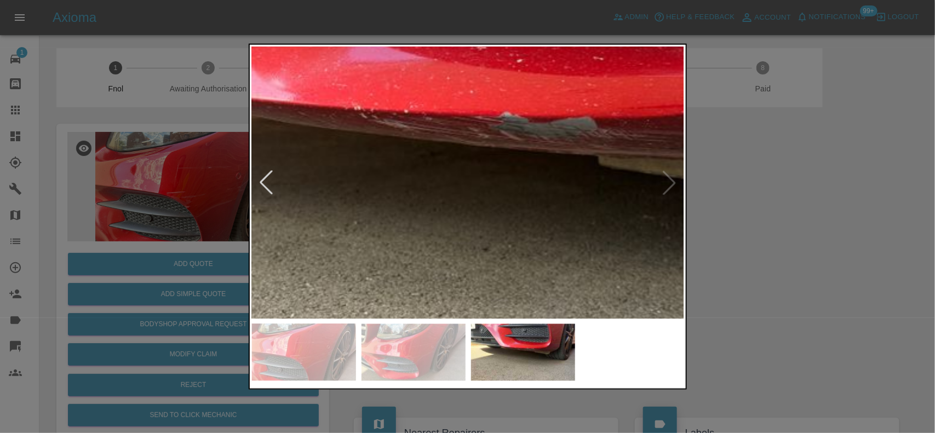
click at [472, 187] on img at bounding box center [454, 170] width 1298 height 816
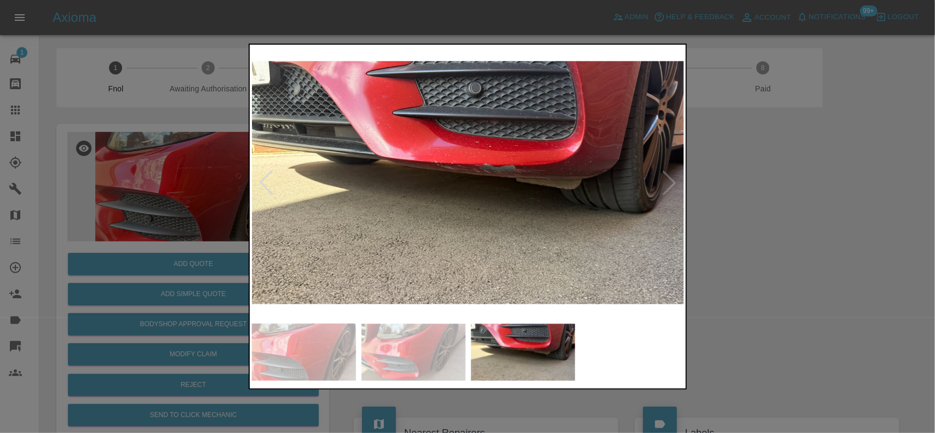
click at [415, 200] on img at bounding box center [468, 183] width 433 height 272
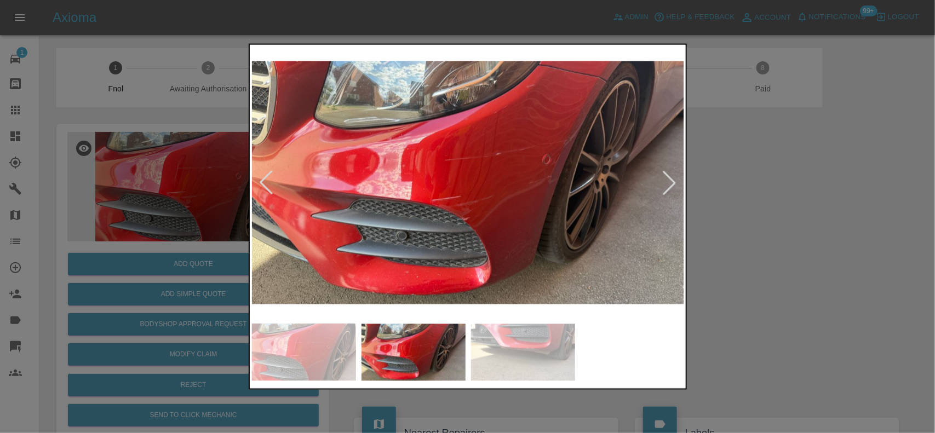
click at [389, 183] on img at bounding box center [468, 183] width 433 height 272
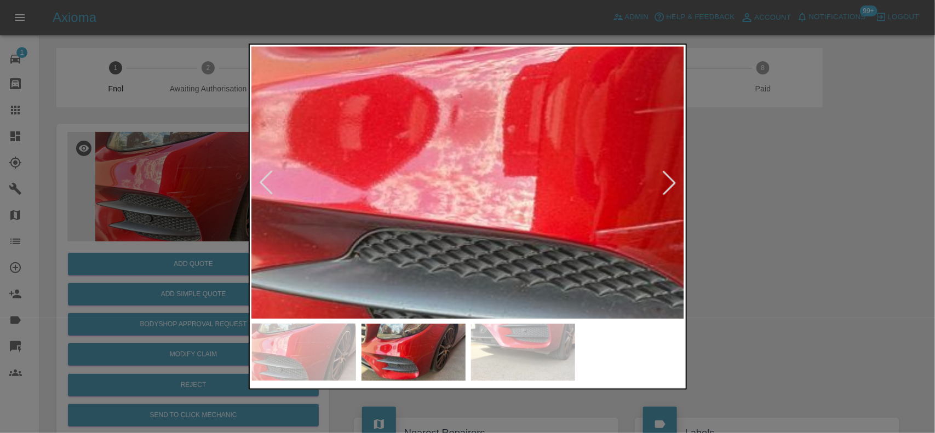
click at [263, 206] on img at bounding box center [704, 180] width 1298 height 816
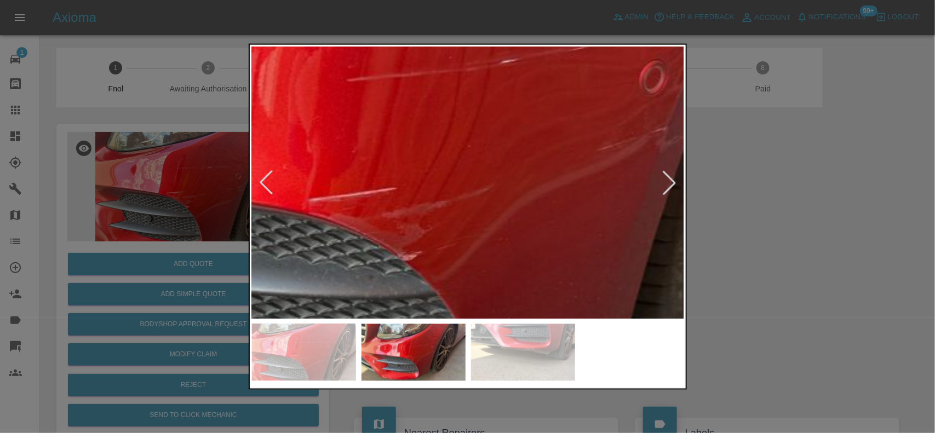
click at [298, 266] on img at bounding box center [417, 148] width 1298 height 816
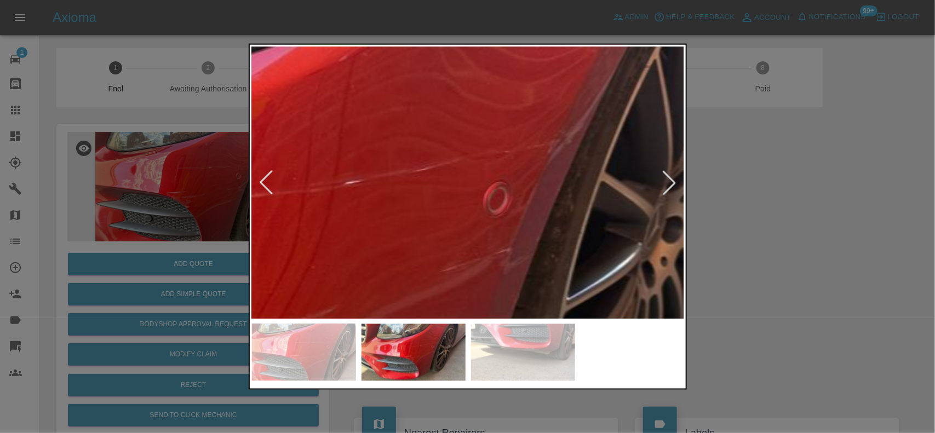
click at [358, 312] on img at bounding box center [261, 269] width 1298 height 816
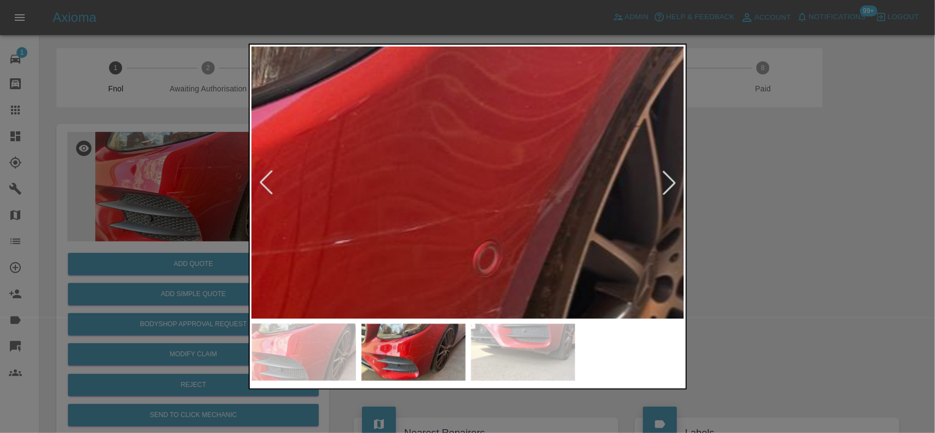
click at [373, 203] on img at bounding box center [251, 329] width 1298 height 816
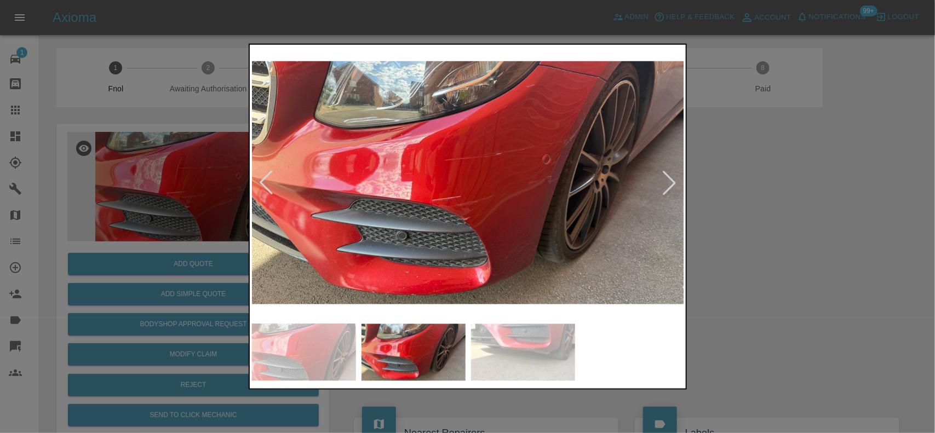
click at [449, 225] on img at bounding box center [468, 183] width 433 height 272
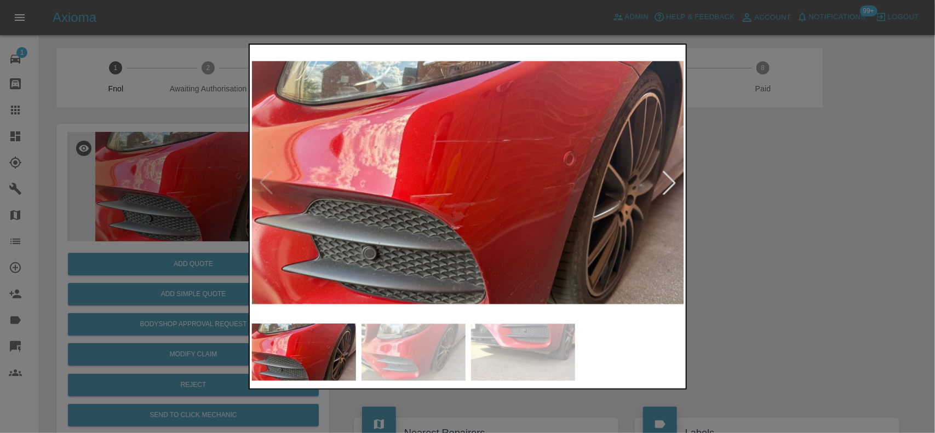
click at [419, 218] on img at bounding box center [468, 183] width 433 height 272
click at [419, 217] on img at bounding box center [468, 183] width 433 height 272
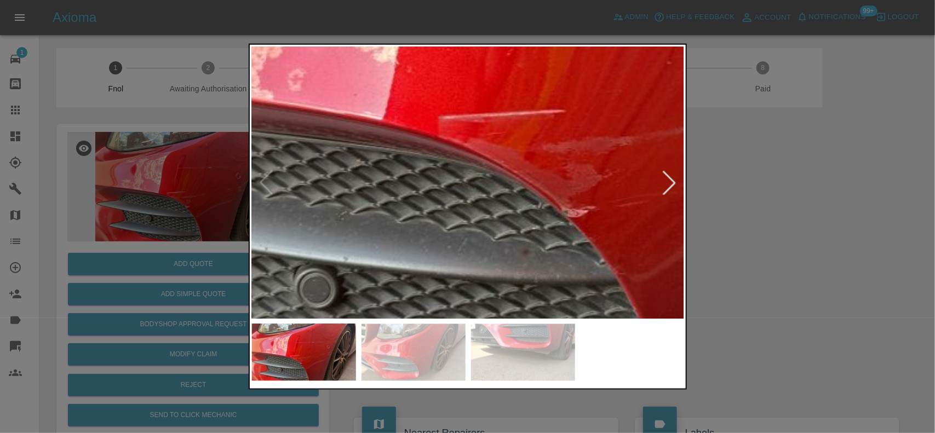
click at [419, 217] on img at bounding box center [612, 77] width 1298 height 816
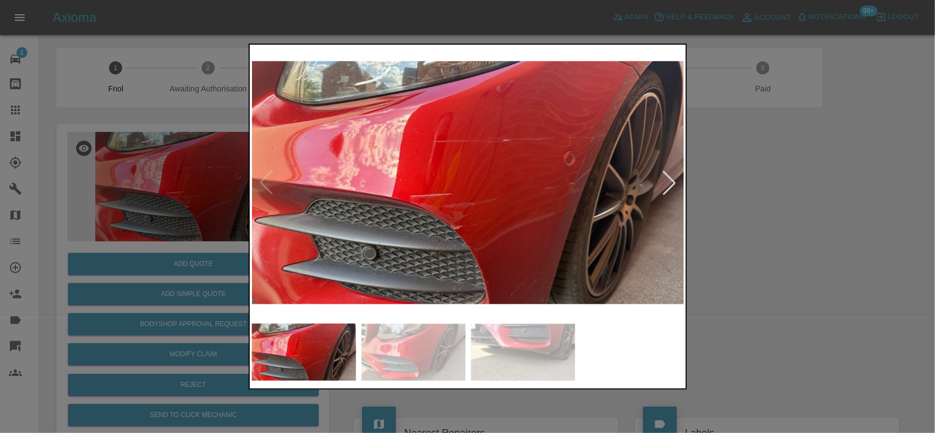
click at [386, 238] on img at bounding box center [468, 183] width 433 height 272
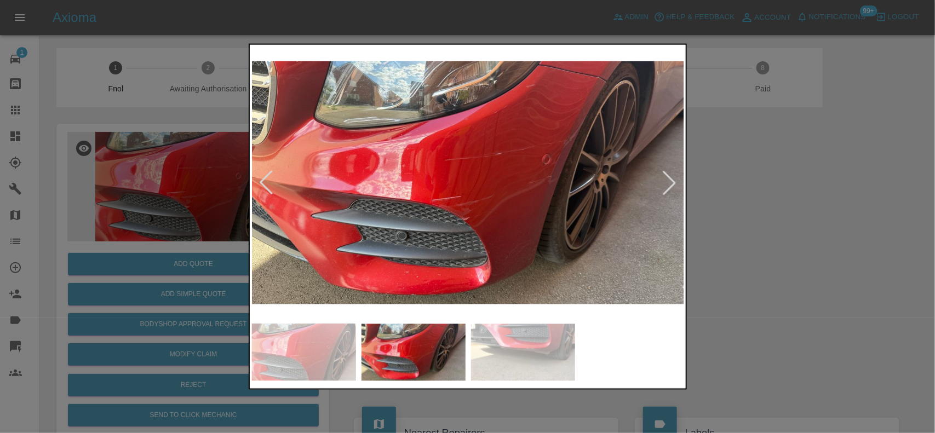
click at [280, 253] on img at bounding box center [468, 183] width 433 height 272
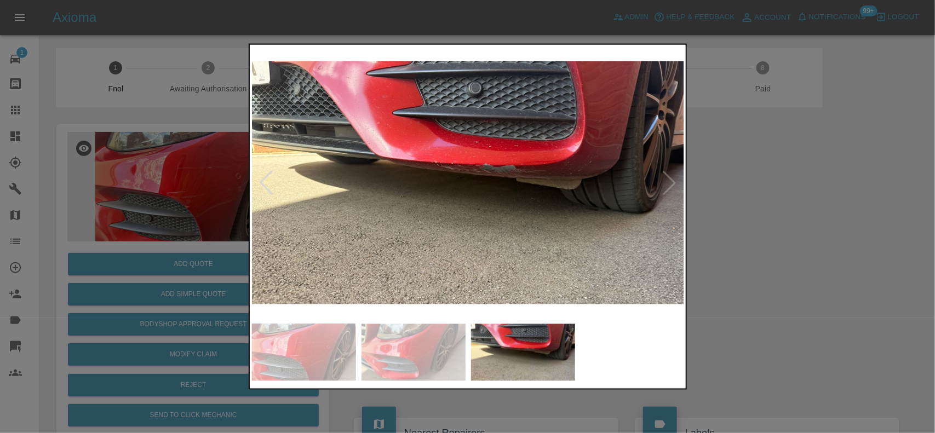
click at [286, 231] on img at bounding box center [468, 183] width 433 height 272
drag, startPoint x: 186, startPoint y: 212, endPoint x: 198, endPoint y: 280, distance: 69.0
click at [189, 222] on div at bounding box center [467, 216] width 935 height 433
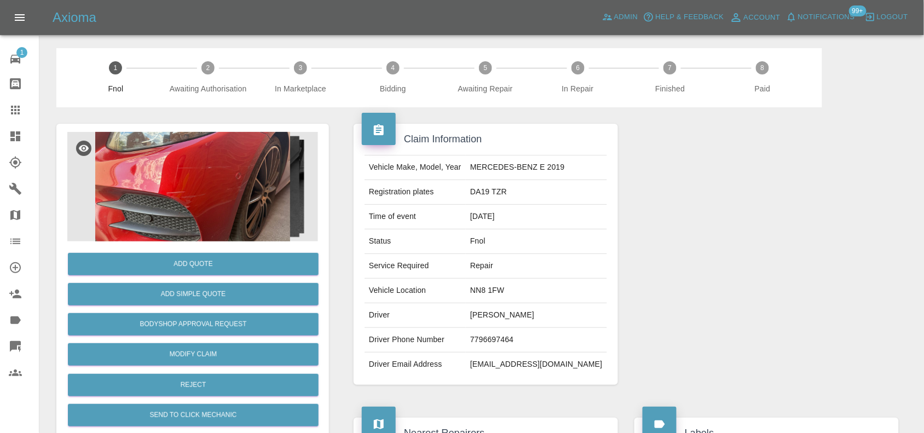
click at [204, 308] on div "Add Quote Add Simple Quote Bodyshop Approval Request Modify Claim Reject Send t…" at bounding box center [192, 350] width 251 height 218
click at [204, 294] on button "Add Simple Quote" at bounding box center [193, 294] width 251 height 22
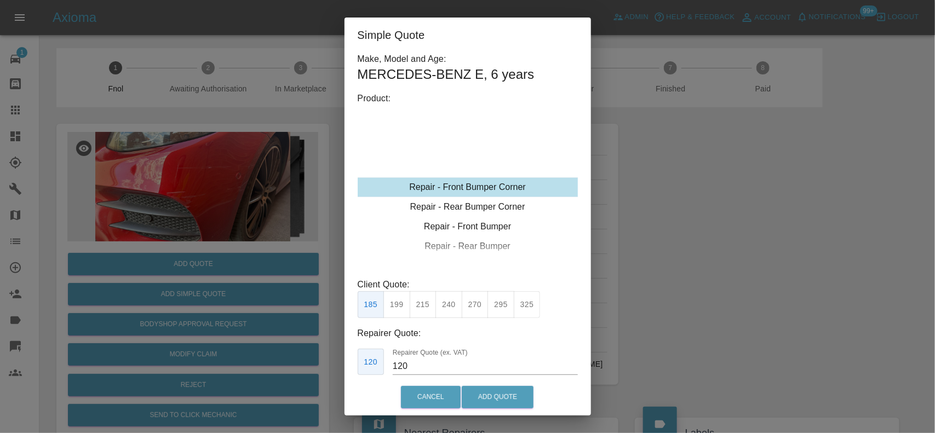
click at [482, 184] on div "Repair - Front Bumper Corner" at bounding box center [468, 187] width 220 height 20
click at [430, 307] on button "215" at bounding box center [423, 304] width 27 height 27
drag, startPoint x: 420, startPoint y: 365, endPoint x: 271, endPoint y: 364, distance: 148.9
click at [304, 369] on div "Simple Quote Make, Model and Age: MERCEDES-BENZ E , 6 years Product: Repair - F…" at bounding box center [467, 216] width 935 height 433
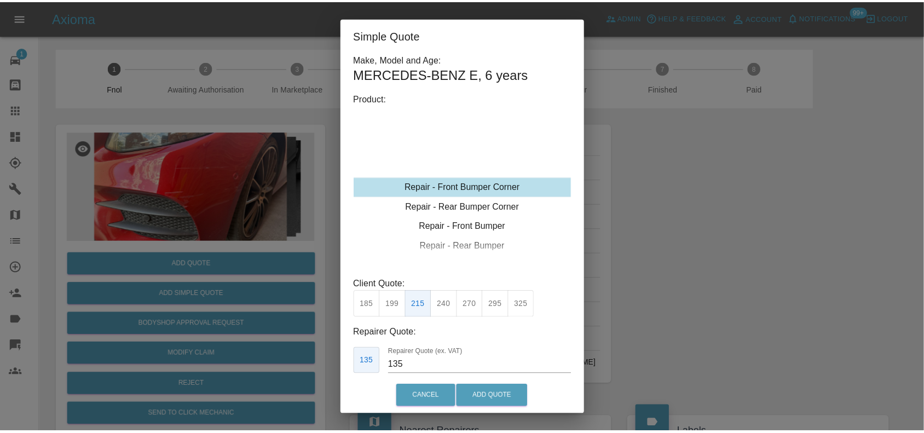
scroll to position [8, 0]
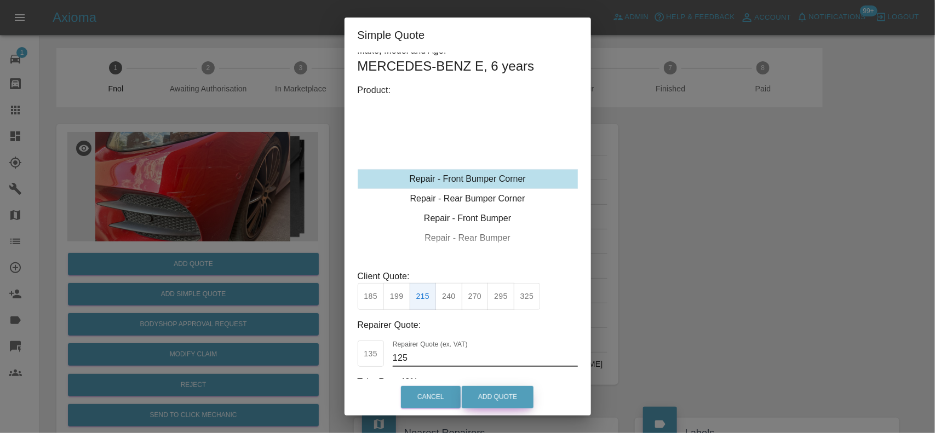
type input "125"
click at [490, 400] on button "Add Quote" at bounding box center [498, 397] width 72 height 22
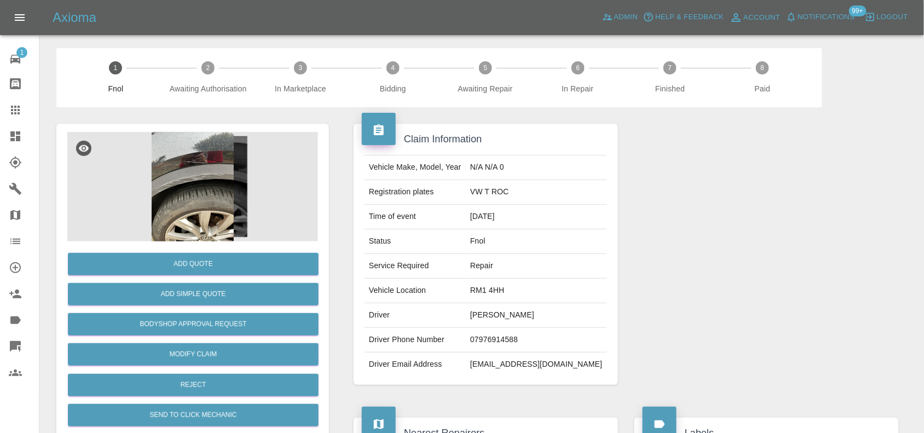
click at [205, 159] on img at bounding box center [192, 187] width 251 height 110
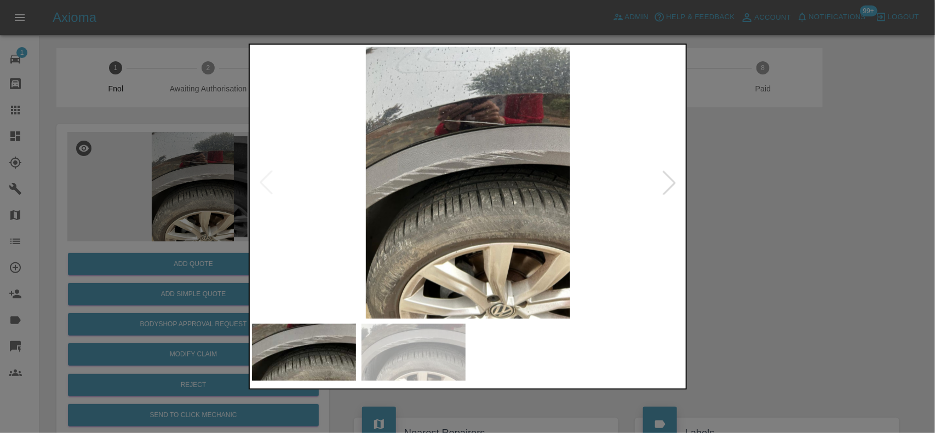
click at [348, 168] on img at bounding box center [468, 183] width 433 height 272
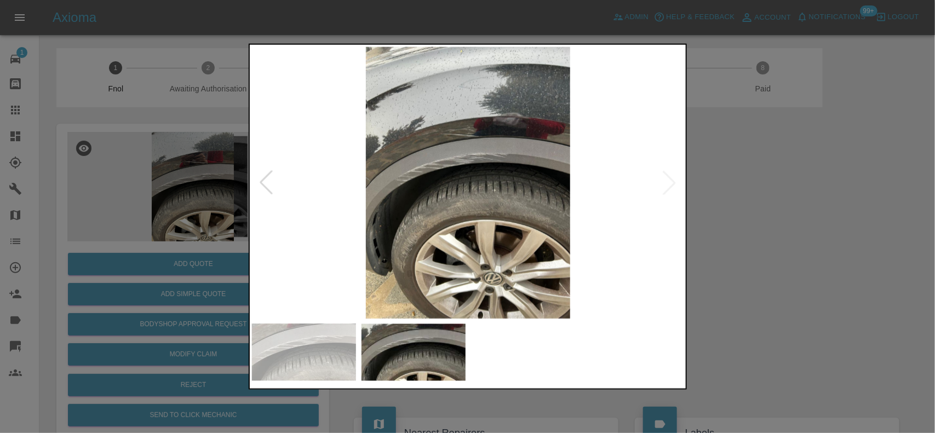
click at [371, 174] on img at bounding box center [468, 183] width 433 height 272
click at [430, 146] on img at bounding box center [468, 183] width 433 height 272
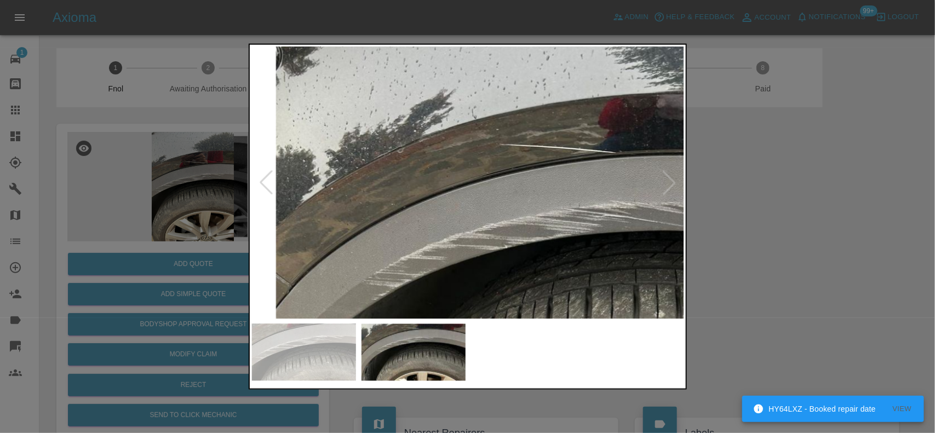
click at [421, 171] on img at bounding box center [581, 291] width 1298 height 816
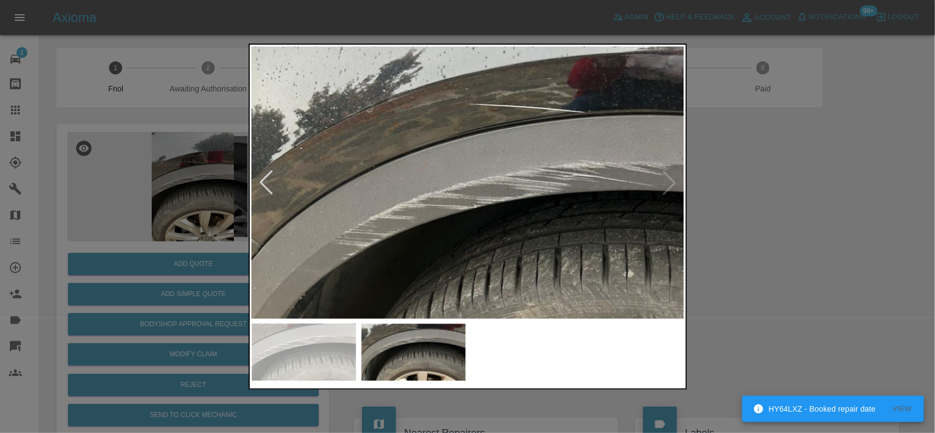
click at [613, 220] on img at bounding box center [550, 250] width 1298 height 816
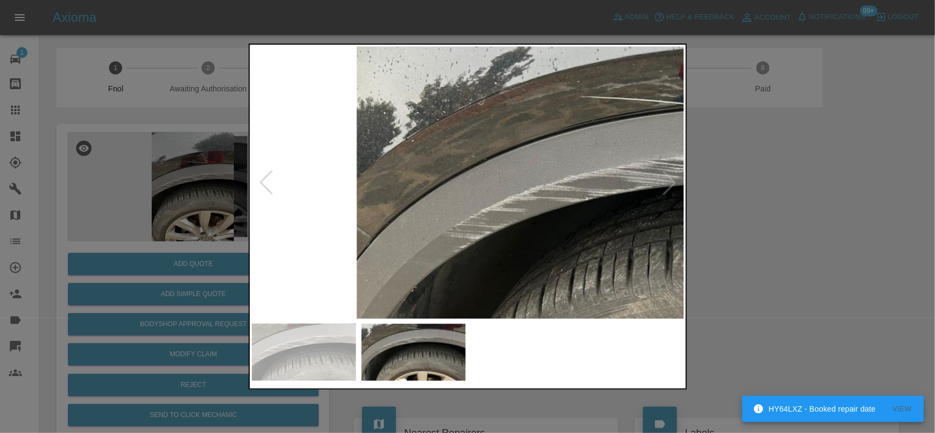
click at [110, 171] on div at bounding box center [467, 216] width 935 height 433
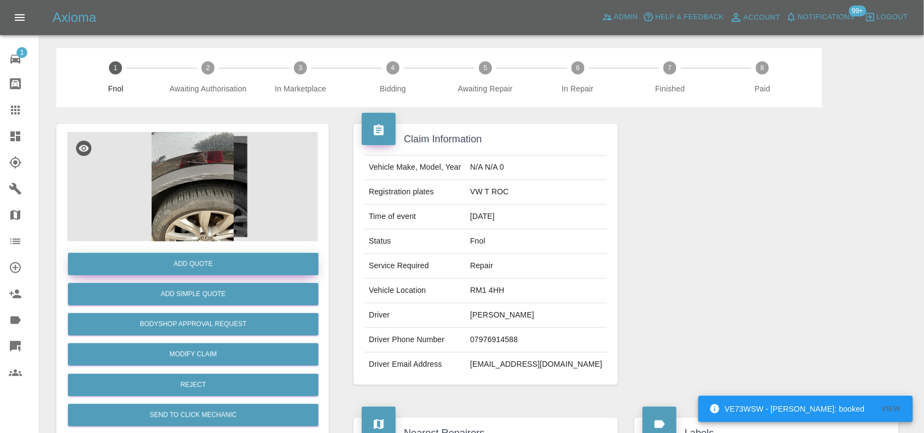
click at [196, 264] on button "Add Quote" at bounding box center [193, 264] width 251 height 22
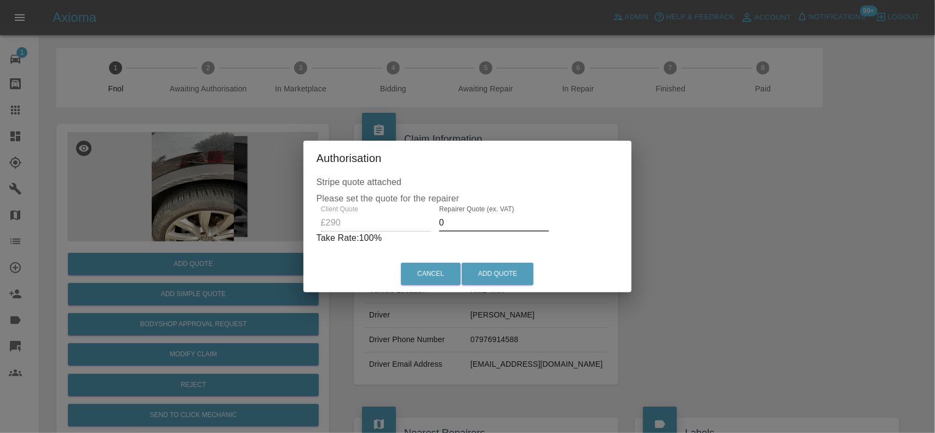
drag, startPoint x: 453, startPoint y: 220, endPoint x: 267, endPoint y: 234, distance: 187.3
click at [272, 233] on div "Authorisation Stripe quote attached Please set the quote for the repairer Clien…" at bounding box center [467, 216] width 935 height 433
drag, startPoint x: 461, startPoint y: 222, endPoint x: 0, endPoint y: 228, distance: 461.1
click at [175, 220] on div "Authorisation Stripe quote attached Please set the quote for the repairer Clien…" at bounding box center [467, 216] width 935 height 433
drag, startPoint x: 387, startPoint y: 234, endPoint x: 367, endPoint y: 245, distance: 22.6
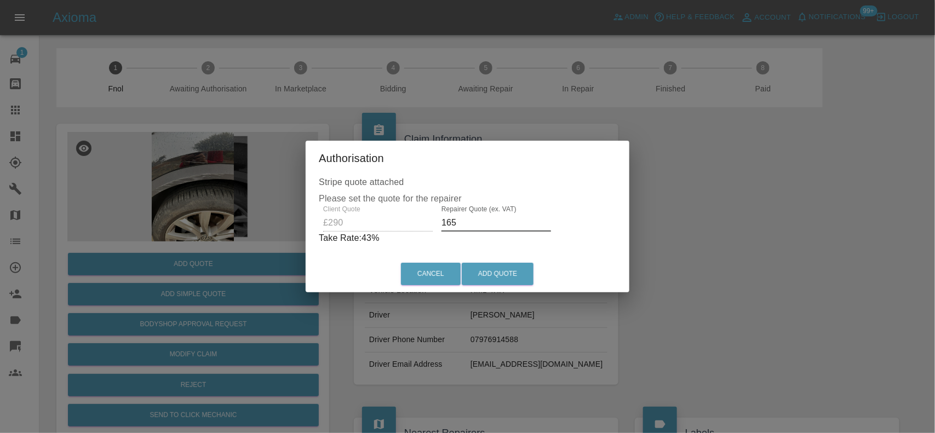
click at [377, 239] on div "Client Quote £290 Repairer Quote (ex. VAT) 165 Take Rate: 43 %" at bounding box center [467, 224] width 297 height 39
type input "175"
click at [493, 269] on button "Add Quote" at bounding box center [498, 274] width 72 height 22
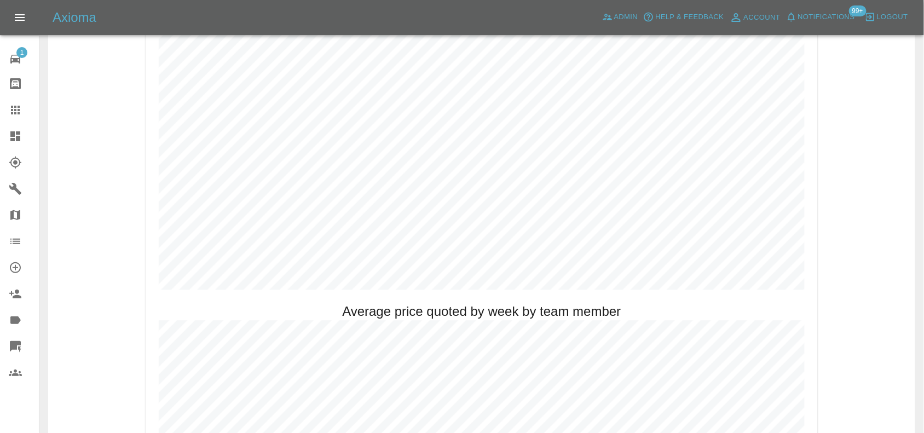
scroll to position [616, 0]
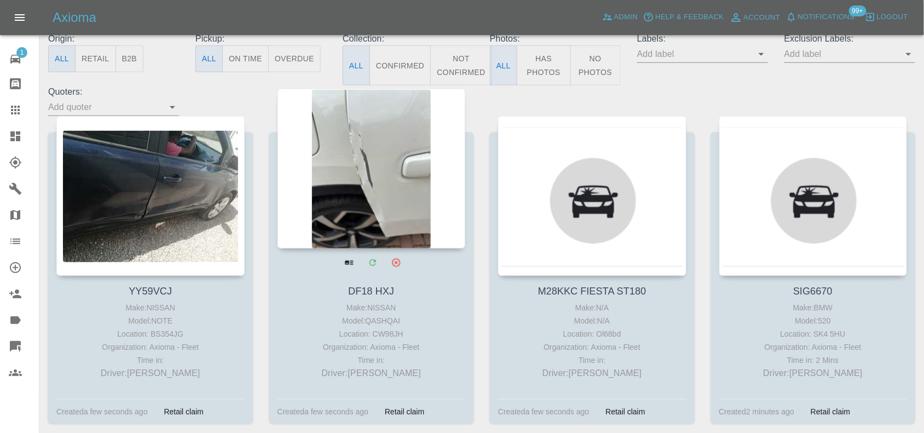
scroll to position [137, 0]
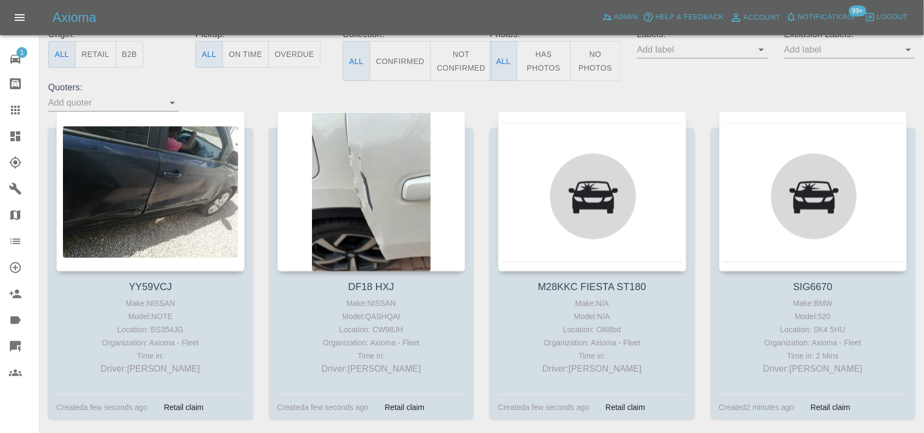
click at [544, 50] on button "Has Photos" at bounding box center [544, 61] width 54 height 40
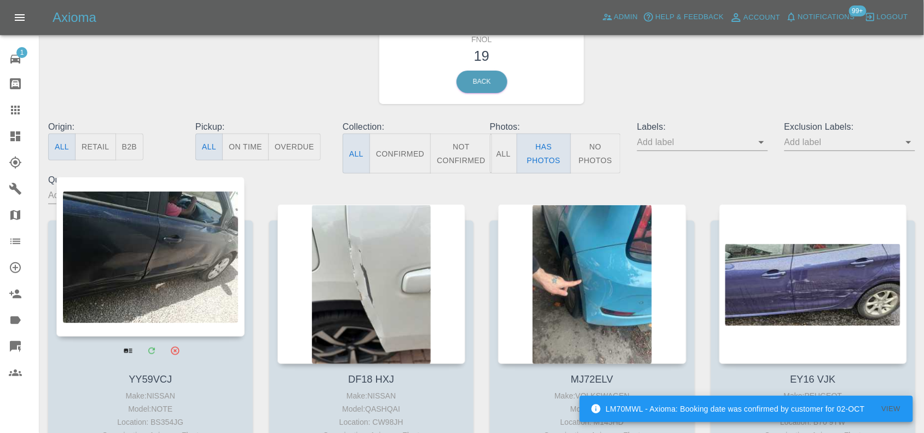
scroll to position [68, 0]
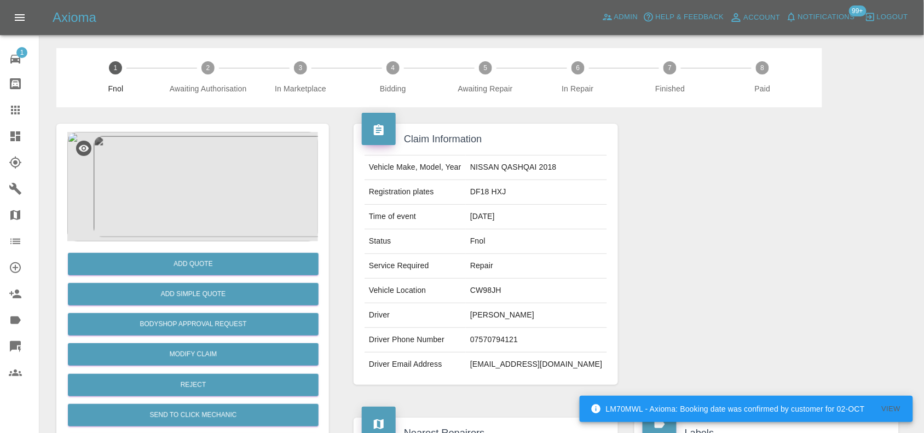
click at [194, 181] on img at bounding box center [192, 187] width 251 height 110
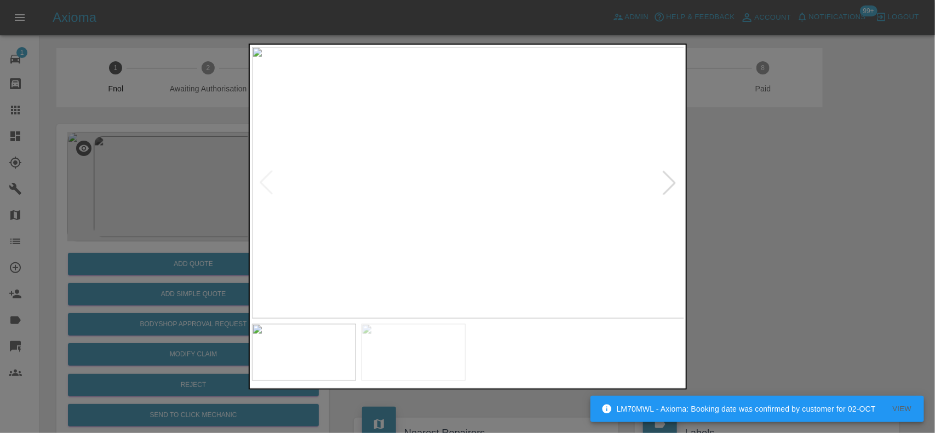
click at [393, 195] on img at bounding box center [468, 183] width 433 height 272
click at [396, 192] on img at bounding box center [468, 183] width 433 height 272
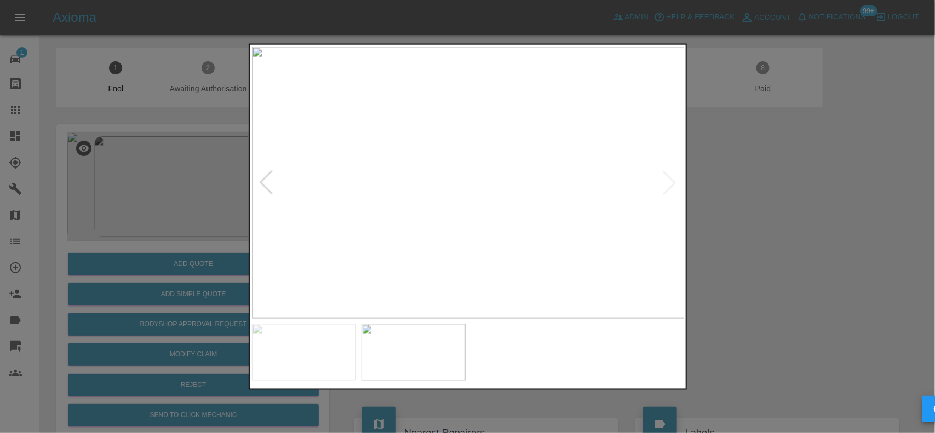
click at [480, 187] on img at bounding box center [468, 183] width 433 height 272
click at [480, 187] on img at bounding box center [429, 170] width 1298 height 816
click at [492, 211] on img at bounding box center [468, 183] width 433 height 272
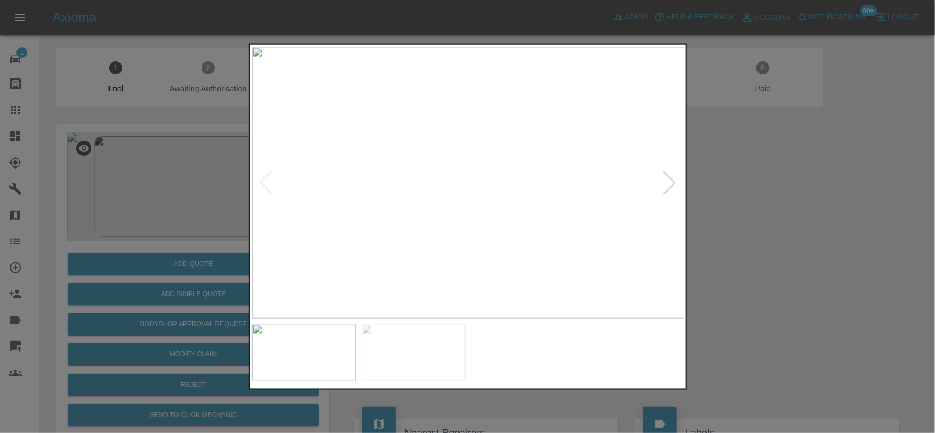
click at [461, 203] on img at bounding box center [468, 183] width 433 height 272
drag, startPoint x: 217, startPoint y: 200, endPoint x: 212, endPoint y: 212, distance: 13.0
click at [216, 199] on div at bounding box center [467, 216] width 935 height 433
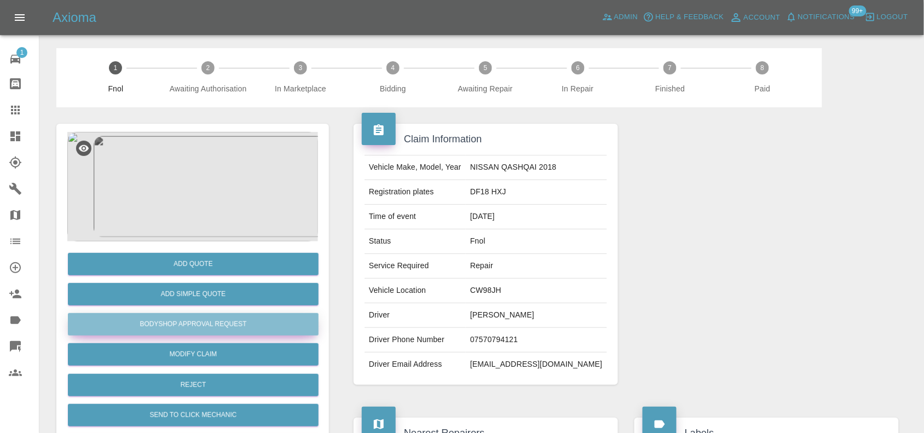
click at [215, 327] on button "Bodyshop Approval Request" at bounding box center [193, 324] width 251 height 22
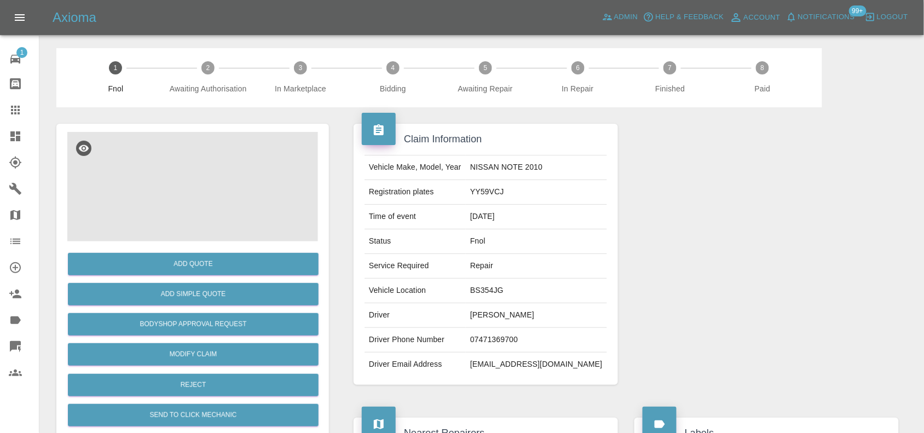
click at [209, 206] on img at bounding box center [192, 187] width 251 height 110
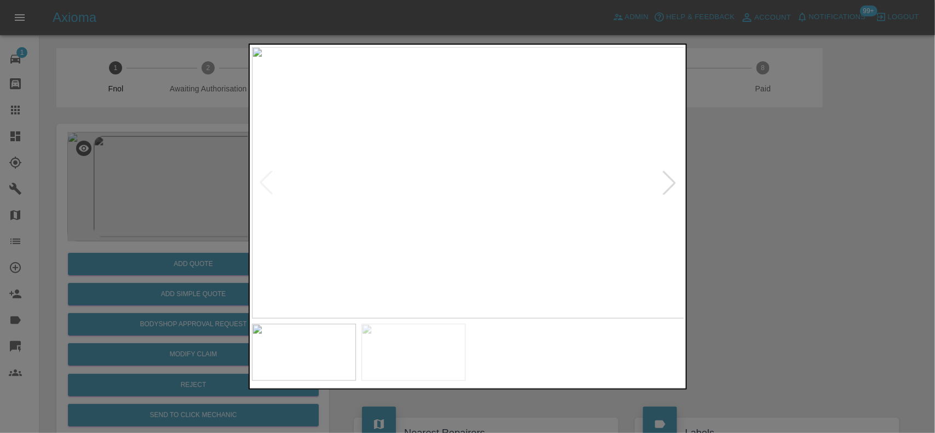
click at [419, 223] on img at bounding box center [468, 183] width 433 height 272
click at [417, 223] on img at bounding box center [612, 59] width 1298 height 816
click at [173, 217] on div at bounding box center [467, 216] width 935 height 433
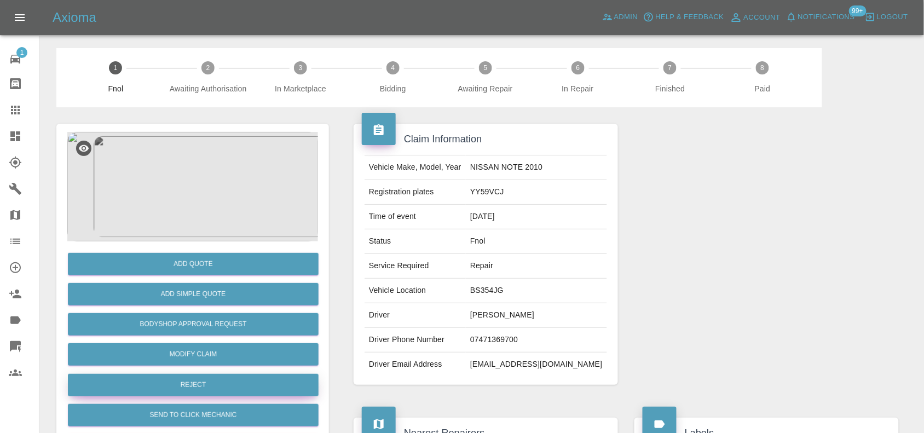
click at [195, 378] on button "Reject" at bounding box center [193, 385] width 251 height 22
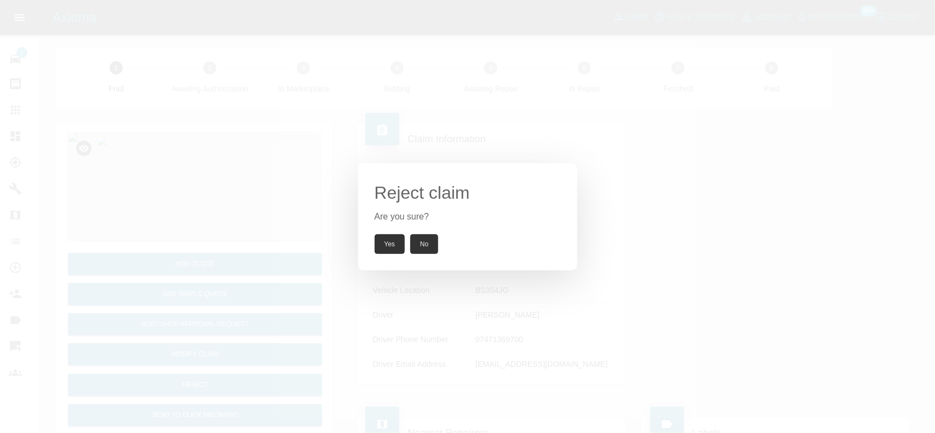
click at [390, 241] on button "Yes" at bounding box center [390, 244] width 31 height 20
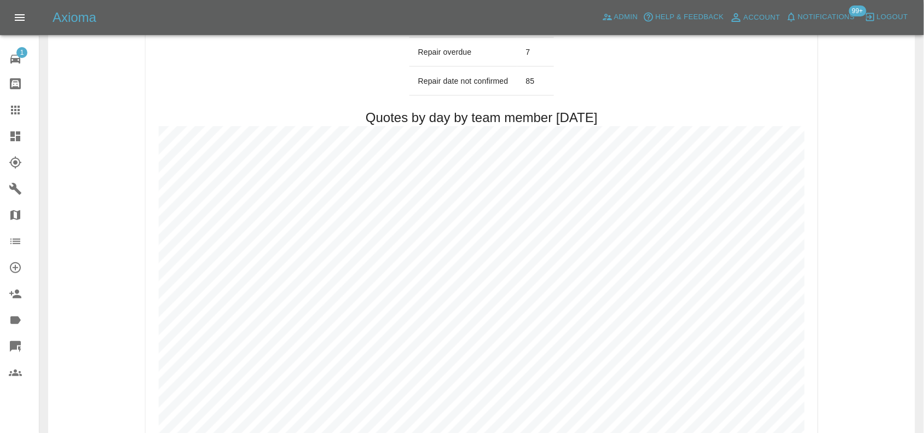
scroll to position [479, 0]
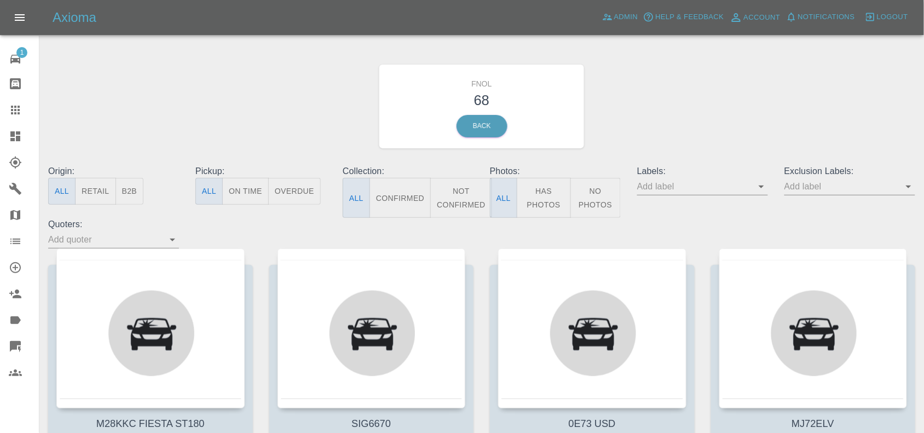
click at [539, 198] on button "Has Photos" at bounding box center [544, 198] width 54 height 40
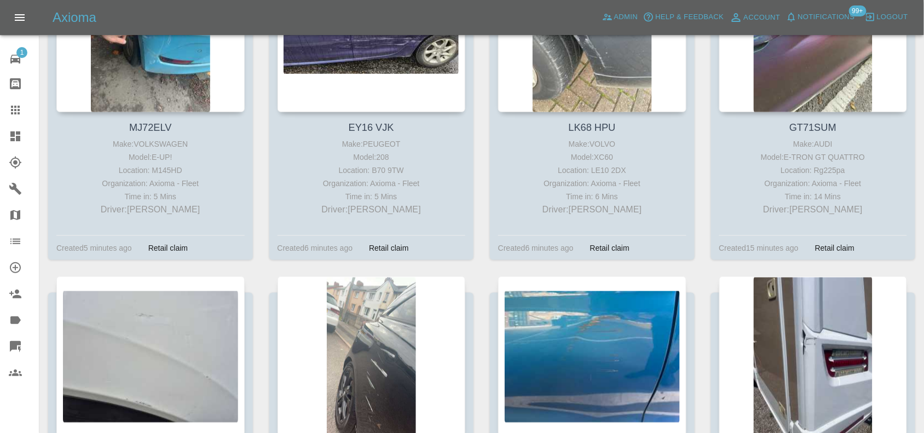
scroll to position [411, 0]
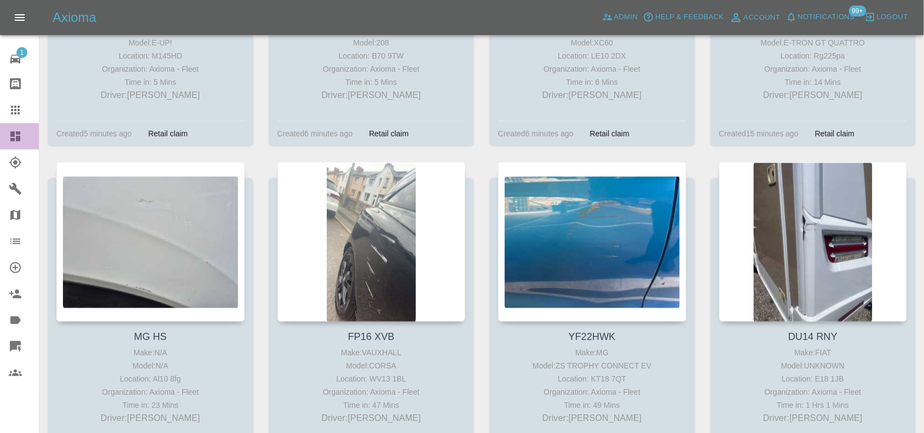
click at [19, 134] on icon at bounding box center [15, 136] width 10 height 10
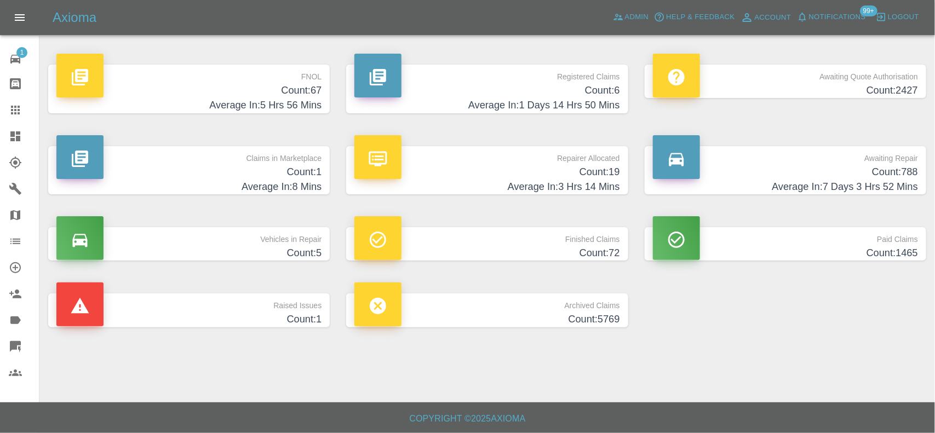
click at [271, 107] on h4 "Average In: 5 Hrs 56 Mins" at bounding box center [188, 105] width 265 height 15
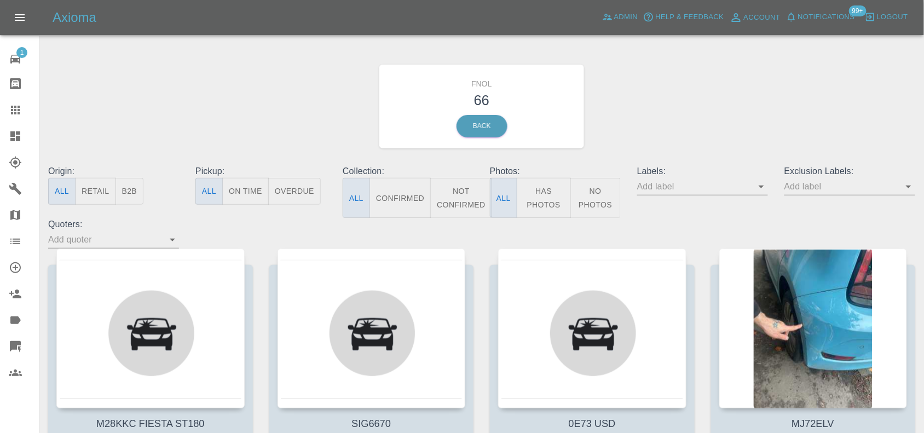
click at [538, 209] on button "Has Photos" at bounding box center [544, 198] width 54 height 40
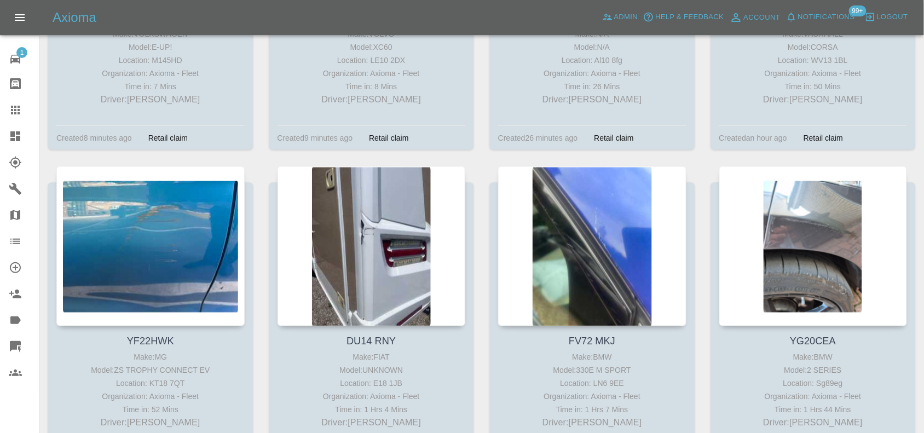
scroll to position [402, 0]
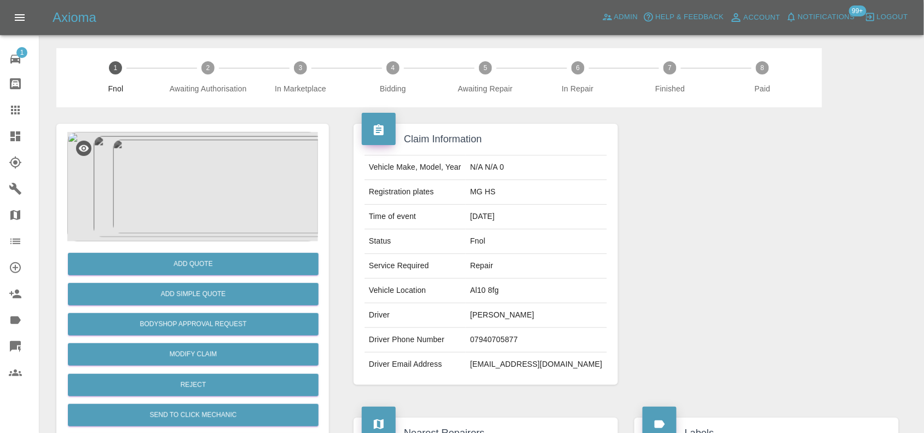
click at [218, 174] on img at bounding box center [192, 187] width 251 height 110
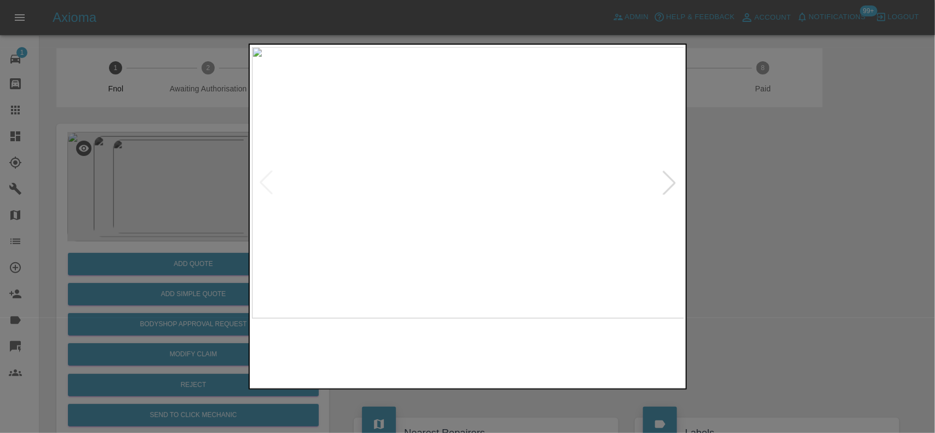
click at [436, 215] on img at bounding box center [468, 183] width 433 height 272
click at [358, 197] on img at bounding box center [468, 183] width 433 height 272
click at [462, 209] on img at bounding box center [468, 183] width 433 height 272
click at [472, 169] on img at bounding box center [468, 183] width 433 height 272
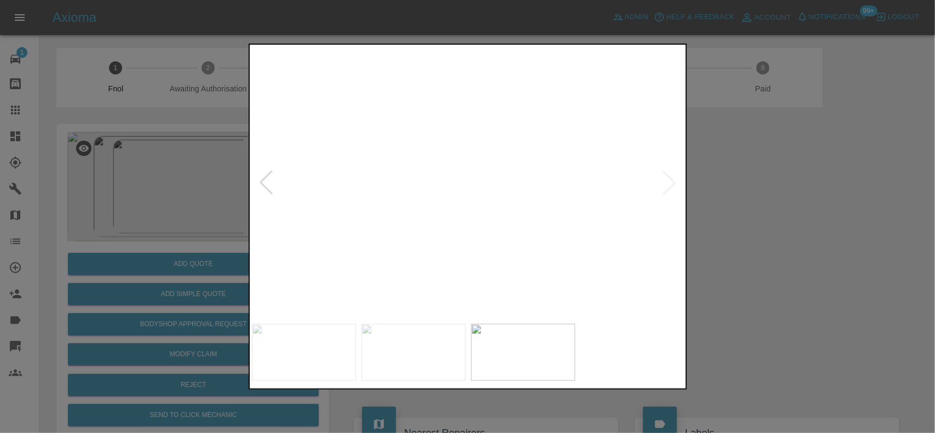
click at [557, 219] on img at bounding box center [583, 238] width 1298 height 816
click at [251, 198] on img at bounding box center [709, 130] width 1298 height 816
click at [359, 206] on img at bounding box center [312, 141] width 1298 height 816
click at [341, 209] on img at bounding box center [129, 131] width 1298 height 816
click at [417, 116] on img at bounding box center [133, 12] width 1298 height 816
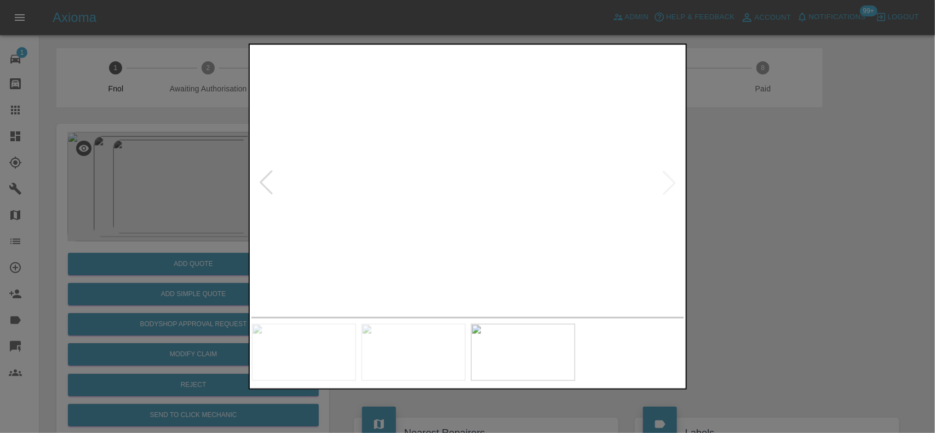
click at [458, 248] on img at bounding box center [176, 85] width 1298 height 816
click at [452, 269] on img at bounding box center [282, 258] width 1298 height 816
click at [444, 264] on img at bounding box center [282, 277] width 1298 height 816
click at [442, 263] on img at bounding box center [282, 277] width 1298 height 816
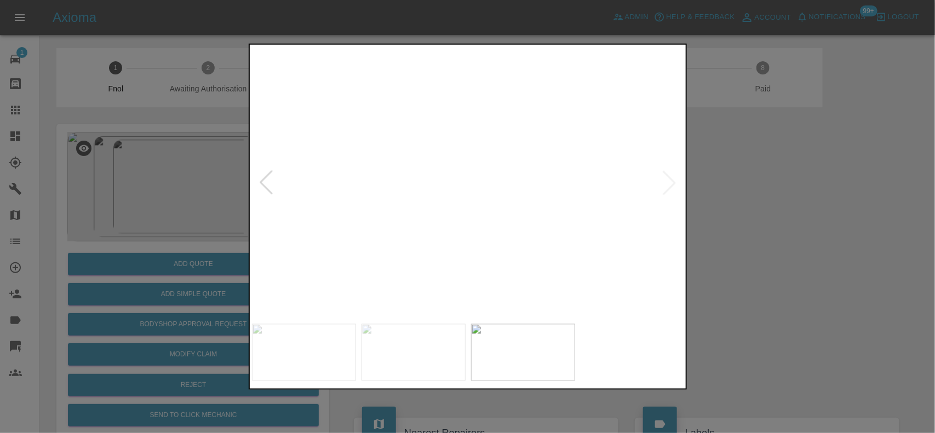
click at [442, 263] on img at bounding box center [282, 277] width 1298 height 816
click at [471, 266] on img at bounding box center [468, 183] width 433 height 272
click at [497, 258] on img at bounding box center [468, 183] width 433 height 272
click at [424, 245] on img at bounding box center [468, 183] width 433 height 272
click at [417, 237] on img at bounding box center [468, 183] width 433 height 272
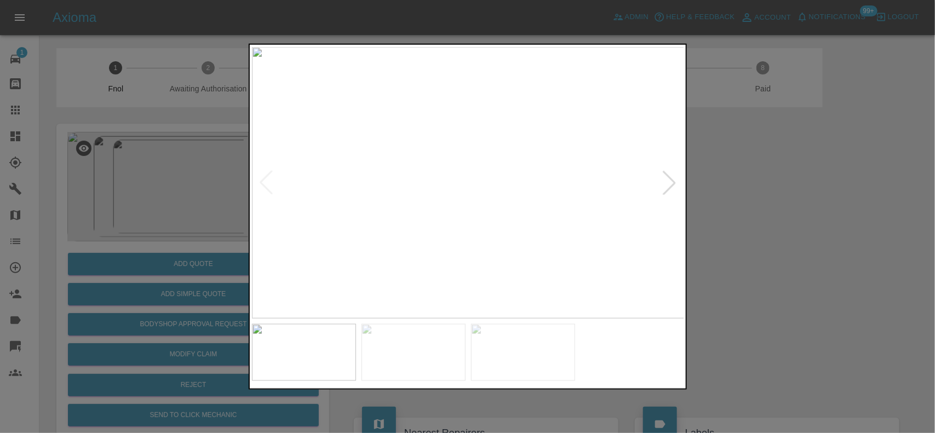
click at [456, 215] on img at bounding box center [468, 183] width 433 height 272
click at [481, 208] on img at bounding box center [468, 183] width 433 height 272
click at [395, 212] on img at bounding box center [468, 183] width 433 height 272
click at [402, 204] on img at bounding box center [468, 183] width 433 height 272
click at [433, 121] on img at bounding box center [468, 183] width 433 height 272
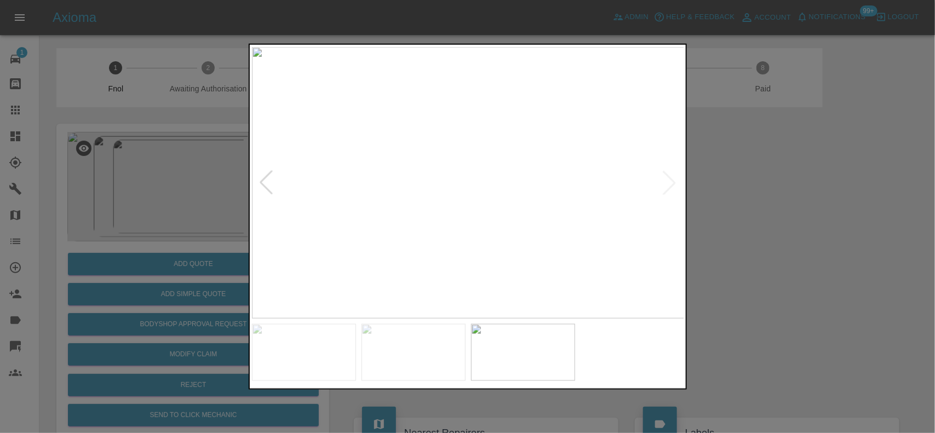
click at [433, 121] on img at bounding box center [468, 183] width 433 height 272
click at [431, 122] on img at bounding box center [573, 367] width 1298 height 816
click at [430, 123] on img at bounding box center [573, 367] width 1298 height 816
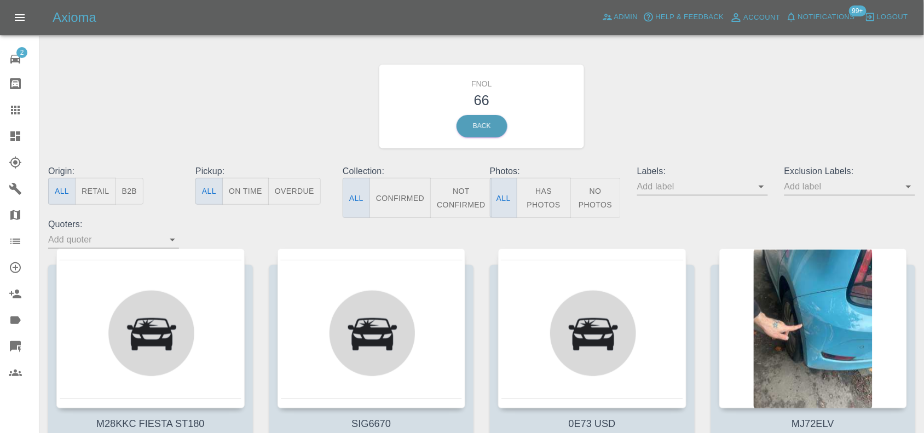
click at [528, 197] on button "Has Photos" at bounding box center [544, 198] width 54 height 40
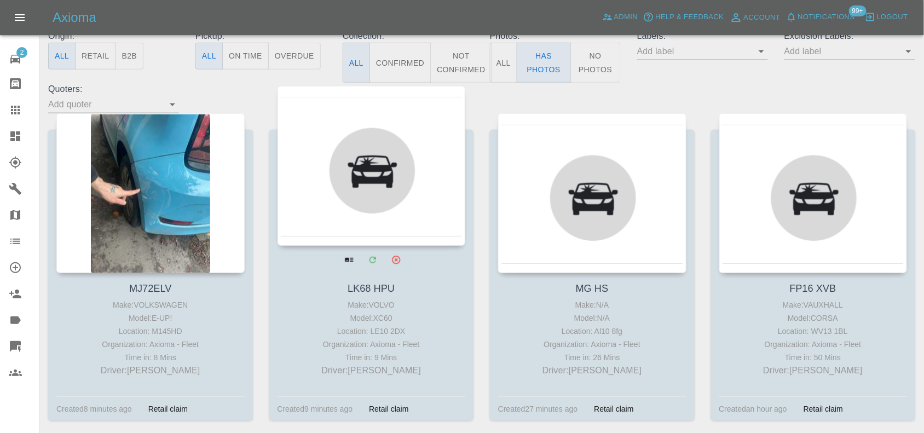
scroll to position [137, 0]
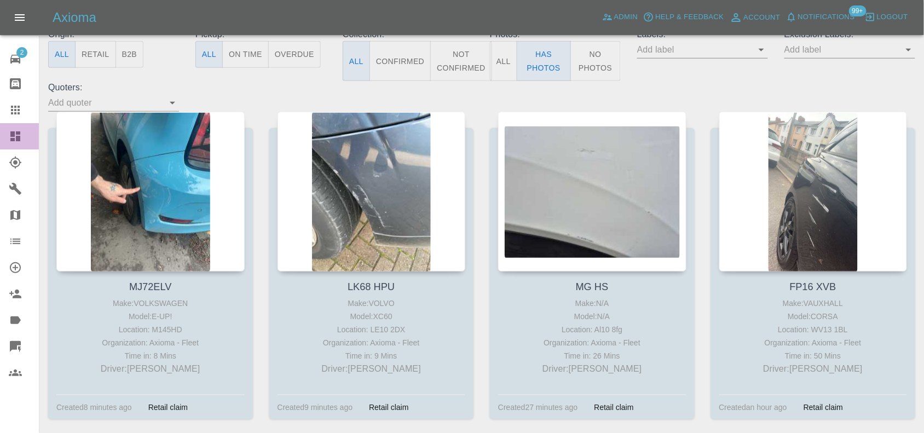
click at [9, 133] on icon at bounding box center [15, 136] width 13 height 13
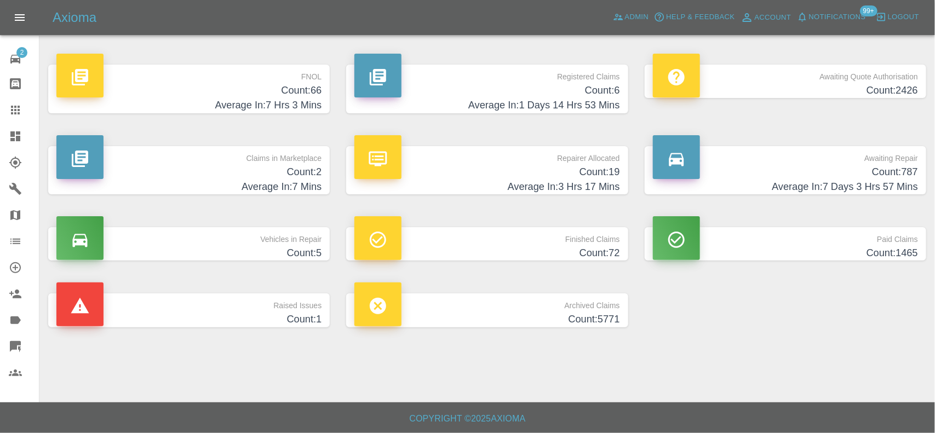
click at [300, 83] on h4 "Count: 66" at bounding box center [188, 90] width 265 height 15
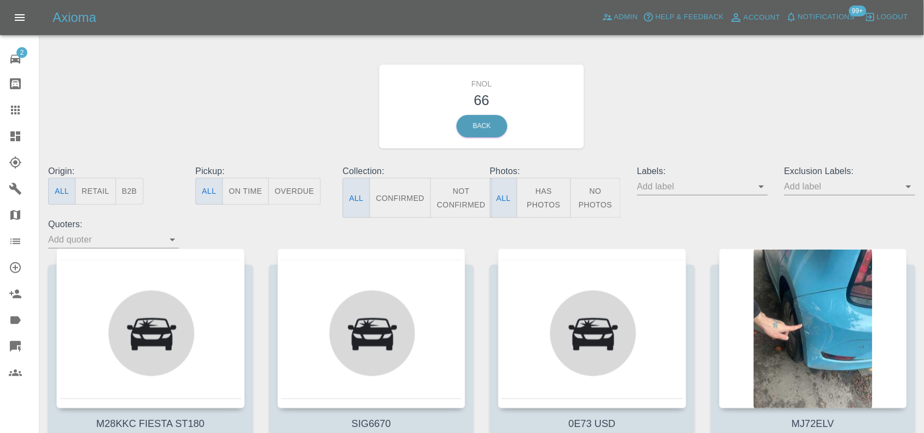
click at [533, 195] on button "Has Photos" at bounding box center [544, 198] width 54 height 40
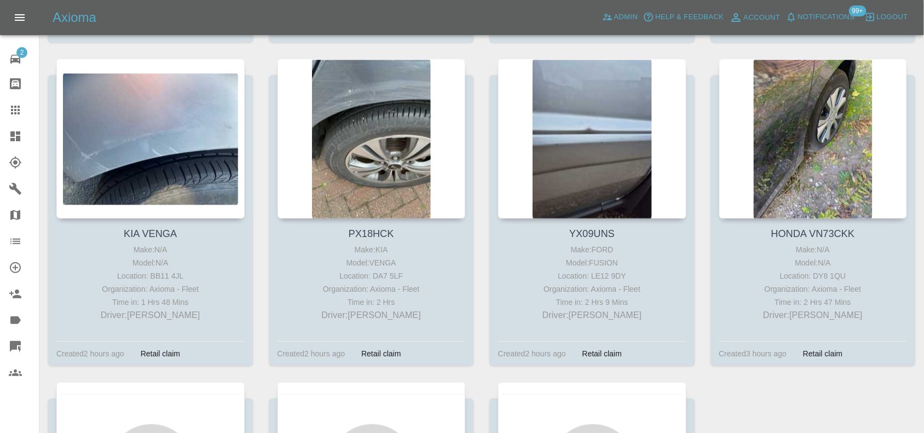
scroll to position [1155, 0]
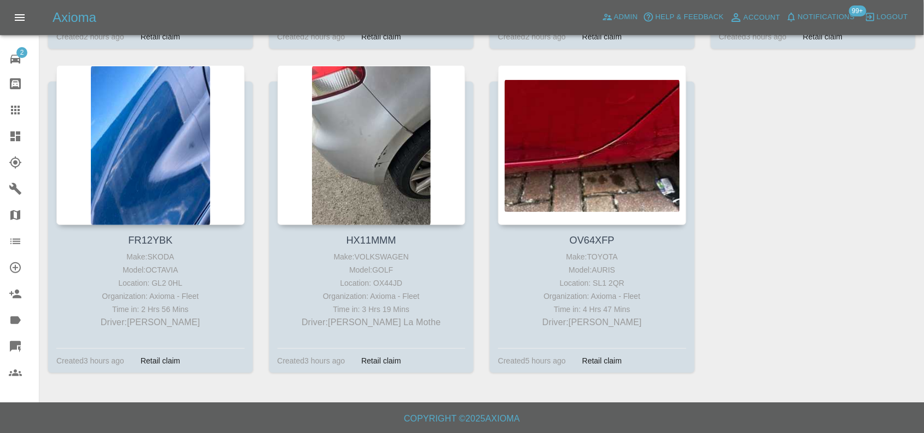
click at [19, 128] on link "Dashboard" at bounding box center [19, 136] width 39 height 26
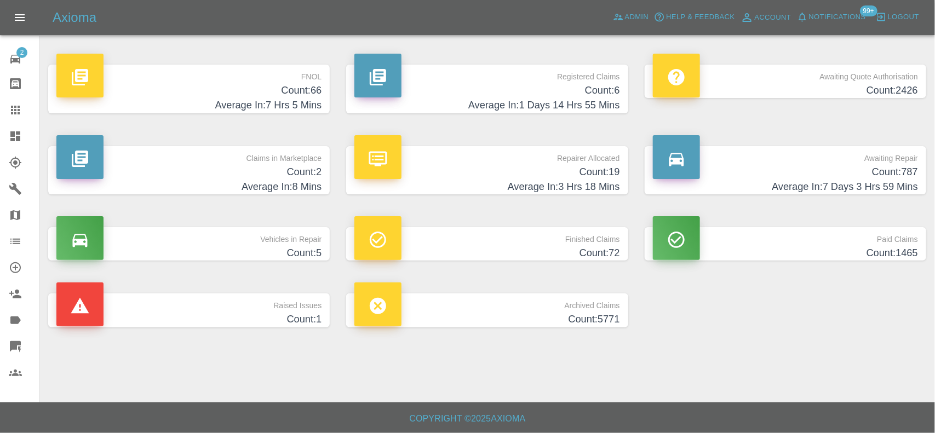
click at [300, 93] on h4 "Count: 66" at bounding box center [188, 90] width 265 height 15
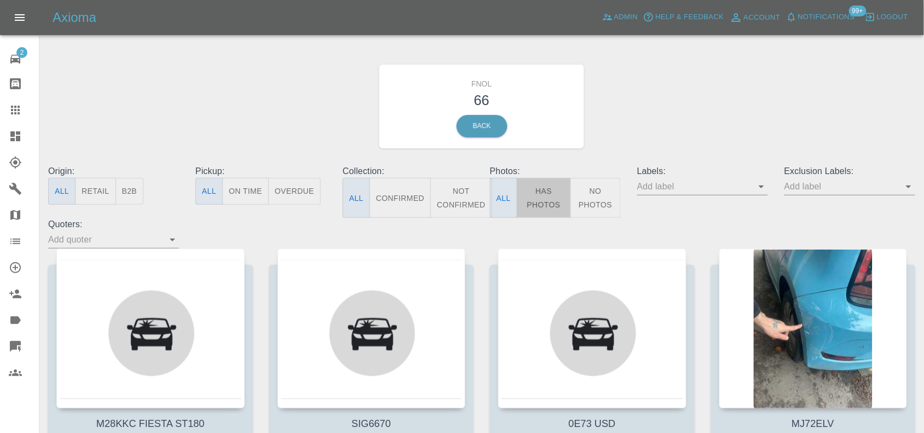
click at [540, 191] on button "Has Photos" at bounding box center [544, 198] width 54 height 40
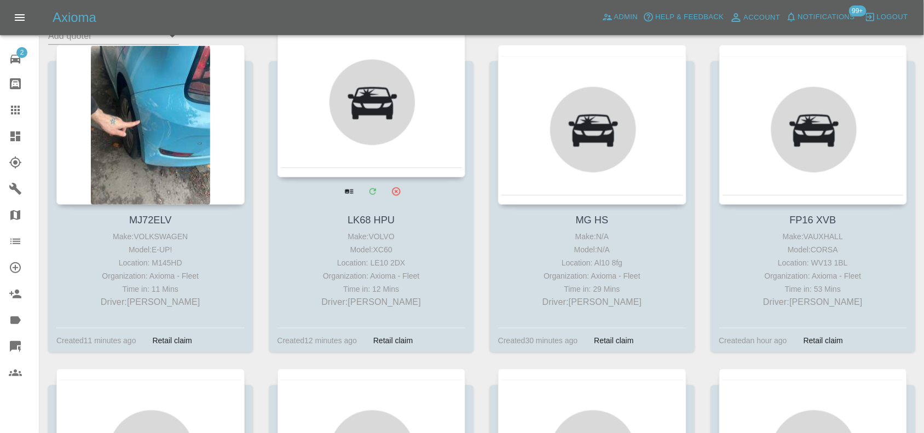
scroll to position [205, 0]
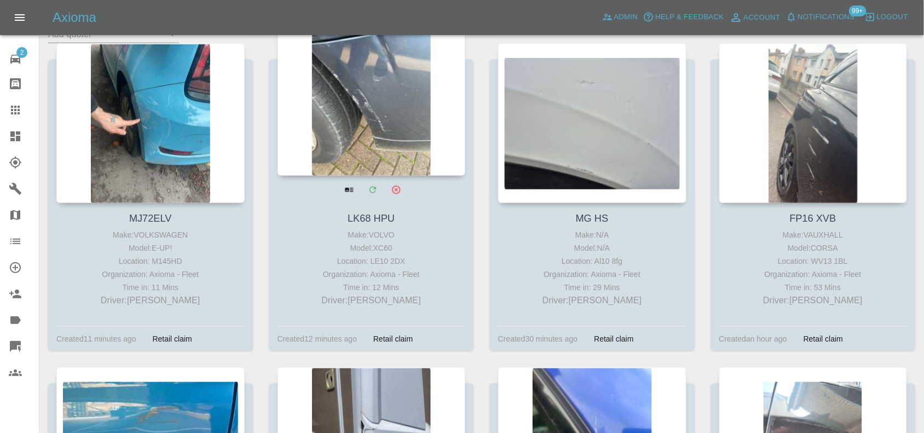
type button "true"
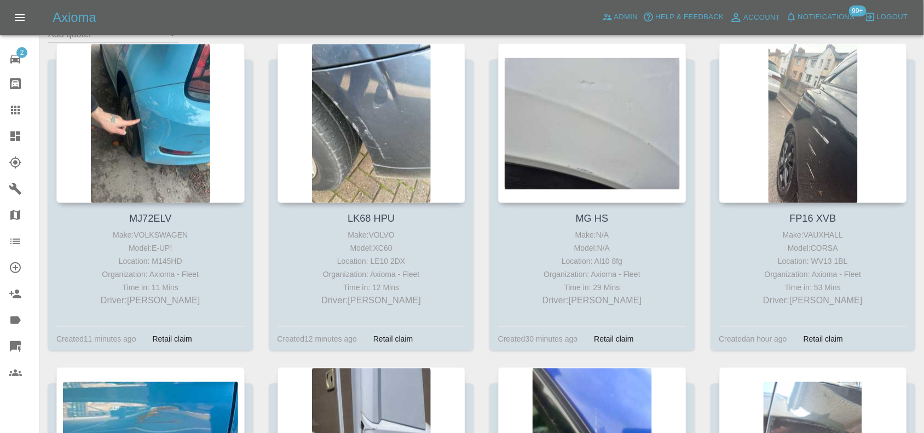
click at [15, 143] on link "Dashboard" at bounding box center [19, 136] width 39 height 26
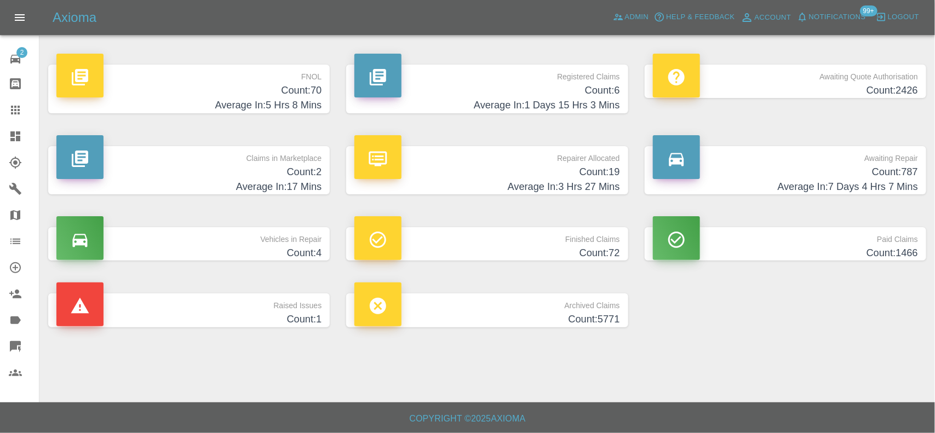
drag, startPoint x: 321, startPoint y: 78, endPoint x: 315, endPoint y: 81, distance: 6.6
click at [321, 78] on link "FNOL Count: 70 Average In: 5 Hrs 8 Mins" at bounding box center [188, 89] width 281 height 49
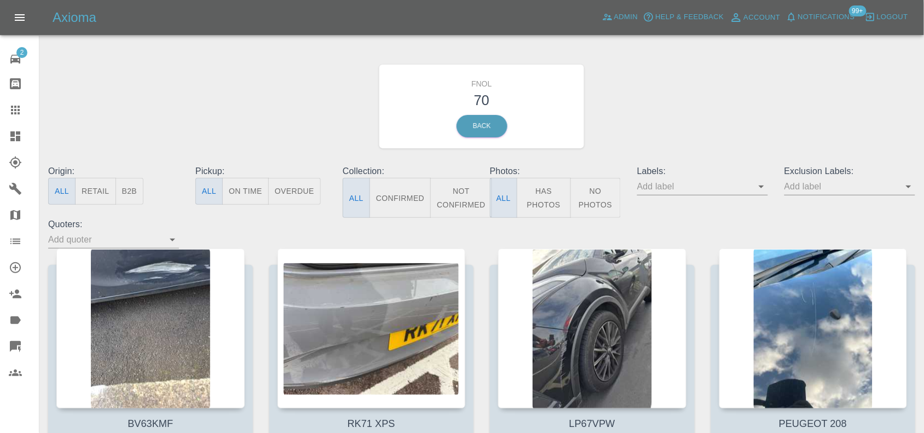
click at [554, 190] on button "Has Photos" at bounding box center [544, 198] width 54 height 40
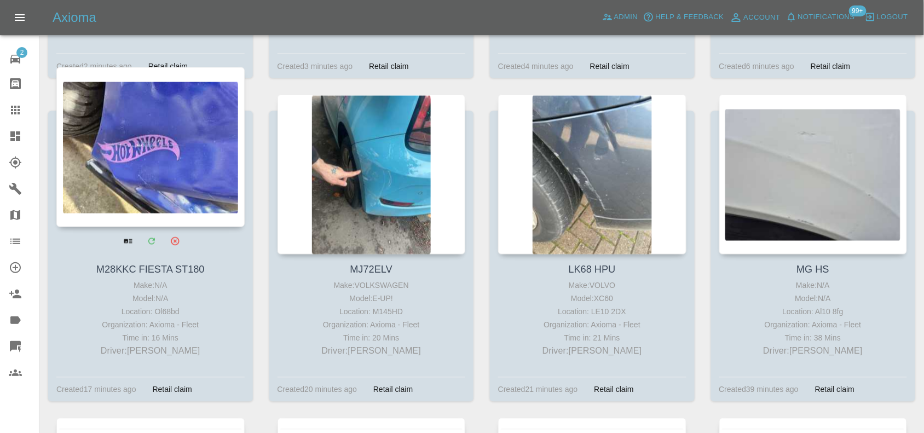
scroll to position [479, 0]
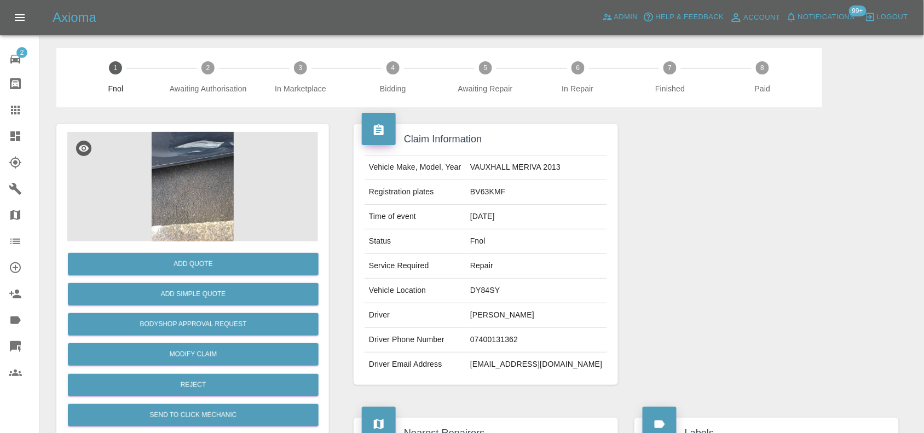
click at [181, 135] on img at bounding box center [192, 187] width 251 height 110
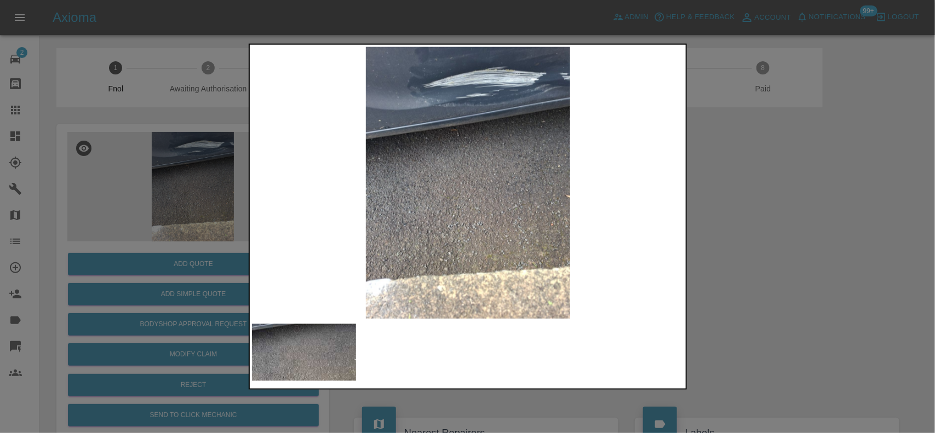
click at [491, 129] on img at bounding box center [468, 183] width 433 height 272
click at [438, 95] on img at bounding box center [468, 183] width 433 height 272
click at [371, 107] on img at bounding box center [468, 183] width 433 height 272
drag, startPoint x: 246, startPoint y: 151, endPoint x: 159, endPoint y: 174, distance: 90.0
click at [244, 152] on div at bounding box center [467, 216] width 935 height 433
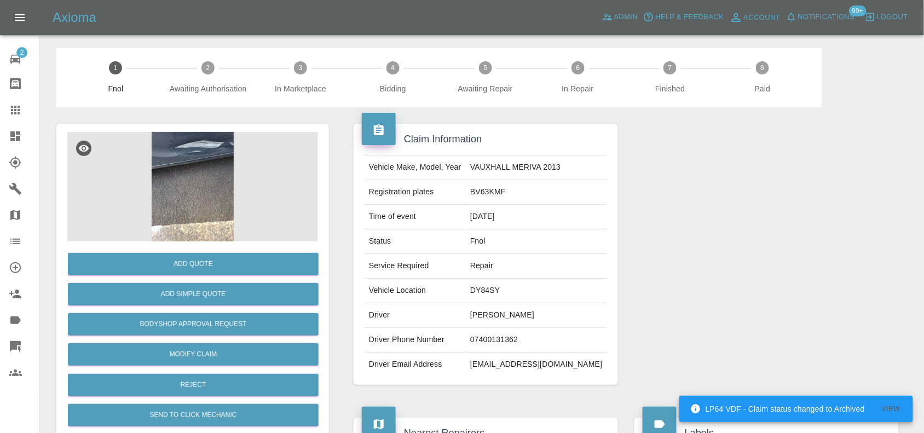
click at [220, 181] on img at bounding box center [192, 187] width 251 height 110
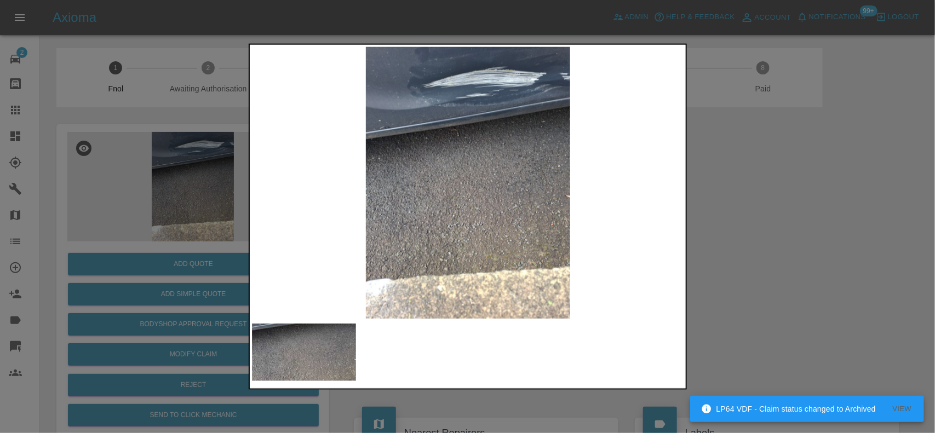
click at [474, 100] on img at bounding box center [468, 183] width 433 height 272
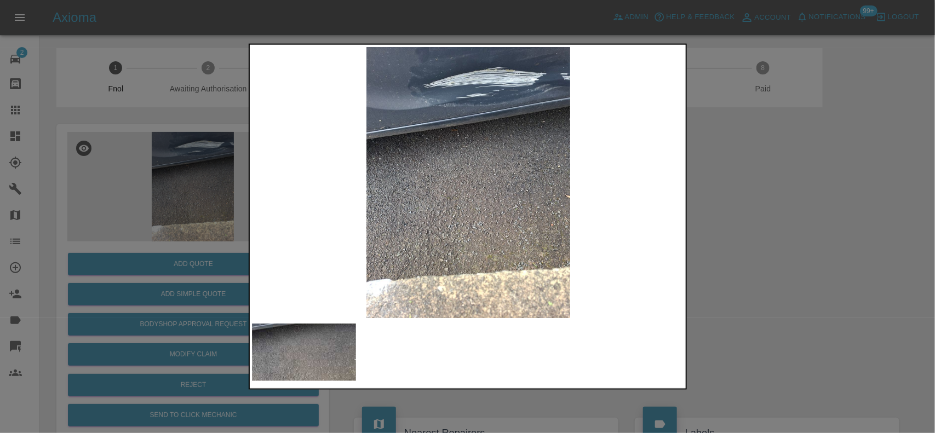
drag, startPoint x: 185, startPoint y: 191, endPoint x: 176, endPoint y: 203, distance: 14.6
click at [182, 199] on div at bounding box center [467, 216] width 935 height 433
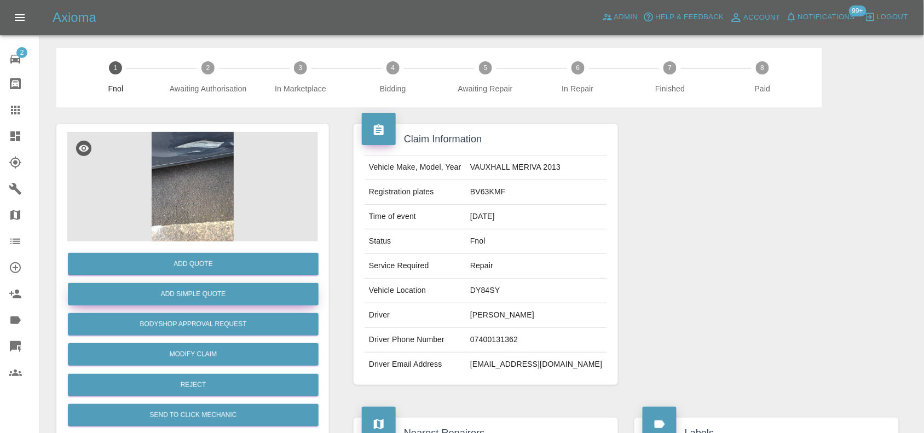
click at [220, 293] on button "Add Simple Quote" at bounding box center [193, 294] width 251 height 22
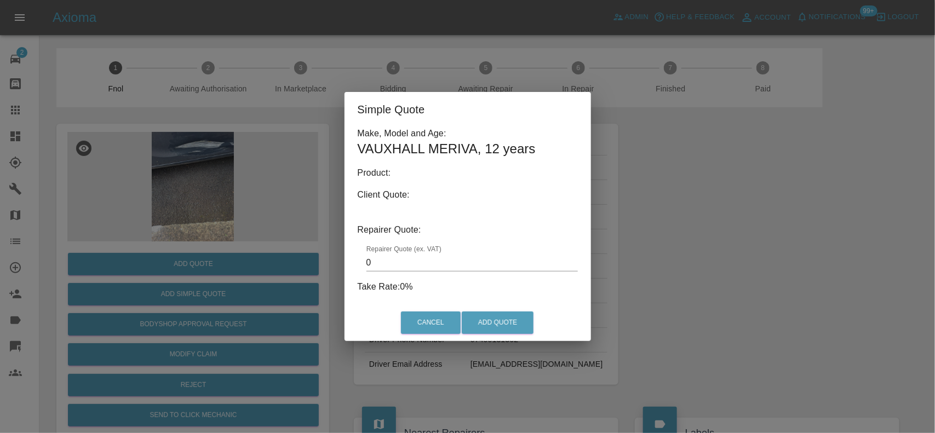
type input "140"
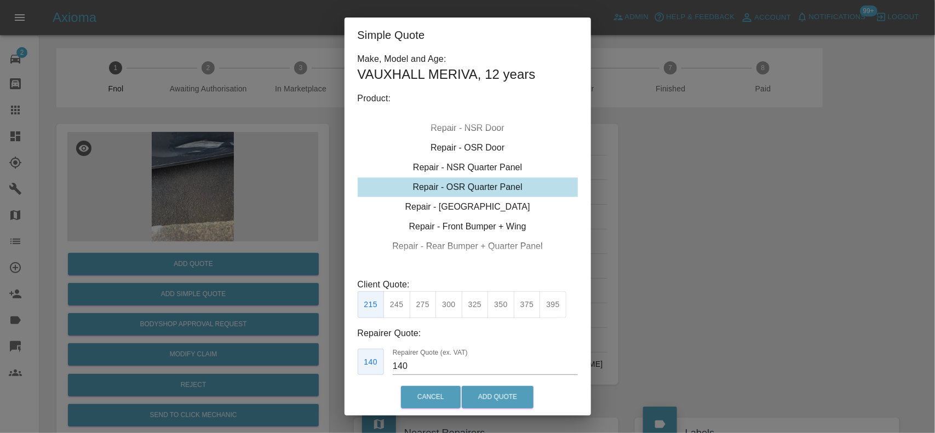
drag, startPoint x: 252, startPoint y: 233, endPoint x: 278, endPoint y: 105, distance: 130.7
click at [255, 234] on div "Simple Quote Make, Model and Age: VAUXHALL MERIVA , 12 years Product: Repair - …" at bounding box center [467, 216] width 935 height 433
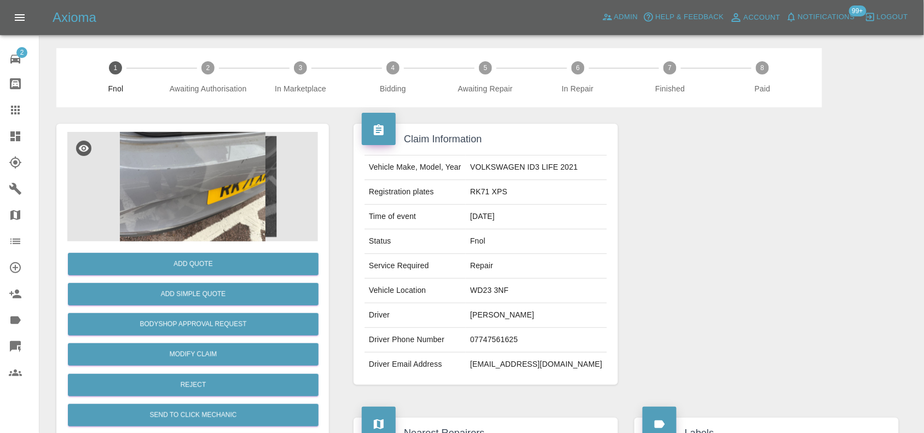
click at [214, 191] on img at bounding box center [192, 187] width 251 height 110
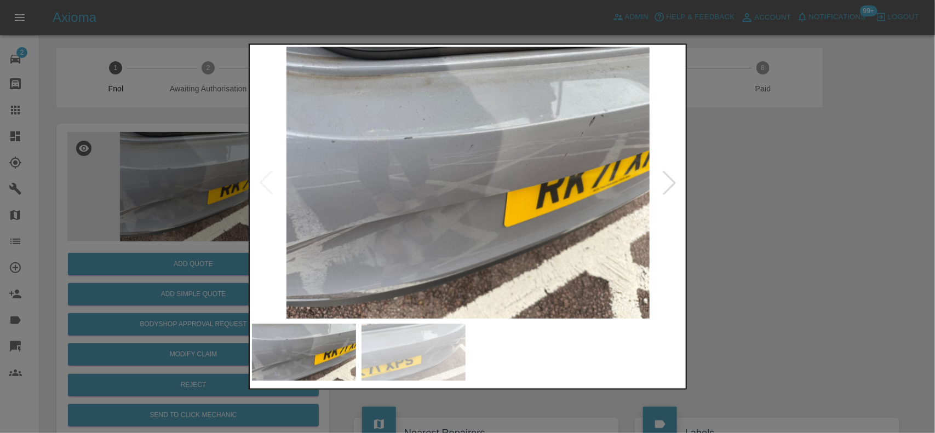
click at [458, 207] on img at bounding box center [468, 183] width 433 height 272
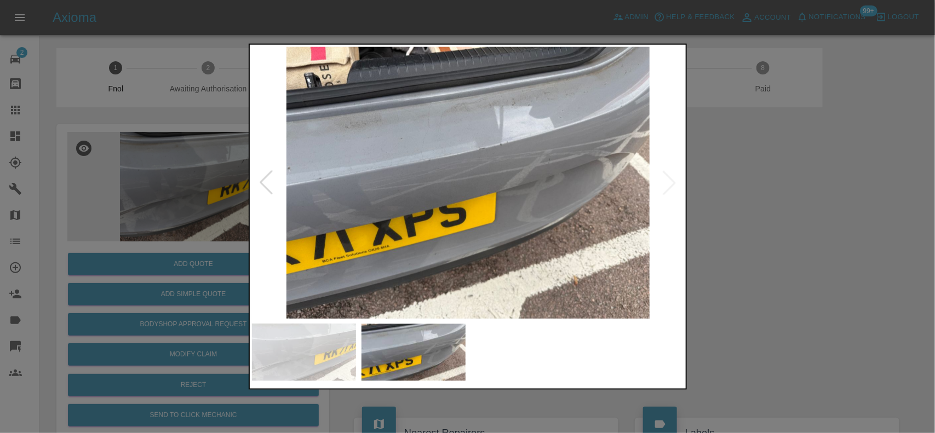
click at [384, 227] on img at bounding box center [468, 183] width 433 height 272
drag, startPoint x: 223, startPoint y: 225, endPoint x: 214, endPoint y: 251, distance: 27.9
click at [217, 241] on div at bounding box center [467, 216] width 935 height 433
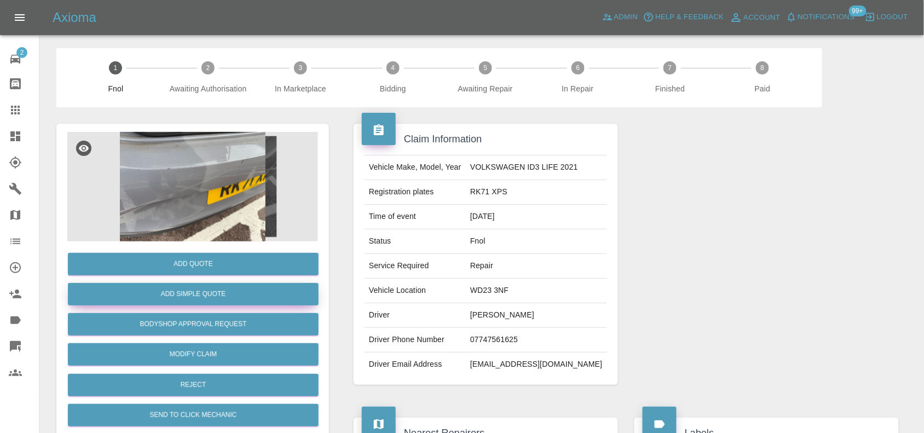
click at [203, 303] on button "Add Simple Quote" at bounding box center [193, 294] width 251 height 22
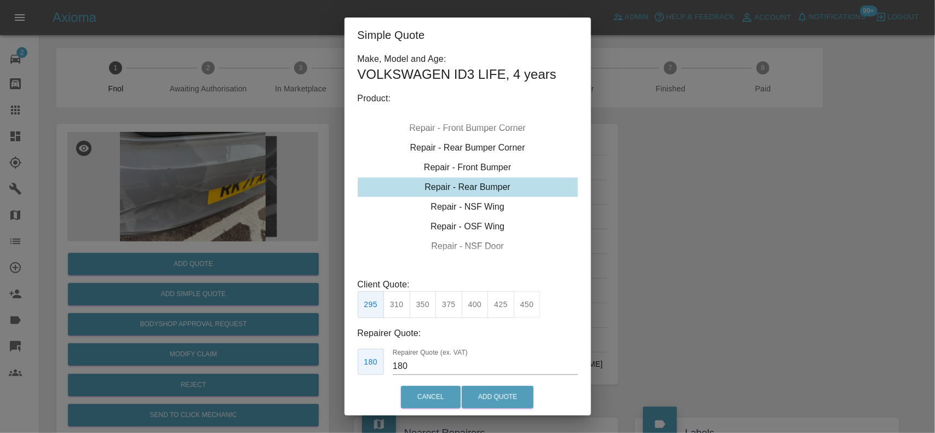
click at [471, 193] on div "Repair - Rear Bumper" at bounding box center [468, 187] width 220 height 20
click at [423, 300] on button "350" at bounding box center [423, 304] width 27 height 27
type input "210"
click at [499, 399] on button "Add Quote" at bounding box center [498, 397] width 72 height 22
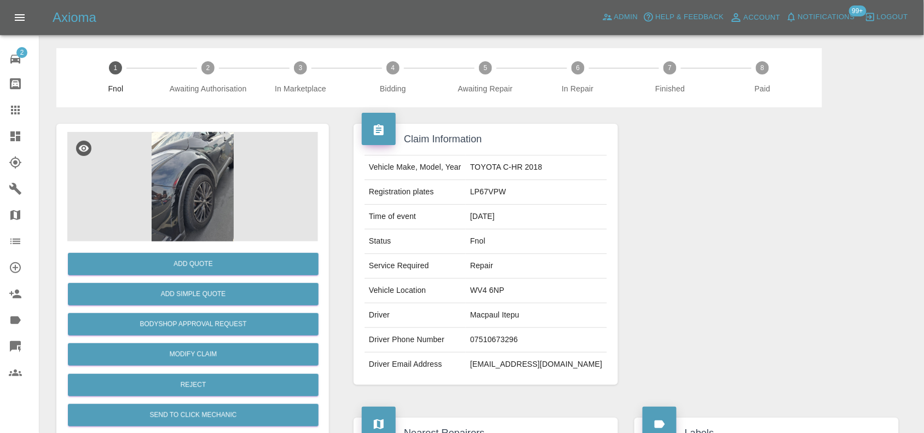
click at [199, 152] on img at bounding box center [192, 187] width 251 height 110
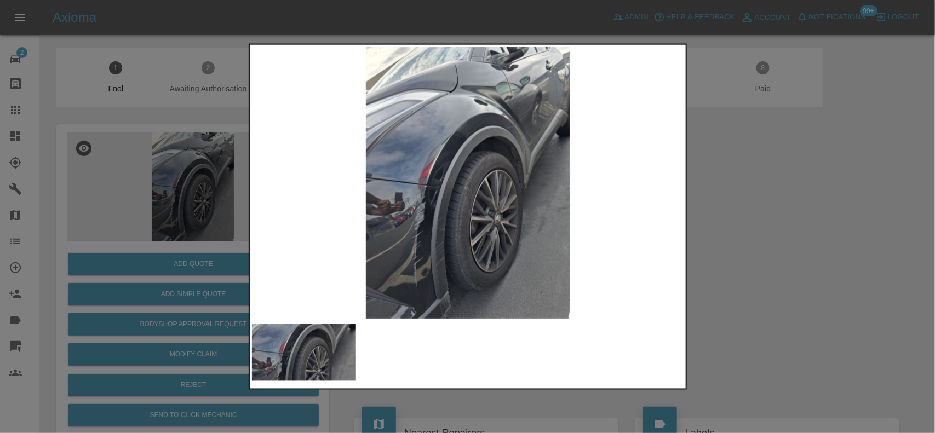
click at [401, 202] on img at bounding box center [468, 183] width 433 height 272
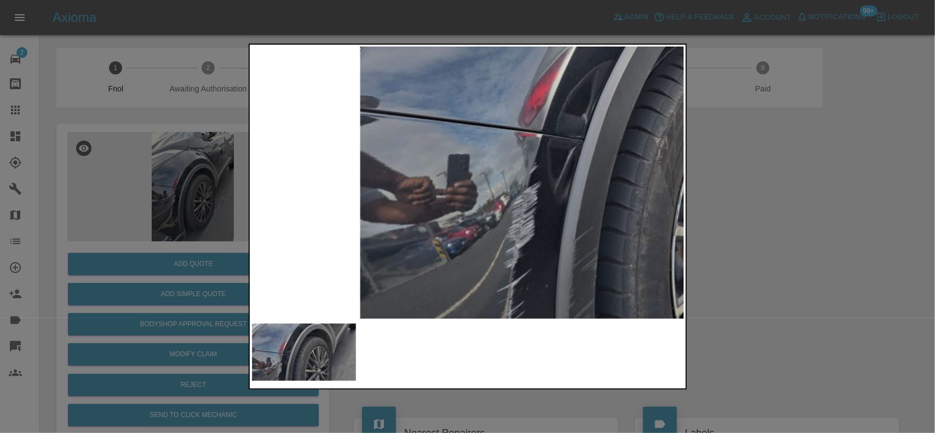
click at [641, 204] on img at bounding box center [665, 124] width 1298 height 816
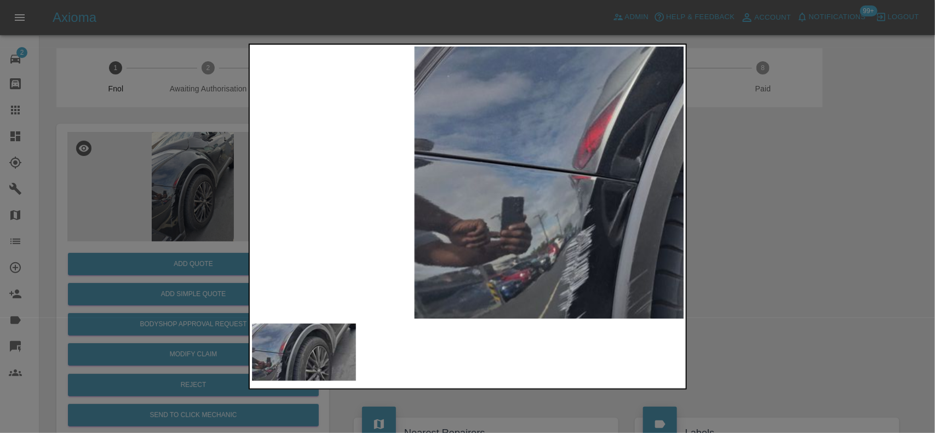
click at [562, 226] on img at bounding box center [720, 167] width 1298 height 816
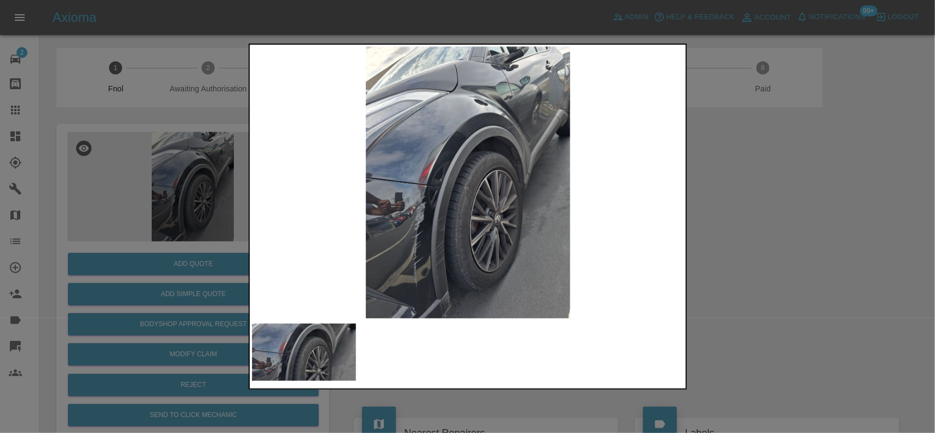
click at [428, 289] on img at bounding box center [468, 183] width 433 height 272
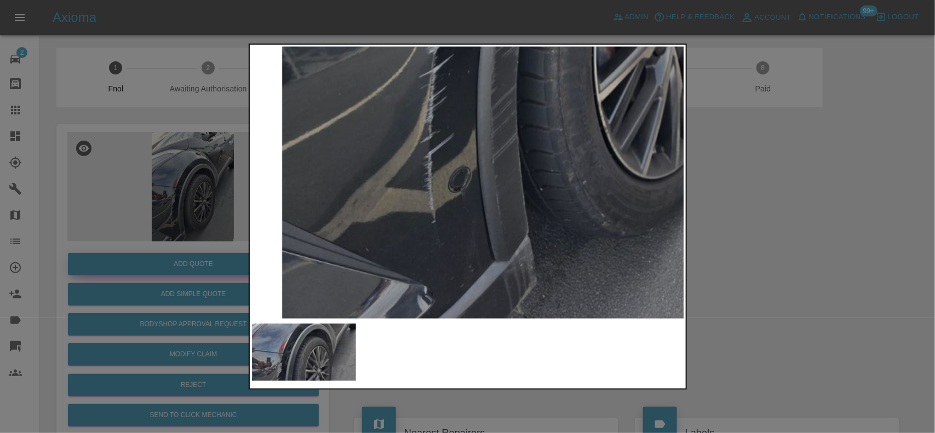
drag, startPoint x: 194, startPoint y: 195, endPoint x: 187, endPoint y: 269, distance: 73.7
click at [192, 199] on div at bounding box center [467, 216] width 935 height 433
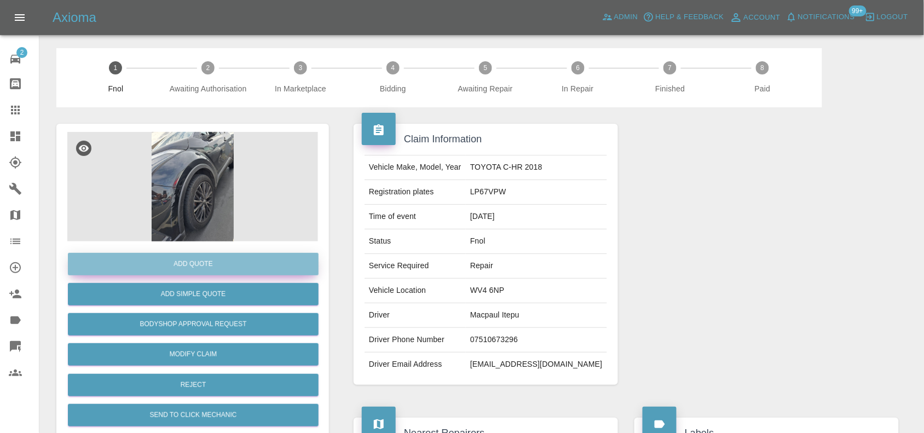
click at [190, 262] on button "Add Quote" at bounding box center [193, 264] width 251 height 22
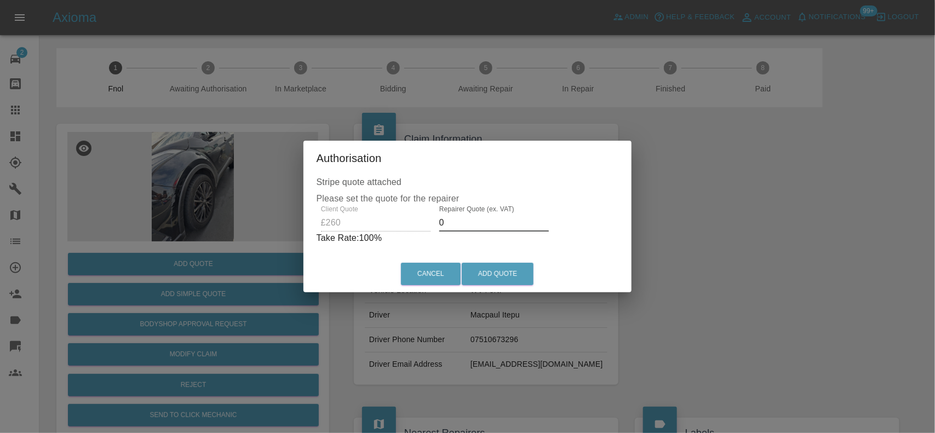
click at [341, 218] on div "Client Quote £260 Repairer Quote (ex. VAT) 0 Take Rate: 100 %" at bounding box center [467, 224] width 302 height 39
type input "150"
click at [491, 268] on button "Add Quote" at bounding box center [498, 274] width 72 height 22
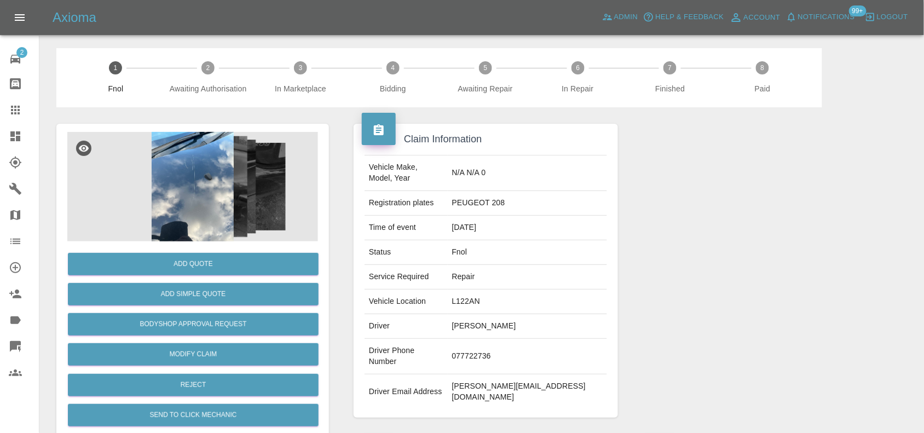
click at [232, 186] on img at bounding box center [192, 187] width 251 height 110
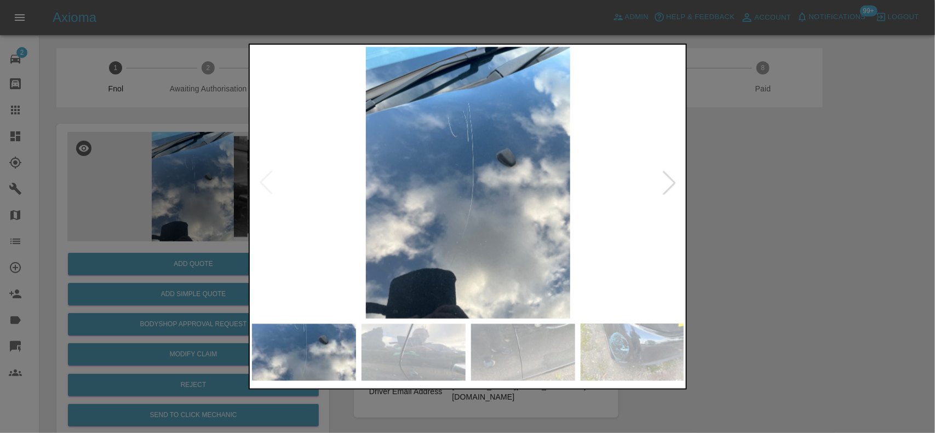
click at [499, 181] on img at bounding box center [468, 183] width 433 height 272
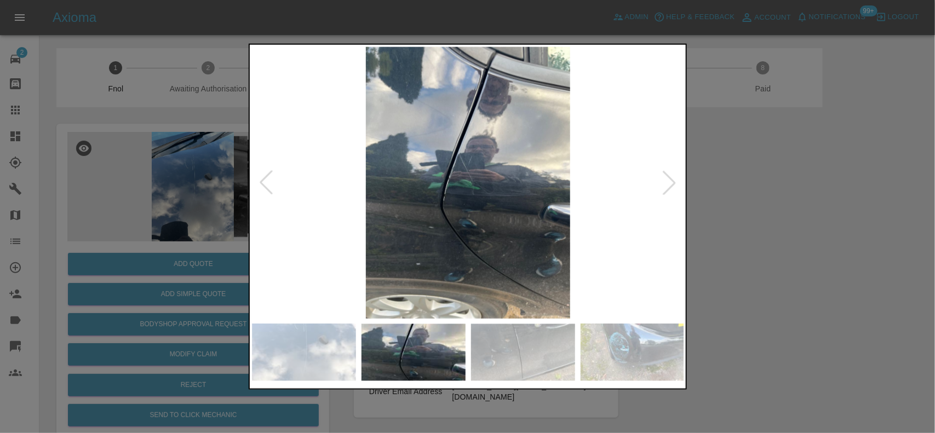
click at [370, 195] on img at bounding box center [468, 183] width 433 height 272
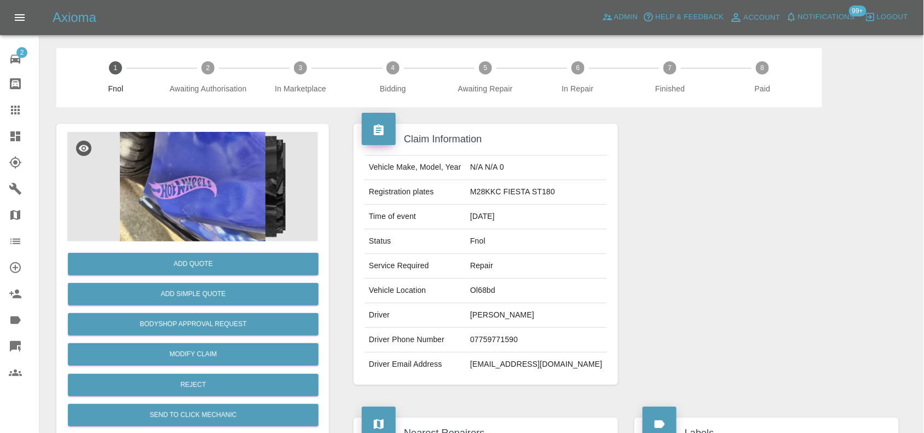
click at [250, 167] on img at bounding box center [192, 187] width 251 height 110
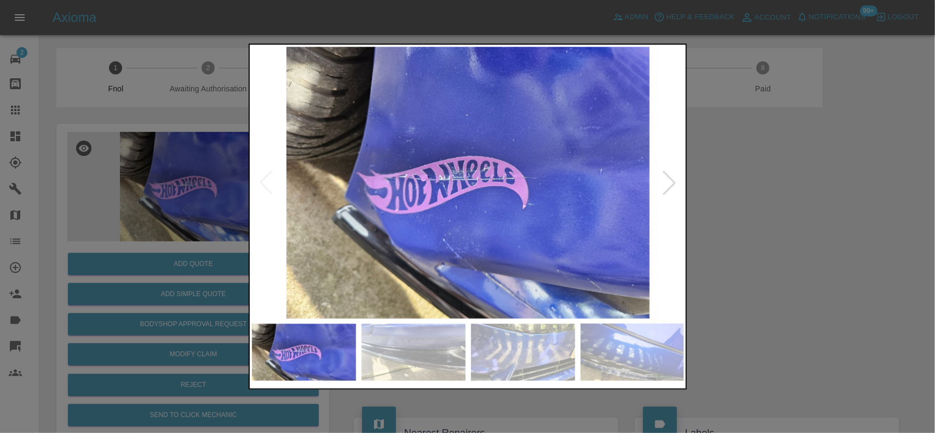
click at [459, 230] on img at bounding box center [468, 183] width 433 height 272
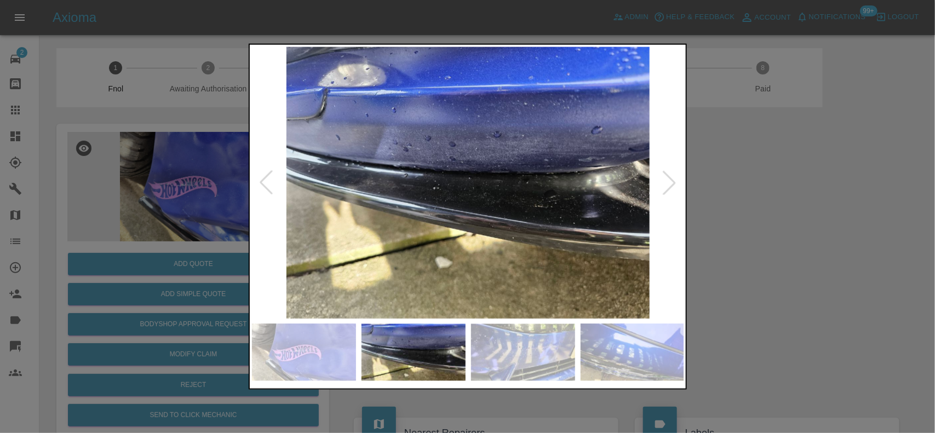
click at [345, 234] on img at bounding box center [468, 183] width 433 height 272
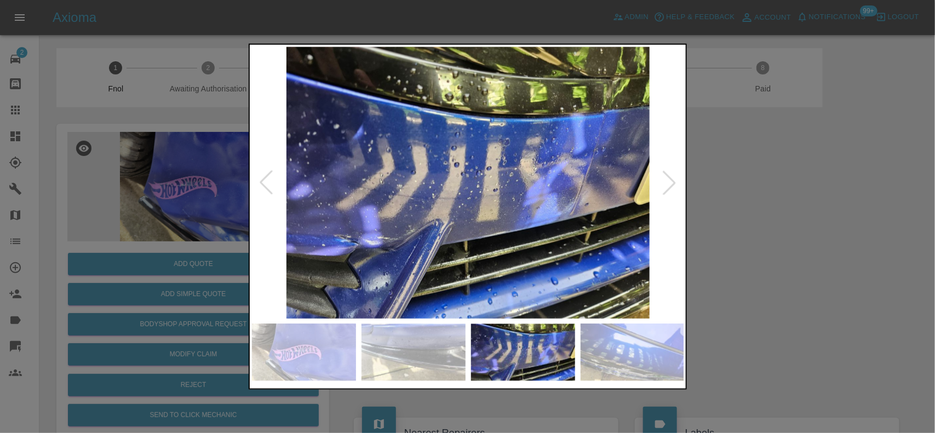
click at [299, 234] on img at bounding box center [468, 183] width 433 height 272
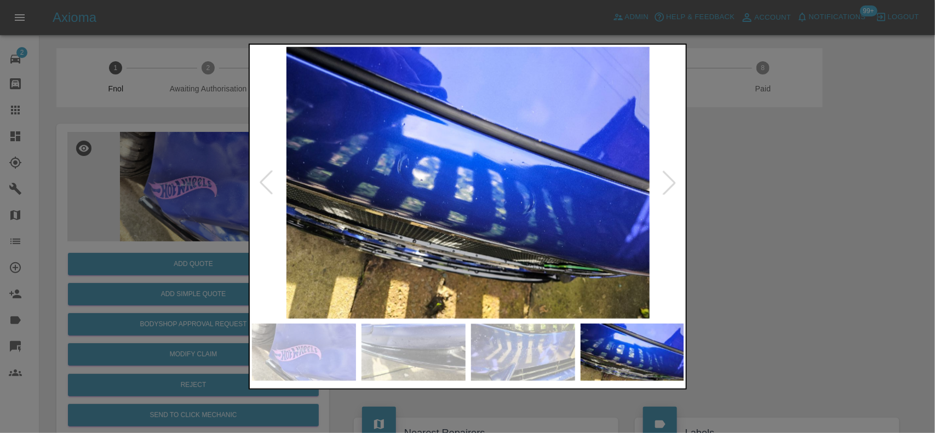
click at [211, 220] on div at bounding box center [467, 216] width 935 height 433
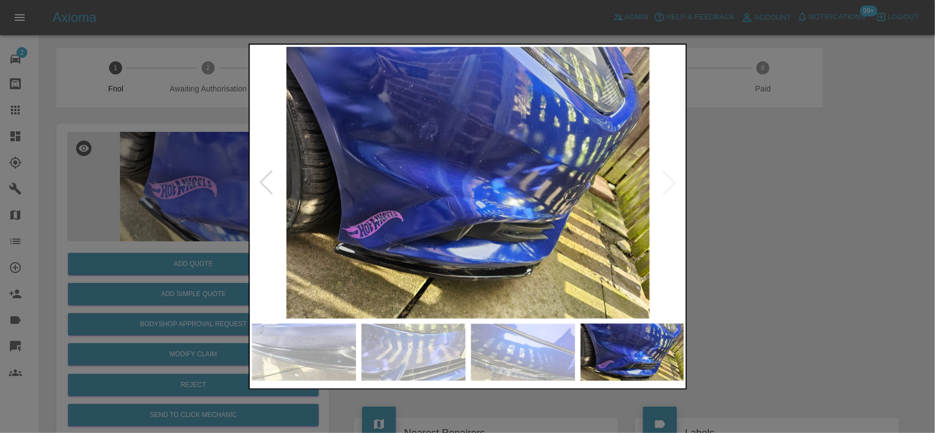
click at [387, 225] on img at bounding box center [468, 183] width 433 height 272
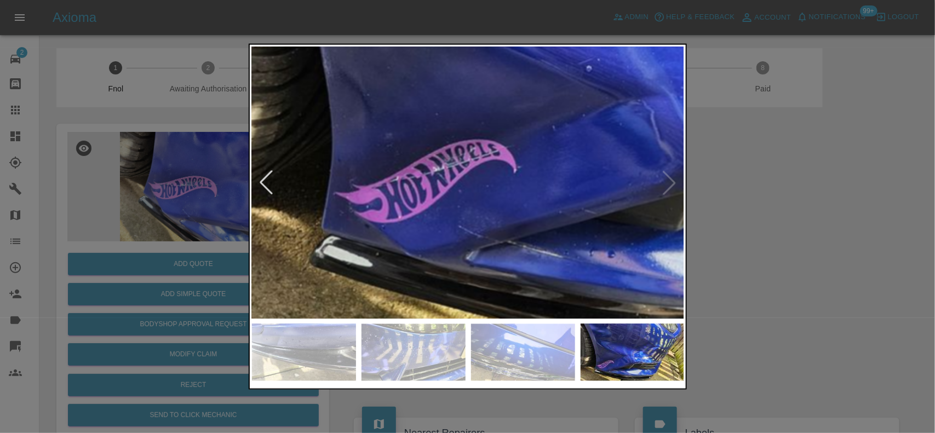
click at [382, 225] on img at bounding box center [711, 55] width 1298 height 816
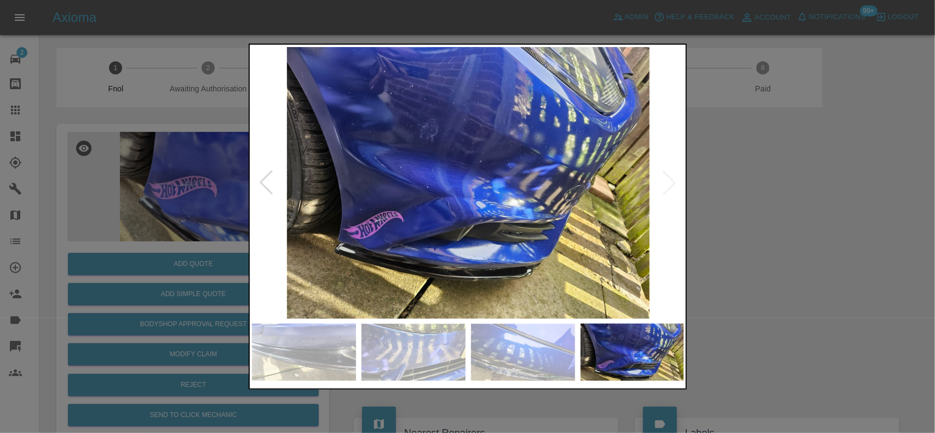
click at [343, 215] on img at bounding box center [468, 183] width 433 height 272
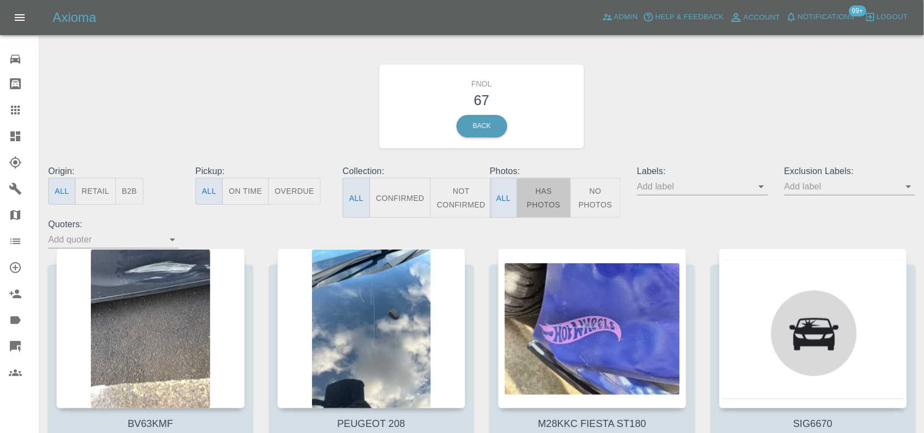
click at [545, 204] on button "Has Photos" at bounding box center [544, 198] width 54 height 40
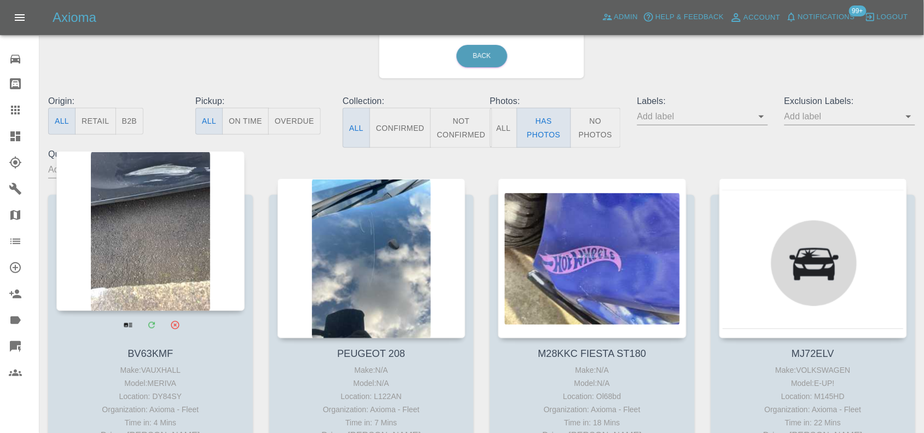
scroll to position [137, 0]
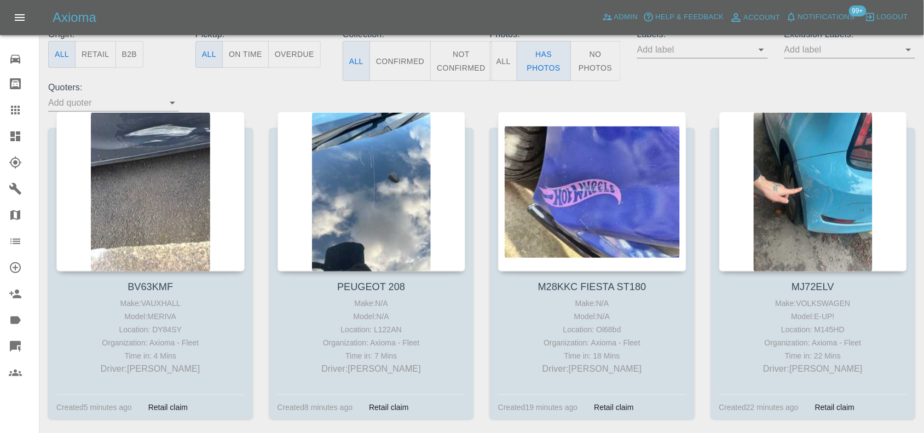
click at [9, 119] on link "Claims" at bounding box center [19, 110] width 39 height 26
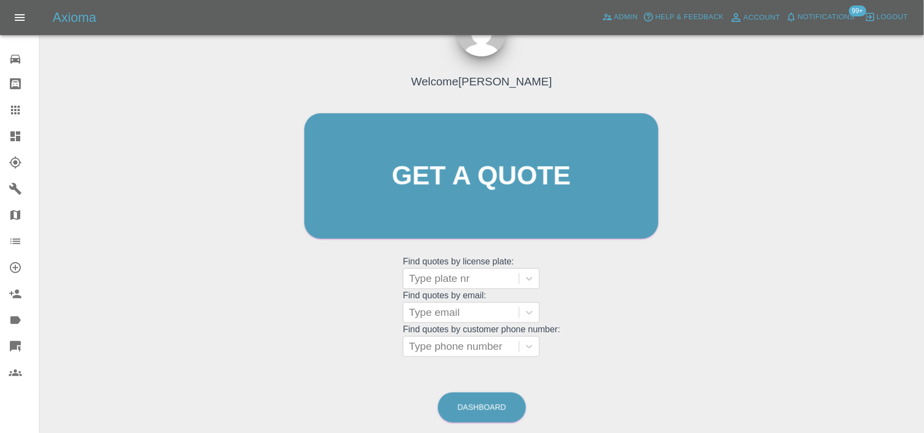
scroll to position [80, 0]
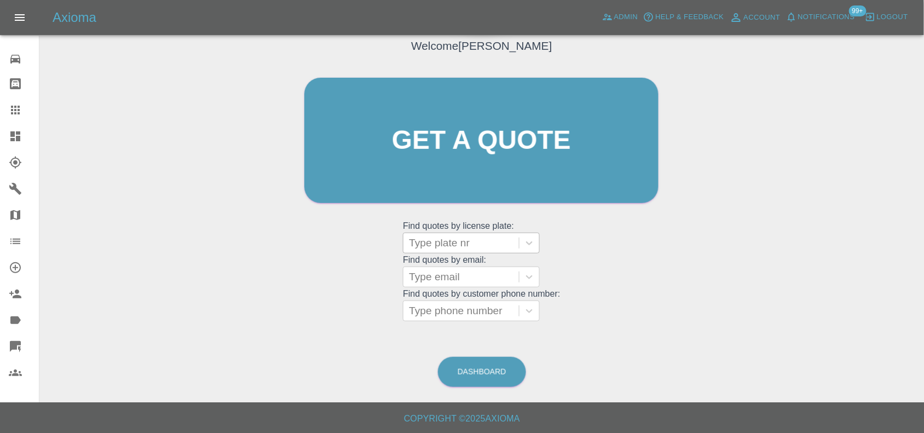
click at [491, 244] on div at bounding box center [461, 242] width 105 height 15
paste input "DT25VZW"
type input "DT25VZW"
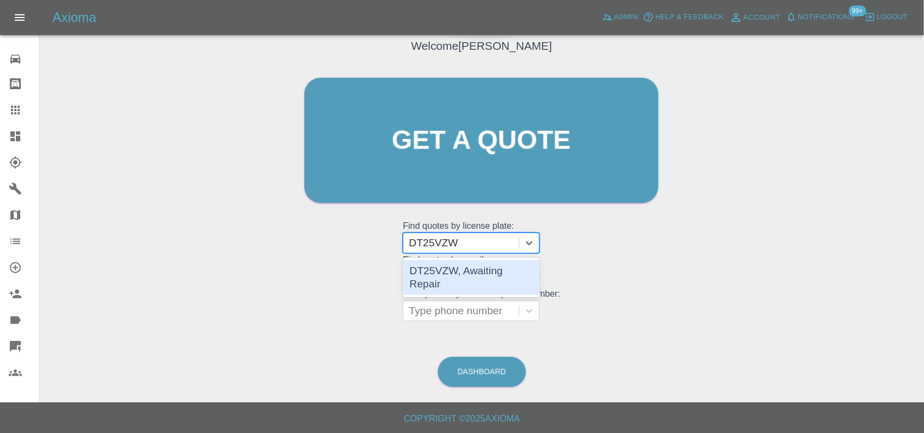
click at [464, 271] on div "DT25VZW, Awaiting Repair" at bounding box center [471, 277] width 137 height 35
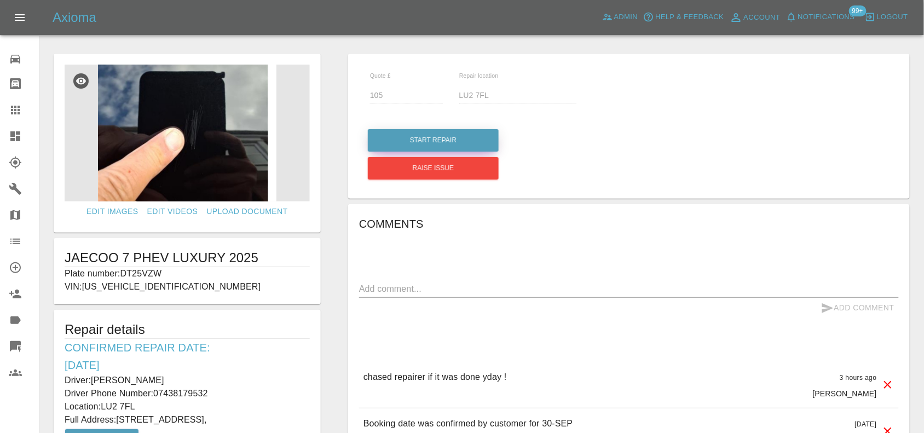
click at [425, 133] on button "Start Repair" at bounding box center [433, 140] width 131 height 22
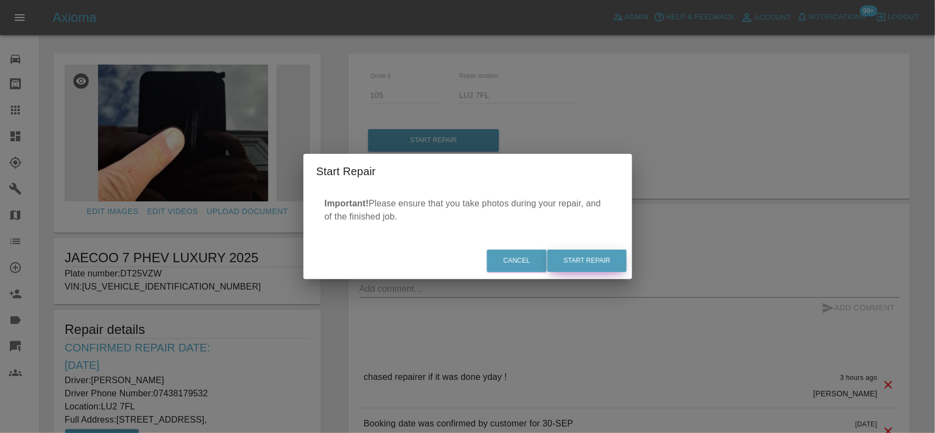
click at [571, 267] on button "Start Repair" at bounding box center [586, 261] width 79 height 22
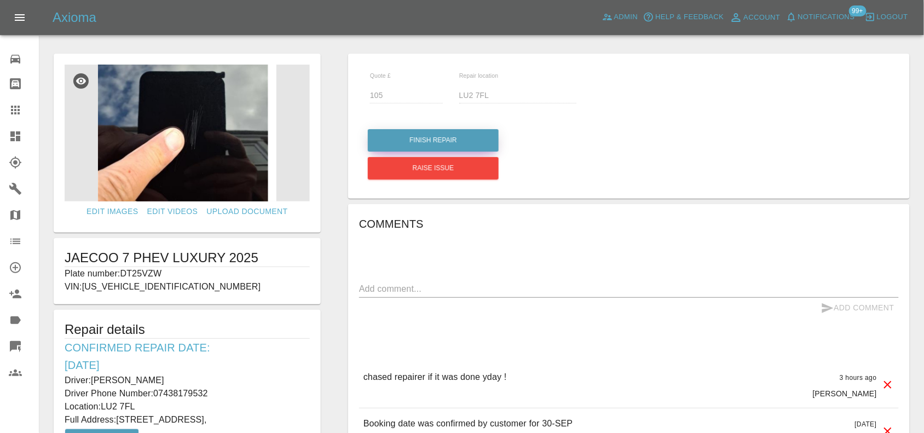
drag, startPoint x: 438, startPoint y: 122, endPoint x: 438, endPoint y: 130, distance: 8.2
click at [438, 124] on div "Finish Repair Raise issue" at bounding box center [628, 151] width 523 height 61
click at [438, 140] on button "Finish Repair" at bounding box center [433, 140] width 131 height 22
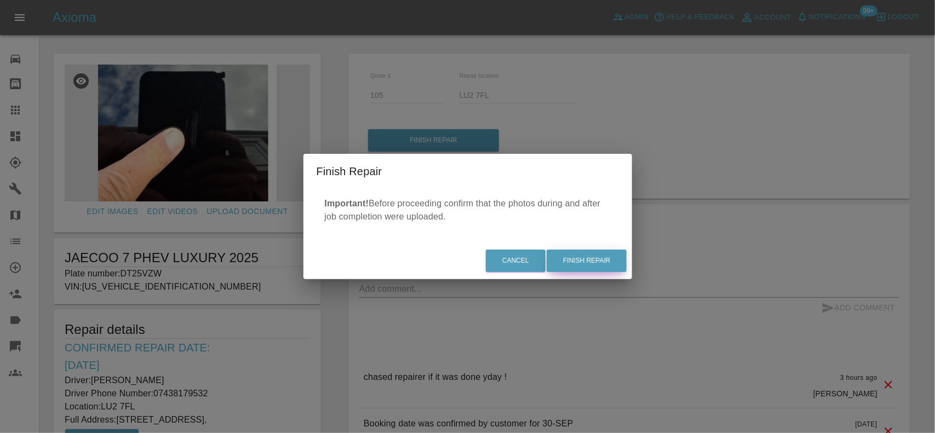
click at [576, 254] on button "Finish Repair" at bounding box center [586, 261] width 80 height 22
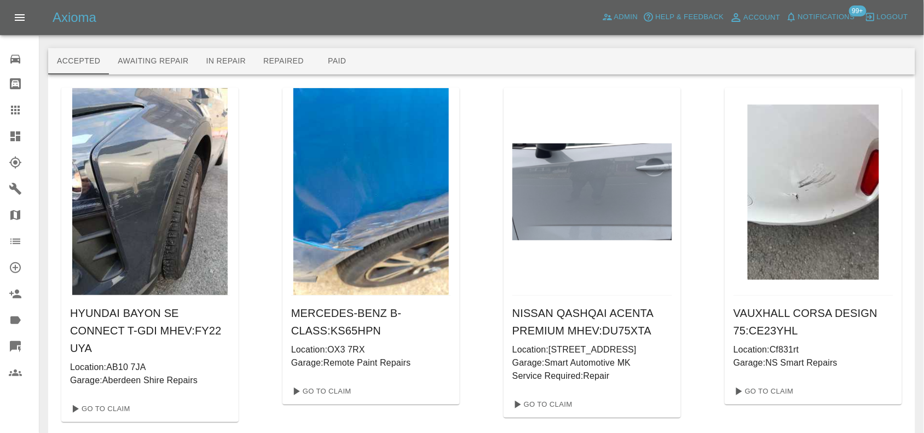
click at [1, 133] on link "Dashboard" at bounding box center [19, 136] width 39 height 26
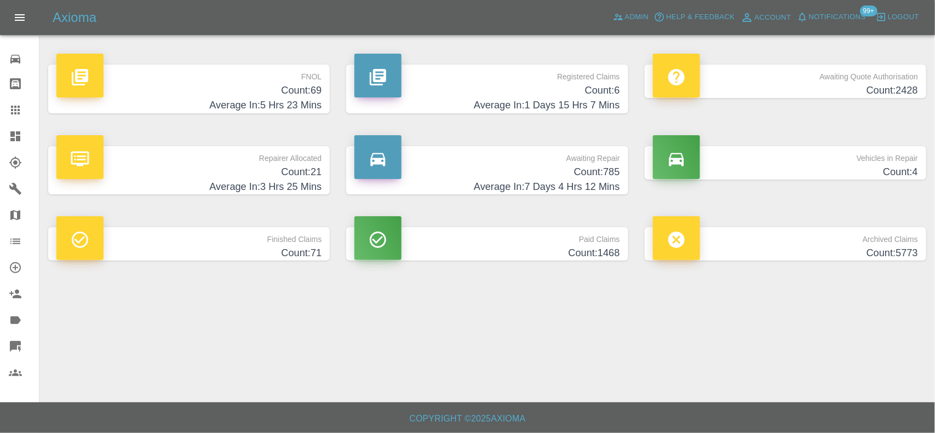
click at [333, 97] on div "FNOL Count: 69 Average In: 5 Hrs 23 Mins" at bounding box center [189, 89] width 298 height 82
click at [283, 96] on h4 "Count: 69" at bounding box center [188, 90] width 265 height 15
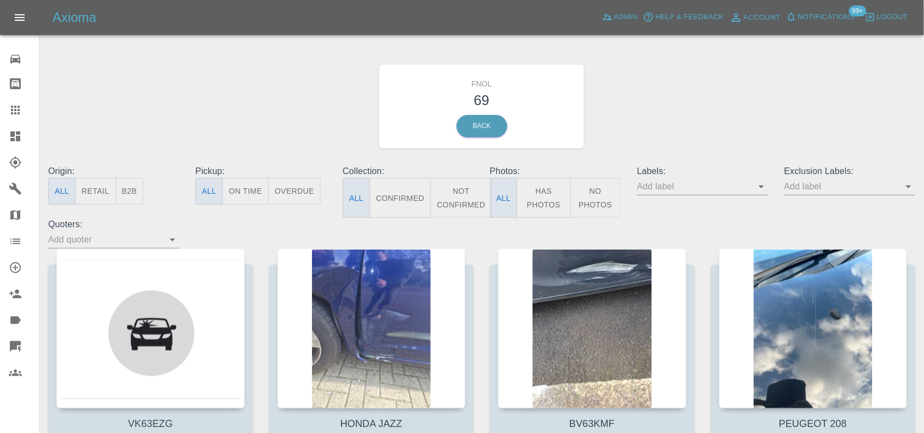
drag, startPoint x: 554, startPoint y: 206, endPoint x: 337, endPoint y: 131, distance: 229.3
click at [553, 205] on button "Has Photos" at bounding box center [544, 198] width 54 height 40
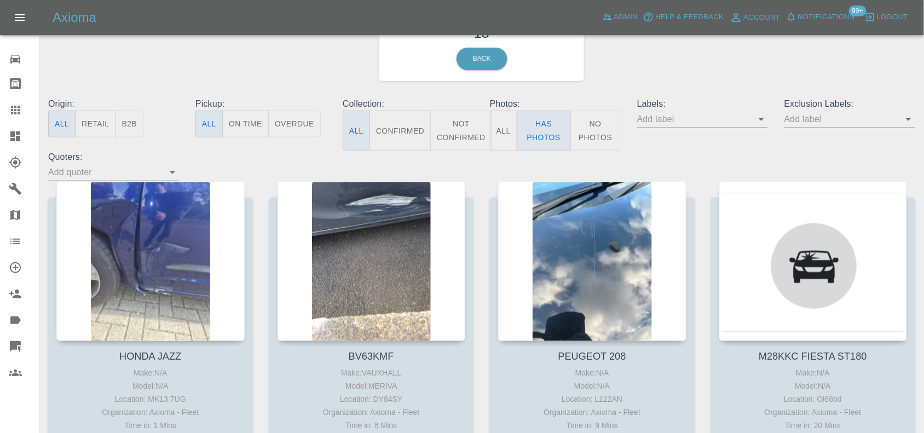
scroll to position [68, 0]
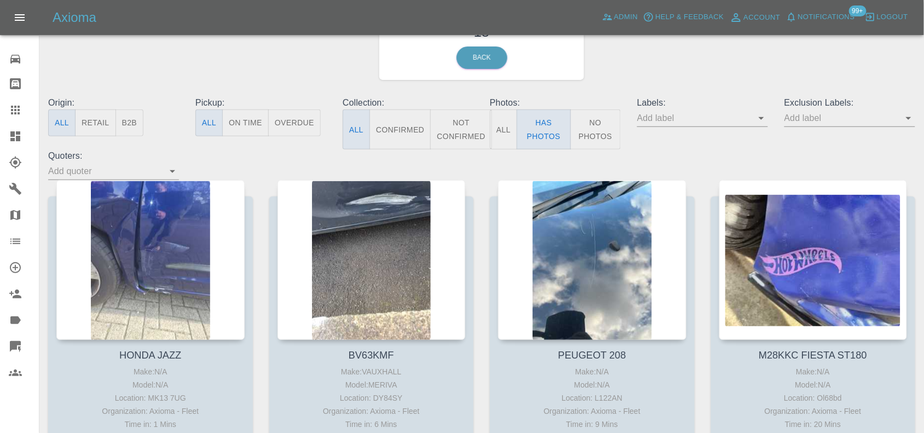
drag, startPoint x: 384, startPoint y: 197, endPoint x: 488, endPoint y: 173, distance: 106.3
click at [489, 173] on div "Origin: All Retail B2B Pickup: All On Time Overdue Collection: All Confirmed No…" at bounding box center [482, 138] width 884 height 84
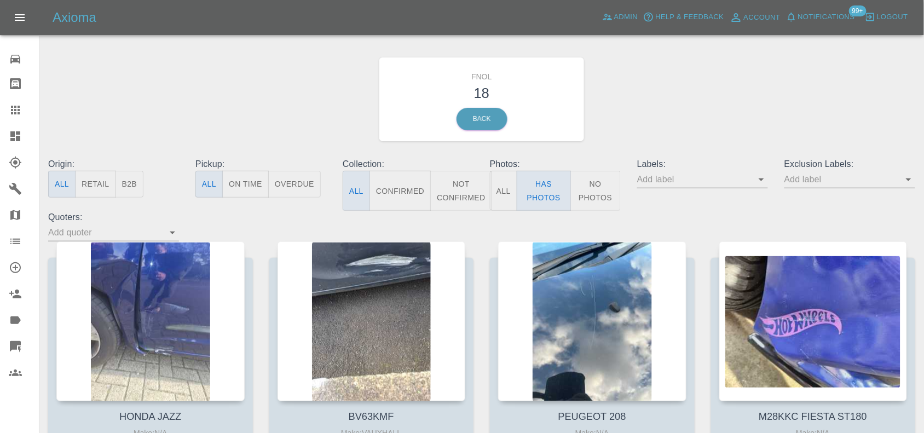
scroll to position [0, 0]
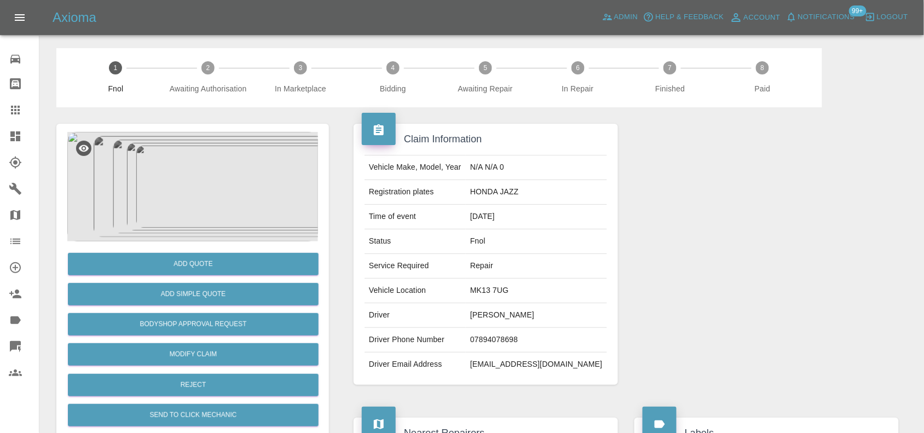
click at [237, 171] on img at bounding box center [192, 187] width 251 height 110
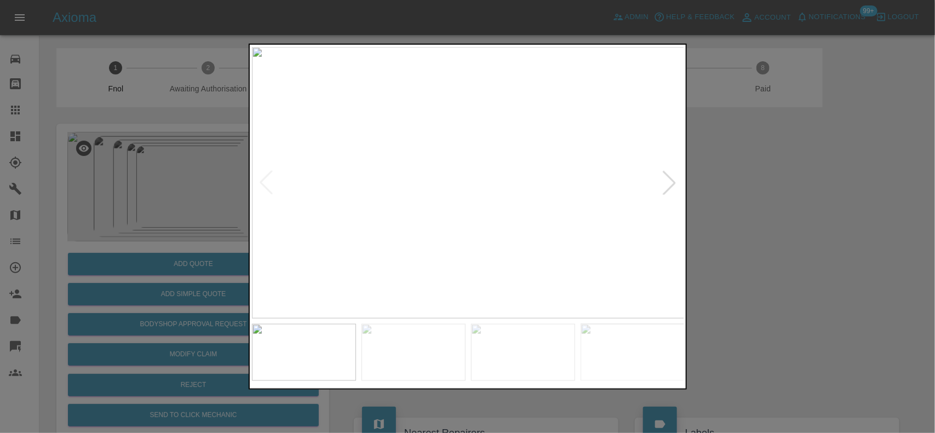
drag, startPoint x: 193, startPoint y: 159, endPoint x: 194, endPoint y: 167, distance: 8.3
click at [194, 160] on div at bounding box center [467, 216] width 935 height 433
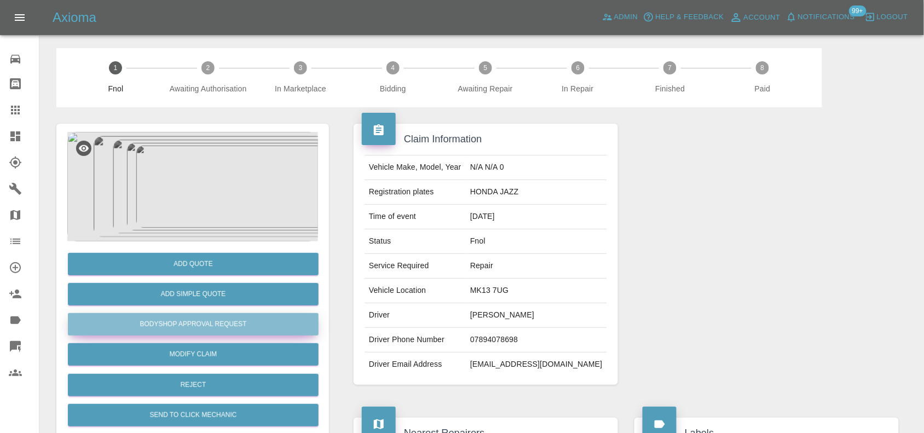
drag, startPoint x: 209, startPoint y: 326, endPoint x: 327, endPoint y: 315, distance: 118.7
click at [209, 326] on button "Bodyshop Approval Request" at bounding box center [193, 324] width 251 height 22
